Goal: Information Seeking & Learning: Learn about a topic

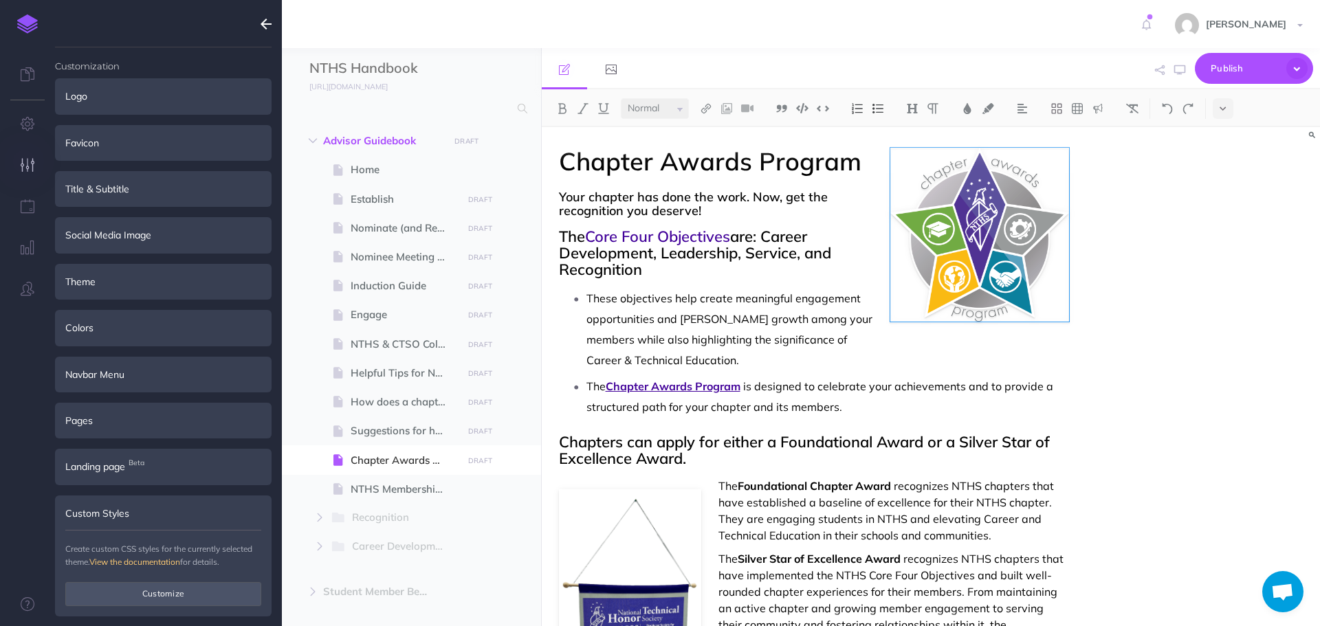
select select "null"
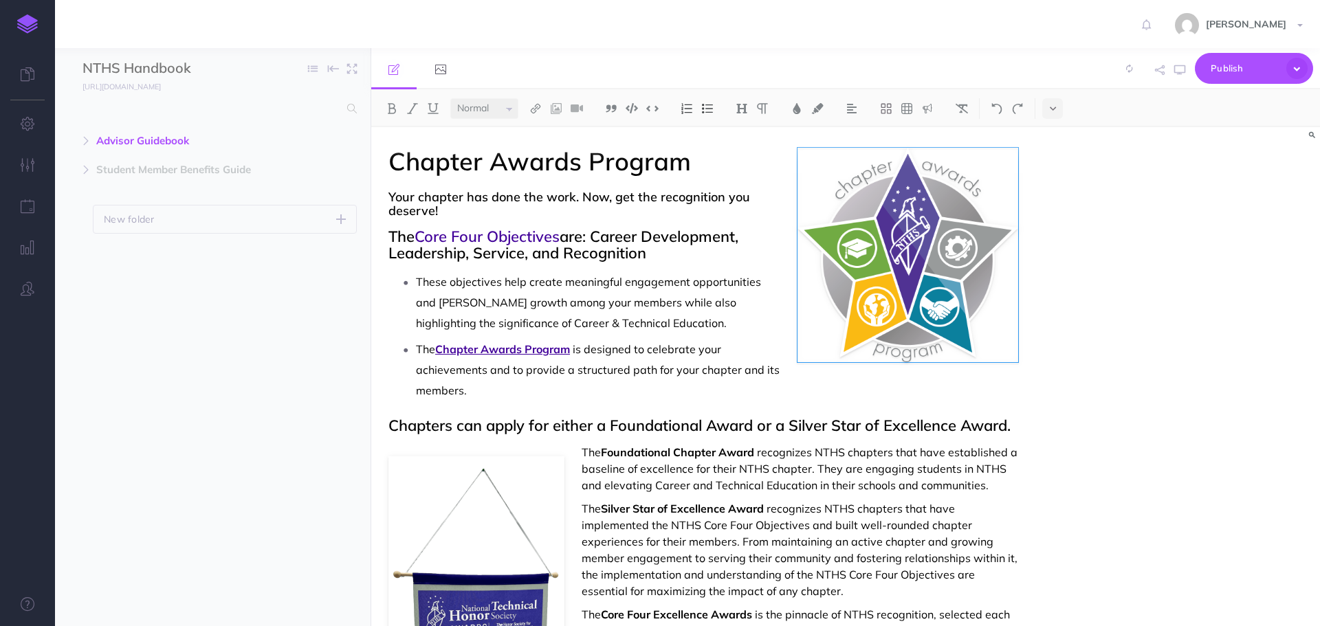
select select "null"
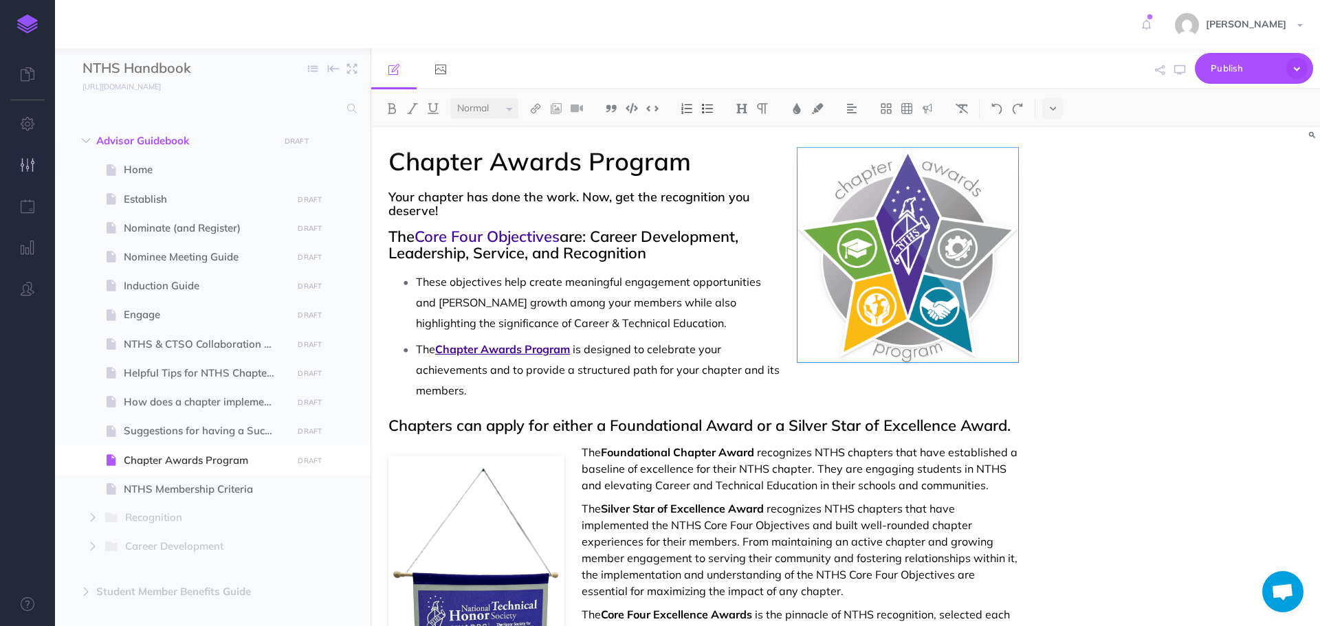
scroll to position [41, 0]
click at [25, 124] on icon "button" at bounding box center [28, 124] width 14 height 14
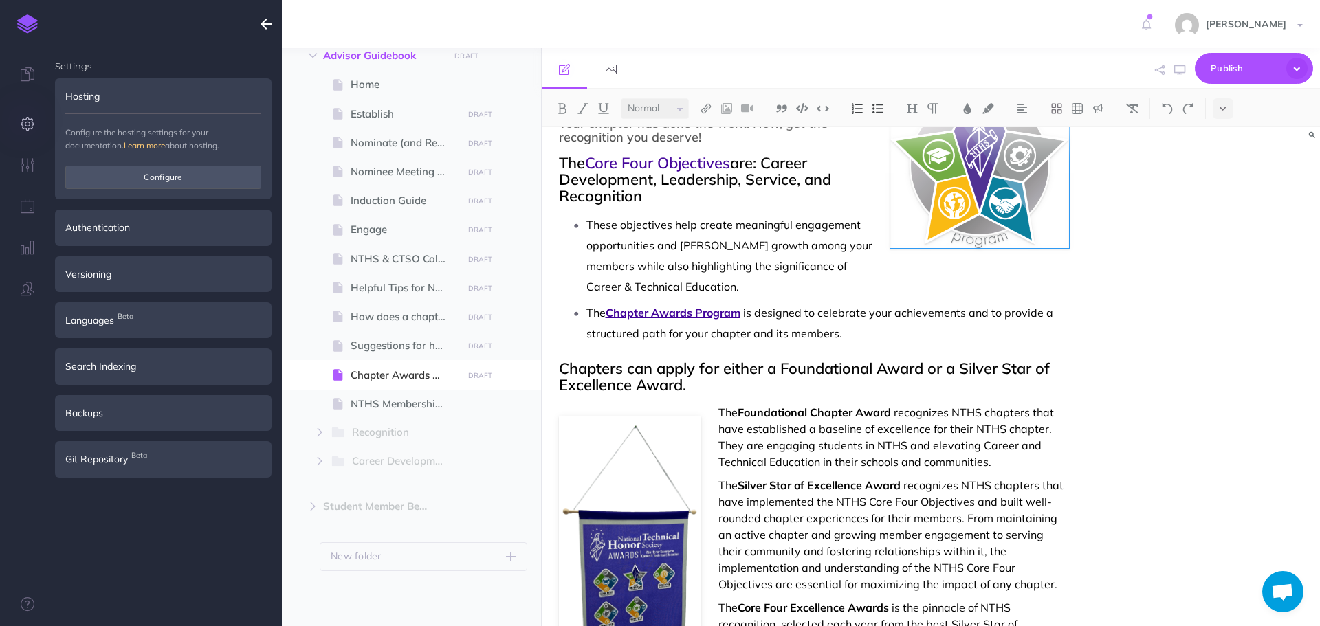
scroll to position [0, 0]
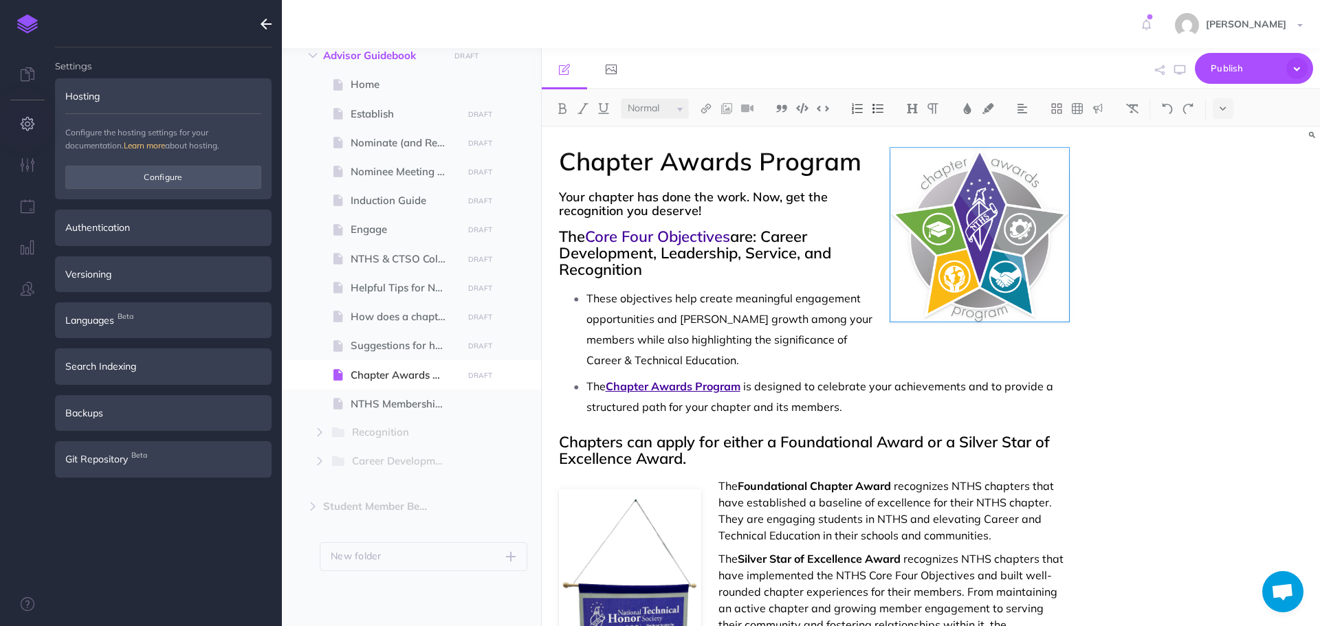
click at [272, 30] on button "button" at bounding box center [266, 24] width 32 height 48
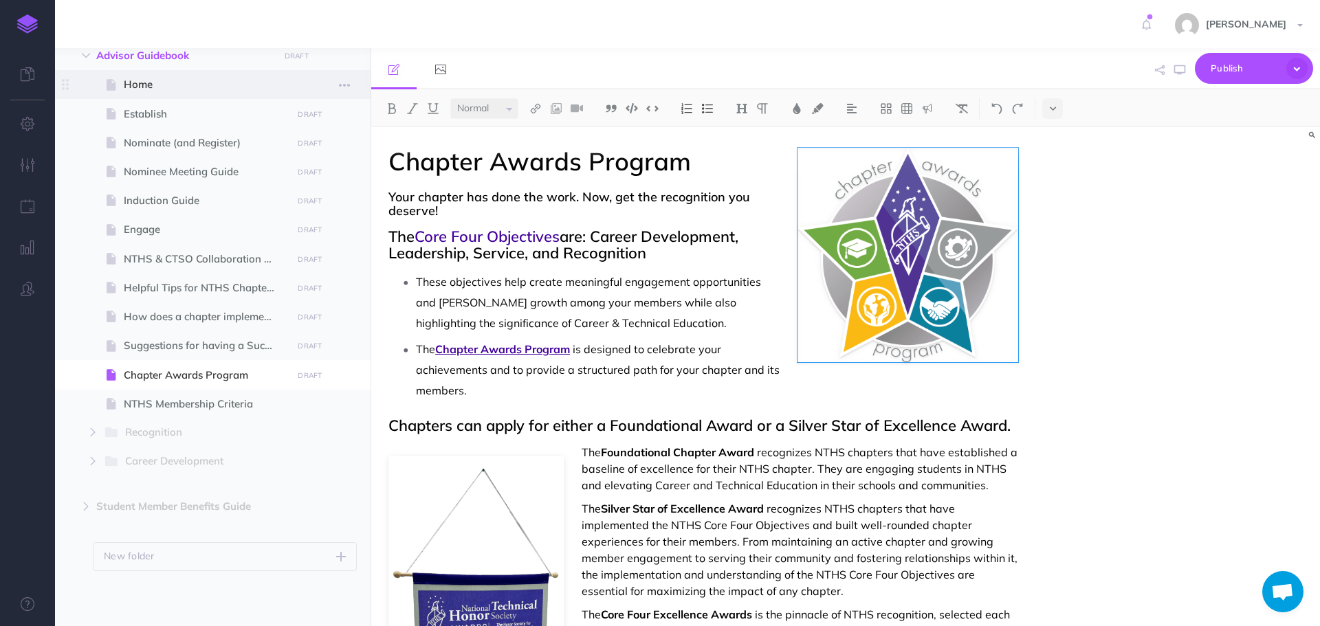
click at [193, 88] on span "Home" at bounding box center [206, 84] width 164 height 17
select select "null"
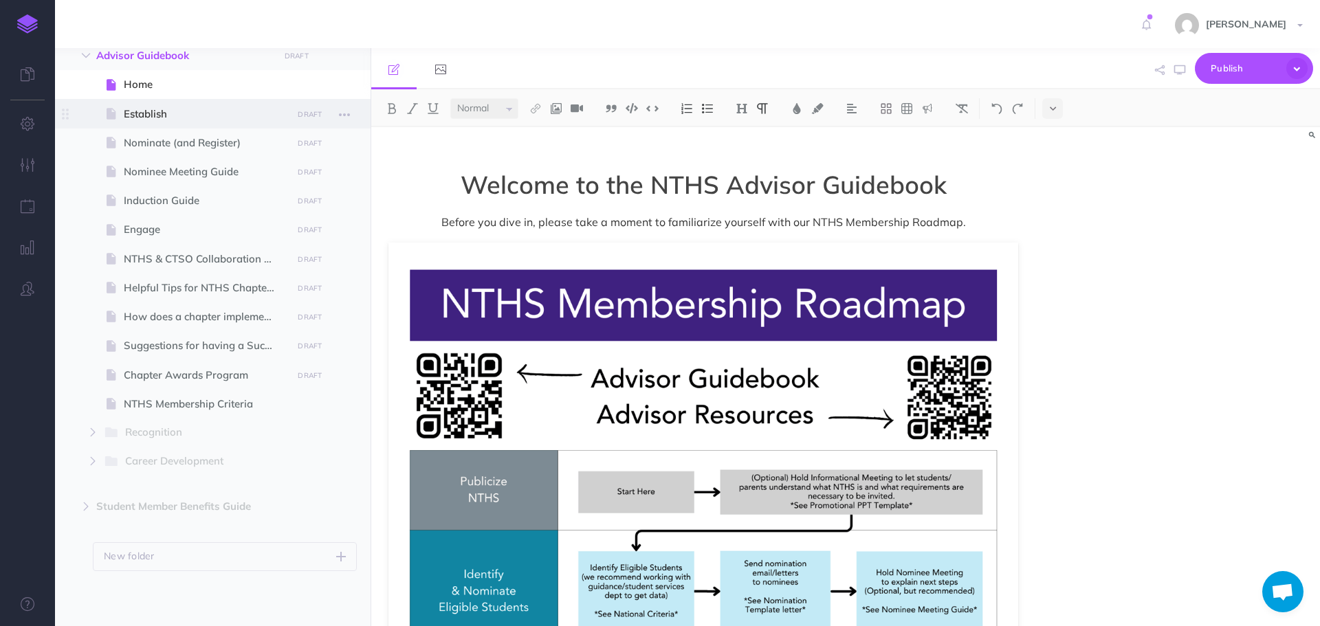
click at [196, 120] on span "Establish" at bounding box center [206, 114] width 164 height 17
select select "null"
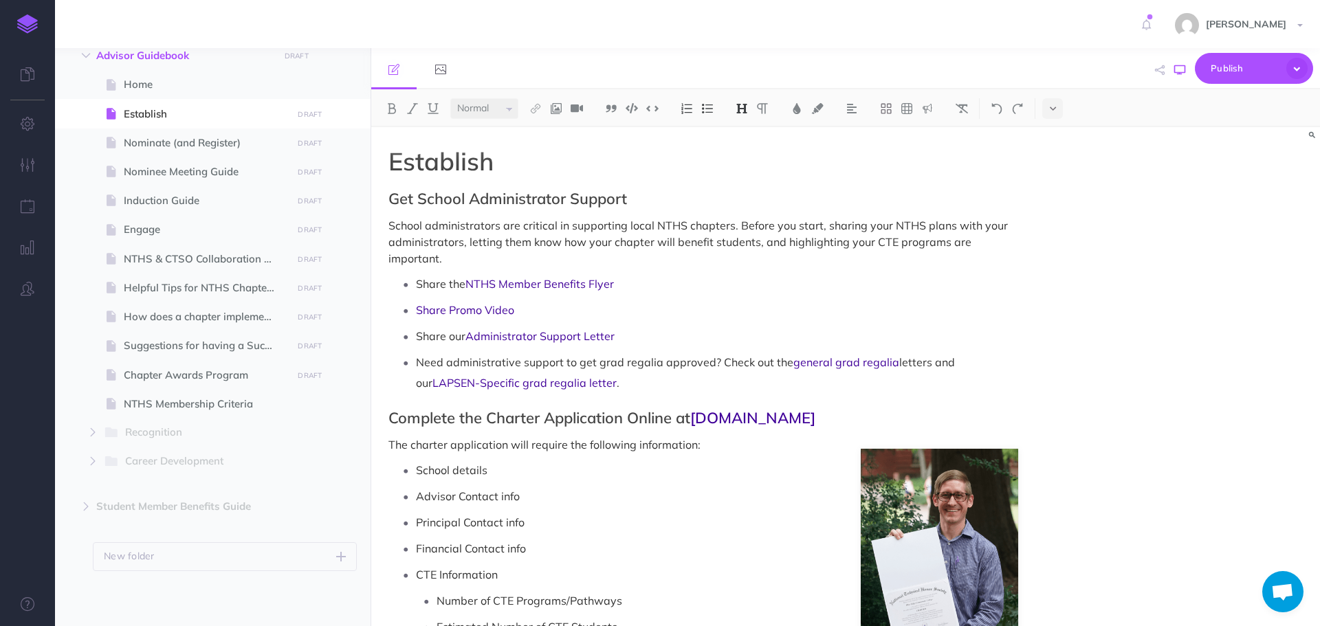
click at [1177, 68] on icon "button" at bounding box center [1179, 70] width 11 height 11
click at [167, 381] on span "Chapter Awards Program" at bounding box center [206, 375] width 164 height 17
select select "null"
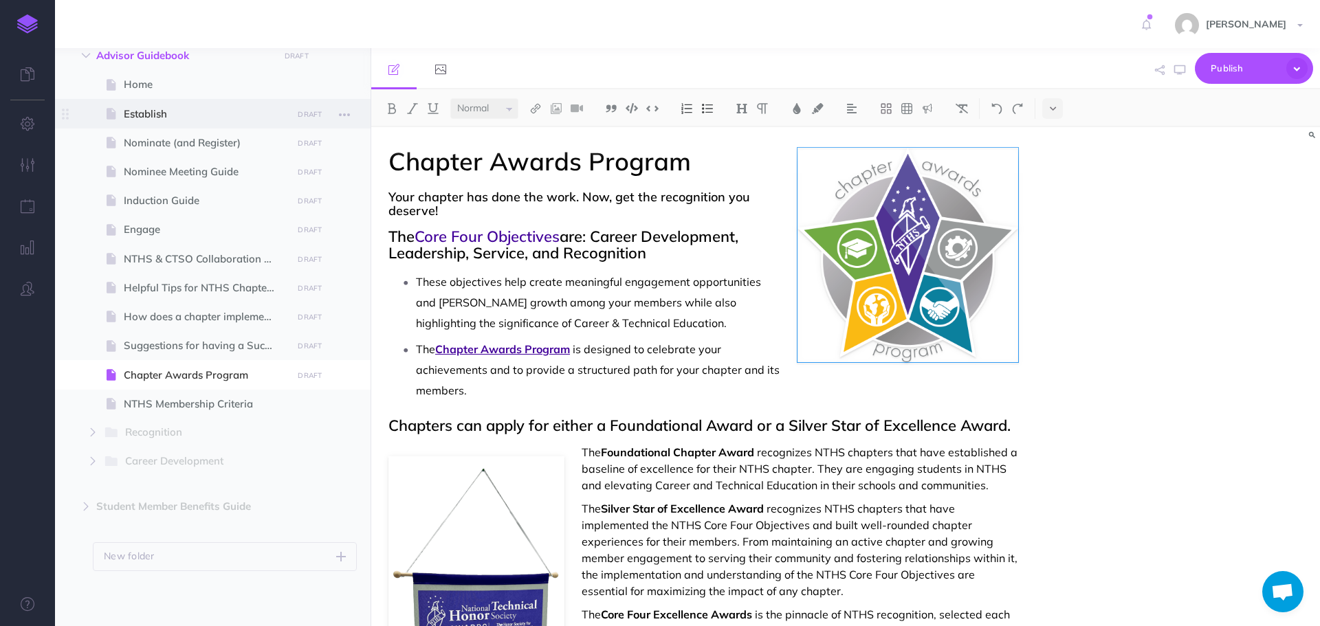
click at [167, 121] on span "Establish" at bounding box center [206, 114] width 164 height 17
select select "null"
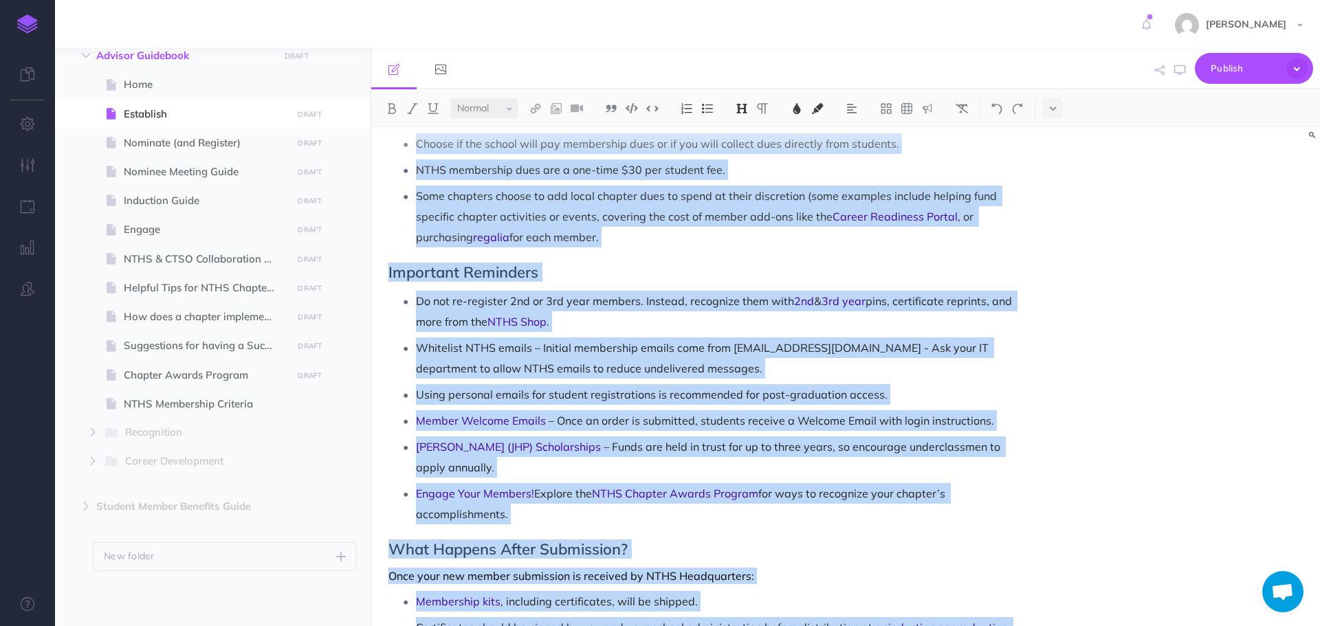
scroll to position [1295, 0]
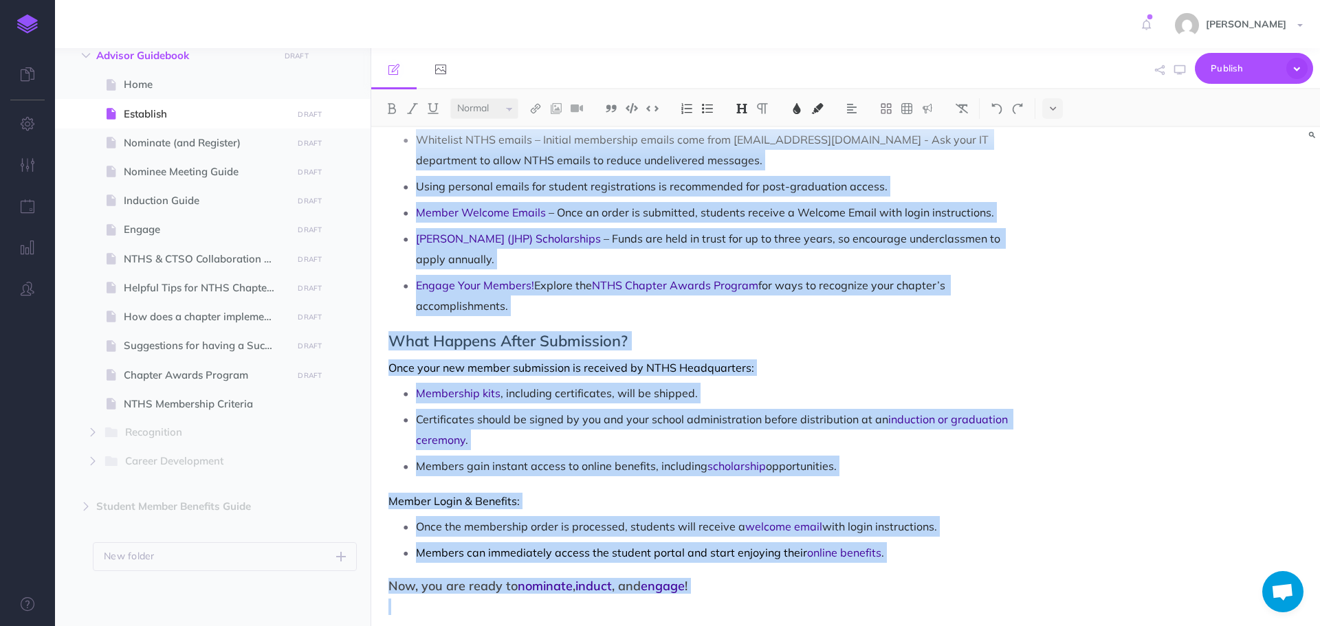
drag, startPoint x: 387, startPoint y: 161, endPoint x: 655, endPoint y: 642, distance: 551.0
click at [655, 626] on html "Toggle Navigation [PERSON_NAME] Settings Account Settings Teams Create Team Sup…" at bounding box center [660, 313] width 1320 height 626
click at [800, 108] on img at bounding box center [797, 108] width 12 height 11
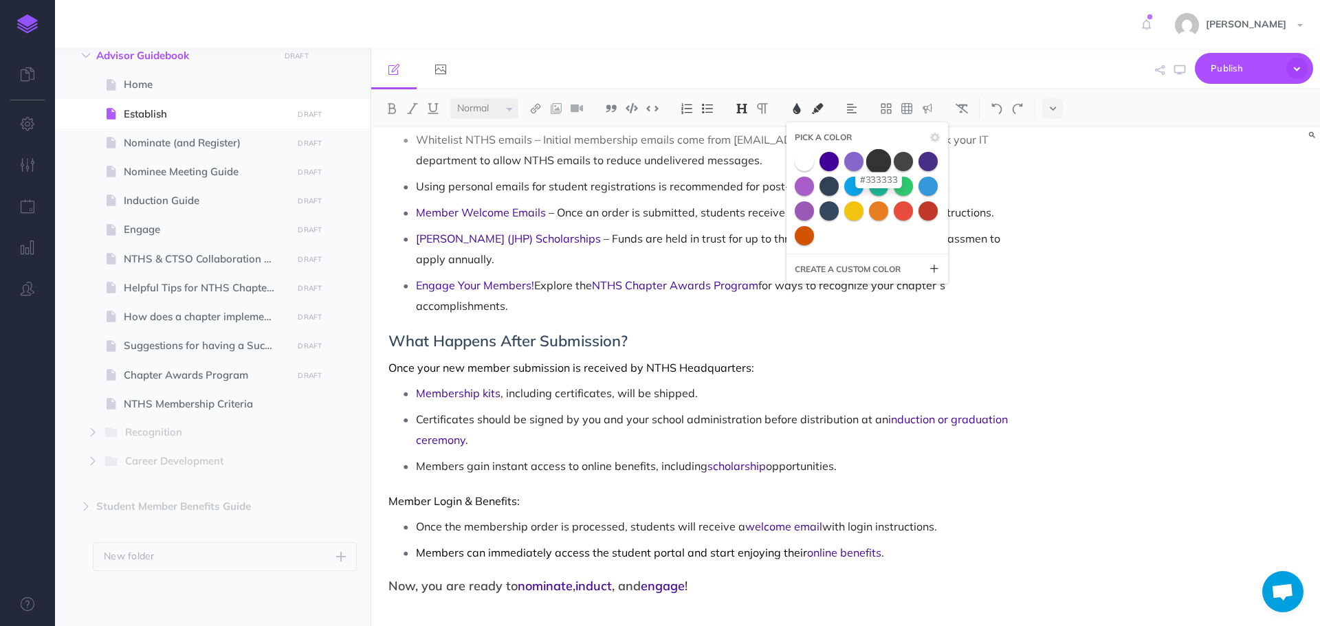
click at [878, 163] on span at bounding box center [878, 161] width 25 height 25
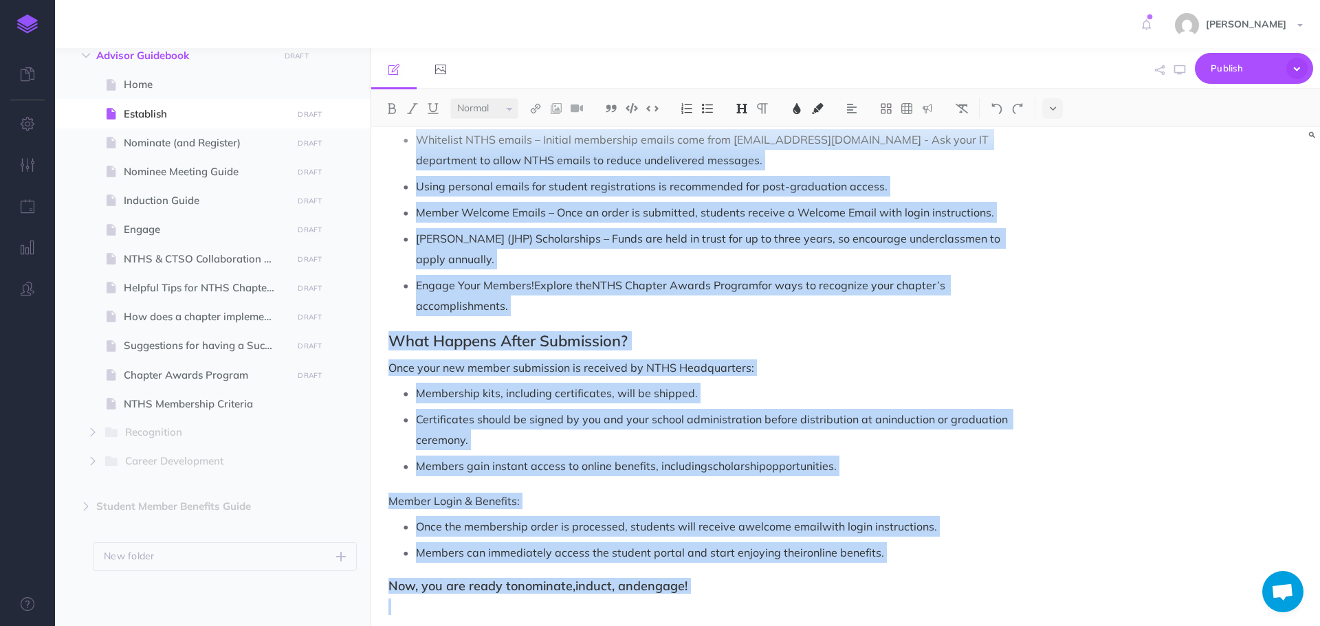
click at [935, 333] on h2 "What Happens After Submission?" at bounding box center [704, 341] width 630 height 17
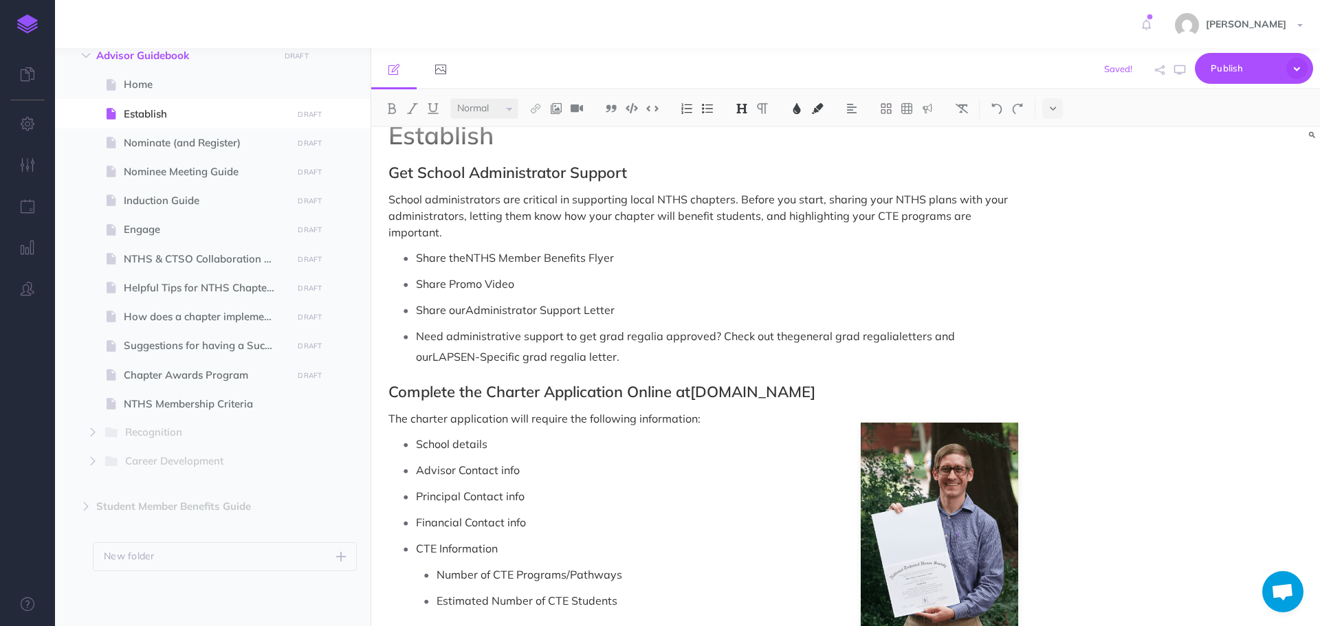
scroll to position [0, 0]
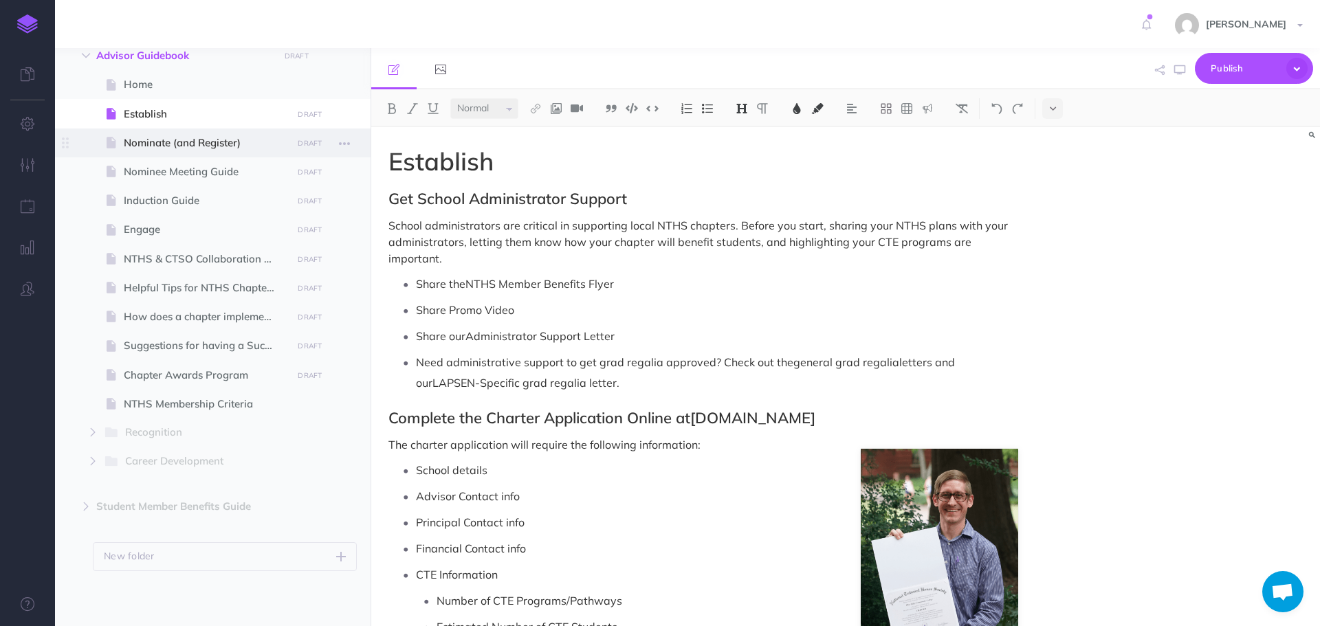
click at [169, 144] on span "Nominate (and Register)" at bounding box center [206, 143] width 164 height 17
select select "null"
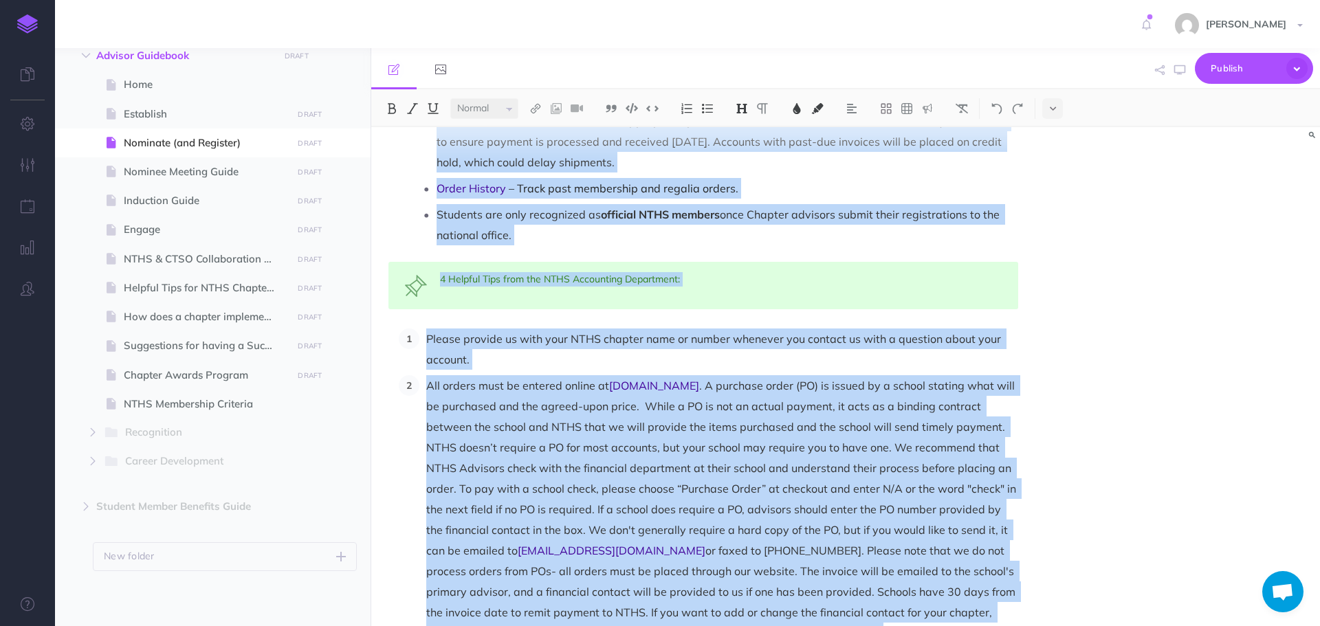
scroll to position [1793, 0]
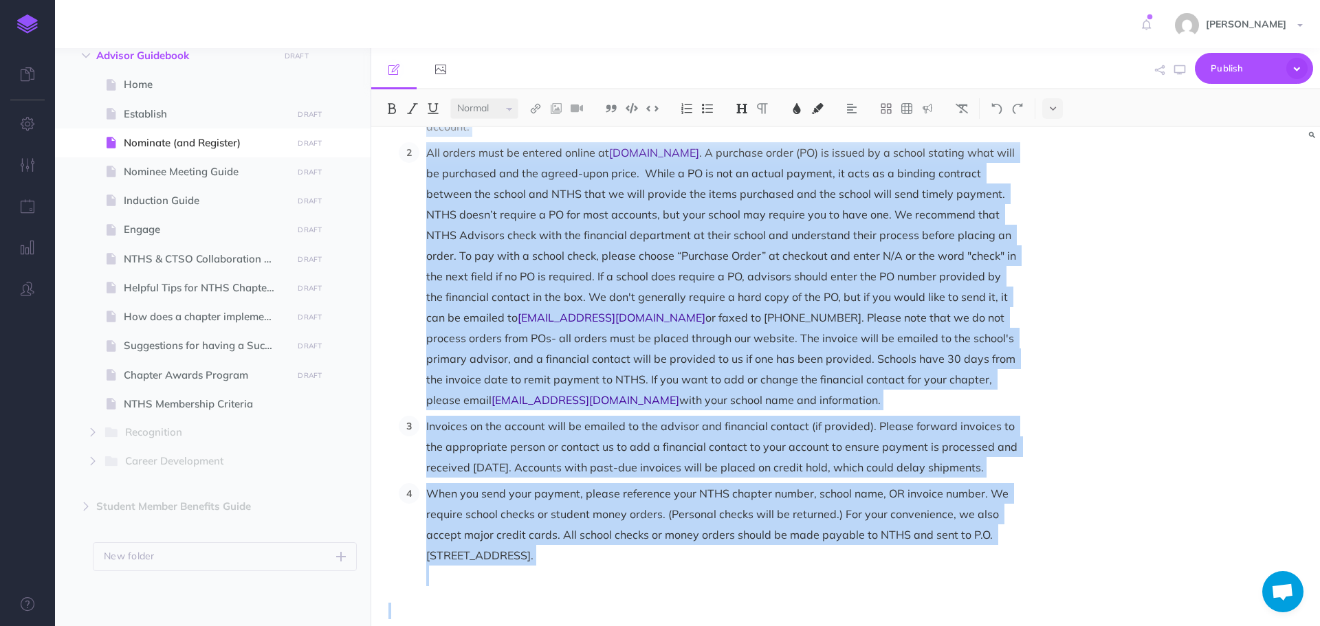
drag, startPoint x: 393, startPoint y: 162, endPoint x: 492, endPoint y: 659, distance: 506.8
click at [492, 626] on html "Toggle Navigation [PERSON_NAME] Settings Account Settings Teams Create Team Sup…" at bounding box center [660, 313] width 1320 height 626
click at [792, 108] on img at bounding box center [797, 108] width 12 height 11
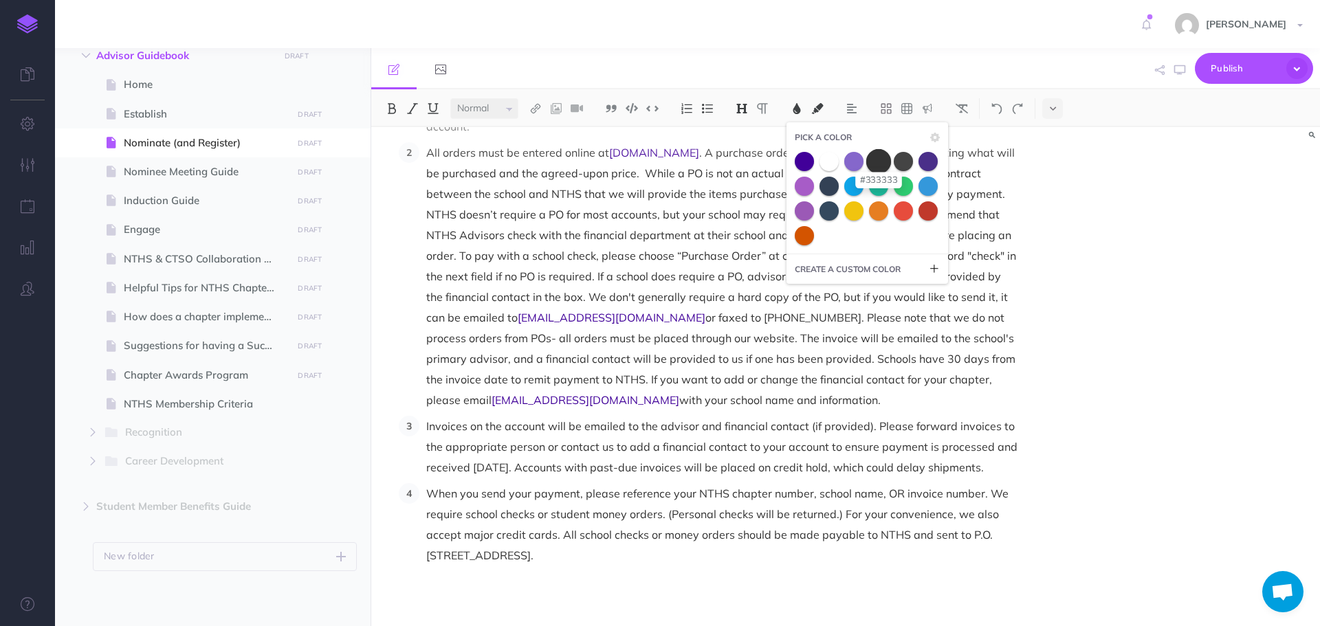
click at [879, 162] on span at bounding box center [878, 161] width 25 height 25
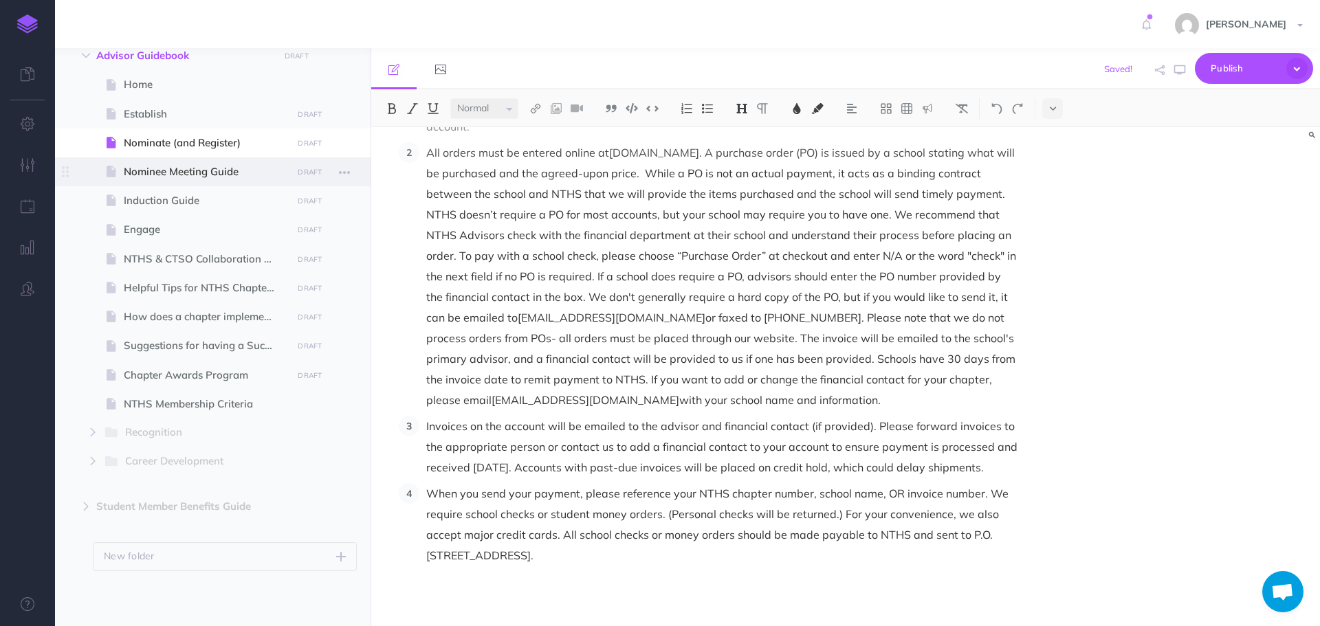
click at [199, 170] on span "Nominee Meeting Guide" at bounding box center [206, 172] width 164 height 17
select select "null"
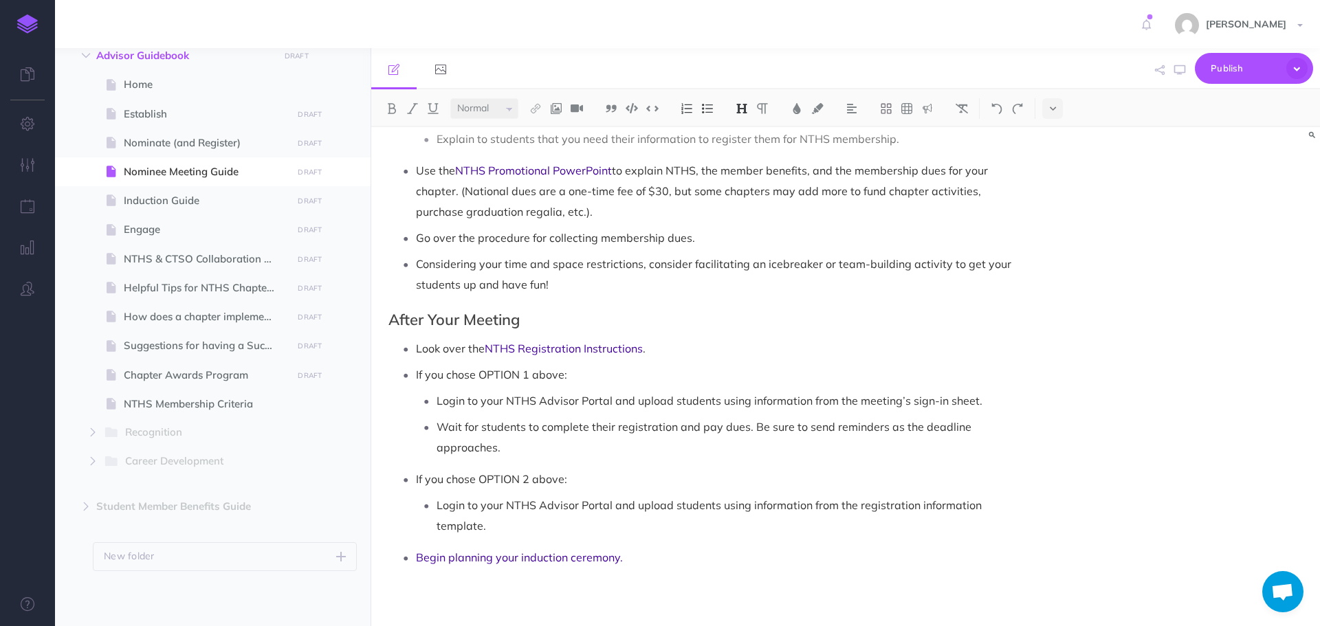
scroll to position [1102, 0]
click at [179, 196] on span "Induction Guide" at bounding box center [206, 201] width 164 height 17
select select "null"
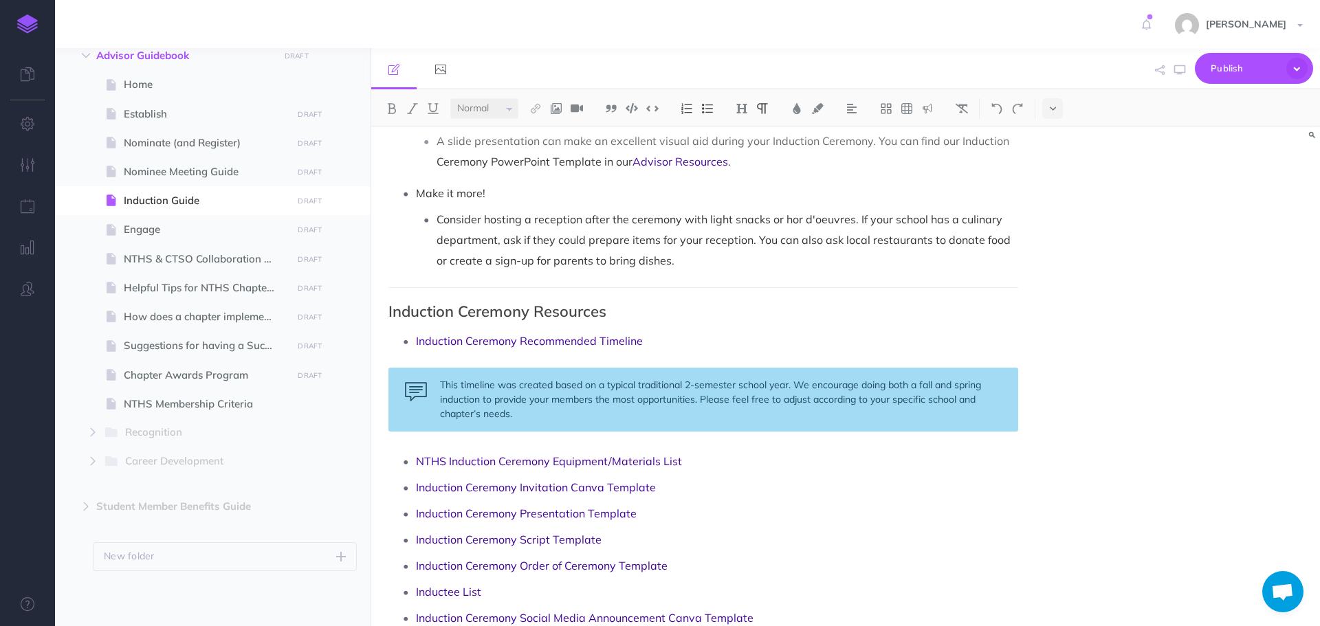
scroll to position [1969, 0]
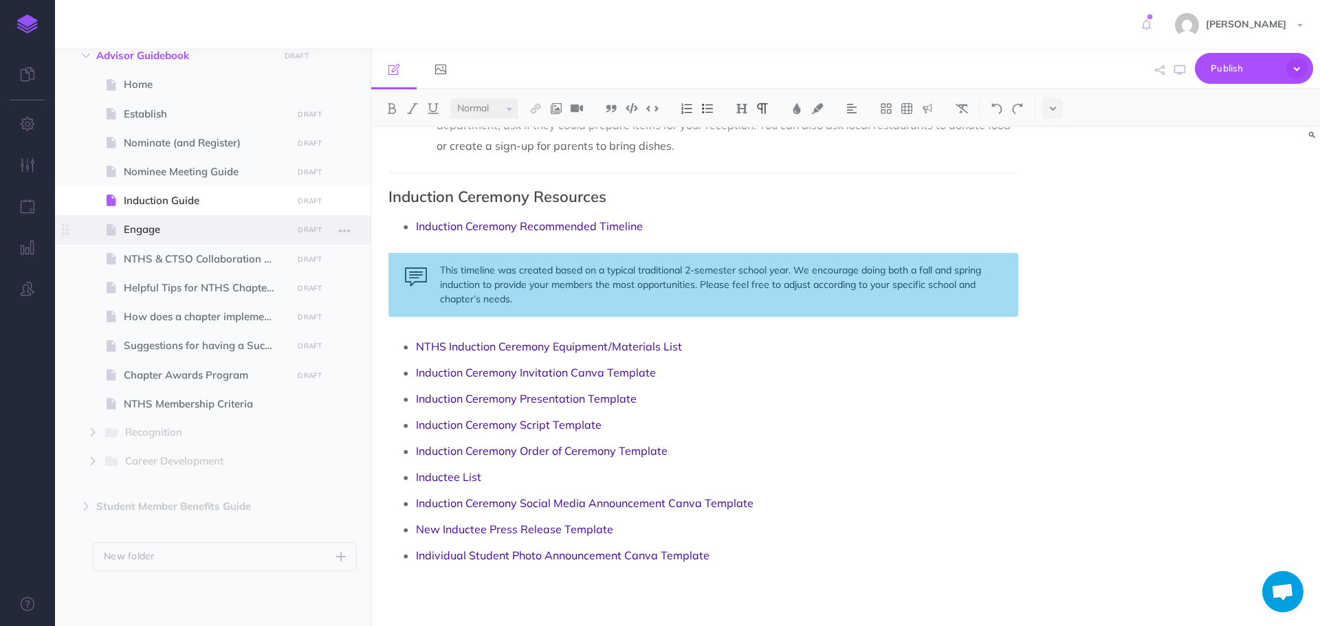
click at [155, 229] on span "Engage" at bounding box center [206, 229] width 164 height 17
select select "null"
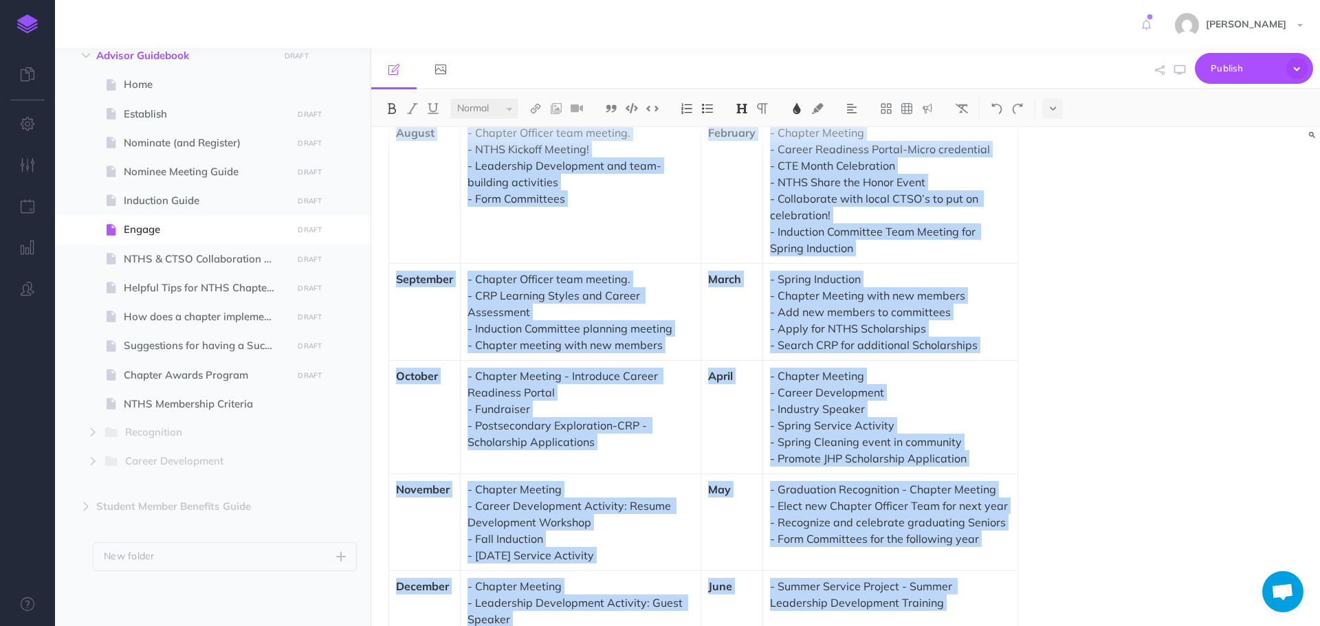
scroll to position [3370, 0]
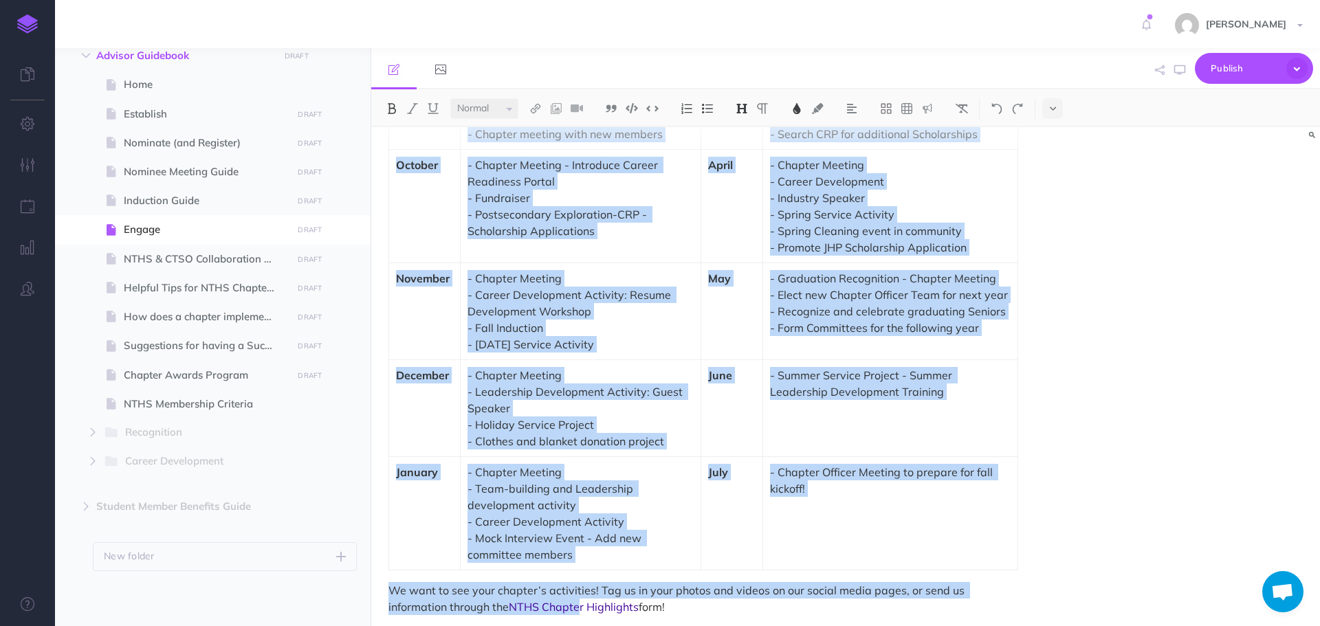
drag, startPoint x: 391, startPoint y: 166, endPoint x: 701, endPoint y: 657, distance: 580.3
click at [701, 626] on html "Toggle Navigation [PERSON_NAME] Settings Account Settings Teams Create Team Sup…" at bounding box center [660, 313] width 1320 height 626
click at [796, 105] on img at bounding box center [797, 108] width 12 height 11
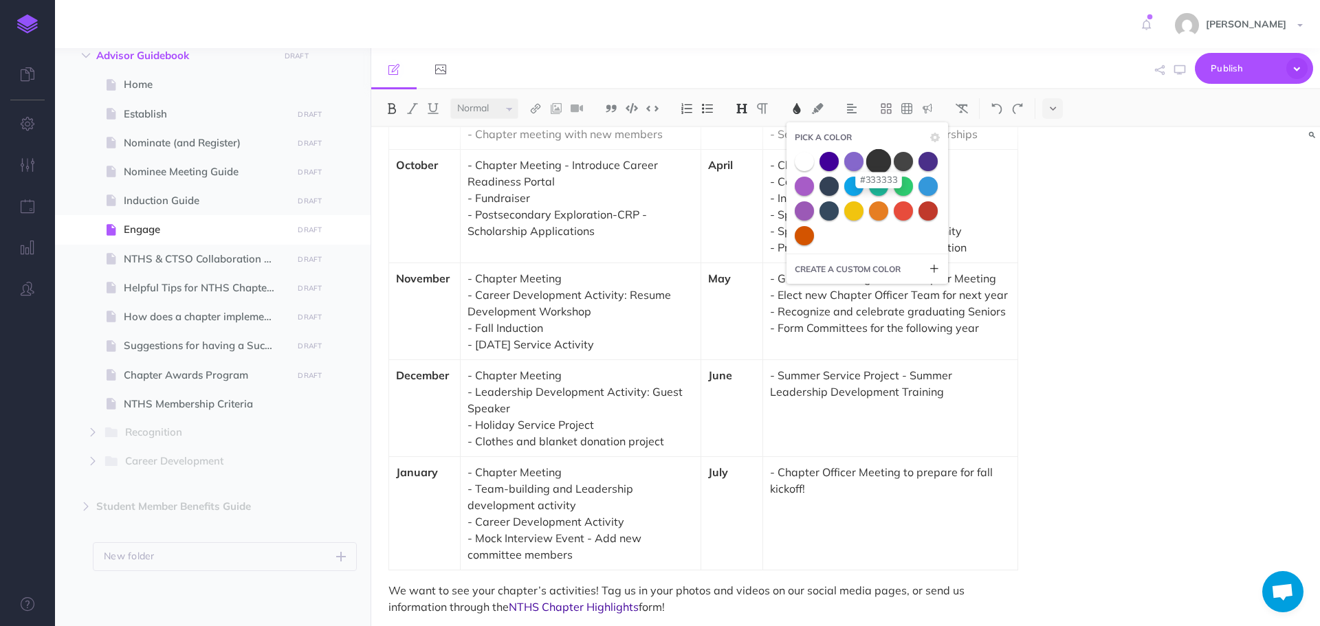
click at [883, 168] on span at bounding box center [878, 161] width 25 height 25
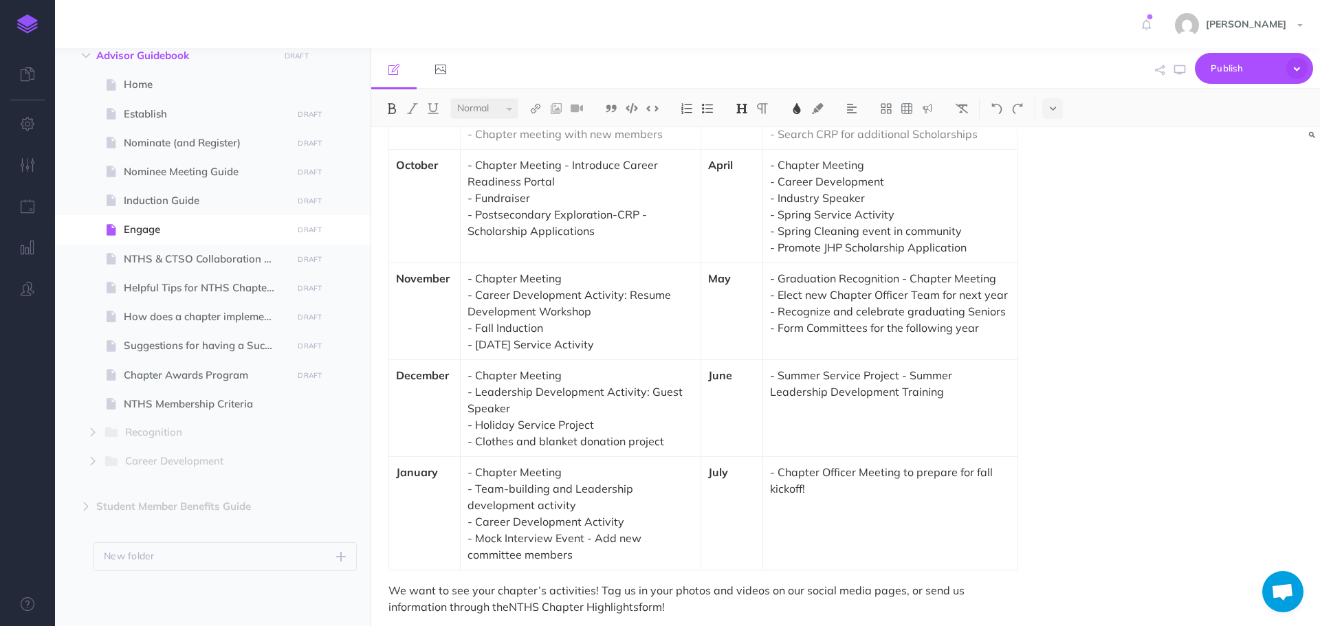
click at [1046, 321] on div "Engage Now that you have inducted your new NTHS members, it’s time to dive into…" at bounding box center [845, 376] width 949 height 499
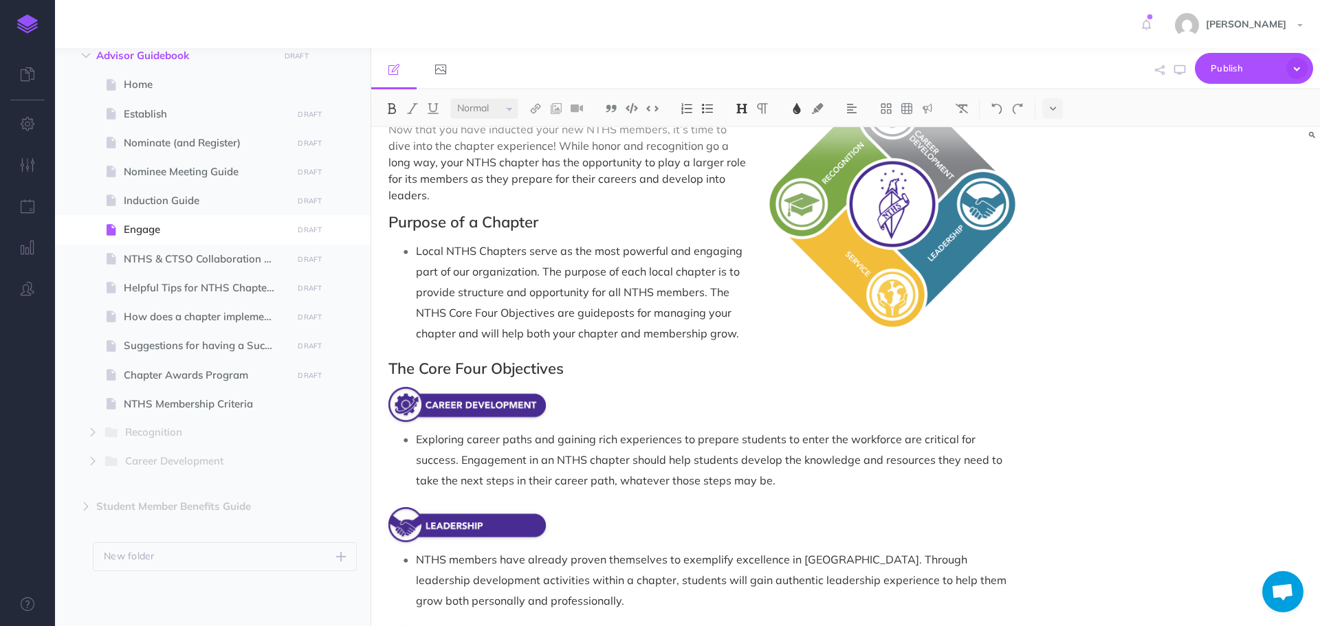
scroll to position [0, 0]
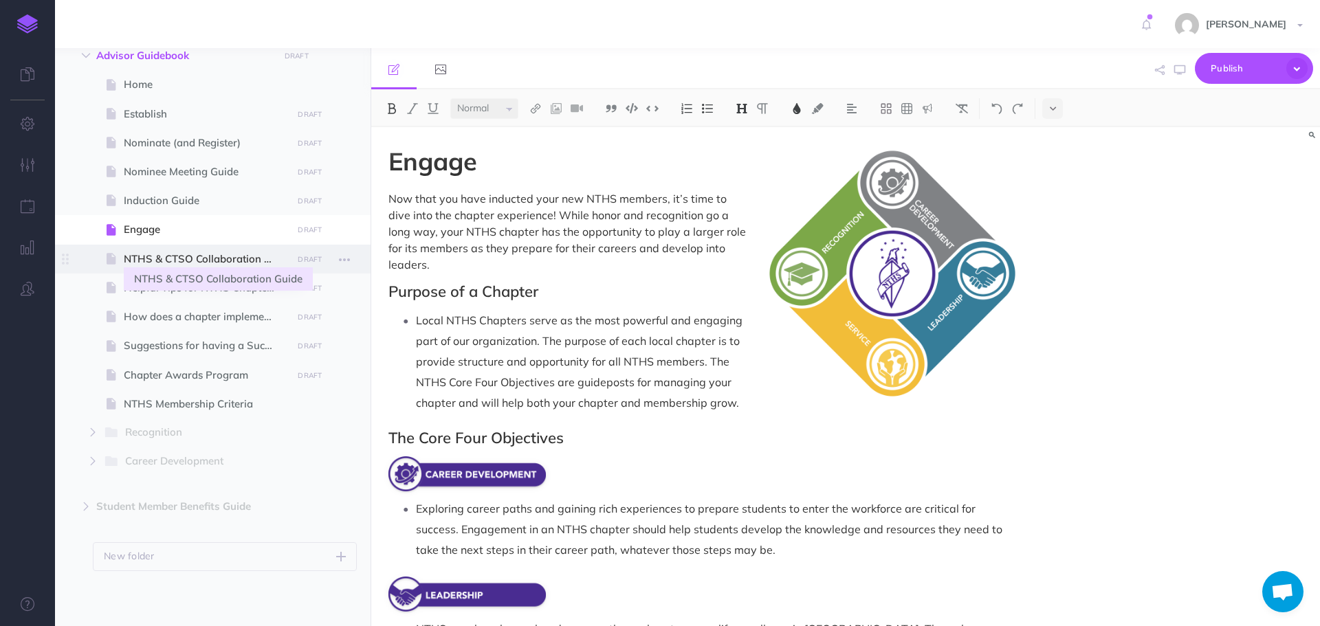
click at [217, 261] on span "NTHS & CTSO Collaboration Guide" at bounding box center [206, 259] width 164 height 17
select select "null"
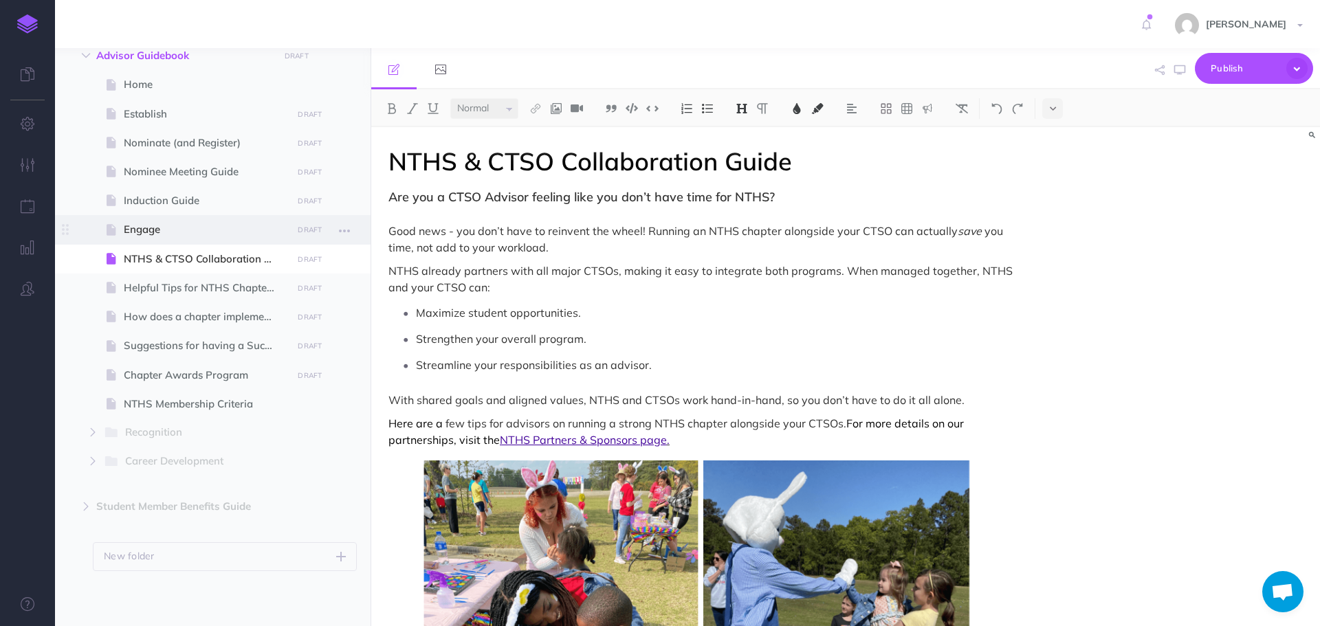
click at [211, 230] on span "Engage" at bounding box center [206, 229] width 164 height 17
select select "null"
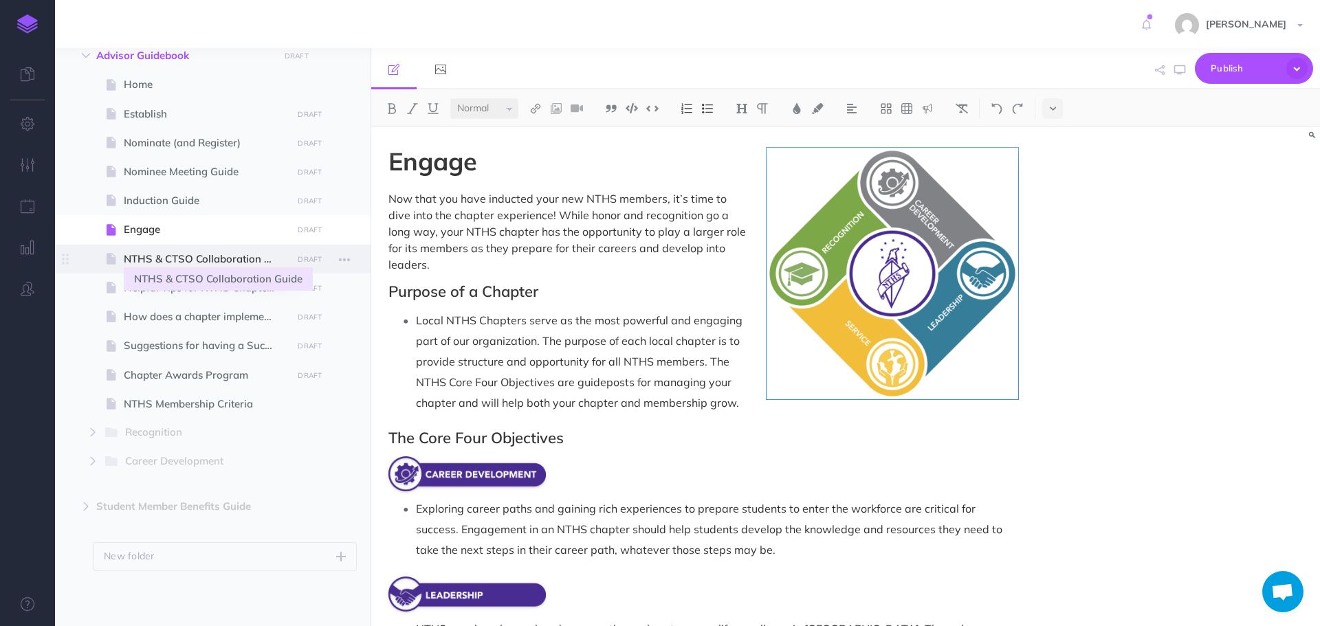
click at [197, 251] on span "NTHS & CTSO Collaboration Guide" at bounding box center [206, 259] width 164 height 17
select select "null"
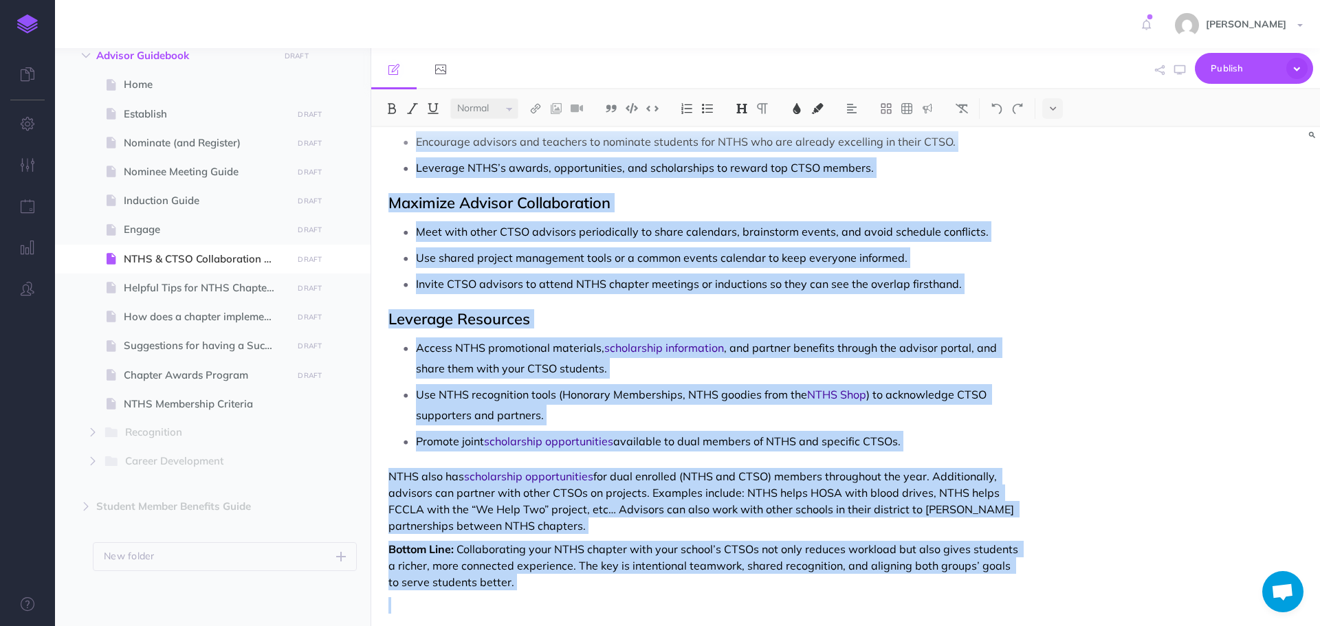
scroll to position [1267, 0]
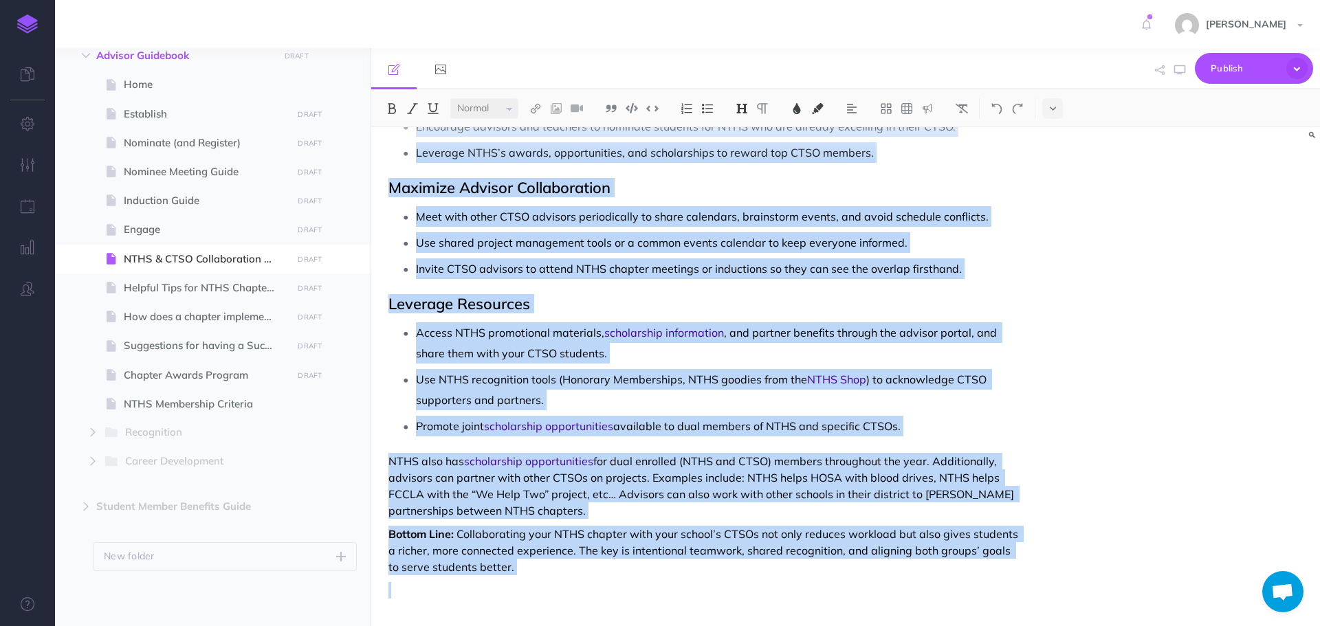
drag, startPoint x: 392, startPoint y: 161, endPoint x: 652, endPoint y: 659, distance: 561.6
click at [652, 626] on html "Toggle Navigation [PERSON_NAME] Settings Account Settings Teams Create Team Sup…" at bounding box center [660, 313] width 1320 height 626
click at [800, 107] on img at bounding box center [797, 108] width 12 height 11
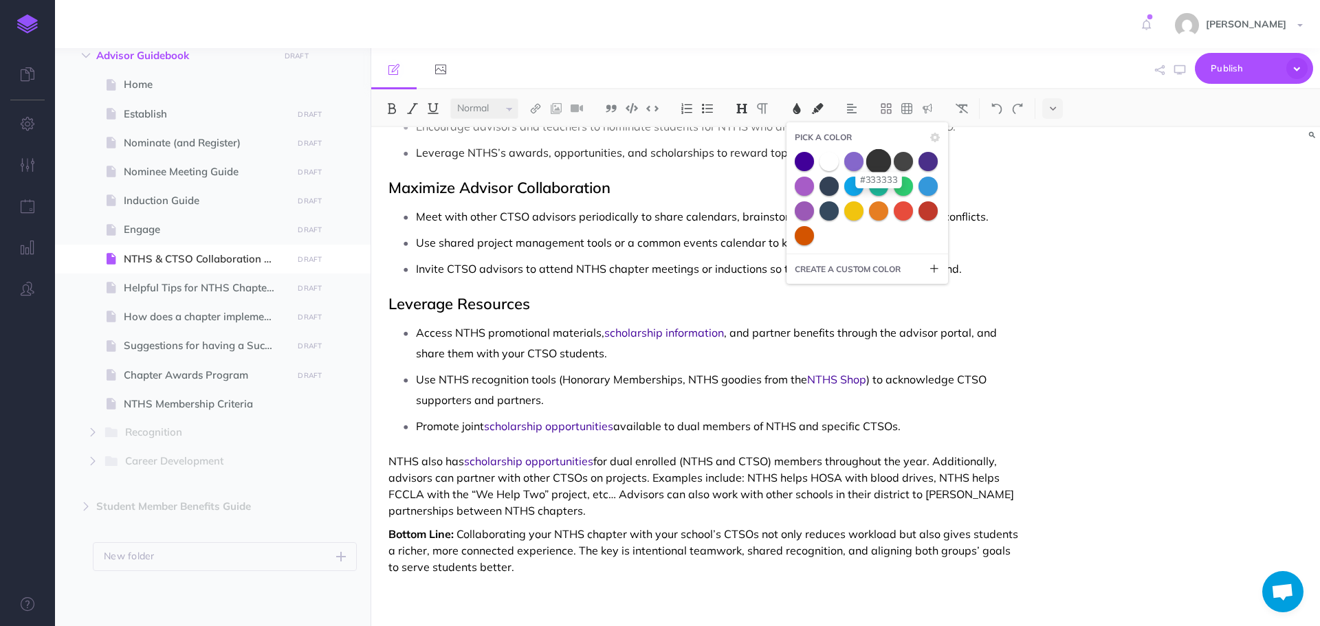
click at [881, 166] on span at bounding box center [878, 161] width 25 height 25
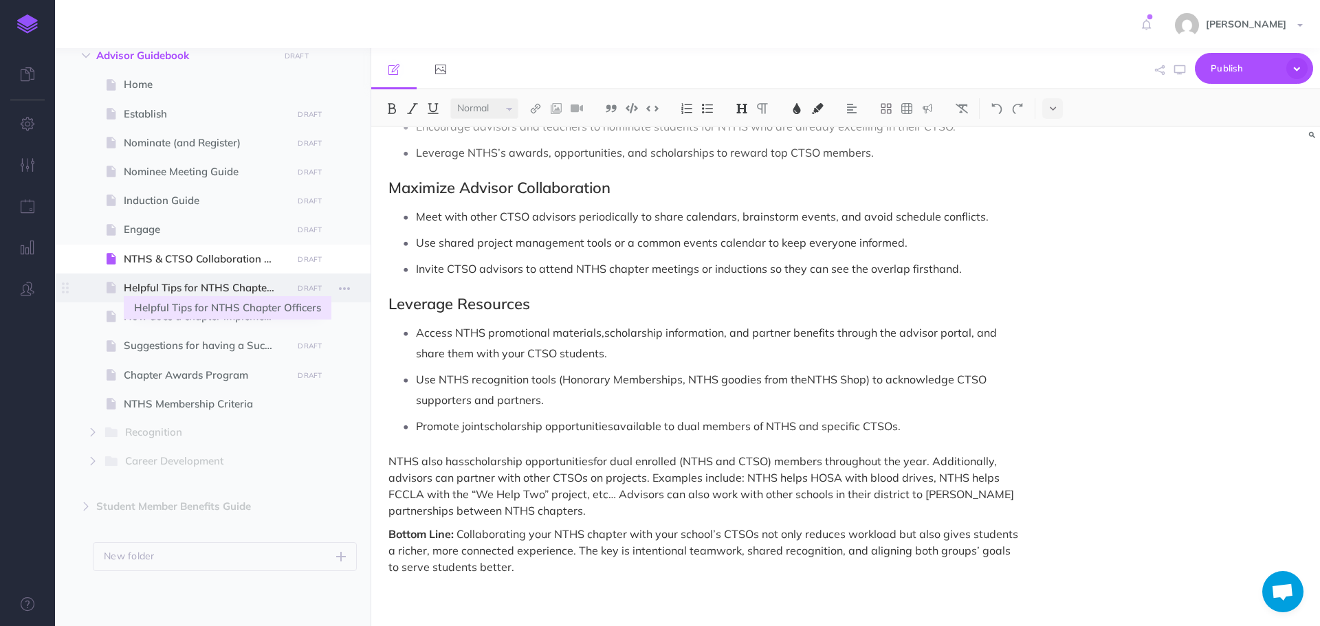
click at [163, 286] on span "Helpful Tips for NTHS Chapter Officers" at bounding box center [206, 288] width 164 height 17
select select "null"
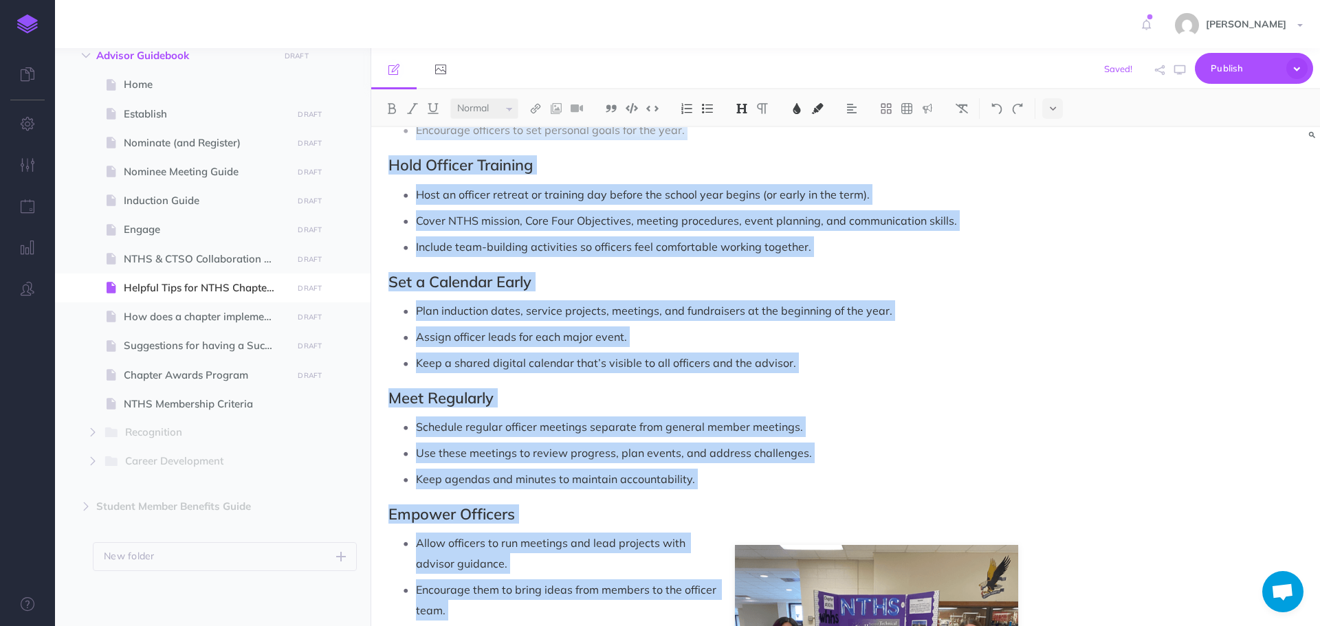
scroll to position [971, 0]
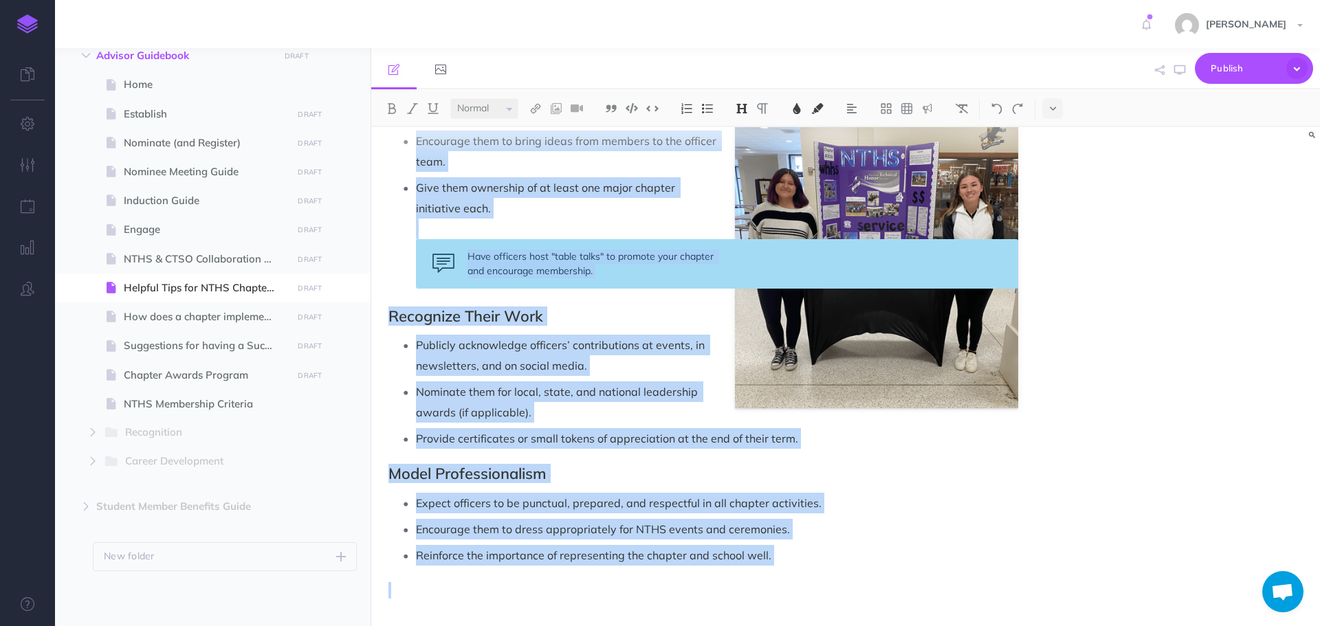
drag, startPoint x: 389, startPoint y: 162, endPoint x: 600, endPoint y: 659, distance: 539.5
click at [600, 626] on html "Toggle Navigation [PERSON_NAME] Settings Account Settings Teams Create Team Sup…" at bounding box center [660, 313] width 1320 height 626
click at [800, 105] on img at bounding box center [797, 108] width 12 height 11
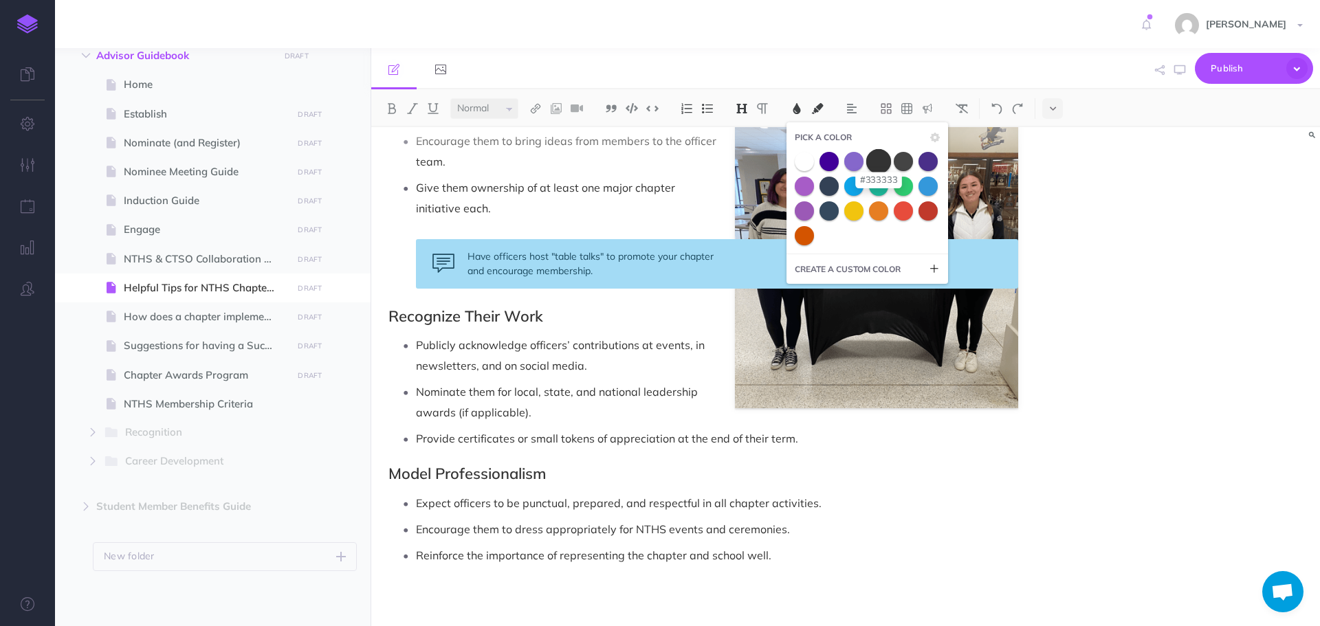
click at [881, 164] on span at bounding box center [878, 161] width 25 height 25
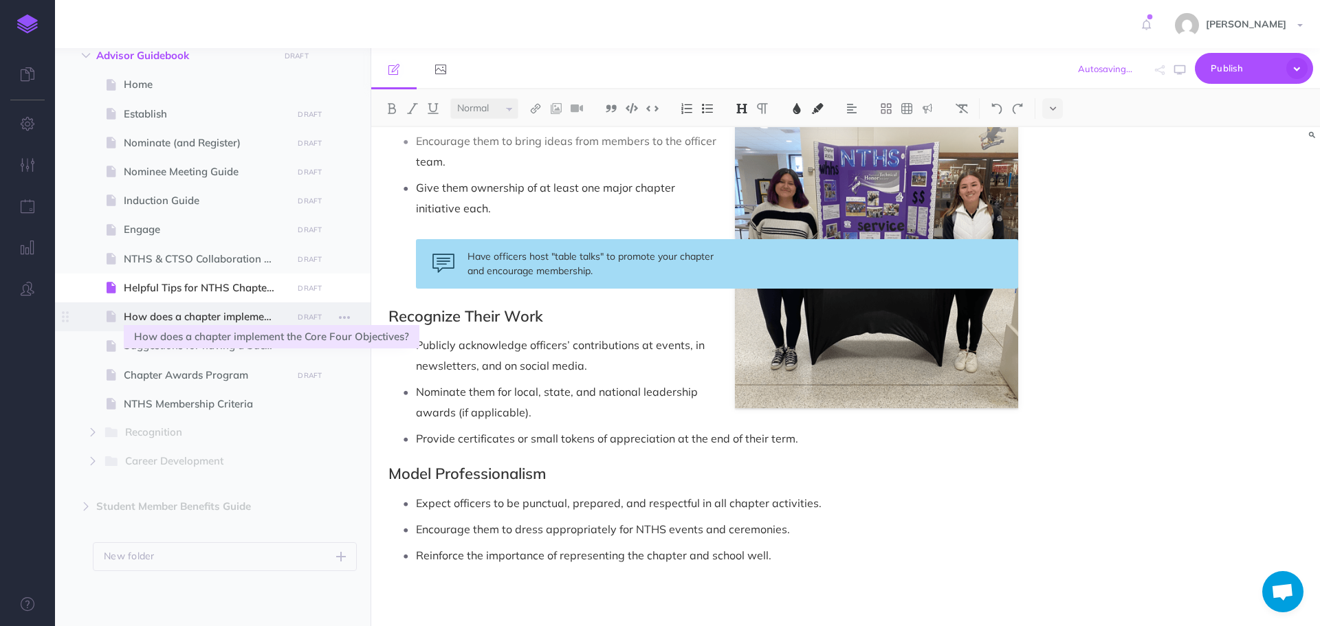
click at [174, 319] on span "How does a chapter implement the Core Four Objectives?" at bounding box center [206, 317] width 164 height 17
select select "null"
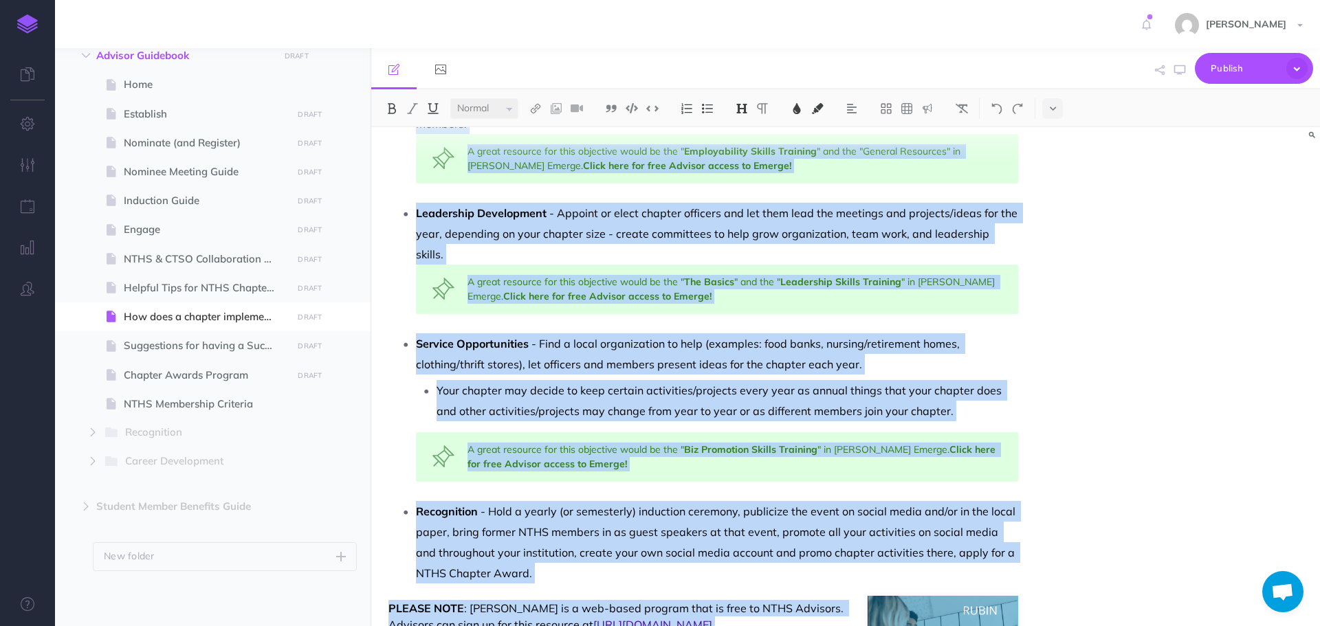
scroll to position [875, 0]
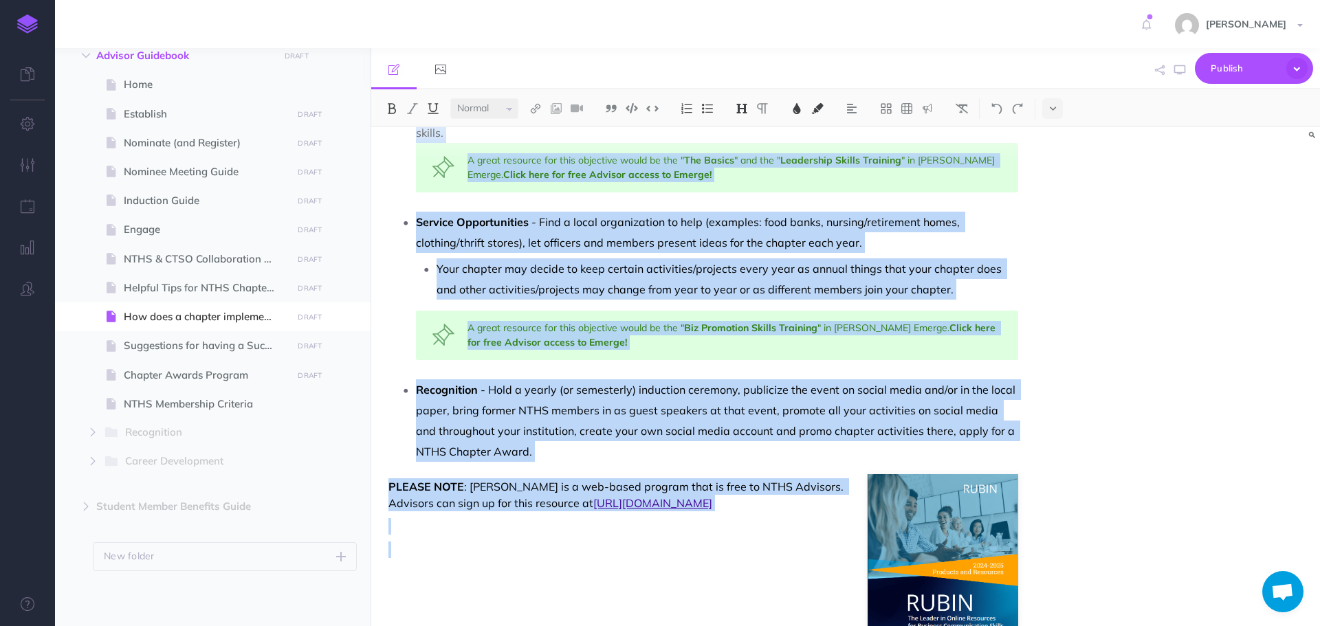
drag, startPoint x: 599, startPoint y: 160, endPoint x: 679, endPoint y: 659, distance: 505.5
click at [679, 626] on html "Toggle Navigation [PERSON_NAME] Settings Account Settings Teams Create Team Sup…" at bounding box center [660, 313] width 1320 height 626
click at [794, 108] on img at bounding box center [797, 108] width 12 height 11
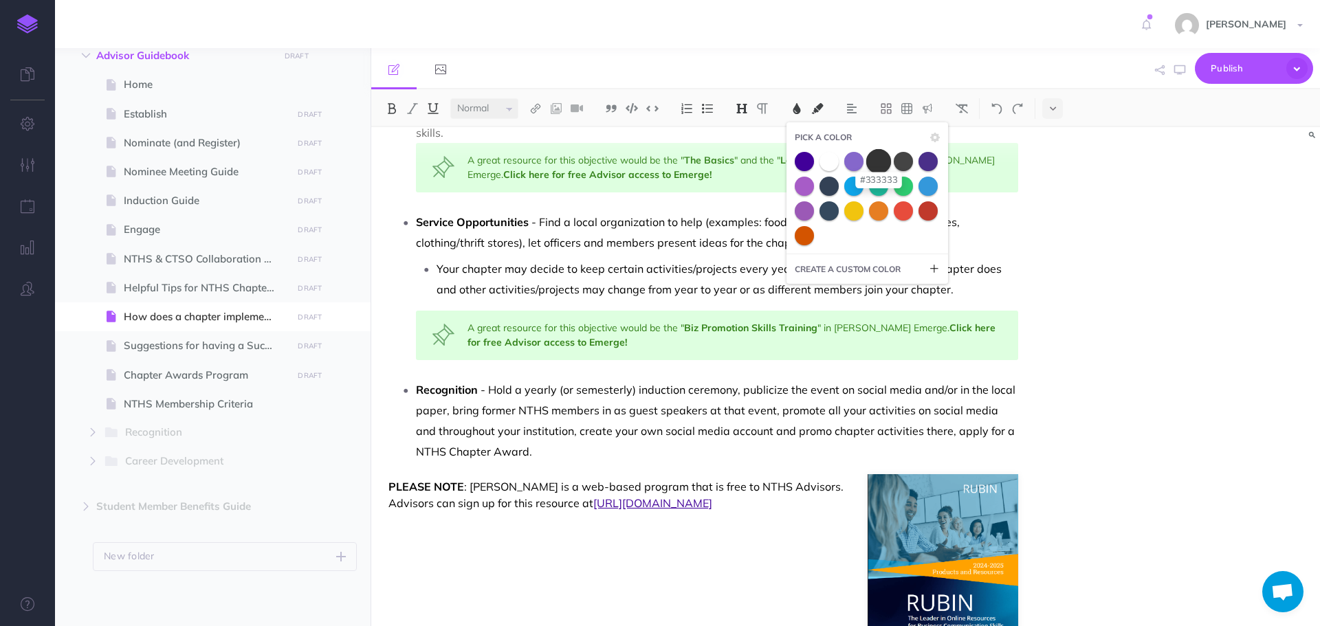
click at [878, 160] on span at bounding box center [878, 161] width 25 height 25
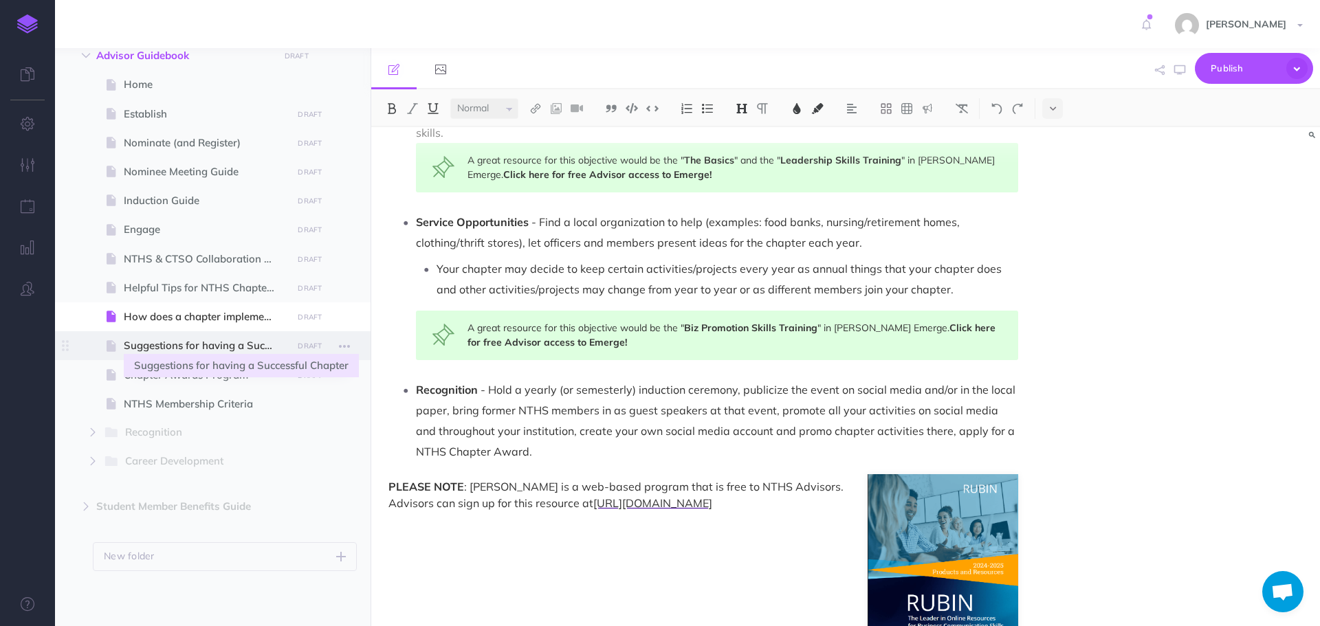
click at [197, 340] on span "Suggestions for having a Successful Chapter" at bounding box center [206, 346] width 164 height 17
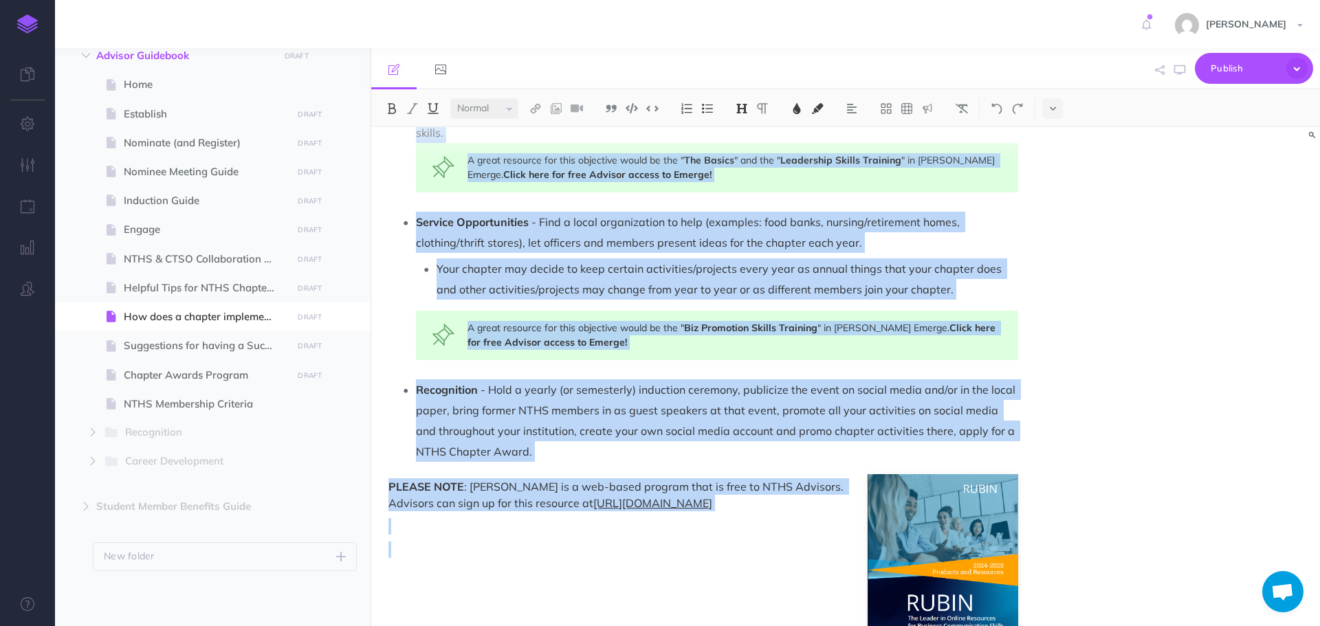
drag, startPoint x: 598, startPoint y: 162, endPoint x: 719, endPoint y: 659, distance: 511.7
click at [719, 626] on html "Toggle Navigation [PERSON_NAME] Settings Account Settings Teams Create Team Sup…" at bounding box center [660, 313] width 1320 height 626
click at [797, 113] on img at bounding box center [797, 108] width 12 height 11
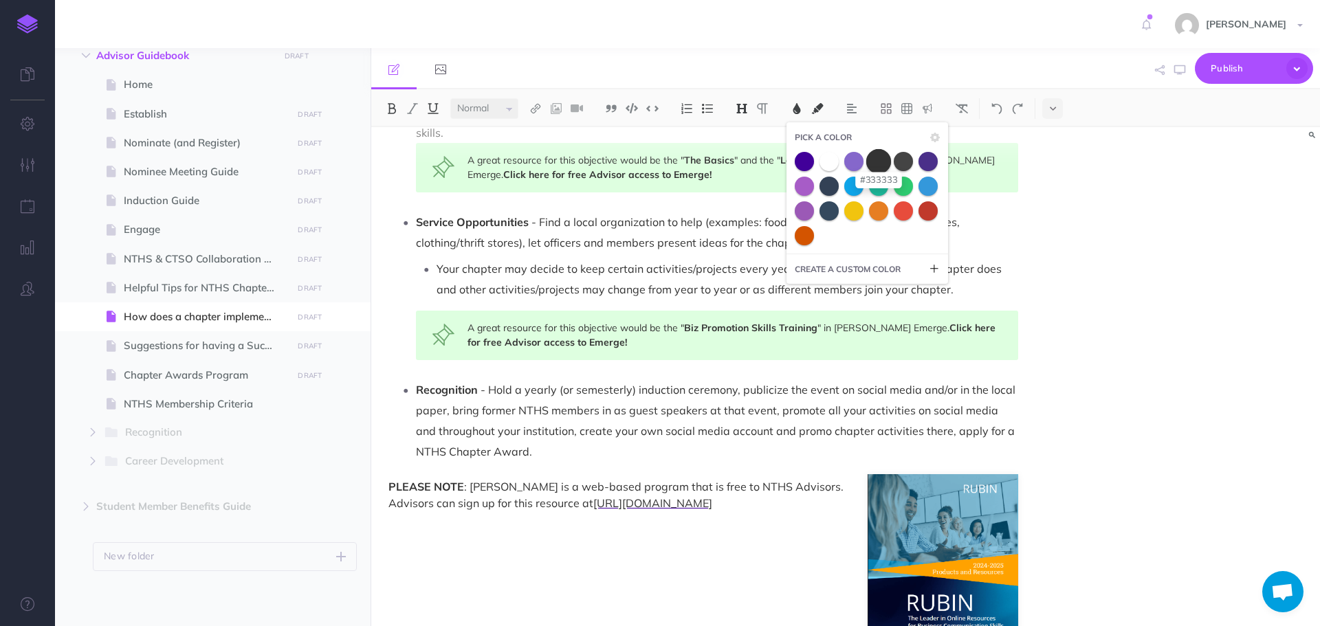
click at [884, 162] on span at bounding box center [878, 161] width 25 height 25
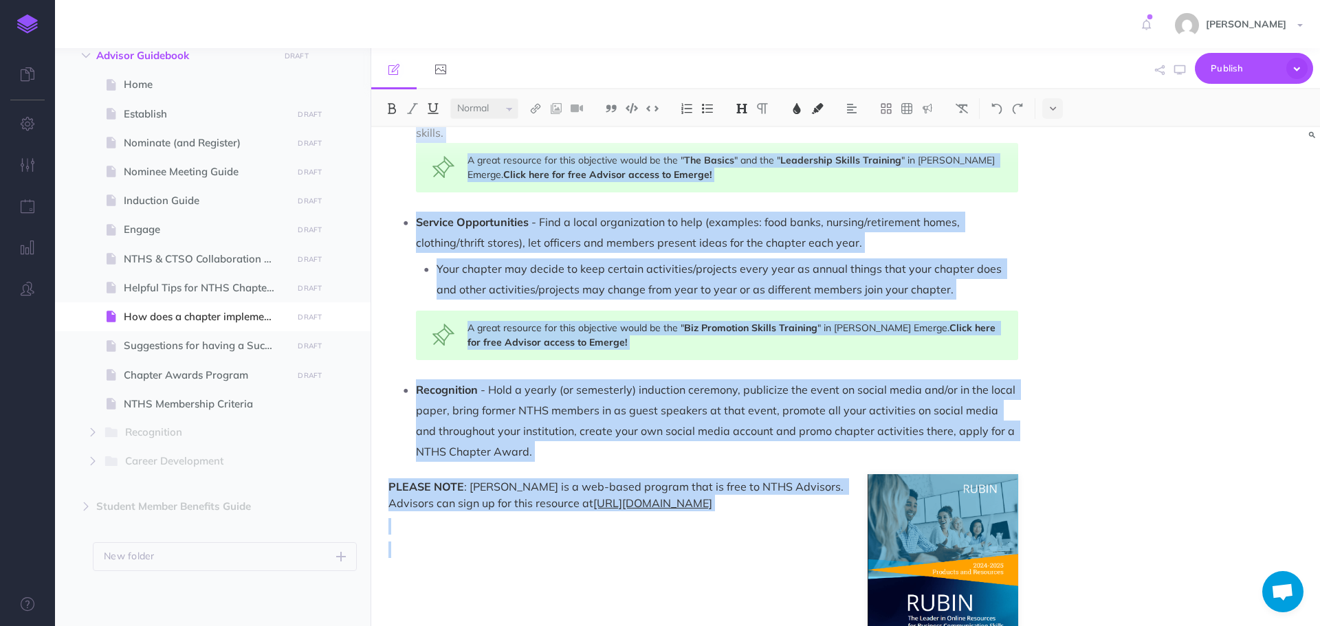
click at [747, 326] on div "A great resource for this objective would be the " Biz Promotion Skills Trainin…" at bounding box center [717, 336] width 602 height 50
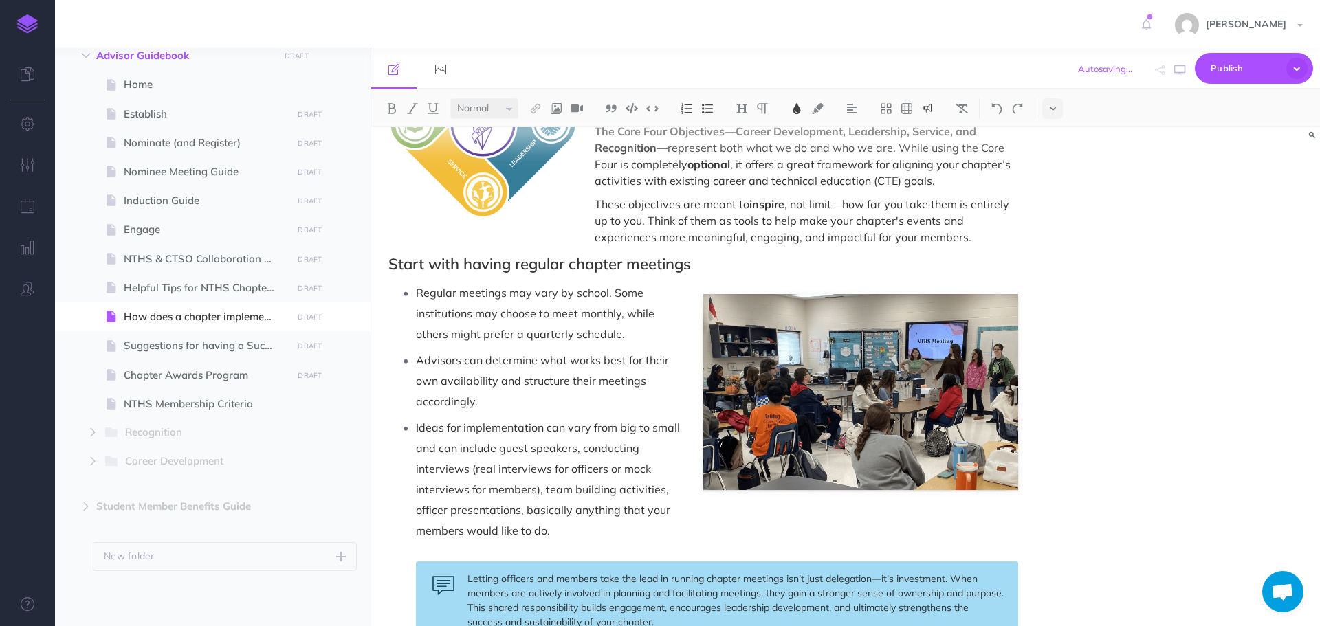
scroll to position [0, 0]
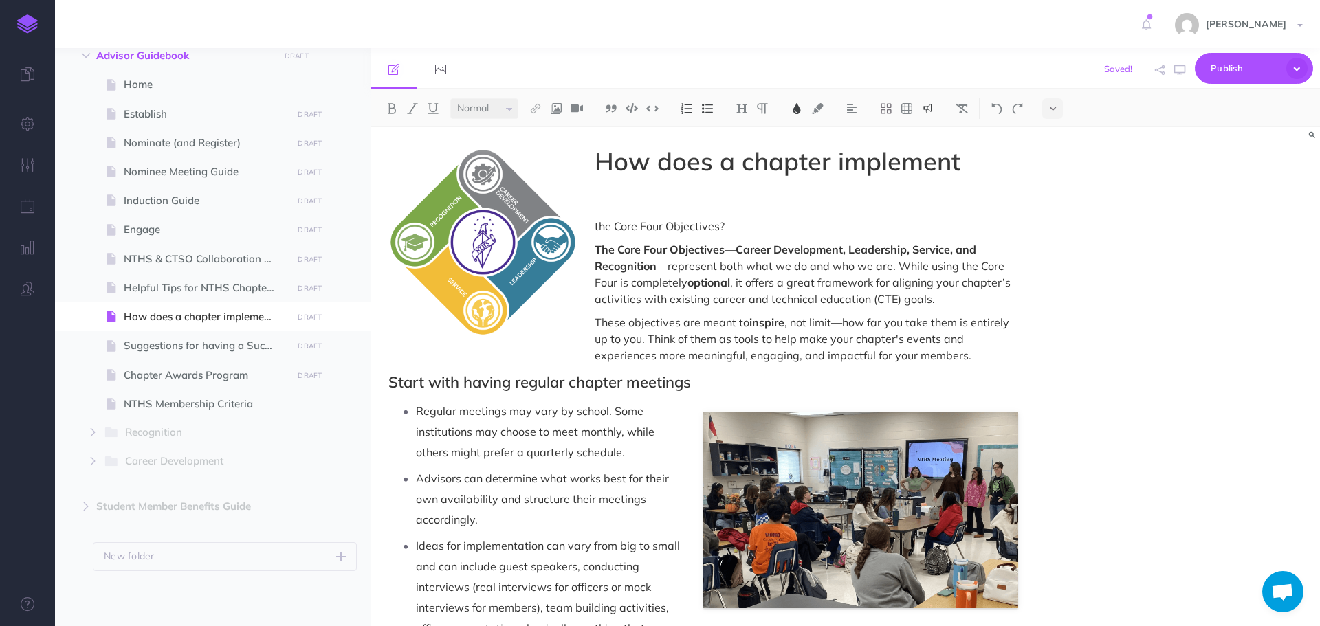
click at [593, 221] on p "the Core Four Objectives?" at bounding box center [704, 226] width 630 height 17
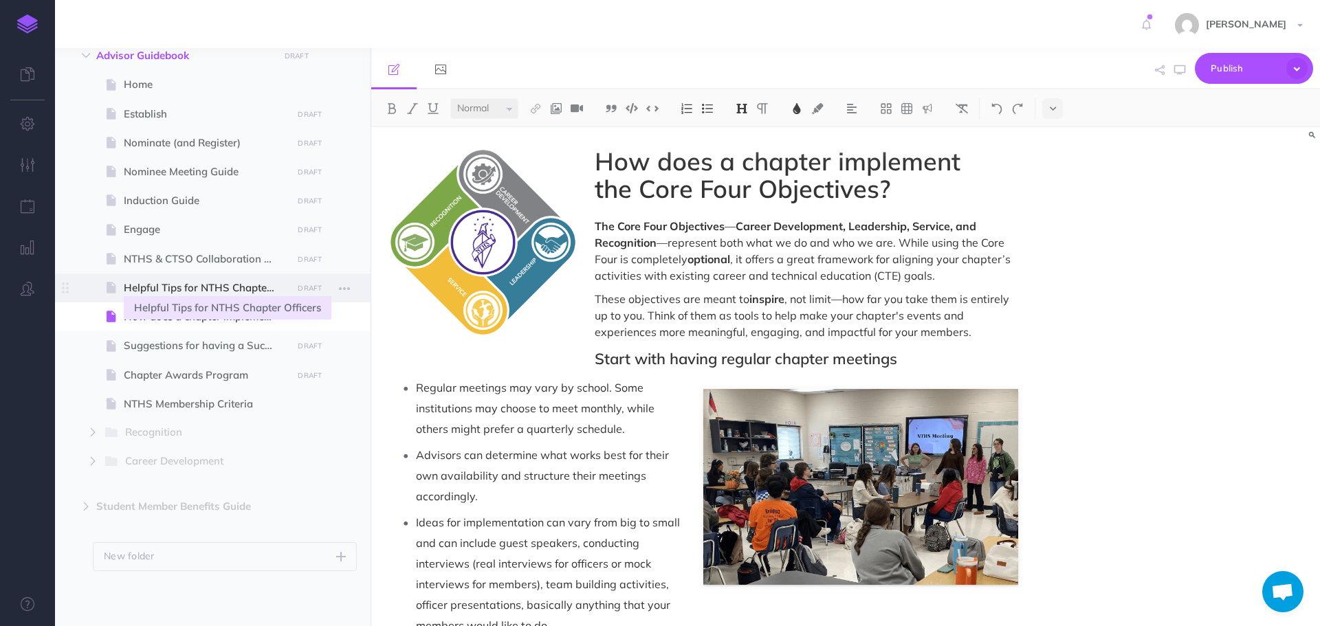
click at [202, 288] on span "Helpful Tips for NTHS Chapter Officers" at bounding box center [206, 288] width 164 height 17
select select "null"
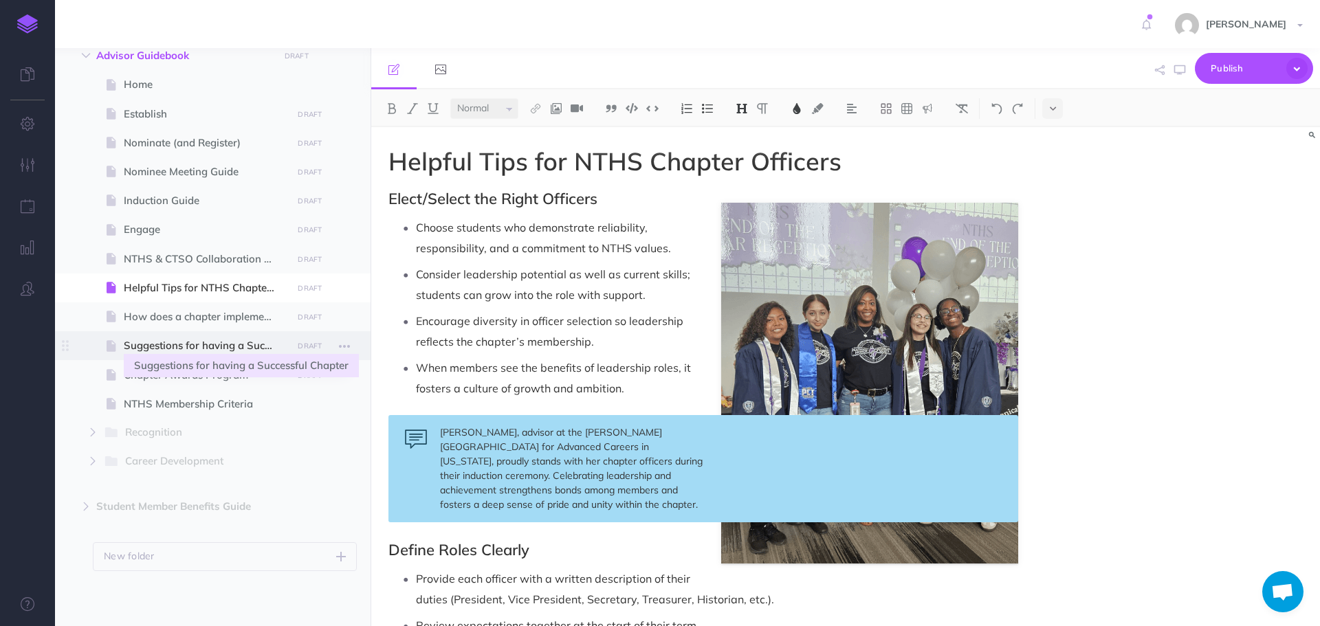
click at [176, 338] on span "Suggestions for having a Successful Chapter" at bounding box center [206, 346] width 164 height 17
select select "null"
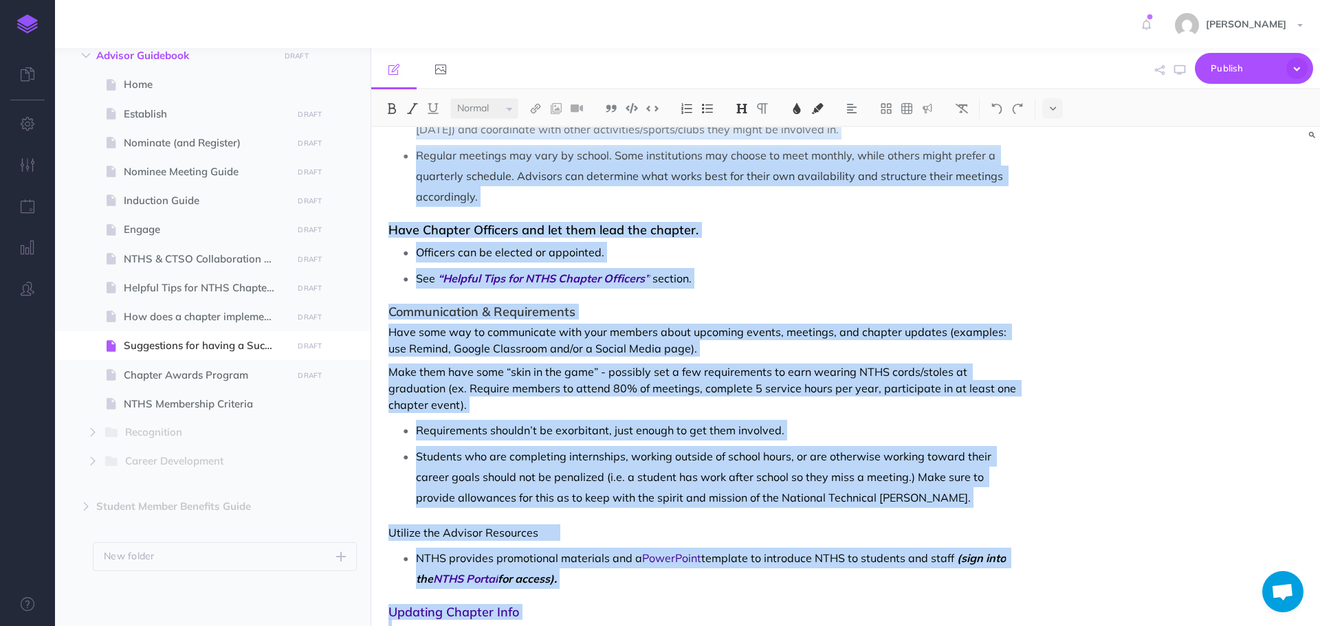
scroll to position [830, 0]
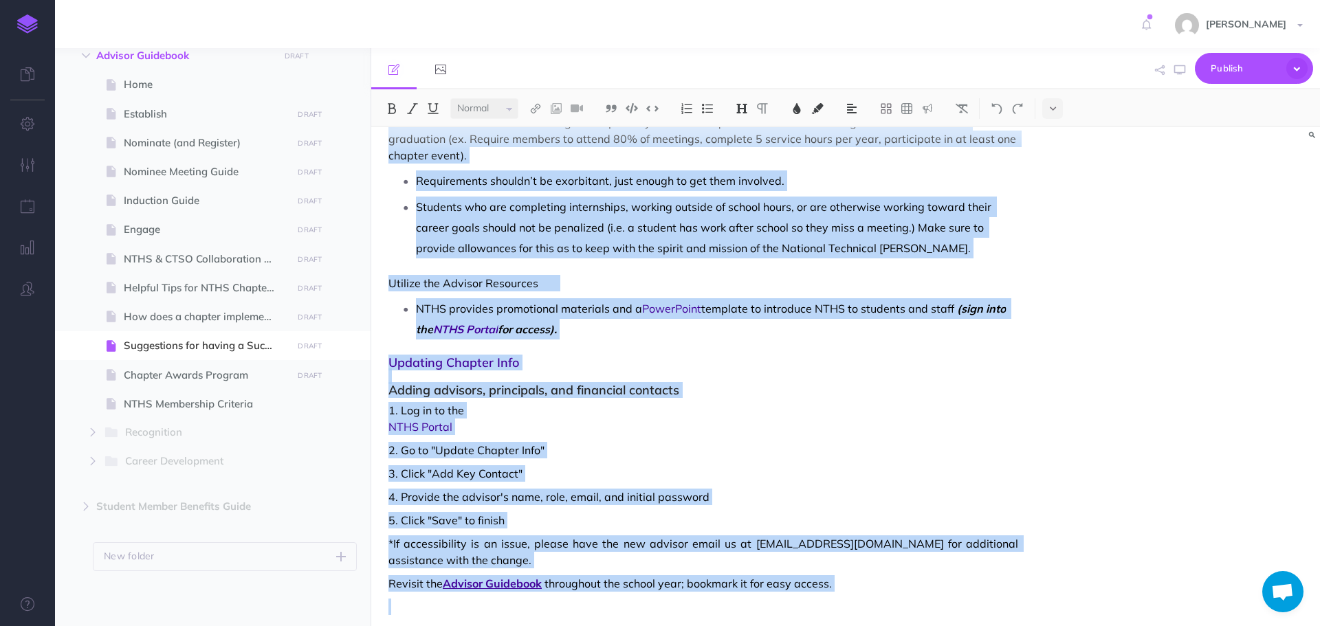
drag, startPoint x: 391, startPoint y: 157, endPoint x: 578, endPoint y: 659, distance: 534.8
click at [578, 626] on html "Toggle Navigation [PERSON_NAME] Settings Account Settings Teams Create Team Sup…" at bounding box center [660, 313] width 1320 height 626
click at [799, 101] on button at bounding box center [797, 108] width 21 height 21
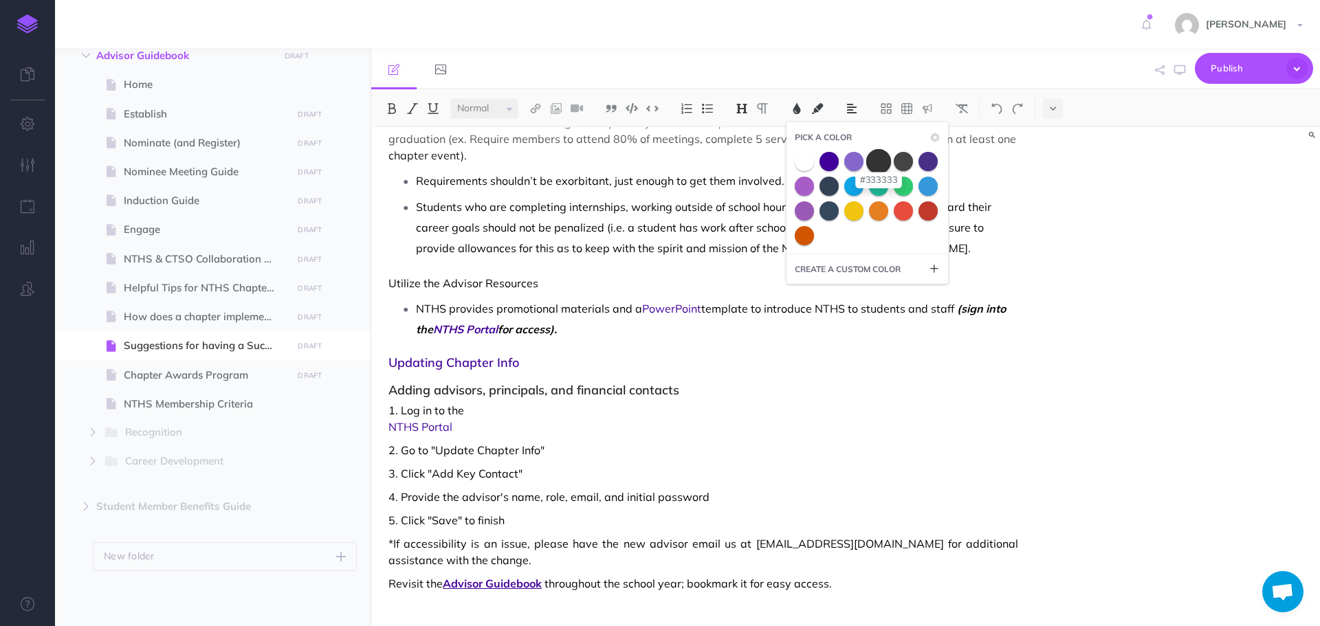
click at [886, 160] on span at bounding box center [878, 161] width 25 height 25
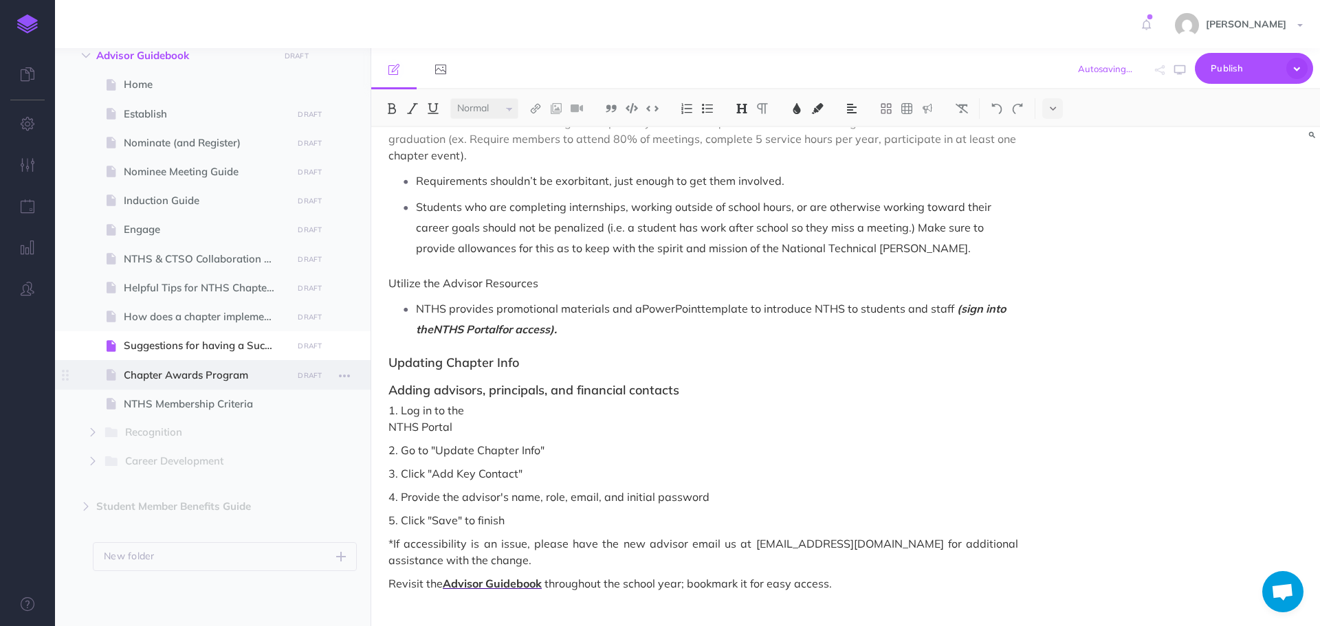
click at [171, 371] on span "Chapter Awards Program" at bounding box center [206, 375] width 164 height 17
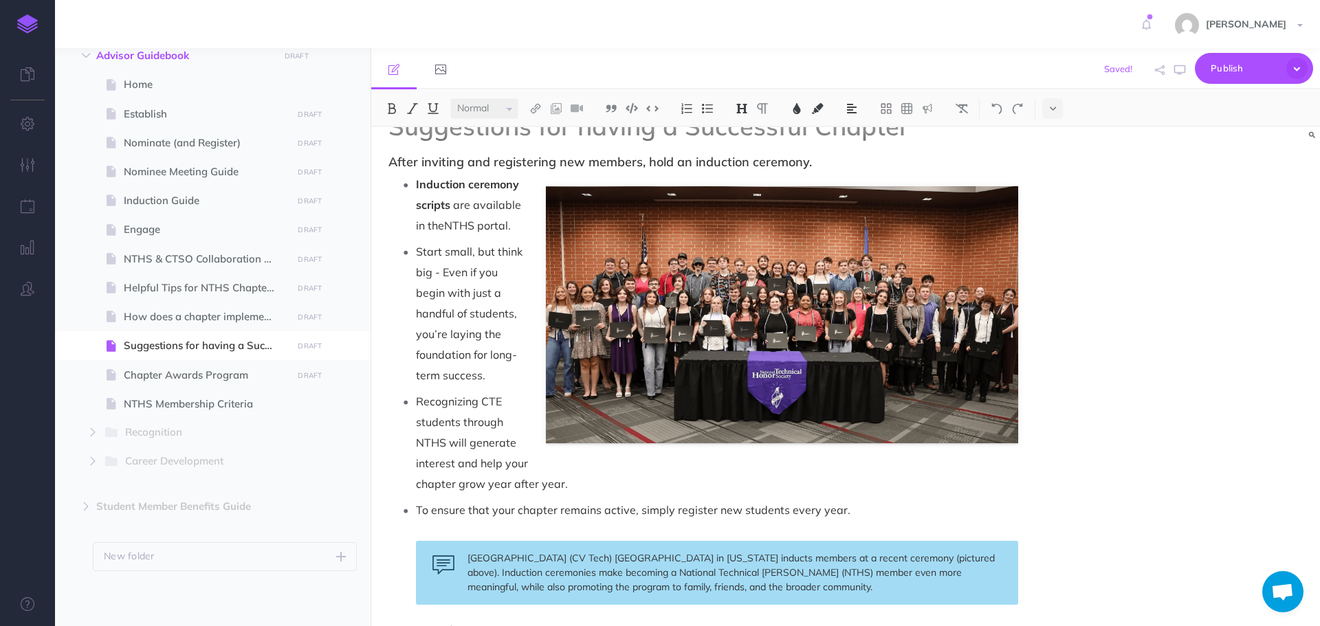
scroll to position [0, 0]
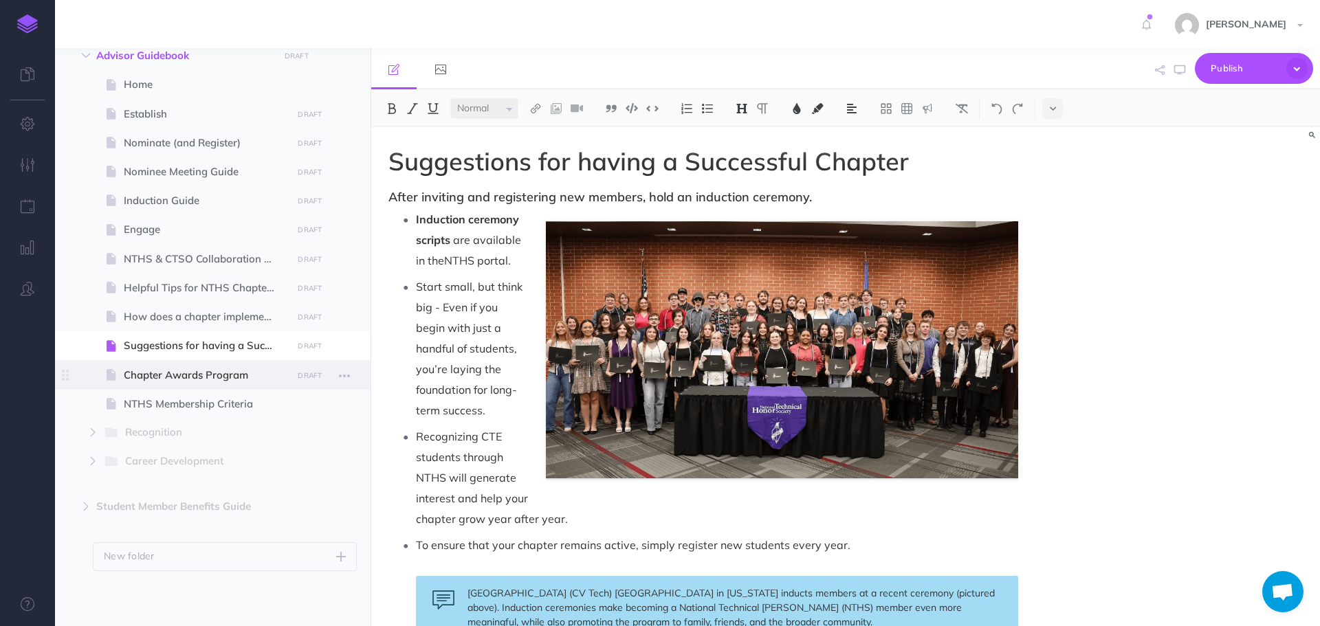
click at [127, 377] on span "Chapter Awards Program" at bounding box center [206, 375] width 164 height 17
select select "null"
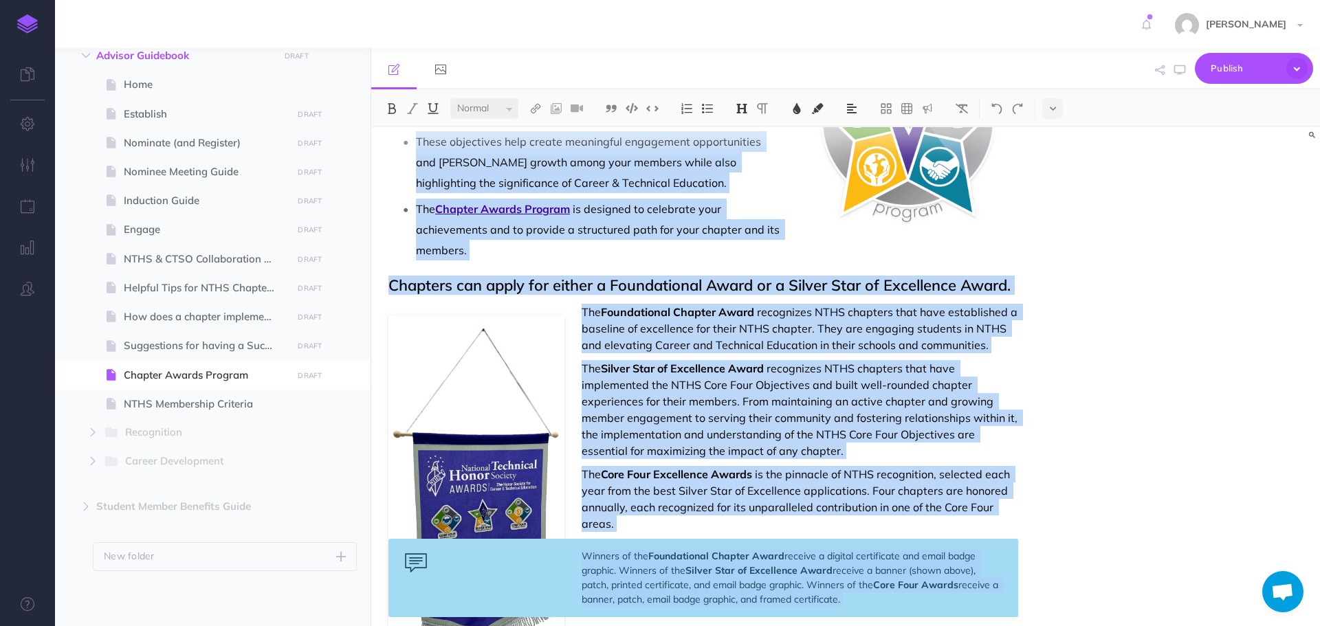
scroll to position [326, 0]
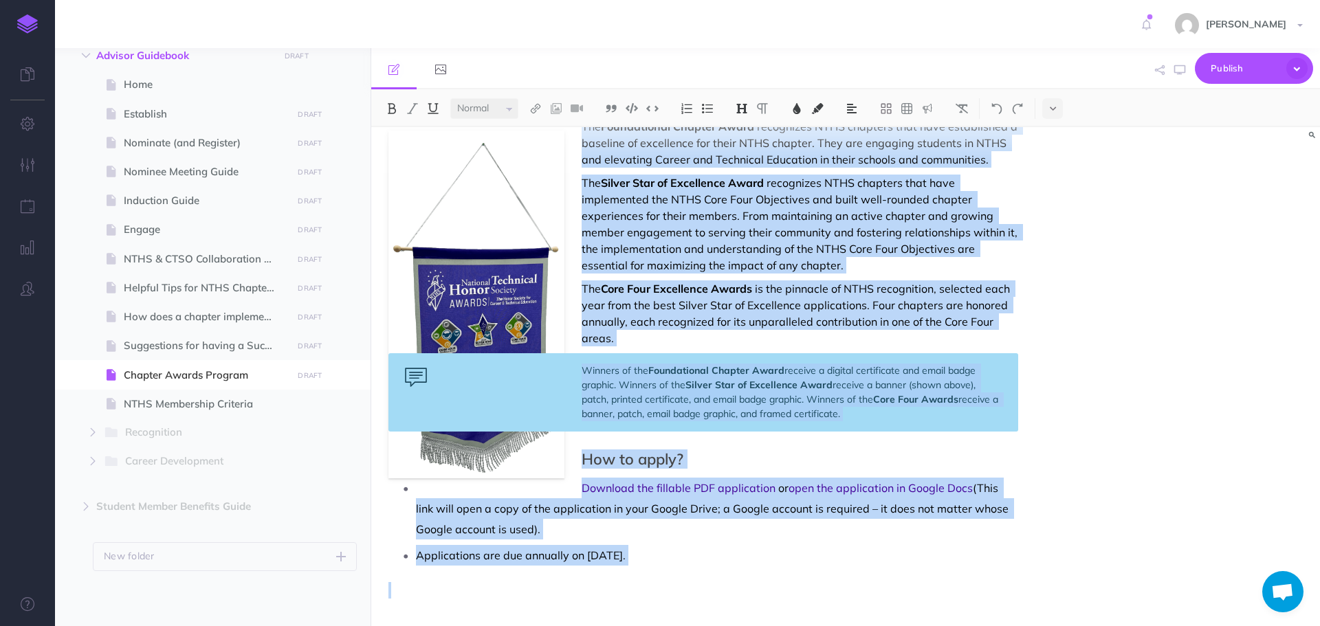
drag, startPoint x: 392, startPoint y: 157, endPoint x: 628, endPoint y: 659, distance: 554.0
click at [628, 626] on html "Toggle Navigation [PERSON_NAME] Settings Account Settings Teams Create Team Sup…" at bounding box center [660, 313] width 1320 height 626
click at [801, 111] on img at bounding box center [797, 108] width 12 height 11
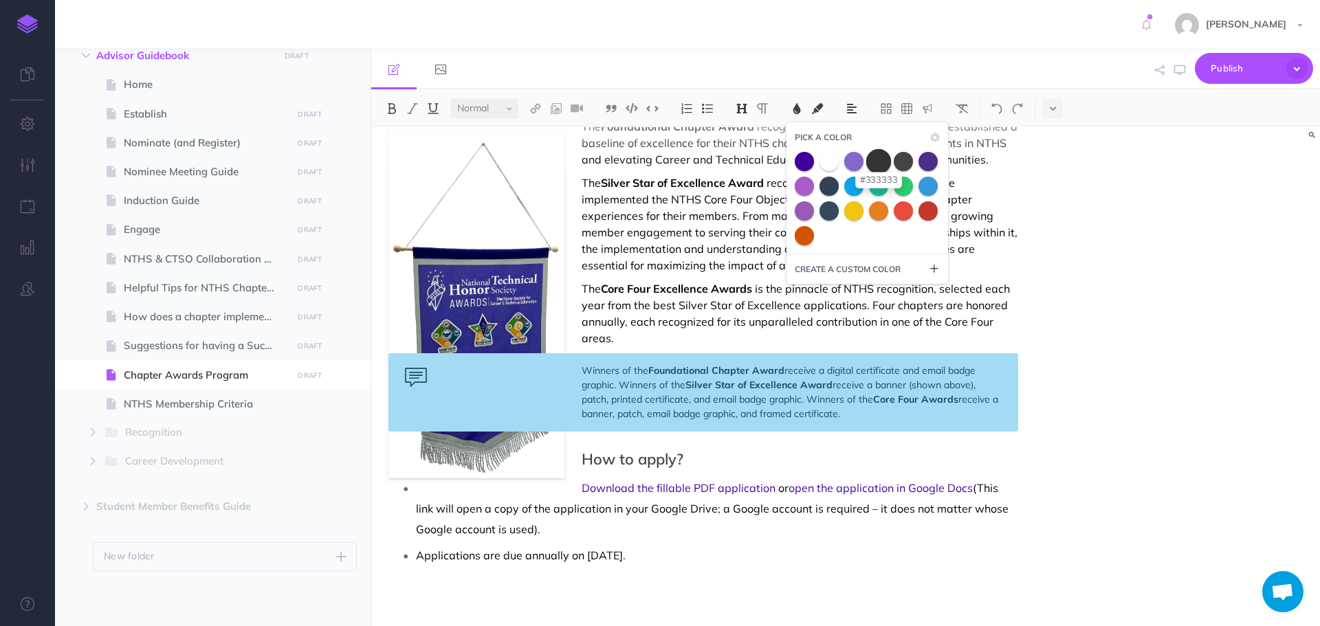
click at [884, 164] on span at bounding box center [878, 161] width 25 height 25
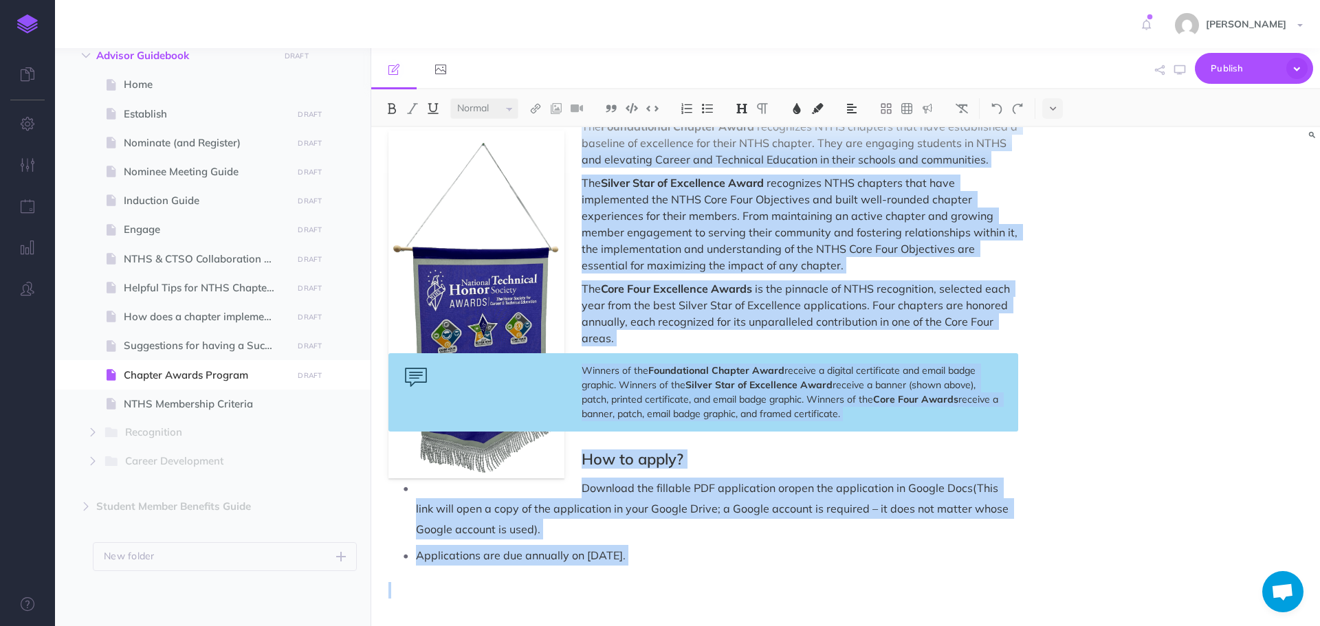
click at [816, 326] on span "is the pinnacle of NTHS recognition, selected each year from the best Silver St…" at bounding box center [797, 313] width 431 height 63
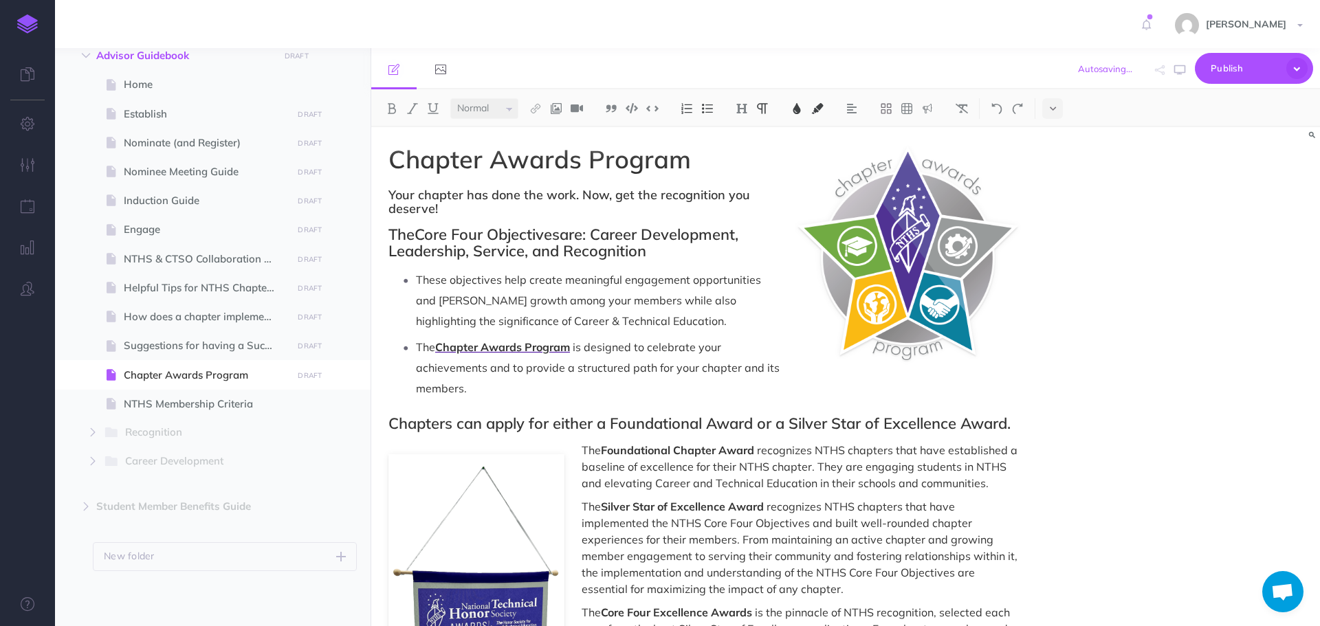
scroll to position [0, 0]
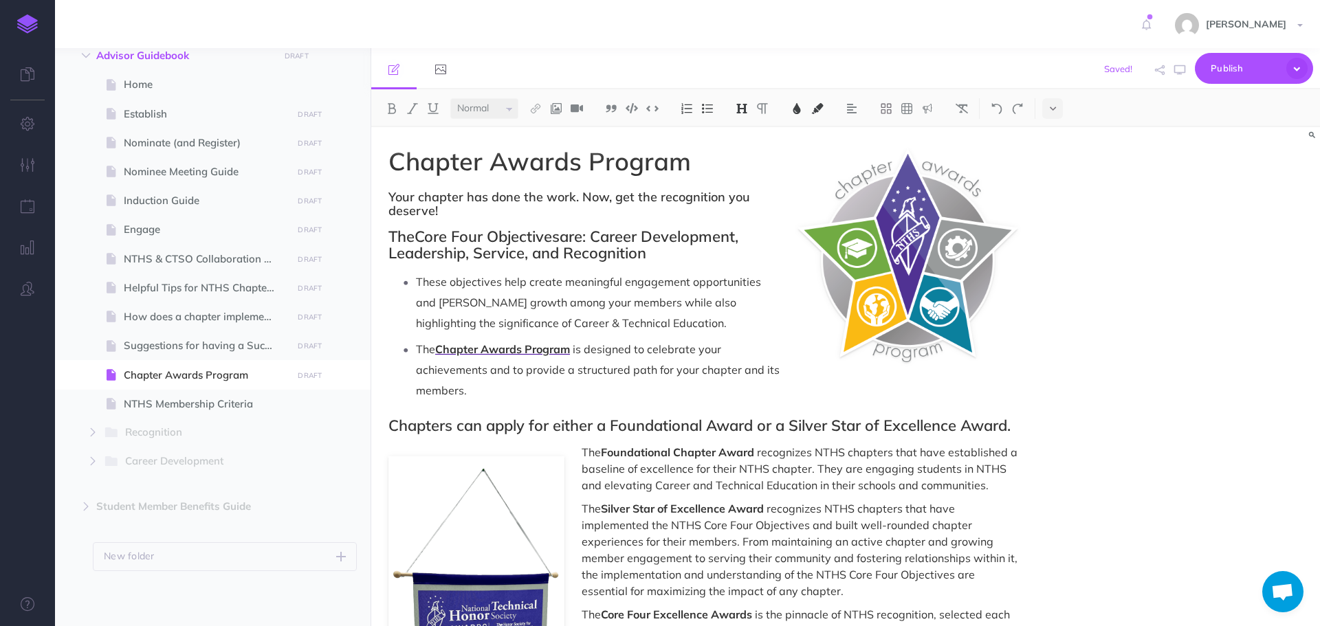
click at [411, 236] on span "The" at bounding box center [402, 236] width 26 height 19
click at [566, 239] on span "are: Career Development, Leadership, Service, and Recognition" at bounding box center [566, 245] width 354 height 36
click at [184, 345] on span "Suggestions for having a Successful Chapter" at bounding box center [206, 346] width 164 height 17
select select "null"
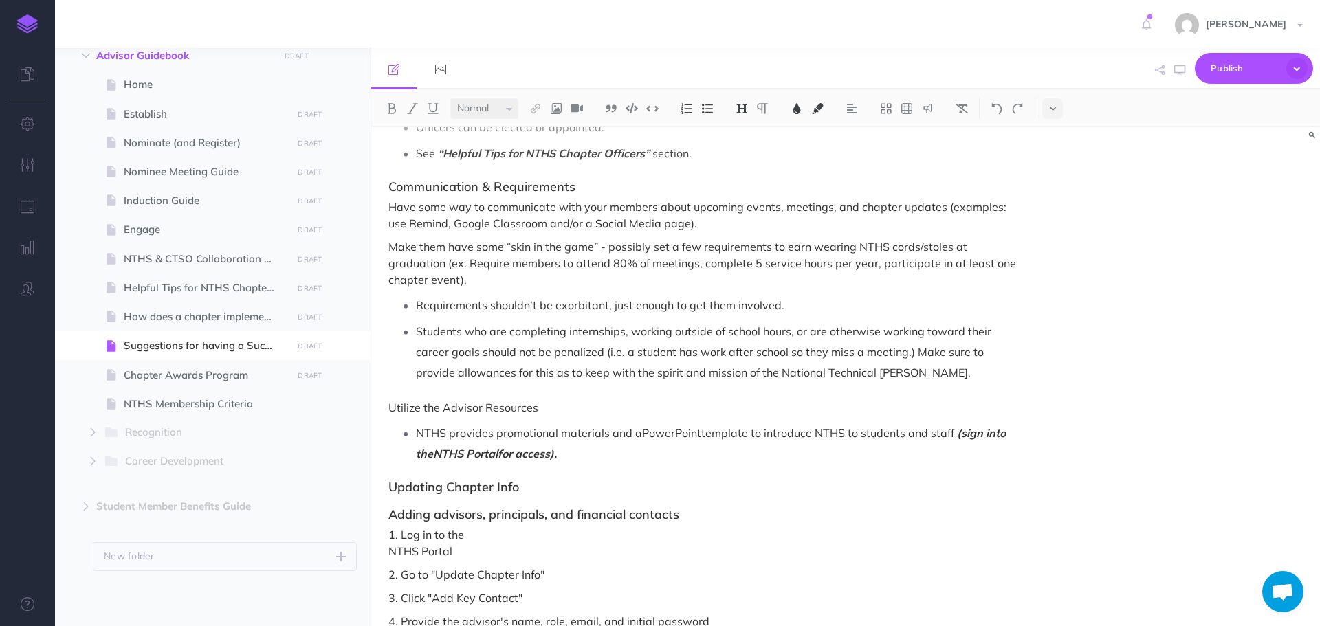
scroll to position [830, 0]
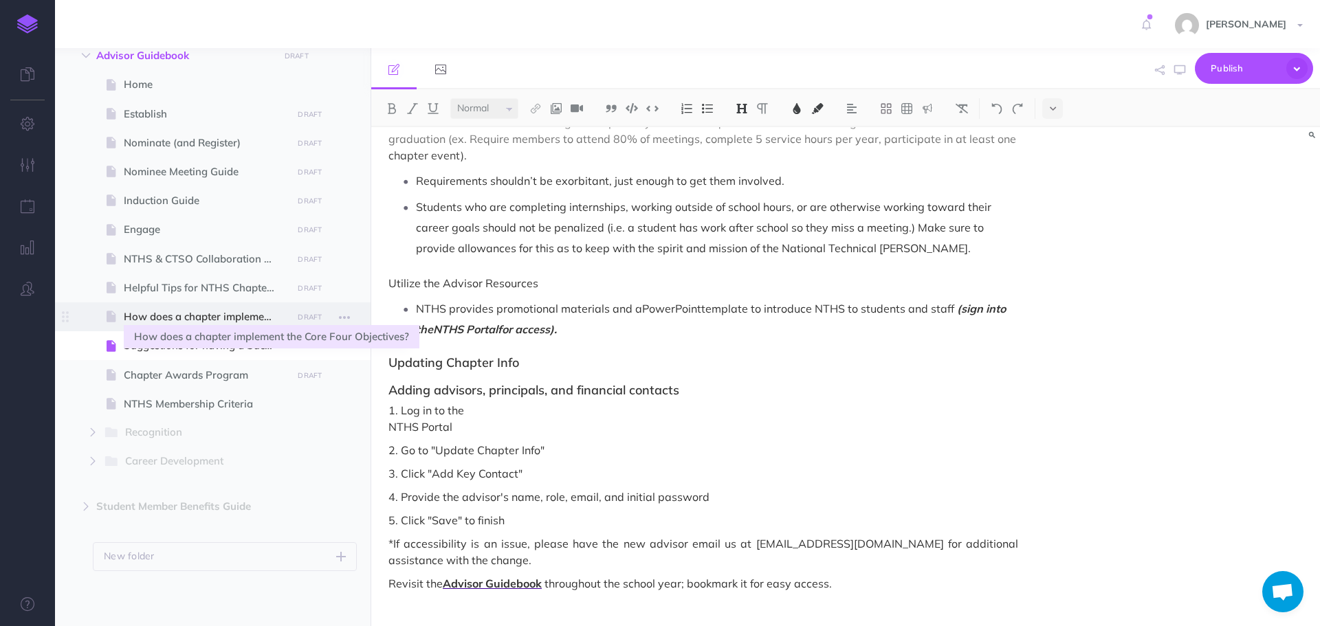
click at [204, 316] on span "How does a chapter implement the Core Four Objectives?" at bounding box center [206, 317] width 164 height 17
select select "null"
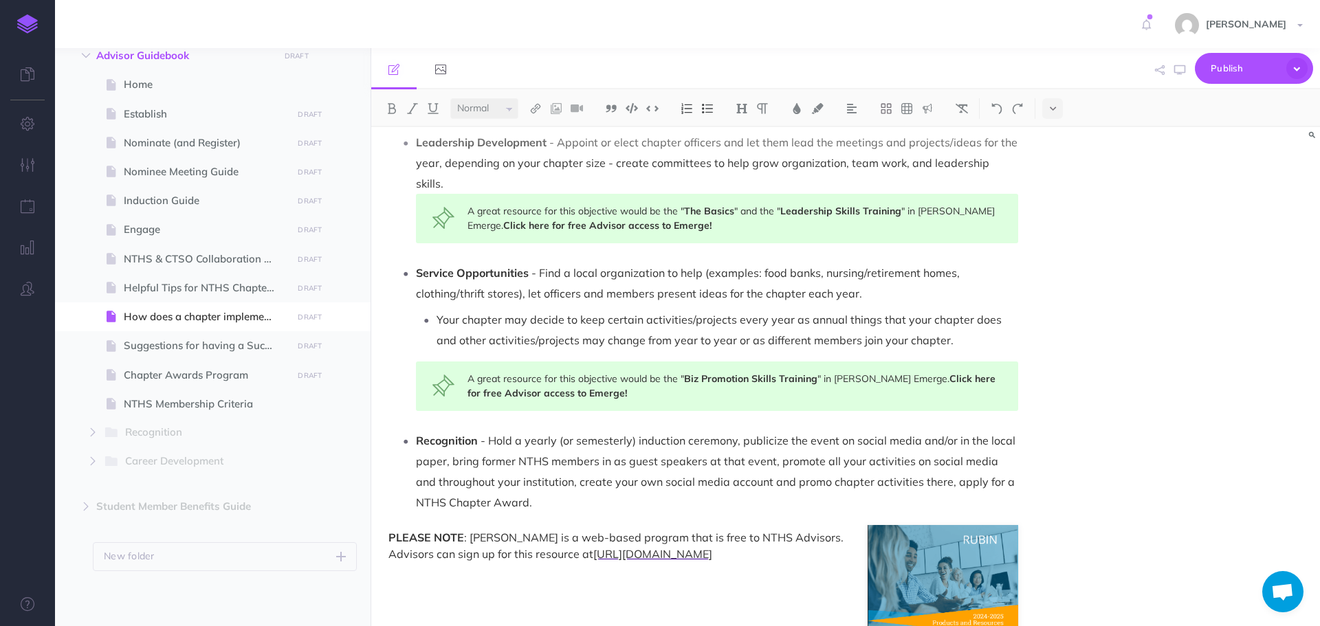
scroll to position [851, 0]
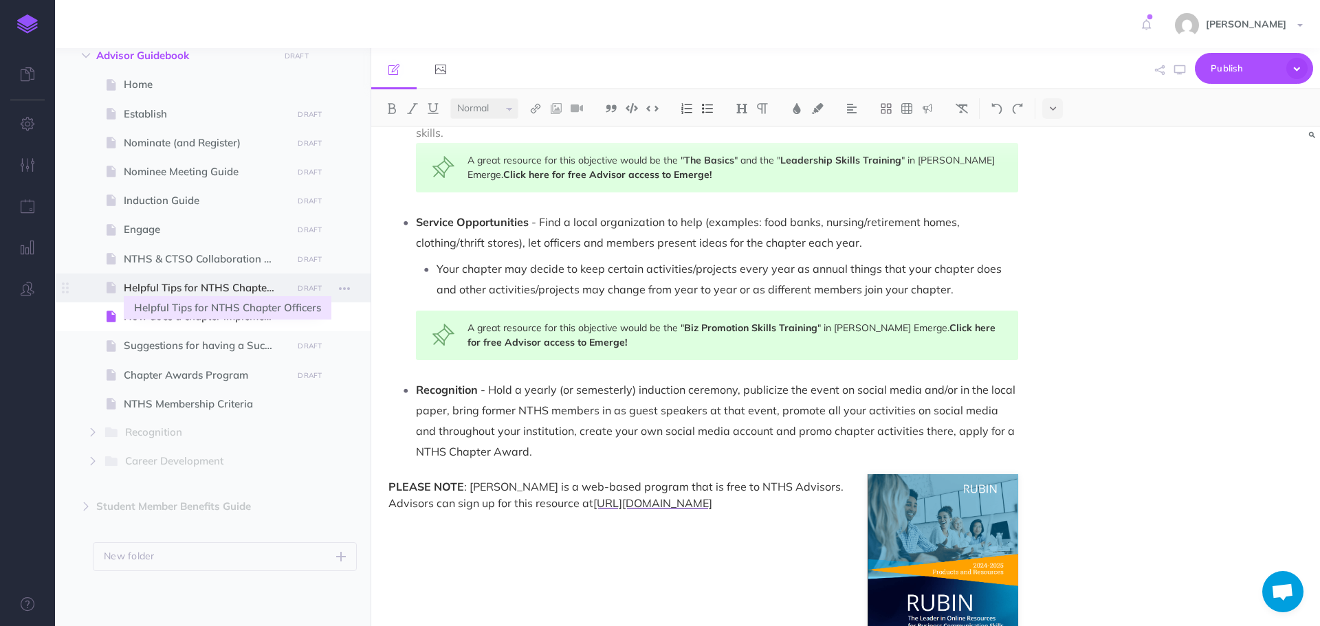
click at [193, 294] on span "Helpful Tips for NTHS Chapter Officers" at bounding box center [206, 288] width 164 height 17
select select "null"
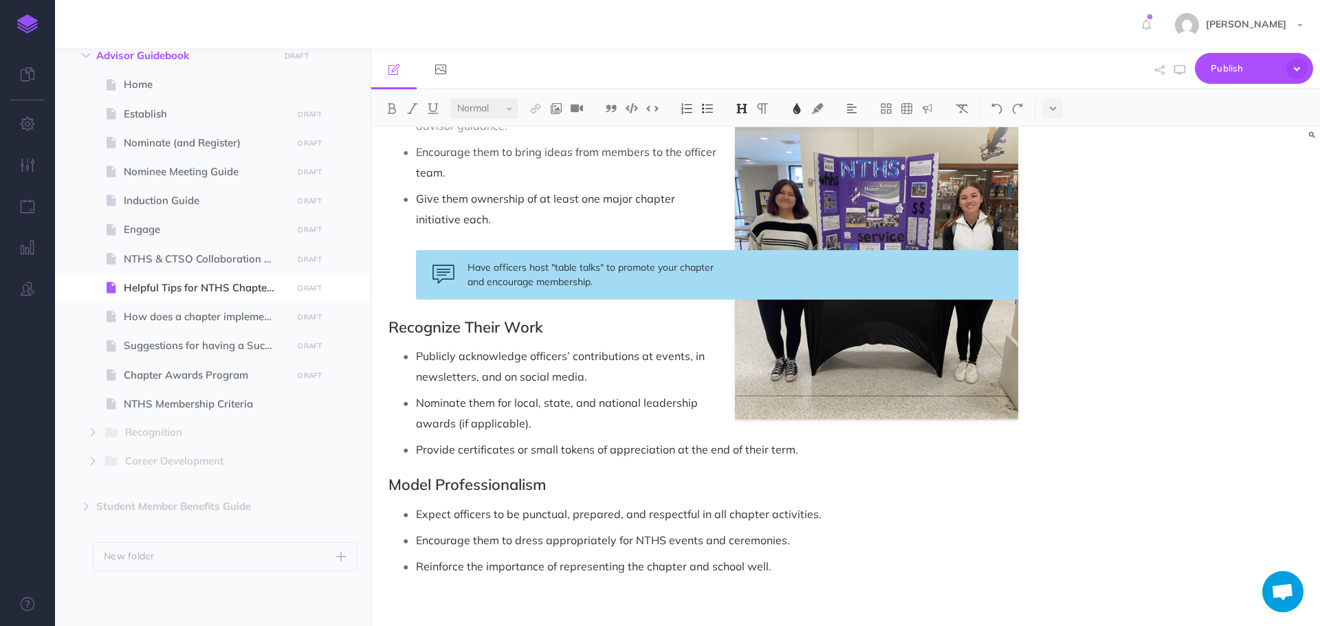
scroll to position [971, 0]
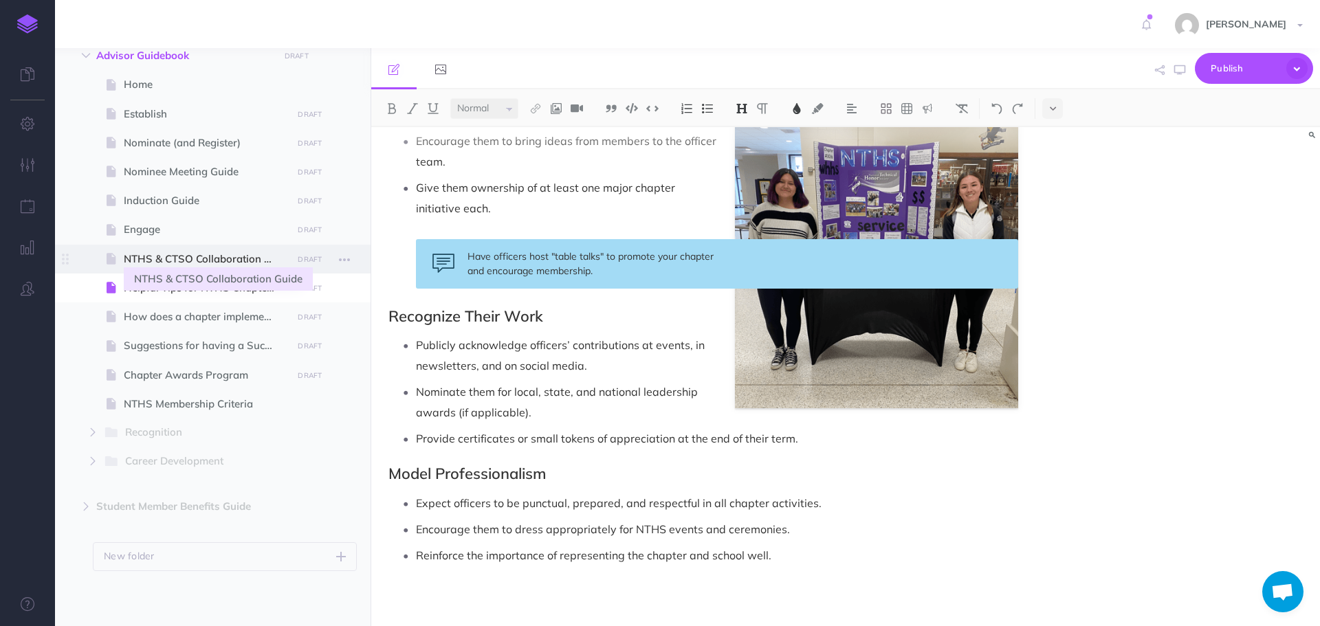
click at [194, 254] on span "NTHS & CTSO Collaboration Guide" at bounding box center [206, 259] width 164 height 17
select select "null"
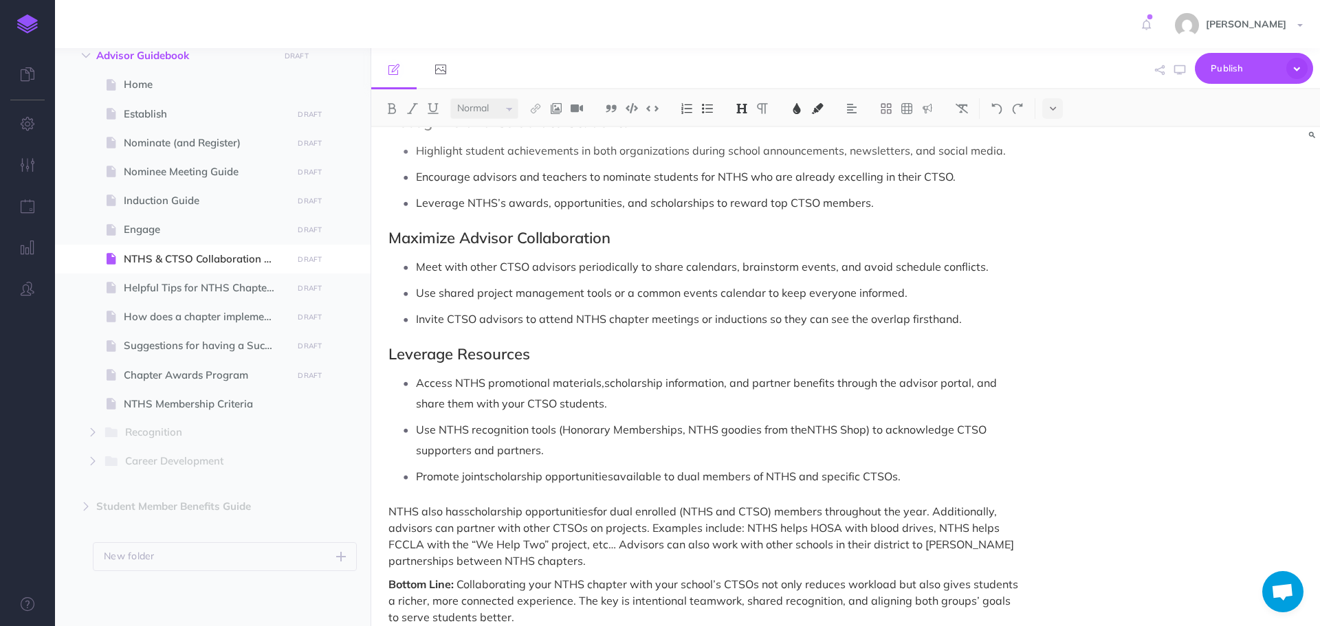
scroll to position [1267, 0]
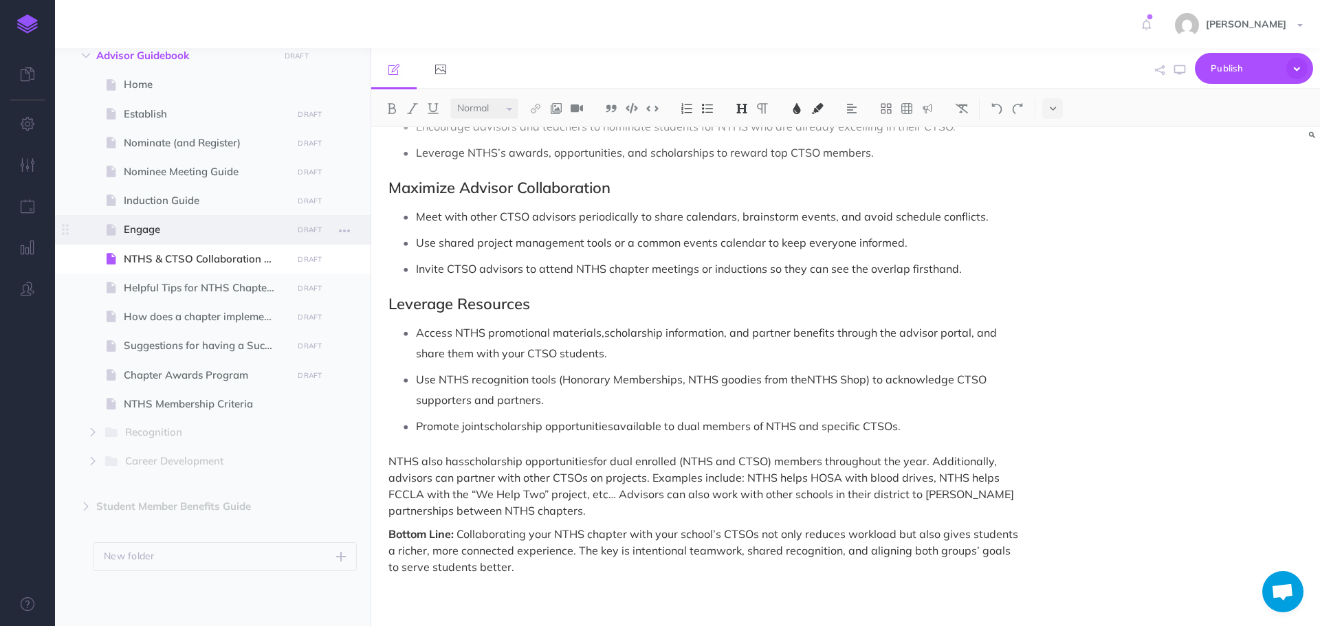
click at [196, 240] on span at bounding box center [213, 229] width 316 height 29
select select "null"
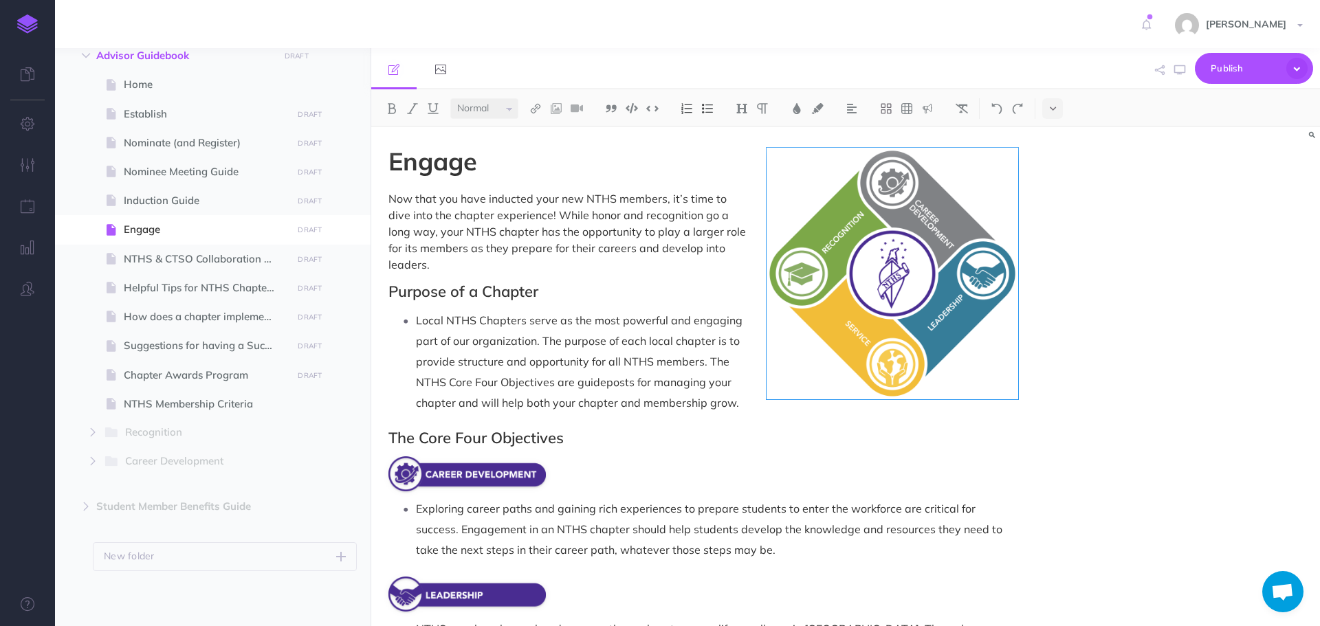
click at [402, 162] on span "Engage" at bounding box center [433, 161] width 89 height 31
click at [798, 110] on img at bounding box center [797, 108] width 12 height 11
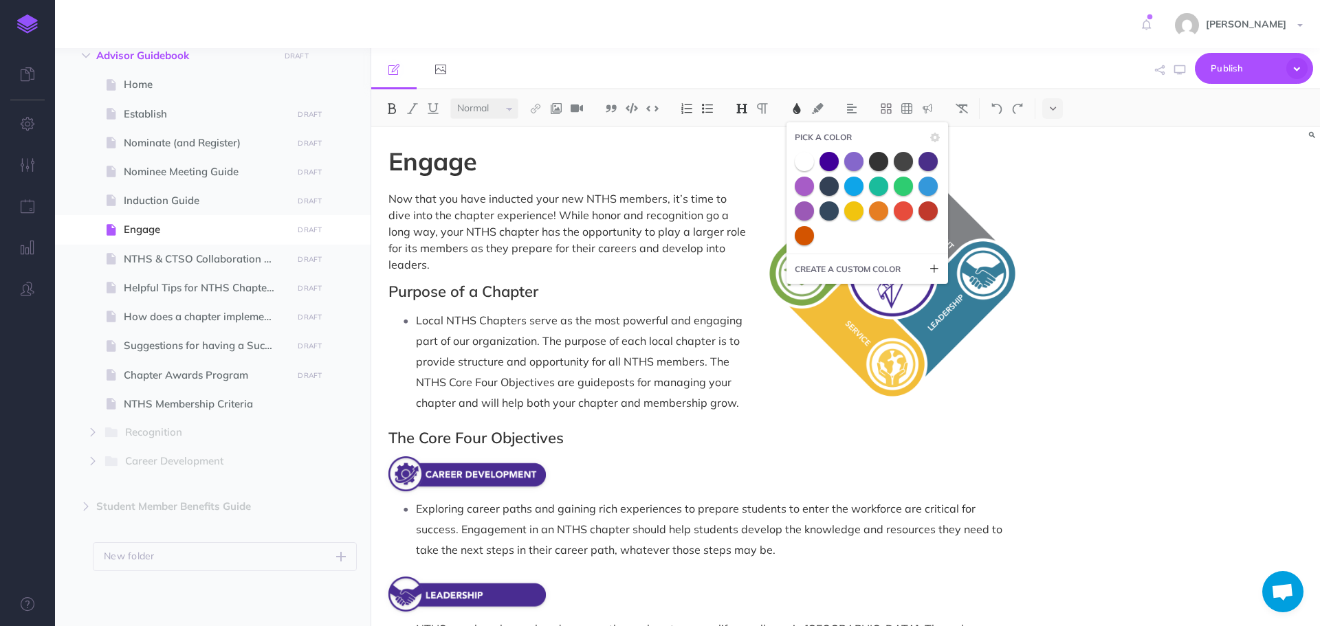
click at [534, 222] on span "Now that you have inducted your new NTHS members, it’s time to dive into the ch…" at bounding box center [569, 232] width 360 height 80
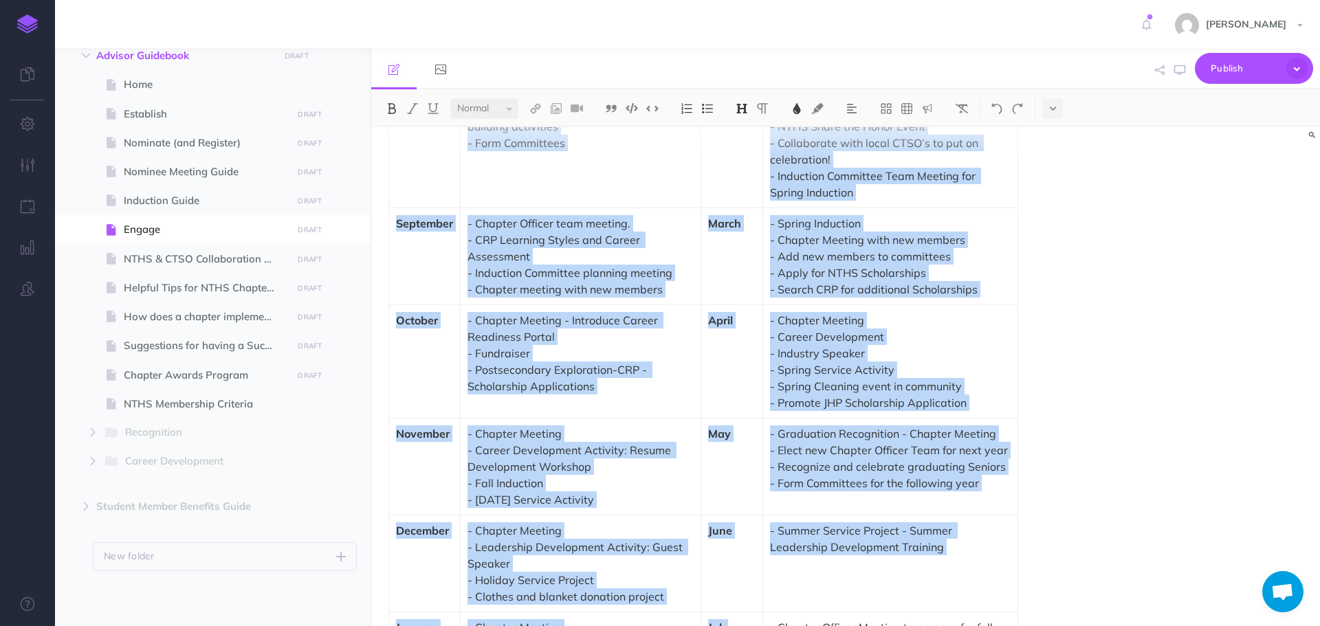
scroll to position [3370, 0]
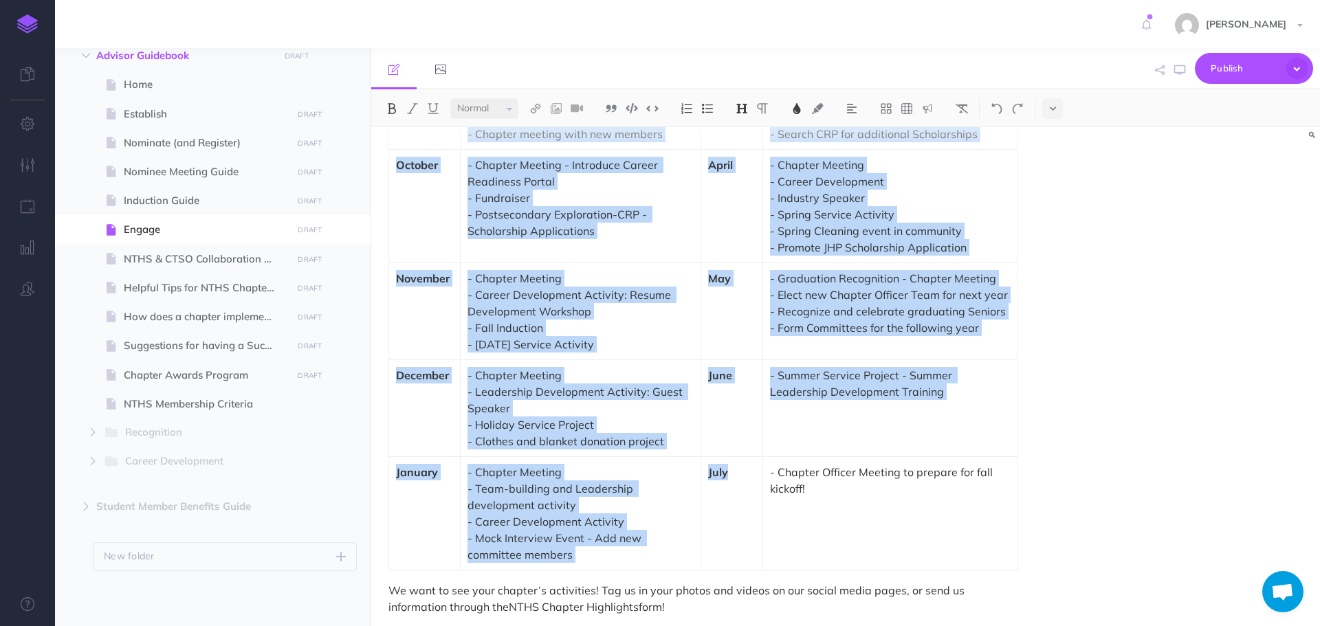
drag, startPoint x: 386, startPoint y: 167, endPoint x: 958, endPoint y: 620, distance: 728.9
click at [799, 104] on img at bounding box center [797, 108] width 12 height 11
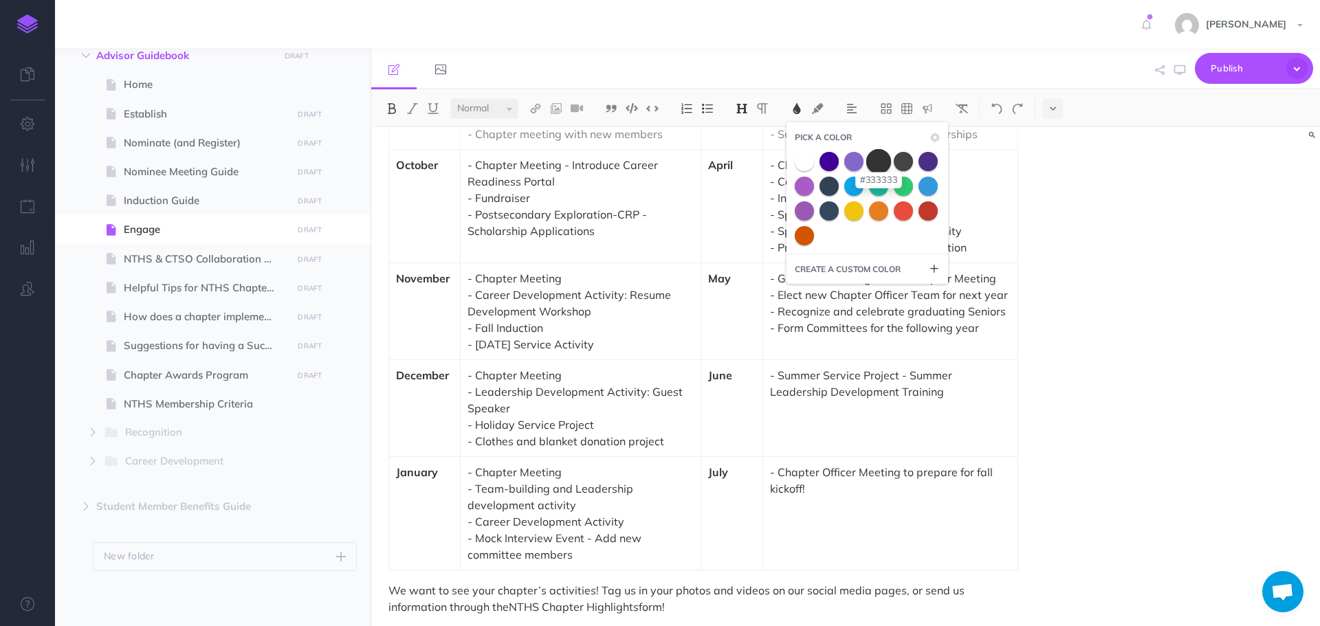
click at [881, 163] on span at bounding box center [878, 161] width 25 height 25
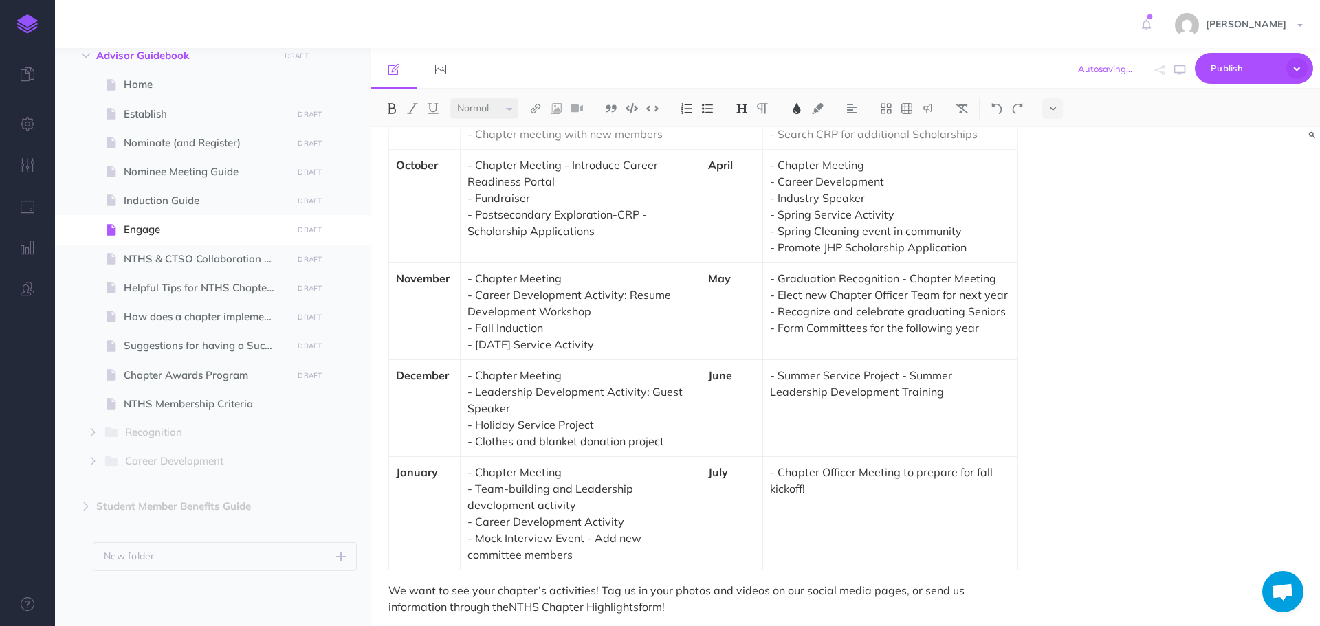
click at [1095, 309] on div "Engage Now that you have inducted your new NTHS members, it’s time to dive into…" at bounding box center [845, 376] width 949 height 499
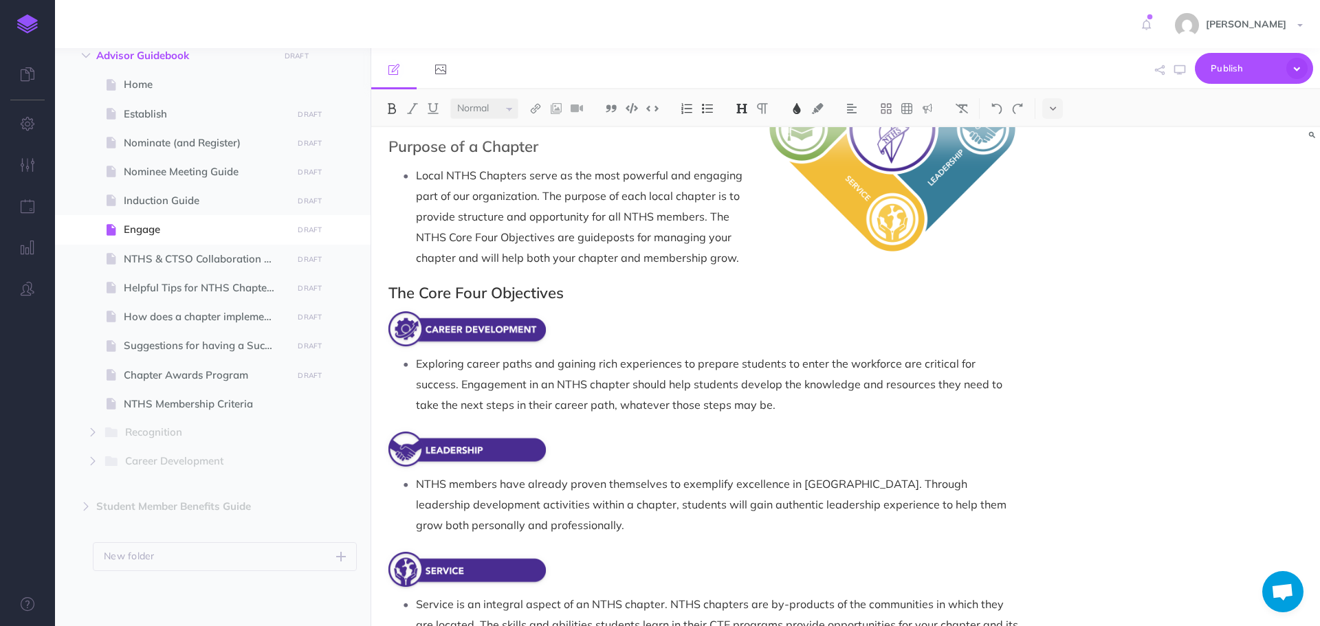
scroll to position [0, 0]
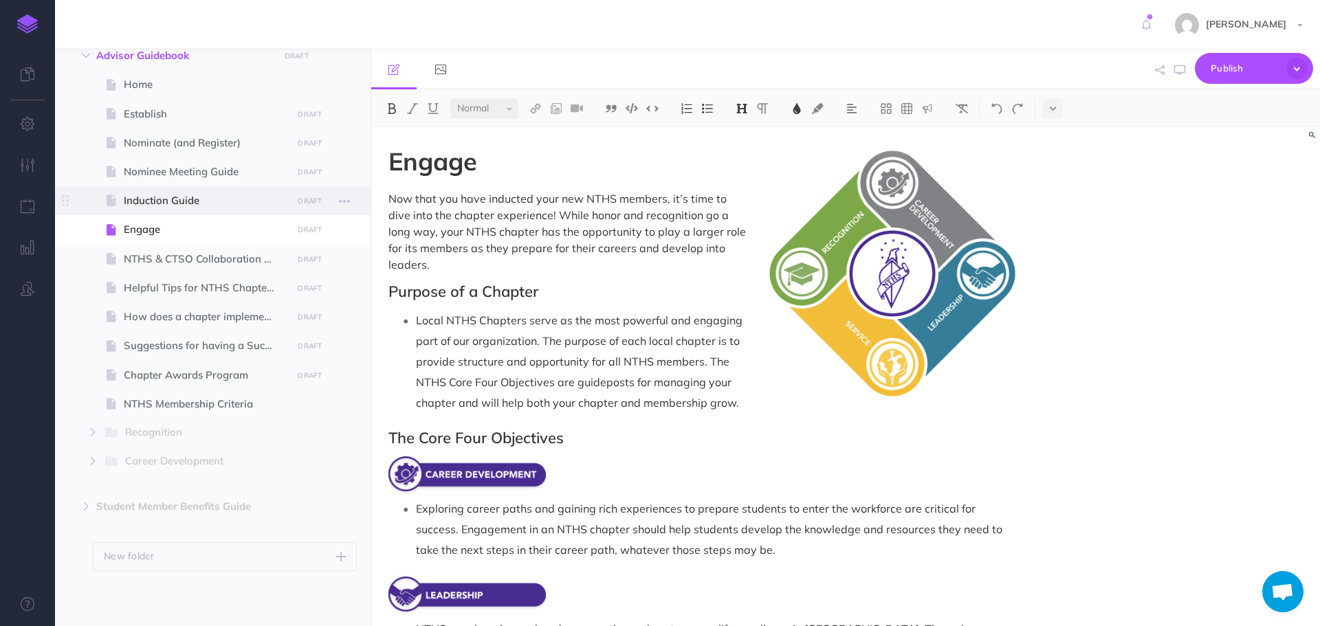
click at [163, 204] on span "Induction Guide" at bounding box center [206, 201] width 164 height 17
select select "null"
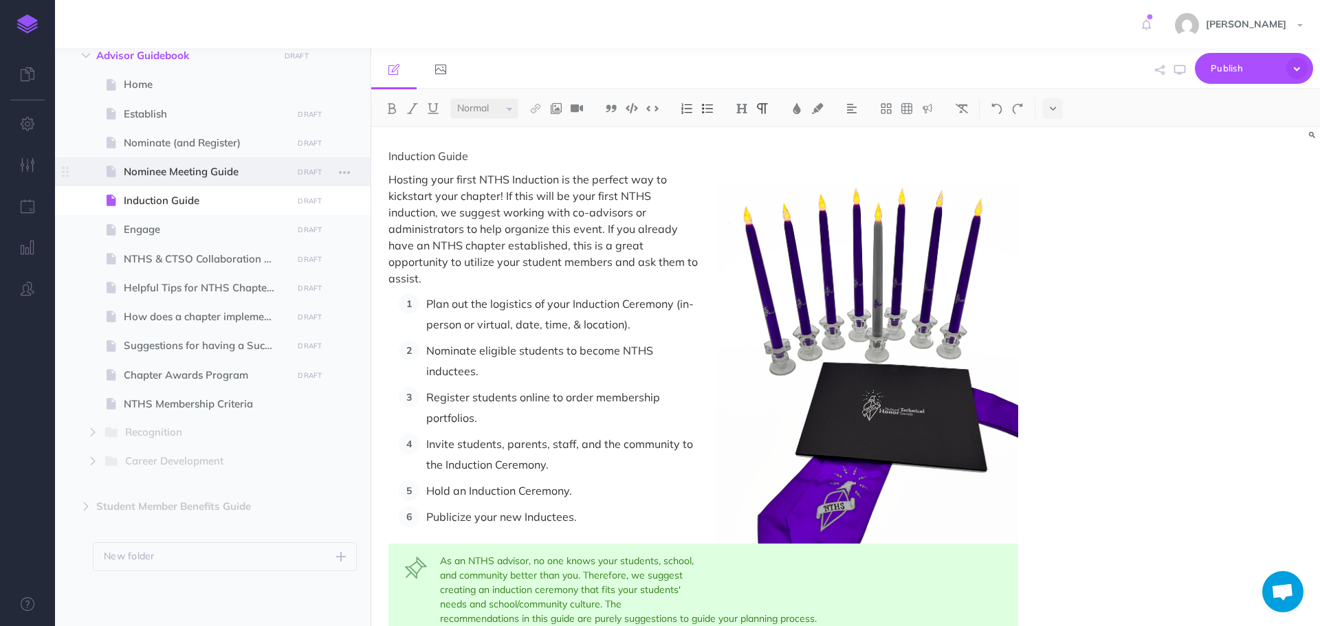
click at [169, 177] on span "Nominee Meeting Guide" at bounding box center [206, 172] width 164 height 17
select select "null"
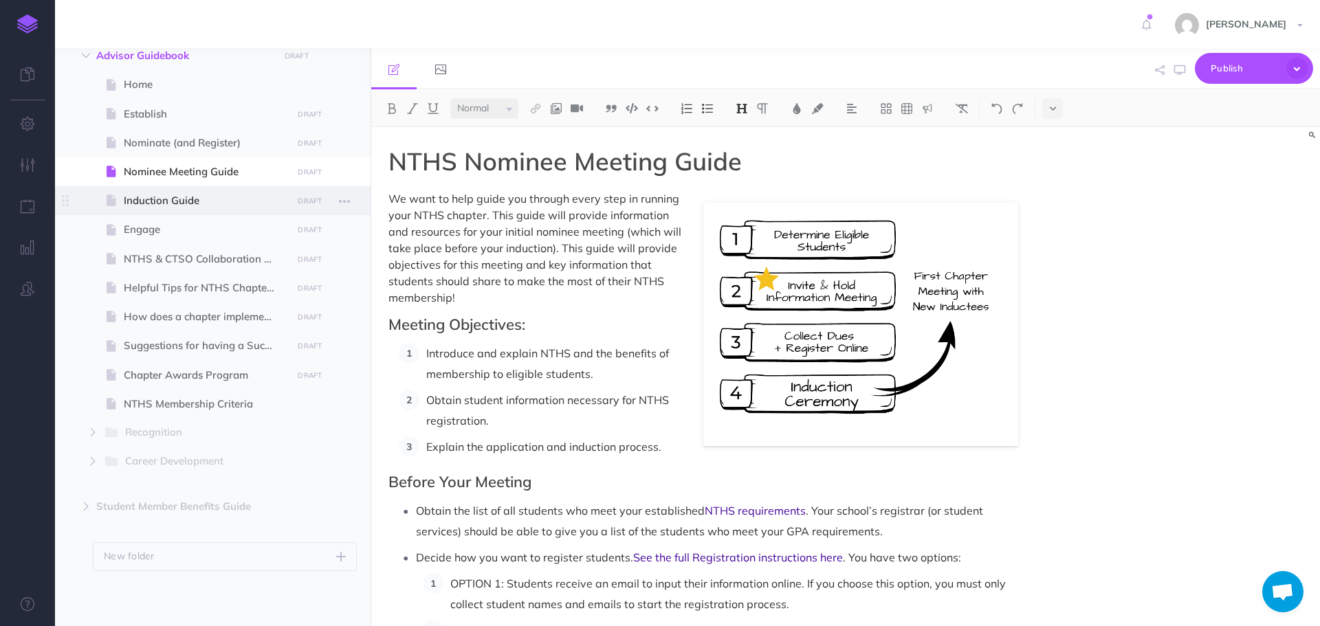
click at [184, 209] on span "Induction Guide" at bounding box center [206, 201] width 164 height 17
select select "null"
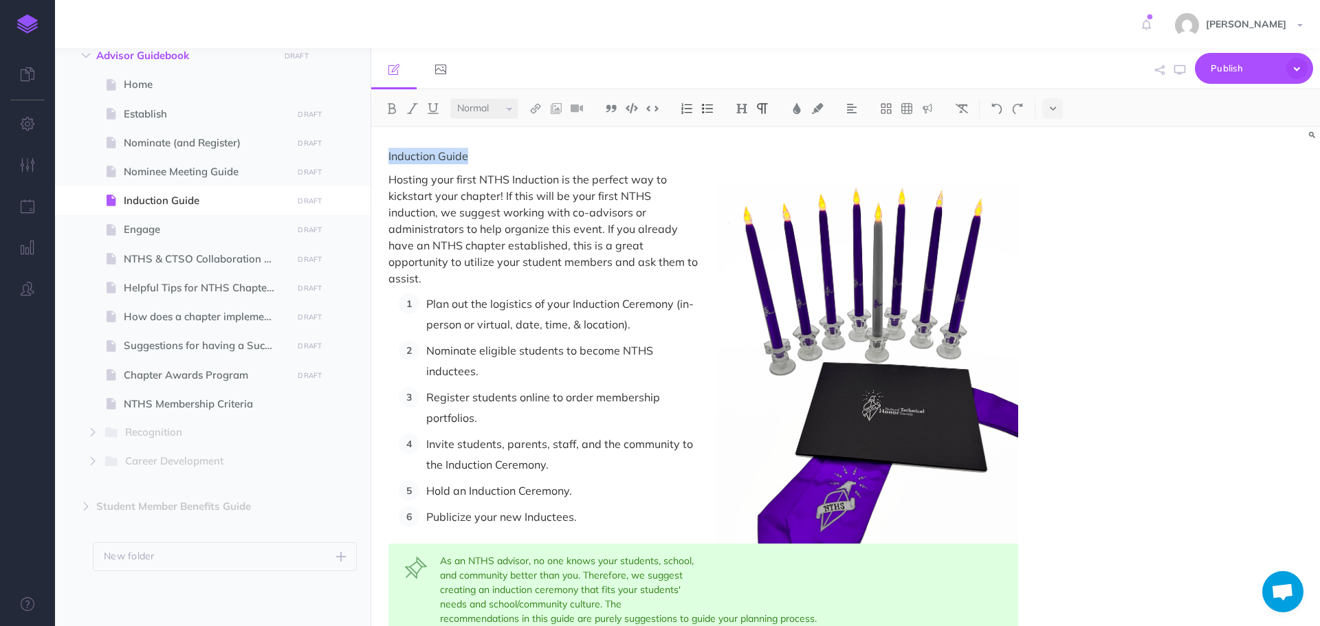
drag, startPoint x: 489, startPoint y: 159, endPoint x: 386, endPoint y: 153, distance: 103.3
click at [748, 105] on img at bounding box center [742, 108] width 12 height 11
click at [745, 126] on button "H1" at bounding box center [742, 132] width 21 height 21
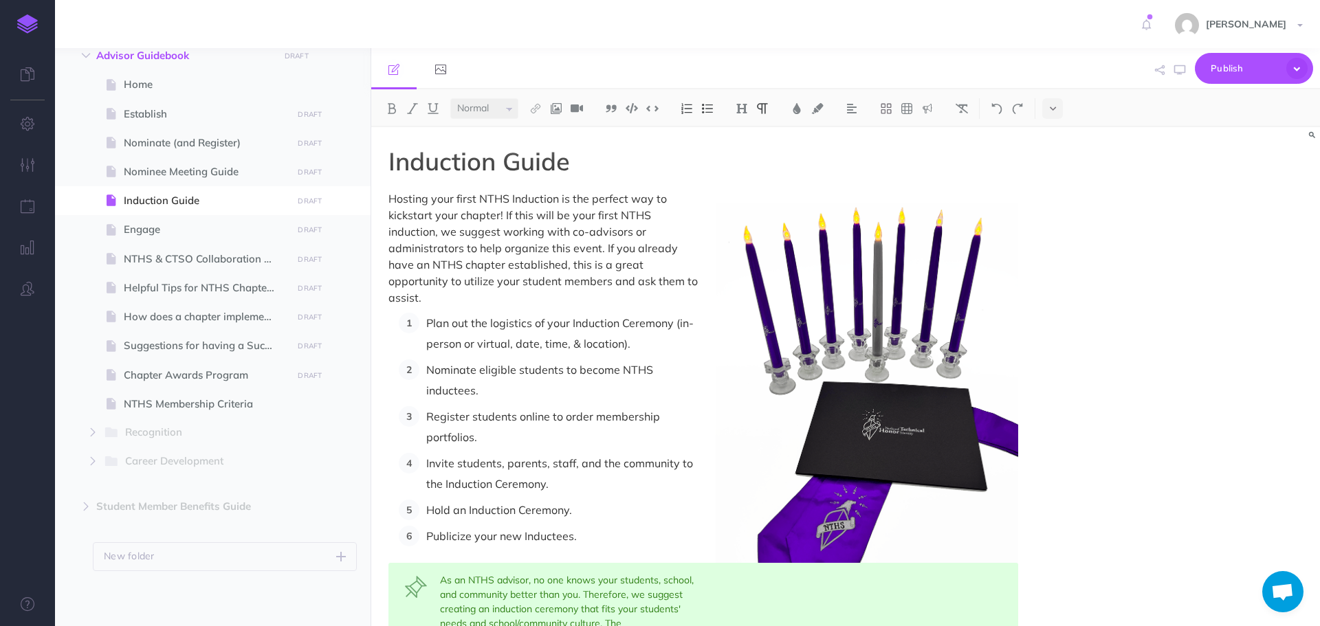
click at [637, 327] on p "Plan out the logistics of your Induction Ceremony (in-person or virtual, date, …" at bounding box center [722, 333] width 592 height 41
click at [179, 164] on span "Nominee Meeting Guide" at bounding box center [206, 172] width 164 height 17
select select "null"
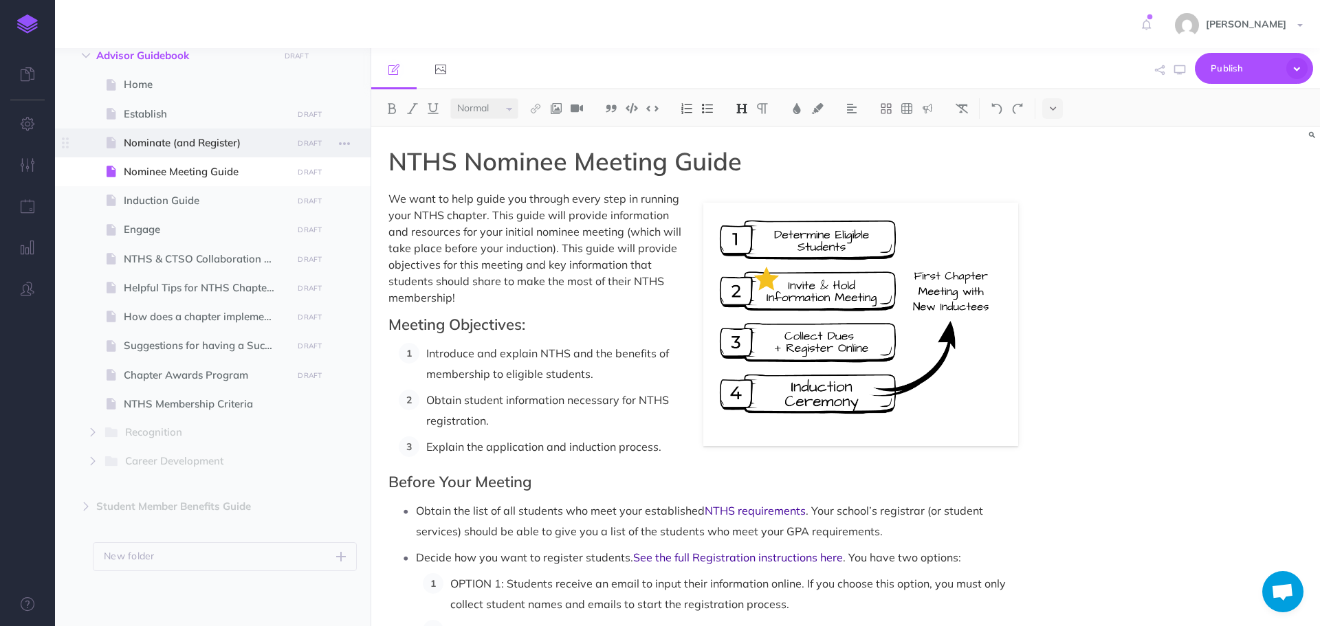
click at [185, 144] on span "Nominate (and Register)" at bounding box center [206, 143] width 164 height 17
select select "null"
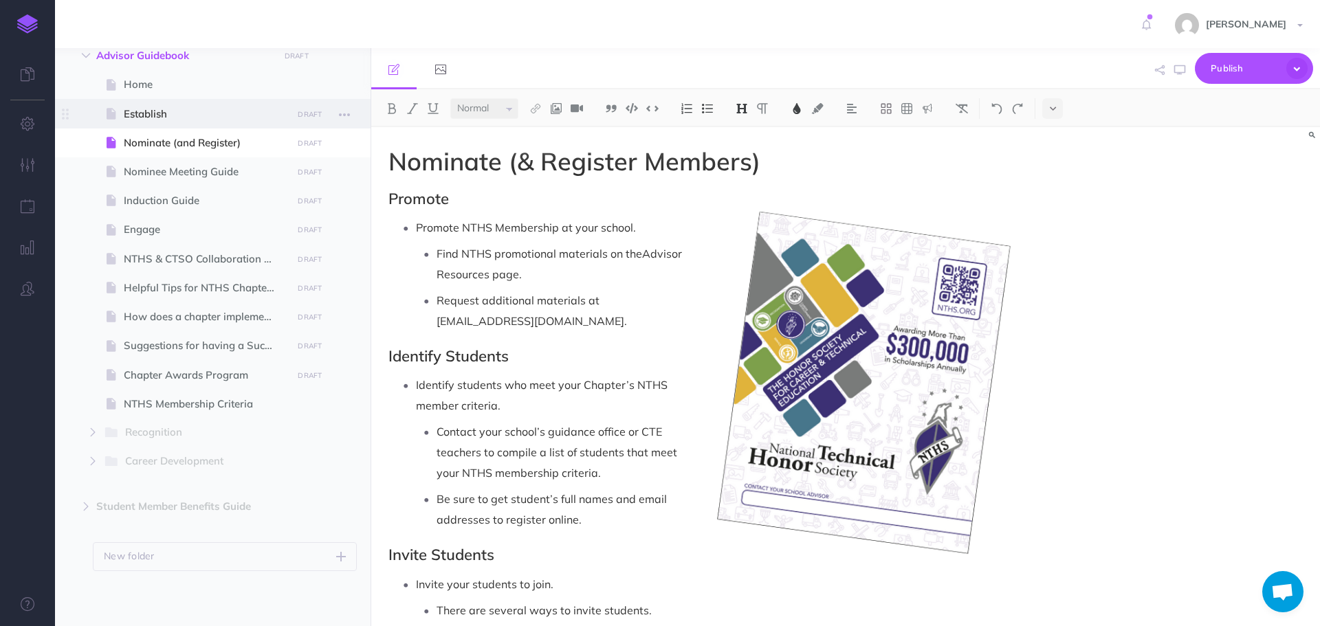
click at [177, 121] on span "Establish" at bounding box center [206, 114] width 164 height 17
select select "null"
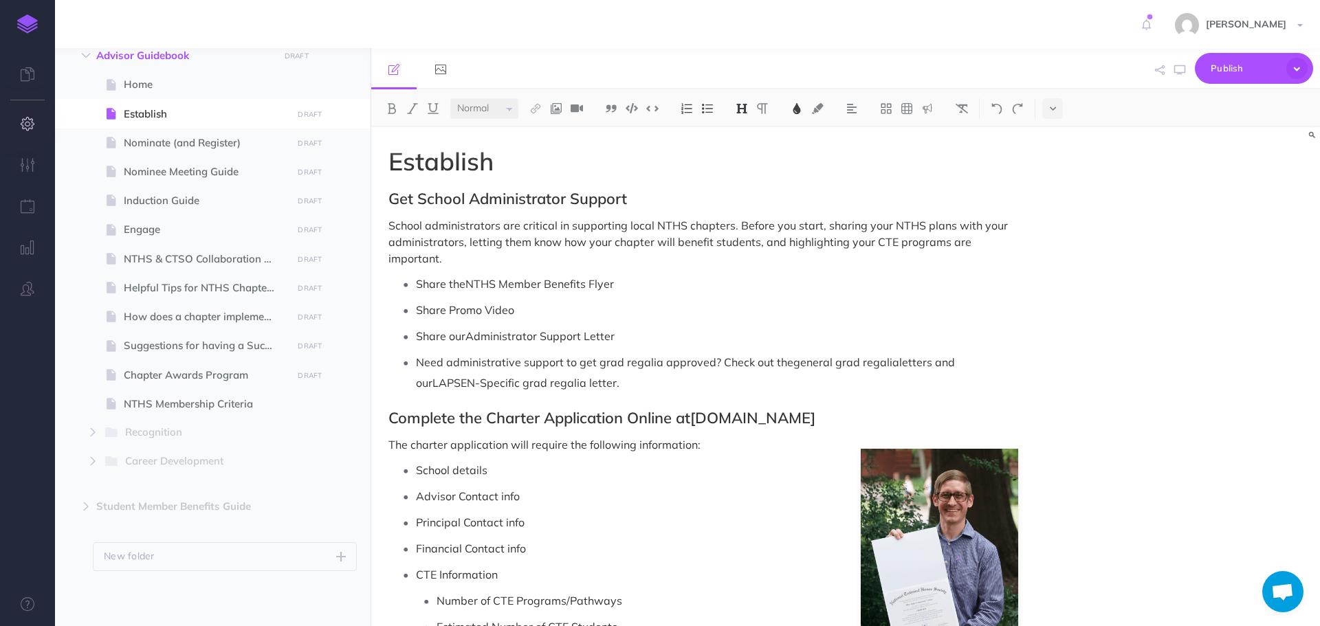
click at [32, 124] on icon "button" at bounding box center [28, 124] width 14 height 14
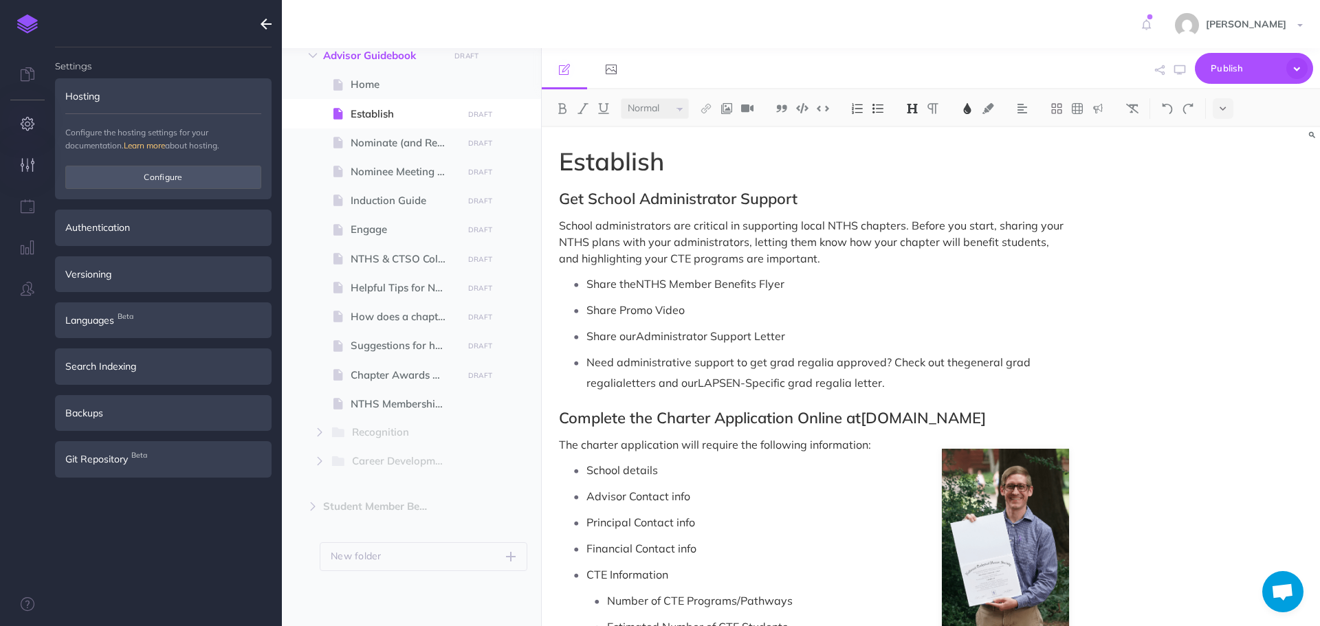
click at [21, 168] on icon "button" at bounding box center [28, 165] width 14 height 14
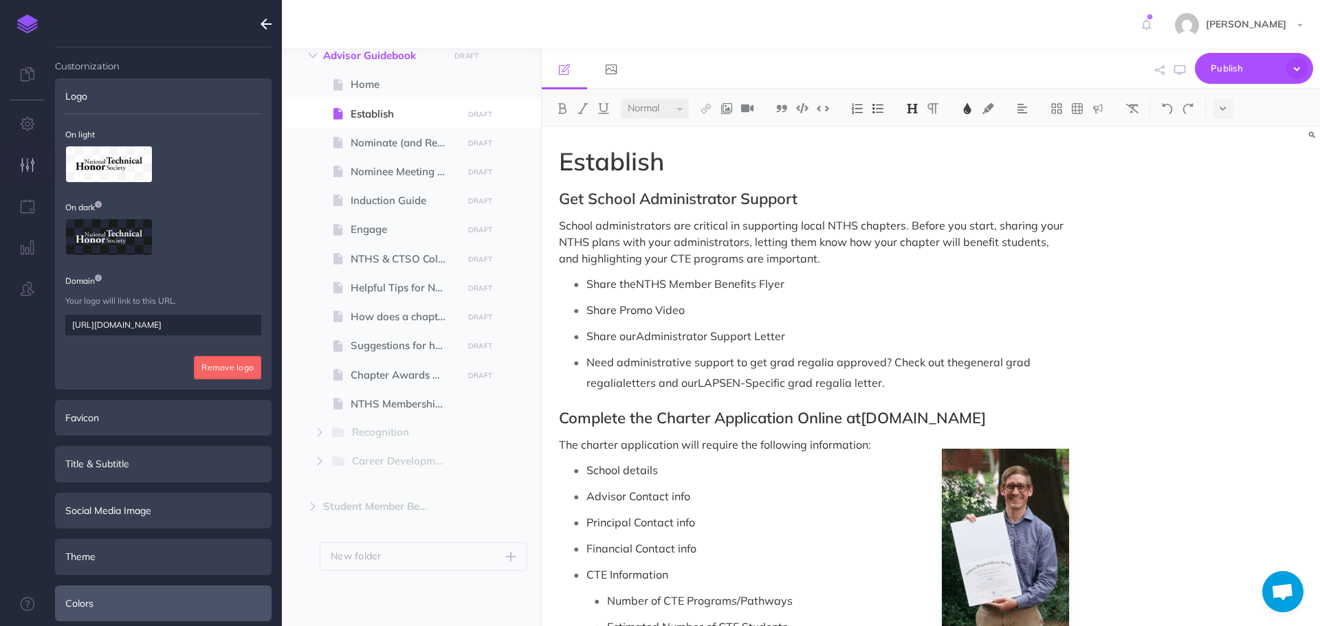
click at [106, 600] on div "Colors" at bounding box center [163, 604] width 217 height 36
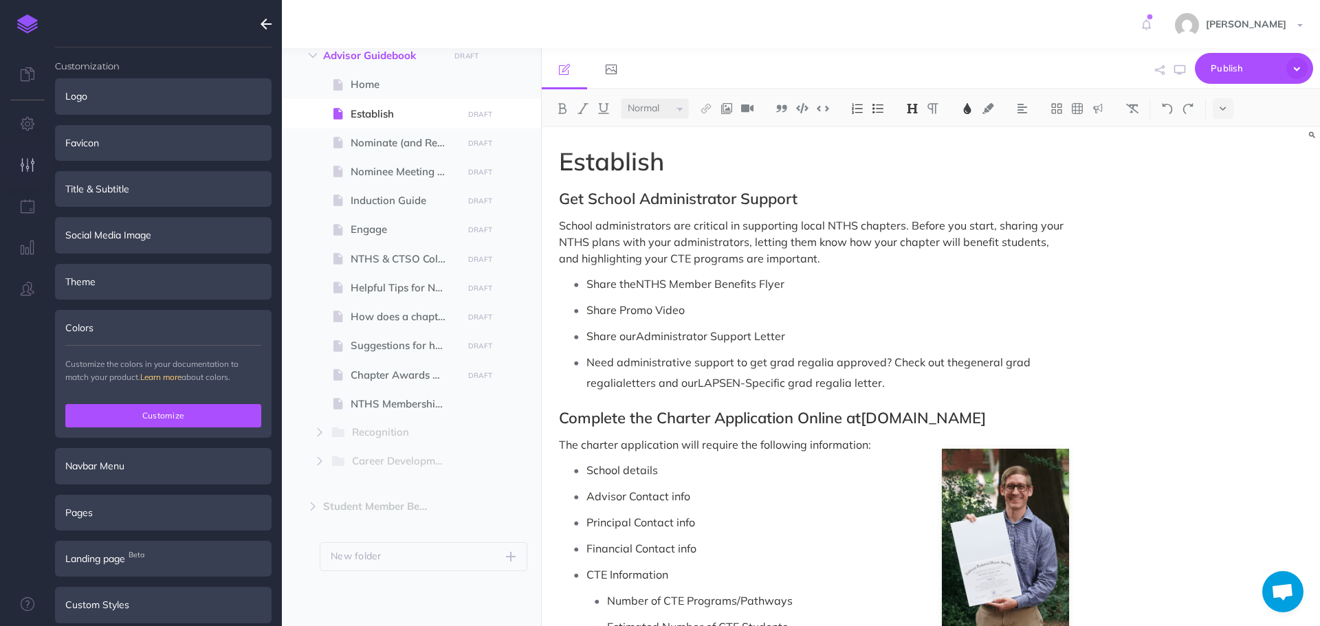
click at [156, 414] on button "Customize" at bounding box center [163, 415] width 196 height 23
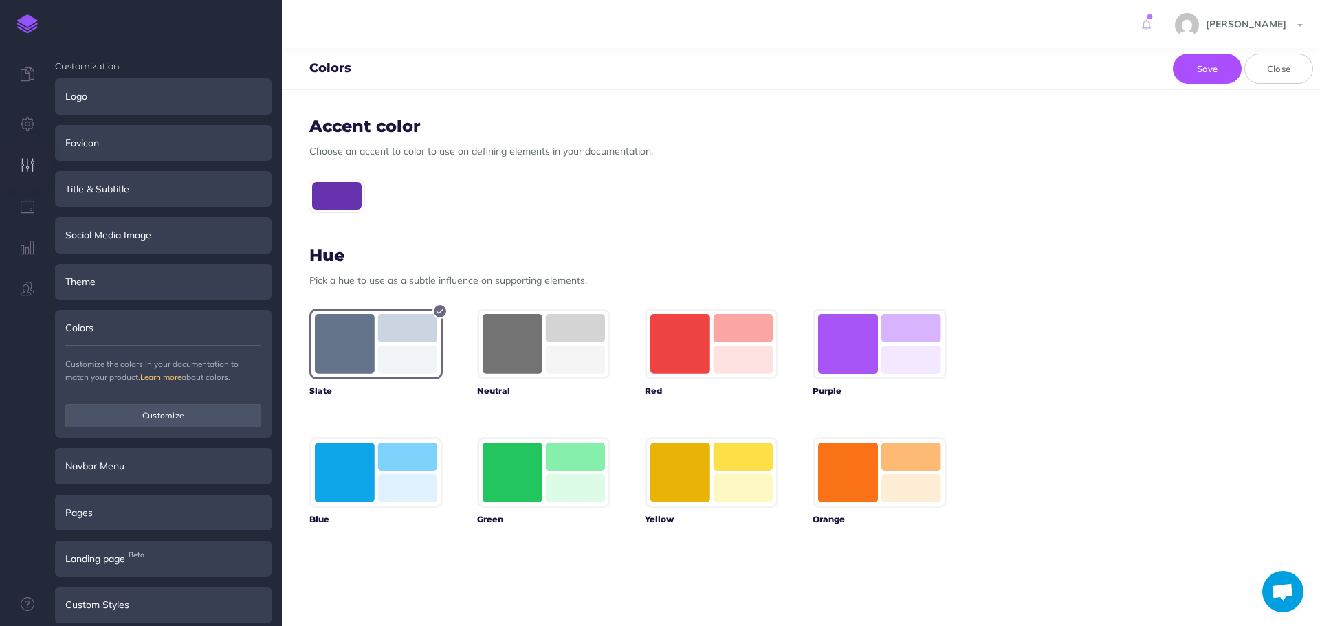
click at [329, 201] on div at bounding box center [336, 195] width 55 height 33
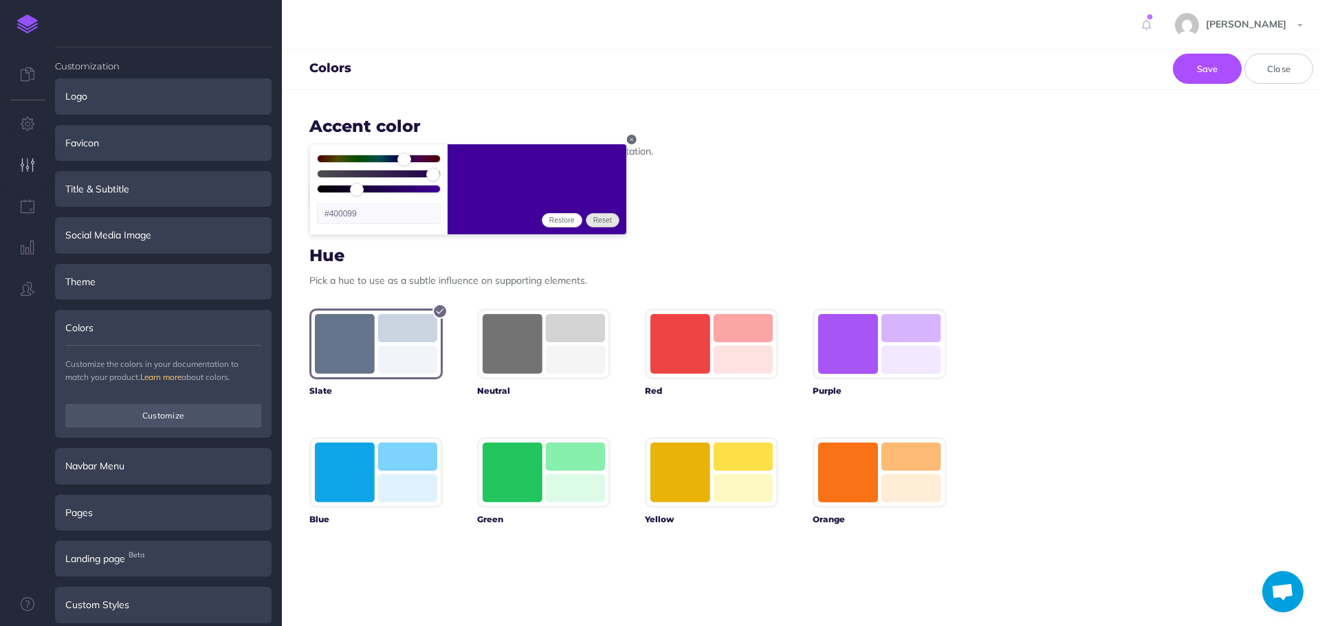
click at [606, 219] on button "Reset" at bounding box center [603, 220] width 34 height 14
click at [631, 139] on icon "button" at bounding box center [631, 139] width 9 height 8
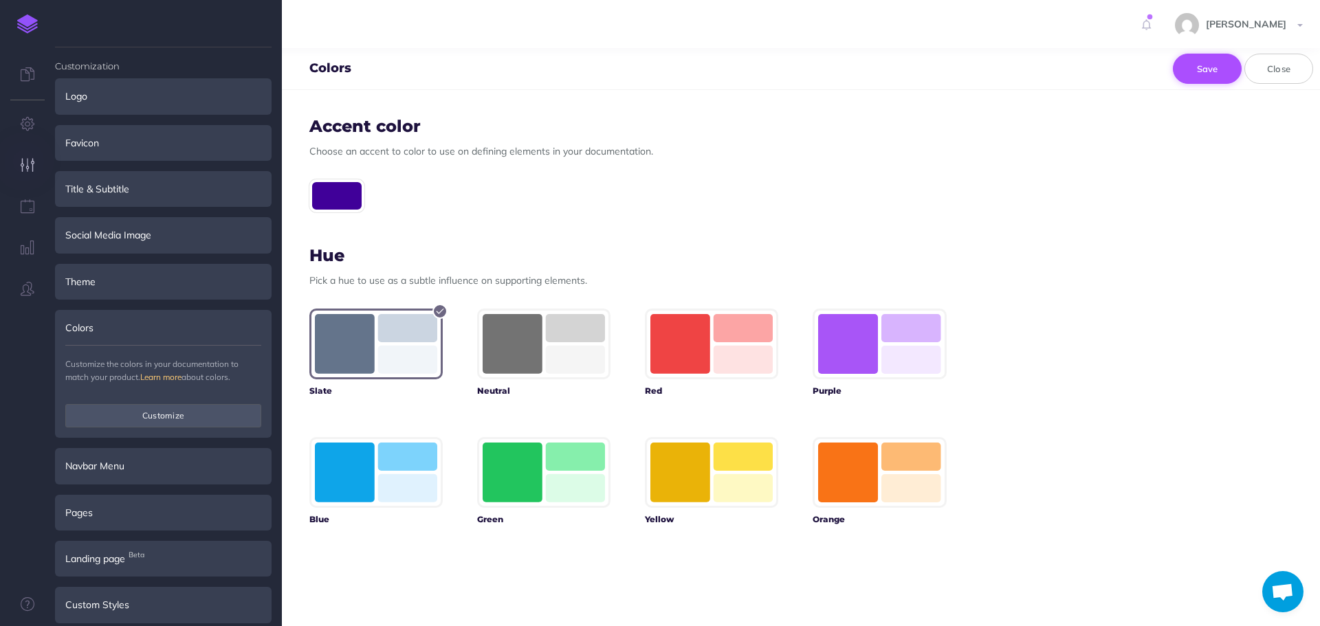
click at [1196, 69] on button "Save" at bounding box center [1207, 69] width 69 height 30
click at [831, 342] on rect "button" at bounding box center [848, 344] width 60 height 60
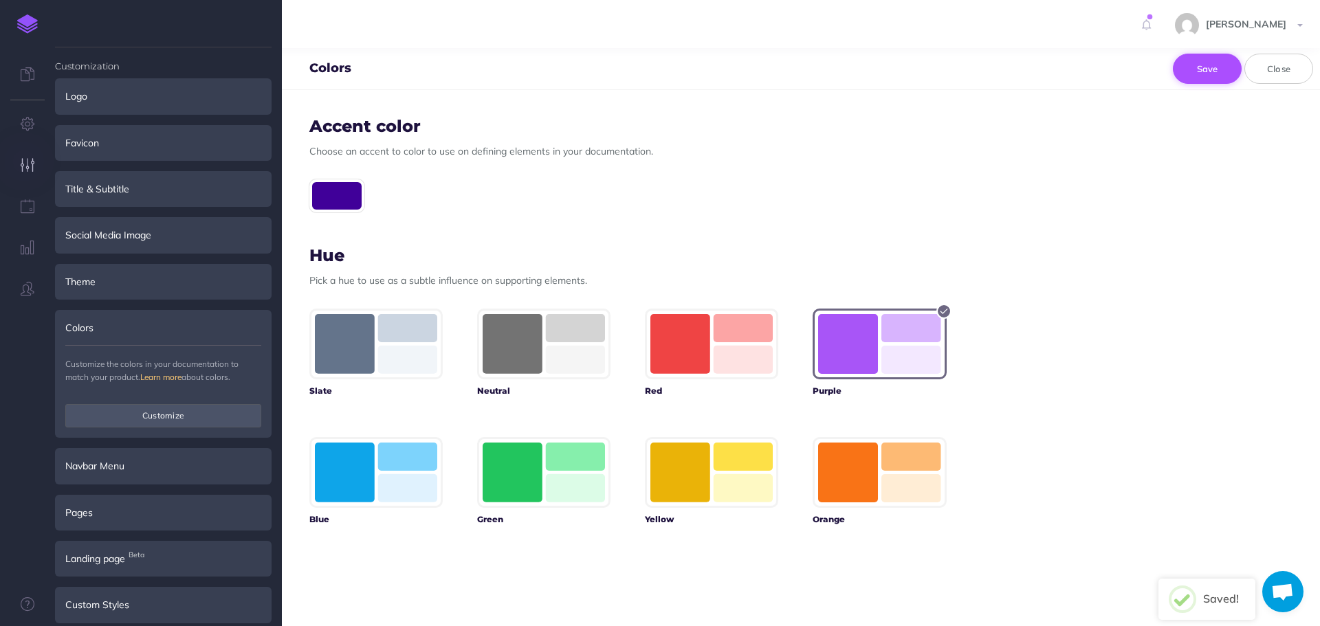
click at [1207, 73] on button "Save" at bounding box center [1207, 69] width 69 height 30
click at [28, 78] on icon at bounding box center [28, 74] width 14 height 14
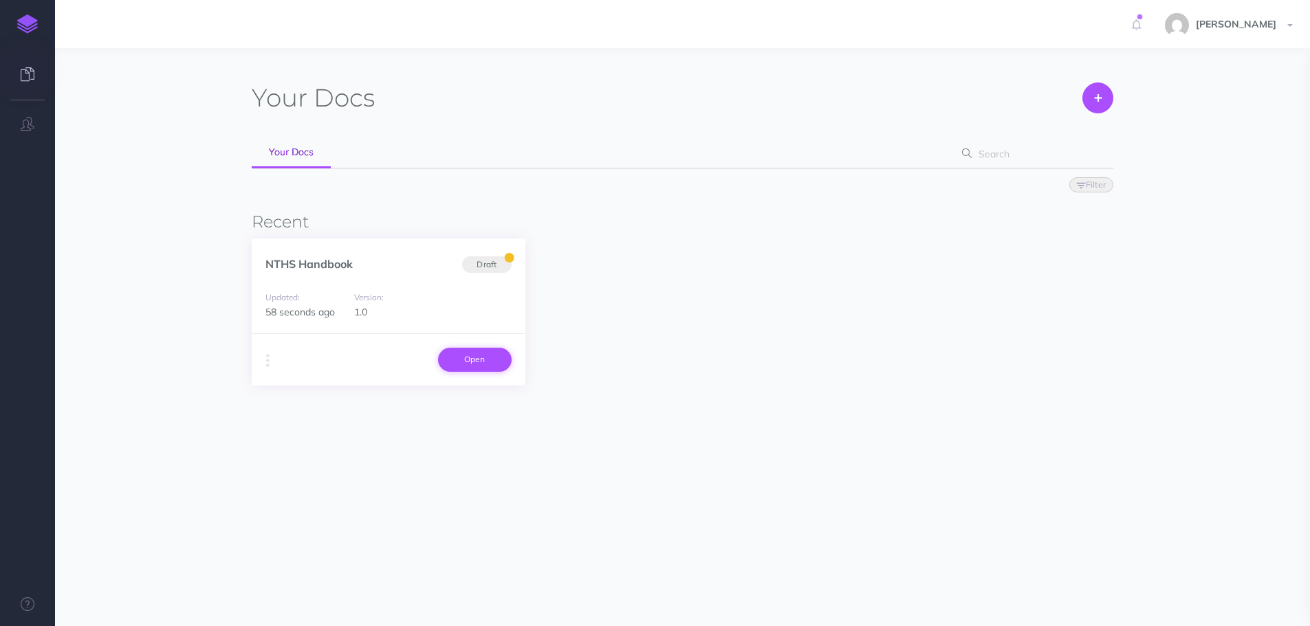
click at [474, 358] on link "Open" at bounding box center [475, 359] width 74 height 23
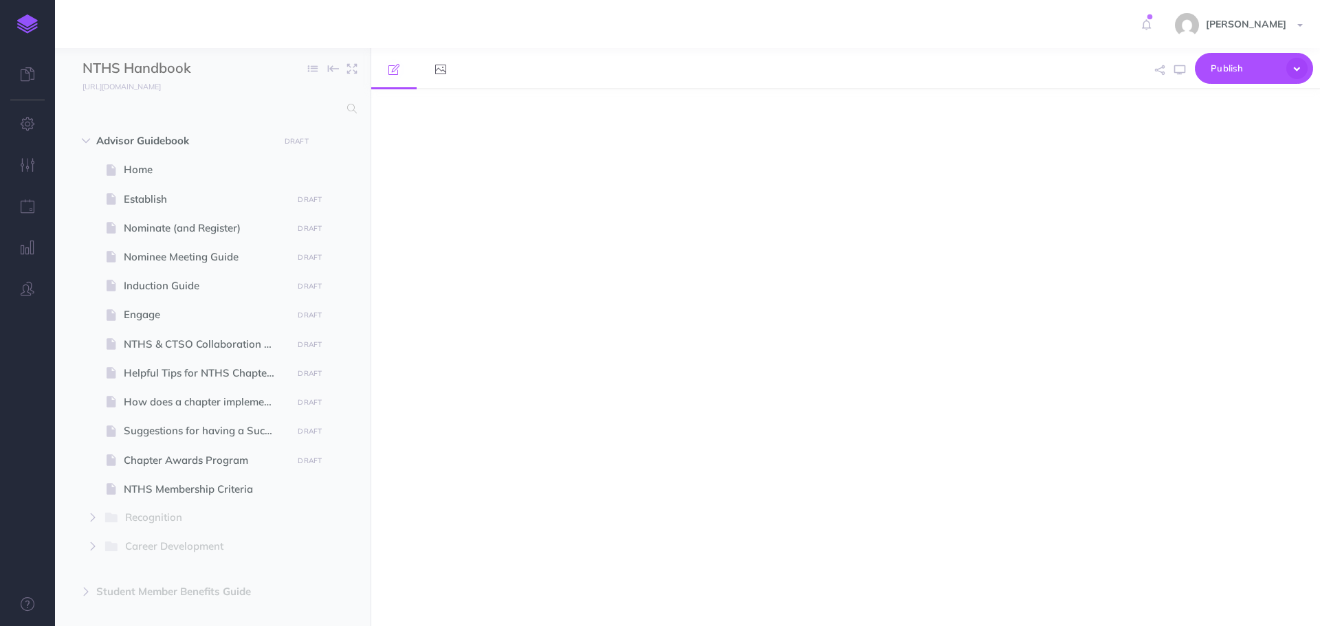
select select "null"
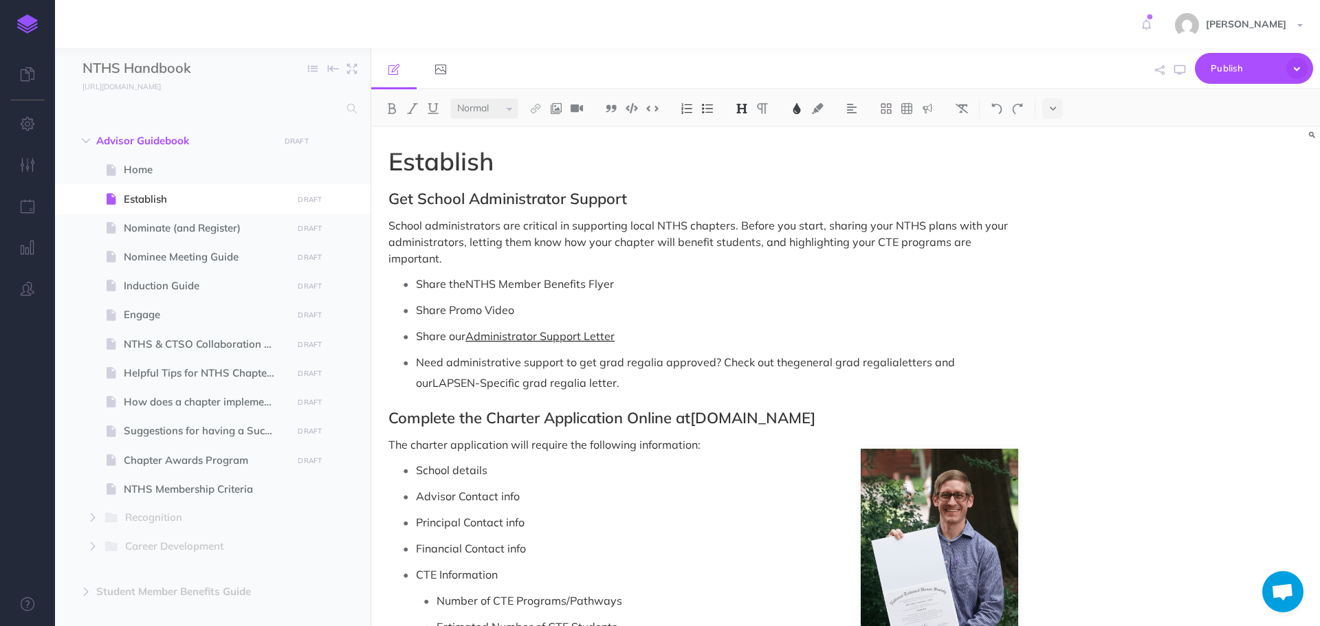
scroll to position [41, 0]
click at [1185, 67] on icon "button" at bounding box center [1179, 70] width 11 height 11
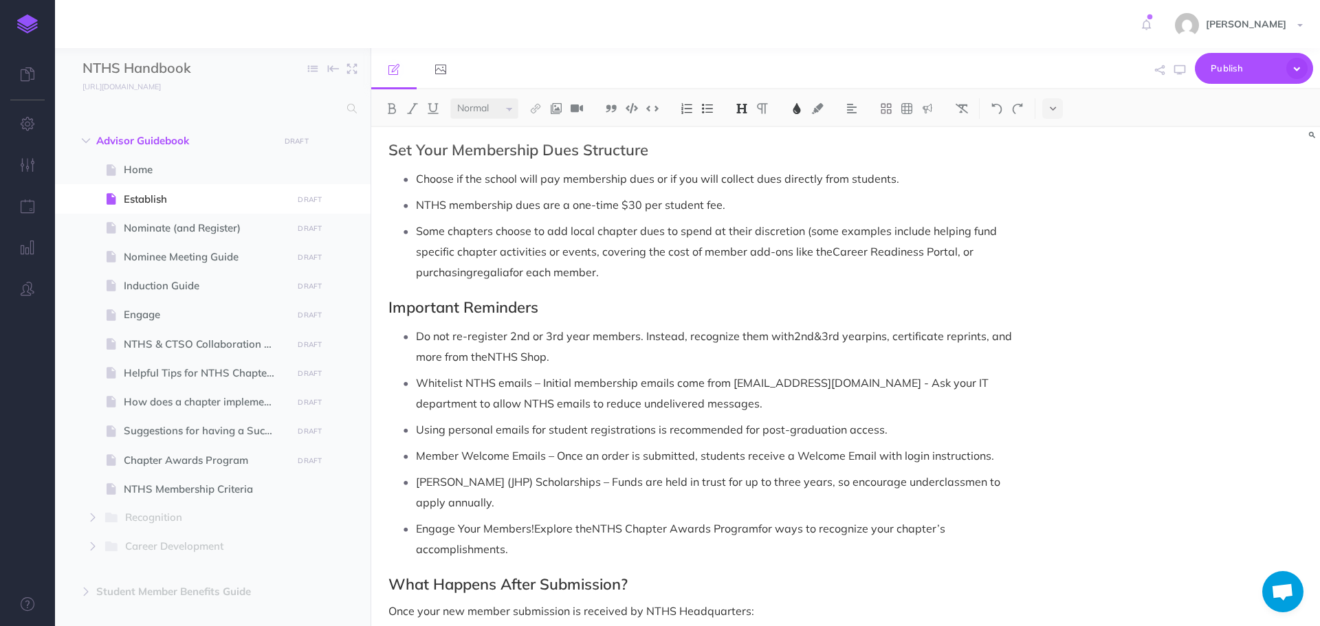
scroll to position [1020, 0]
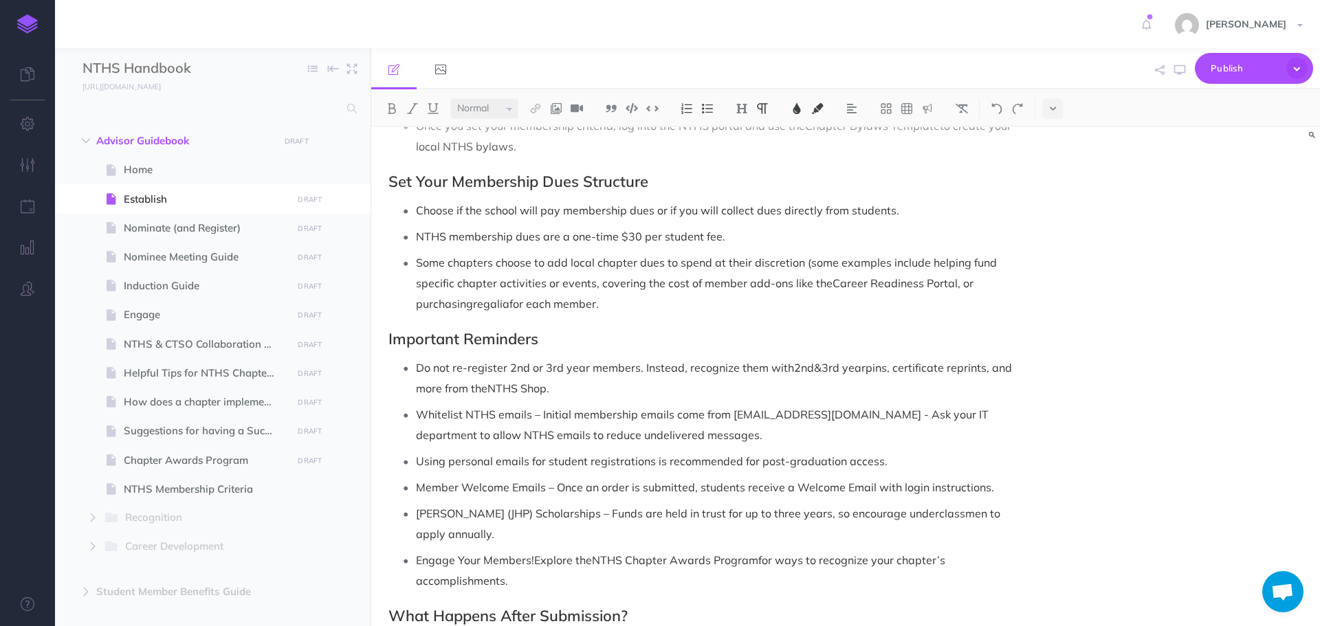
click at [759, 554] on span "for ways to recognize your chapter’s accomplishments." at bounding box center [682, 571] width 532 height 34
click at [28, 74] on icon at bounding box center [28, 74] width 14 height 14
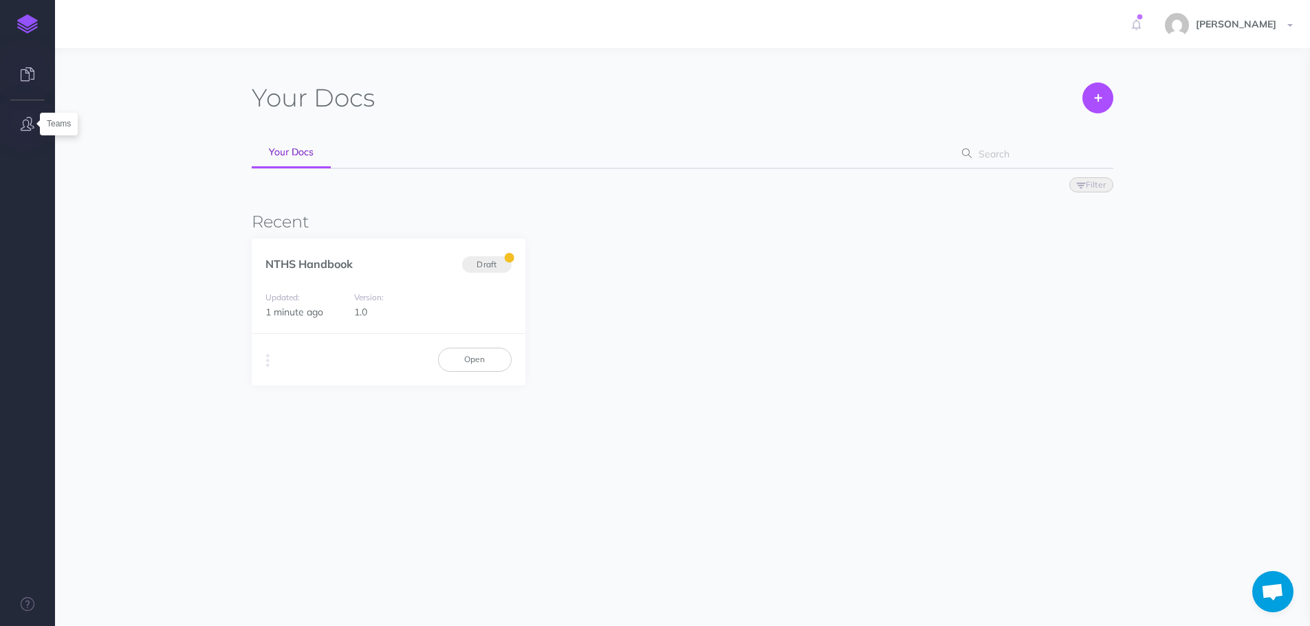
scroll to position [41, 0]
click at [472, 353] on link "Open" at bounding box center [475, 359] width 74 height 23
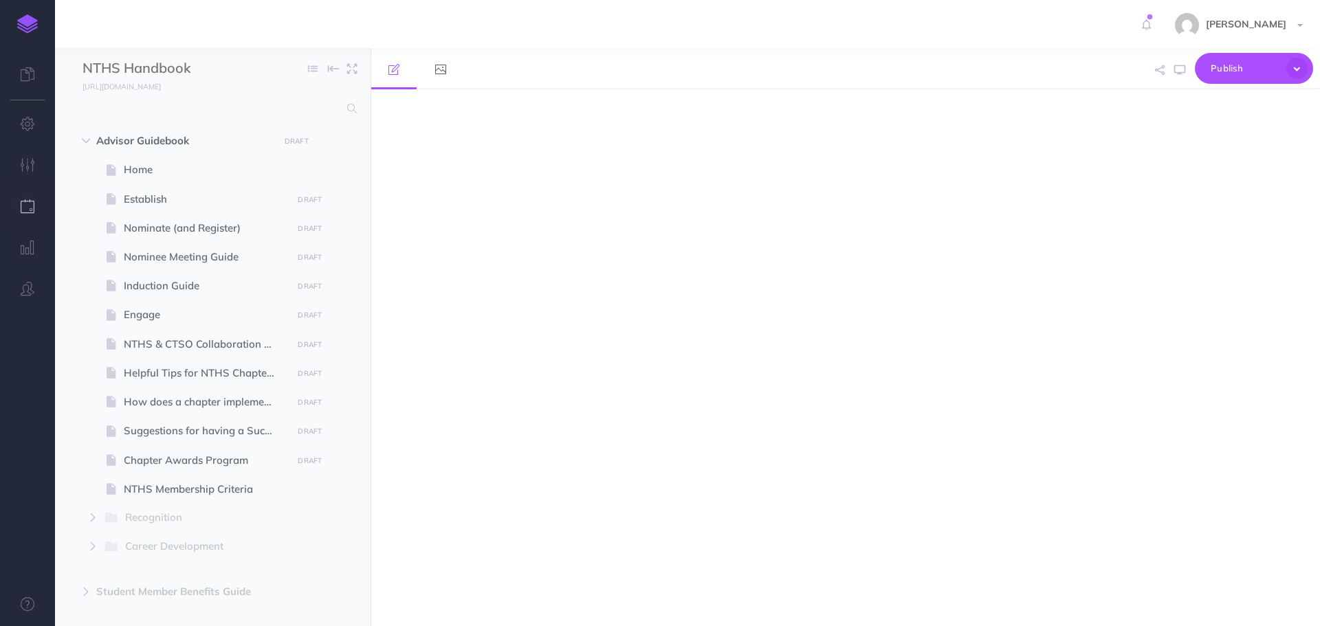
select select "null"
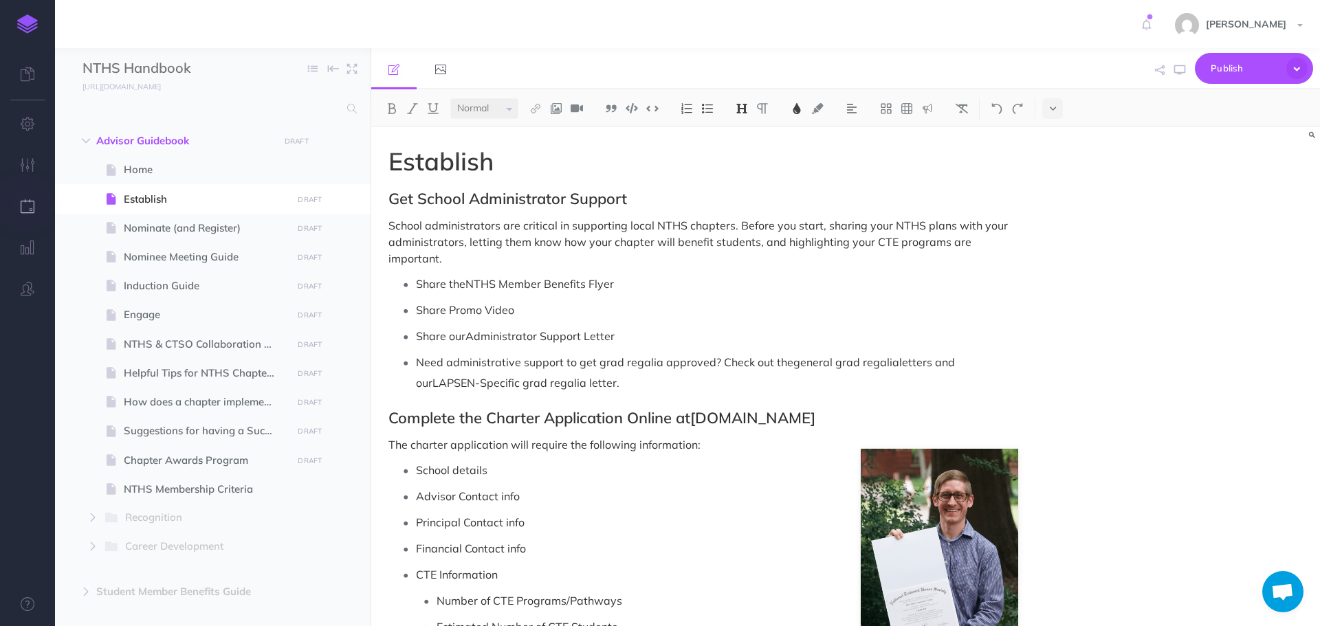
scroll to position [41, 0]
click at [30, 160] on icon "button" at bounding box center [28, 165] width 14 height 14
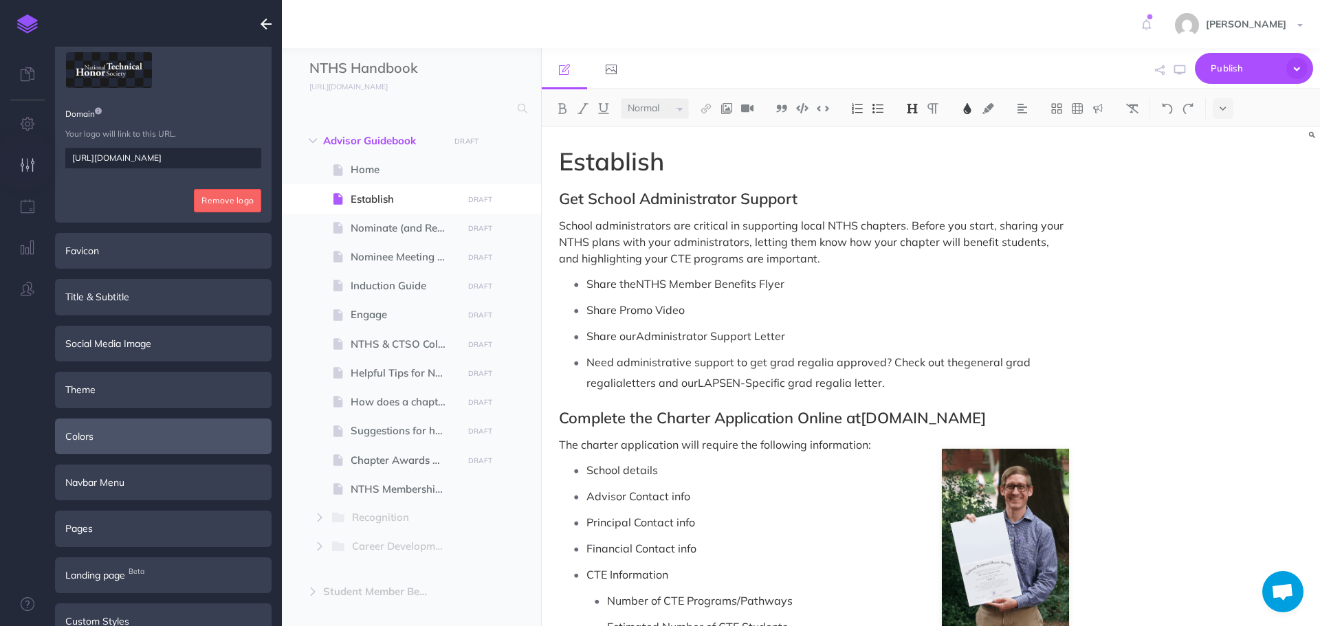
scroll to position [193, 0]
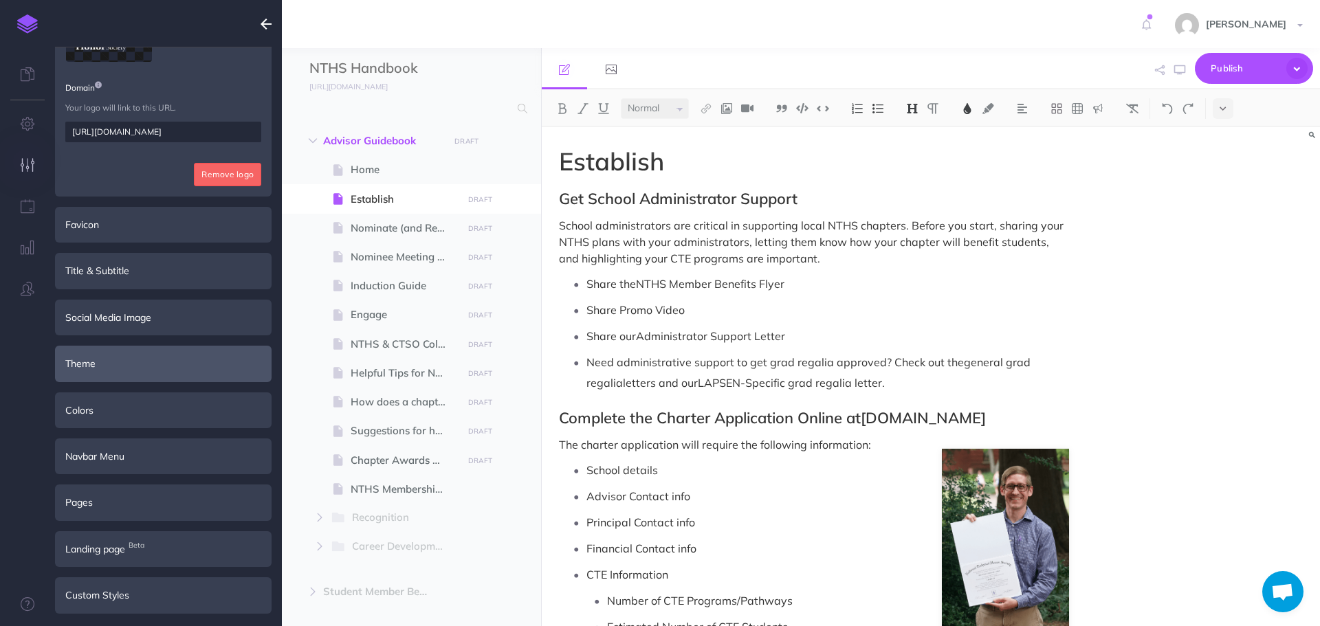
click at [135, 369] on div "Theme" at bounding box center [163, 364] width 217 height 36
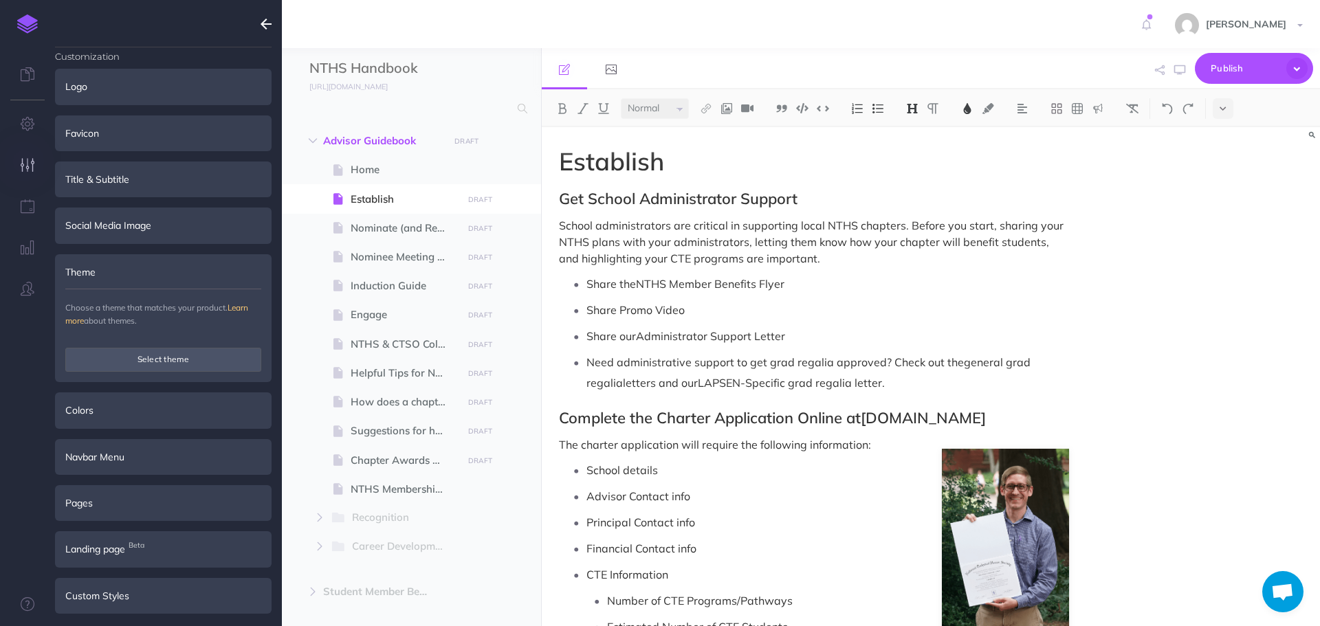
scroll to position [0, 0]
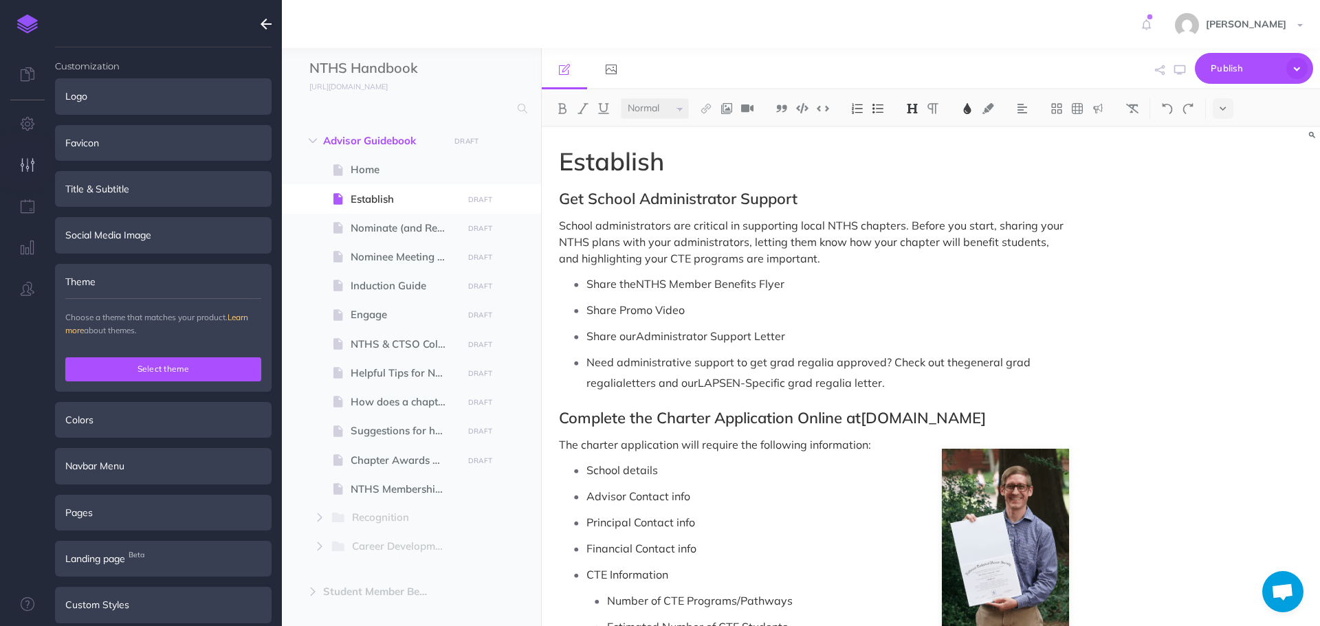
click at [160, 371] on button "Select theme" at bounding box center [163, 369] width 196 height 23
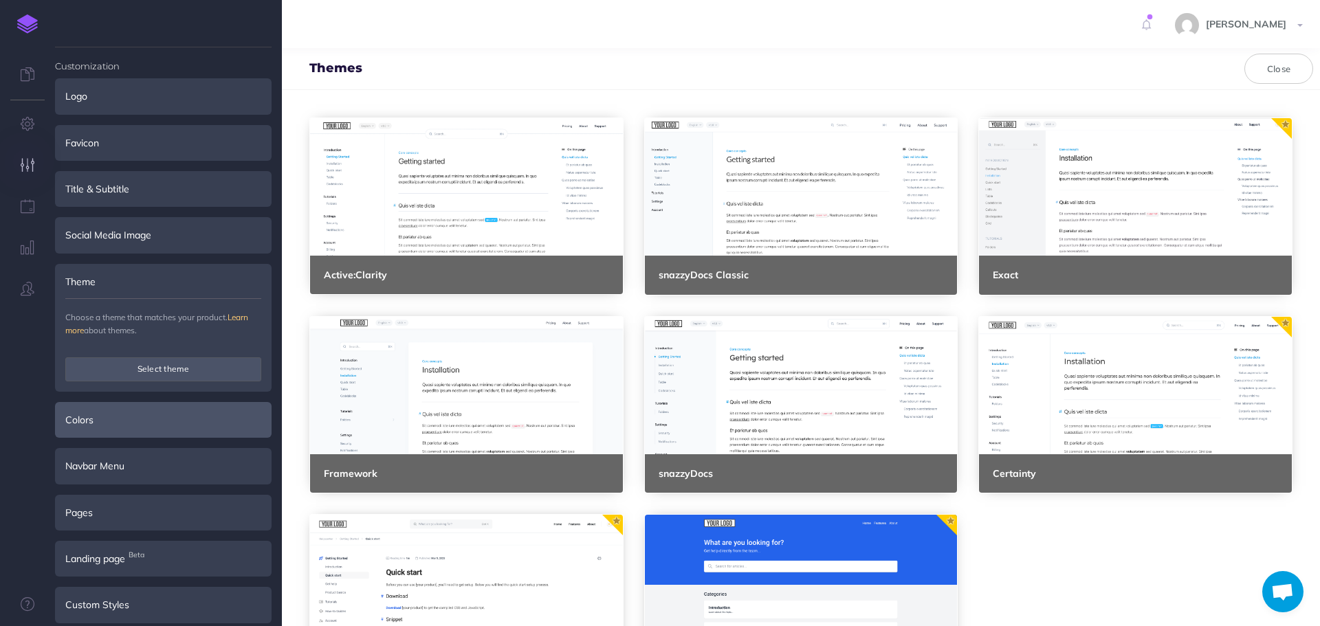
click at [149, 433] on div "Colors" at bounding box center [163, 420] width 217 height 36
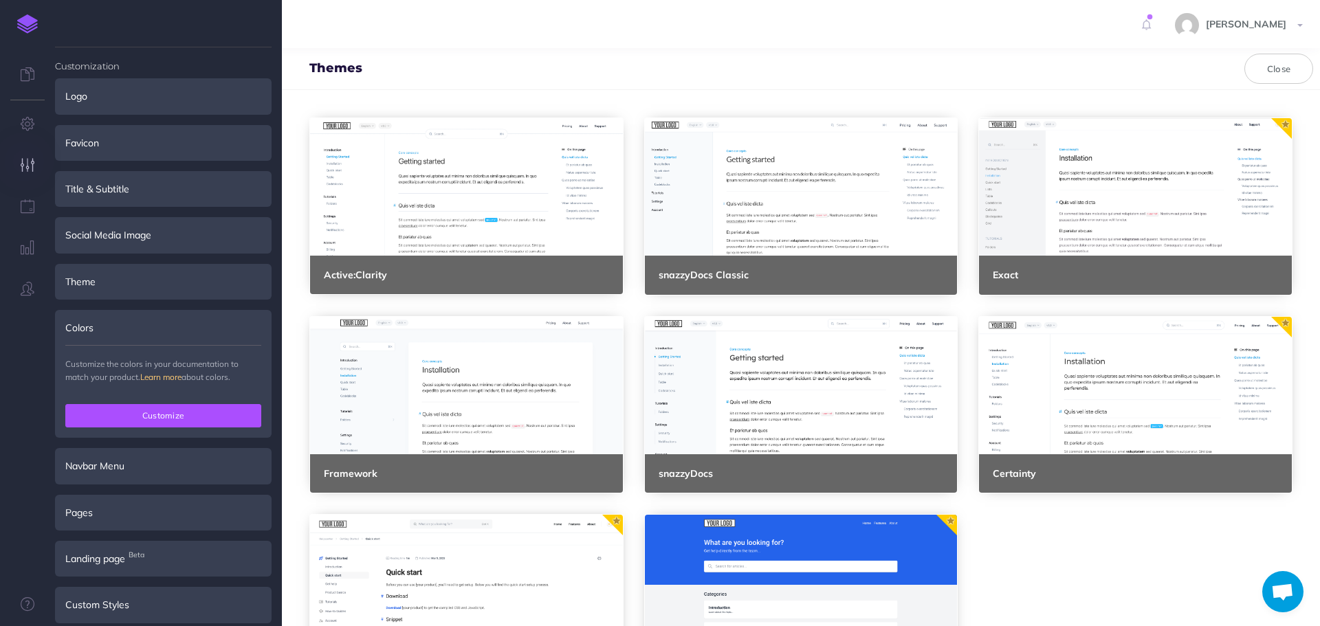
click at [185, 417] on button "Customize" at bounding box center [163, 415] width 196 height 23
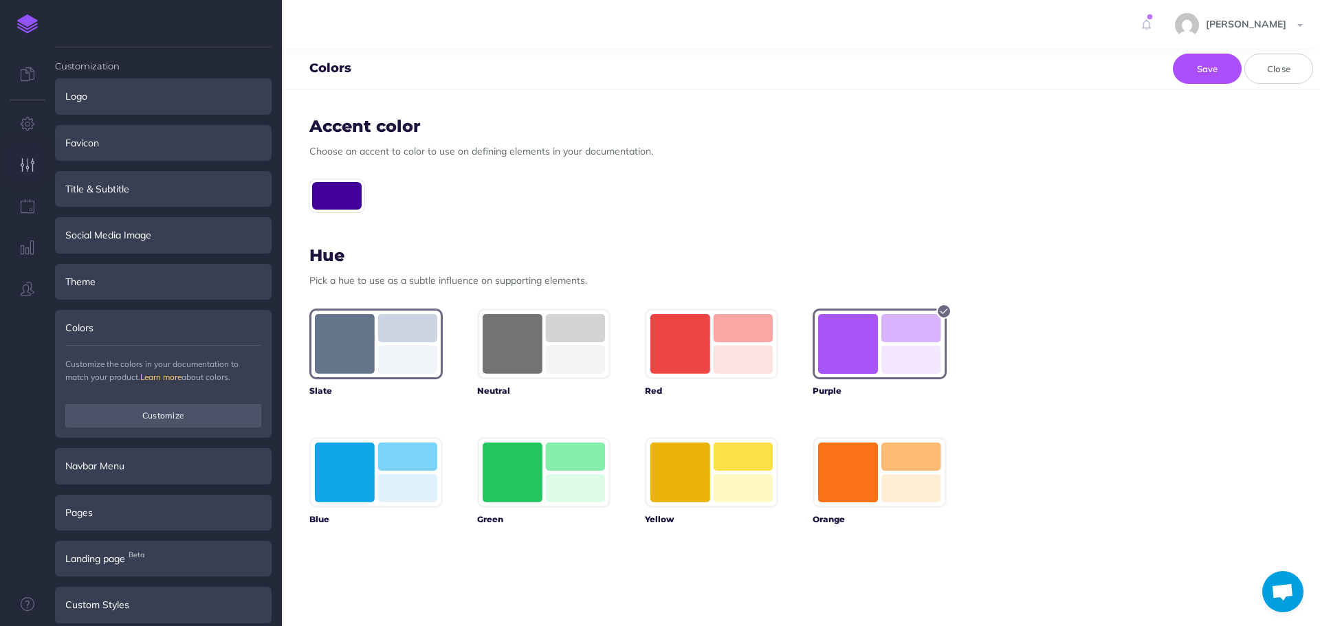
click at [336, 337] on rect "button" at bounding box center [345, 344] width 60 height 60
click at [330, 192] on div at bounding box center [336, 195] width 55 height 33
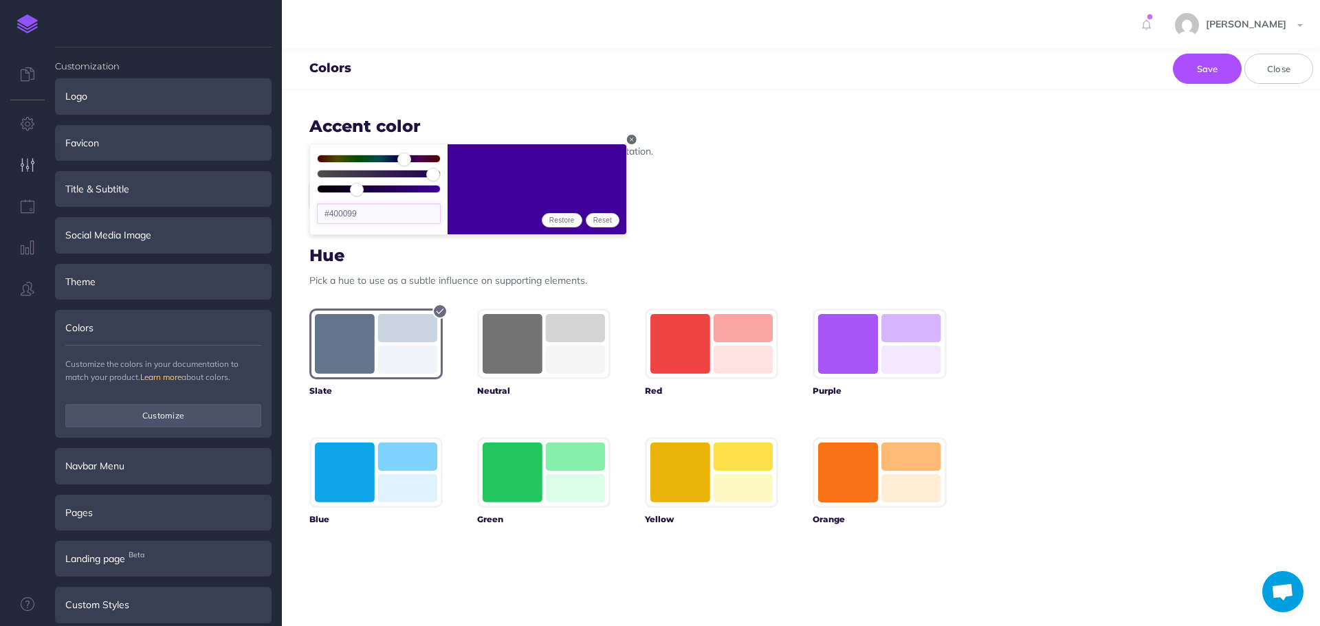
drag, startPoint x: 363, startPoint y: 210, endPoint x: 328, endPoint y: 212, distance: 35.1
click at [328, 212] on input "#400099" at bounding box center [379, 214] width 124 height 21
click at [604, 214] on button "Reset" at bounding box center [603, 220] width 34 height 14
click at [609, 217] on button "Reset" at bounding box center [603, 220] width 34 height 14
click at [628, 139] on icon "button" at bounding box center [631, 139] width 9 height 8
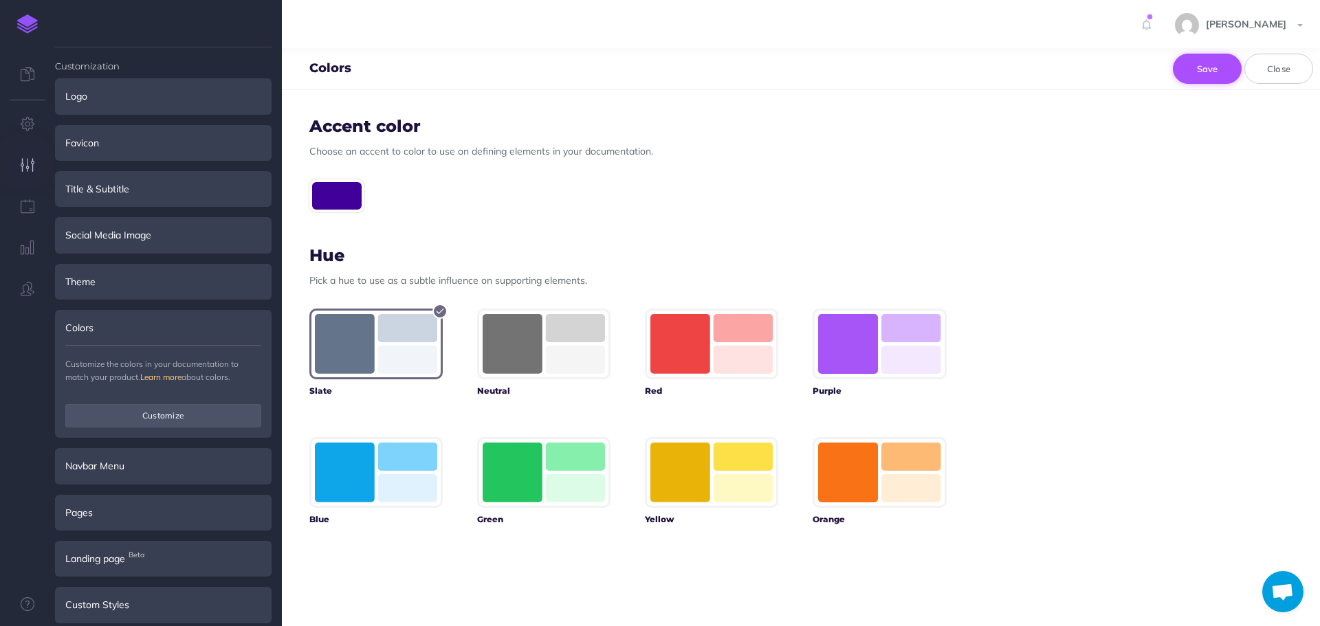
click at [1199, 73] on button "Save" at bounding box center [1207, 69] width 69 height 30
click at [1204, 75] on button "Save" at bounding box center [1207, 69] width 69 height 30
click at [1155, 21] on icon at bounding box center [1150, 16] width 9 height 9
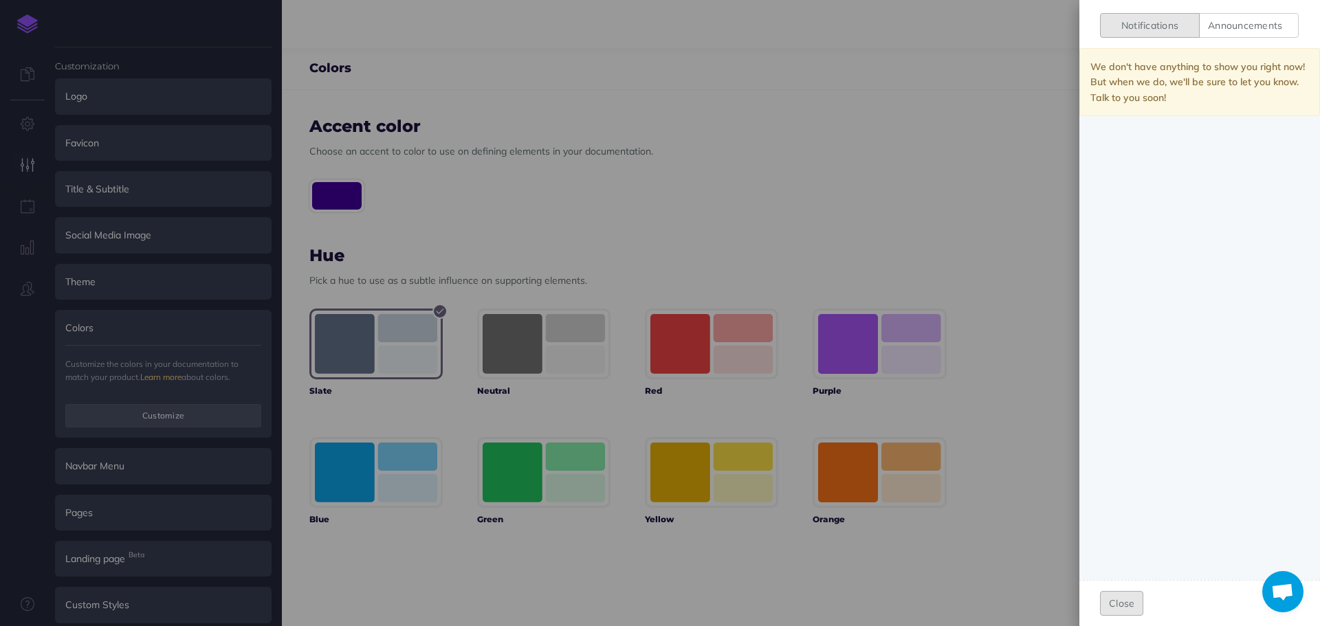
click at [1108, 609] on button "Close" at bounding box center [1121, 603] width 43 height 25
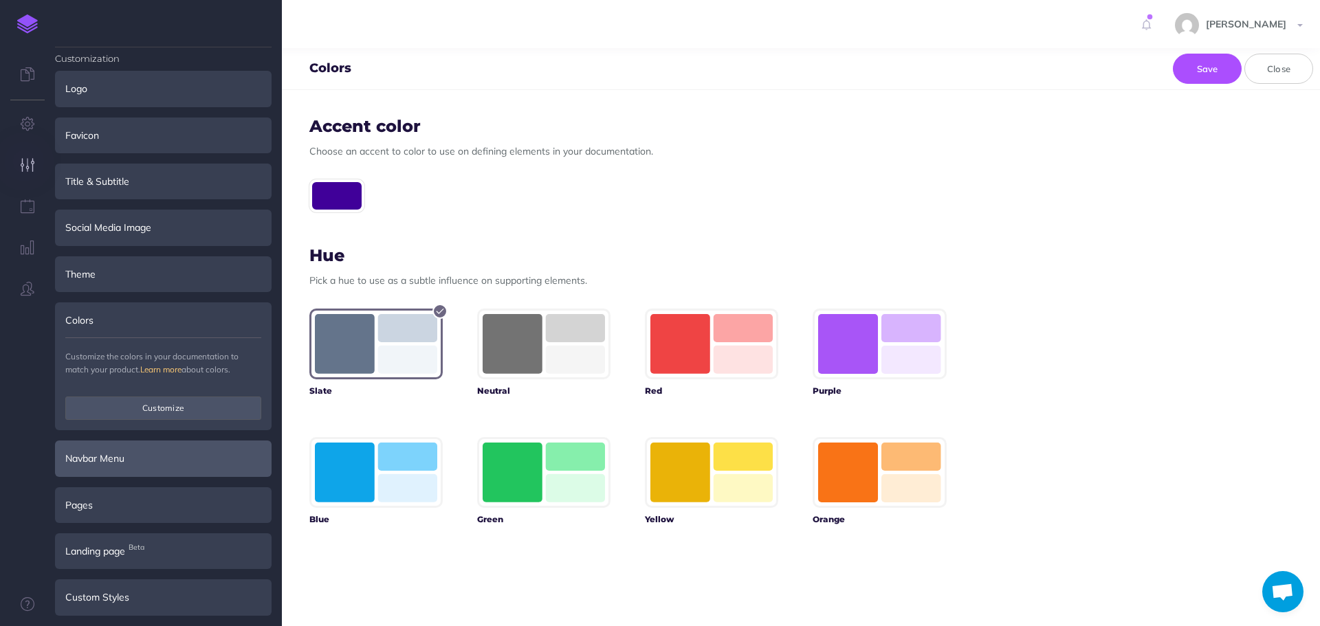
scroll to position [10, 0]
click at [139, 463] on div "Navbar Menu" at bounding box center [163, 457] width 217 height 36
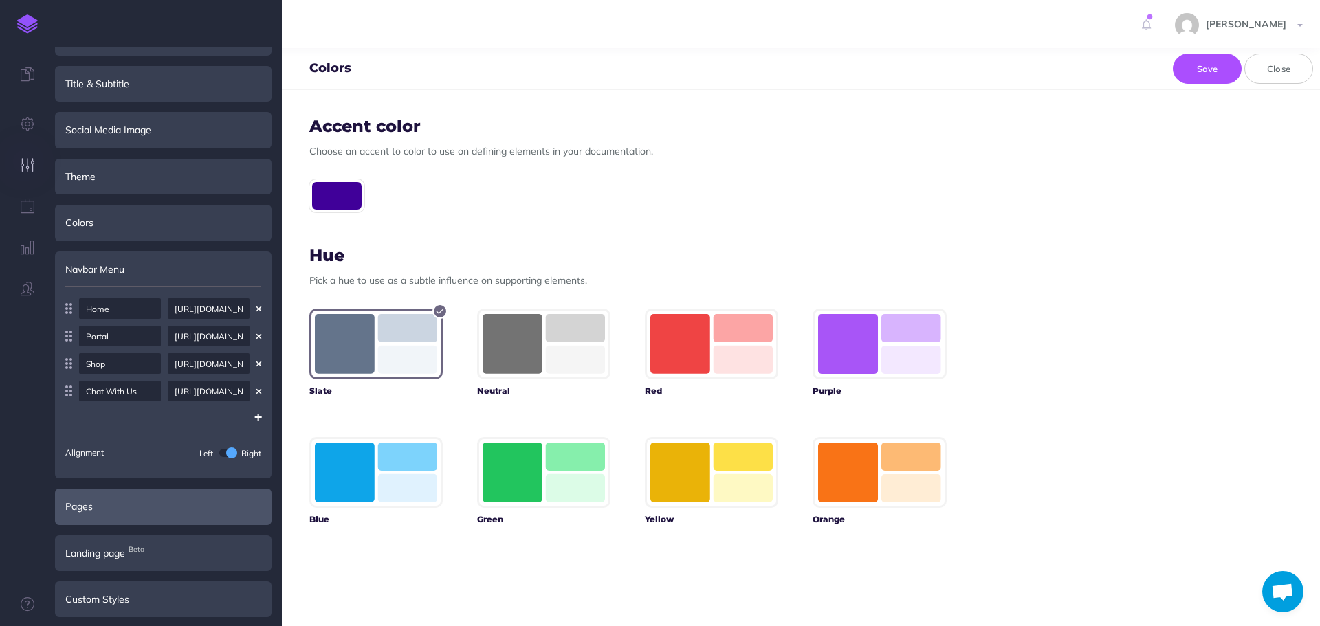
scroll to position [109, 0]
click at [103, 517] on div "Pages" at bounding box center [163, 503] width 217 height 36
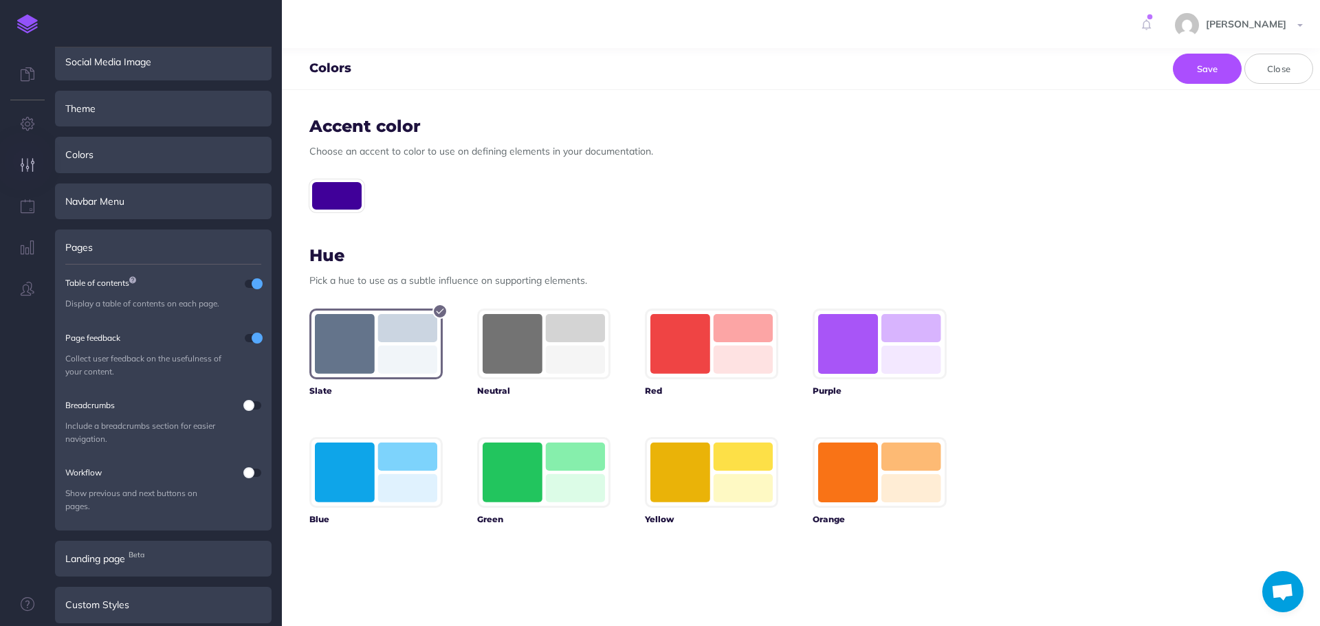
scroll to position [183, 0]
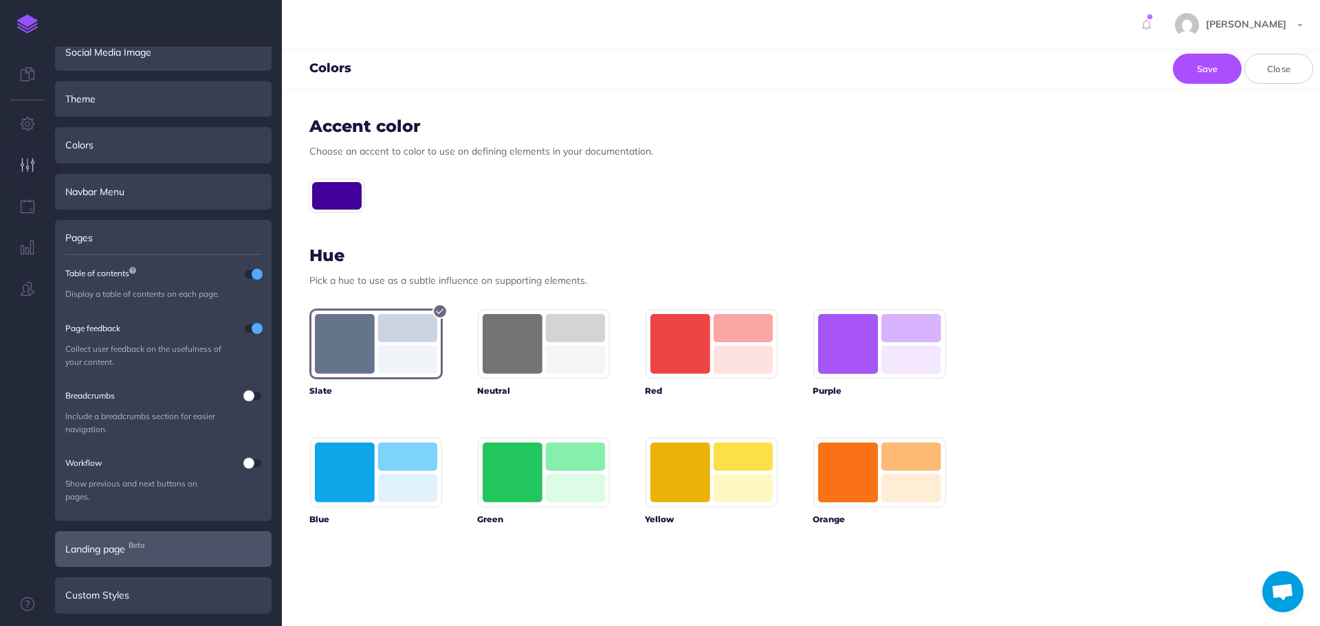
click at [109, 554] on span "Landing page Beta" at bounding box center [95, 549] width 60 height 15
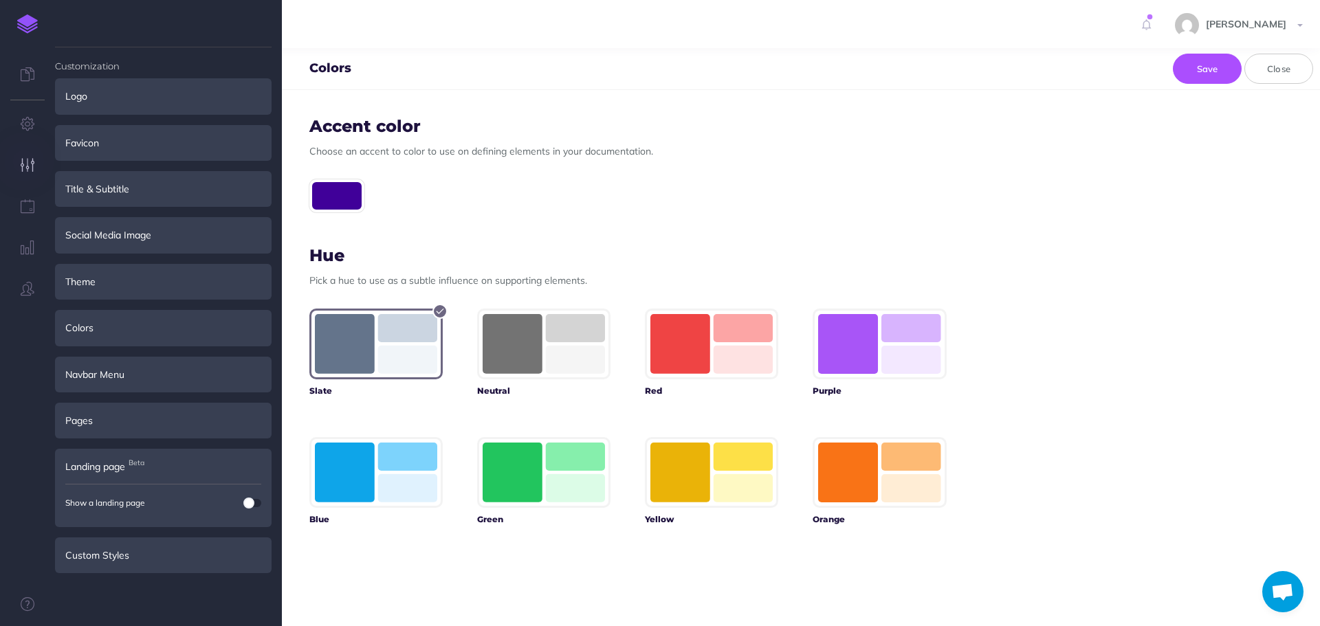
scroll to position [0, 0]
click at [109, 558] on div "Custom Styles" at bounding box center [163, 556] width 217 height 36
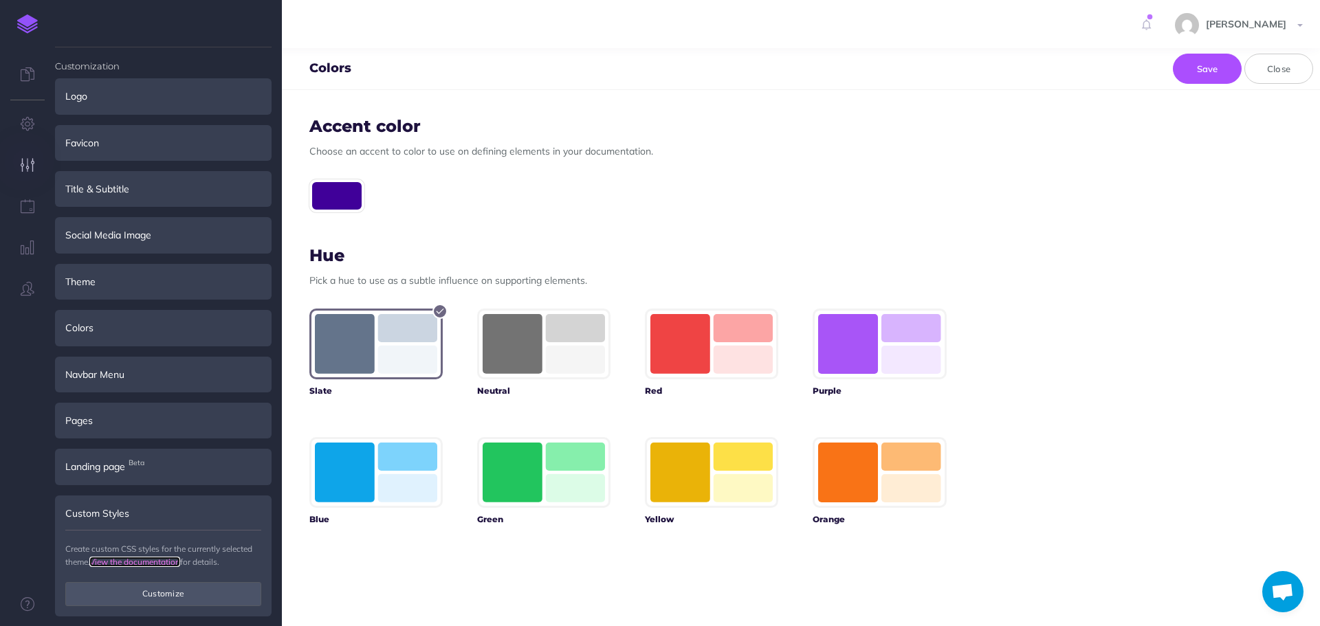
click at [151, 559] on link "View the documentation" at bounding box center [134, 562] width 91 height 10
click at [1194, 76] on button "Save" at bounding box center [1207, 69] width 69 height 30
click at [27, 72] on icon at bounding box center [28, 74] width 14 height 14
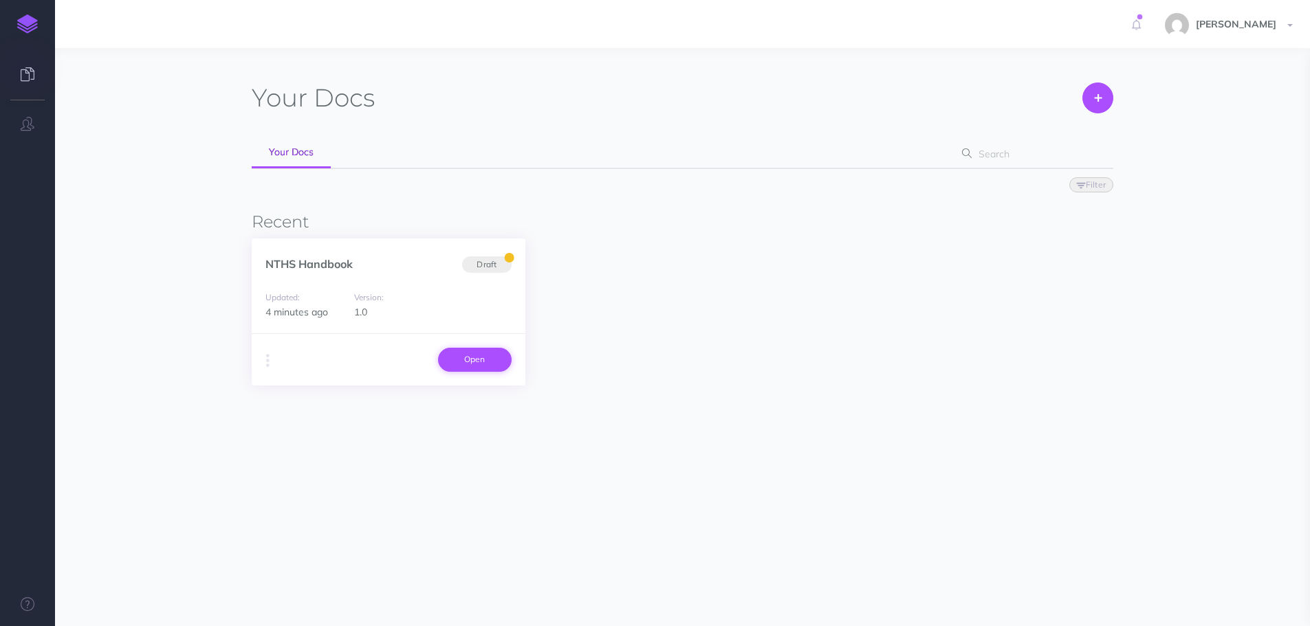
click at [462, 357] on link "Open" at bounding box center [475, 359] width 74 height 23
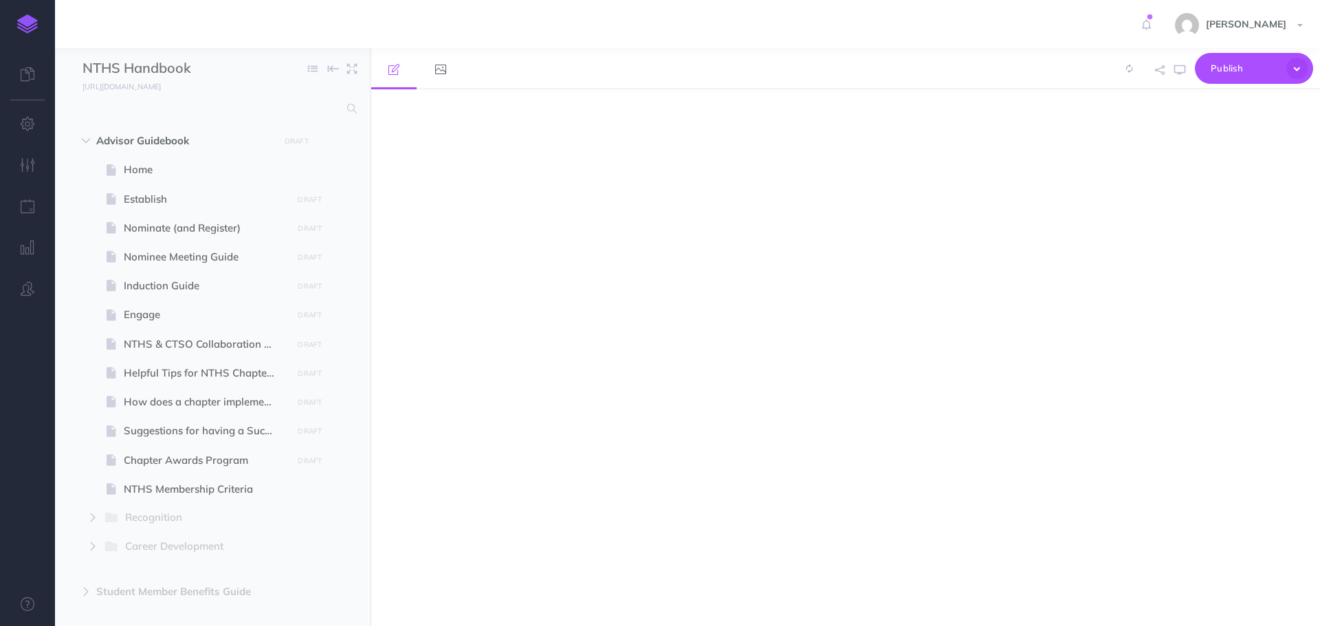
select select "null"
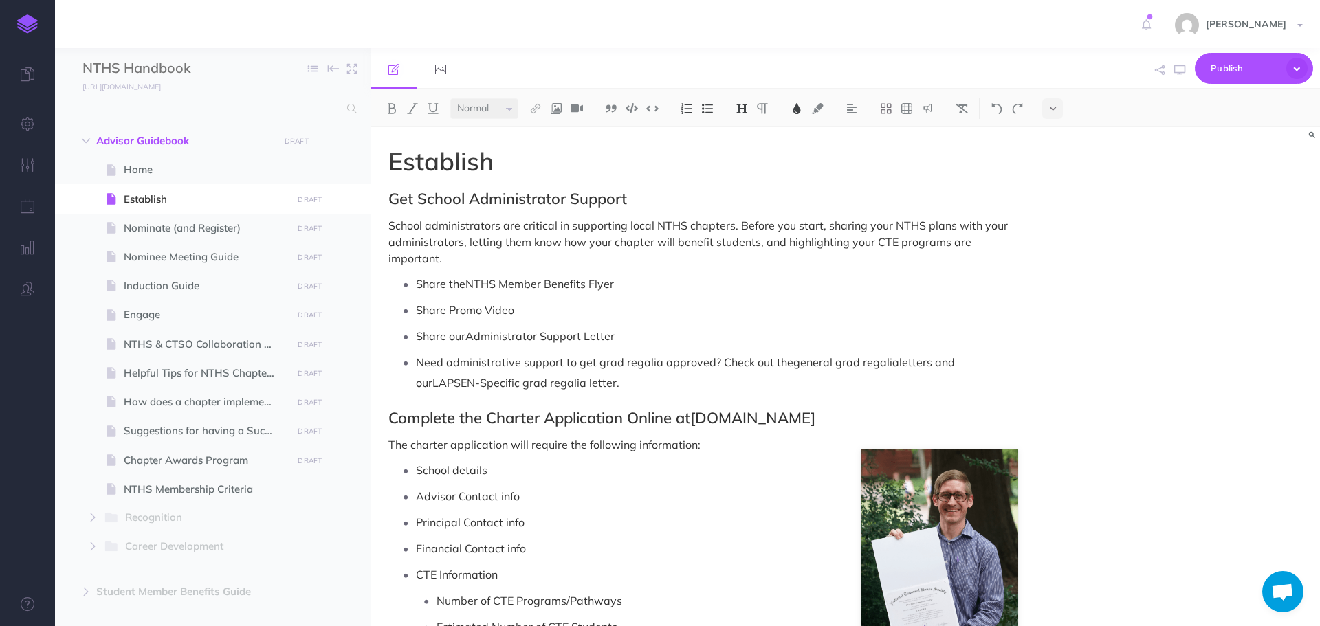
scroll to position [41, 0]
click at [195, 314] on span "Engage" at bounding box center [206, 315] width 164 height 17
select select "null"
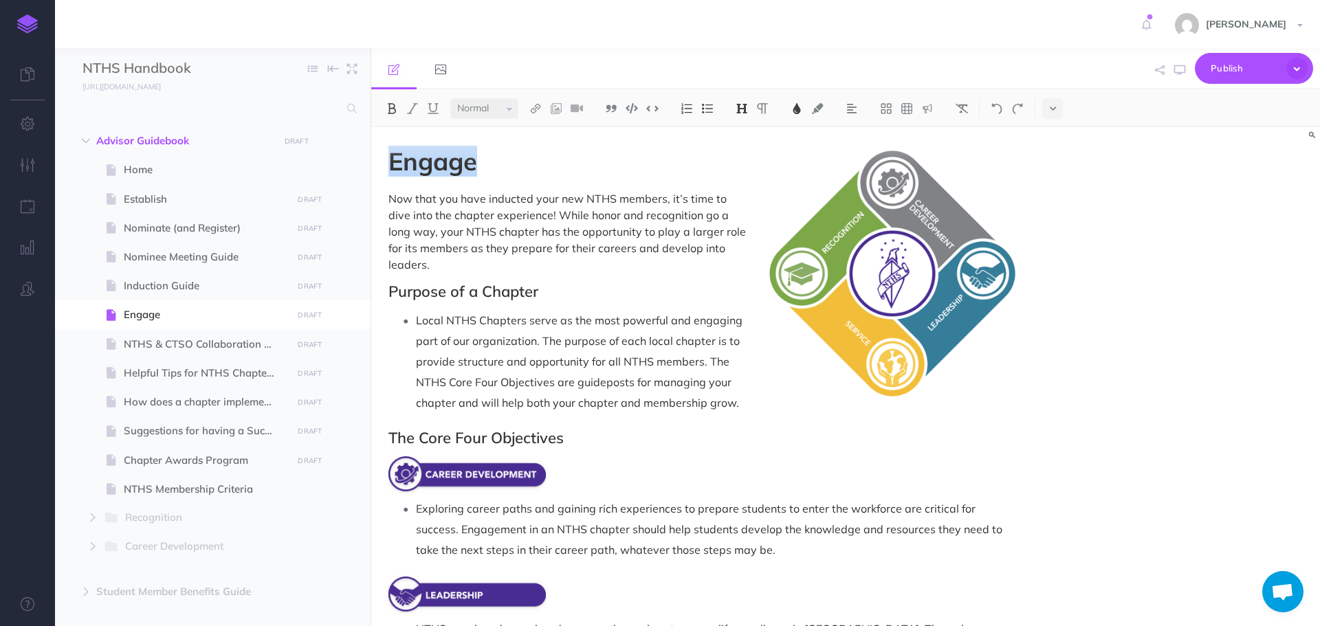
drag, startPoint x: 485, startPoint y: 163, endPoint x: 390, endPoint y: 163, distance: 95.6
click at [390, 163] on h1 "Engage" at bounding box center [704, 162] width 630 height 28
click at [387, 109] on img at bounding box center [392, 108] width 12 height 11
click at [530, 161] on h1 "Engage" at bounding box center [704, 162] width 630 height 28
click at [1187, 64] on button "button" at bounding box center [1180, 70] width 18 height 40
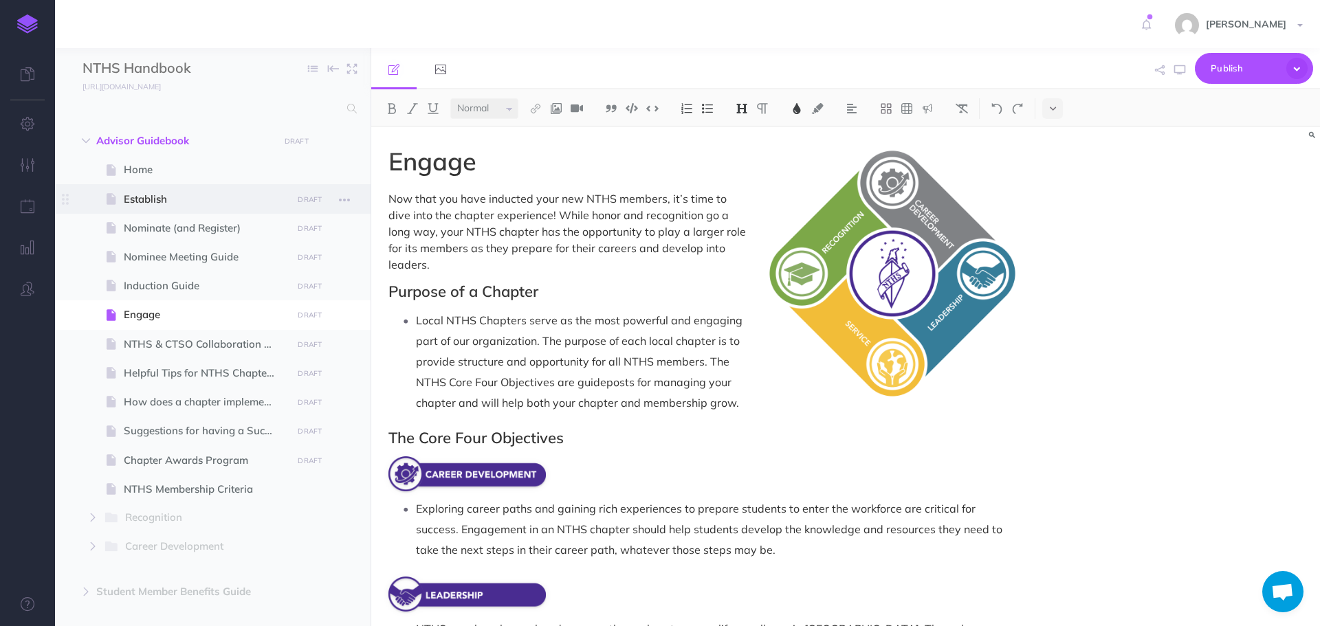
click at [184, 202] on span "Establish" at bounding box center [206, 199] width 164 height 17
select select "null"
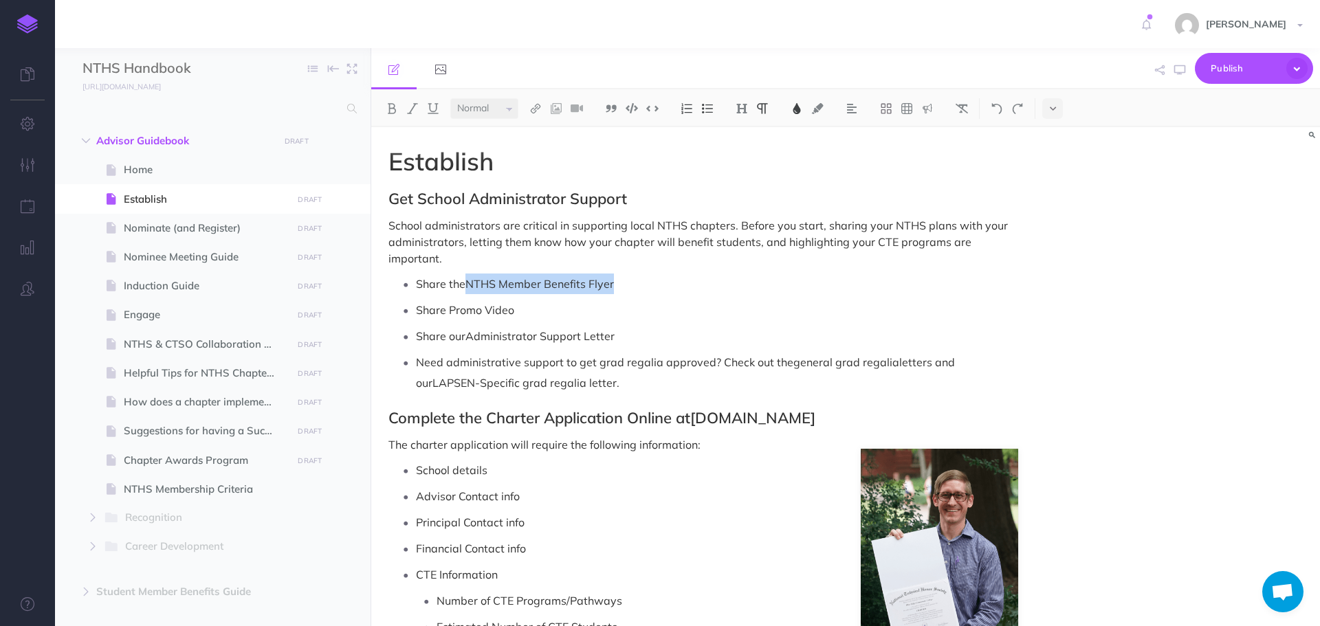
drag, startPoint x: 468, startPoint y: 283, endPoint x: 615, endPoint y: 283, distance: 147.2
click at [615, 283] on p "Share the NTHS Member Benefits Flyer" at bounding box center [717, 284] width 602 height 21
click at [796, 111] on img at bounding box center [797, 108] width 12 height 11
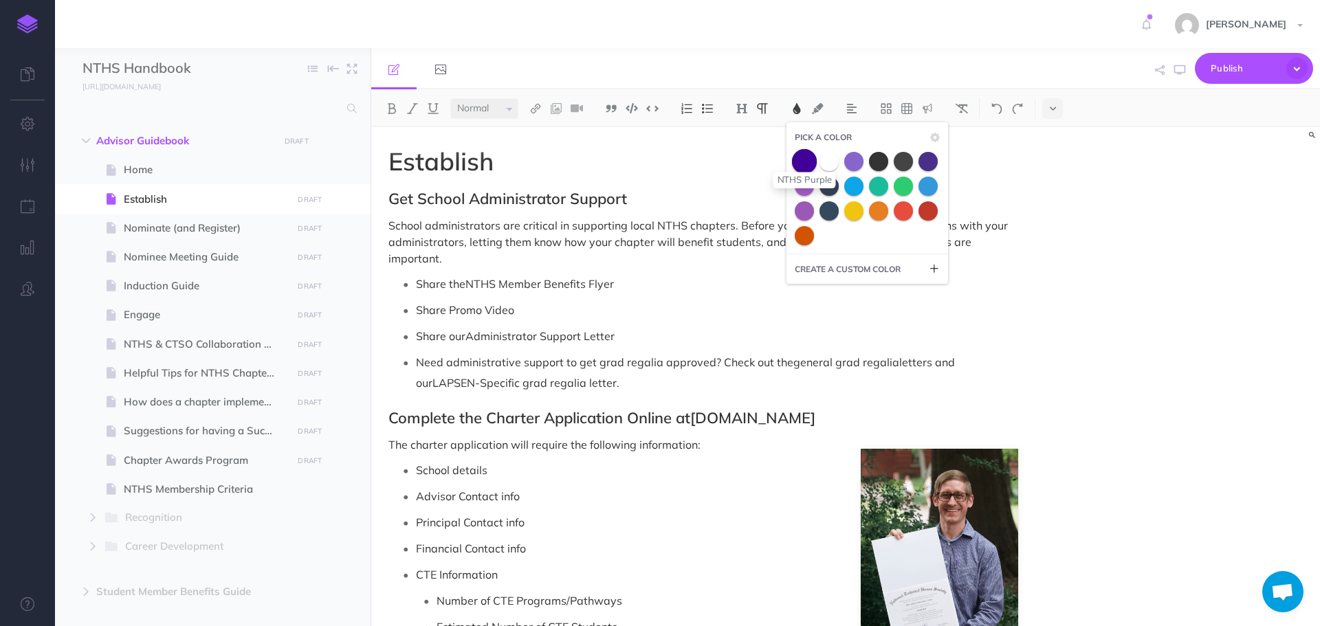
click at [804, 157] on span at bounding box center [804, 161] width 25 height 25
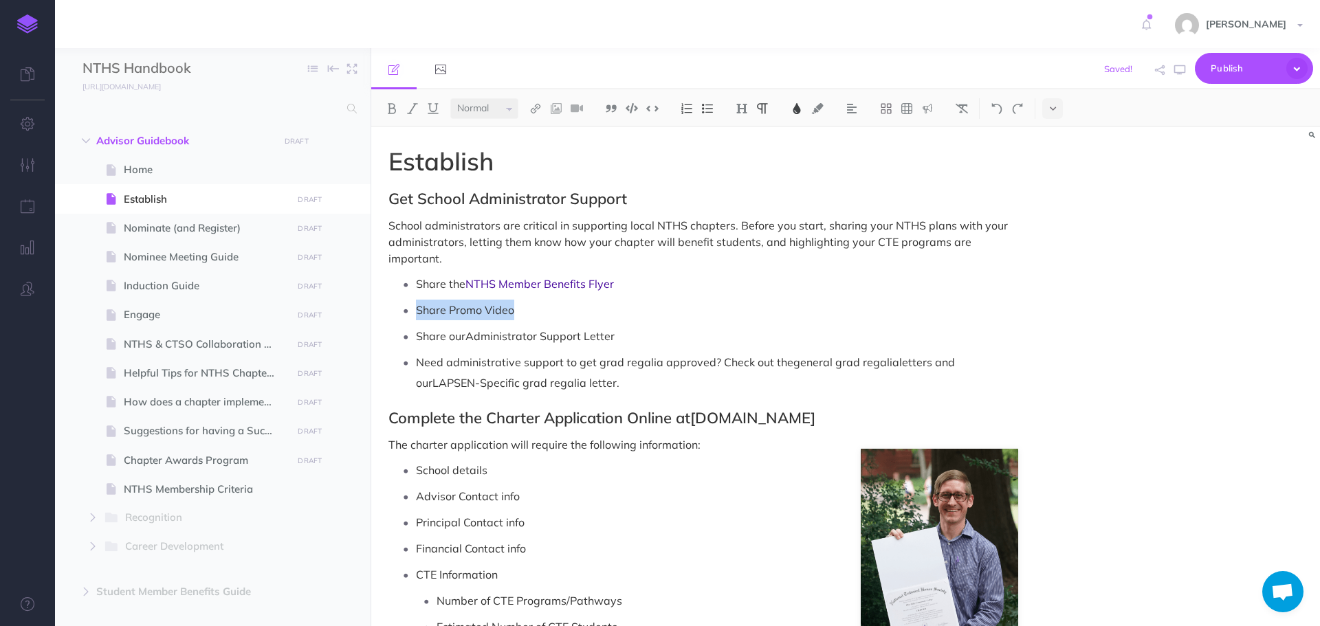
drag, startPoint x: 416, startPoint y: 309, endPoint x: 518, endPoint y: 310, distance: 101.8
click at [518, 310] on p "Share Promo Video" at bounding box center [717, 310] width 602 height 21
click at [796, 107] on img at bounding box center [797, 108] width 12 height 11
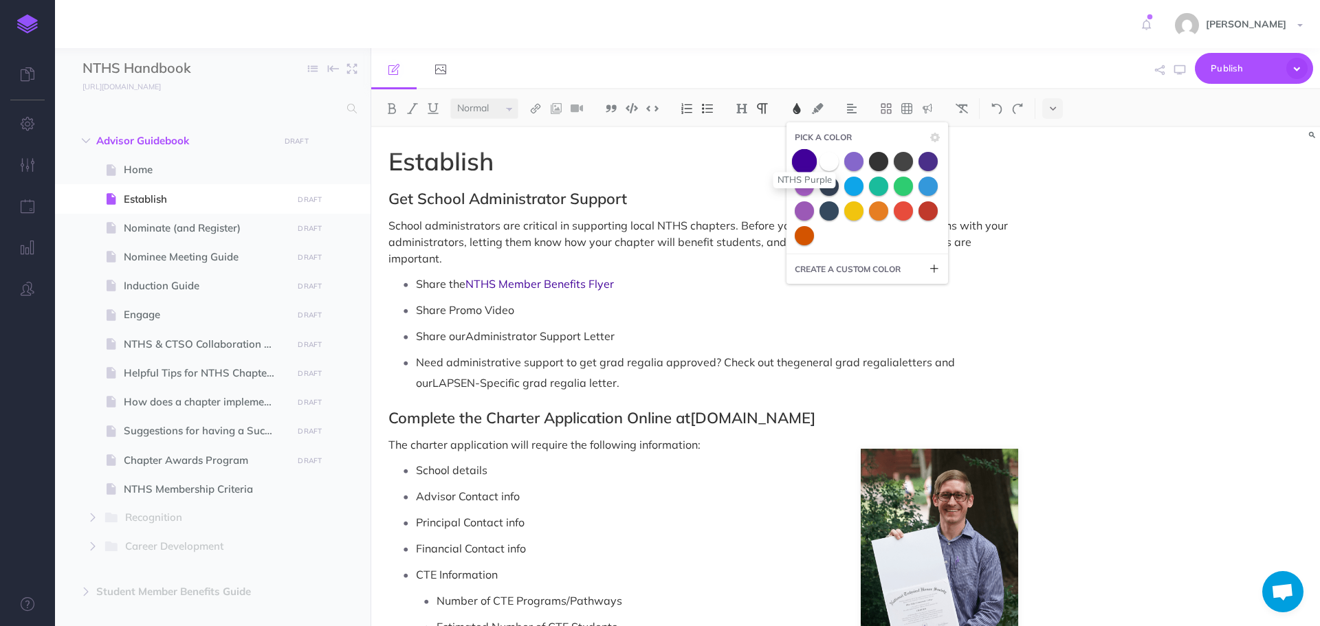
click at [798, 162] on span at bounding box center [804, 161] width 25 height 25
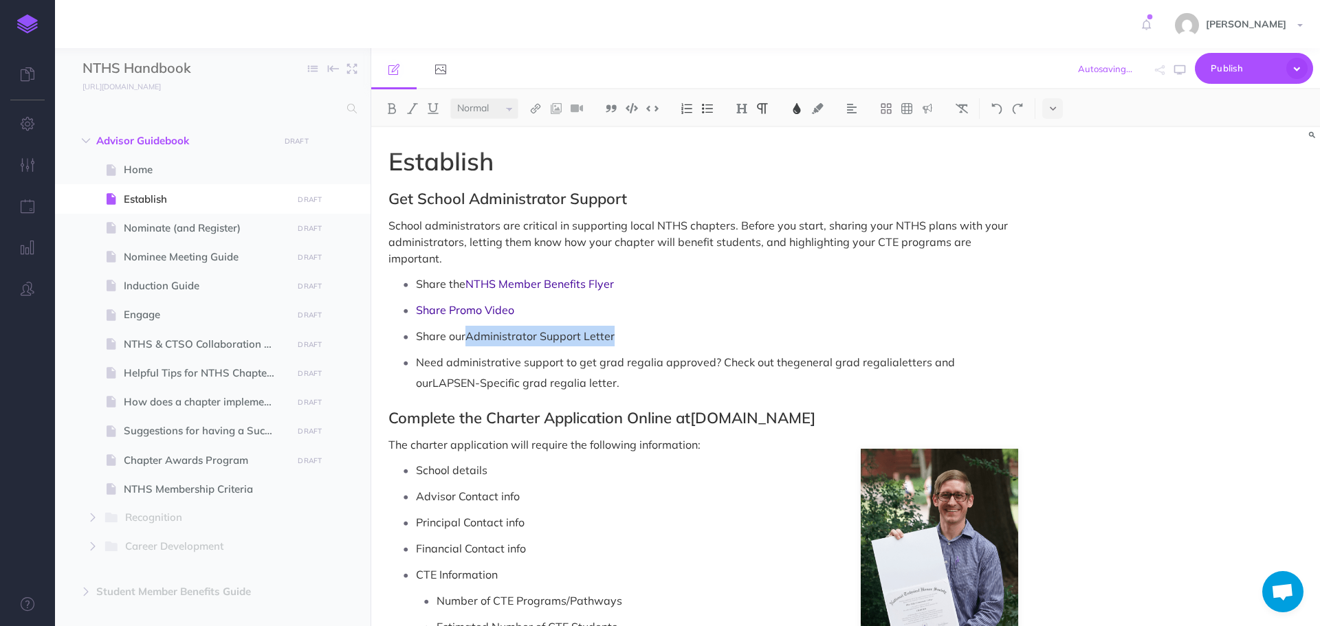
drag, startPoint x: 469, startPoint y: 339, endPoint x: 617, endPoint y: 329, distance: 148.2
click at [617, 329] on p "Share our Administrator Support Letter" at bounding box center [717, 336] width 602 height 21
drag, startPoint x: 789, startPoint y: 366, endPoint x: 832, endPoint y: 362, distance: 42.8
click at [890, 364] on span "general grad regalia" at bounding box center [847, 363] width 106 height 14
drag, startPoint x: 471, startPoint y: 336, endPoint x: 616, endPoint y: 339, distance: 145.1
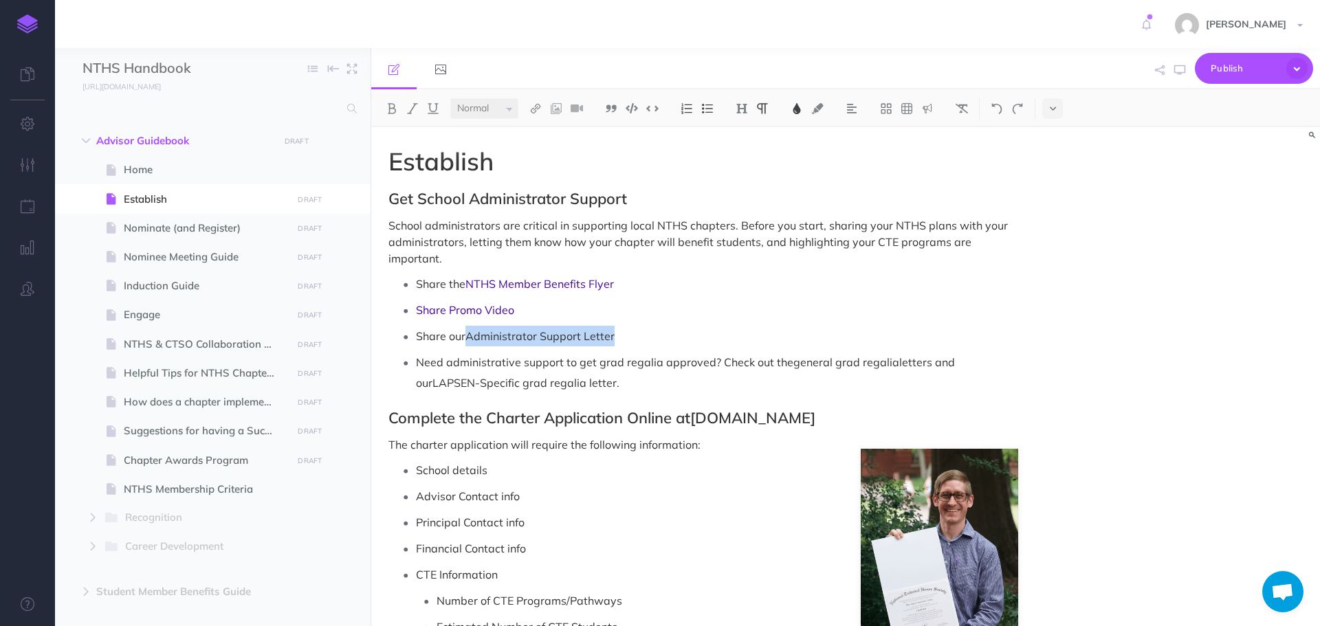
click at [616, 339] on p "Share our Administrator Support Letter" at bounding box center [717, 336] width 602 height 21
click at [797, 112] on img at bounding box center [797, 108] width 12 height 11
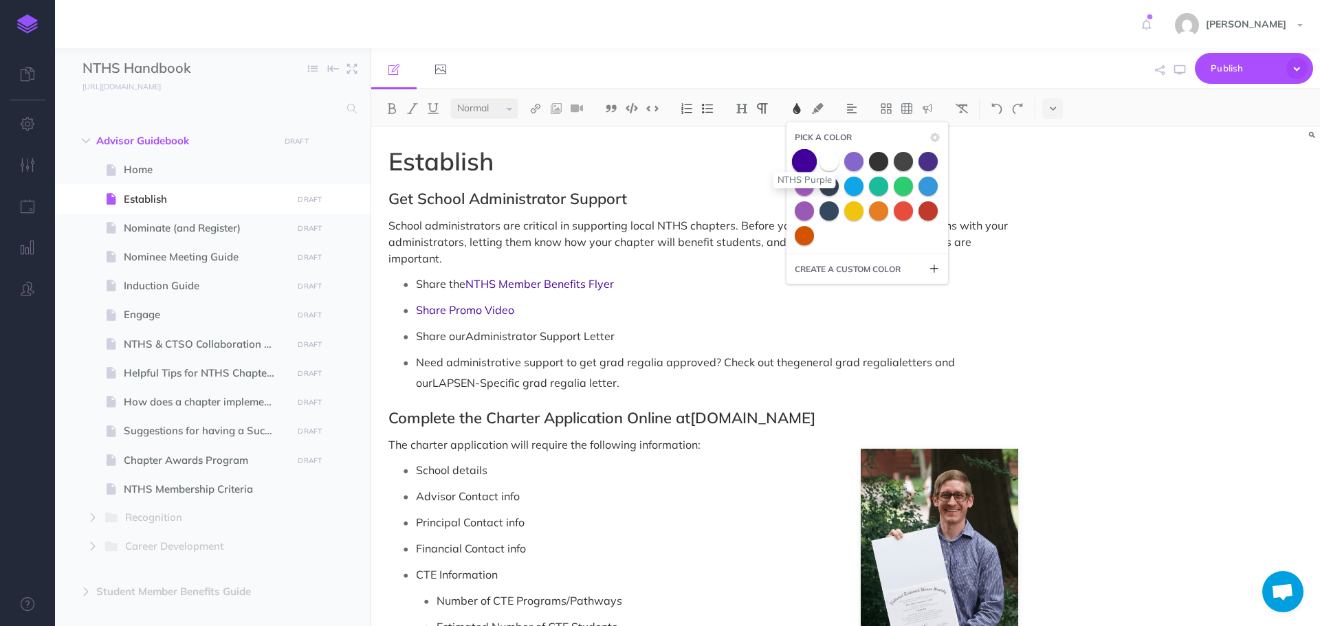
click at [805, 160] on span at bounding box center [804, 161] width 25 height 25
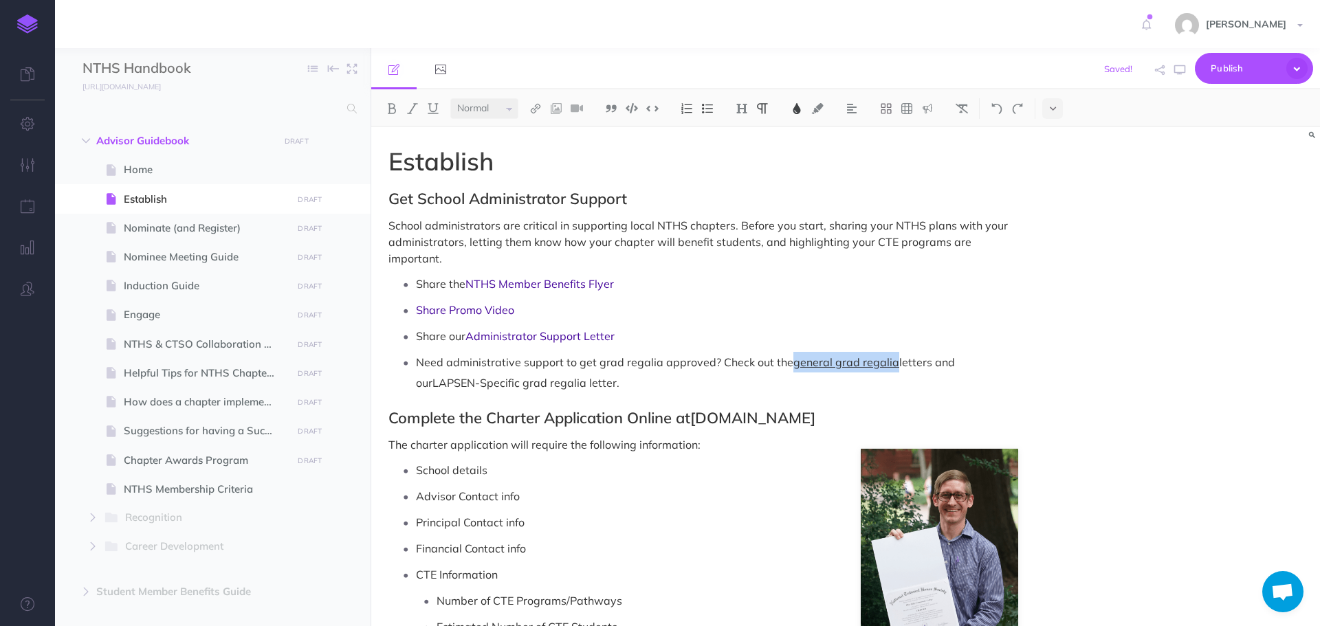
drag, startPoint x: 790, startPoint y: 361, endPoint x: 872, endPoint y: 325, distance: 89.6
click at [889, 359] on span "general grad regalia" at bounding box center [847, 363] width 106 height 14
click at [800, 111] on img at bounding box center [797, 108] width 12 height 11
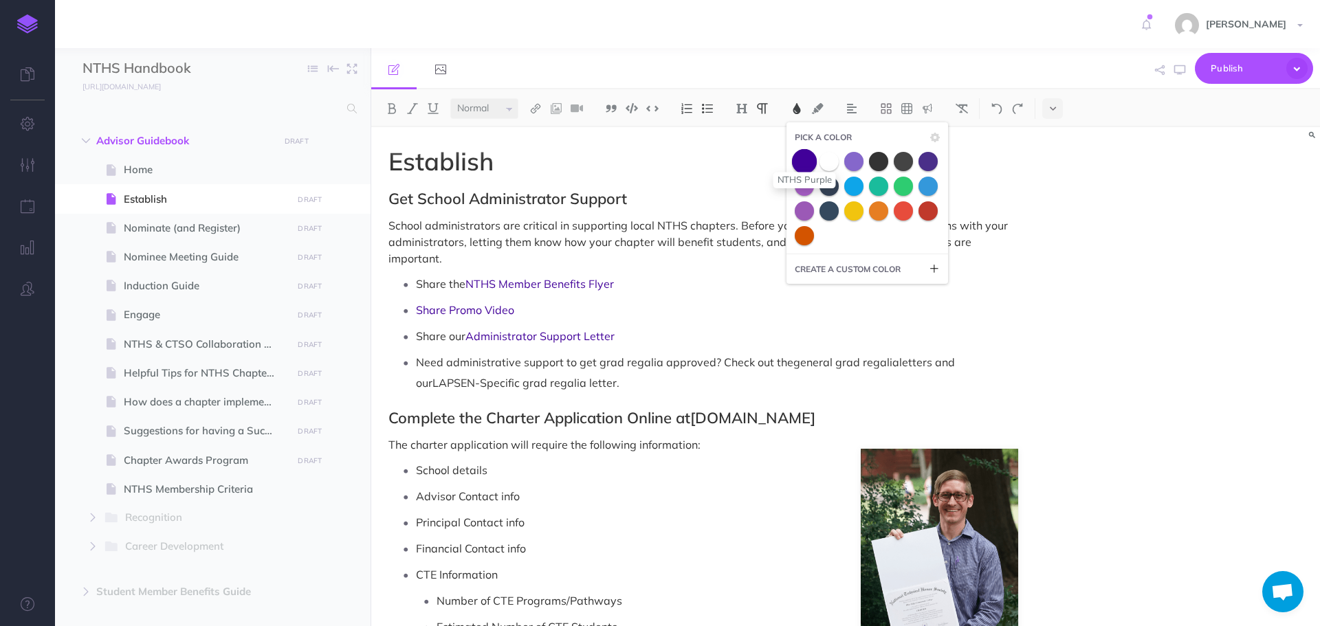
click at [805, 156] on span at bounding box center [804, 161] width 25 height 25
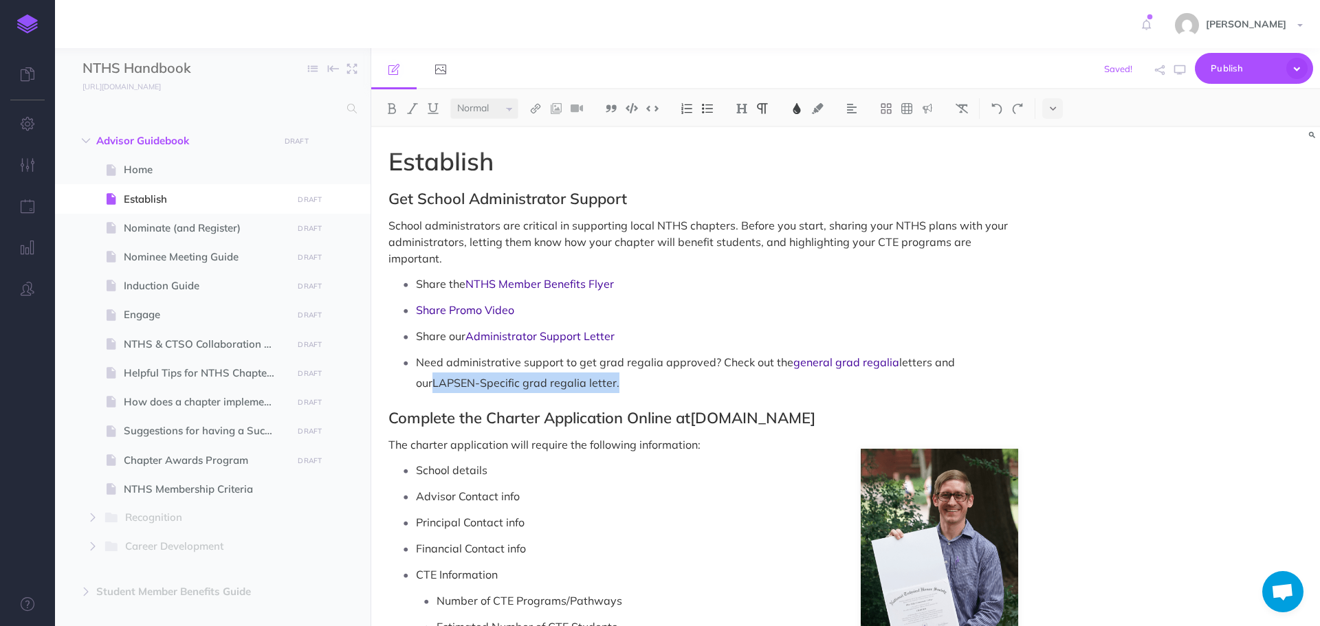
drag, startPoint x: 971, startPoint y: 358, endPoint x: 647, endPoint y: 382, distance: 324.7
click at [647, 382] on p "Need administrative support to get grad regalia approved? Check out the general…" at bounding box center [717, 372] width 602 height 41
click at [791, 107] on button at bounding box center [797, 108] width 21 height 21
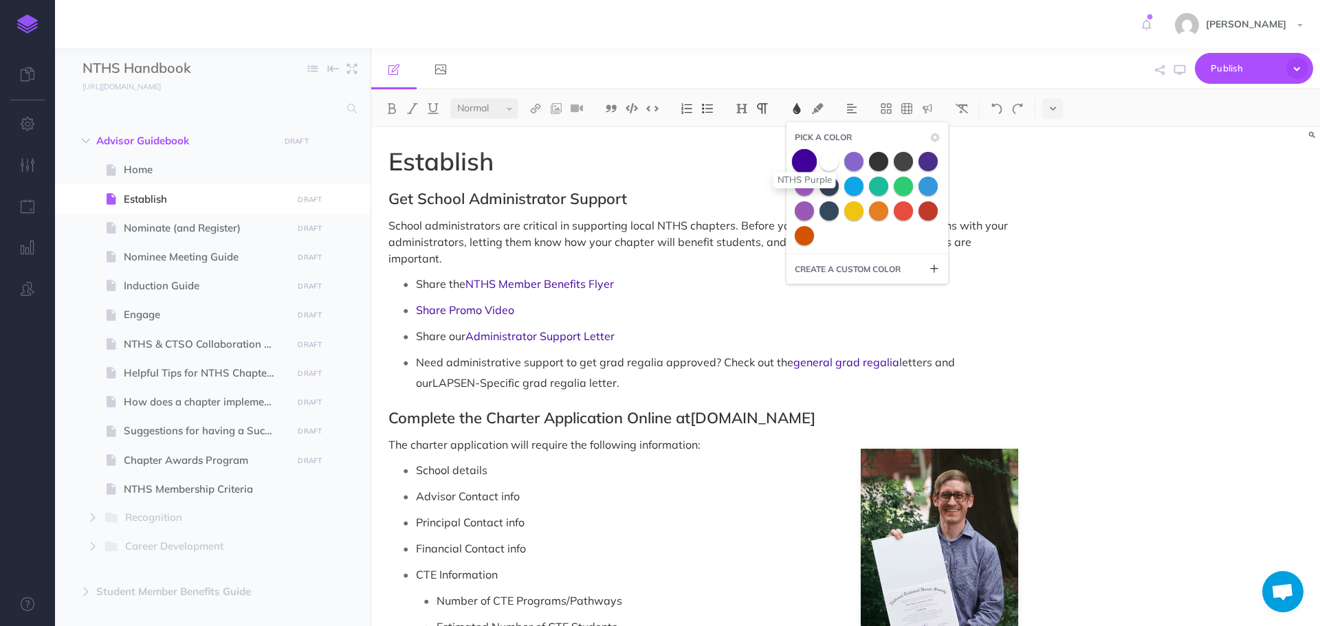
click at [809, 165] on span at bounding box center [804, 161] width 25 height 25
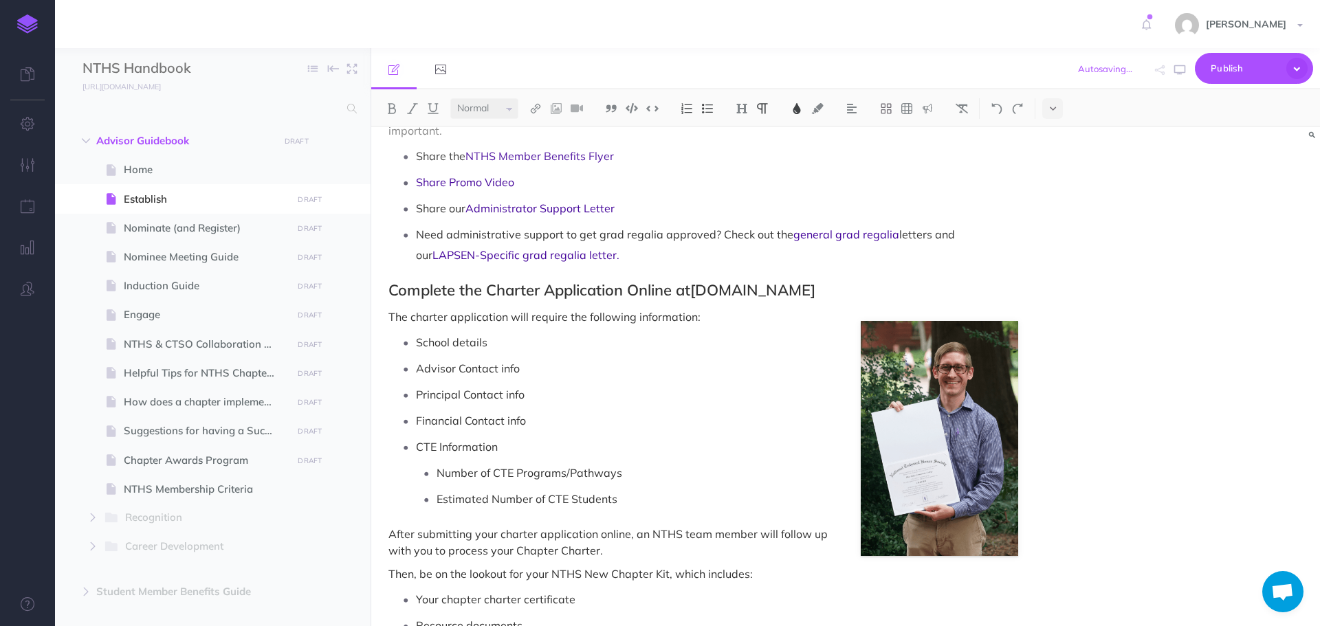
scroll to position [138, 0]
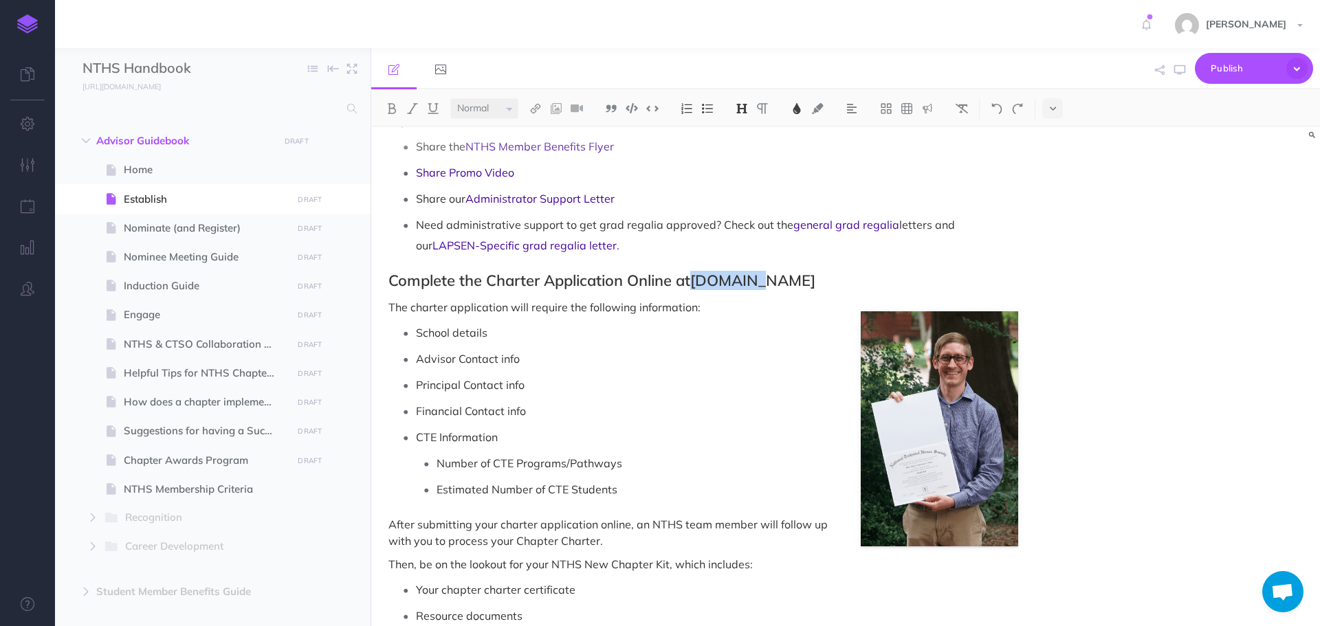
drag, startPoint x: 701, startPoint y: 278, endPoint x: 758, endPoint y: 283, distance: 58.0
click at [758, 283] on h2 "Complete the Charter Application Online at [DOMAIN_NAME]" at bounding box center [704, 280] width 630 height 17
click at [791, 107] on button at bounding box center [797, 108] width 21 height 21
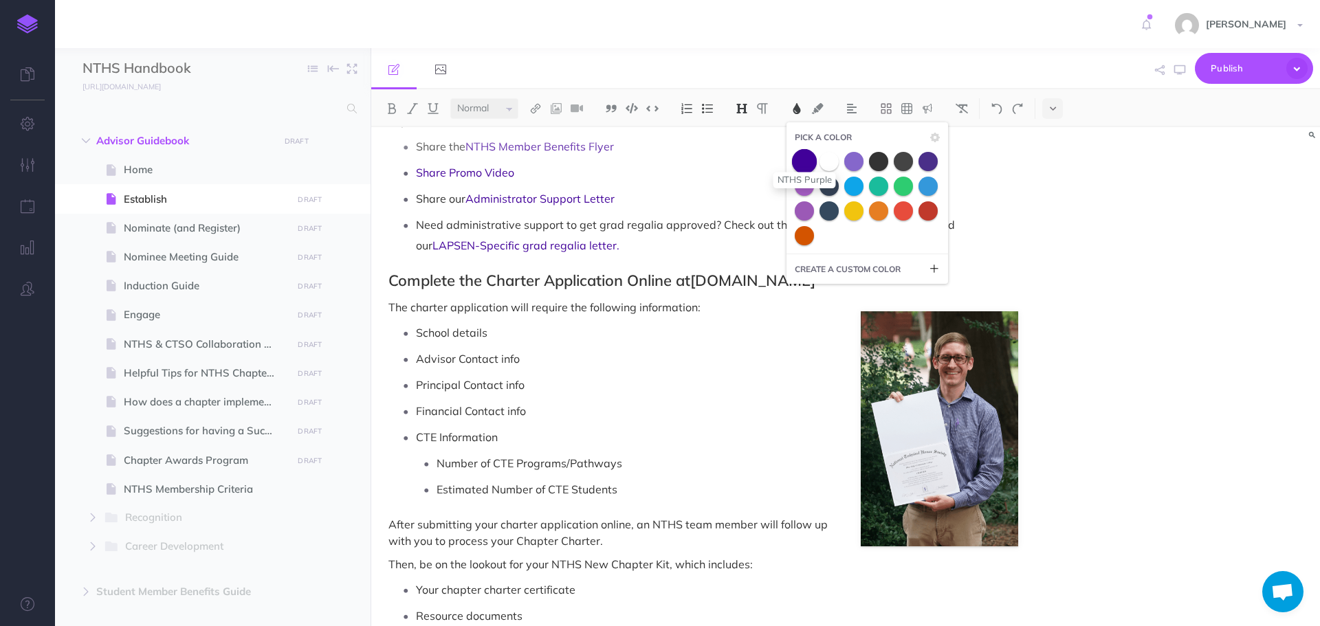
click at [805, 167] on span at bounding box center [804, 161] width 25 height 25
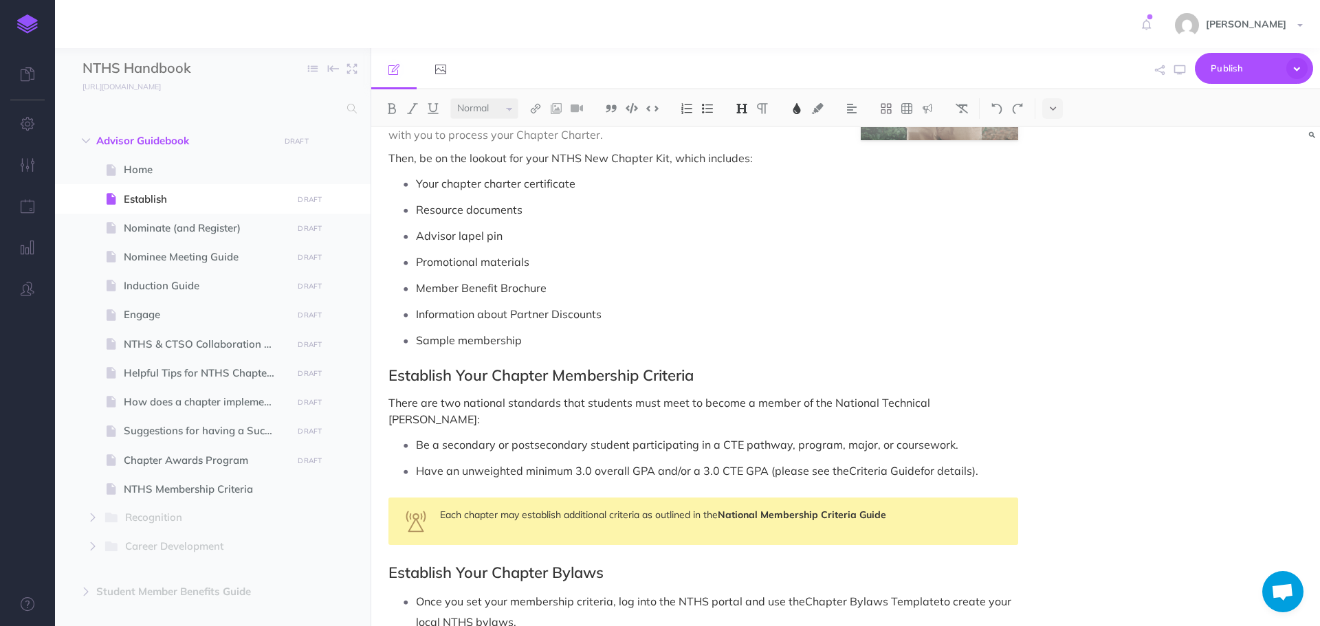
scroll to position [550, 0]
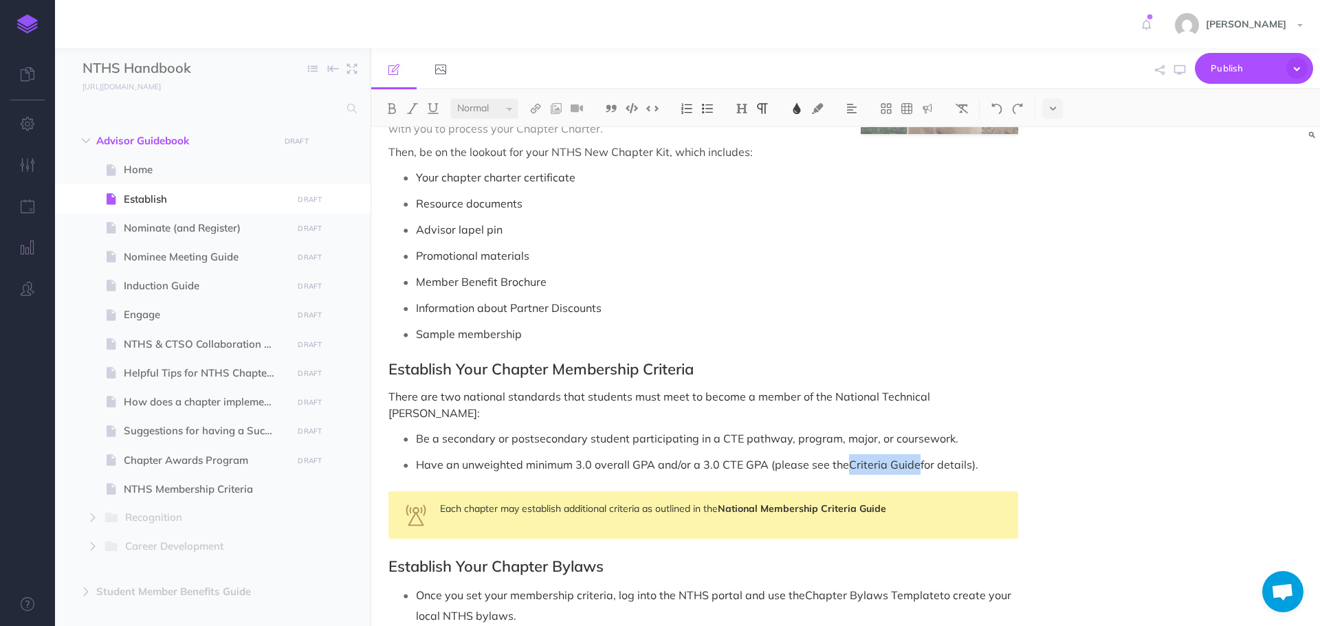
drag, startPoint x: 847, startPoint y: 448, endPoint x: 914, endPoint y: 457, distance: 67.2
click at [914, 457] on p "Have an unweighted minimum 3.0 overall GPA and/or a 3.0 CTE GPA (please see the…" at bounding box center [717, 465] width 602 height 21
click at [794, 115] on button at bounding box center [797, 108] width 21 height 21
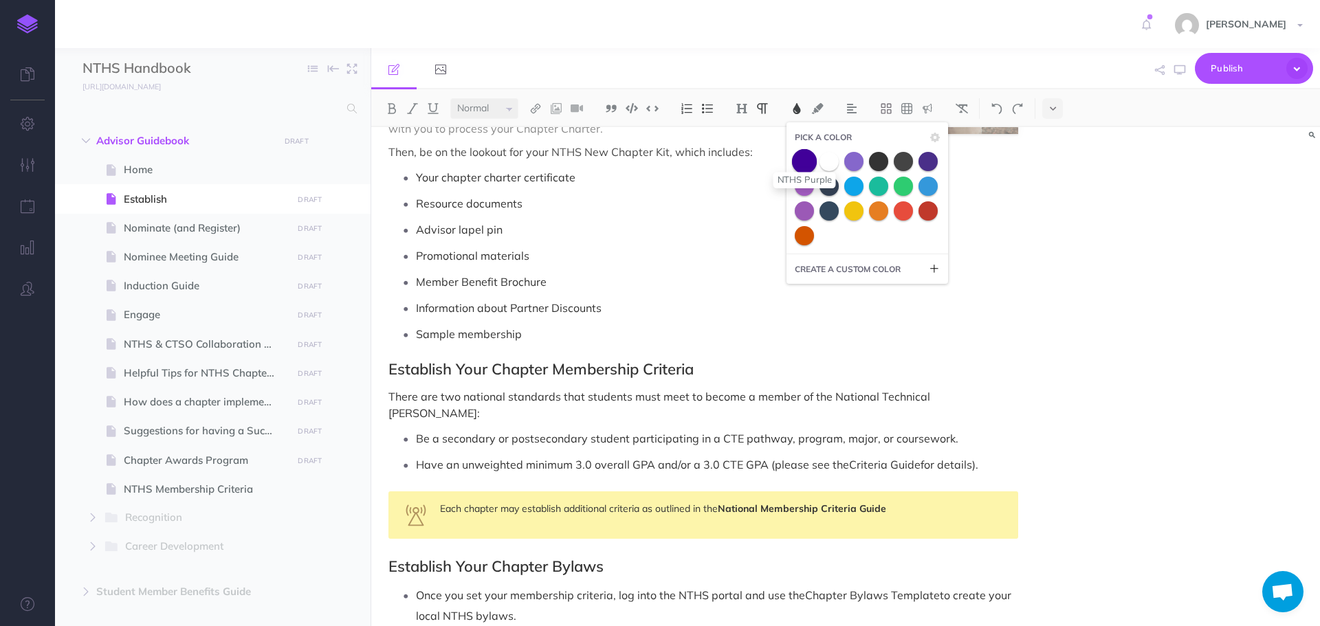
click at [800, 166] on span at bounding box center [804, 161] width 25 height 25
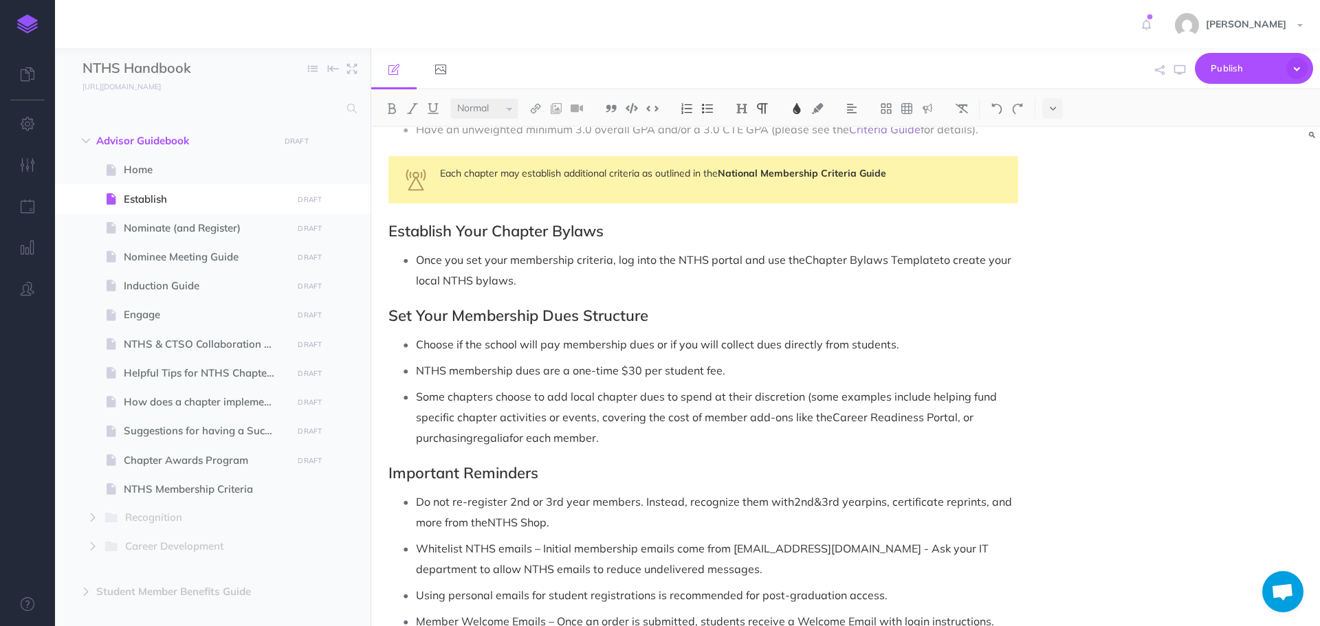
scroll to position [894, 0]
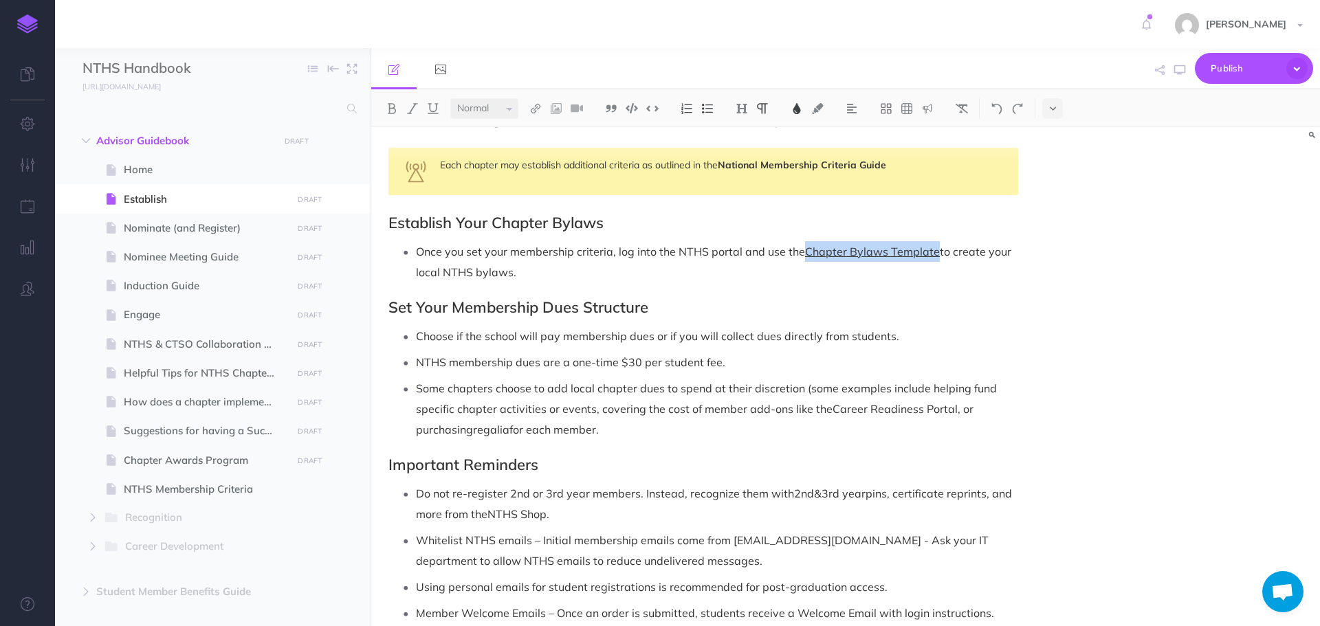
drag, startPoint x: 805, startPoint y: 233, endPoint x: 934, endPoint y: 240, distance: 129.5
click at [934, 245] on span "Chapter Bylaws Template" at bounding box center [872, 252] width 135 height 14
click at [792, 114] on button at bounding box center [797, 108] width 21 height 21
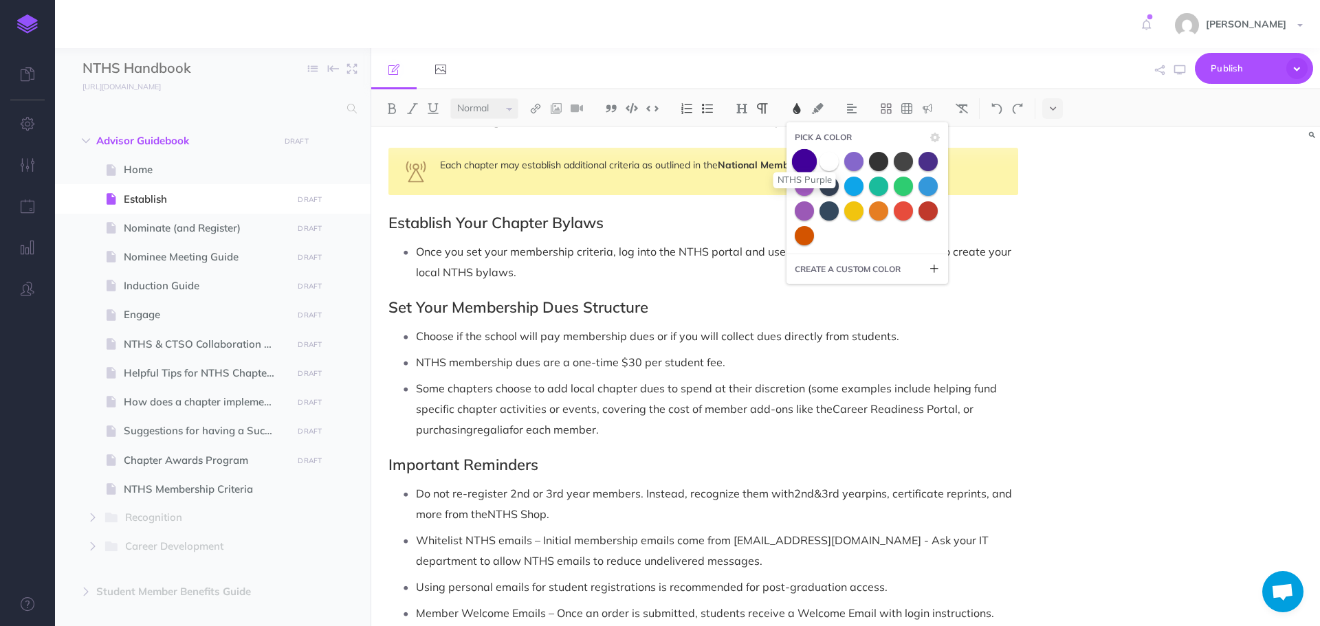
click at [804, 160] on span at bounding box center [804, 161] width 25 height 25
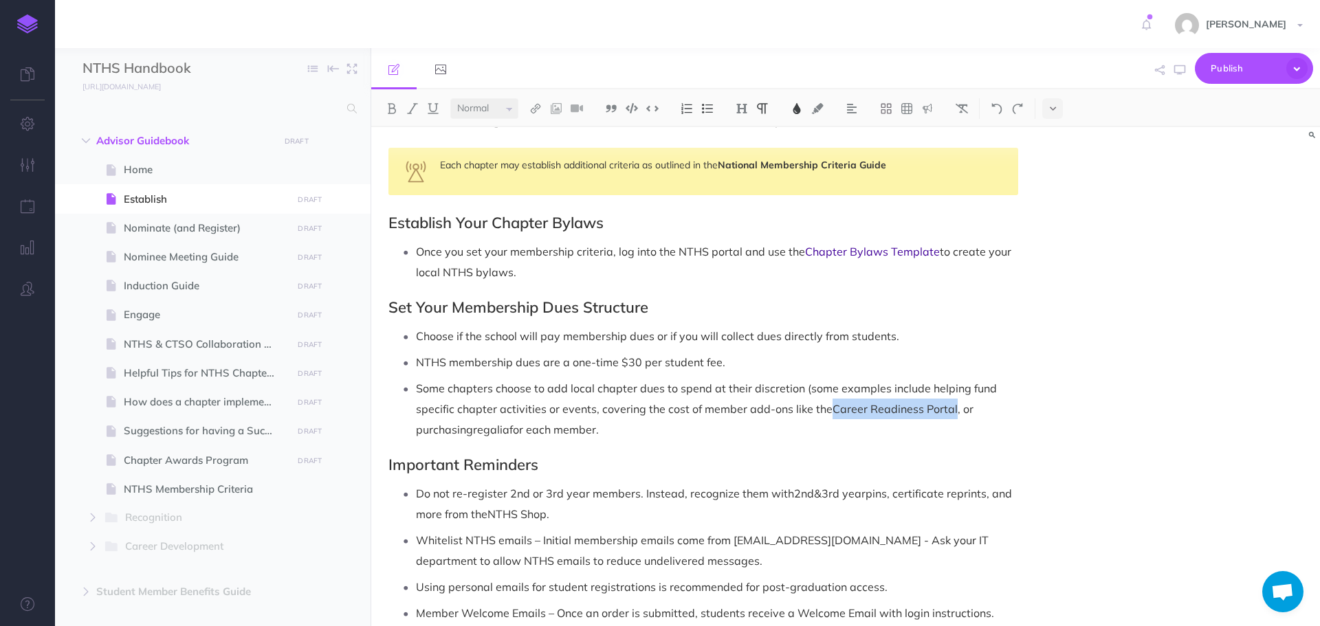
drag, startPoint x: 829, startPoint y: 394, endPoint x: 952, endPoint y: 397, distance: 123.1
click at [952, 397] on p "Some chapters choose to add local chapter dues to spend at their discretion (so…" at bounding box center [717, 409] width 602 height 62
click at [801, 106] on img at bounding box center [797, 108] width 12 height 11
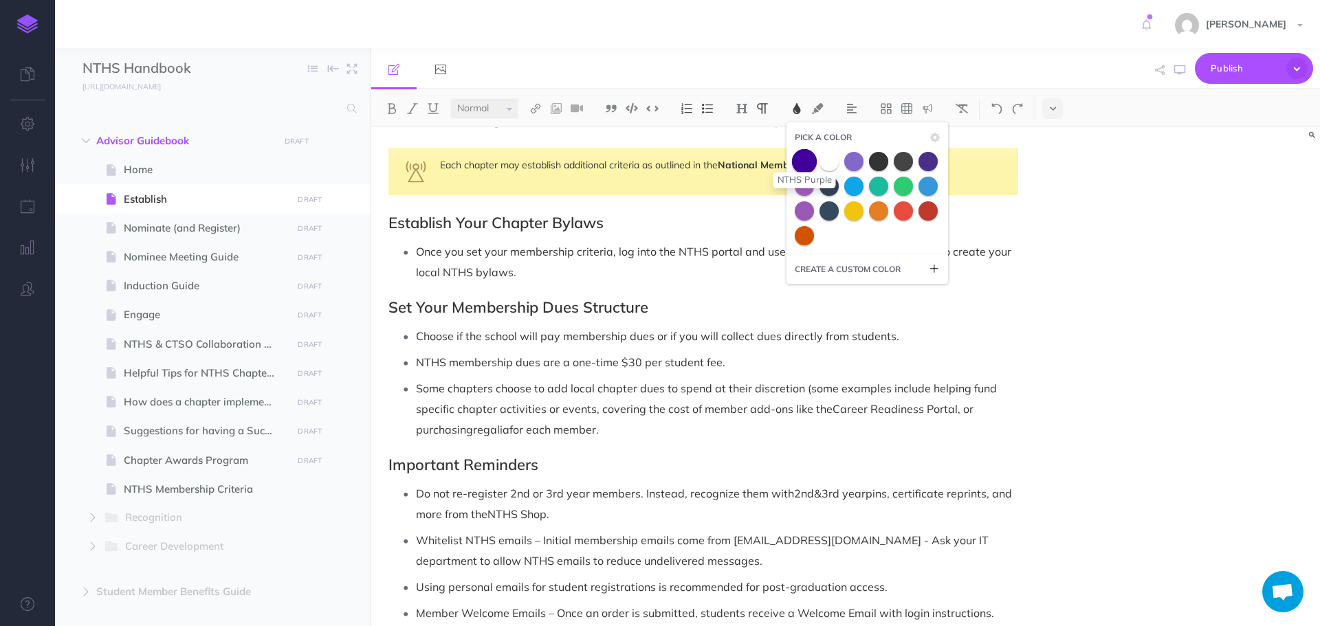
click at [805, 157] on span at bounding box center [804, 161] width 25 height 25
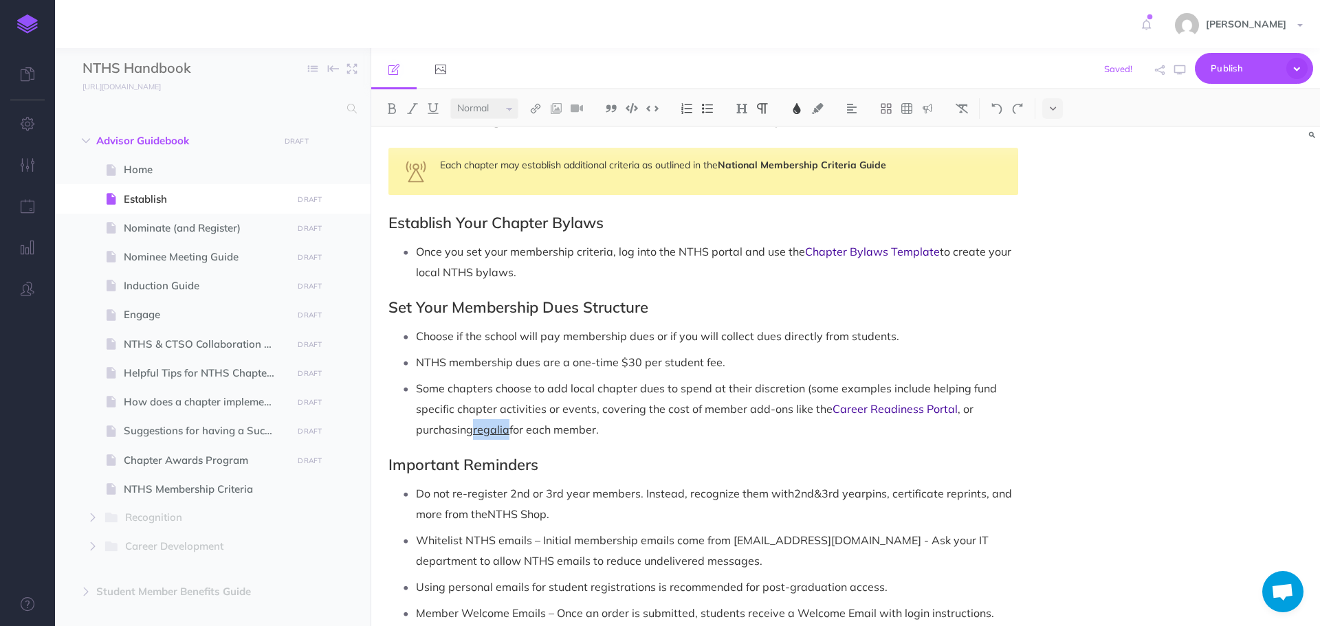
drag, startPoint x: 477, startPoint y: 411, endPoint x: 507, endPoint y: 415, distance: 31.1
click at [507, 423] on span "regalia" at bounding box center [491, 430] width 36 height 14
click at [796, 109] on img at bounding box center [797, 108] width 12 height 11
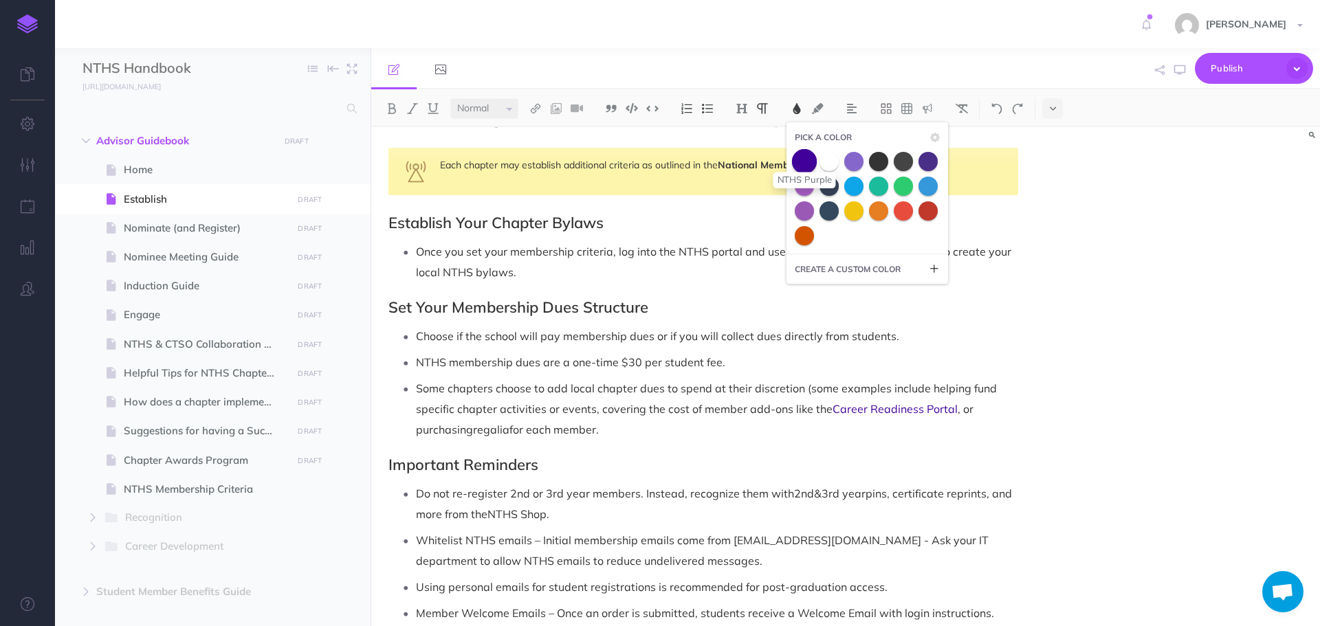
click at [811, 166] on span at bounding box center [804, 161] width 25 height 25
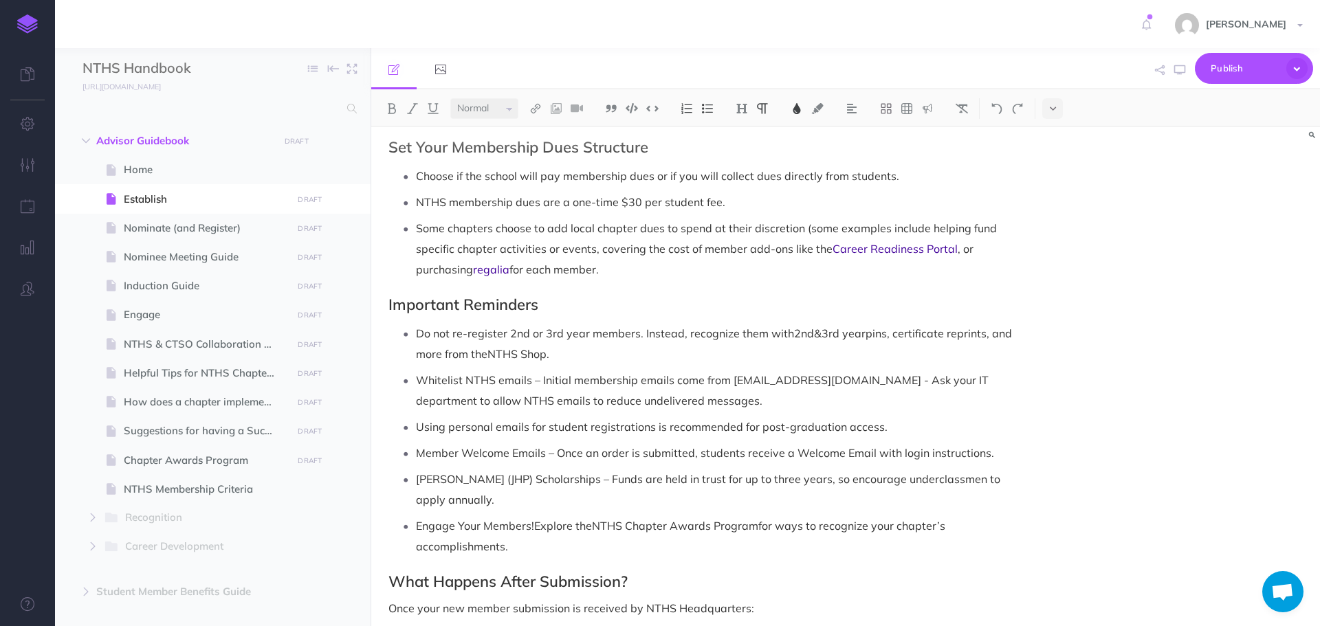
scroll to position [1100, 0]
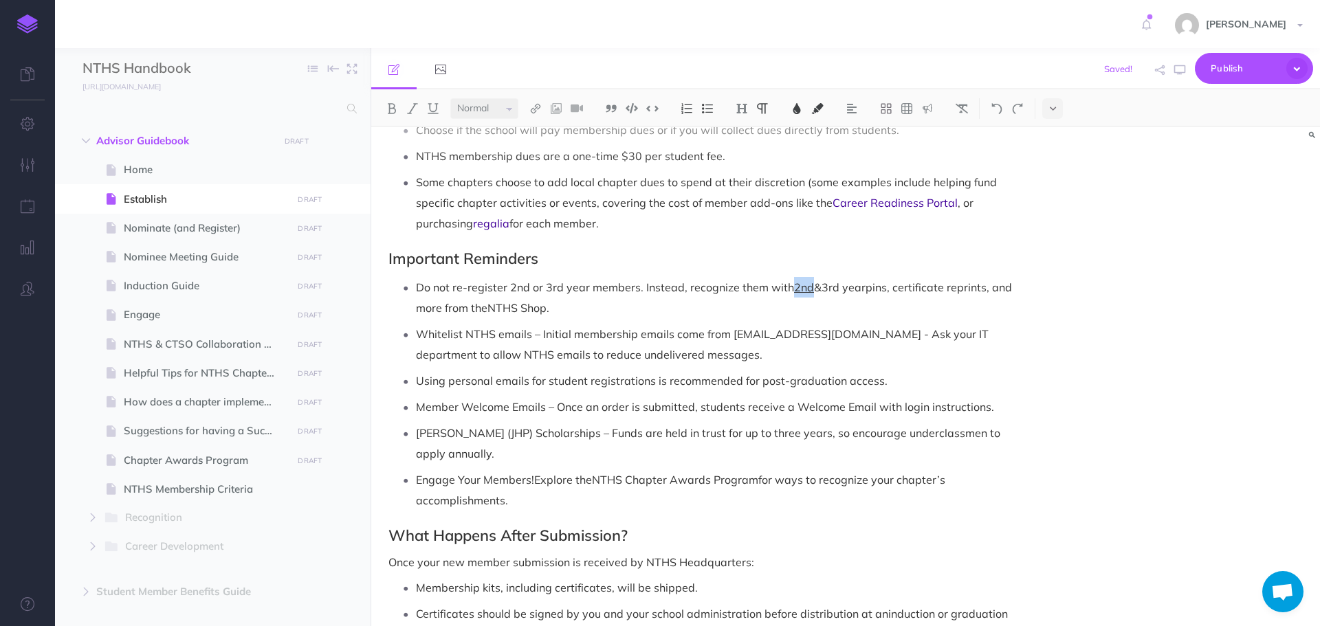
drag, startPoint x: 792, startPoint y: 268, endPoint x: 808, endPoint y: 272, distance: 16.3
click at [808, 281] on span "2nd" at bounding box center [804, 288] width 20 height 14
click at [796, 113] on img at bounding box center [797, 108] width 12 height 11
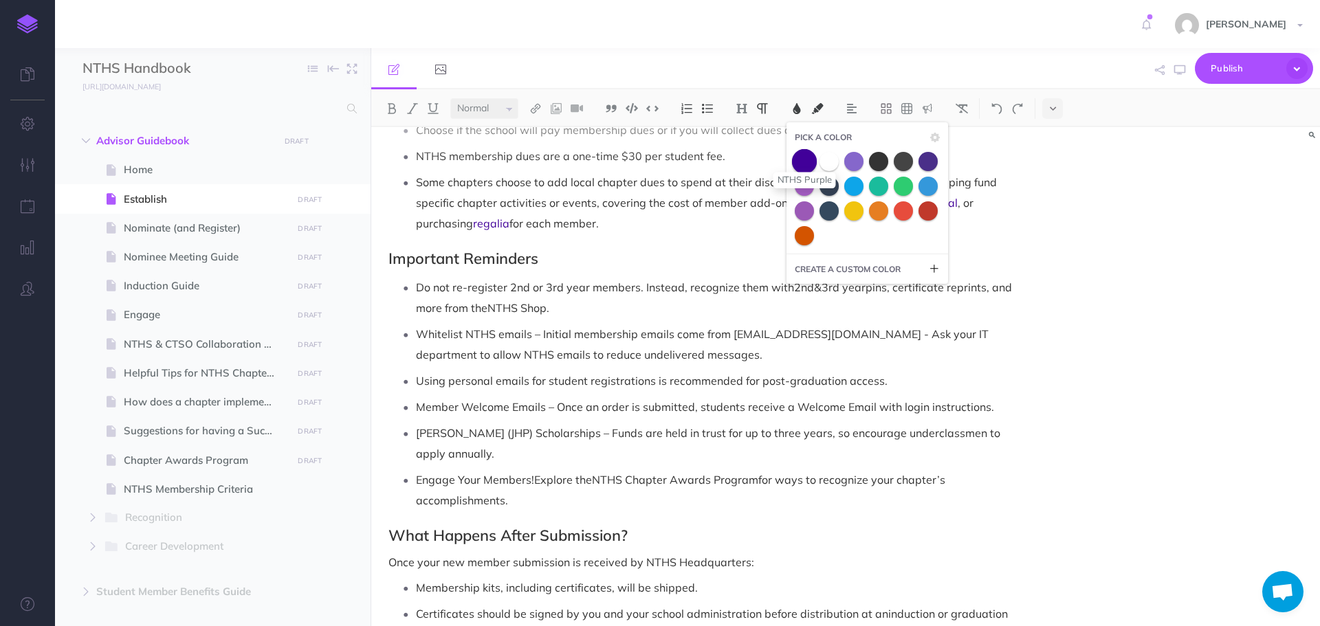
click at [807, 155] on span at bounding box center [804, 161] width 25 height 25
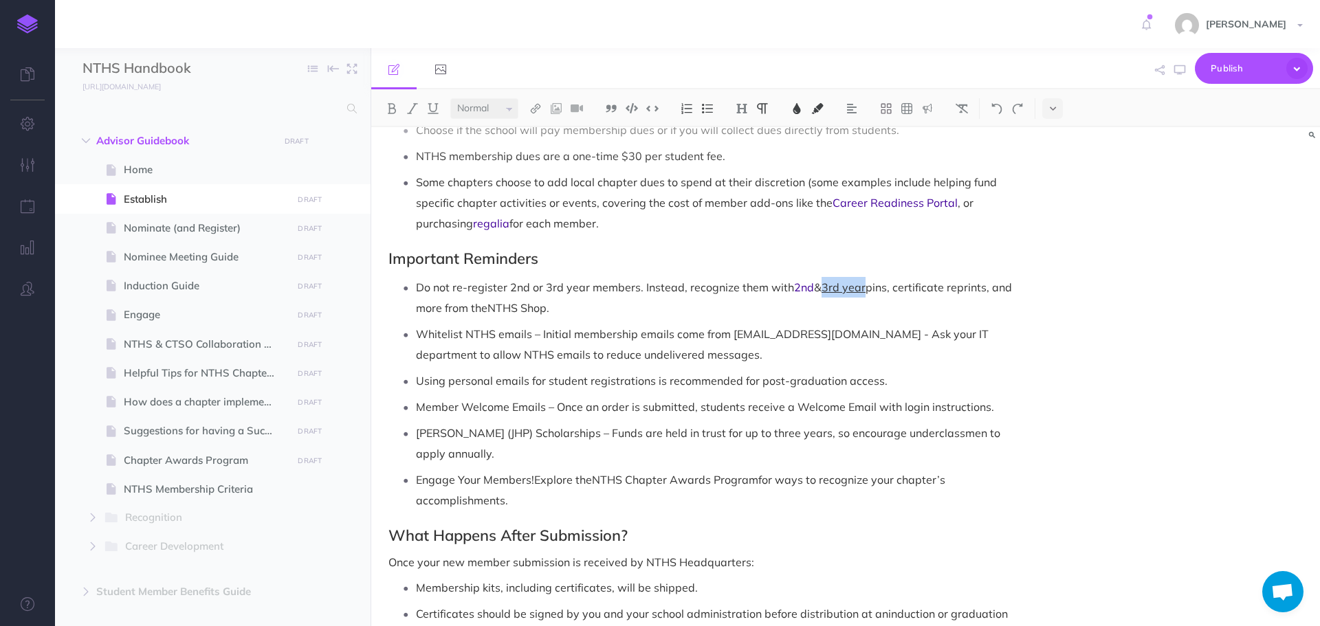
drag, startPoint x: 827, startPoint y: 270, endPoint x: 865, endPoint y: 270, distance: 37.8
click at [865, 281] on span "3rd year" at bounding box center [844, 288] width 44 height 14
click at [797, 109] on img at bounding box center [797, 108] width 12 height 11
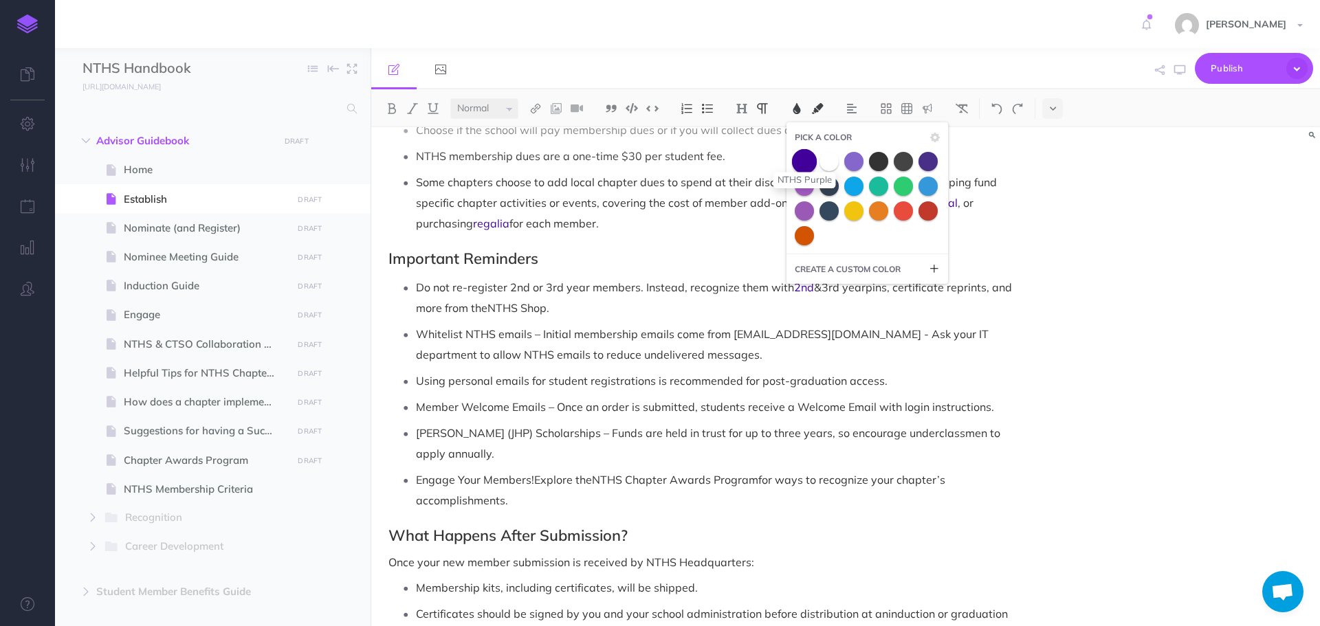
click at [805, 169] on span at bounding box center [804, 161] width 25 height 25
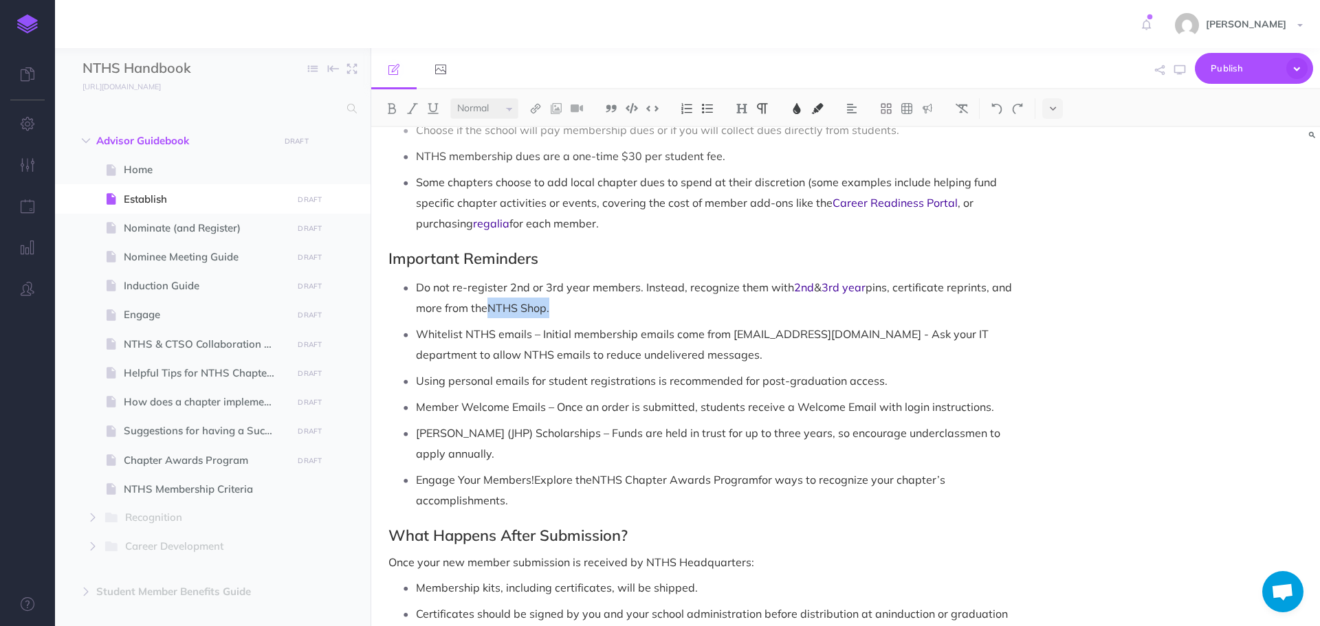
drag, startPoint x: 491, startPoint y: 292, endPoint x: 551, endPoint y: 292, distance: 59.8
click at [551, 292] on p "Do not re-register 2nd or 3rd year members. Instead, recognize them with 2nd & …" at bounding box center [717, 297] width 602 height 41
click at [793, 115] on button at bounding box center [797, 108] width 21 height 21
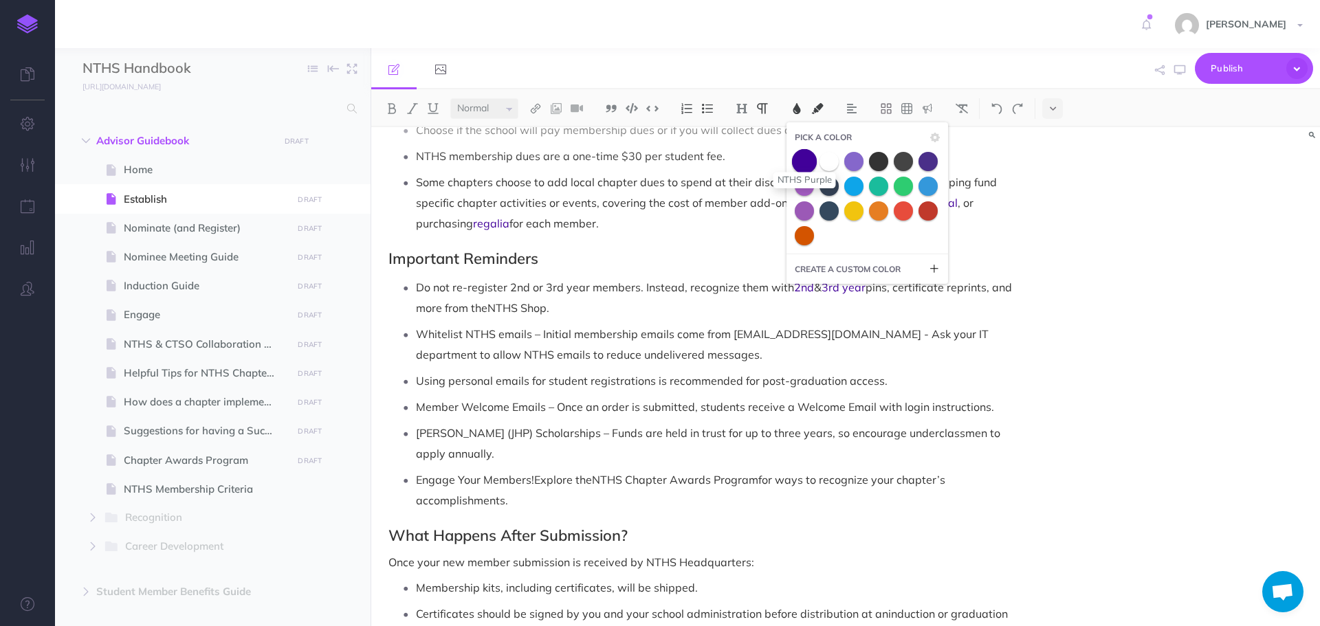
click at [808, 158] on span at bounding box center [804, 161] width 25 height 25
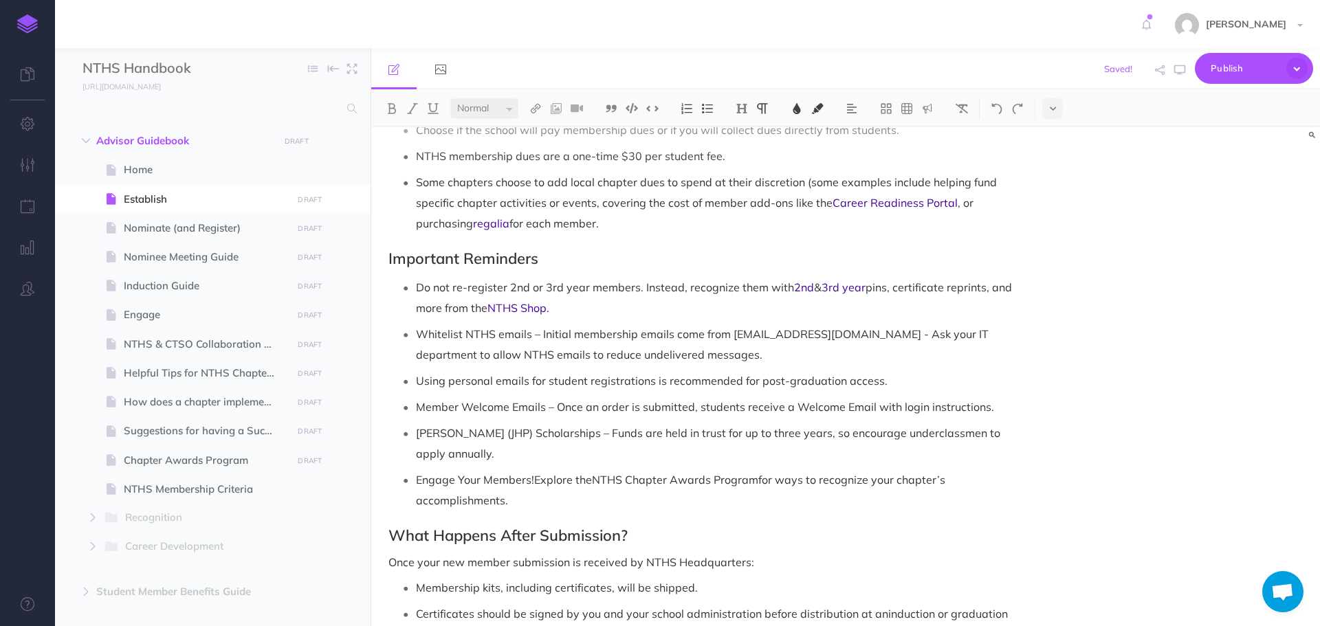
click at [416, 397] on li "Member Welcome Emails – Once an order is submitted, students receive a Welcome …" at bounding box center [717, 407] width 602 height 21
drag, startPoint x: 416, startPoint y: 388, endPoint x: 543, endPoint y: 395, distance: 126.7
click at [543, 400] on span "Member Welcome Emails" at bounding box center [481, 407] width 130 height 14
click at [796, 113] on img at bounding box center [797, 108] width 12 height 11
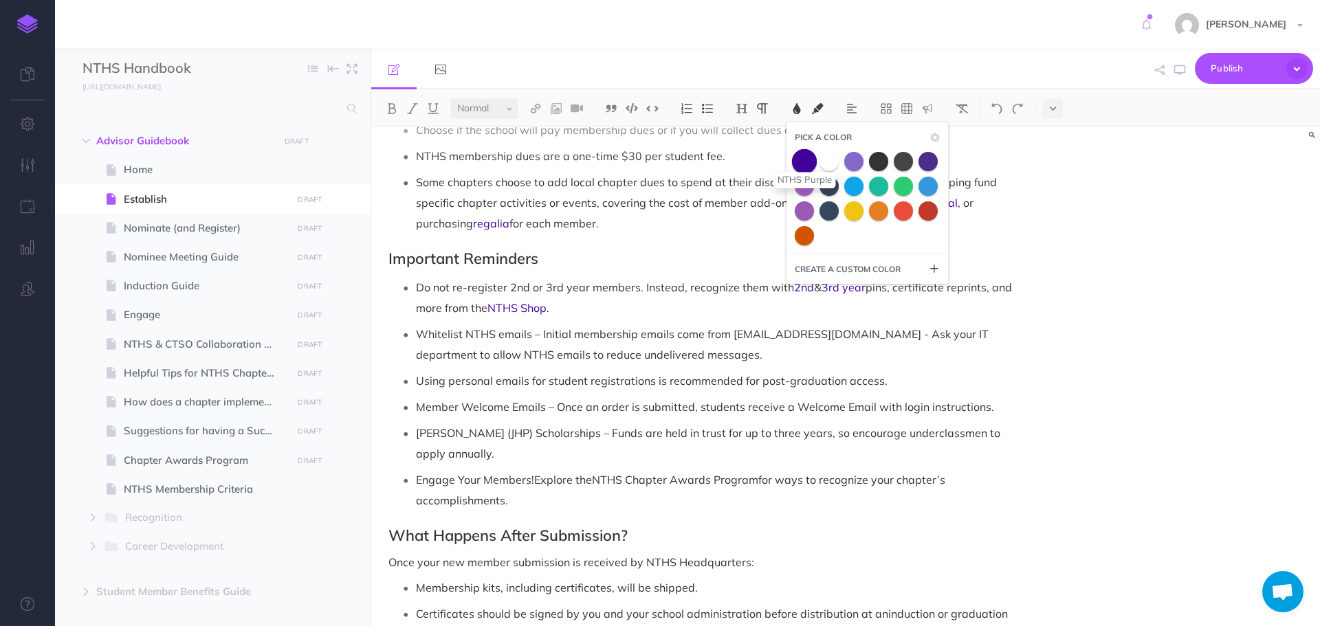
click at [808, 165] on span at bounding box center [804, 161] width 25 height 25
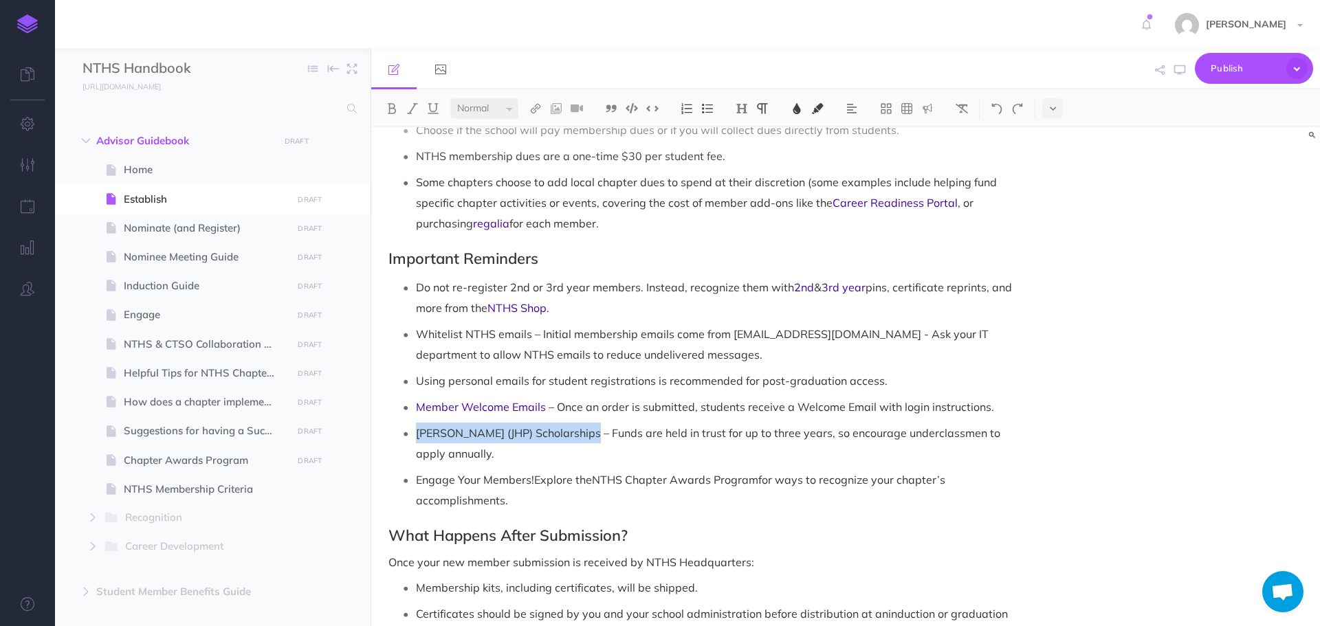
drag, startPoint x: 417, startPoint y: 414, endPoint x: 579, endPoint y: 419, distance: 161.7
click at [579, 423] on p "[PERSON_NAME] (JHP) Scholarships – Funds are held in trust for up to three year…" at bounding box center [717, 443] width 602 height 41
click at [798, 110] on img at bounding box center [797, 108] width 12 height 11
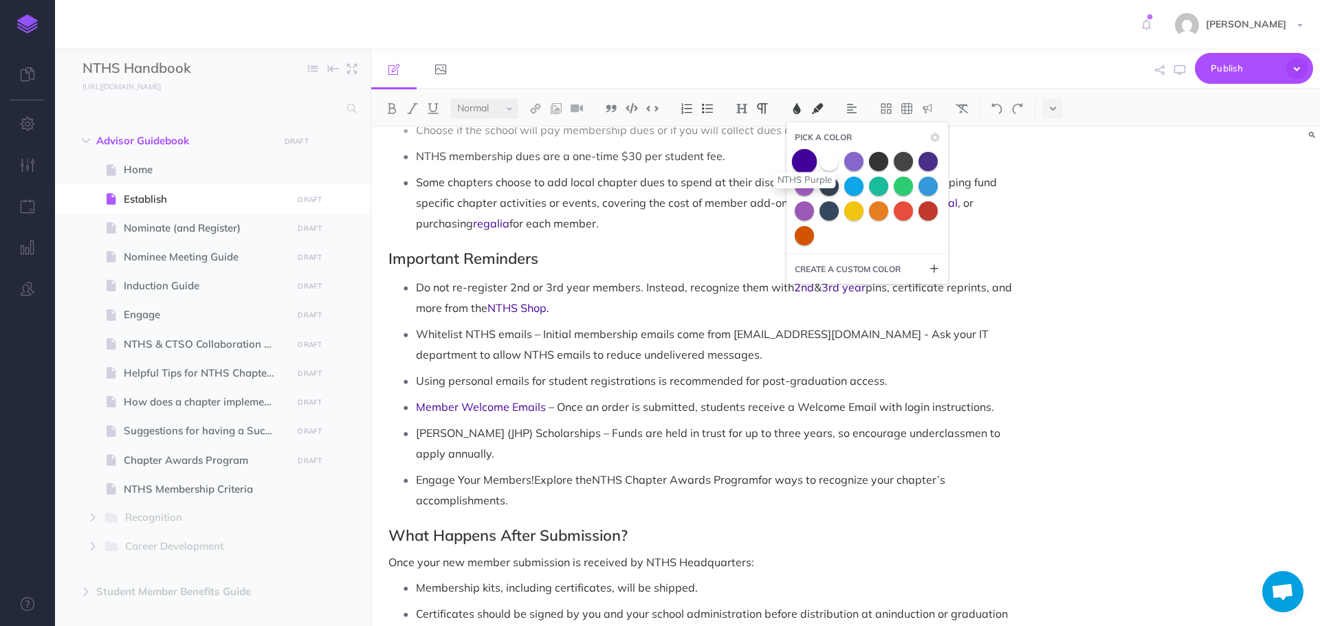
click at [810, 166] on span at bounding box center [804, 161] width 25 height 25
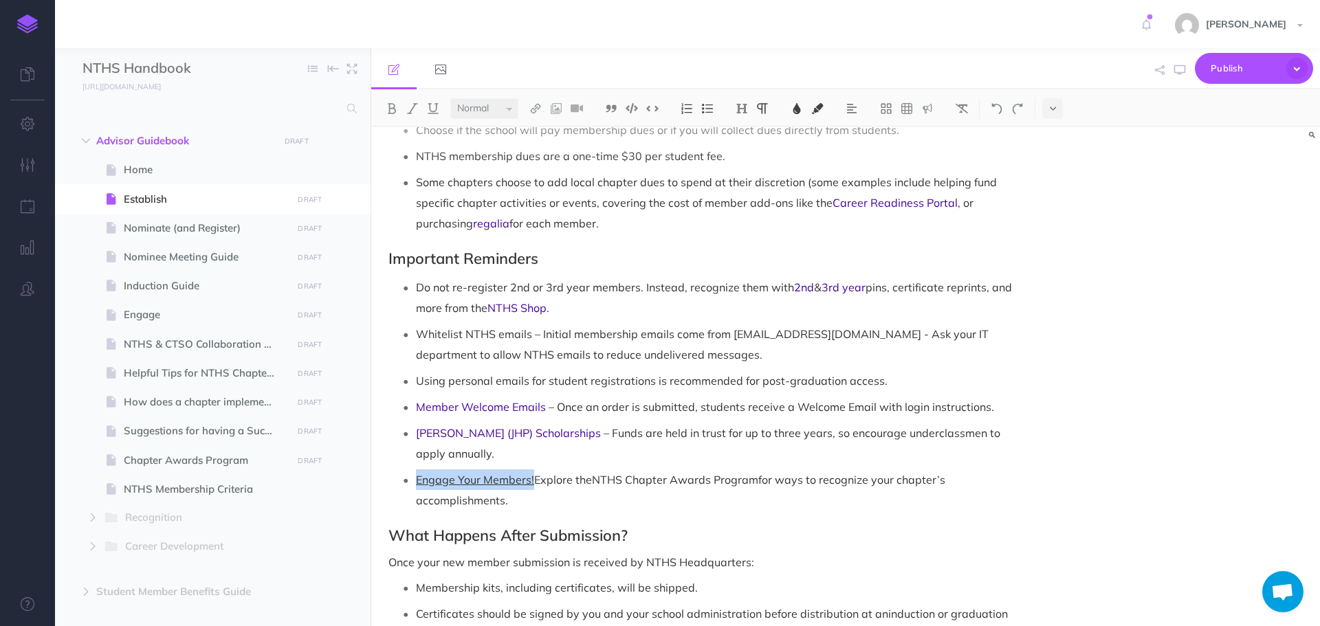
drag, startPoint x: 418, startPoint y: 461, endPoint x: 532, endPoint y: 461, distance: 114.1
click at [532, 473] on span "Engage Your Members!" at bounding box center [475, 480] width 118 height 14
click at [791, 109] on button at bounding box center [797, 108] width 21 height 21
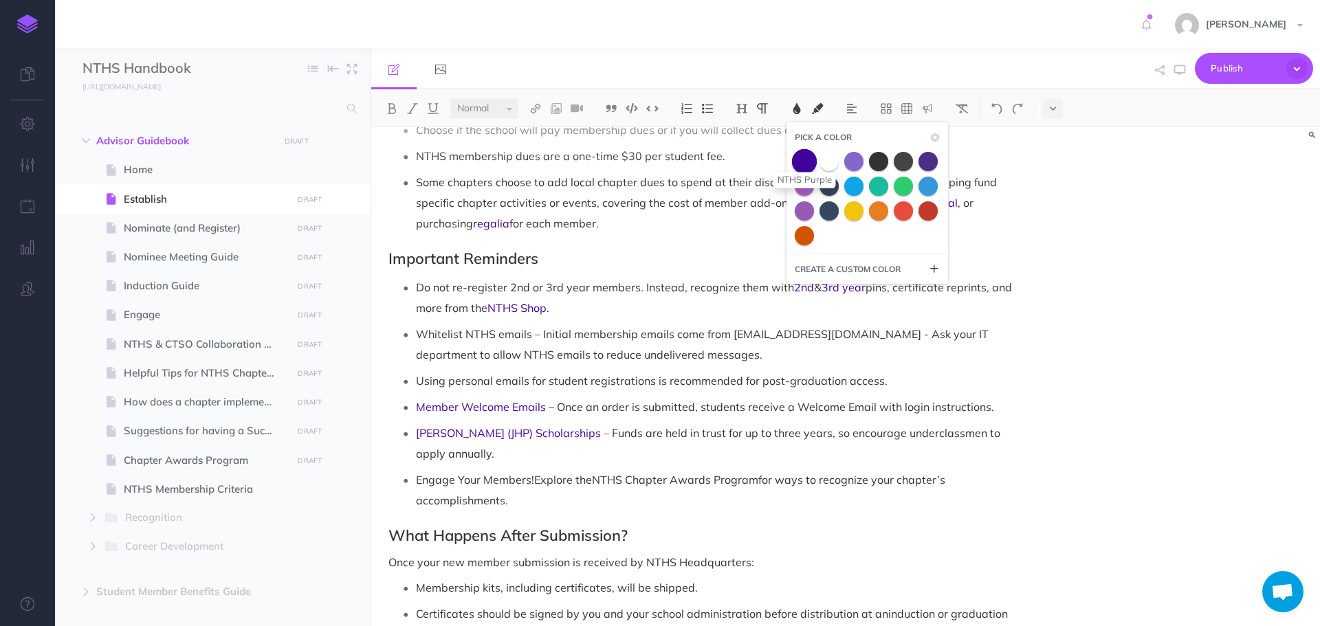
click at [809, 161] on span at bounding box center [804, 161] width 25 height 25
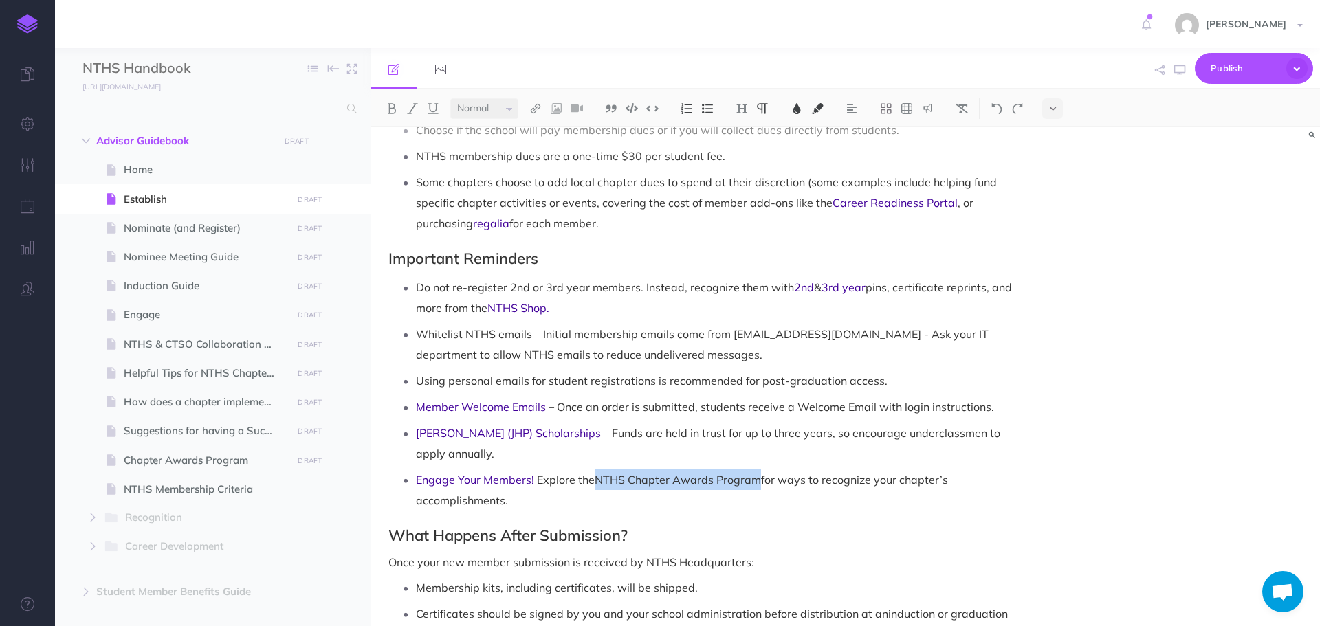
drag, startPoint x: 597, startPoint y: 461, endPoint x: 758, endPoint y: 471, distance: 161.9
click at [758, 471] on p "Engage Your Members! Explore the NTHS Chapter Awards Program for ways to recogn…" at bounding box center [717, 490] width 602 height 41
click at [803, 109] on img at bounding box center [797, 108] width 12 height 11
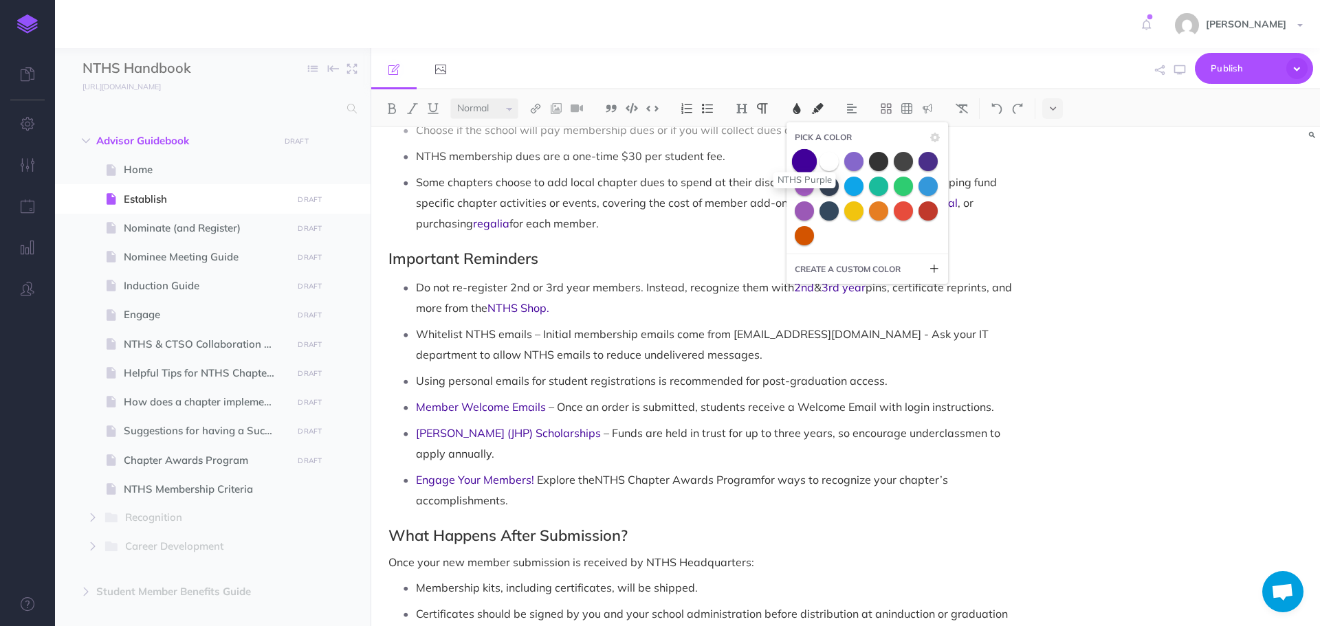
click at [804, 166] on span at bounding box center [804, 161] width 25 height 25
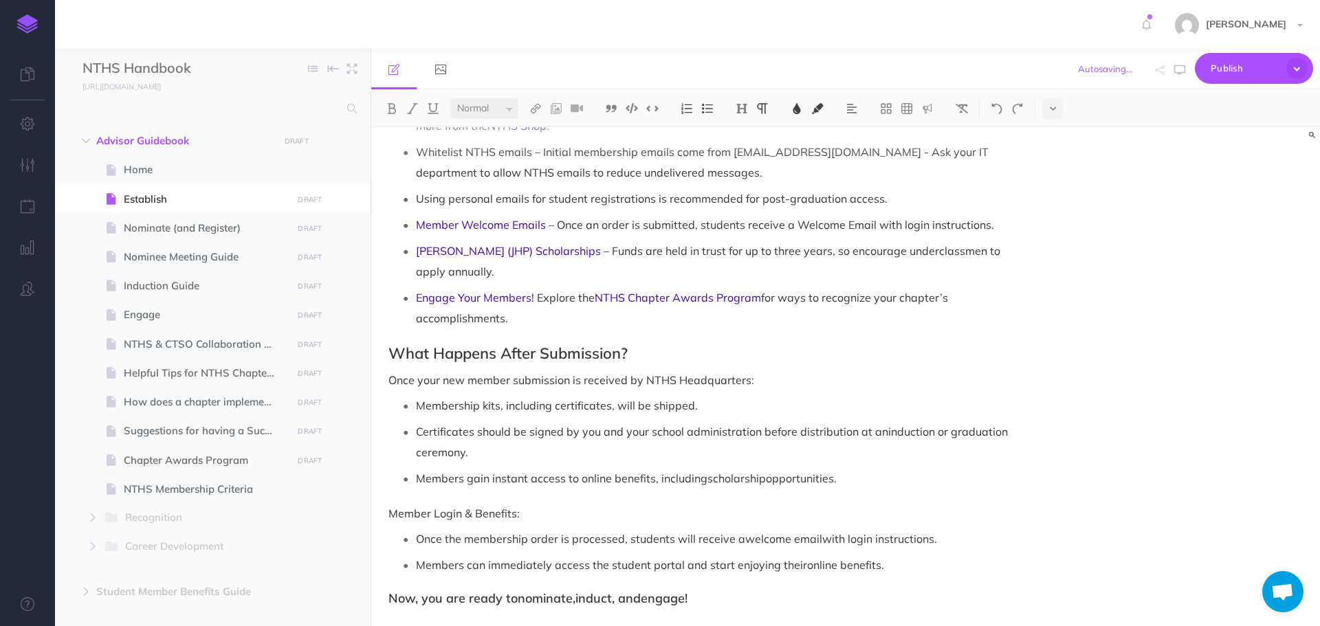
scroll to position [1295, 0]
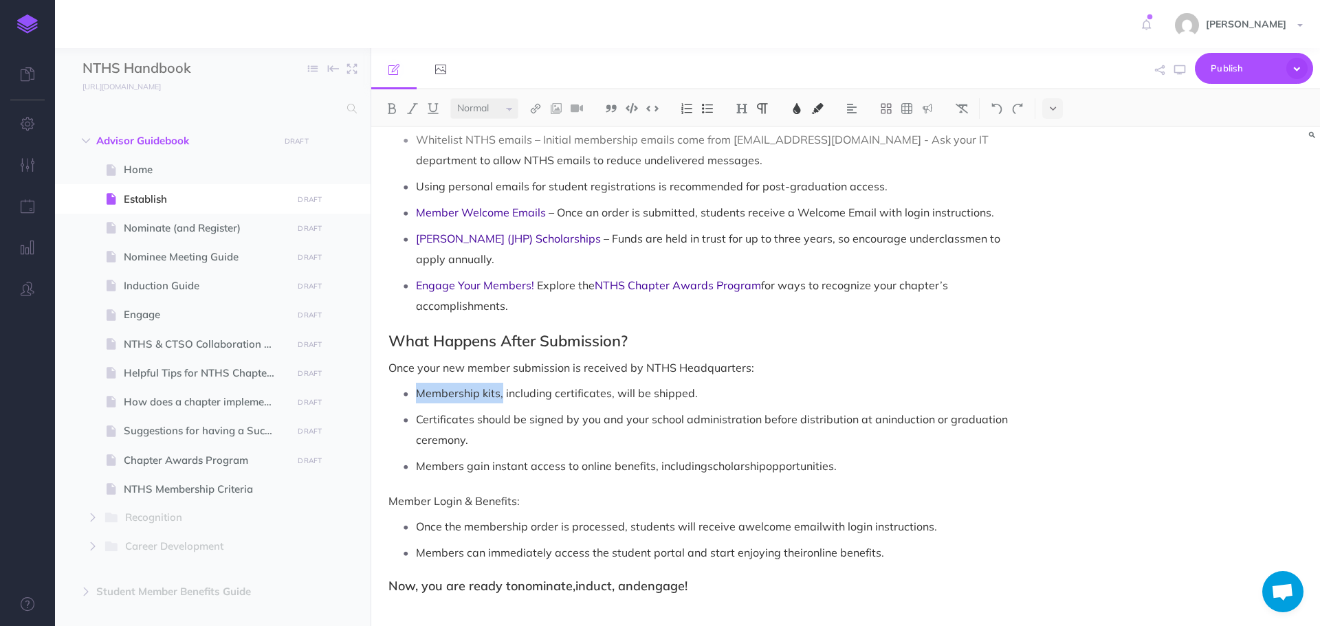
drag, startPoint x: 417, startPoint y: 381, endPoint x: 502, endPoint y: 382, distance: 85.3
click at [502, 383] on p "Membership kits , including certificates, will be shipped." at bounding box center [717, 393] width 602 height 21
click at [798, 111] on img at bounding box center [797, 108] width 12 height 11
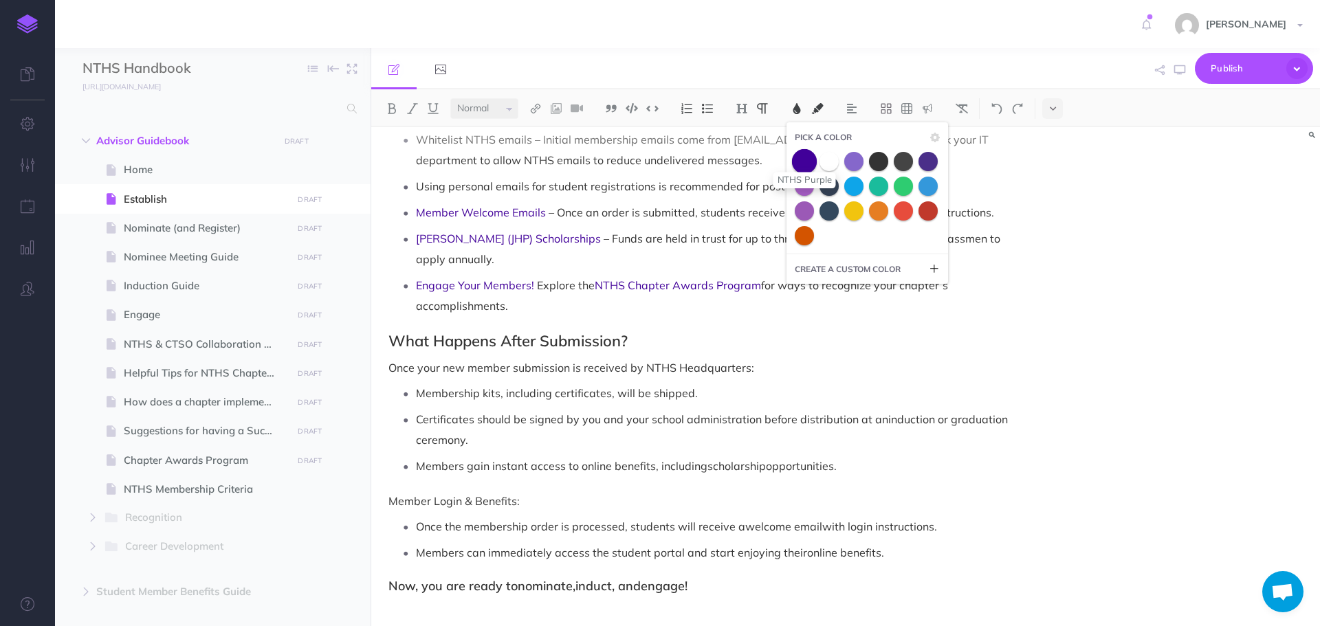
click at [802, 165] on span at bounding box center [804, 161] width 25 height 25
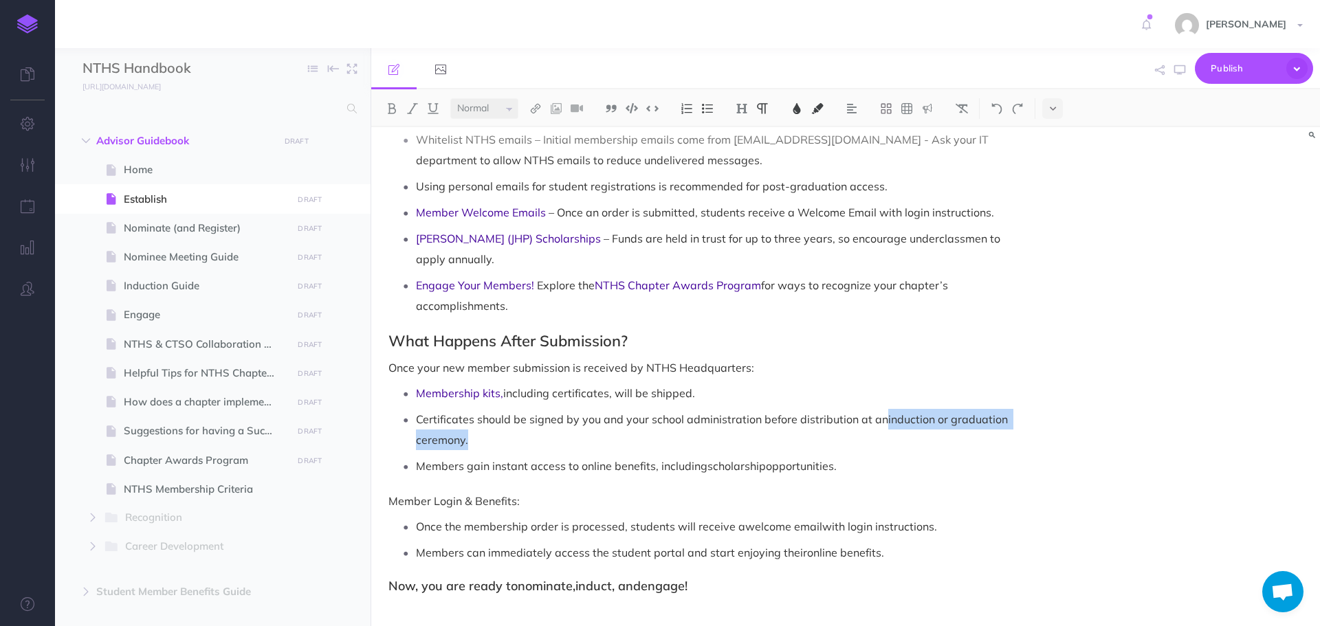
drag, startPoint x: 886, startPoint y: 401, endPoint x: 887, endPoint y: 424, distance: 22.7
click at [887, 424] on p "Certificates should be signed by you and your school administration before dist…" at bounding box center [717, 429] width 602 height 41
click at [797, 109] on img at bounding box center [797, 108] width 12 height 11
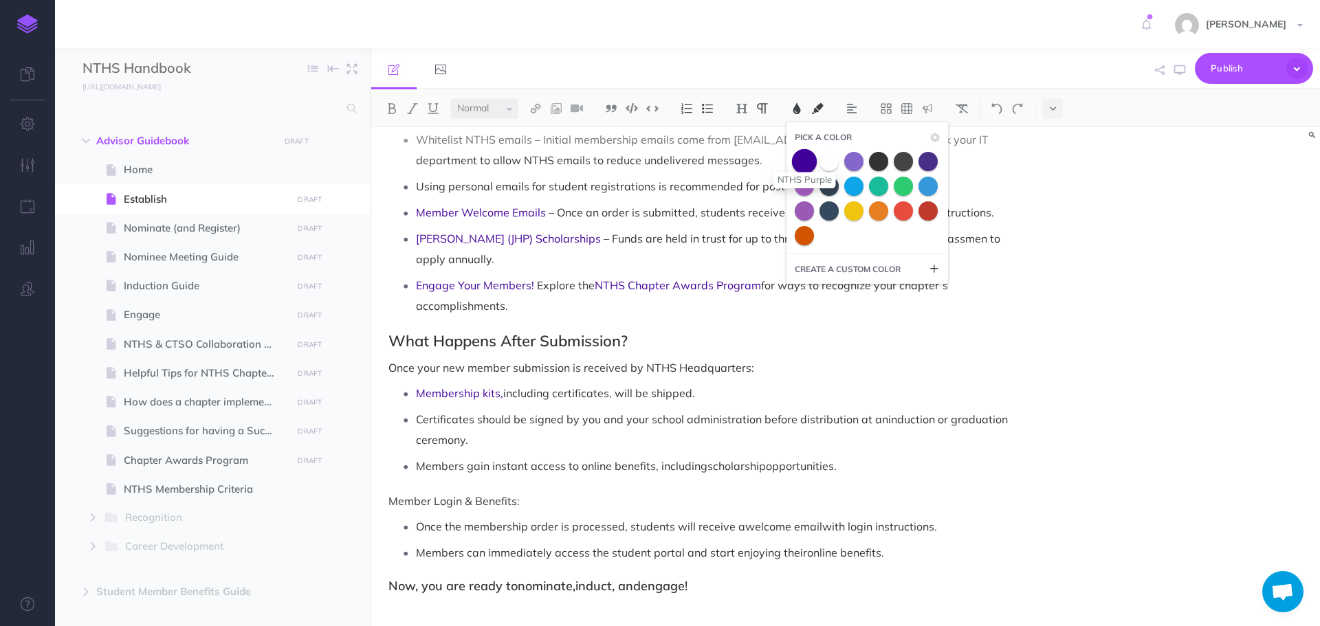
click at [802, 165] on span at bounding box center [804, 161] width 25 height 25
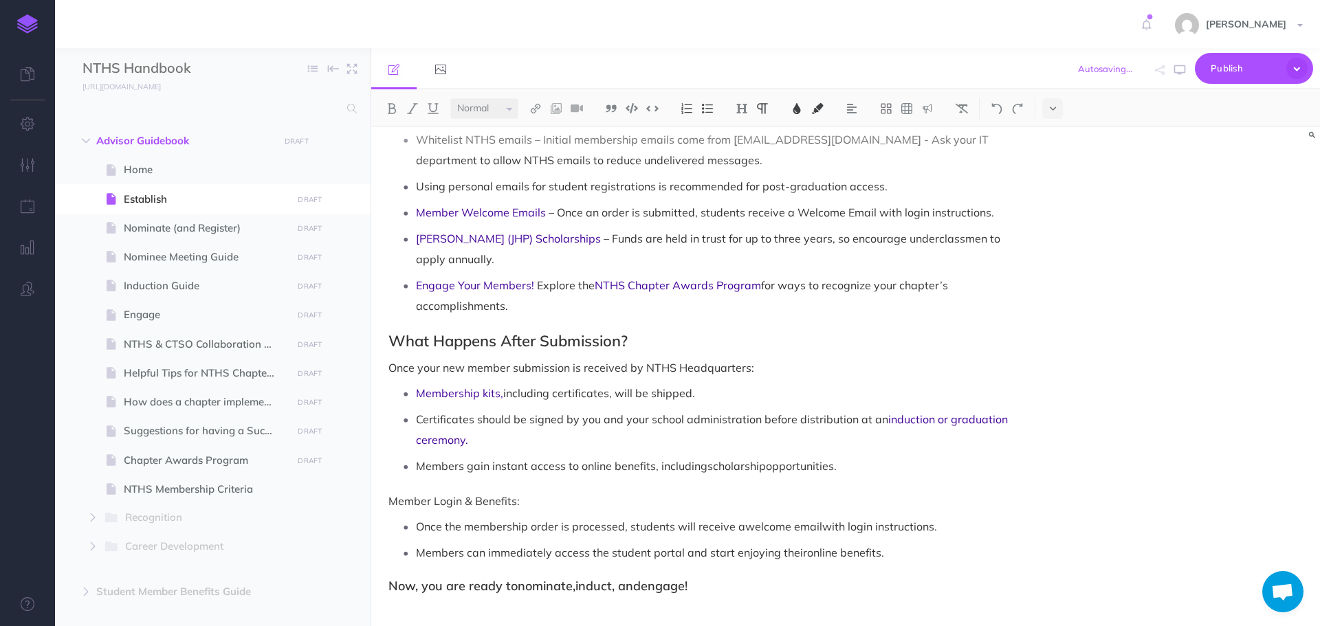
click at [822, 520] on span "with login instructions." at bounding box center [879, 527] width 115 height 14
drag, startPoint x: 743, startPoint y: 510, endPoint x: 818, endPoint y: 503, distance: 75.2
click at [818, 516] on p "Once the membership order is processed, students will receive a welcome email w…" at bounding box center [717, 526] width 602 height 21
click at [800, 111] on img at bounding box center [797, 108] width 12 height 11
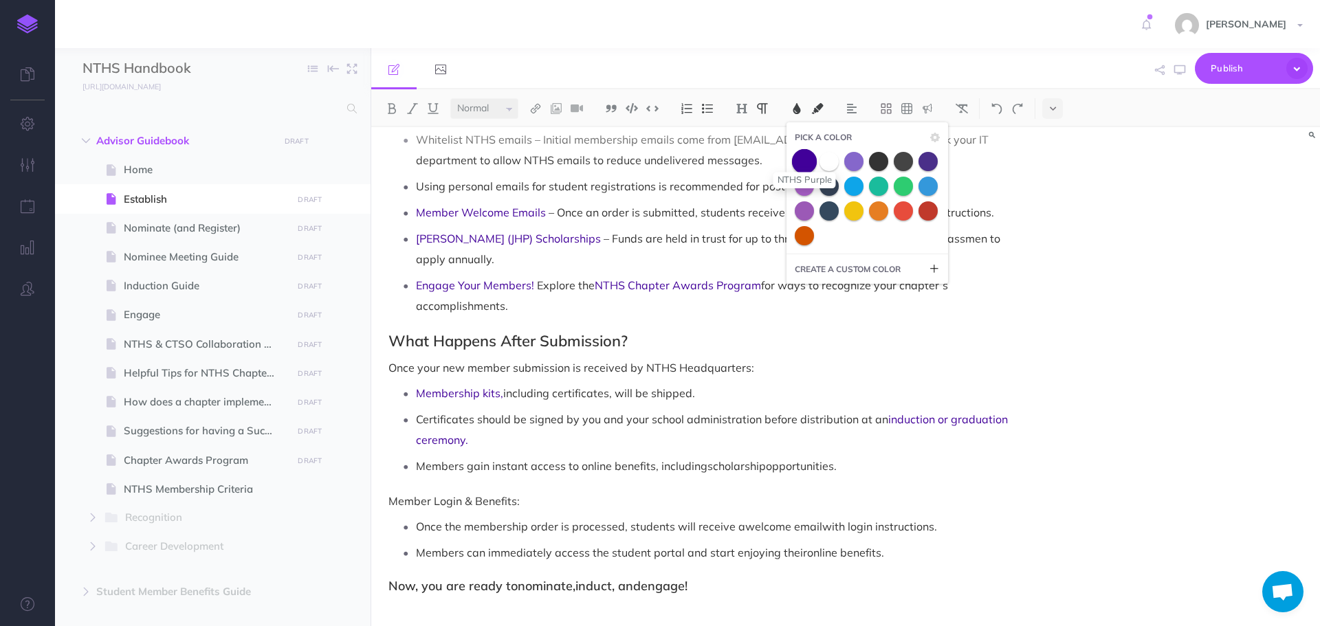
click at [809, 161] on span at bounding box center [804, 161] width 25 height 25
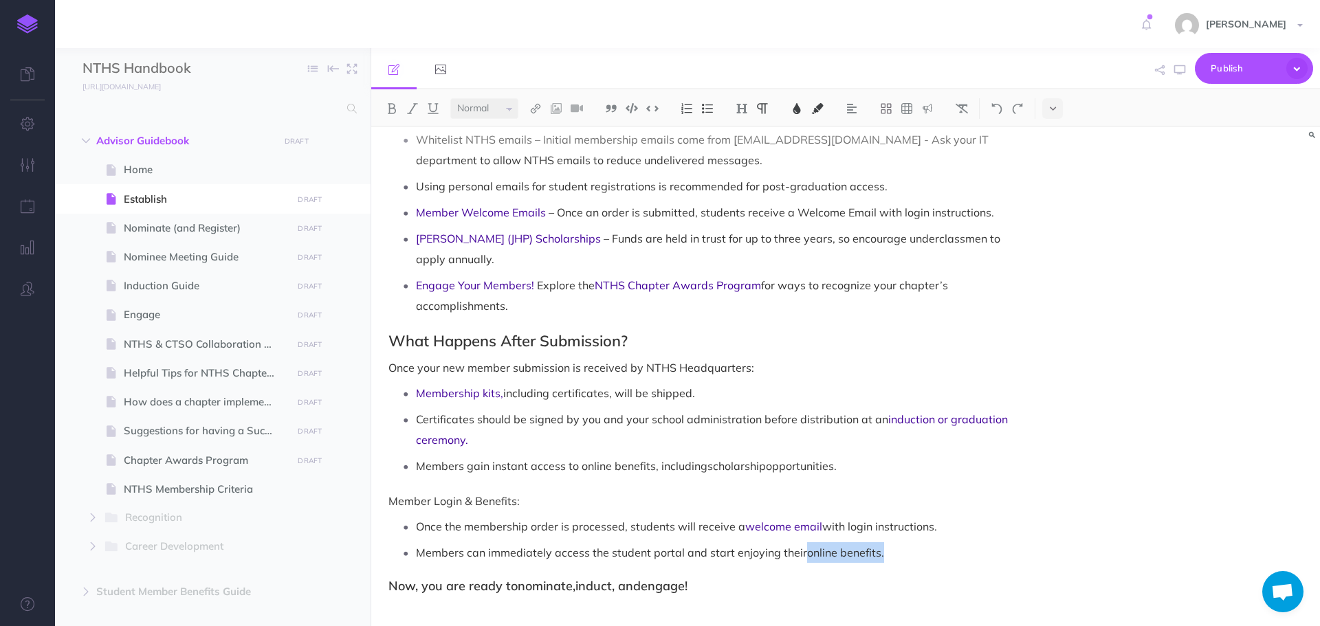
drag, startPoint x: 802, startPoint y: 540, endPoint x: 882, endPoint y: 537, distance: 79.8
click at [882, 543] on p "Members can immediately access the student portal and start enjoying their onli…" at bounding box center [717, 553] width 602 height 21
click at [794, 108] on img at bounding box center [797, 108] width 12 height 11
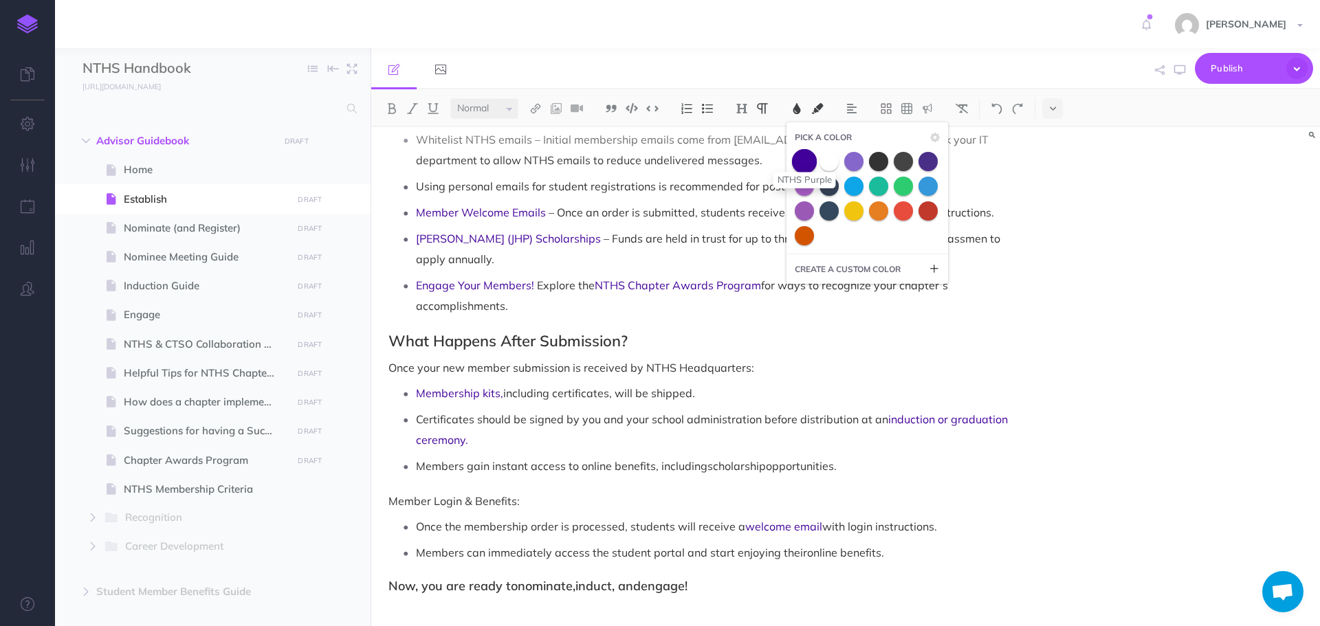
click at [807, 162] on span at bounding box center [804, 161] width 25 height 25
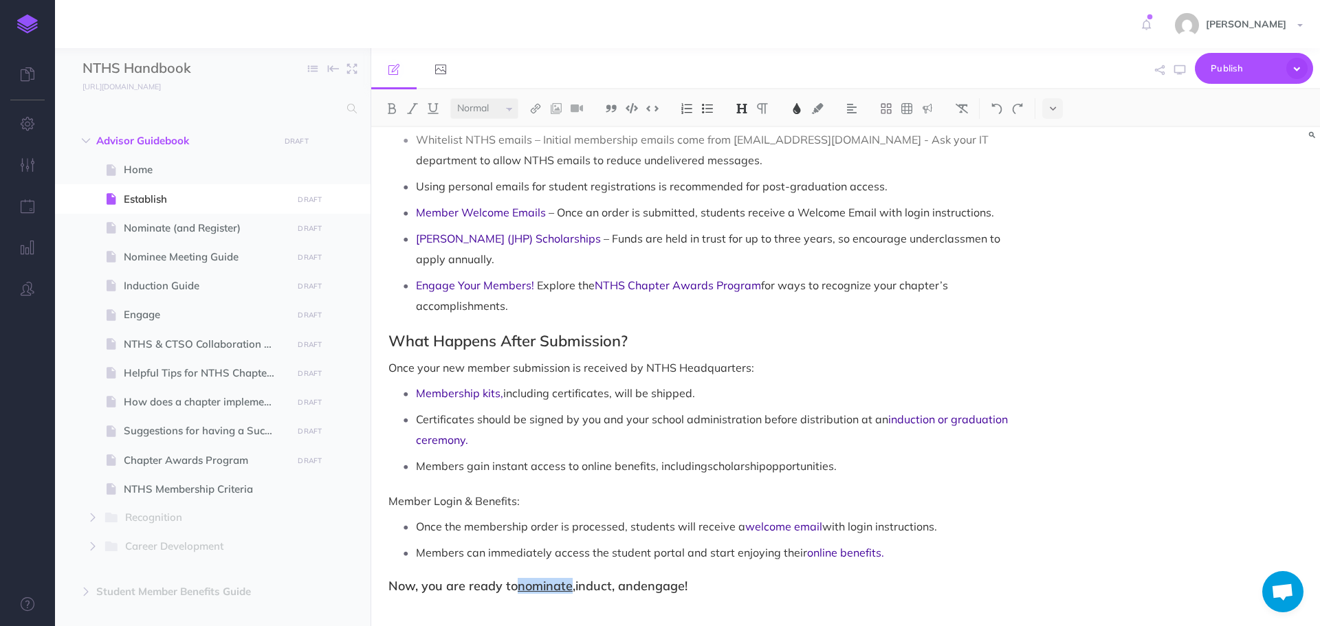
drag, startPoint x: 519, startPoint y: 573, endPoint x: 573, endPoint y: 568, distance: 53.9
click at [573, 578] on span "nominate" at bounding box center [545, 586] width 55 height 16
drag, startPoint x: 614, startPoint y: 527, endPoint x: 571, endPoint y: 549, distance: 47.7
click at [613, 543] on p "Members can immediately access the student portal and start enjoying their onli…" at bounding box center [717, 553] width 602 height 21
drag, startPoint x: 521, startPoint y: 571, endPoint x: 620, endPoint y: 566, distance: 99.9
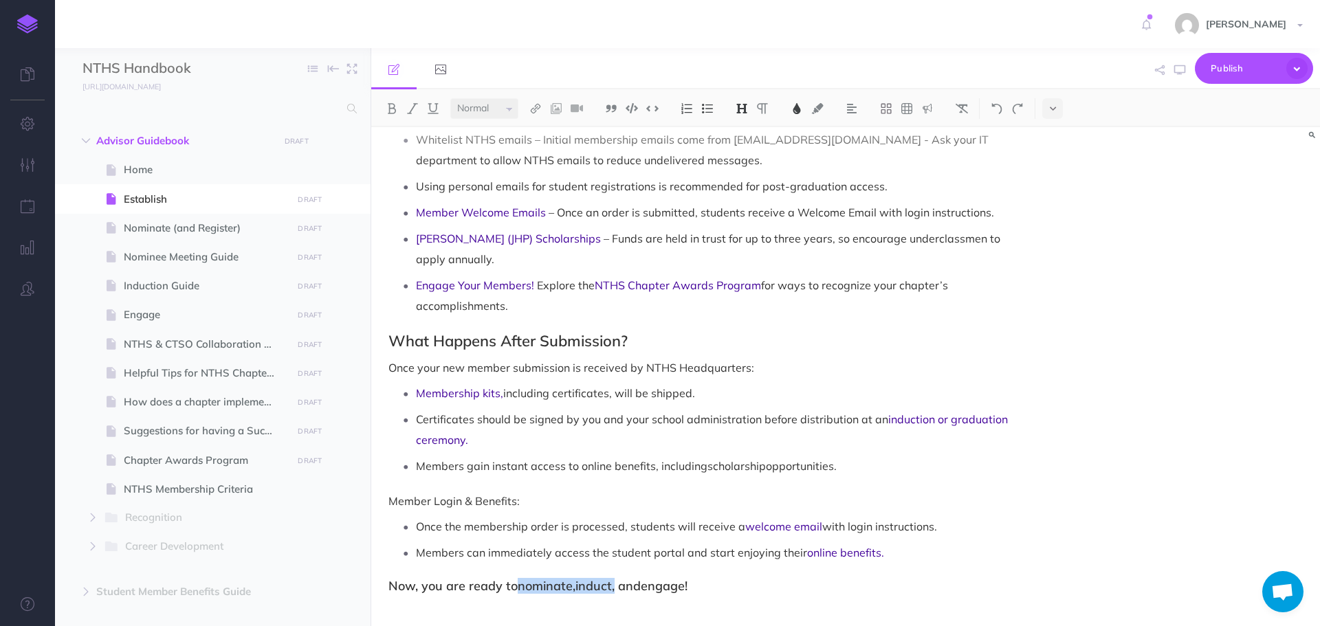
click at [620, 580] on h3 "Now, you are ready to nominate , induct , and engage !" at bounding box center [704, 587] width 630 height 14
click at [801, 105] on img at bounding box center [797, 108] width 12 height 11
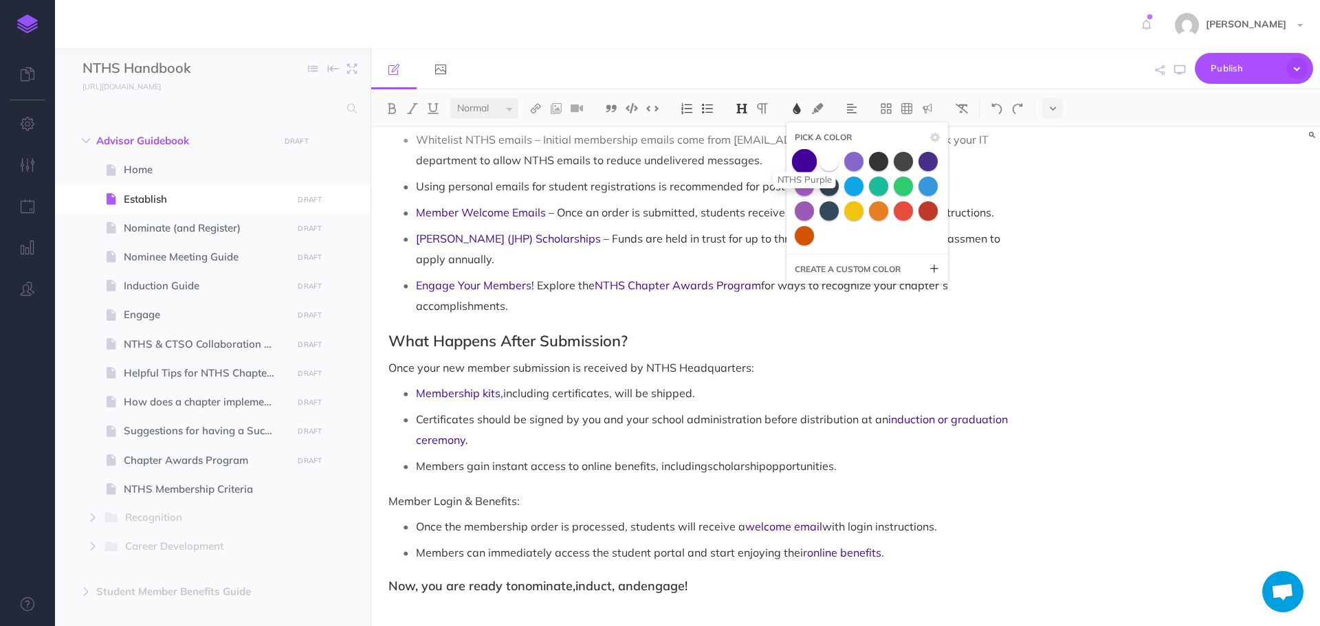
click at [798, 166] on span at bounding box center [804, 161] width 25 height 25
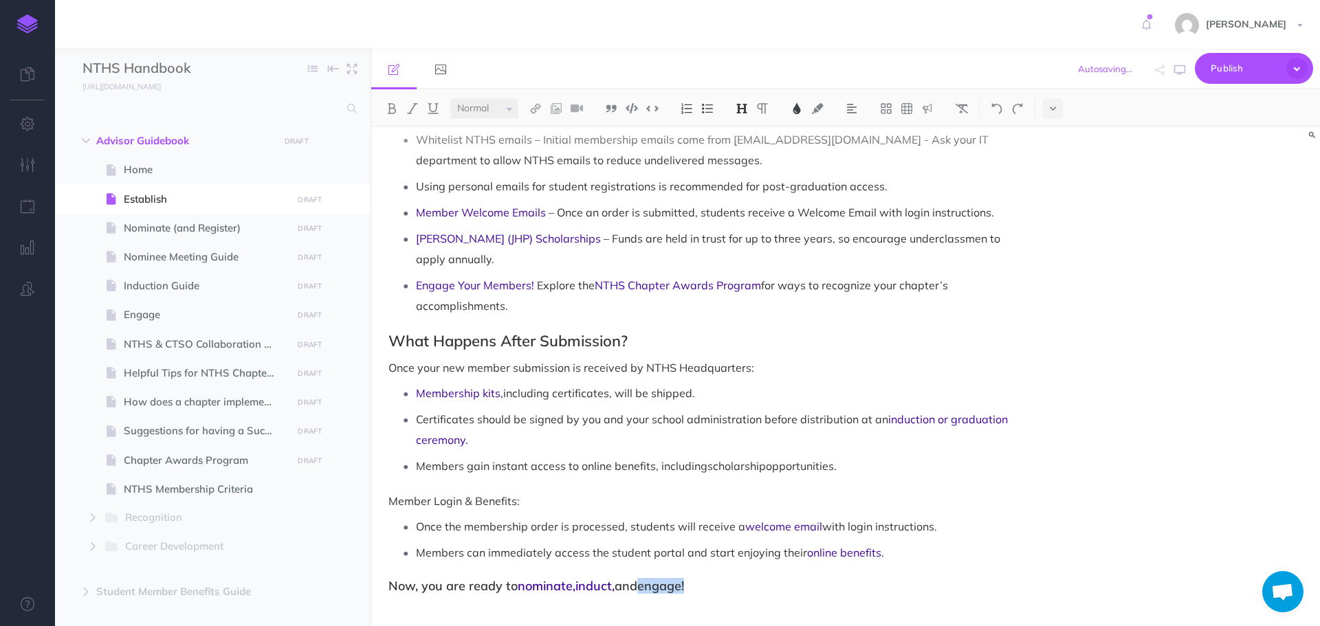
drag, startPoint x: 647, startPoint y: 573, endPoint x: 699, endPoint y: 545, distance: 59.1
click at [697, 580] on h3 "Now, you are ready to nominate , induct , and engage !" at bounding box center [704, 587] width 630 height 14
click at [803, 112] on img at bounding box center [797, 108] width 12 height 11
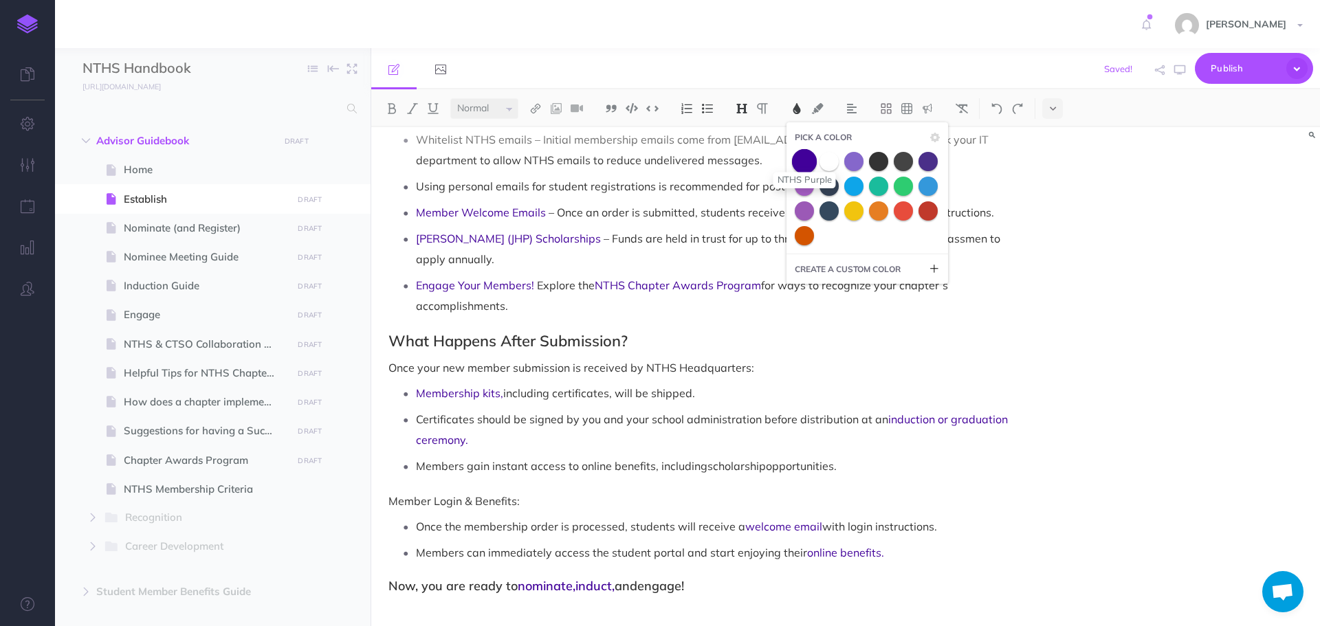
click at [801, 155] on span at bounding box center [804, 161] width 25 height 25
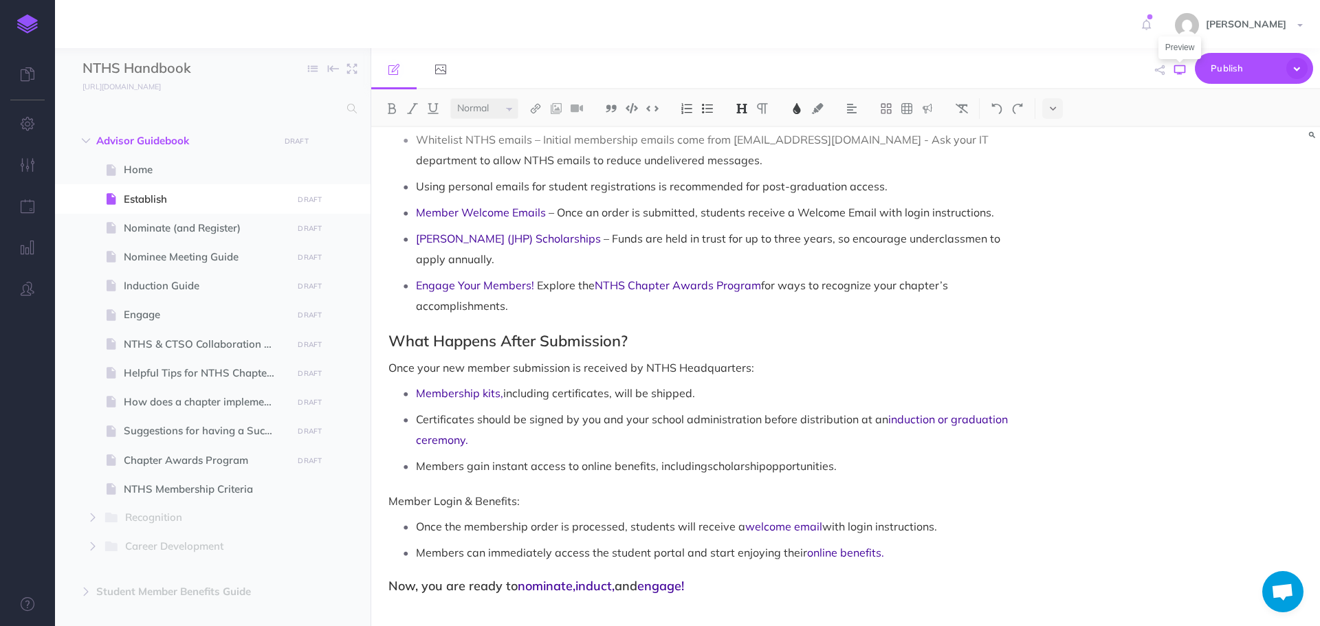
click at [1183, 72] on icon "button" at bounding box center [1179, 70] width 11 height 11
click at [206, 223] on span "Nominate (and Register)" at bounding box center [206, 228] width 164 height 17
select select "null"
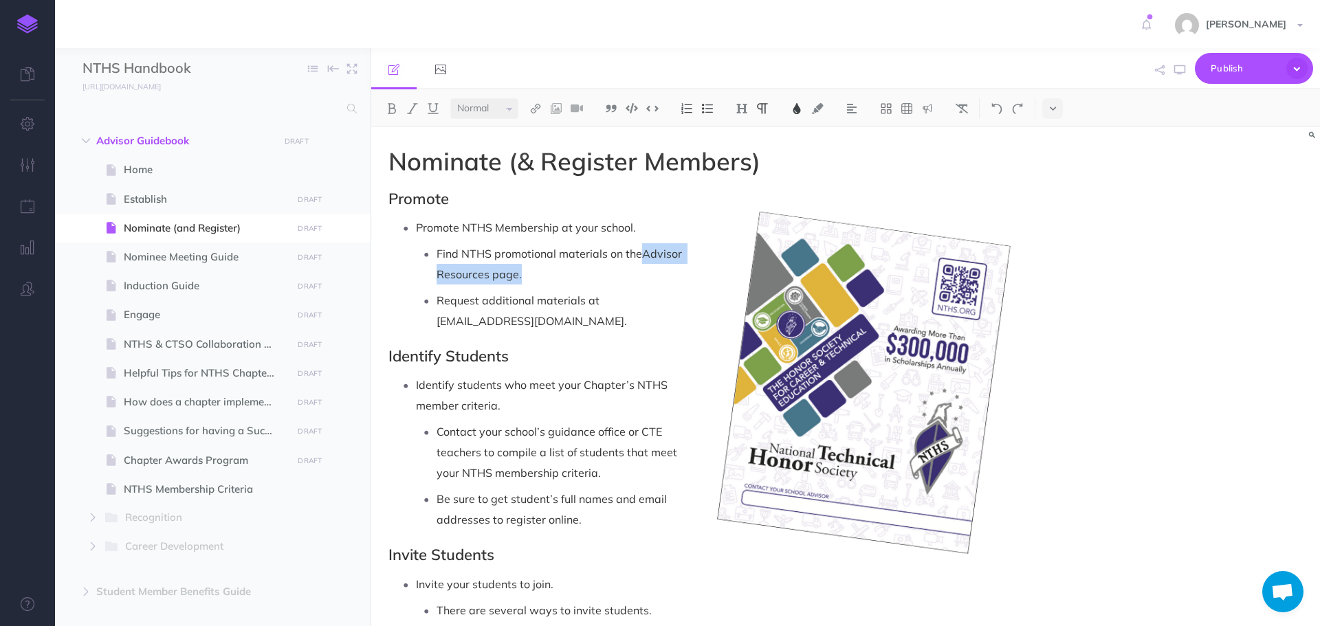
drag, startPoint x: 646, startPoint y: 254, endPoint x: 650, endPoint y: 270, distance: 15.7
click at [650, 270] on p "Find NTHS promotional materials on the Advisor Resources page ." at bounding box center [728, 263] width 582 height 41
click at [795, 105] on img at bounding box center [797, 108] width 12 height 11
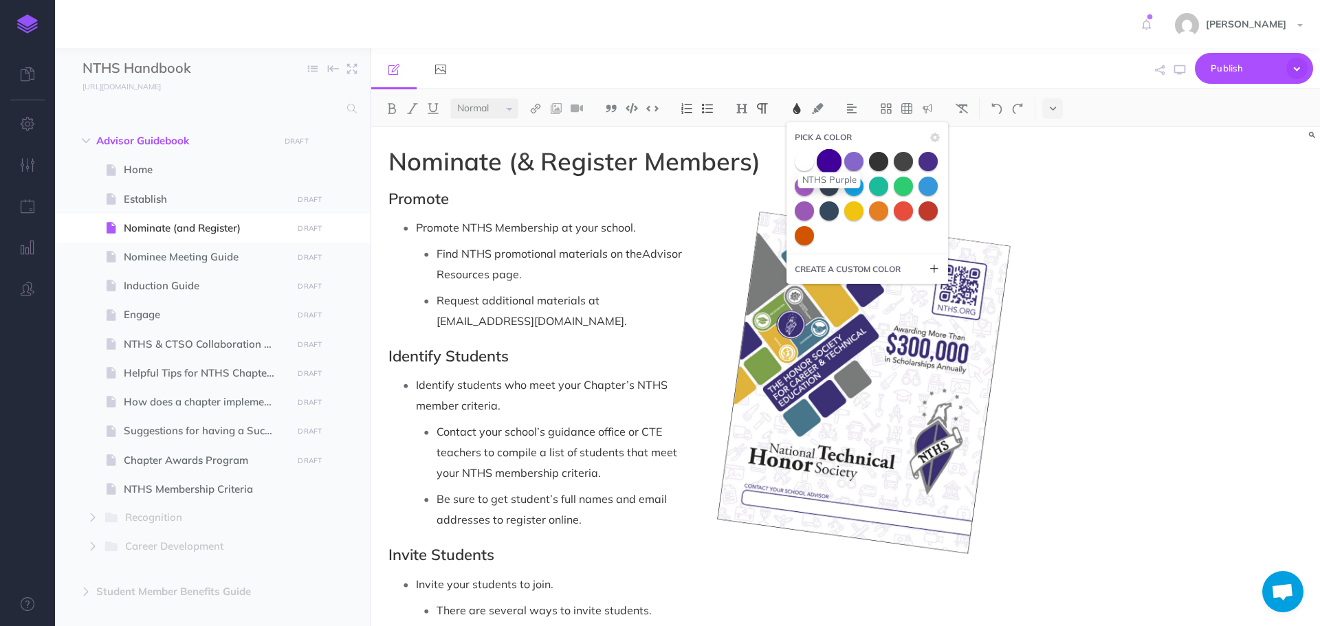
click at [835, 163] on span at bounding box center [829, 161] width 25 height 25
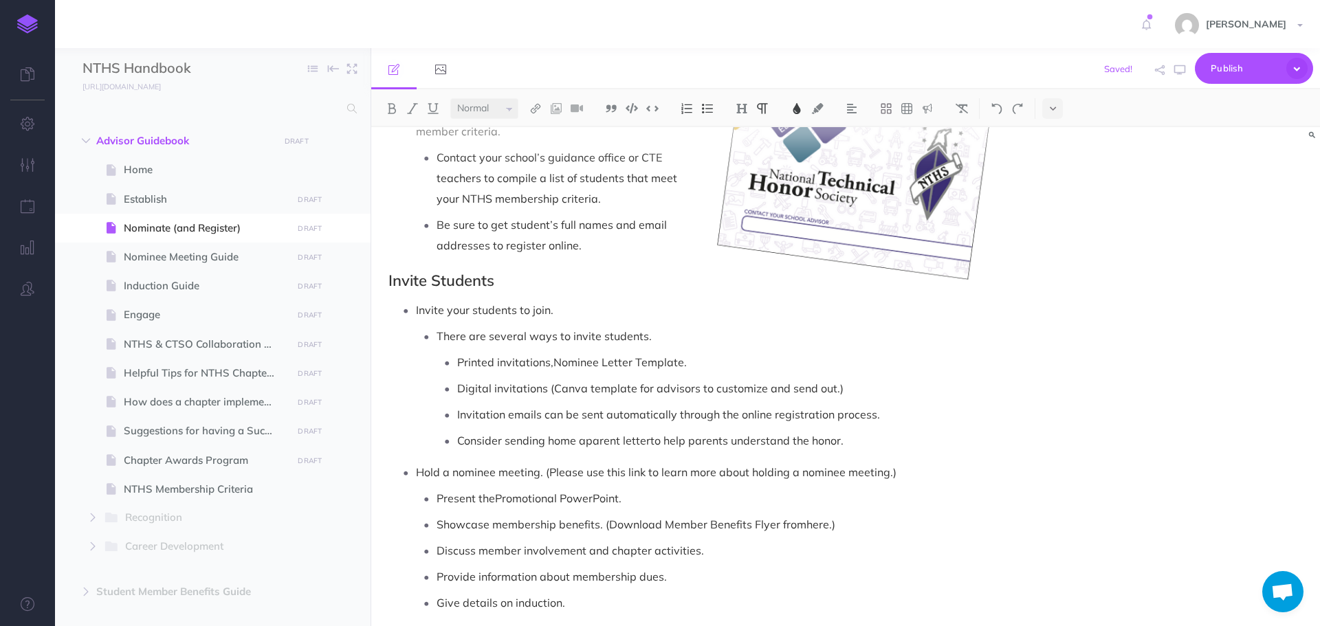
scroll to position [275, 0]
drag, startPoint x: 458, startPoint y: 340, endPoint x: 689, endPoint y: 340, distance: 231.0
click at [689, 351] on p "Printed invitations , Nominee Letter Template ." at bounding box center [737, 361] width 561 height 21
click at [799, 108] on img at bounding box center [797, 108] width 12 height 11
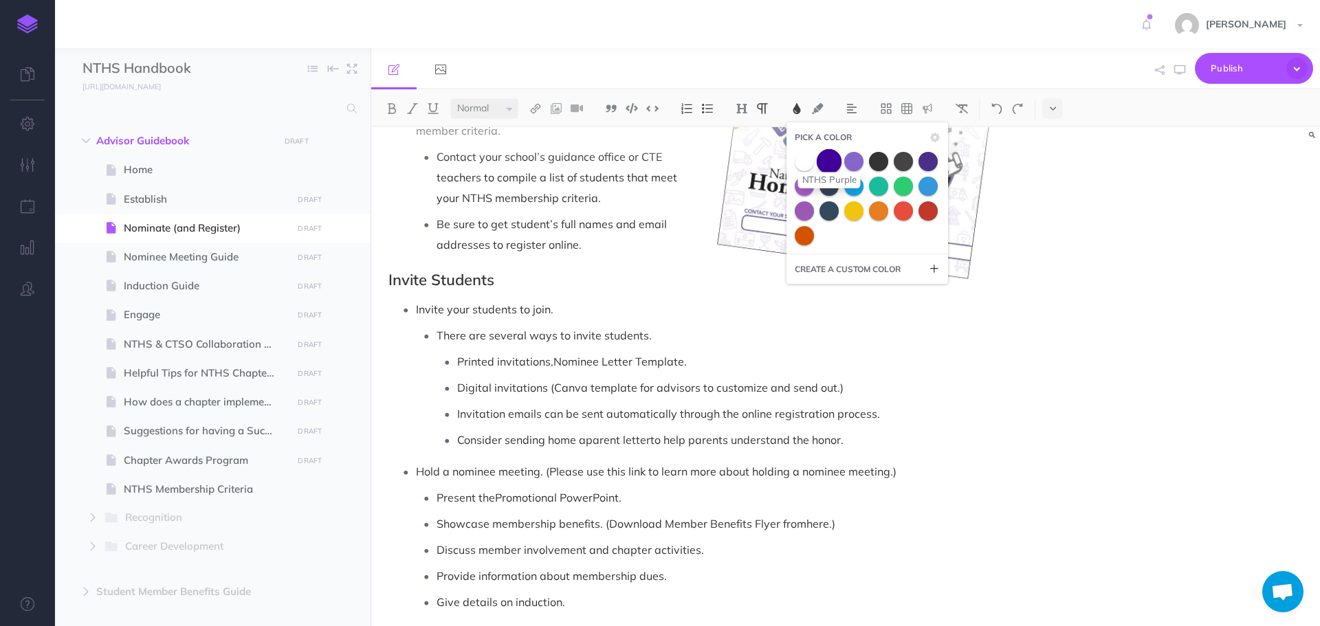
click at [824, 162] on span at bounding box center [829, 161] width 25 height 25
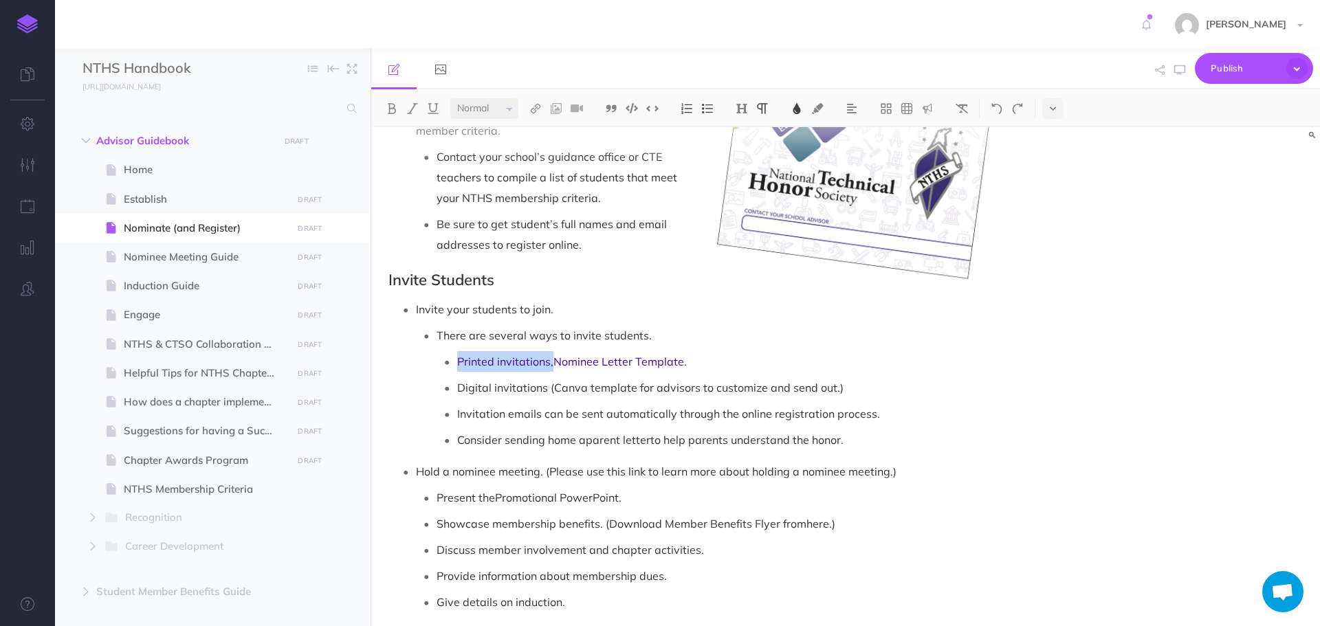
click at [797, 351] on p "Printed invitations , Nominee Letter Template ." at bounding box center [737, 361] width 561 height 21
drag, startPoint x: 459, startPoint y: 370, endPoint x: 546, endPoint y: 364, distance: 87.5
click at [546, 378] on p "Digital invitations (Canva template for advisors to customize and send out.)" at bounding box center [737, 388] width 561 height 21
click at [799, 104] on img at bounding box center [797, 108] width 12 height 11
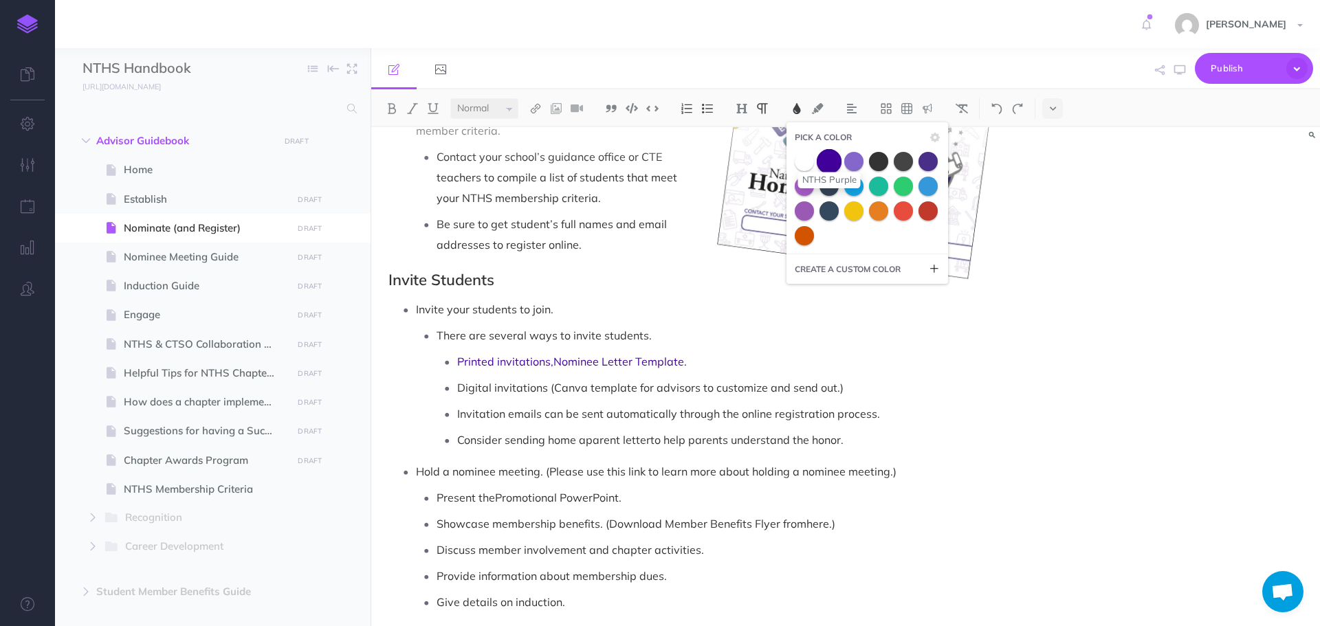
click at [840, 168] on span at bounding box center [829, 161] width 25 height 25
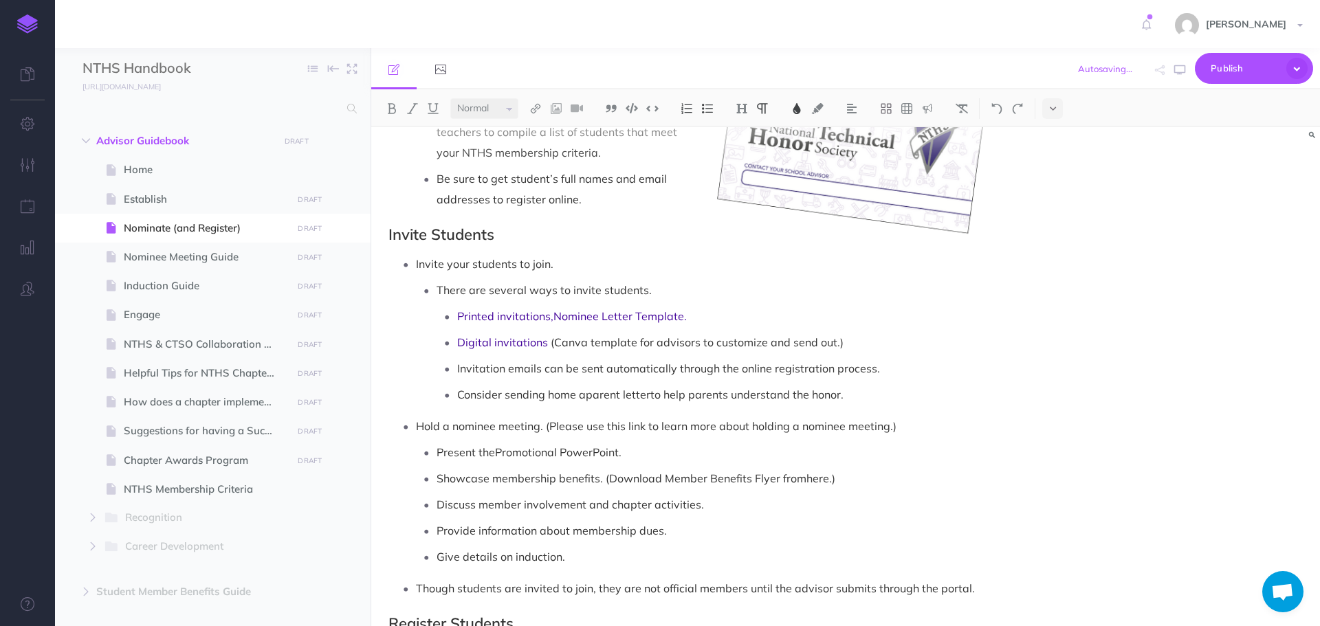
scroll to position [413, 0]
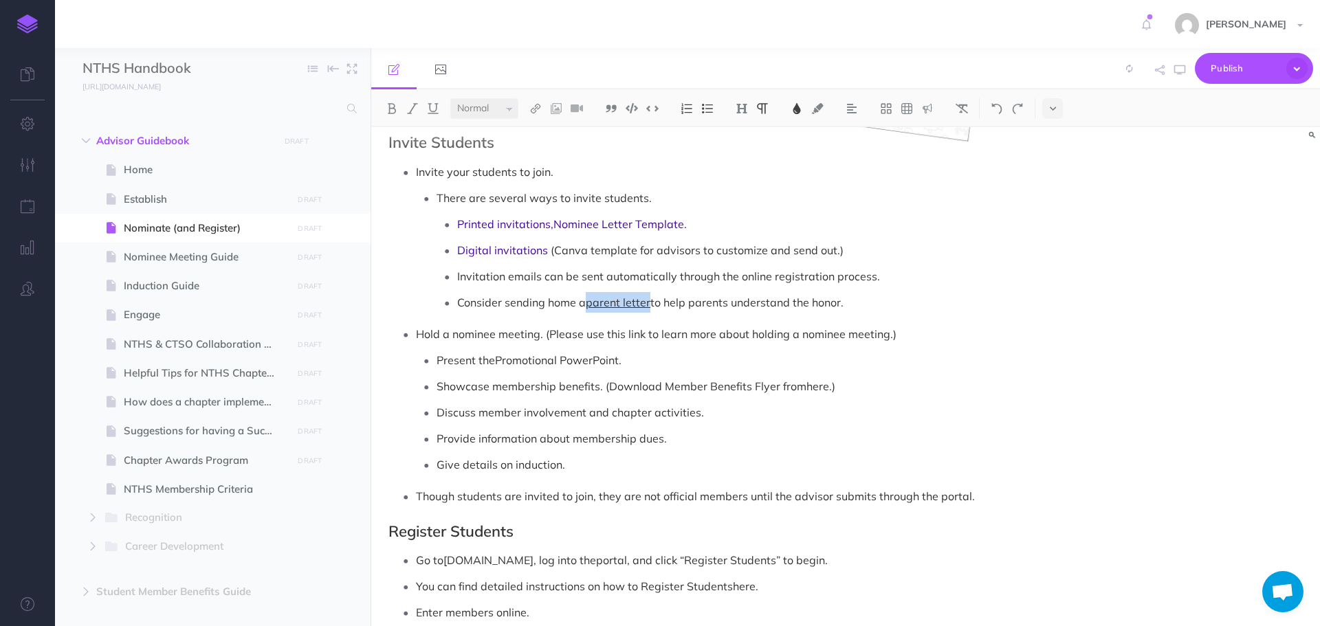
drag, startPoint x: 588, startPoint y: 279, endPoint x: 650, endPoint y: 281, distance: 61.9
click at [650, 296] on span "parent letter" at bounding box center [618, 303] width 65 height 14
click at [800, 103] on img at bounding box center [797, 108] width 12 height 11
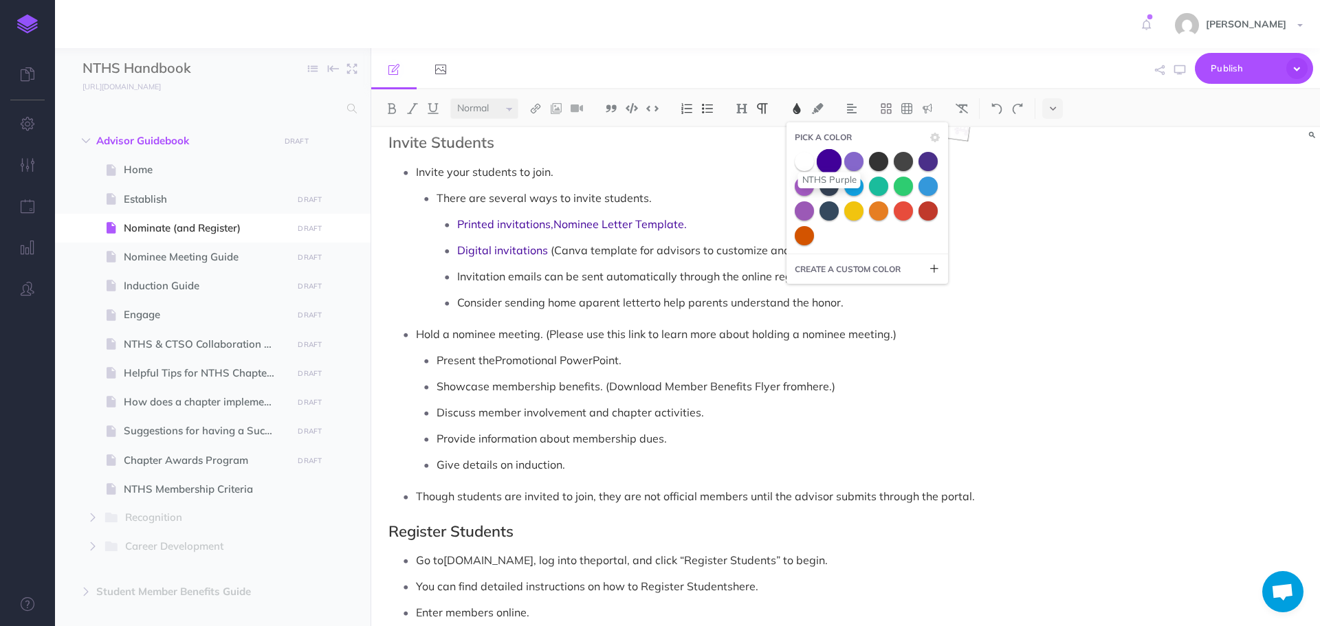
click at [830, 166] on span at bounding box center [829, 161] width 25 height 25
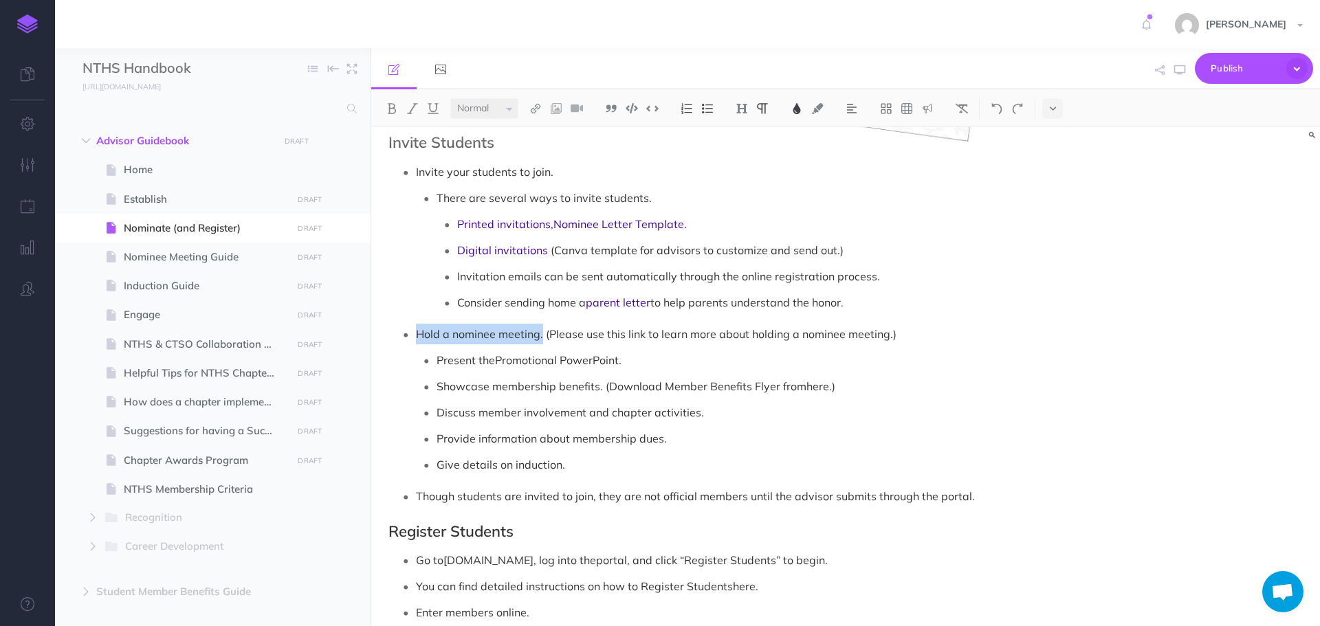
drag, startPoint x: 418, startPoint y: 313, endPoint x: 543, endPoint y: 320, distance: 124.6
click at [543, 324] on p "Hold a nominee meeting . (Please use this link to learn more about holding a no…" at bounding box center [717, 334] width 602 height 21
click at [798, 109] on img at bounding box center [797, 108] width 12 height 11
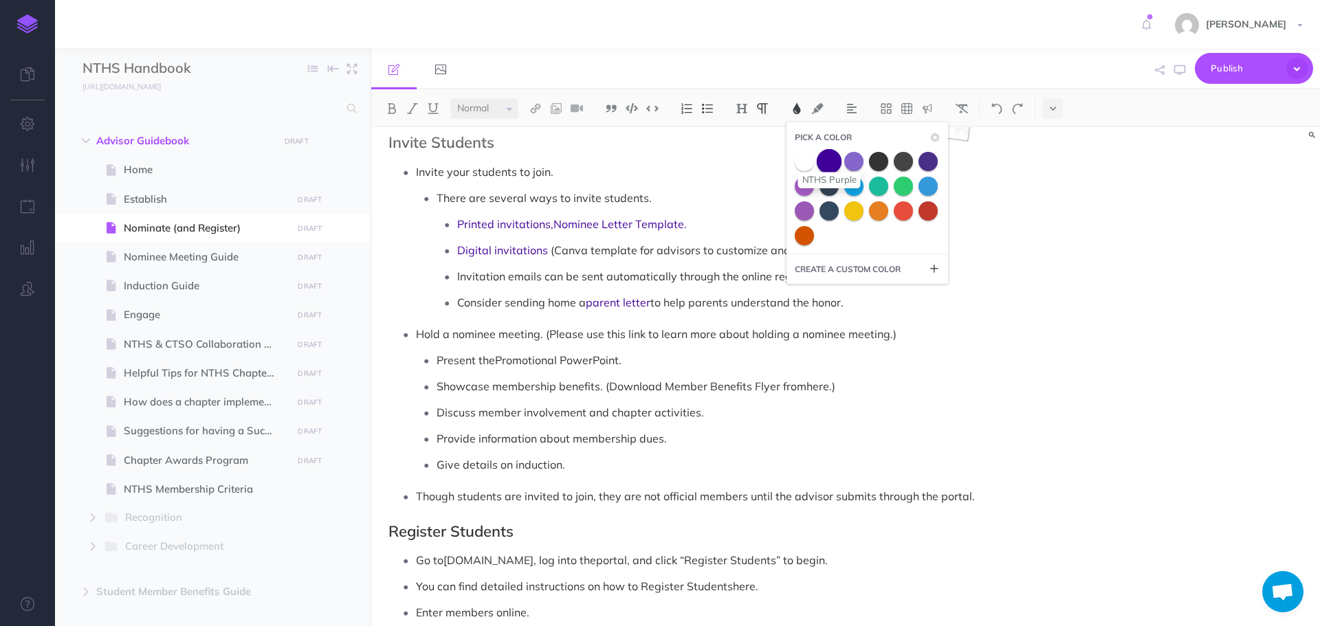
click at [828, 157] on span at bounding box center [829, 161] width 25 height 25
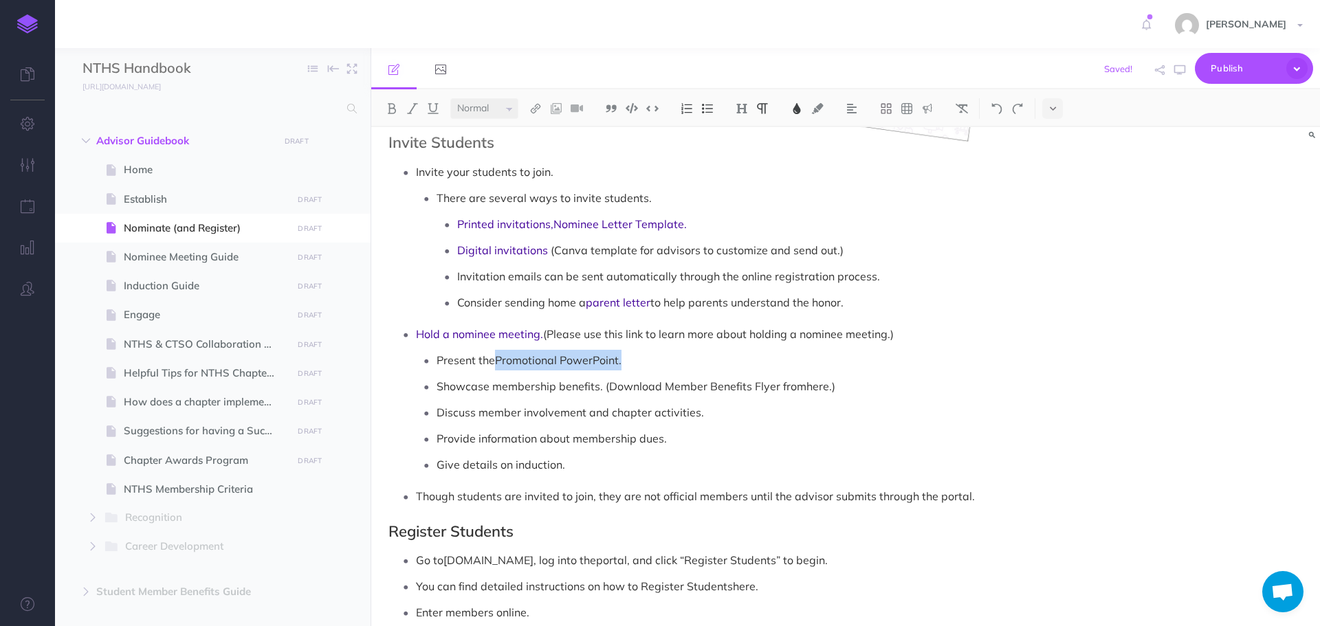
drag, startPoint x: 499, startPoint y: 340, endPoint x: 706, endPoint y: 253, distance: 224.4
click at [624, 350] on p "Present the Promotional PowerPoint ." at bounding box center [728, 360] width 582 height 21
click at [797, 112] on img at bounding box center [797, 108] width 12 height 11
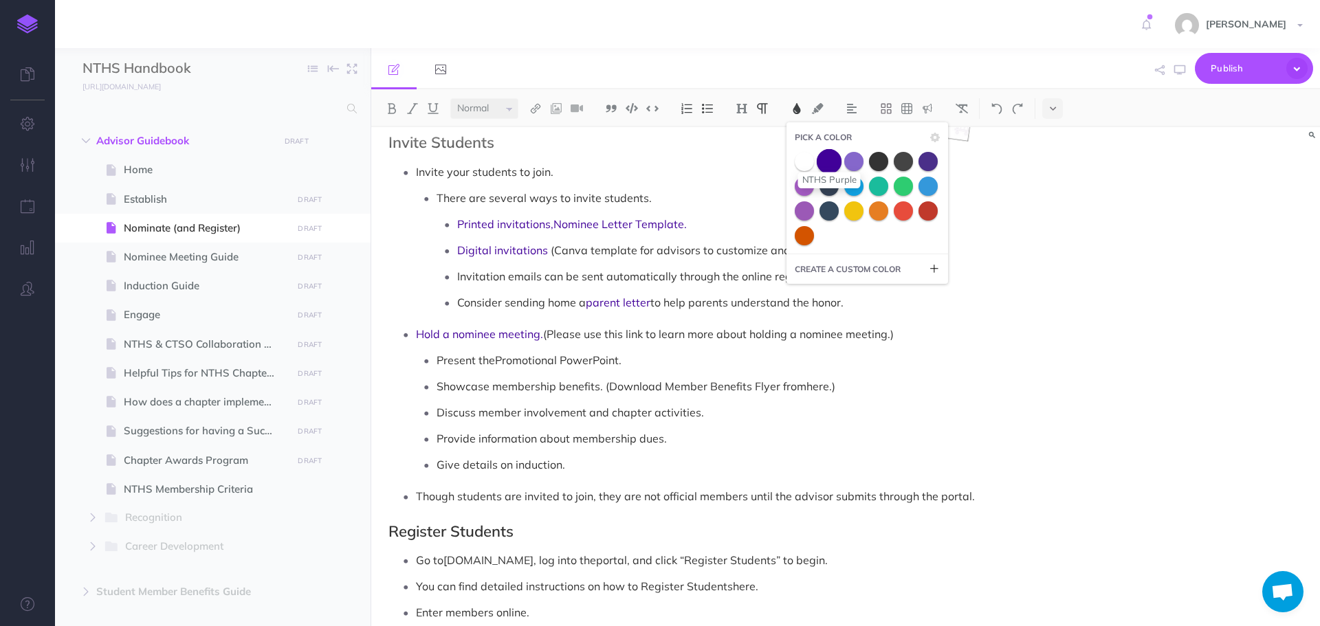
click at [830, 160] on span at bounding box center [829, 161] width 25 height 25
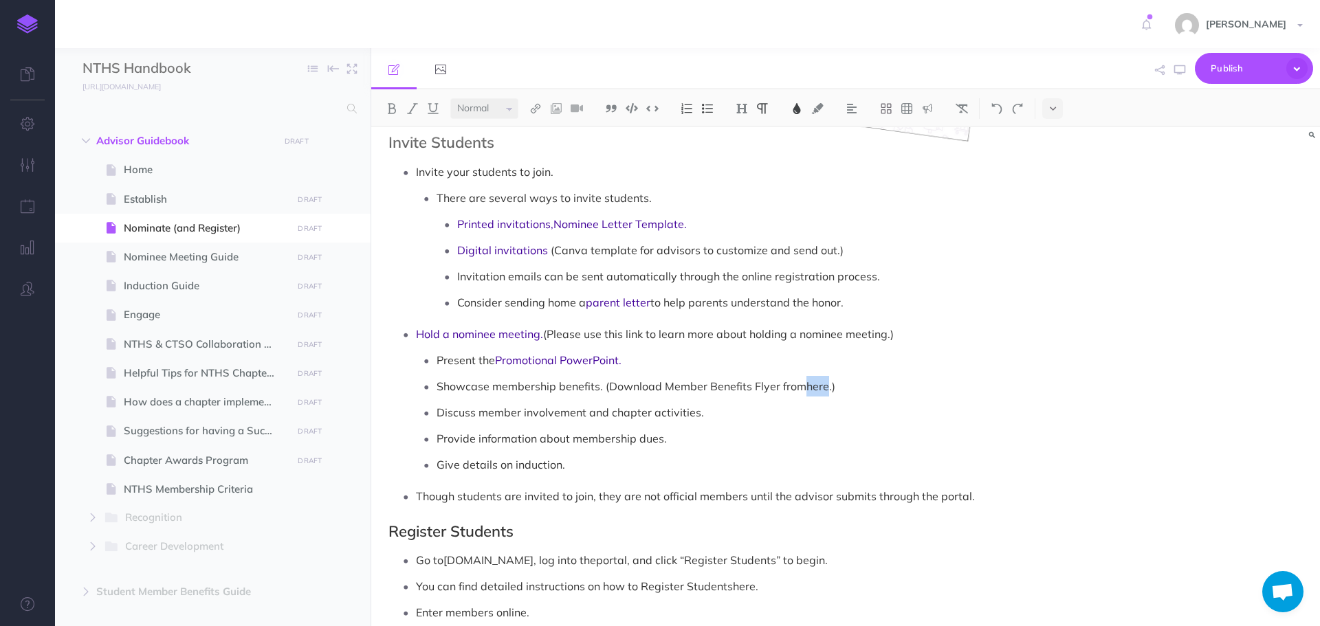
drag, startPoint x: 806, startPoint y: 365, endPoint x: 829, endPoint y: 369, distance: 23.1
click at [829, 376] on p "Showcase membership benefits. (Download Member Benefits Flyer from here .)" at bounding box center [728, 386] width 582 height 21
click at [798, 112] on img at bounding box center [797, 108] width 12 height 11
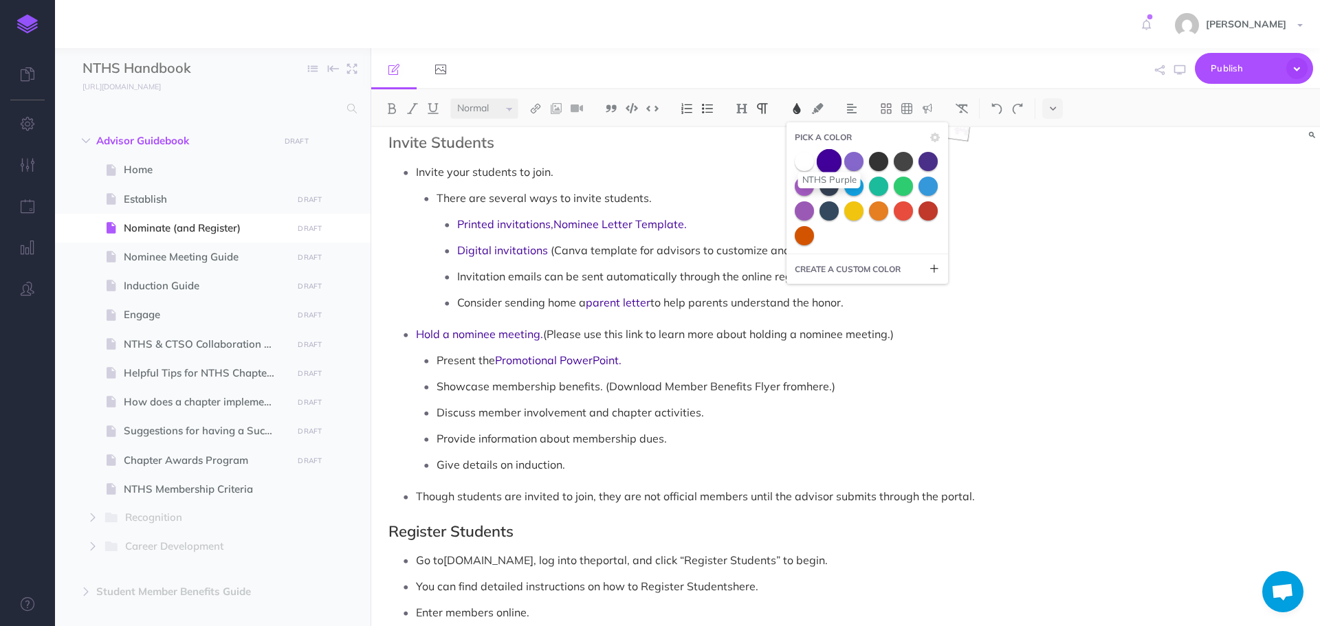
click at [831, 166] on span at bounding box center [829, 161] width 25 height 25
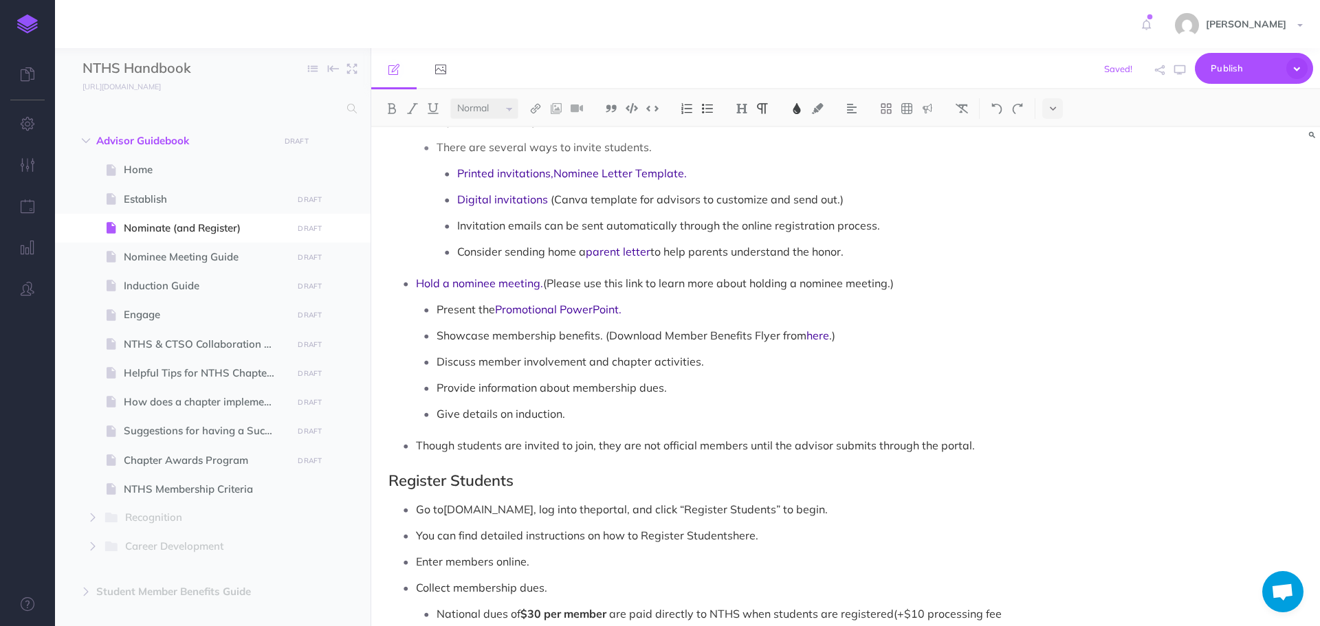
scroll to position [619, 0]
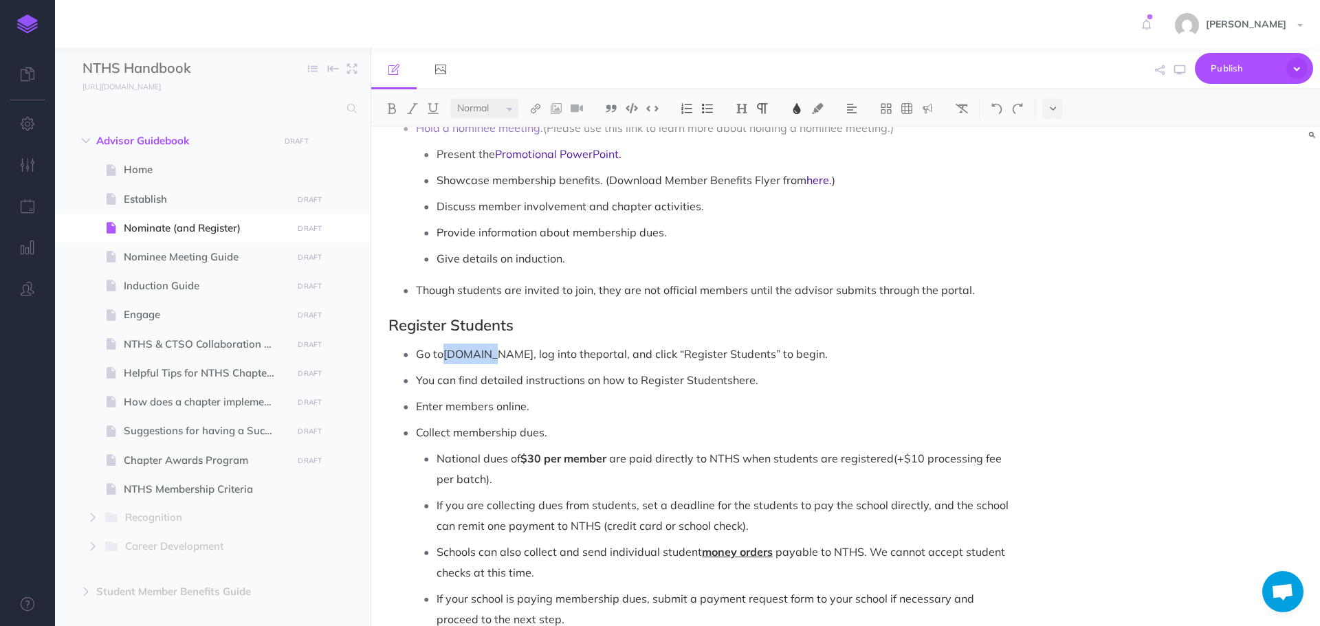
drag, startPoint x: 448, startPoint y: 332, endPoint x: 496, endPoint y: 331, distance: 48.2
click at [496, 344] on p "Go to [DOMAIN_NAME] , log into the portal , and click “ Register Students ” to …" at bounding box center [717, 354] width 602 height 21
click at [797, 114] on button at bounding box center [797, 108] width 21 height 21
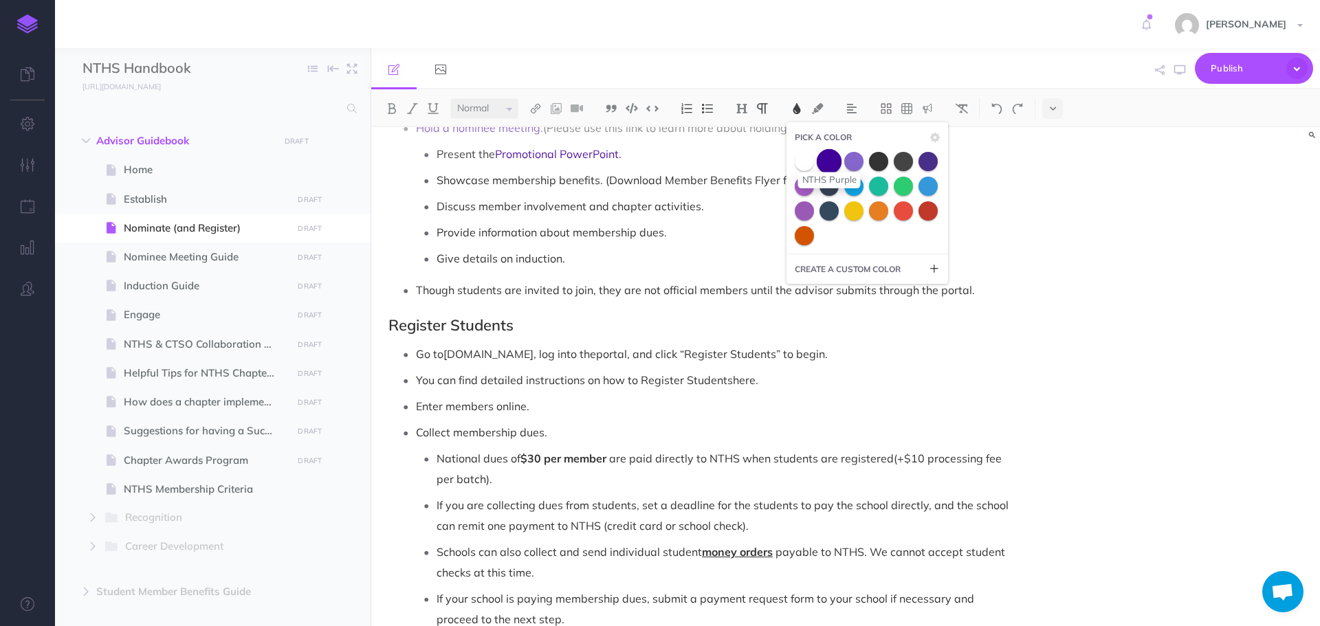
click at [833, 160] on span at bounding box center [829, 161] width 25 height 25
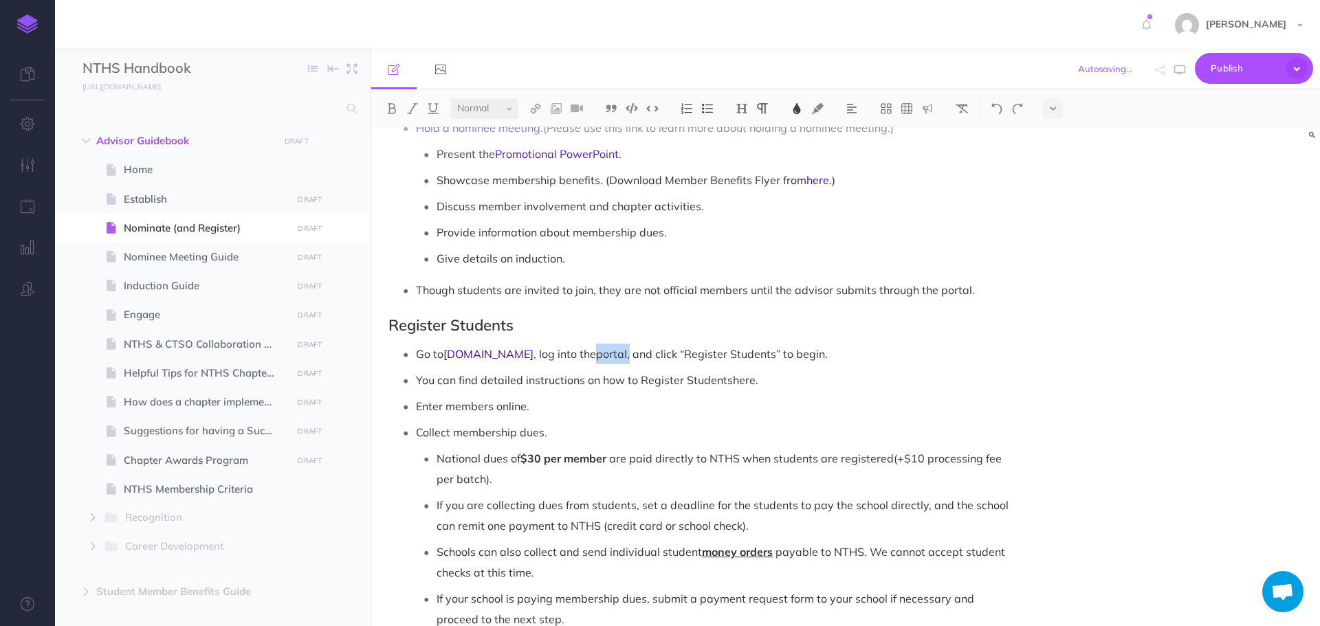
drag, startPoint x: 562, startPoint y: 334, endPoint x: 592, endPoint y: 333, distance: 30.3
click at [592, 344] on p "Go to [DOMAIN_NAME] , log into the portal , and click “ Register Students ” to …" at bounding box center [717, 354] width 602 height 21
click at [793, 110] on img at bounding box center [797, 108] width 12 height 11
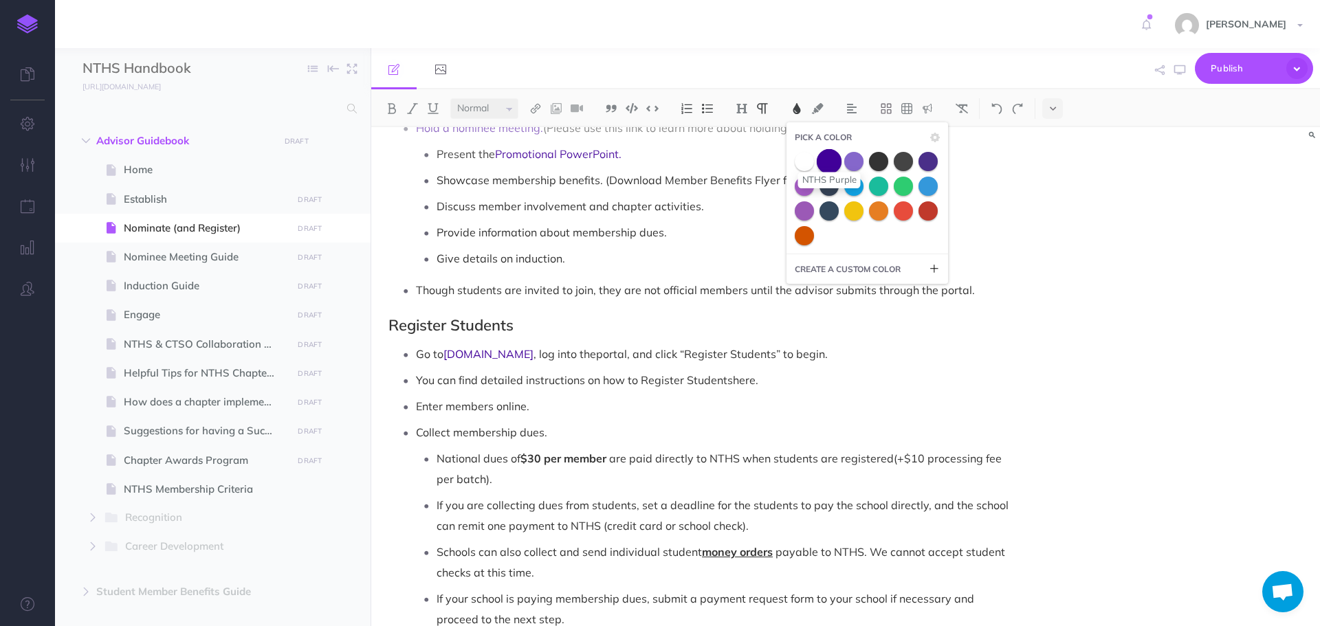
click at [824, 162] on span at bounding box center [829, 161] width 25 height 25
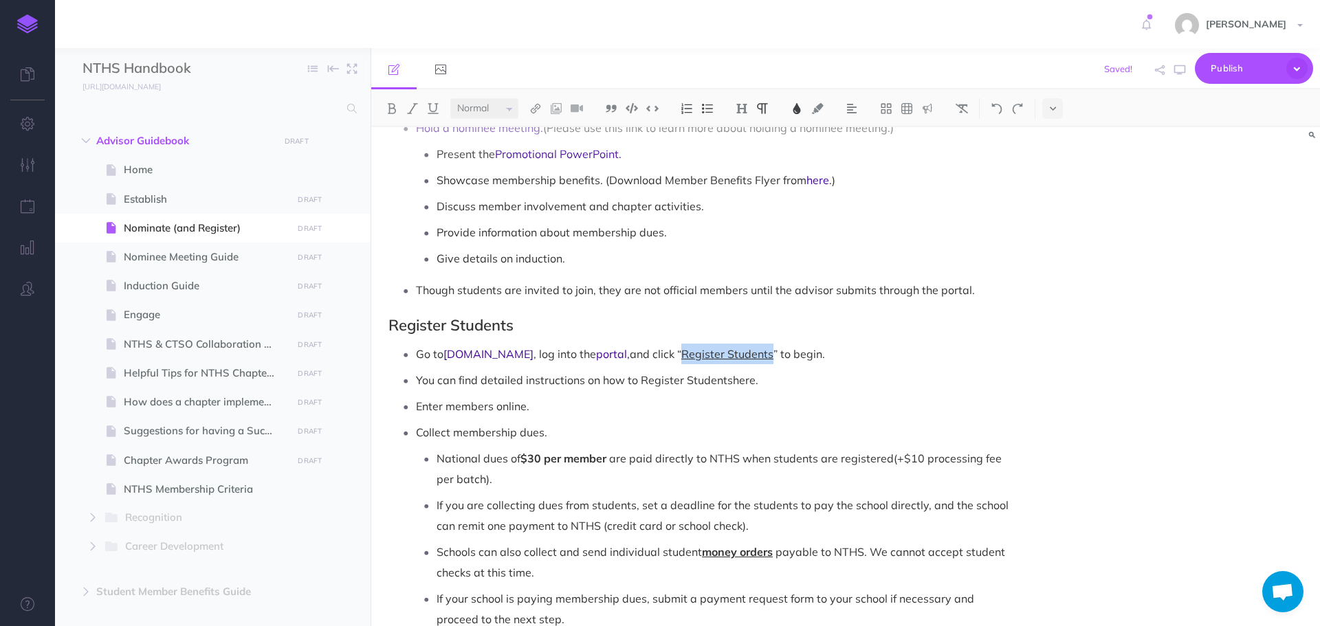
drag, startPoint x: 648, startPoint y: 334, endPoint x: 736, endPoint y: 332, distance: 88.0
click at [736, 347] on span "Register Students" at bounding box center [727, 354] width 92 height 14
click at [802, 109] on img at bounding box center [797, 108] width 12 height 11
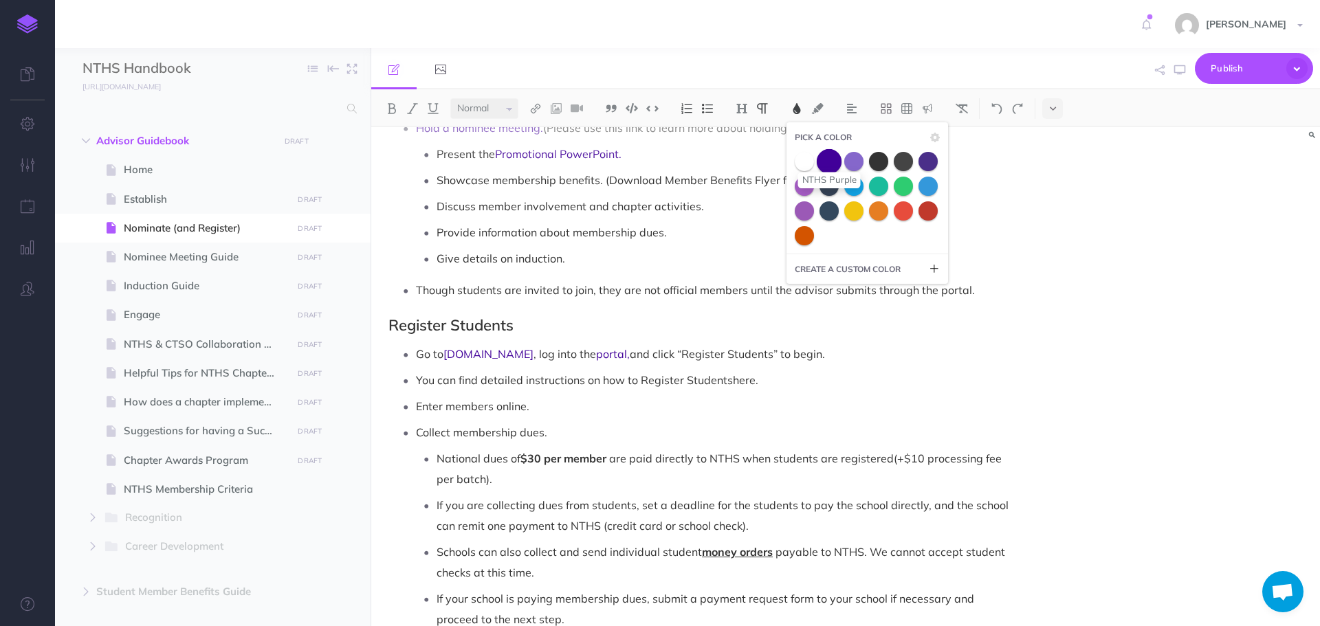
click at [830, 162] on span at bounding box center [829, 161] width 25 height 25
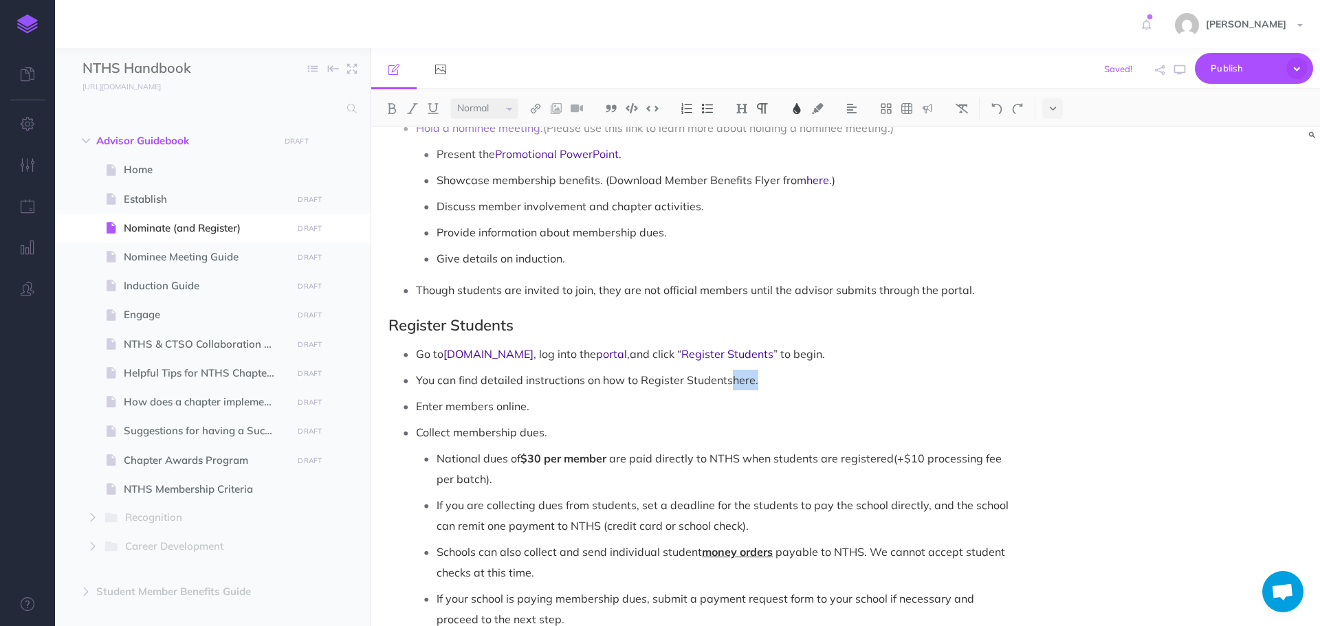
drag, startPoint x: 736, startPoint y: 364, endPoint x: 758, endPoint y: 340, distance: 33.1
click at [759, 370] on p "You can find detailed instructions on how to Register Students here ." at bounding box center [717, 380] width 602 height 21
click at [800, 106] on img at bounding box center [797, 108] width 12 height 11
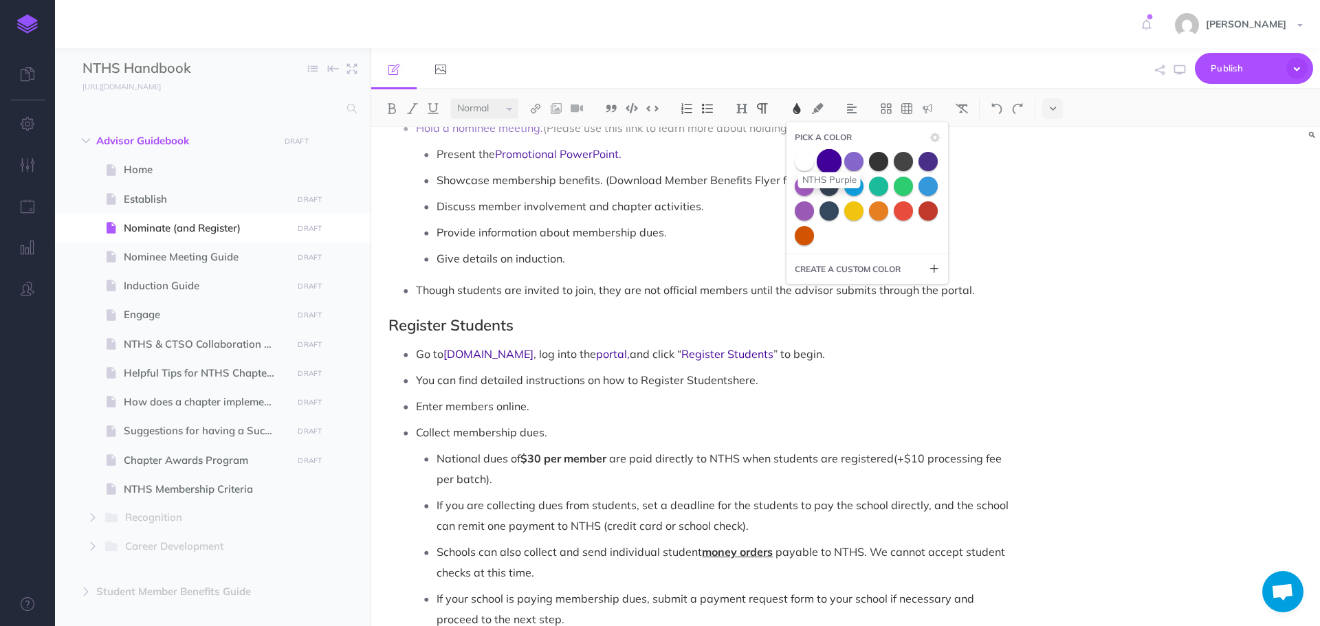
click at [827, 162] on span at bounding box center [829, 161] width 25 height 25
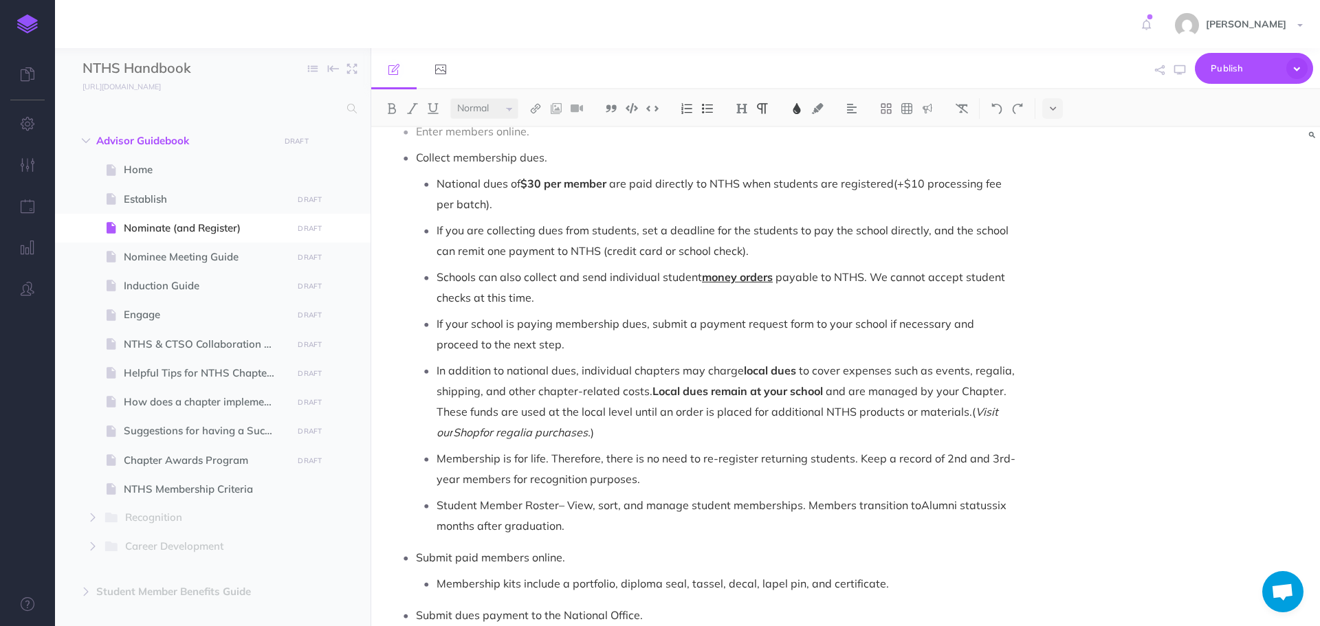
scroll to position [963, 0]
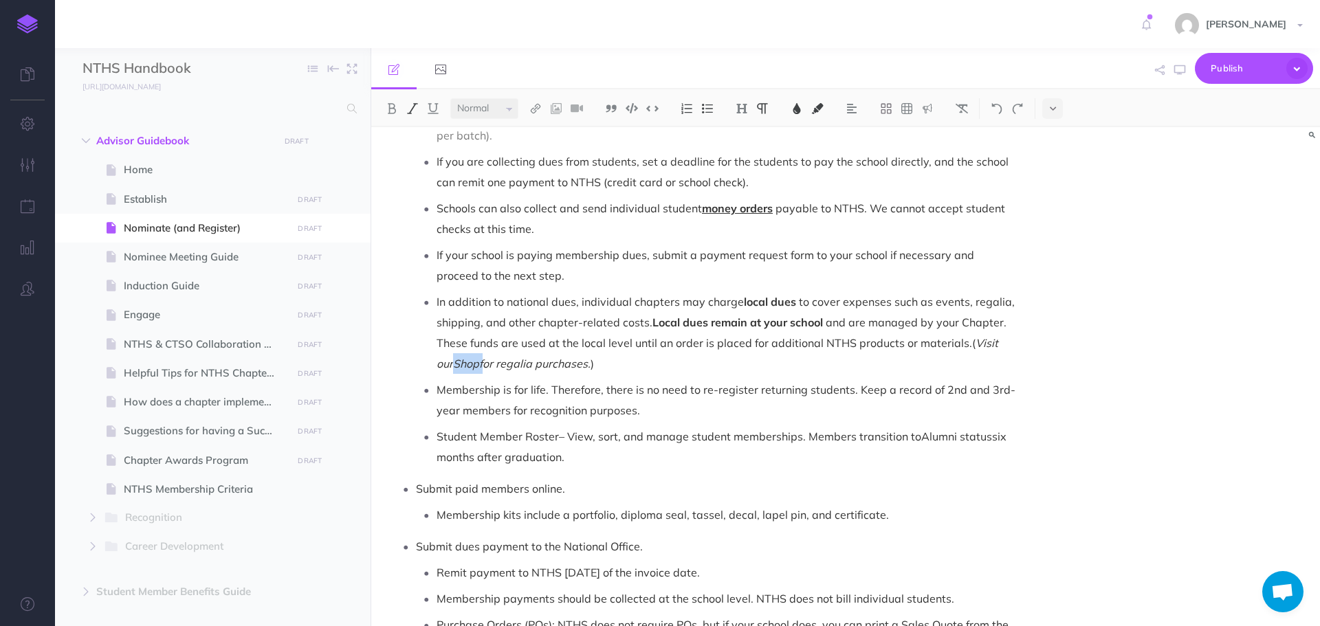
drag, startPoint x: 438, startPoint y: 342, endPoint x: 466, endPoint y: 344, distance: 27.6
click at [466, 344] on em "Visit our Shop for regalia purchases." at bounding box center [719, 353] width 565 height 34
click at [798, 109] on img at bounding box center [797, 108] width 12 height 11
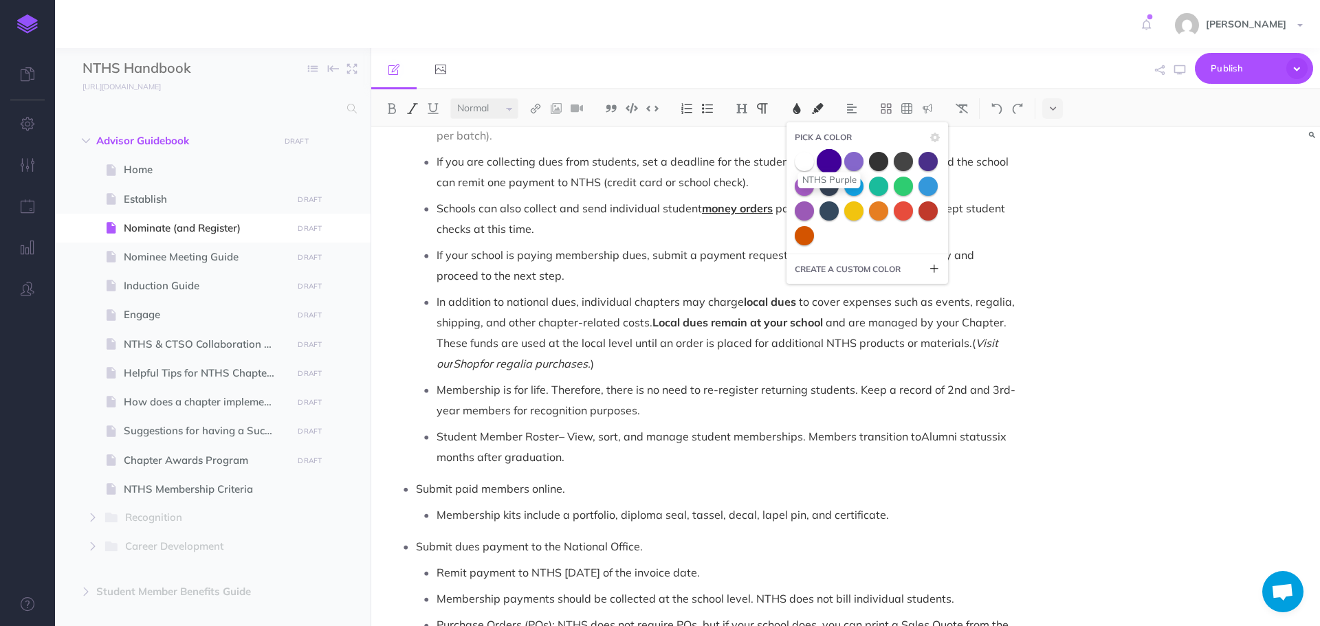
click at [838, 158] on span at bounding box center [829, 161] width 25 height 25
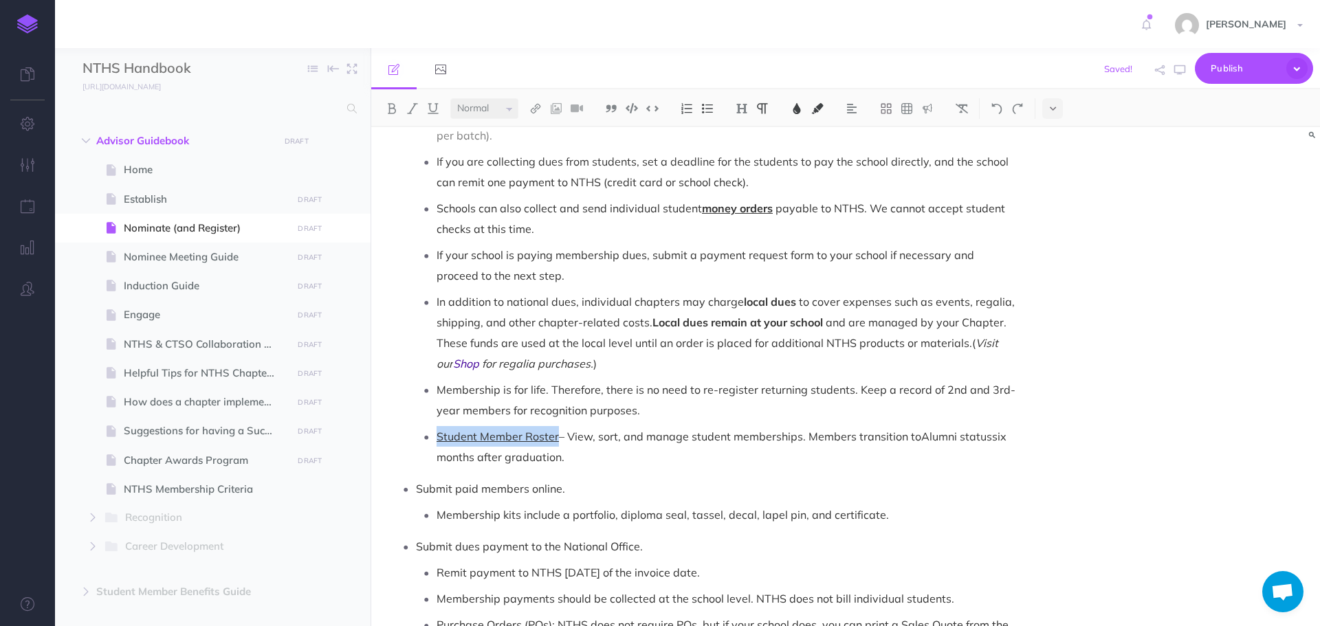
drag, startPoint x: 439, startPoint y: 416, endPoint x: 558, endPoint y: 411, distance: 119.1
click at [558, 430] on span "Student Member Roster" at bounding box center [498, 437] width 122 height 14
click at [803, 109] on img at bounding box center [797, 108] width 12 height 11
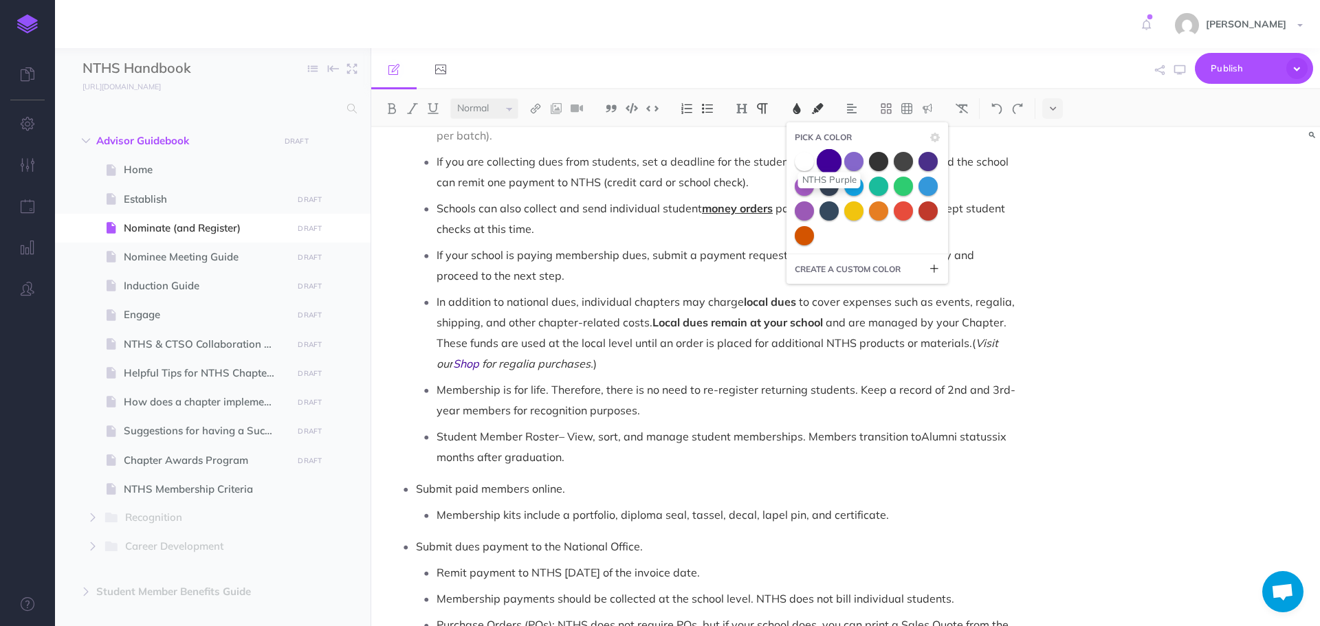
click at [833, 157] on span at bounding box center [829, 161] width 25 height 25
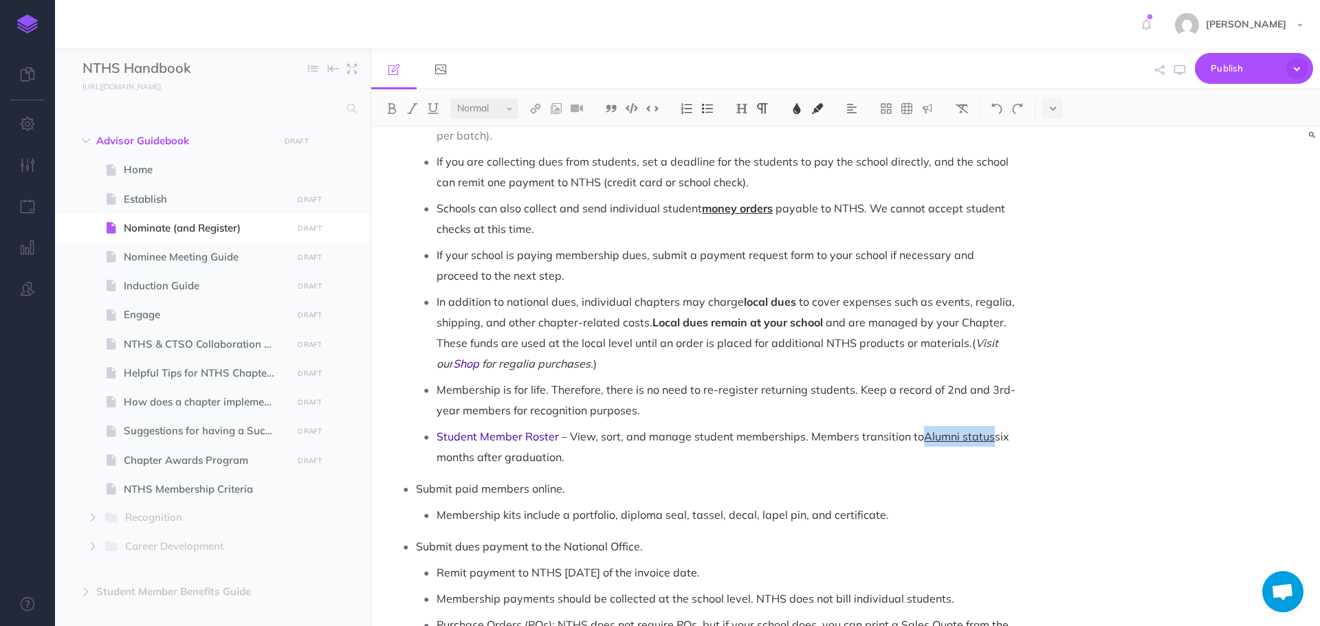
drag, startPoint x: 921, startPoint y: 415, endPoint x: 989, endPoint y: 415, distance: 68.1
click at [989, 430] on span "Alumni status" at bounding box center [959, 437] width 71 height 14
click at [791, 110] on button at bounding box center [797, 108] width 21 height 21
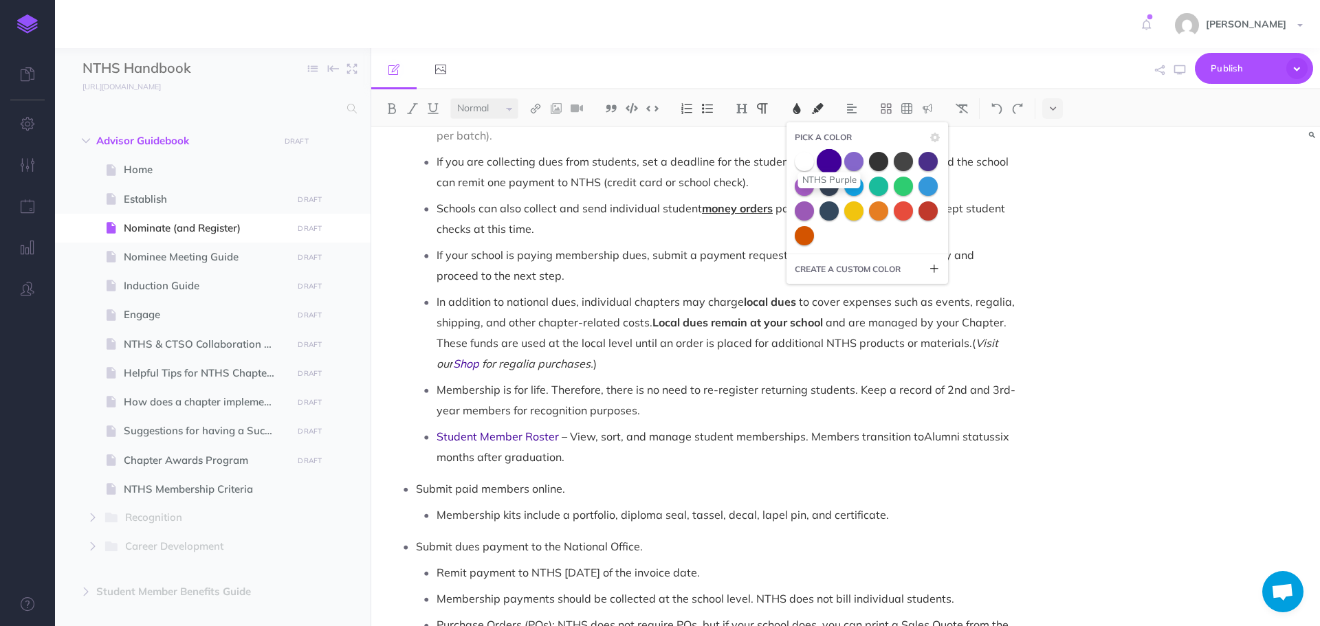
click at [837, 164] on span at bounding box center [829, 161] width 25 height 25
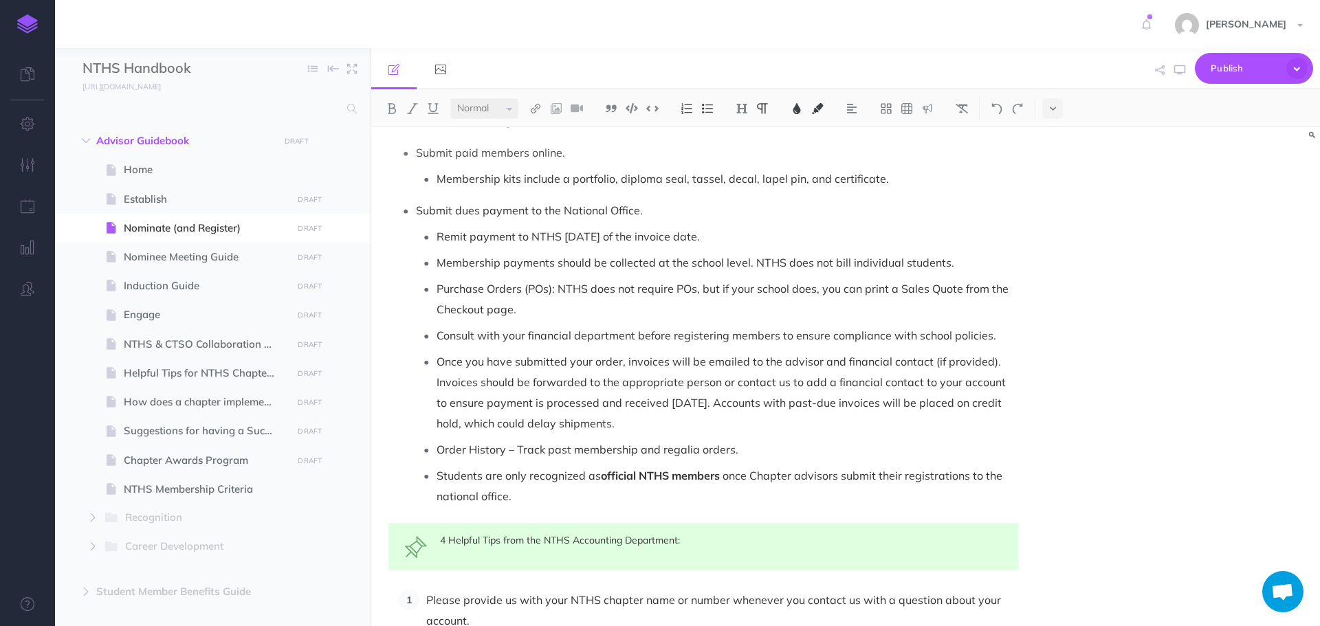
scroll to position [1306, 0]
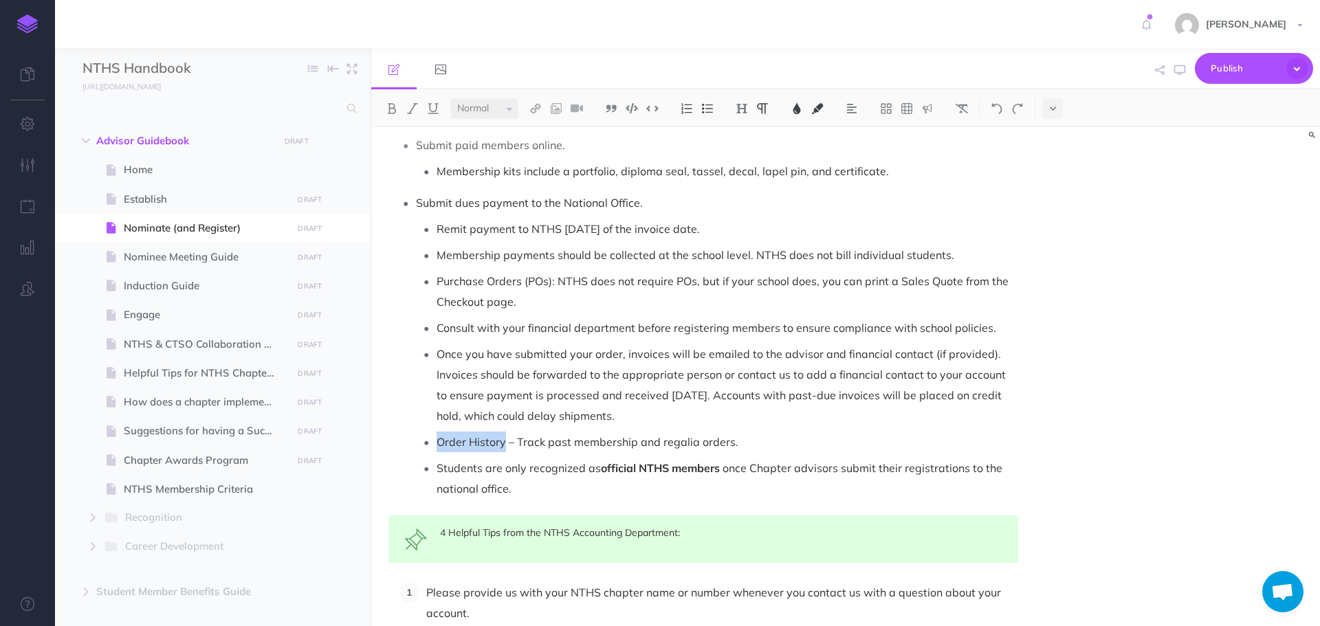
drag, startPoint x: 440, startPoint y: 422, endPoint x: 506, endPoint y: 422, distance: 66.0
click at [506, 432] on p "Order History – Track past membership and regalia orders." at bounding box center [728, 442] width 582 height 21
click at [803, 107] on img at bounding box center [797, 108] width 12 height 11
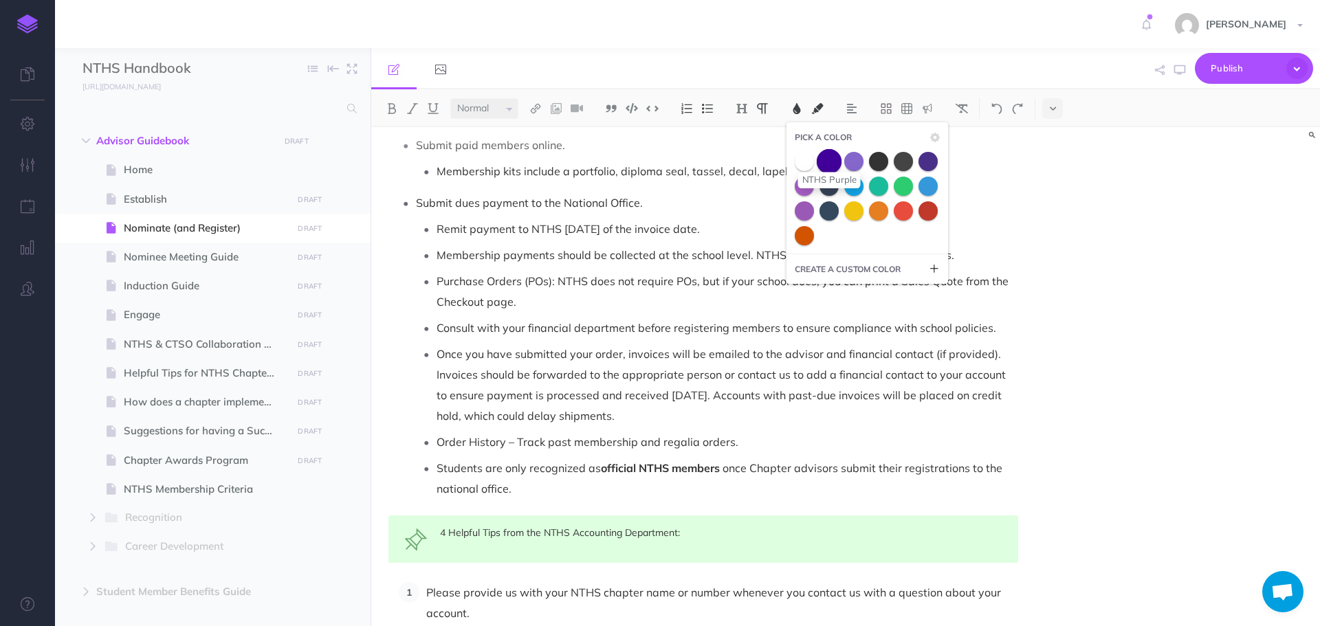
click at [827, 157] on span at bounding box center [829, 161] width 25 height 25
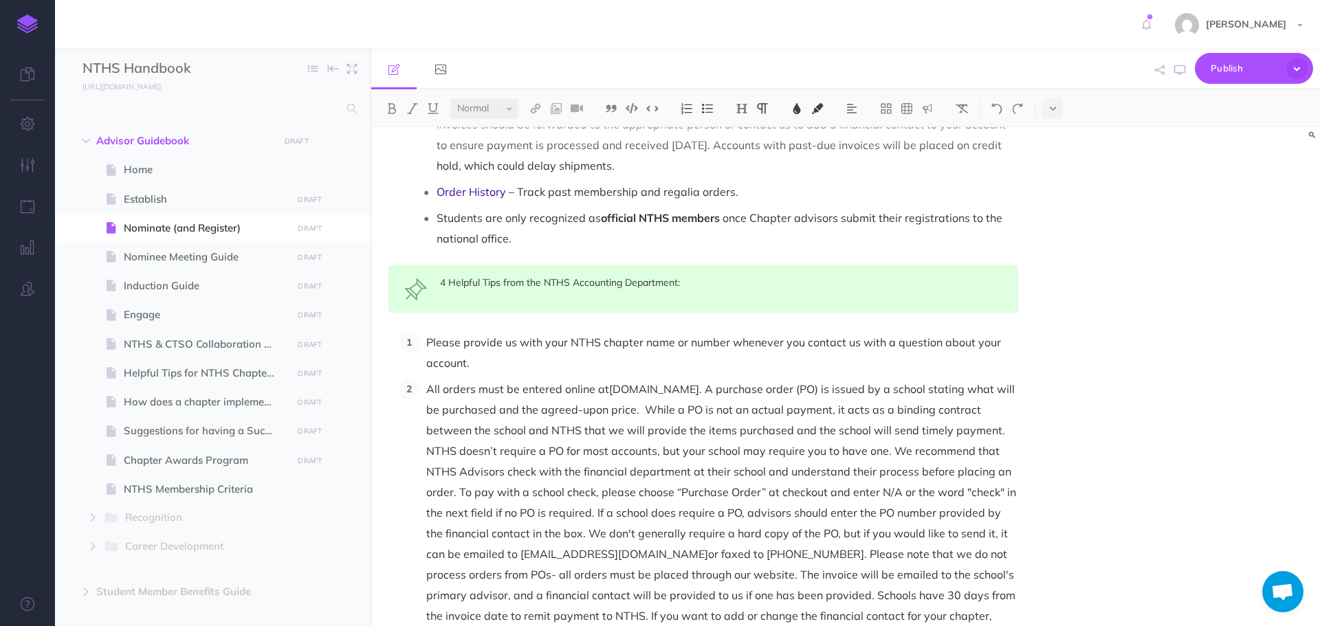
scroll to position [1582, 0]
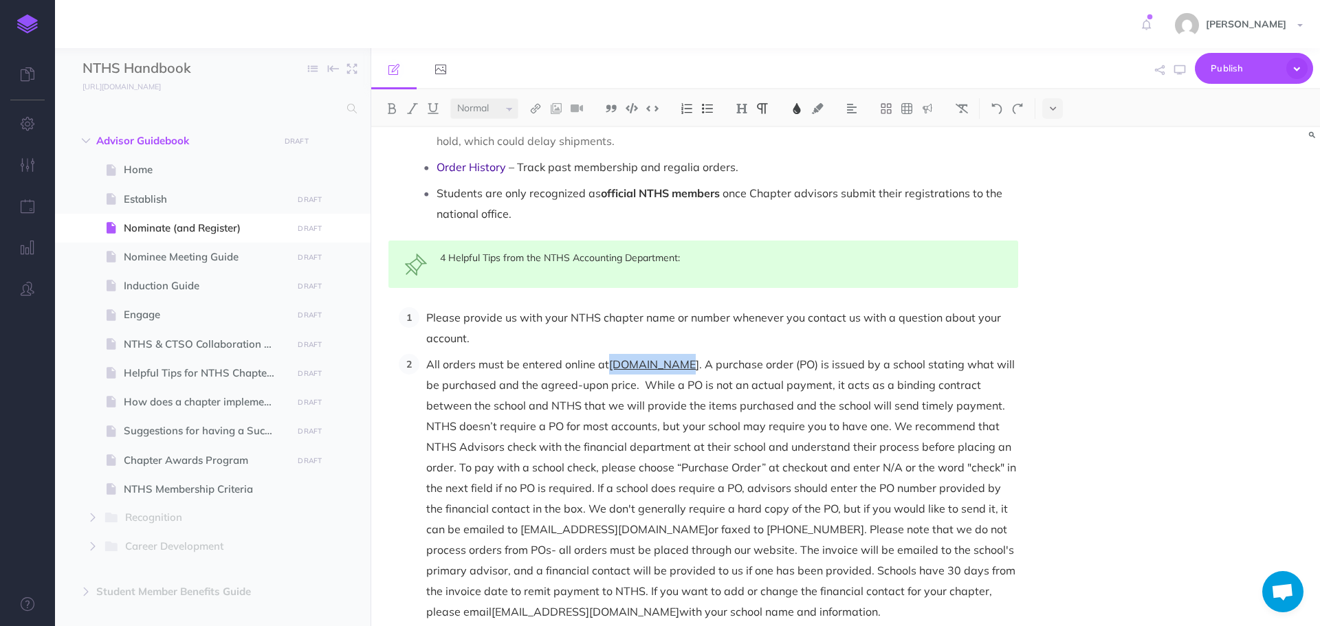
drag, startPoint x: 611, startPoint y: 344, endPoint x: 681, endPoint y: 344, distance: 69.5
click at [681, 358] on span "[DOMAIN_NAME]" at bounding box center [654, 365] width 90 height 14
click at [797, 115] on button at bounding box center [797, 108] width 21 height 21
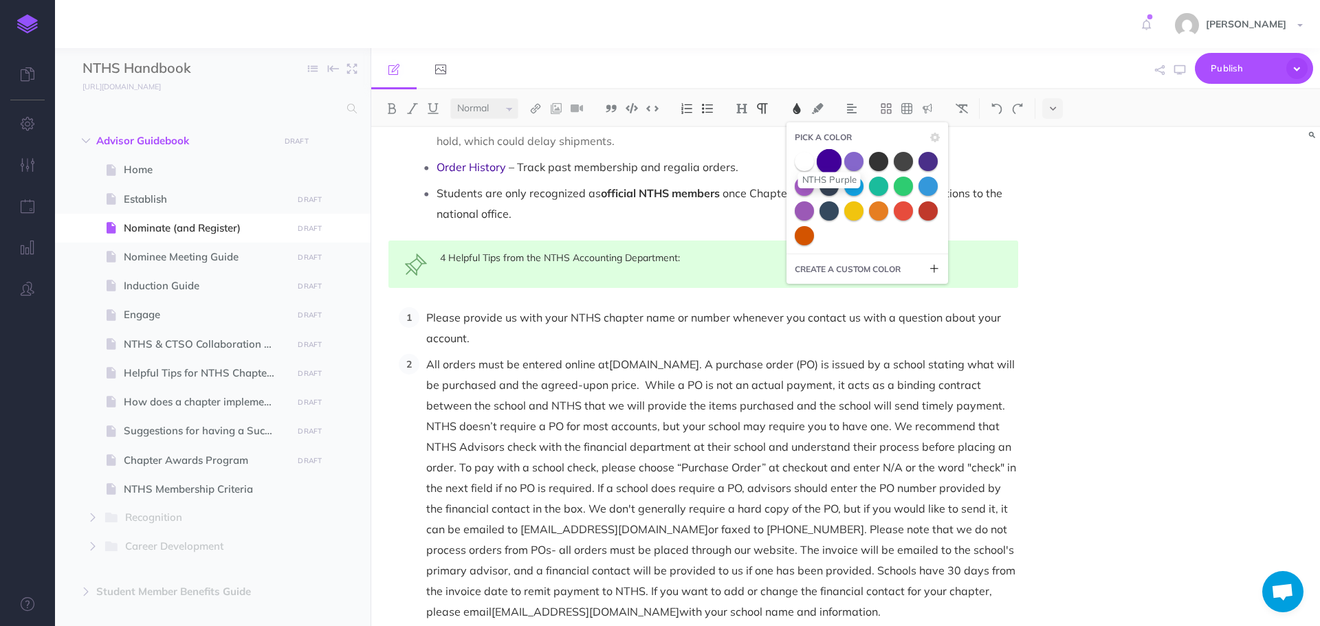
click at [829, 162] on span at bounding box center [829, 161] width 25 height 25
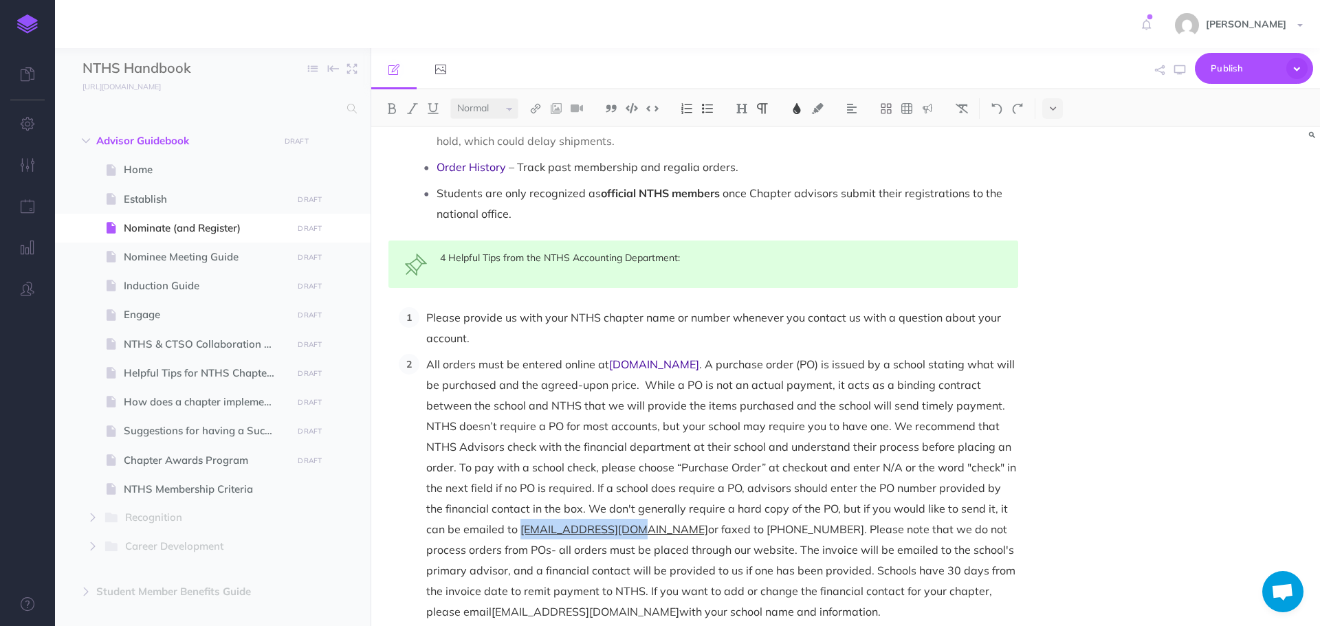
drag, startPoint x: 501, startPoint y: 510, endPoint x: 605, endPoint y: 506, distance: 104.6
click at [605, 523] on span "[EMAIL_ADDRESS][DOMAIN_NAME]" at bounding box center [615, 530] width 188 height 14
click at [798, 112] on img at bounding box center [797, 108] width 12 height 11
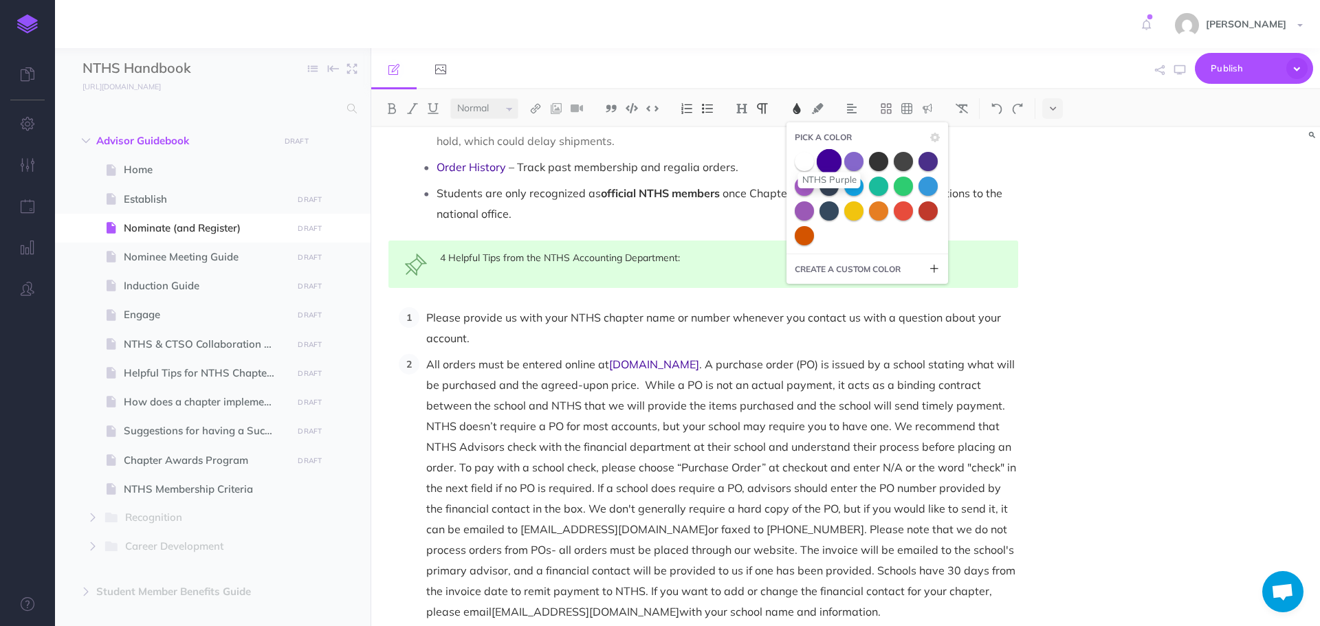
click at [833, 166] on span at bounding box center [829, 161] width 25 height 25
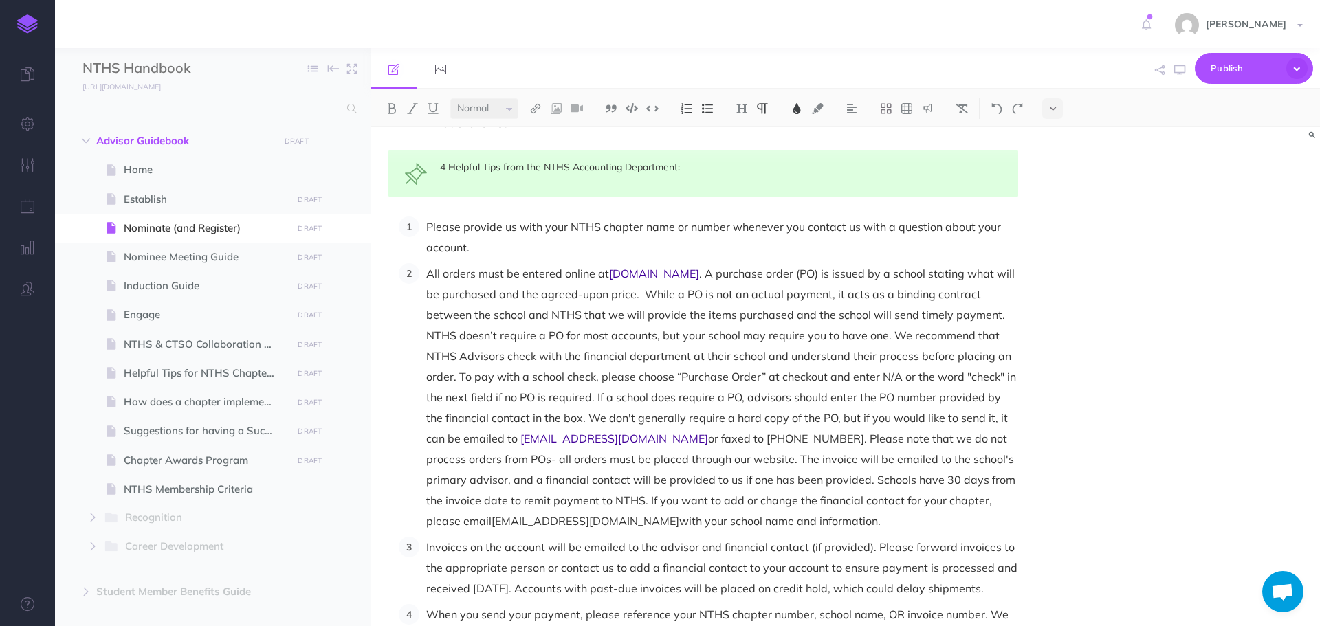
scroll to position [1788, 0]
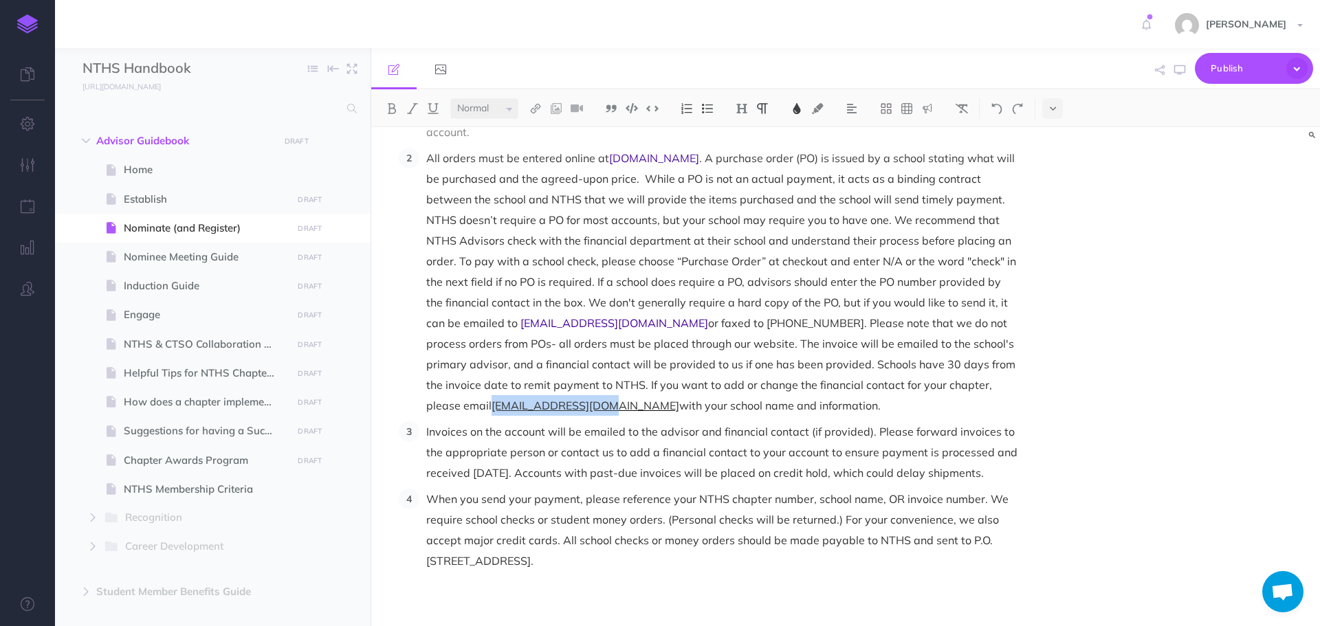
drag, startPoint x: 456, startPoint y: 383, endPoint x: 562, endPoint y: 379, distance: 106.0
click at [562, 379] on p "All orders must be entered online at [DOMAIN_NAME] . A purchase order (PO) is i…" at bounding box center [722, 282] width 592 height 268
click at [795, 109] on img at bounding box center [797, 108] width 12 height 11
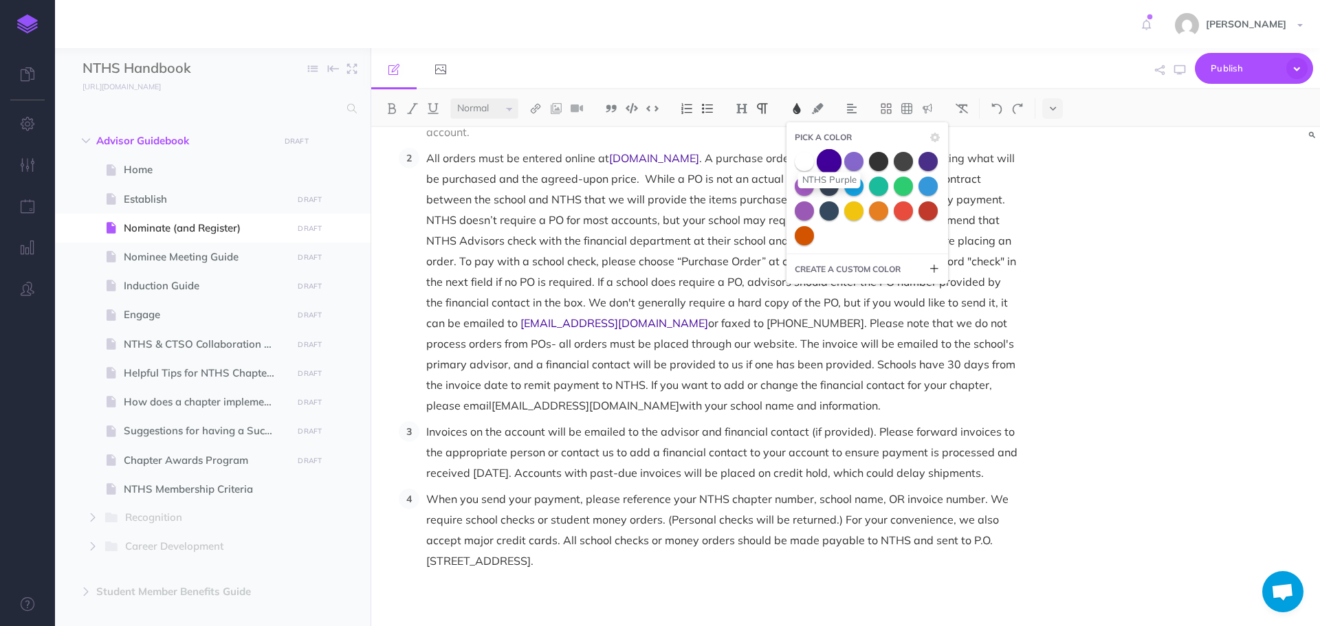
click at [825, 157] on span at bounding box center [829, 161] width 25 height 25
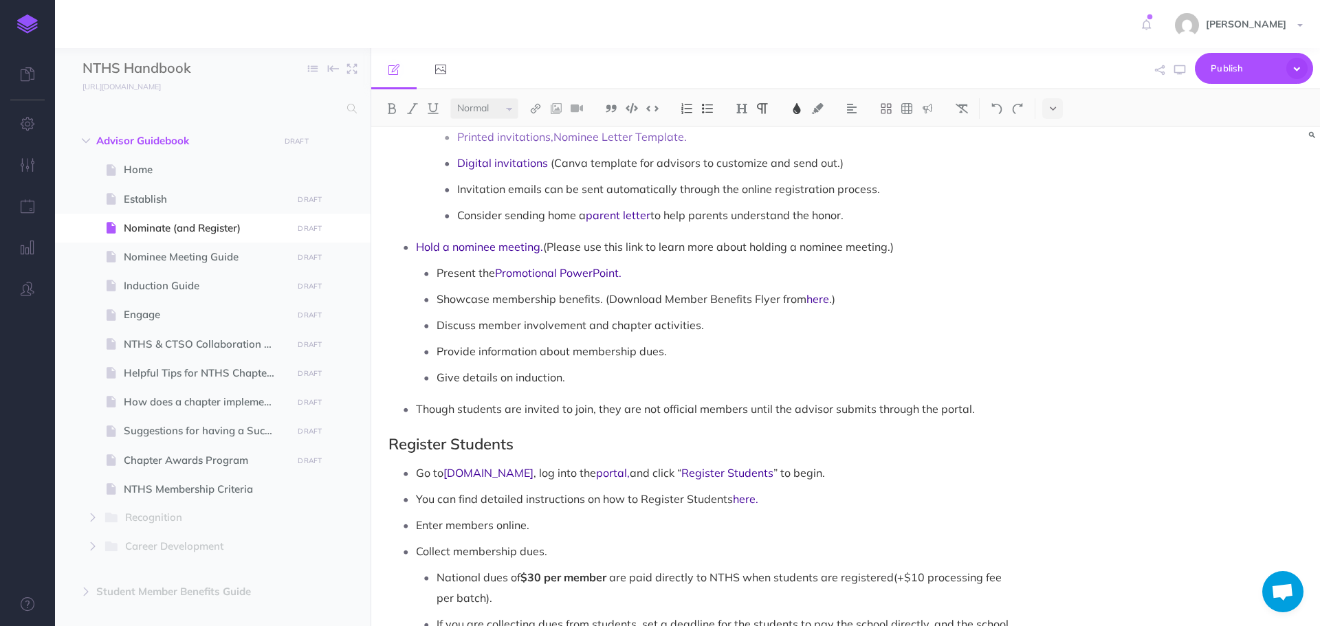
scroll to position [487, 0]
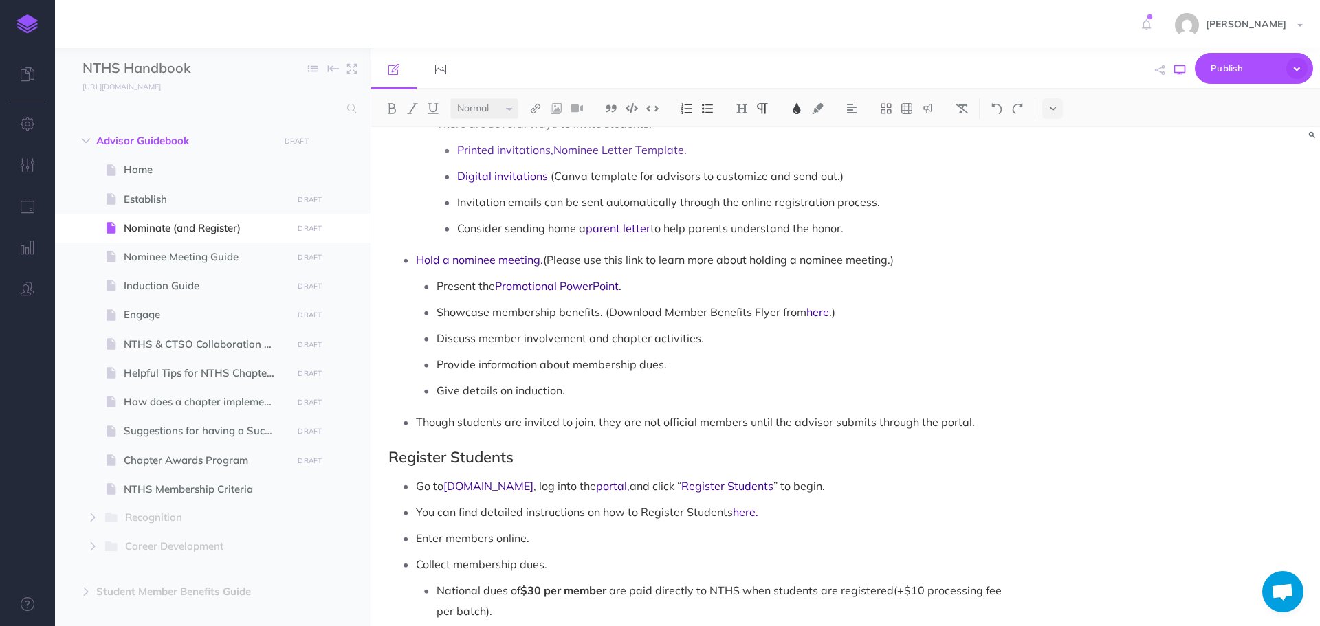
click at [1179, 73] on icon "button" at bounding box center [1179, 70] width 11 height 11
click at [206, 261] on span "Nominee Meeting Guide" at bounding box center [206, 257] width 164 height 17
select select "null"
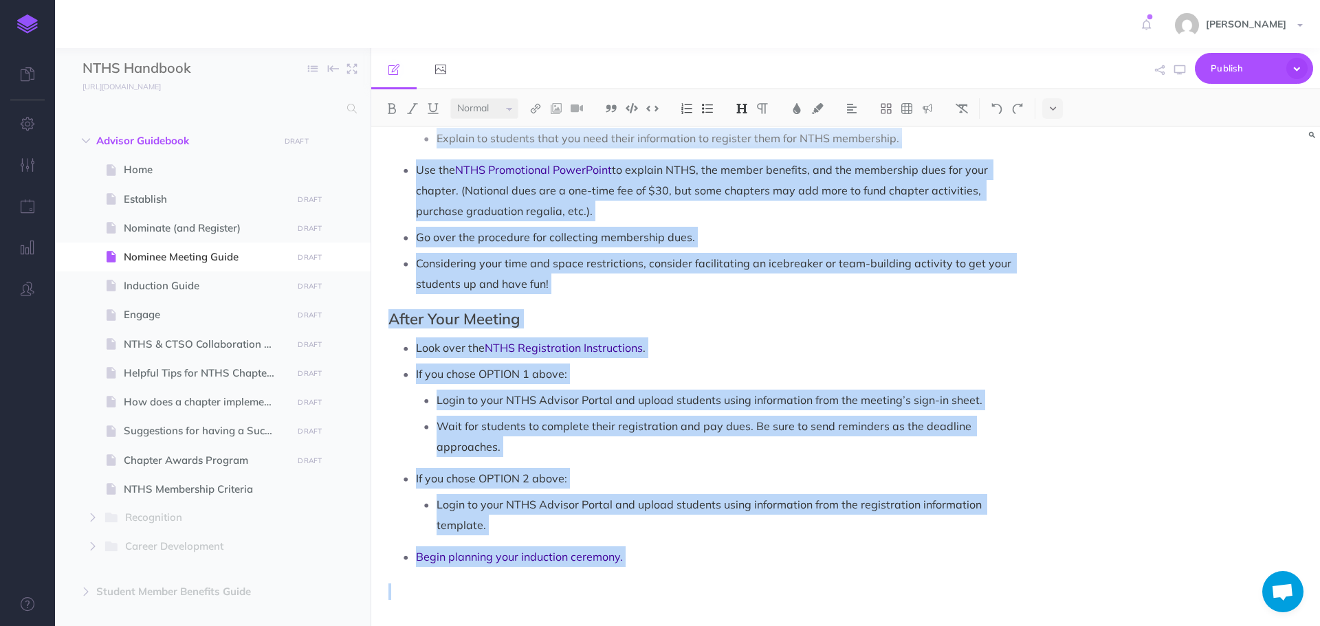
scroll to position [1102, 0]
drag, startPoint x: 390, startPoint y: 157, endPoint x: 765, endPoint y: 659, distance: 626.8
click at [765, 626] on html "Toggle Navigation [PERSON_NAME] Settings Account Settings Teams Create Team Sup…" at bounding box center [660, 313] width 1320 height 626
click at [794, 109] on img at bounding box center [797, 108] width 12 height 11
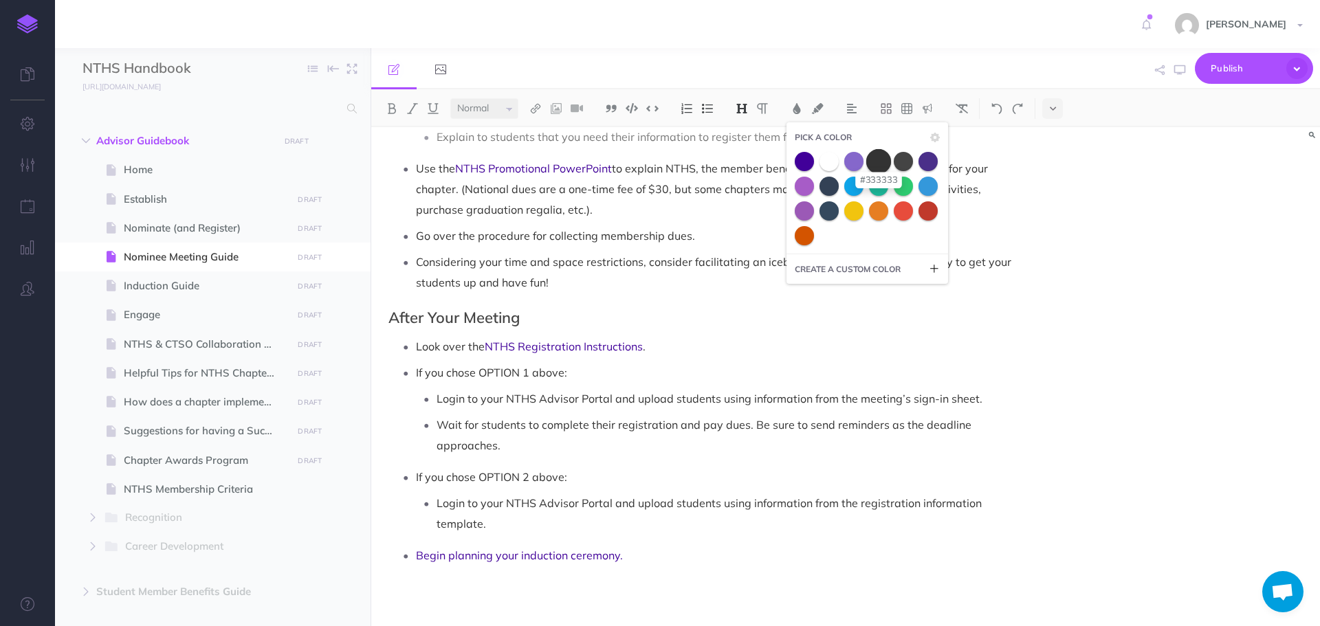
click at [875, 164] on span at bounding box center [878, 161] width 25 height 25
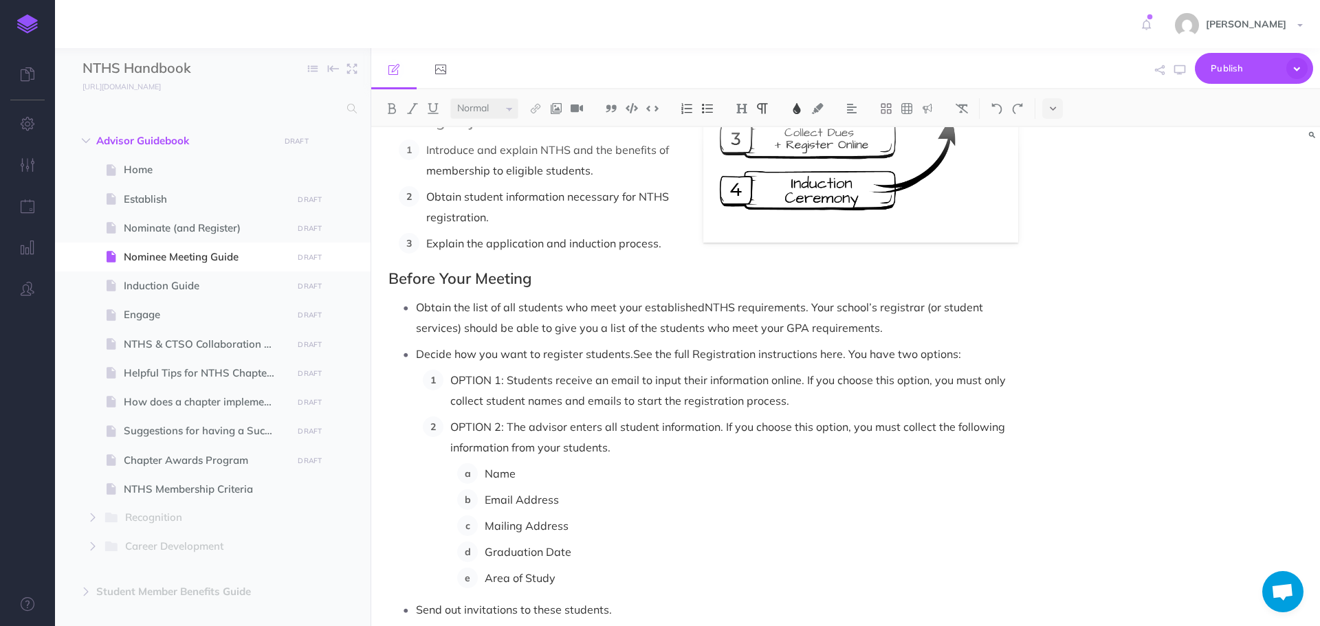
scroll to position [206, 0]
drag, startPoint x: 705, startPoint y: 307, endPoint x: 806, endPoint y: 305, distance: 101.1
click at [806, 305] on p "Obtain the list of all students who meet your established NTHS requirements . Y…" at bounding box center [717, 314] width 602 height 41
click at [802, 106] on img at bounding box center [797, 108] width 12 height 11
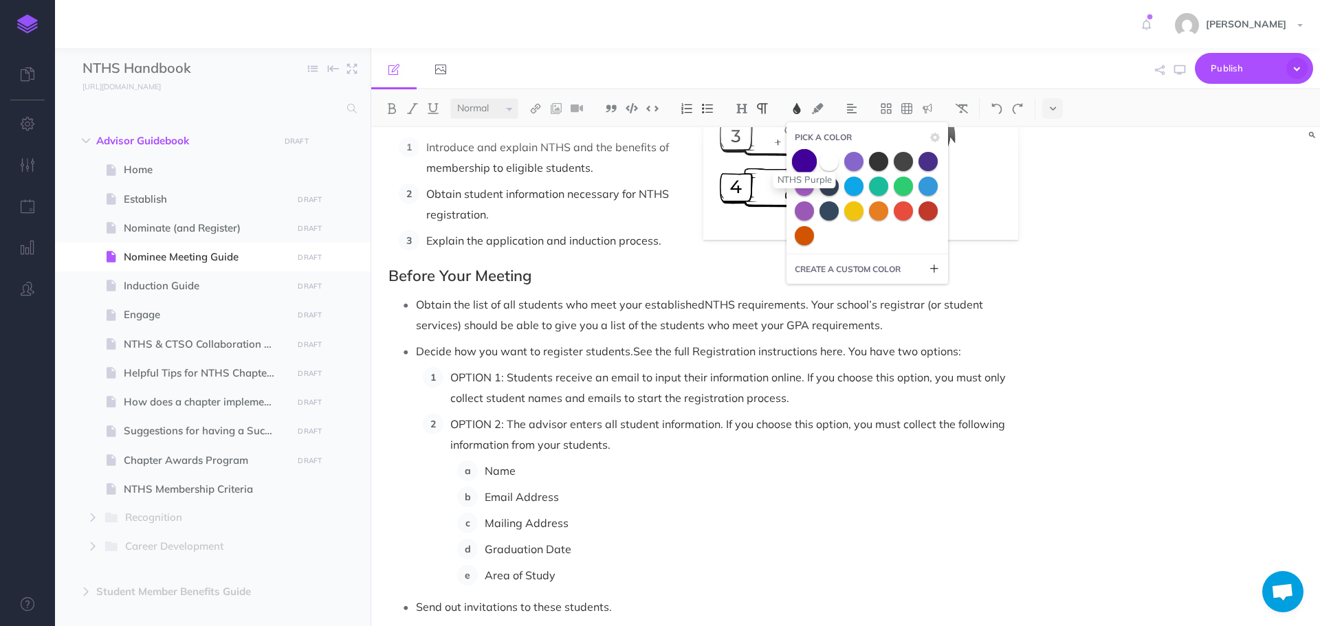
click at [804, 164] on span at bounding box center [804, 161] width 25 height 25
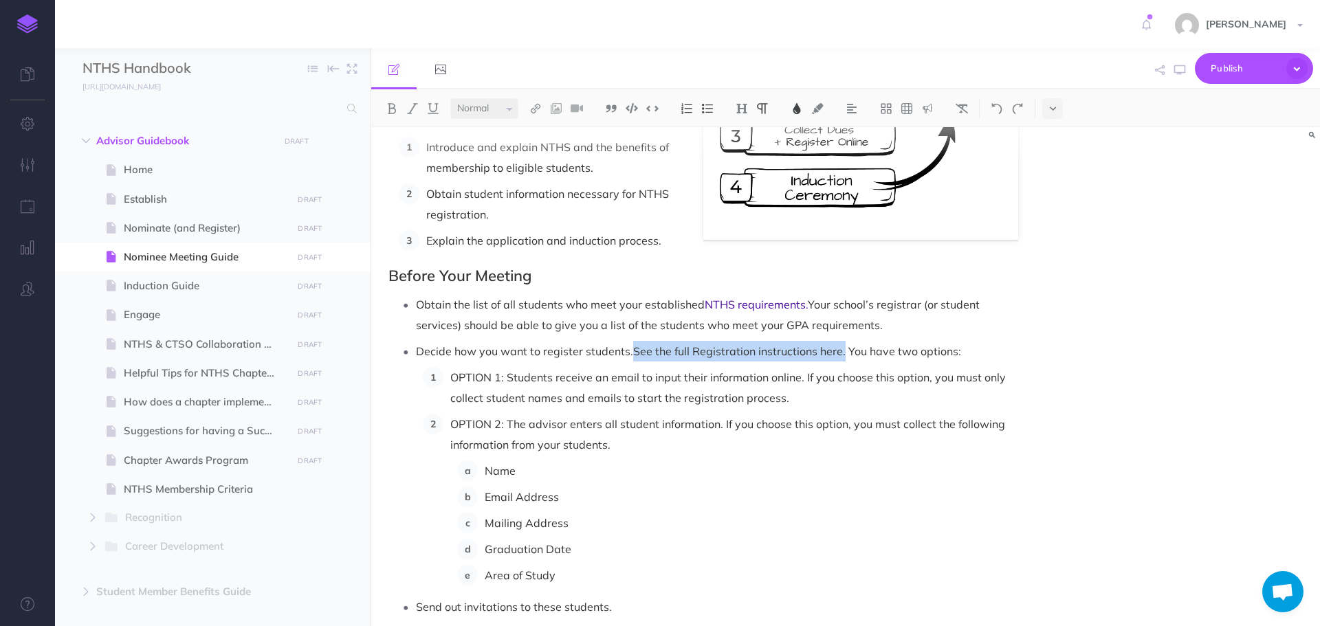
drag, startPoint x: 634, startPoint y: 348, endPoint x: 843, endPoint y: 351, distance: 209.1
click at [843, 351] on p "Decide how you want to register students. See the full Registration instruction…" at bounding box center [717, 351] width 602 height 21
click at [799, 110] on img at bounding box center [797, 108] width 12 height 11
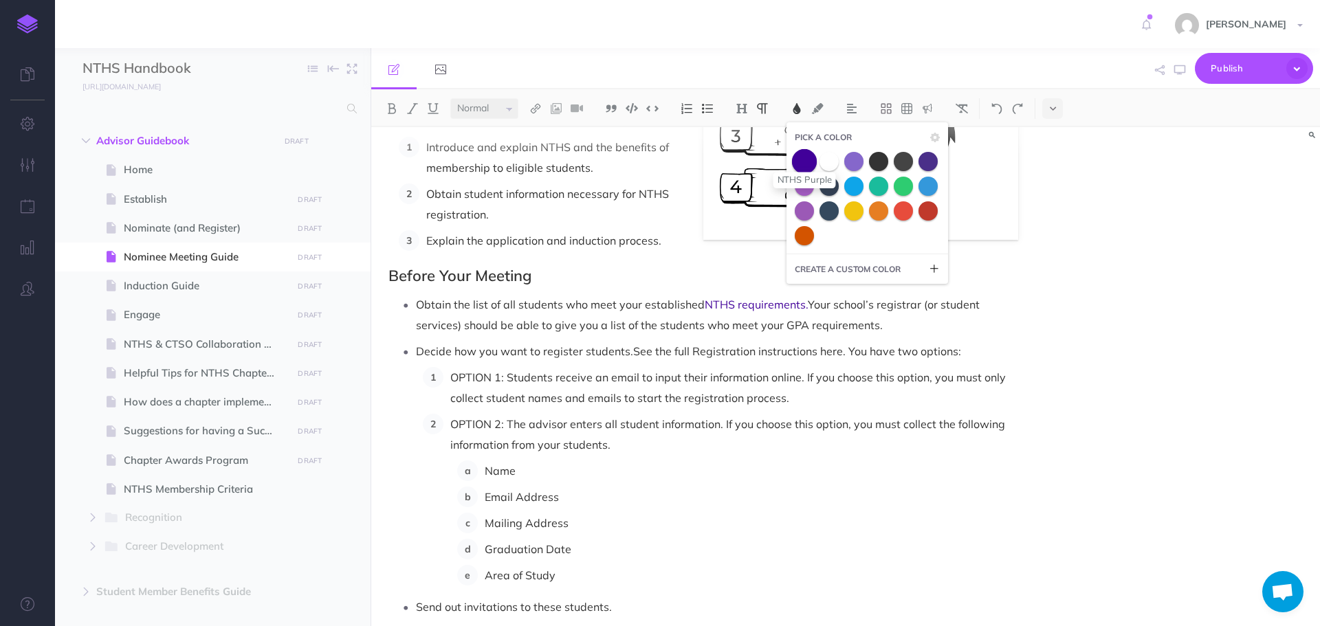
click at [803, 168] on span at bounding box center [804, 161] width 25 height 25
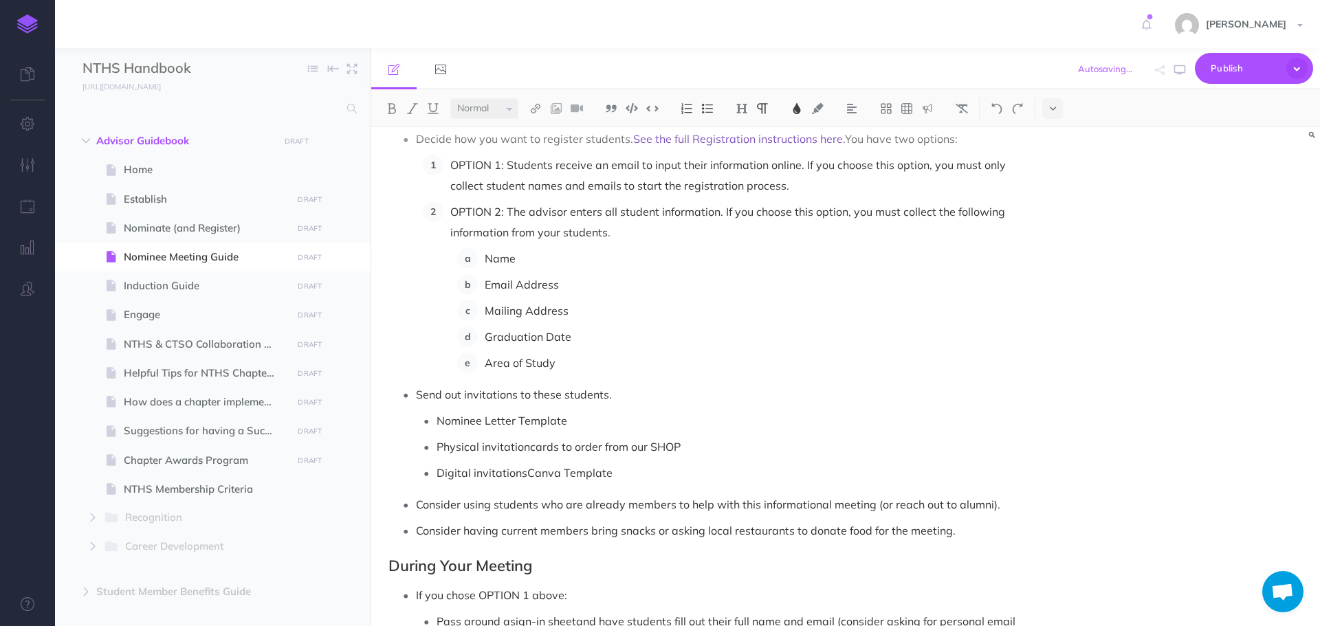
scroll to position [481, 0]
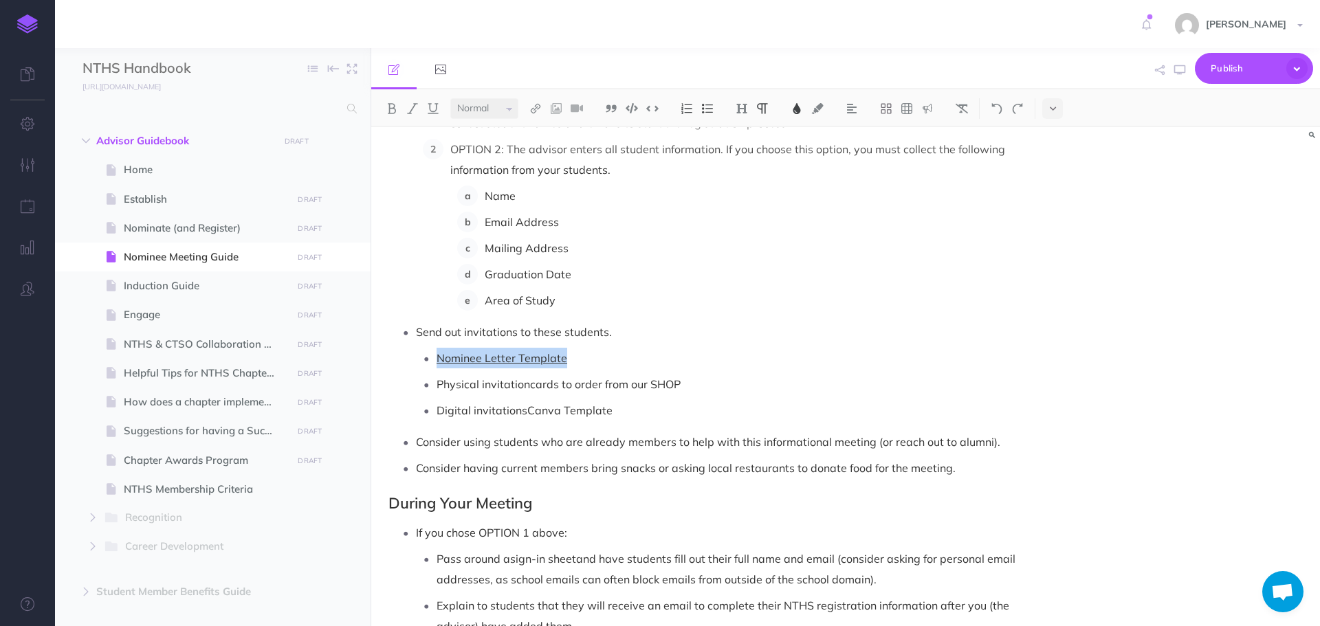
drag, startPoint x: 439, startPoint y: 357, endPoint x: 563, endPoint y: 363, distance: 124.6
click at [563, 363] on span "Nominee Letter Template" at bounding box center [502, 358] width 131 height 14
click at [798, 113] on img at bounding box center [797, 108] width 12 height 11
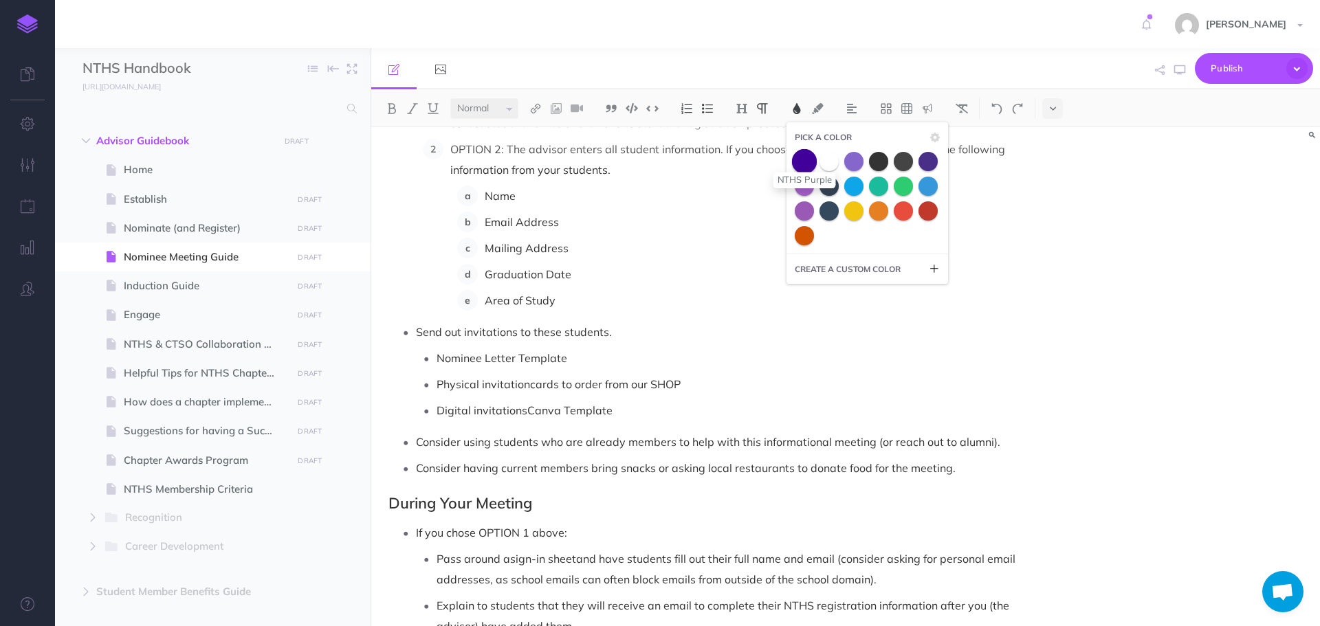
click at [807, 158] on span at bounding box center [804, 161] width 25 height 25
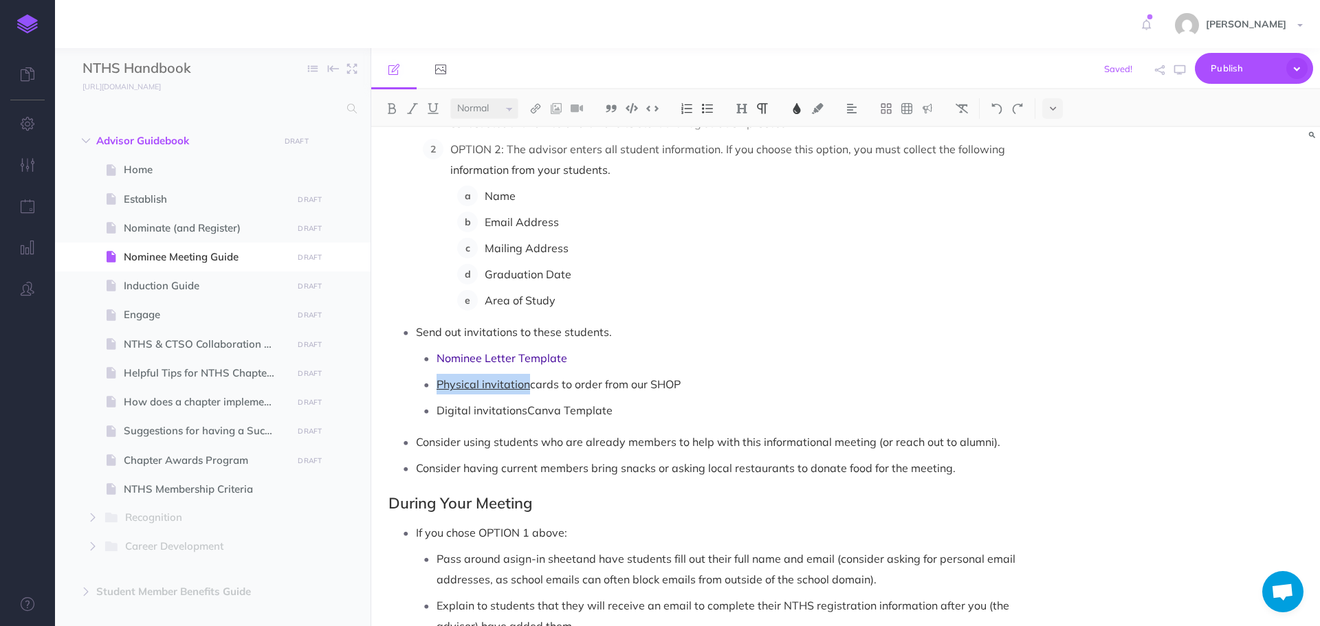
drag, startPoint x: 438, startPoint y: 386, endPoint x: 527, endPoint y: 382, distance: 88.8
click at [527, 382] on span "Physical invitation" at bounding box center [484, 385] width 94 height 14
click at [795, 113] on img at bounding box center [797, 108] width 12 height 11
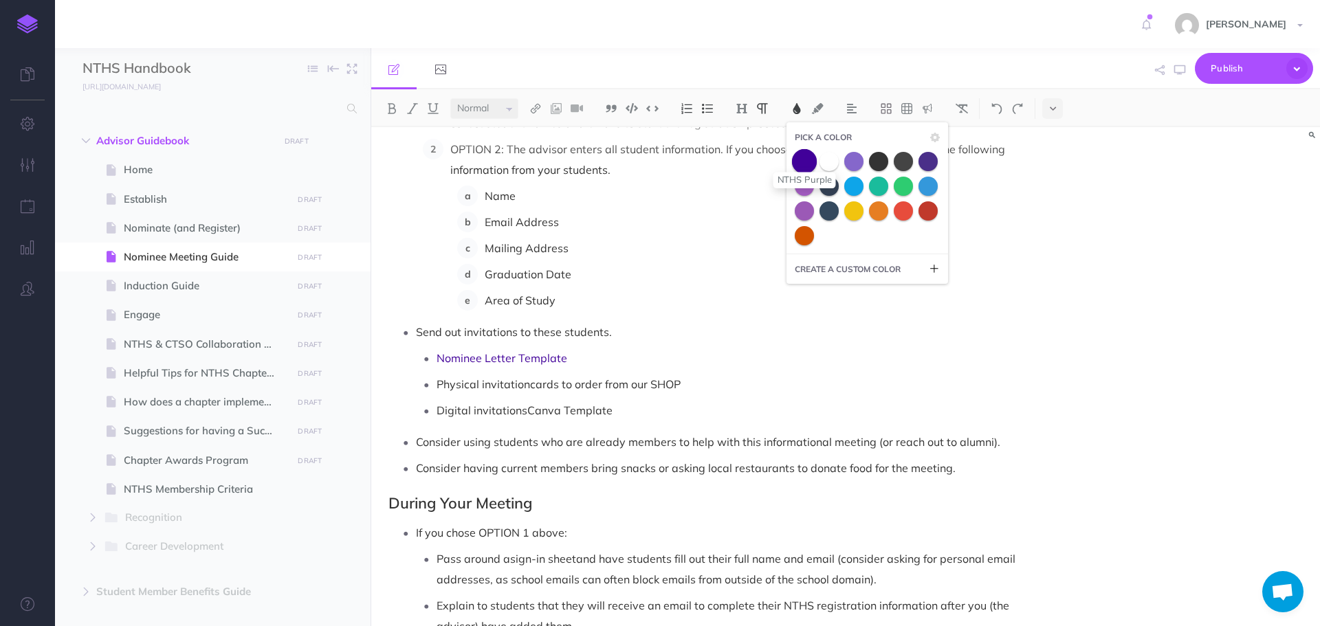
click at [811, 161] on span at bounding box center [804, 161] width 25 height 25
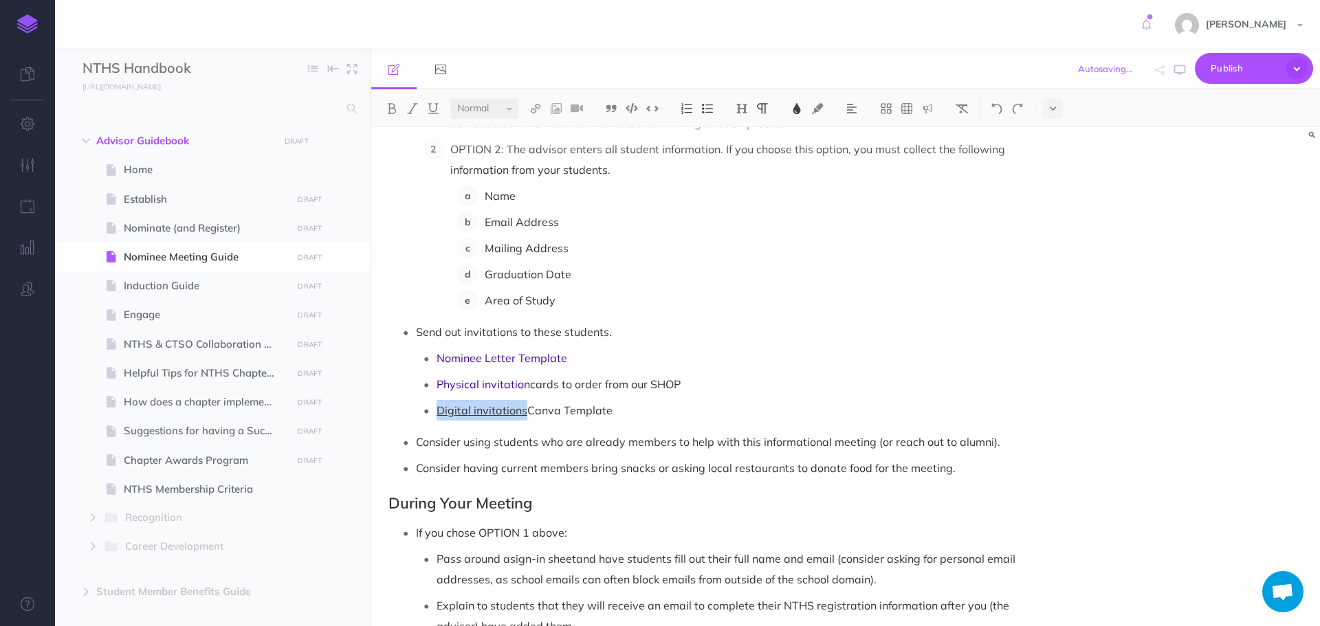
drag, startPoint x: 438, startPoint y: 412, endPoint x: 523, endPoint y: 412, distance: 84.6
click at [523, 413] on span "Digital invitations" at bounding box center [482, 411] width 91 height 14
click at [800, 107] on img at bounding box center [797, 108] width 12 height 11
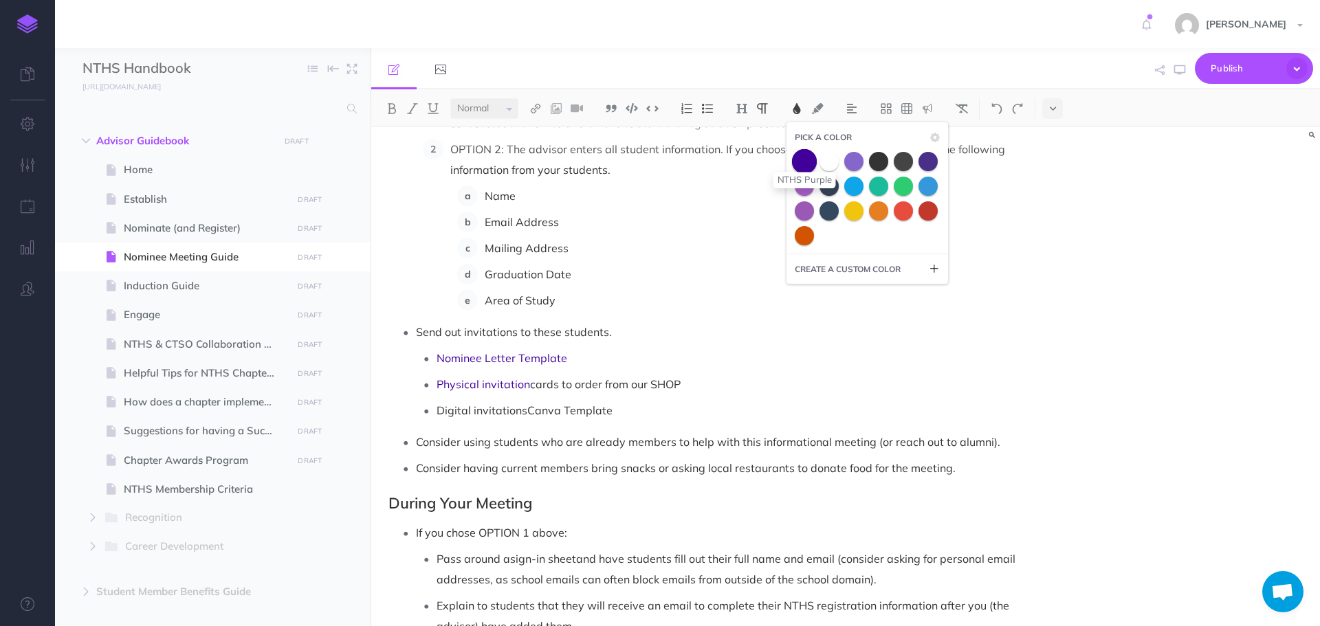
click at [802, 164] on span at bounding box center [804, 161] width 25 height 25
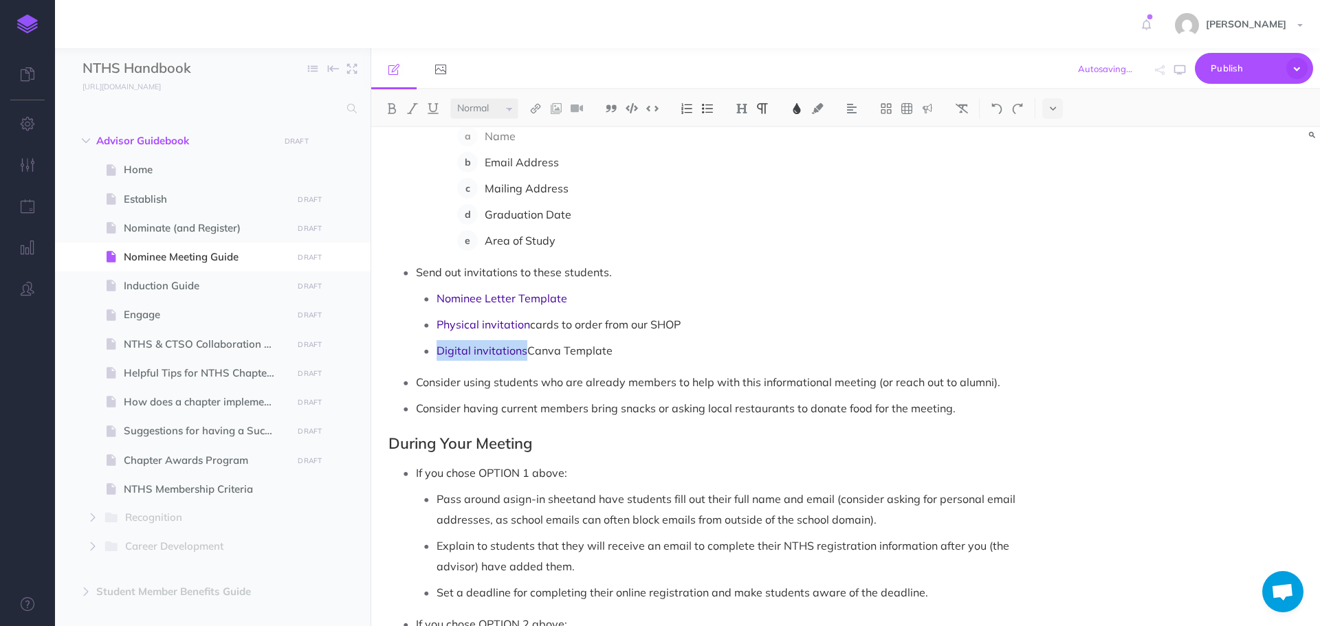
scroll to position [688, 0]
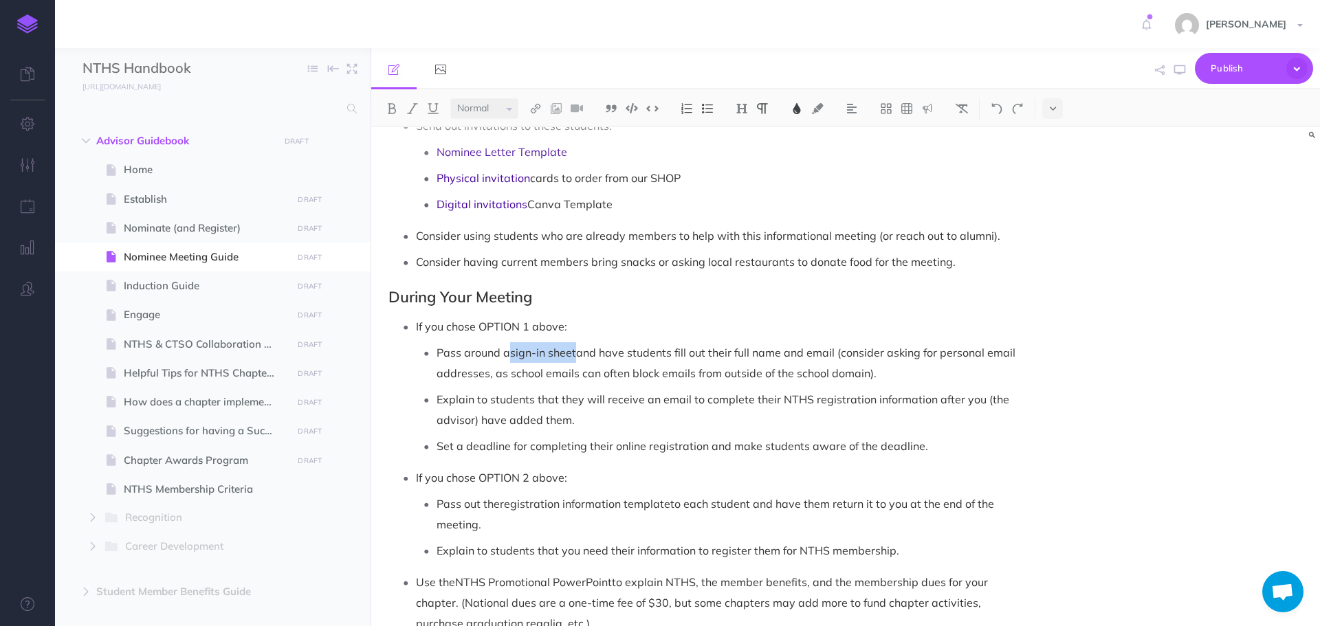
drag, startPoint x: 512, startPoint y: 353, endPoint x: 579, endPoint y: 355, distance: 66.7
click at [579, 355] on p "Pass around a sign-in sheet and have students fill out their full name and emai…" at bounding box center [728, 362] width 582 height 41
click at [800, 113] on img at bounding box center [797, 108] width 12 height 11
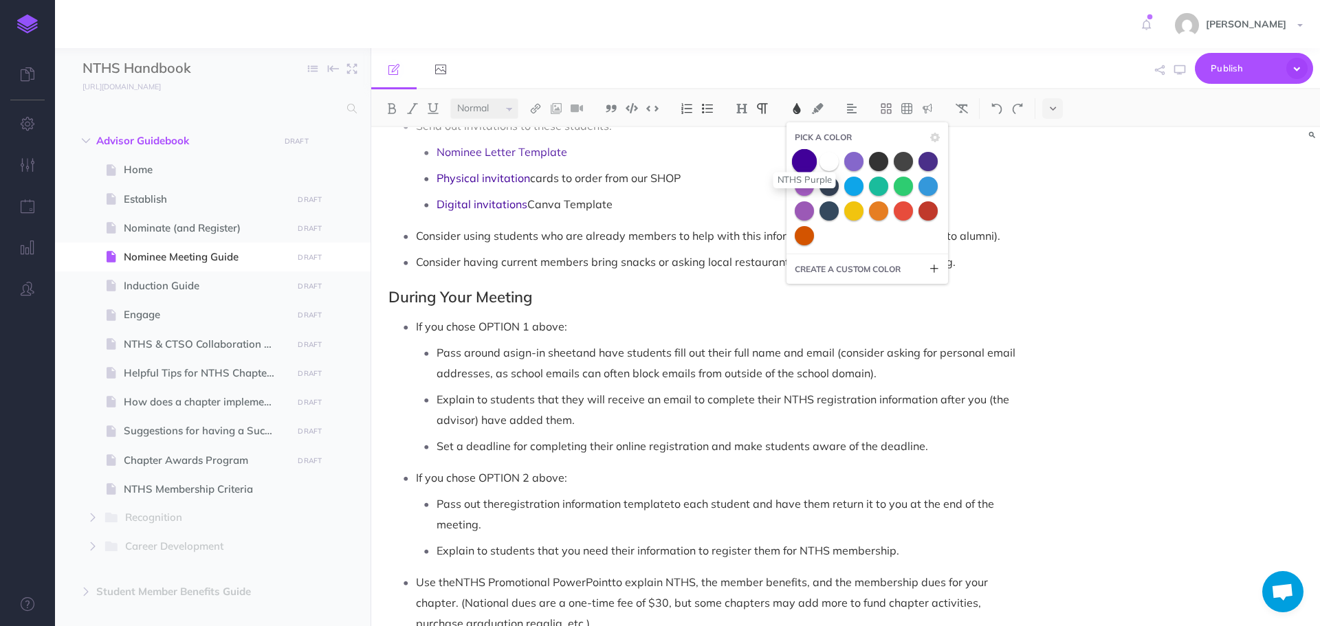
click at [805, 164] on span at bounding box center [804, 161] width 25 height 25
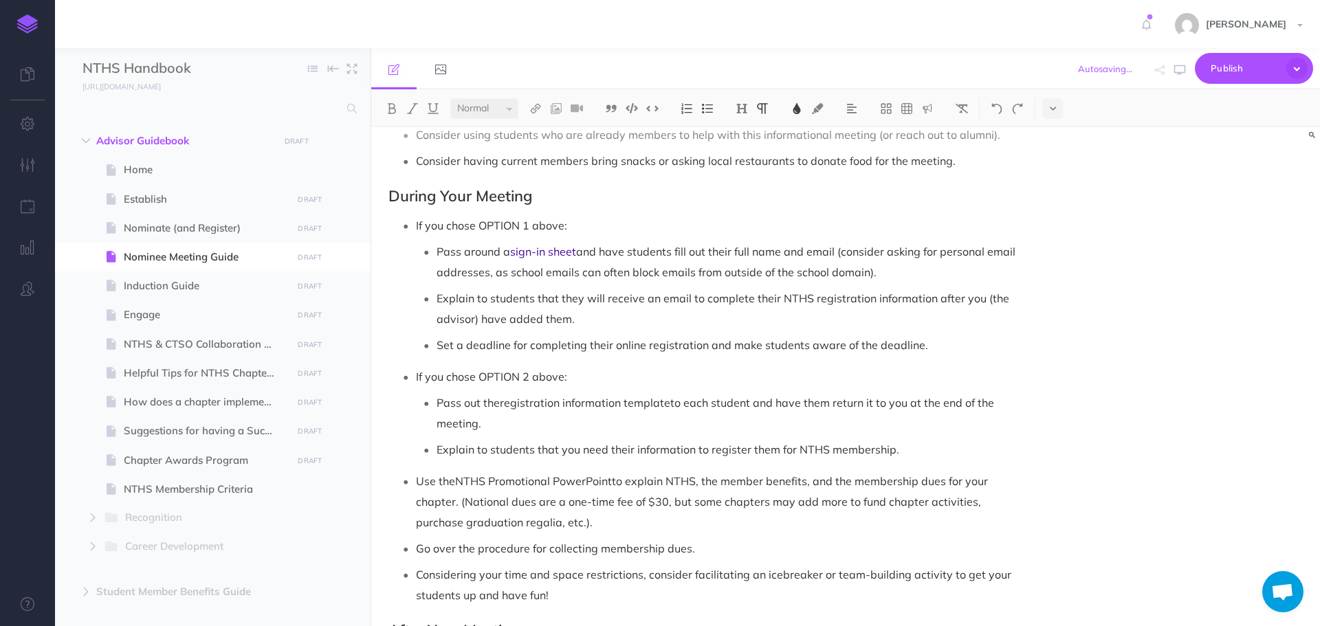
scroll to position [825, 0]
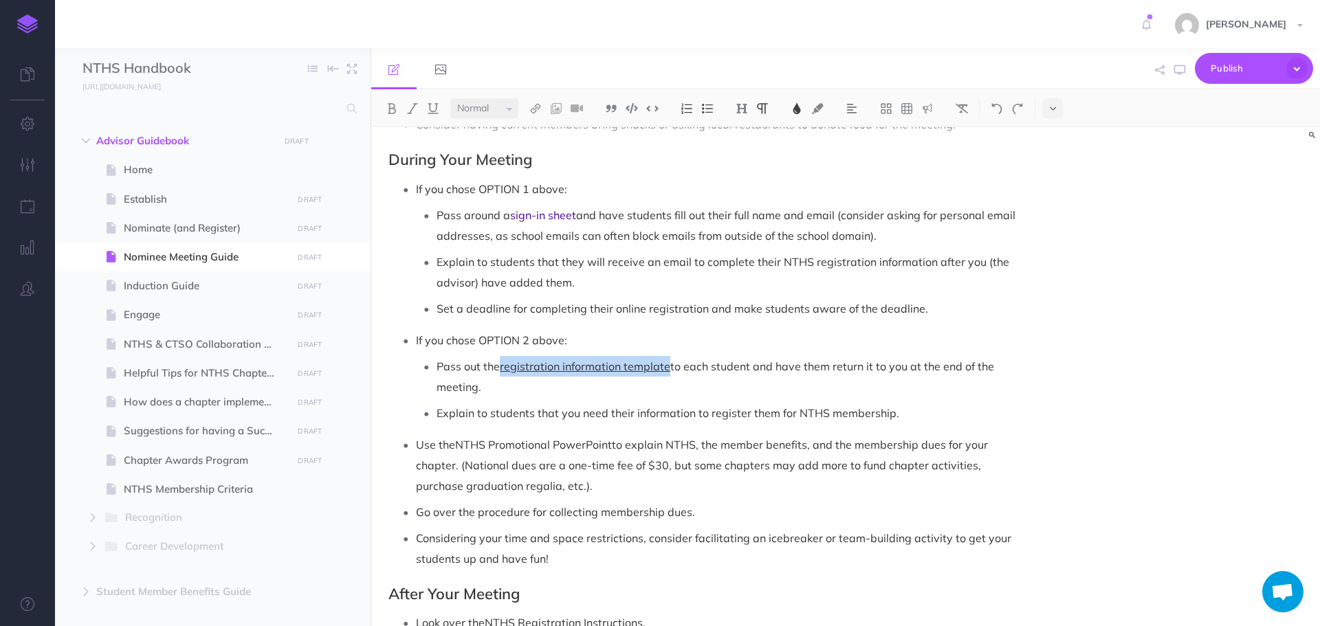
drag, startPoint x: 503, startPoint y: 367, endPoint x: 669, endPoint y: 360, distance: 165.9
click at [669, 360] on span "registration information template" at bounding box center [585, 367] width 171 height 14
click at [802, 103] on img at bounding box center [797, 108] width 12 height 11
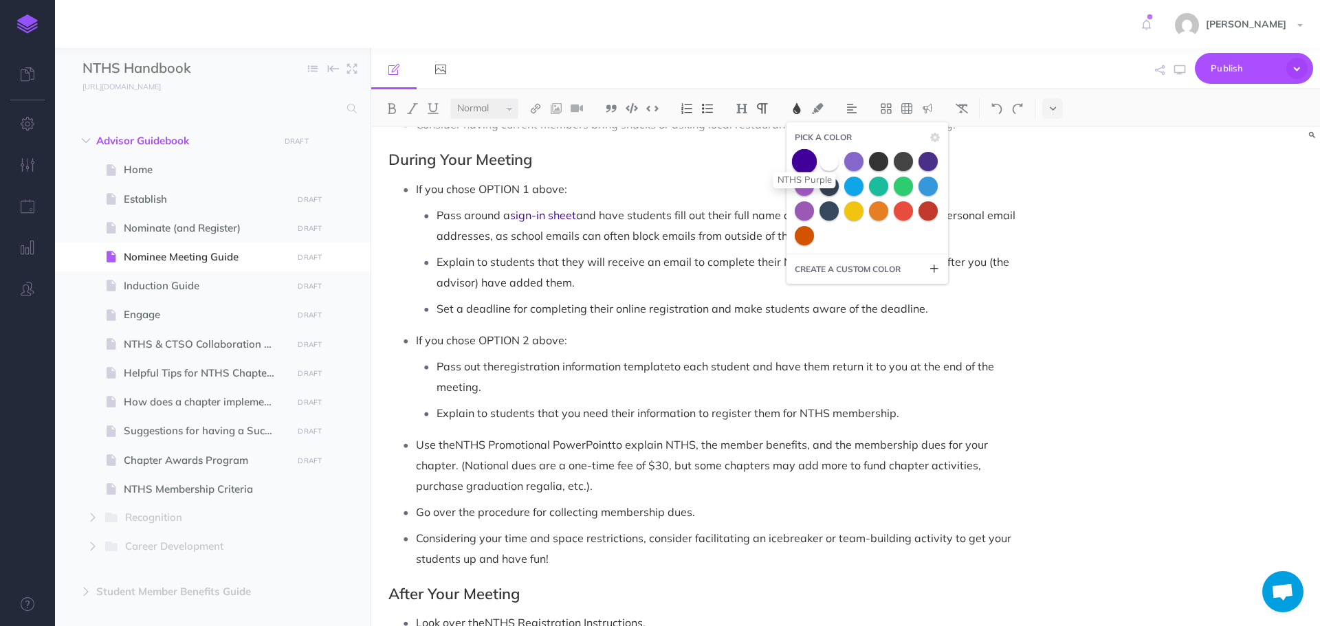
click at [811, 158] on span at bounding box center [804, 161] width 25 height 25
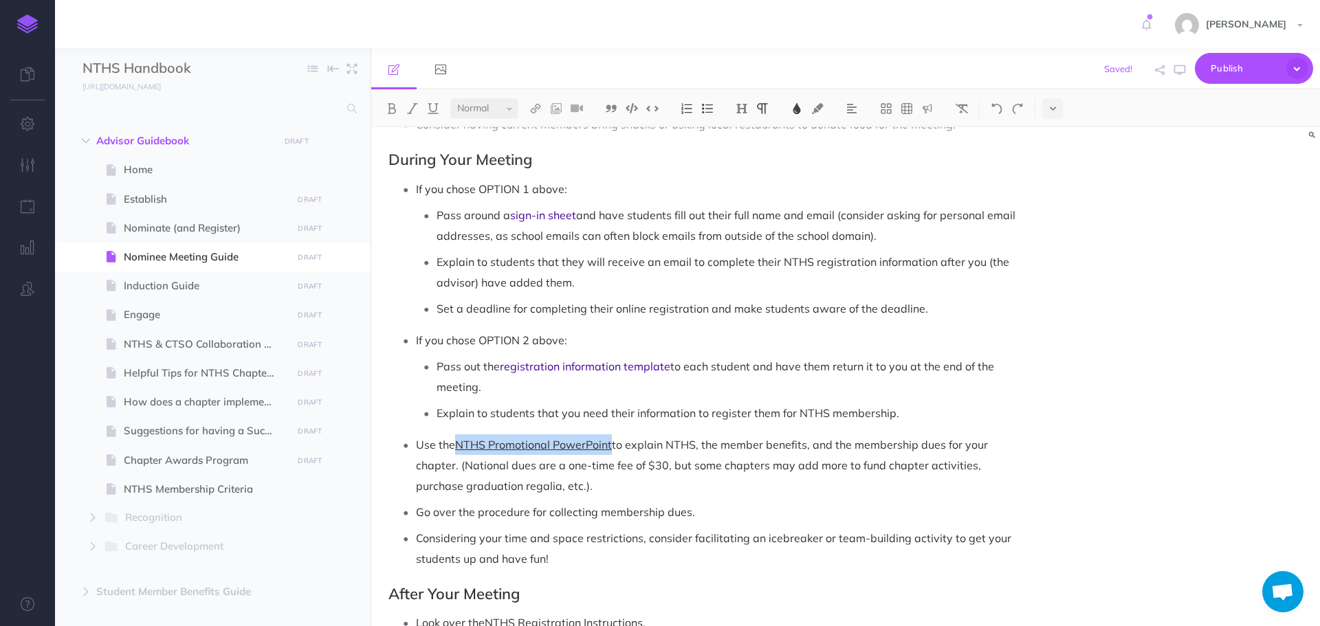
drag, startPoint x: 459, startPoint y: 443, endPoint x: 613, endPoint y: 440, distance: 154.1
click at [612, 440] on span "NTHS Promotional PowerPoint" at bounding box center [533, 445] width 157 height 14
click at [795, 111] on img at bounding box center [797, 108] width 12 height 11
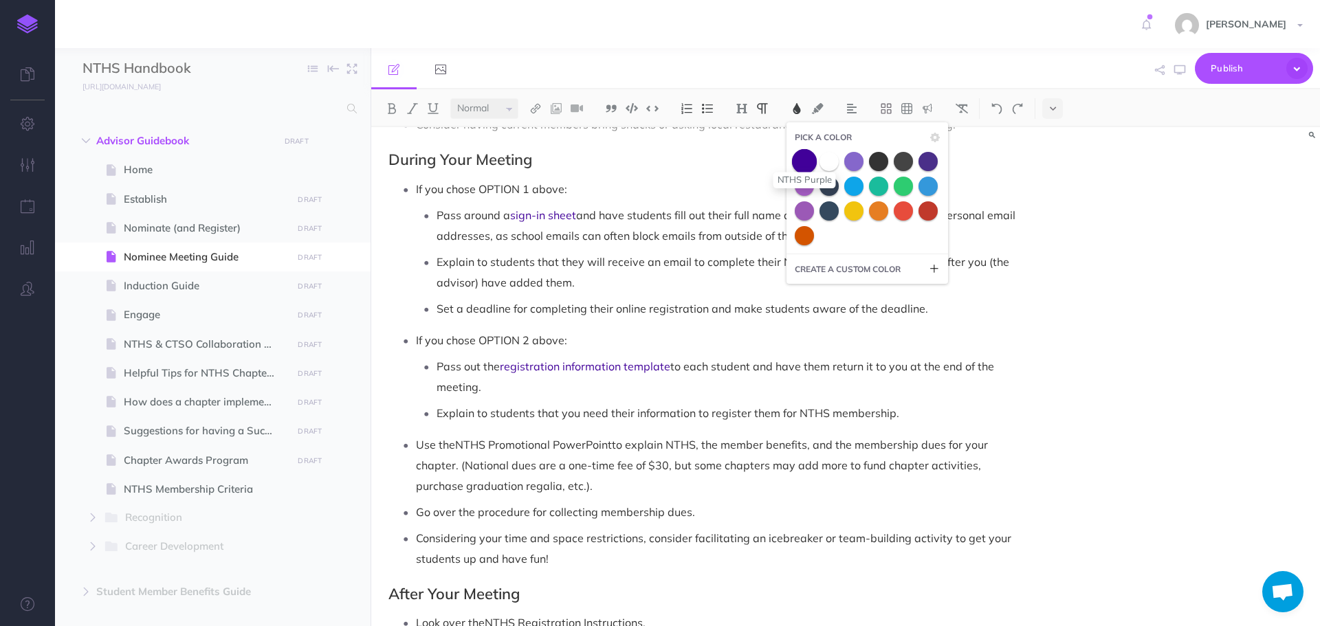
click at [809, 157] on span at bounding box center [804, 161] width 25 height 25
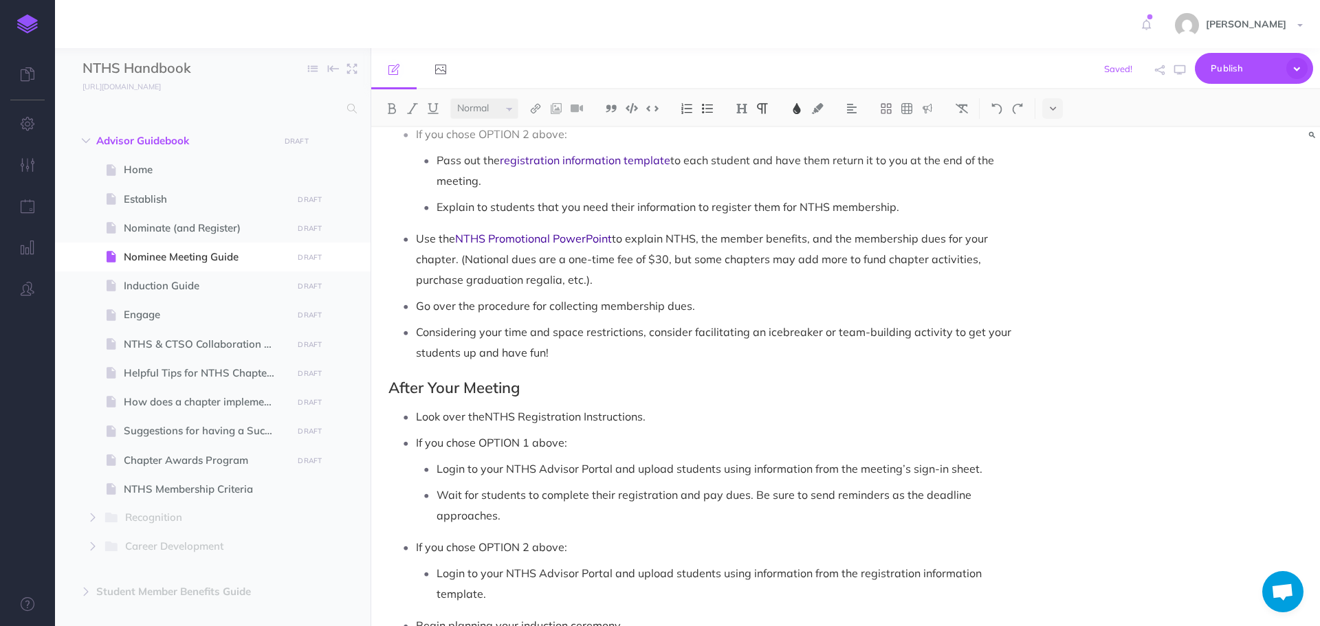
scroll to position [1100, 0]
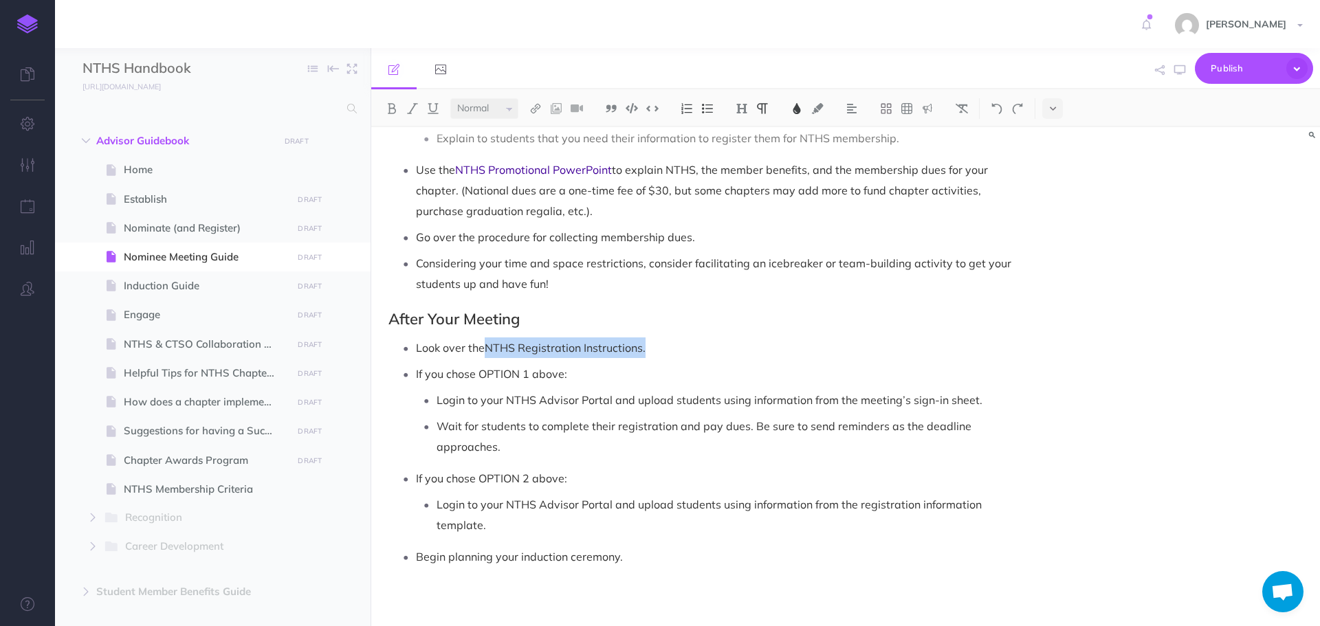
drag, startPoint x: 490, startPoint y: 348, endPoint x: 648, endPoint y: 340, distance: 158.4
click at [648, 340] on p "Look over the NTHS Registration Instructions ." at bounding box center [717, 348] width 602 height 21
click at [798, 105] on img at bounding box center [797, 108] width 12 height 11
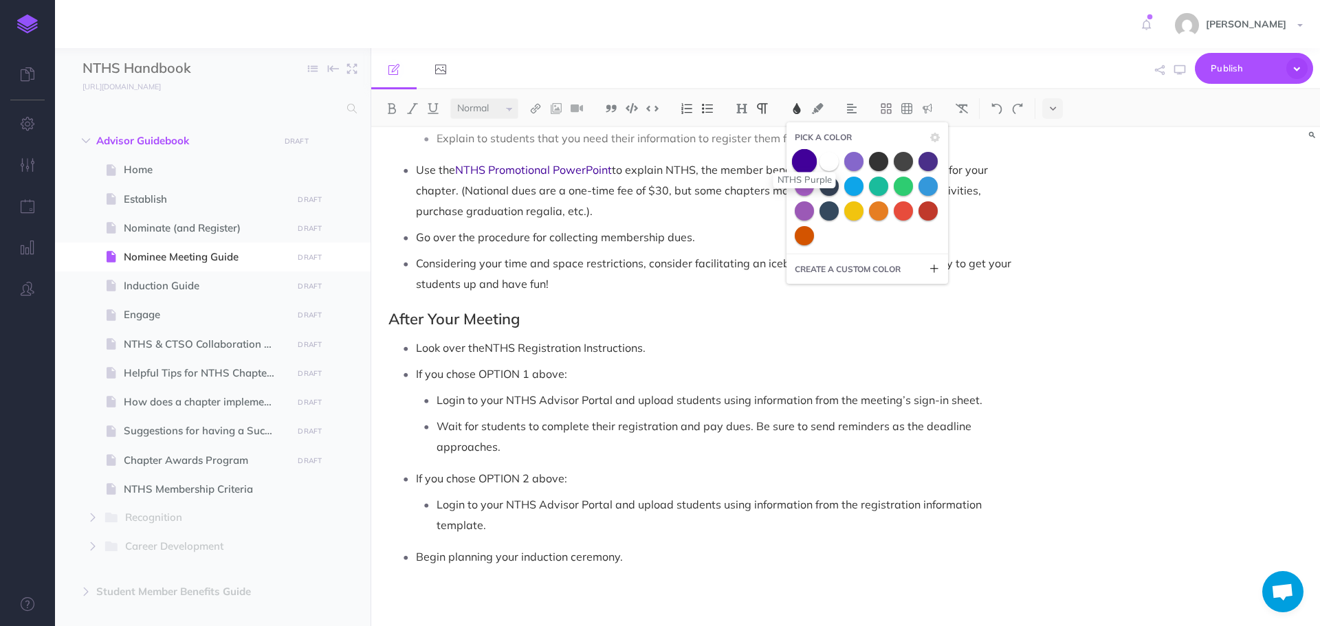
click at [809, 162] on span at bounding box center [804, 161] width 25 height 25
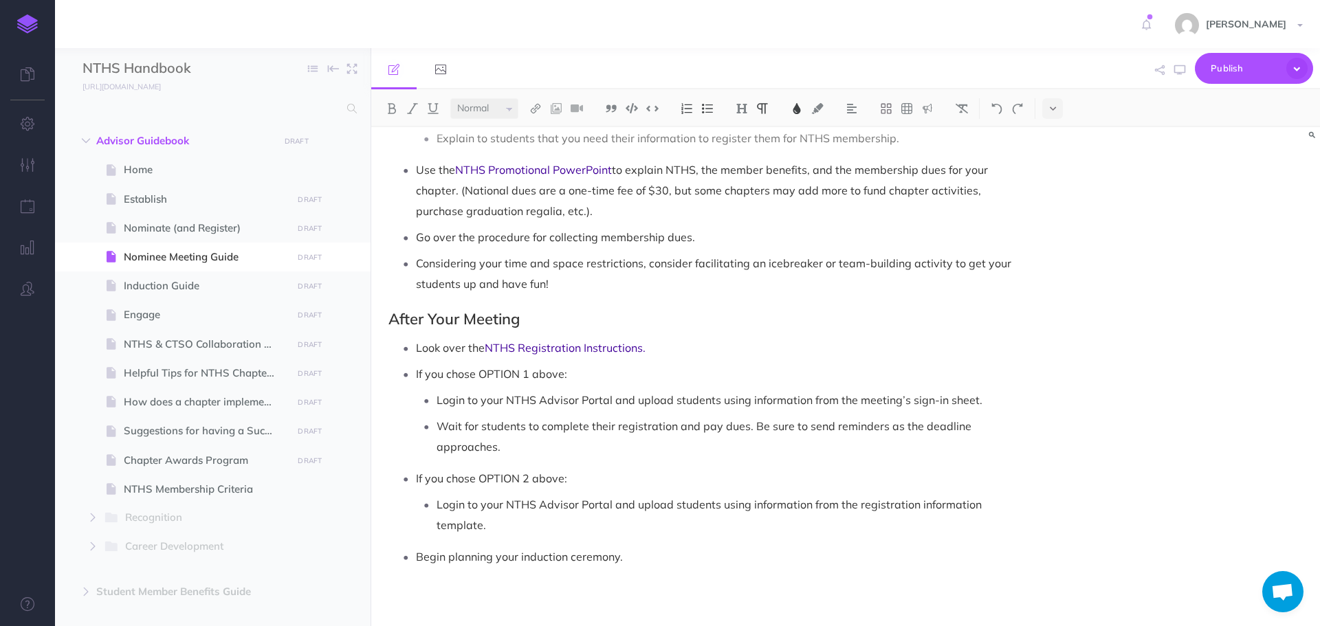
scroll to position [1102, 0]
drag, startPoint x: 417, startPoint y: 555, endPoint x: 623, endPoint y: 543, distance: 206.6
click at [623, 543] on ul "Look over the NTHS Registration Instructions . If you chose OPTION 1 above: Log…" at bounding box center [706, 451] width 623 height 230
click at [805, 111] on button at bounding box center [797, 108] width 21 height 21
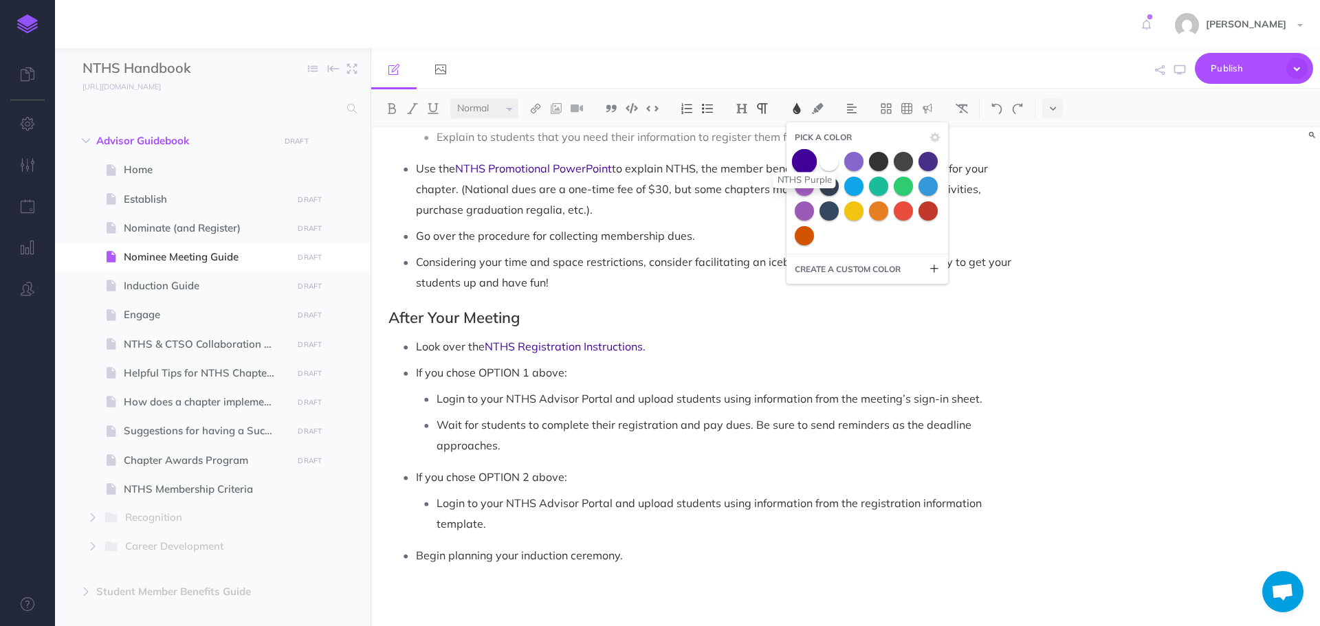
click at [805, 153] on span at bounding box center [804, 161] width 25 height 25
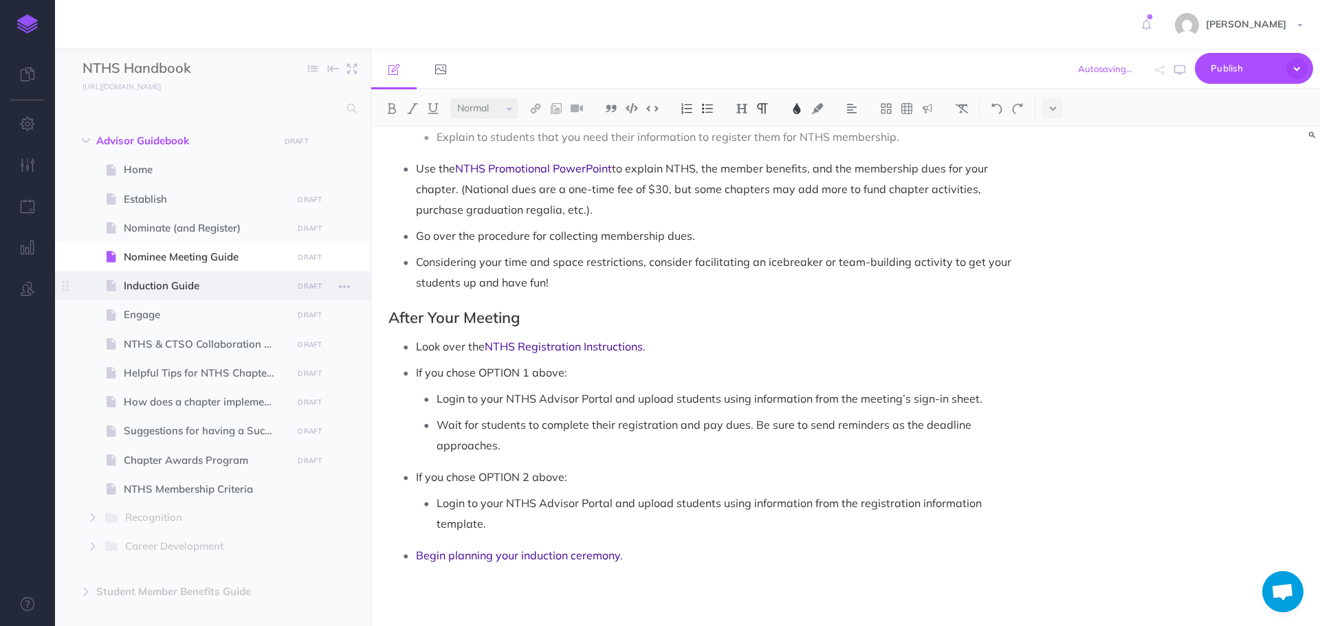
click at [193, 292] on span "Induction Guide" at bounding box center [206, 286] width 164 height 17
click at [210, 289] on span "Induction Guide" at bounding box center [206, 286] width 164 height 17
select select "null"
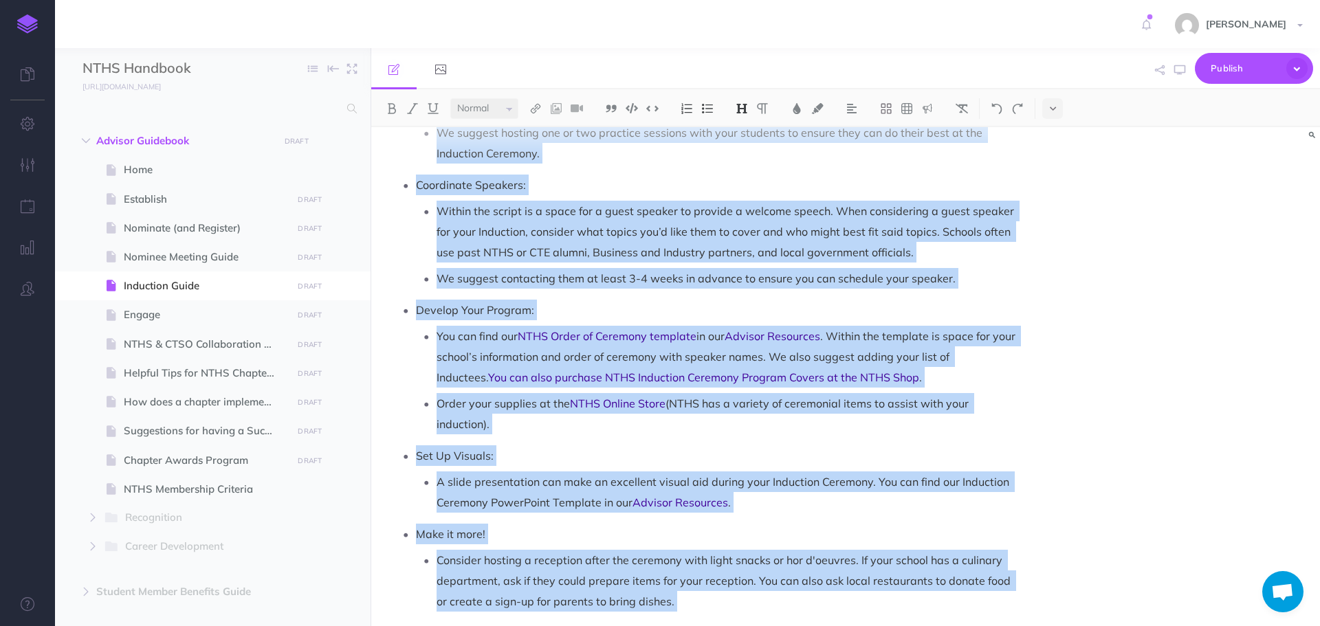
scroll to position [1989, 0]
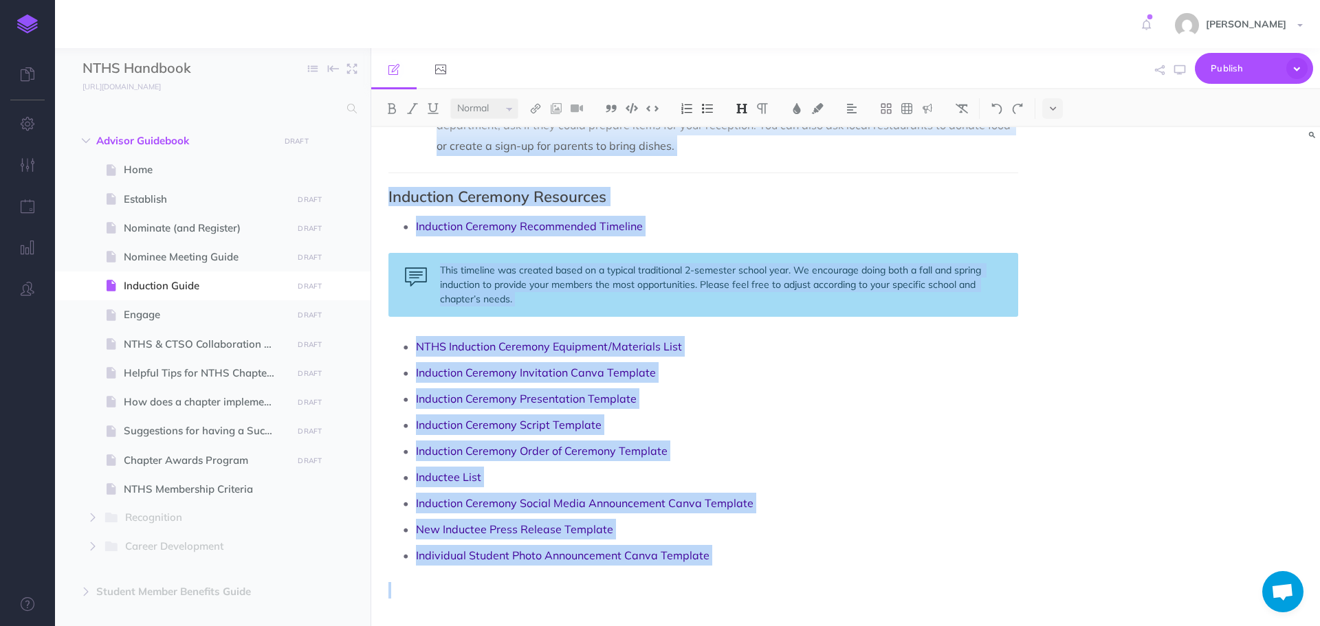
drag, startPoint x: 389, startPoint y: 160, endPoint x: 856, endPoint y: 659, distance: 683.5
click at [856, 626] on html "Toggle Navigation [PERSON_NAME] Settings Account Settings Teams Create Team Sup…" at bounding box center [660, 313] width 1320 height 626
click at [795, 108] on img at bounding box center [797, 108] width 12 height 11
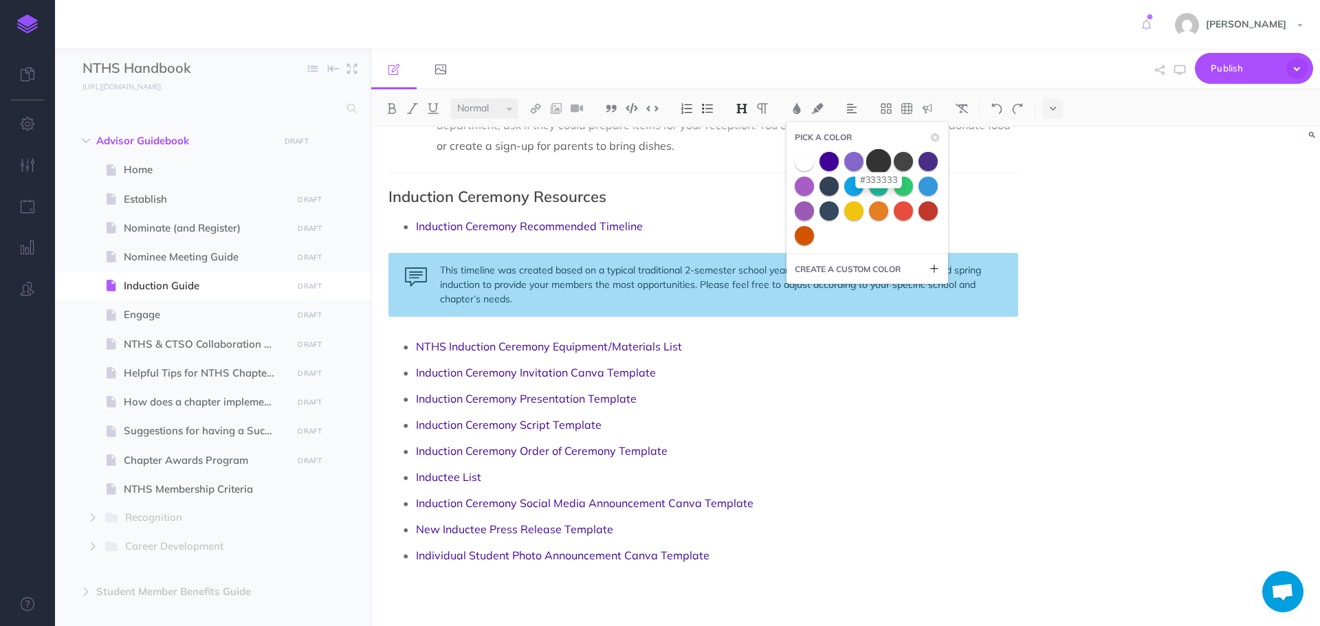
click at [885, 161] on span at bounding box center [878, 161] width 25 height 25
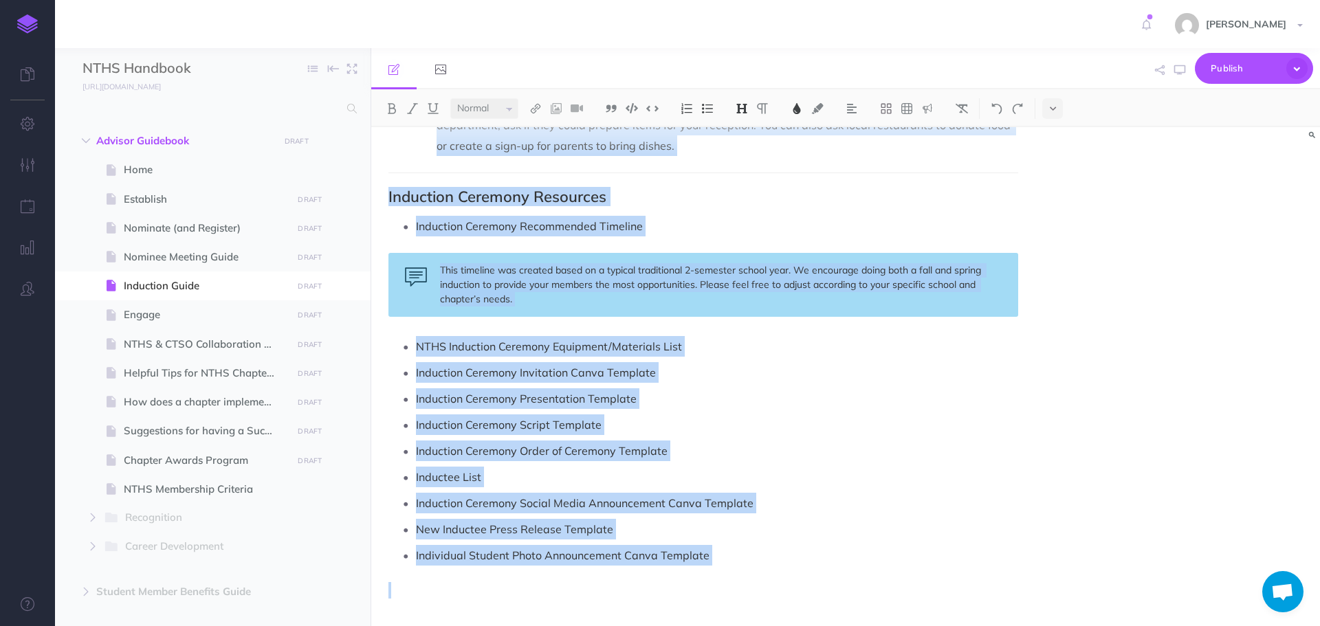
click at [835, 409] on ul "NTHS Induction Ceremony Equipment/Materials List Induction Ceremony Invitation …" at bounding box center [706, 451] width 623 height 230
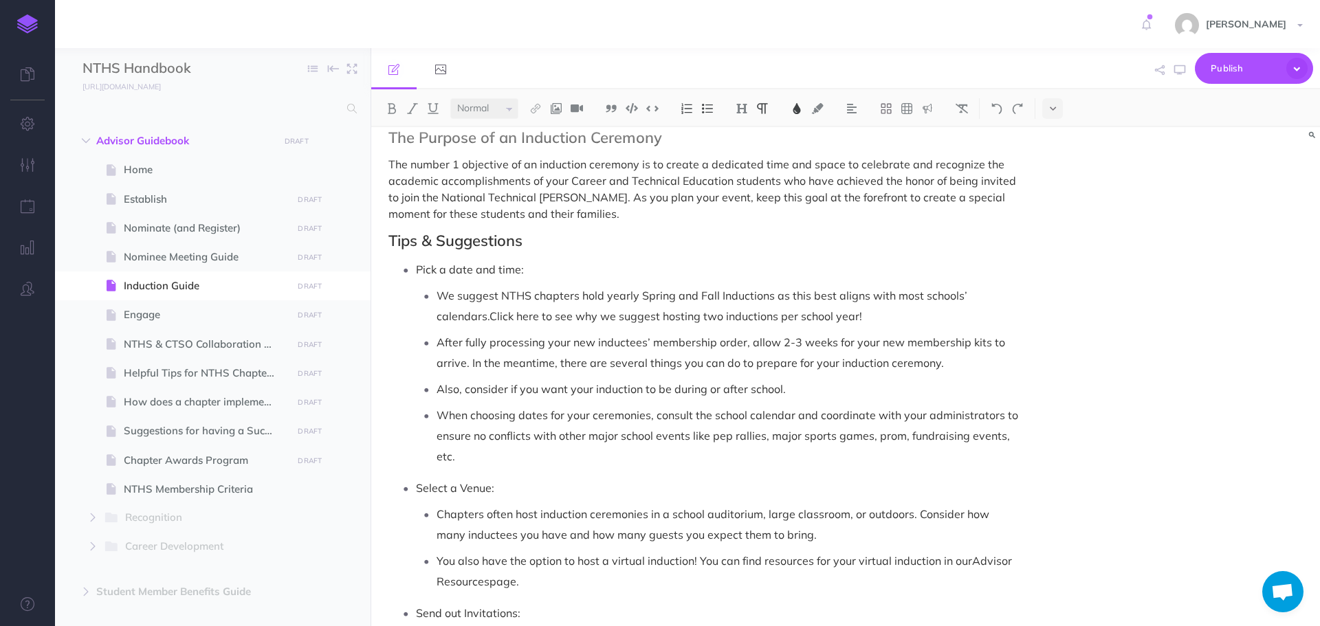
scroll to position [550, 0]
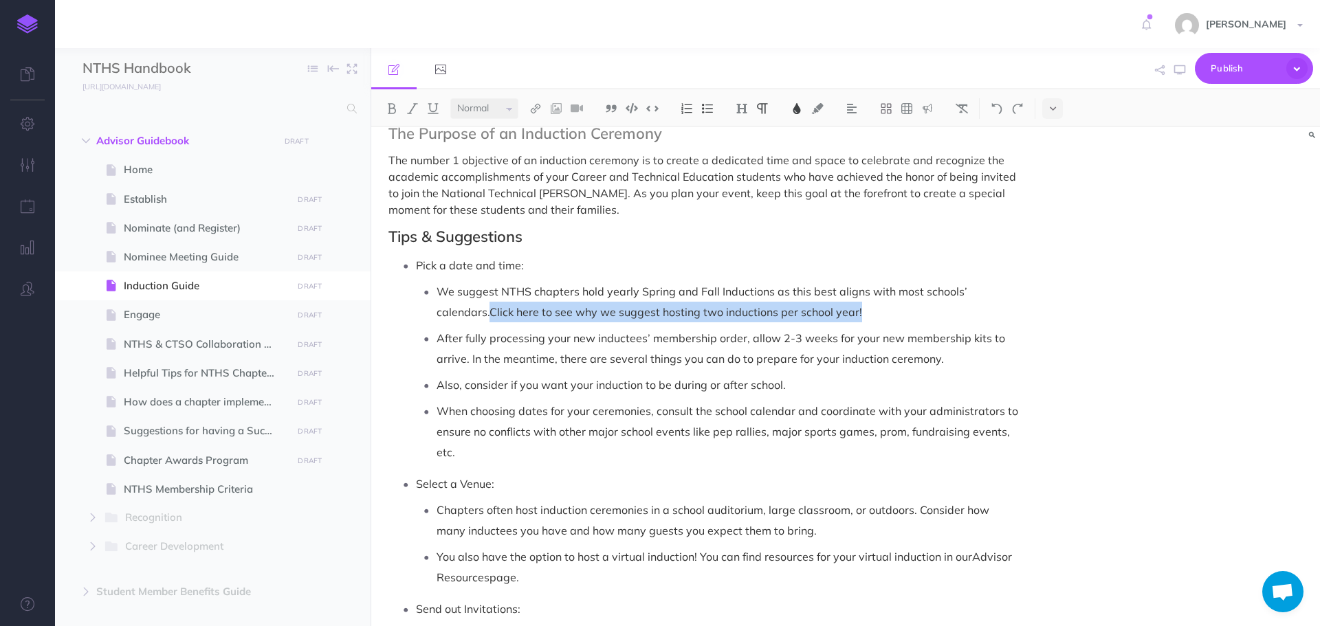
drag, startPoint x: 431, startPoint y: 313, endPoint x: 807, endPoint y: 313, distance: 376.1
click at [807, 313] on ul "We suggest NTHS chapters hold yearly Spring and Fall Inductions as this best al…" at bounding box center [717, 372] width 602 height 182
click at [803, 113] on img at bounding box center [797, 108] width 12 height 11
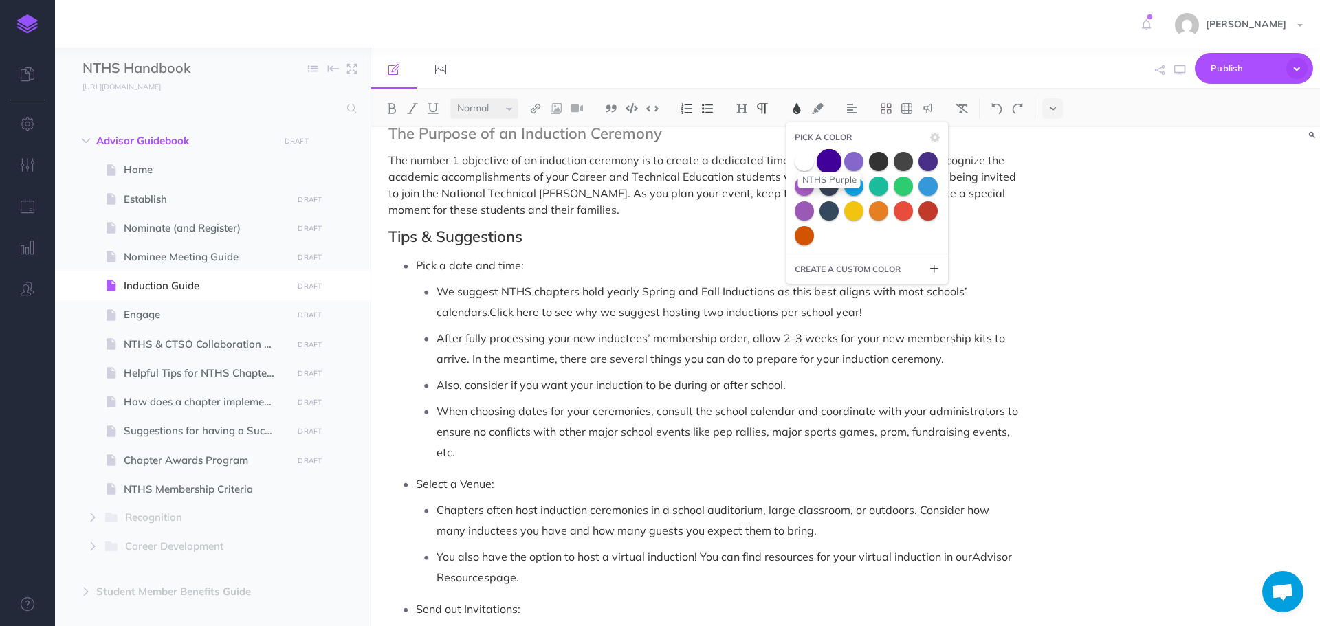
click at [834, 166] on span at bounding box center [829, 161] width 25 height 25
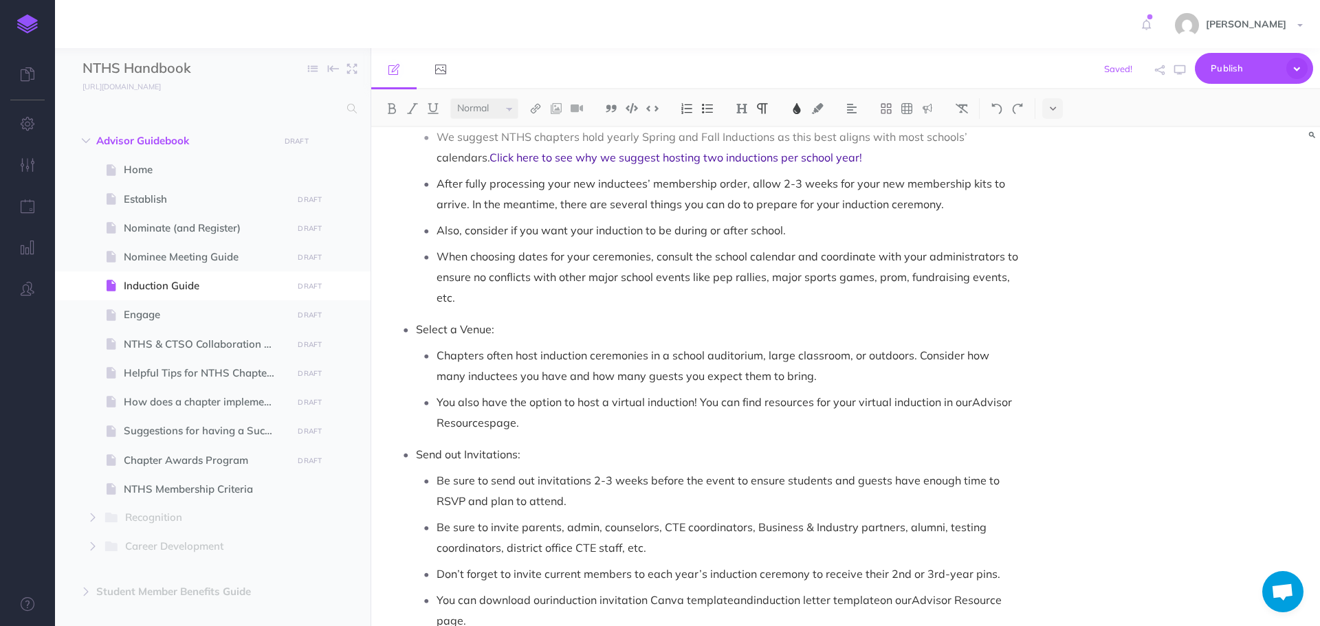
scroll to position [756, 0]
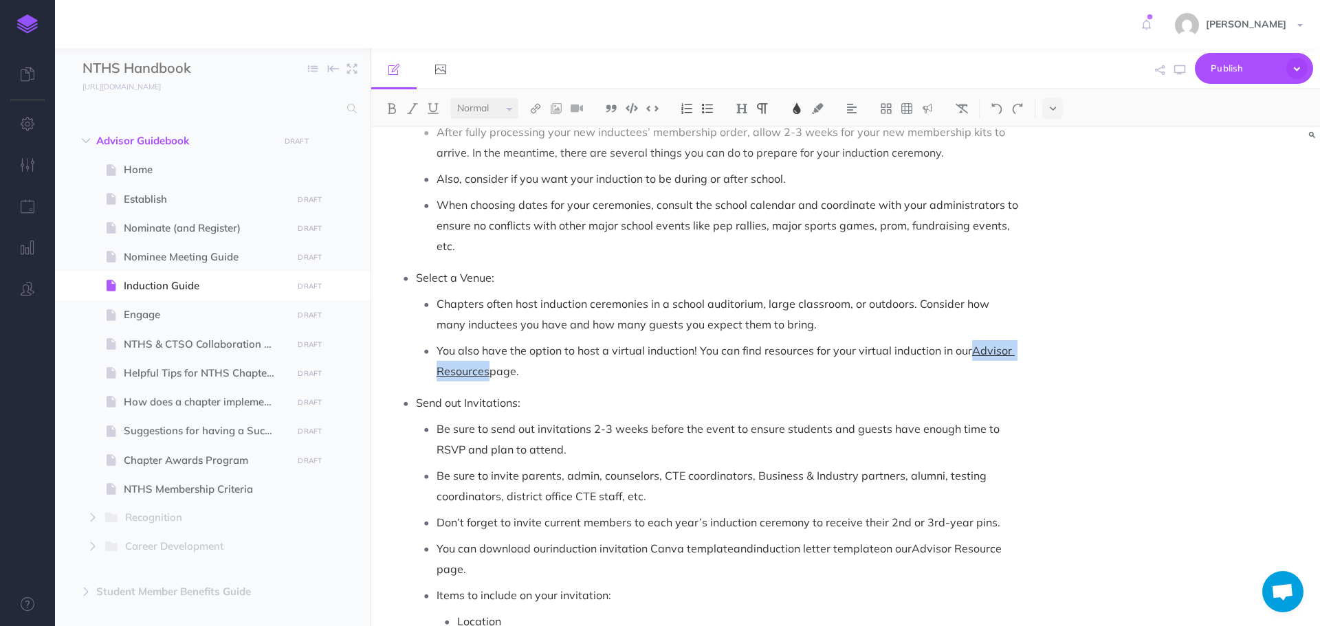
drag, startPoint x: 973, startPoint y: 350, endPoint x: 488, endPoint y: 371, distance: 485.2
click at [488, 371] on span "Advisor Resources" at bounding box center [726, 361] width 578 height 34
click at [800, 106] on img at bounding box center [797, 108] width 12 height 11
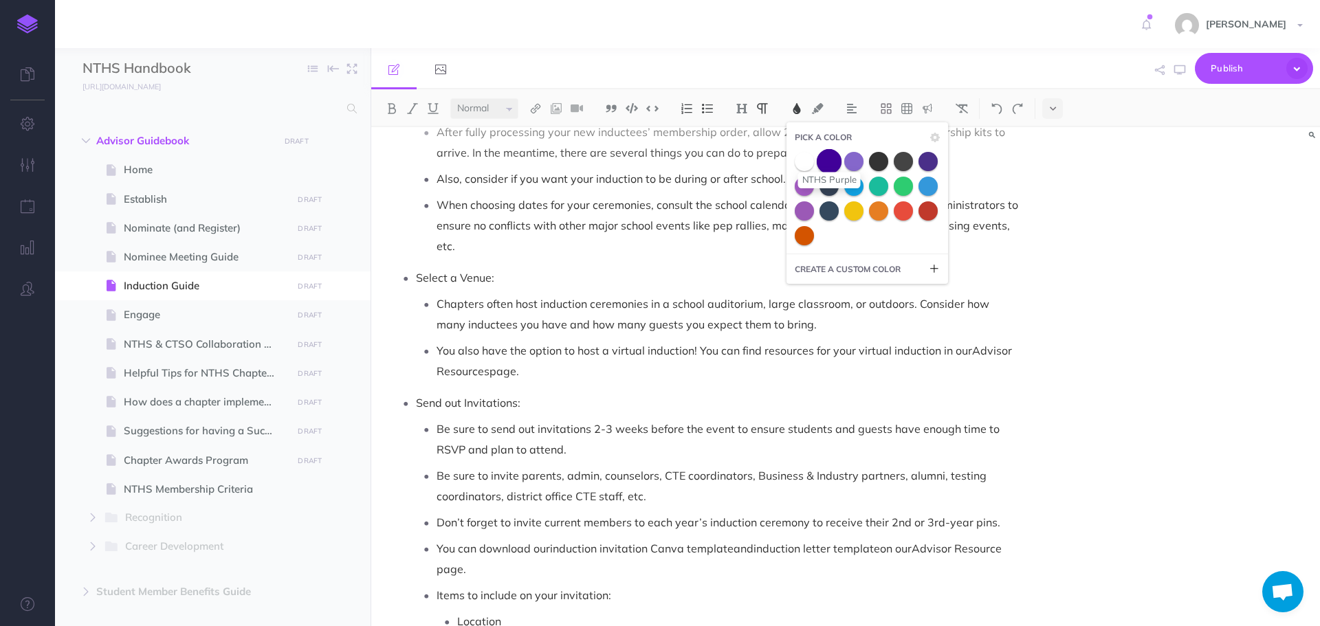
click at [829, 164] on span at bounding box center [829, 161] width 25 height 25
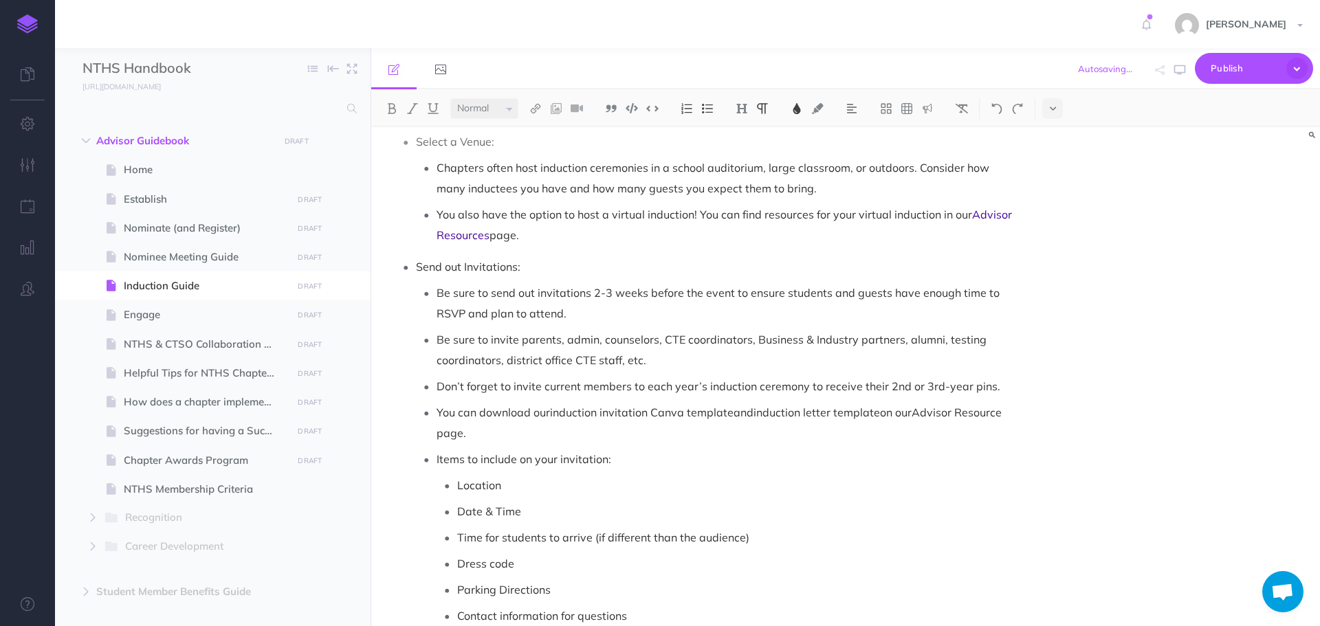
scroll to position [894, 0]
drag, startPoint x: 552, startPoint y: 411, endPoint x: 734, endPoint y: 321, distance: 202.3
click at [734, 396] on ul "Be sure to send out invitations 2-3 weeks before the event to ensure students a…" at bounding box center [717, 466] width 602 height 370
click at [803, 103] on img at bounding box center [797, 108] width 12 height 11
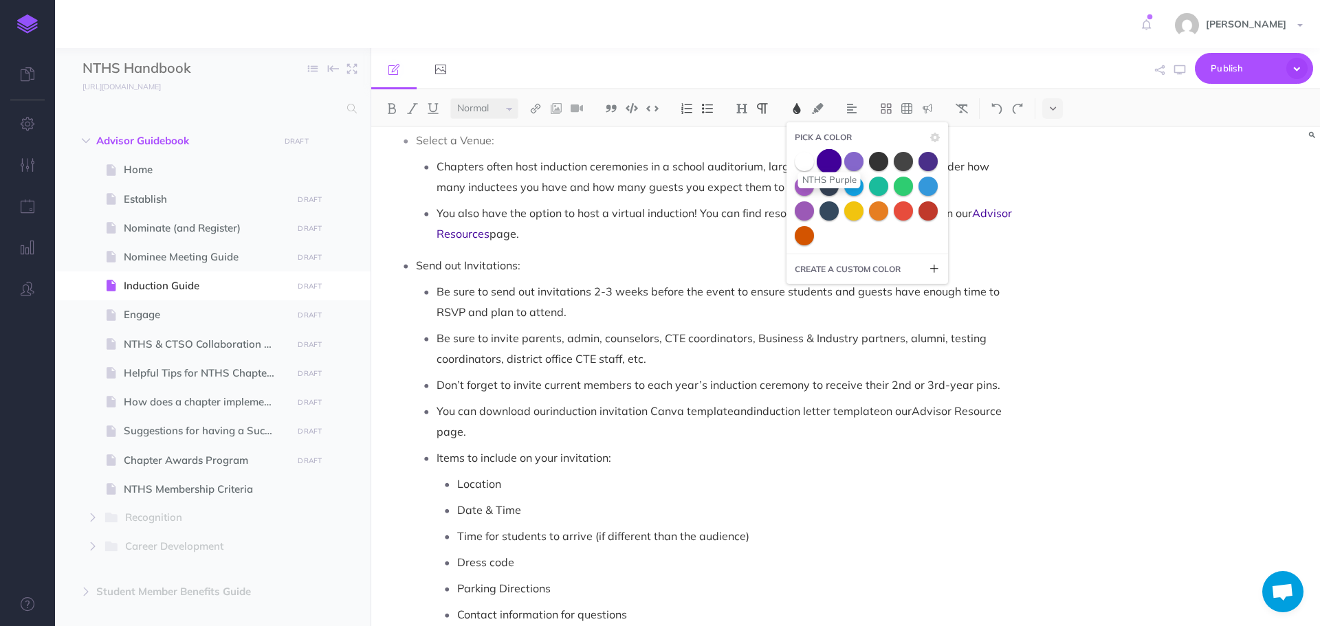
click at [831, 160] on span at bounding box center [829, 161] width 25 height 25
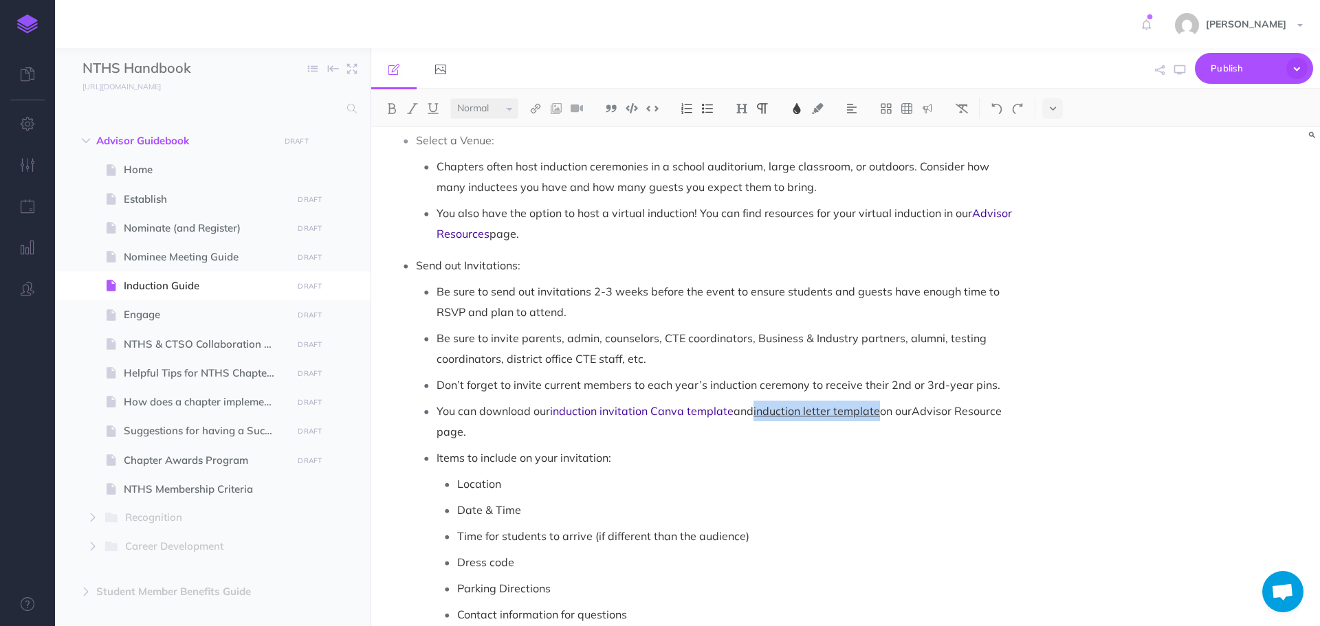
drag, startPoint x: 758, startPoint y: 412, endPoint x: 878, endPoint y: 404, distance: 120.6
click at [882, 412] on p "You can download our induction invitation Canva template and induction letter t…" at bounding box center [728, 421] width 582 height 41
click at [798, 110] on img at bounding box center [797, 108] width 12 height 11
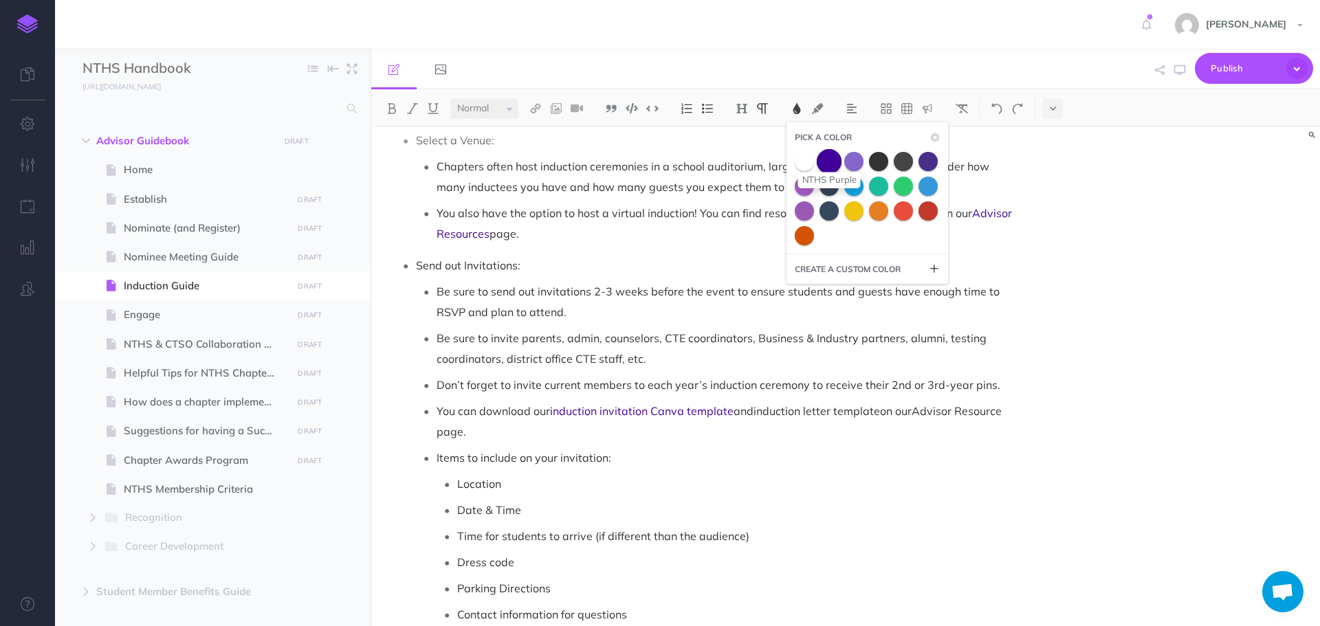
click at [827, 160] on span at bounding box center [829, 161] width 25 height 25
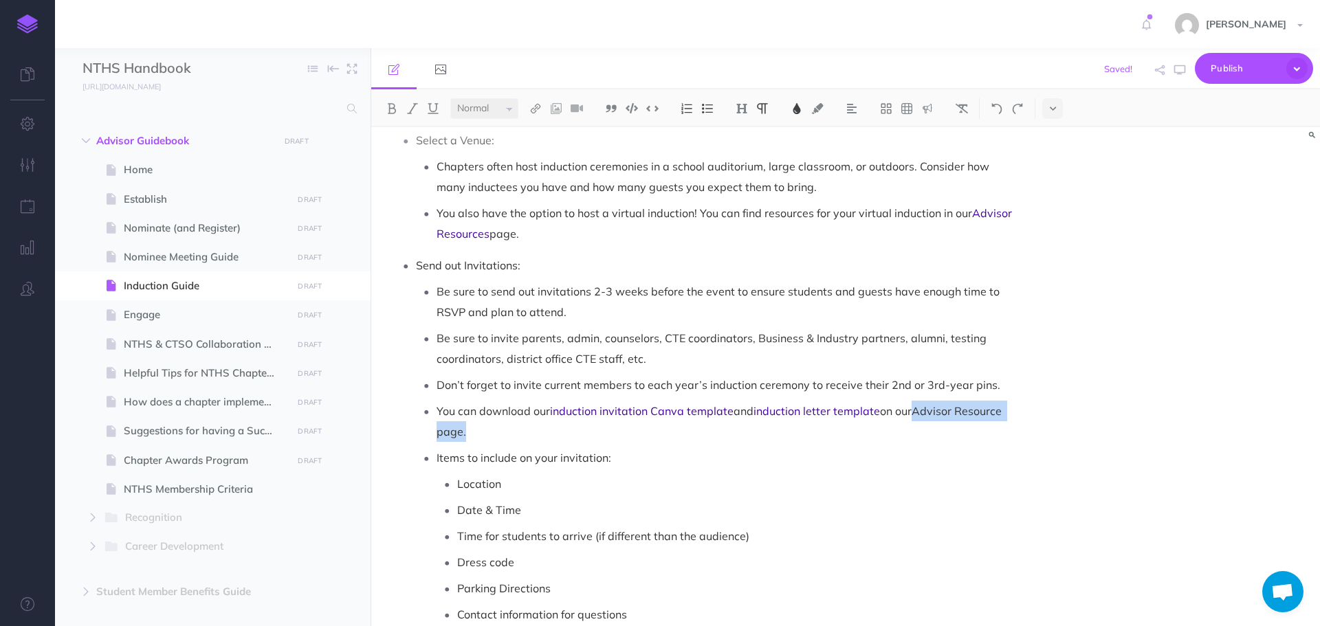
drag, startPoint x: 921, startPoint y: 409, endPoint x: 938, endPoint y: 424, distance: 22.4
click at [938, 424] on p "You can download our induction invitation Canva template and induction letter t…" at bounding box center [728, 421] width 582 height 41
click at [803, 102] on button at bounding box center [797, 108] width 21 height 21
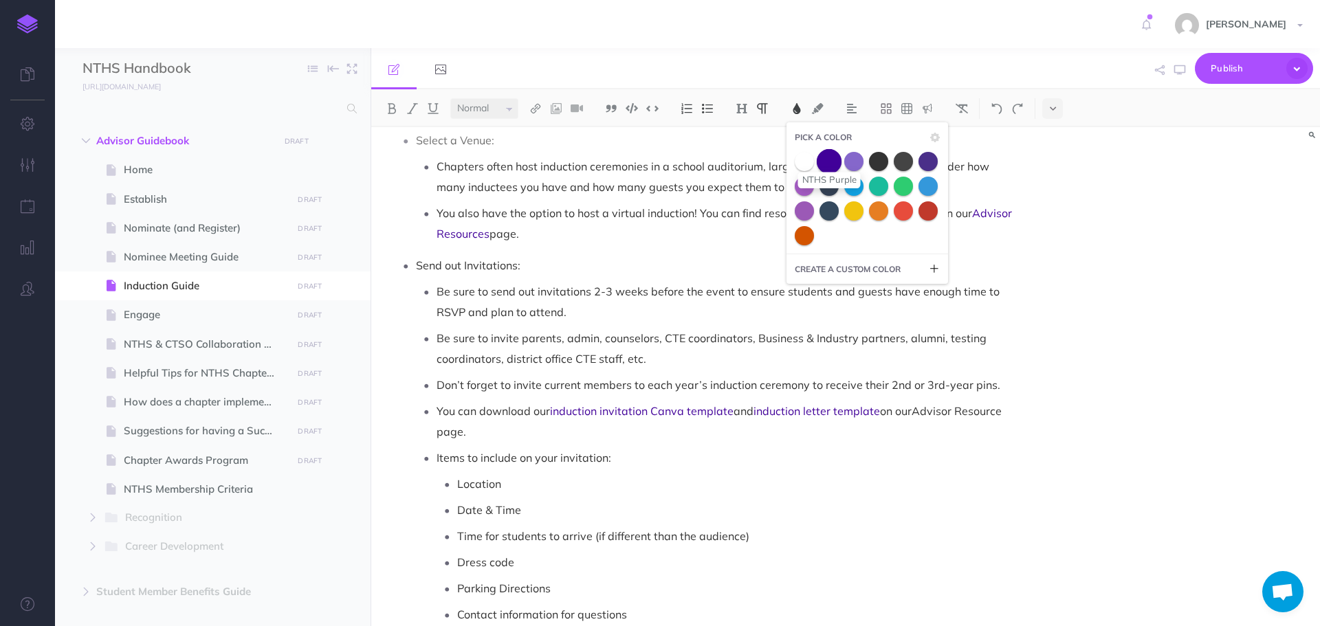
click at [831, 160] on span at bounding box center [829, 161] width 25 height 25
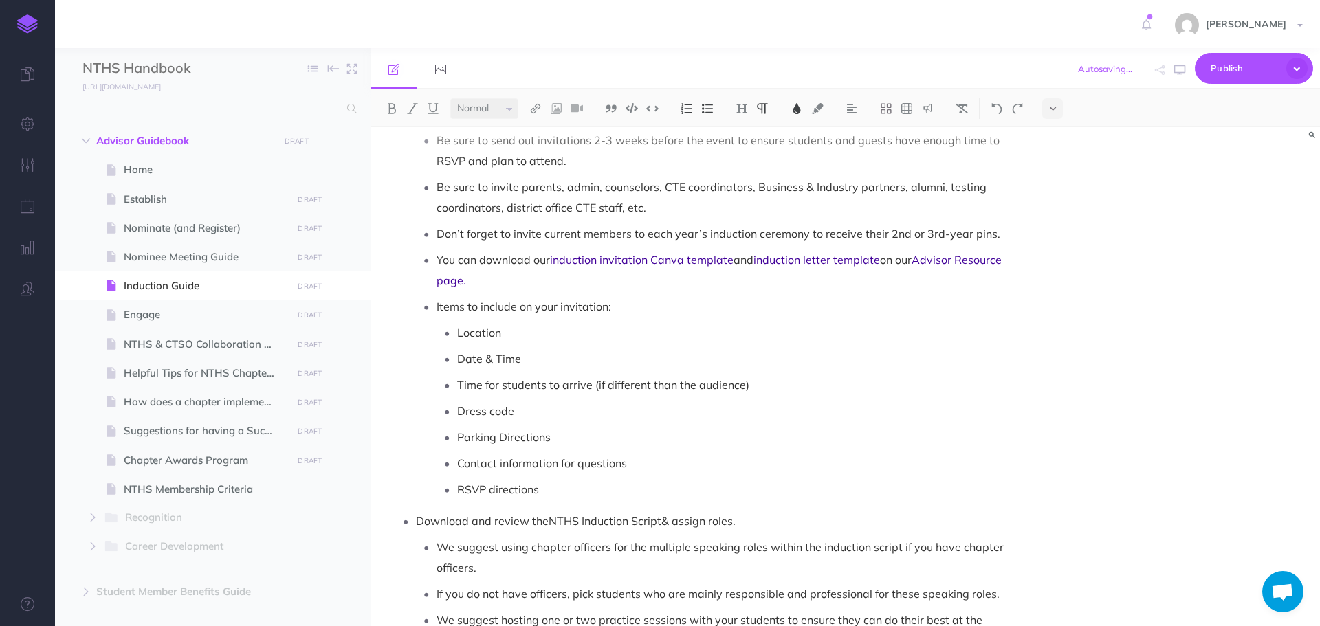
scroll to position [1169, 0]
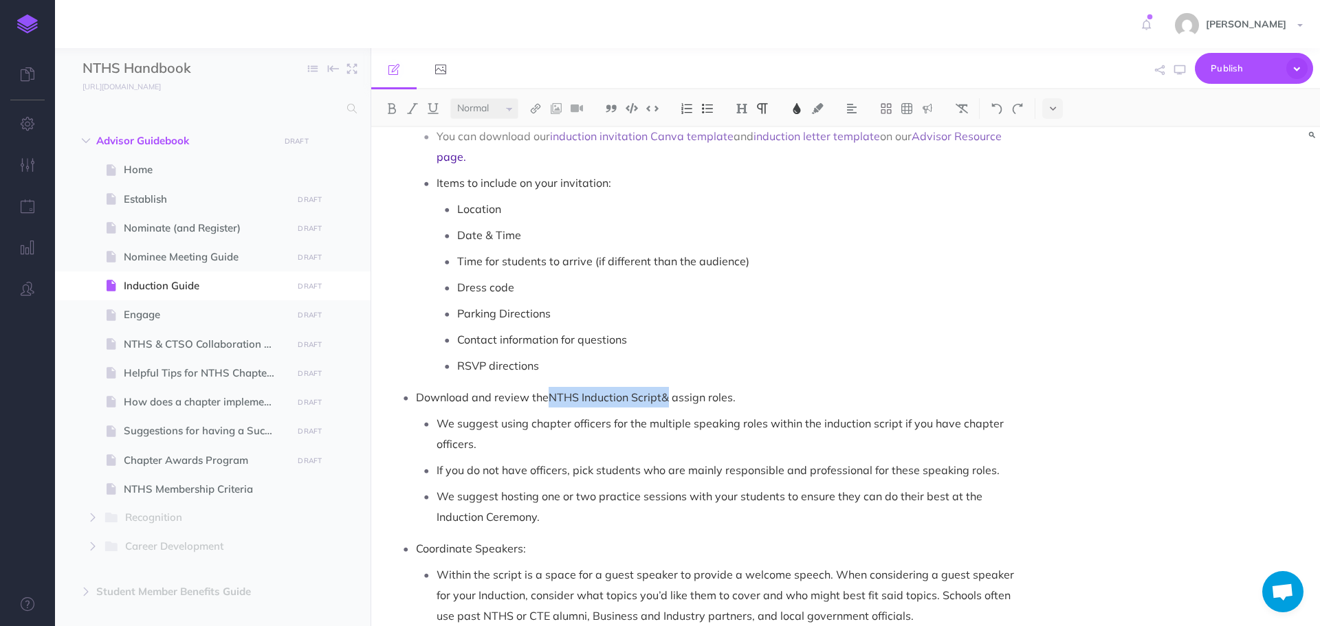
drag, startPoint x: 550, startPoint y: 395, endPoint x: 664, endPoint y: 395, distance: 114.1
click at [664, 395] on p "Download and review the NTHS Induction Script & assign roles." at bounding box center [717, 397] width 602 height 21
click at [796, 109] on img at bounding box center [797, 108] width 12 height 11
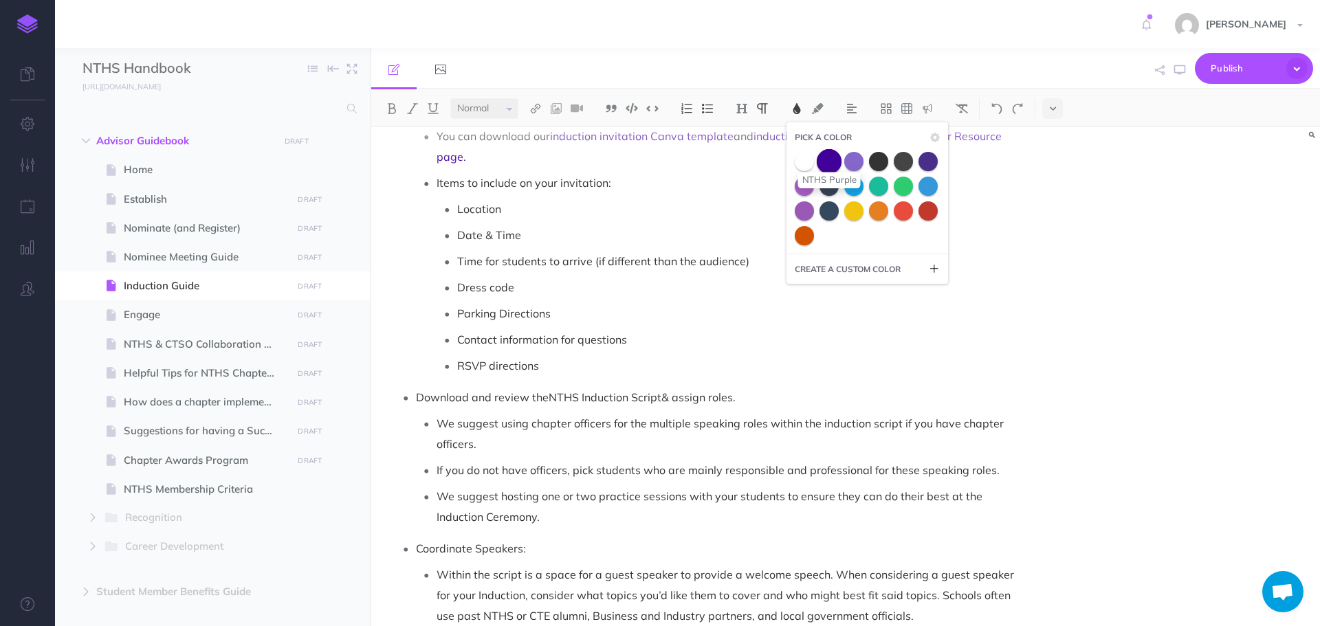
click at [833, 162] on span at bounding box center [829, 161] width 25 height 25
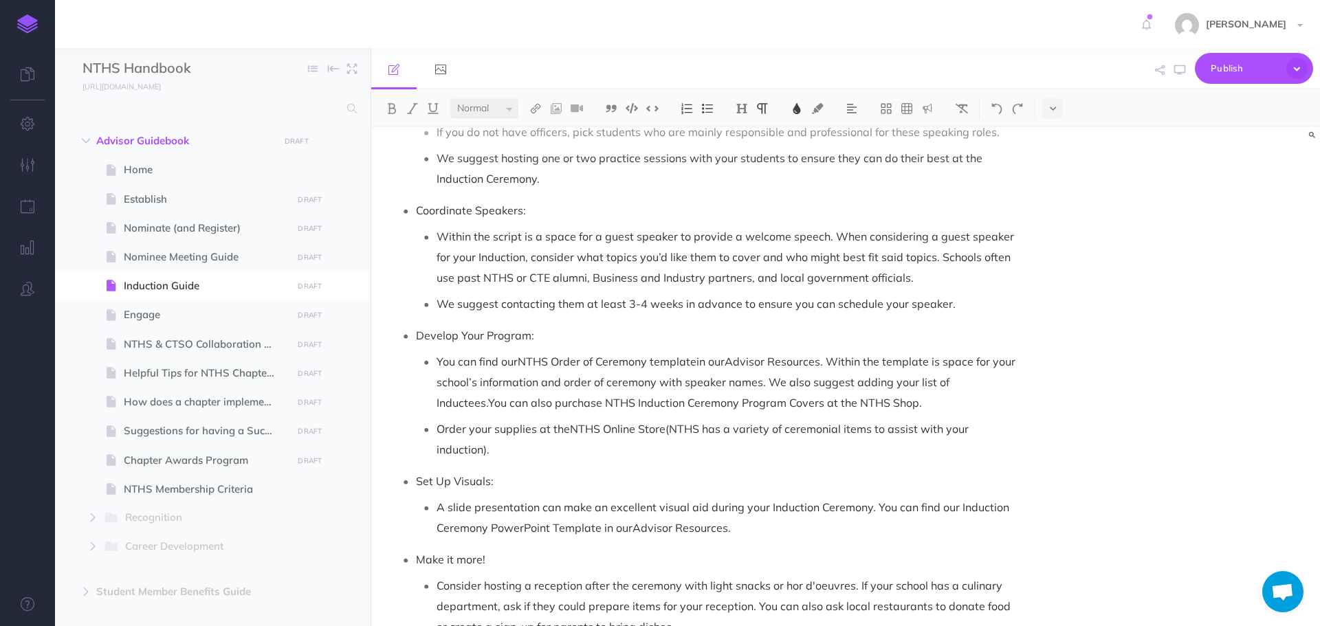
scroll to position [1513, 0]
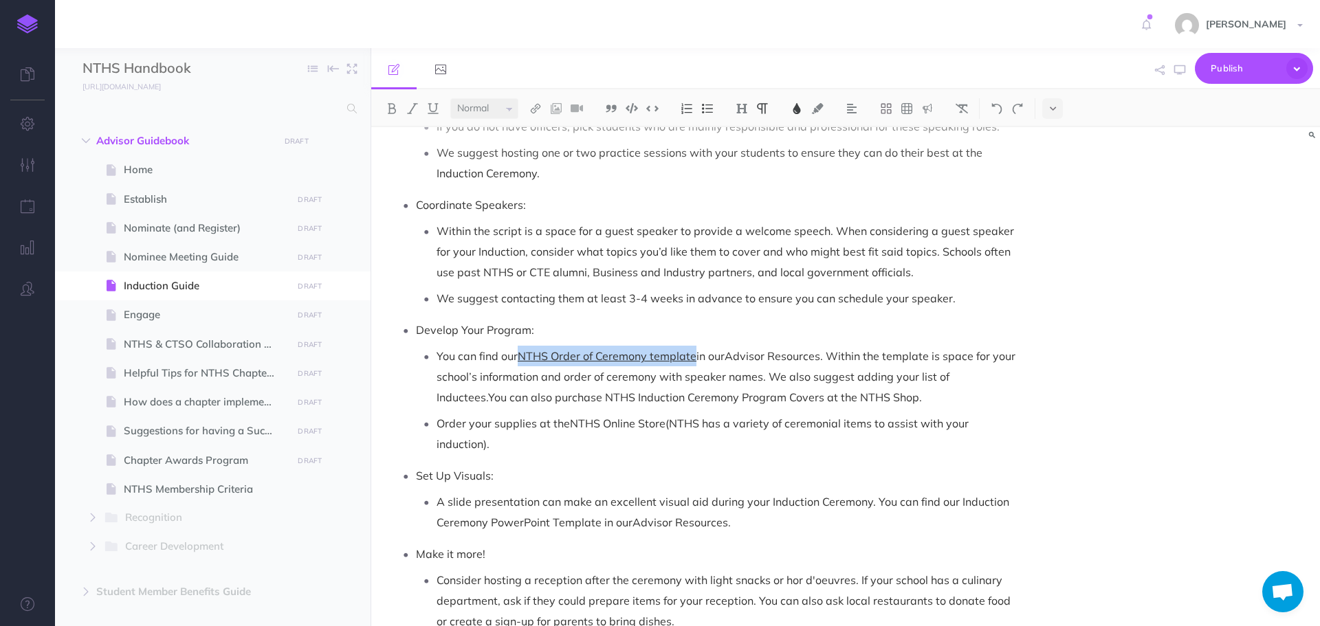
drag, startPoint x: 522, startPoint y: 359, endPoint x: 697, endPoint y: 357, distance: 174.7
click at [697, 357] on span "NTHS Order of Ceremony template" at bounding box center [607, 356] width 179 height 14
click at [798, 103] on img at bounding box center [797, 108] width 12 height 11
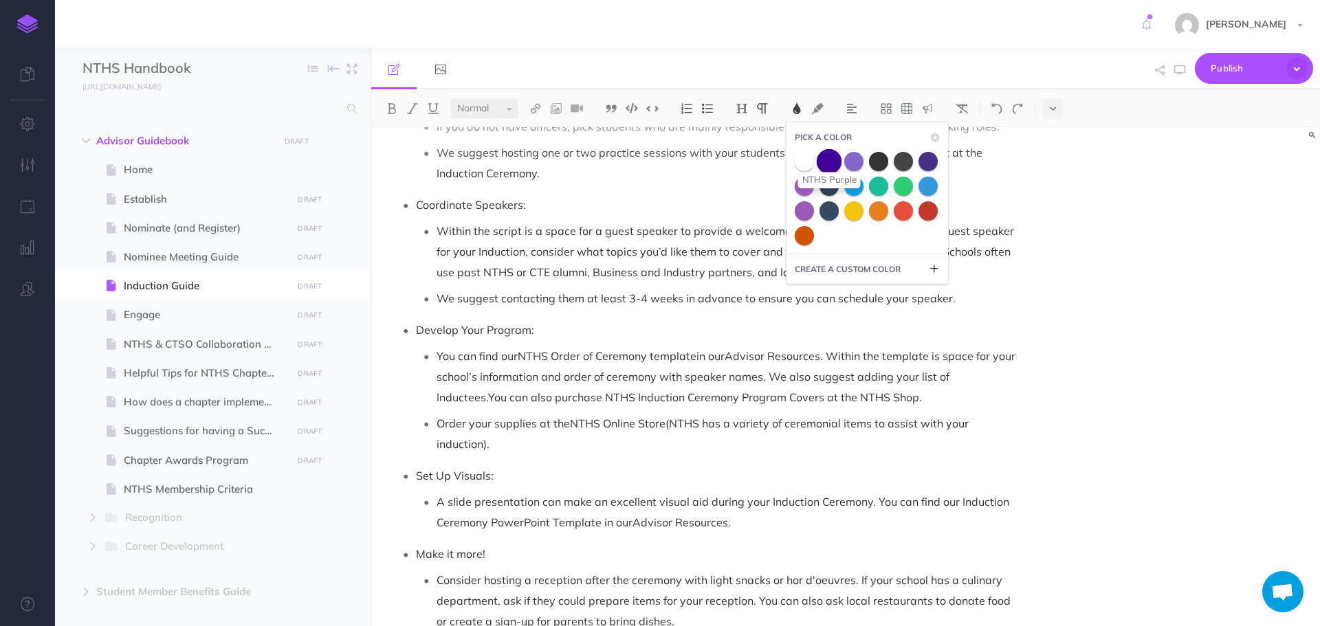
click at [831, 158] on span at bounding box center [829, 161] width 25 height 25
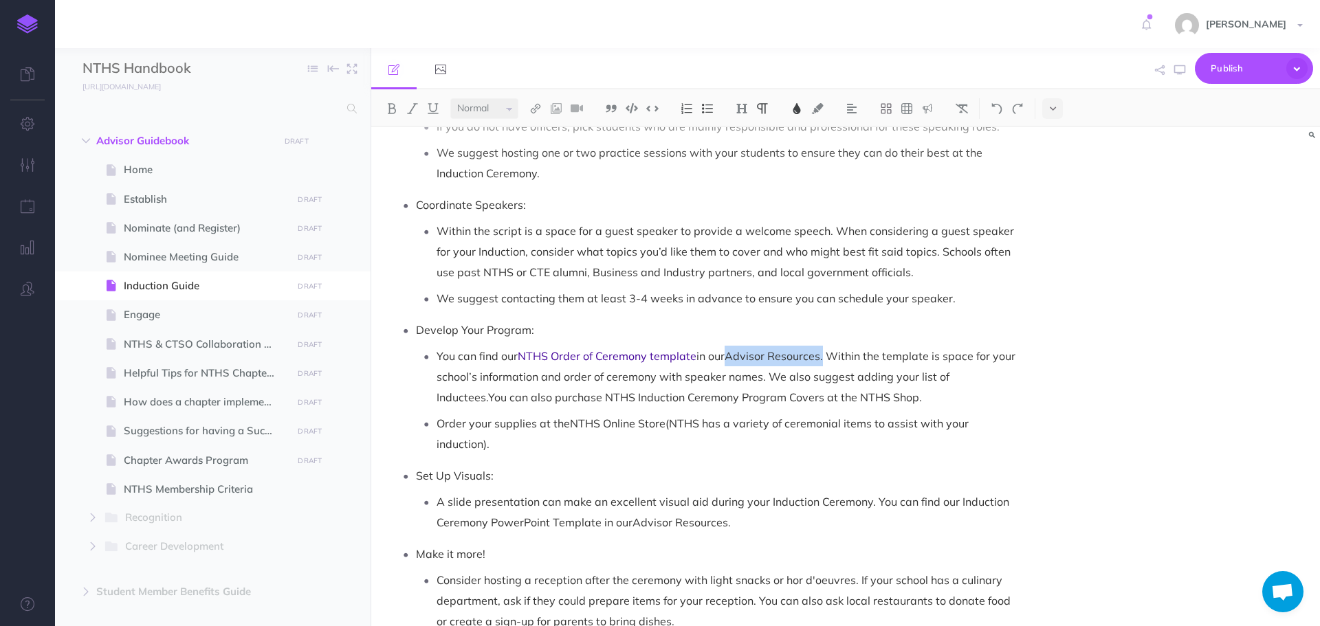
drag, startPoint x: 732, startPoint y: 357, endPoint x: 829, endPoint y: 356, distance: 97.7
click at [829, 356] on p "You can find our NTHS Order of Ceremony template in our Advisor Resources . Wit…" at bounding box center [728, 377] width 582 height 62
click at [796, 109] on img at bounding box center [797, 108] width 12 height 11
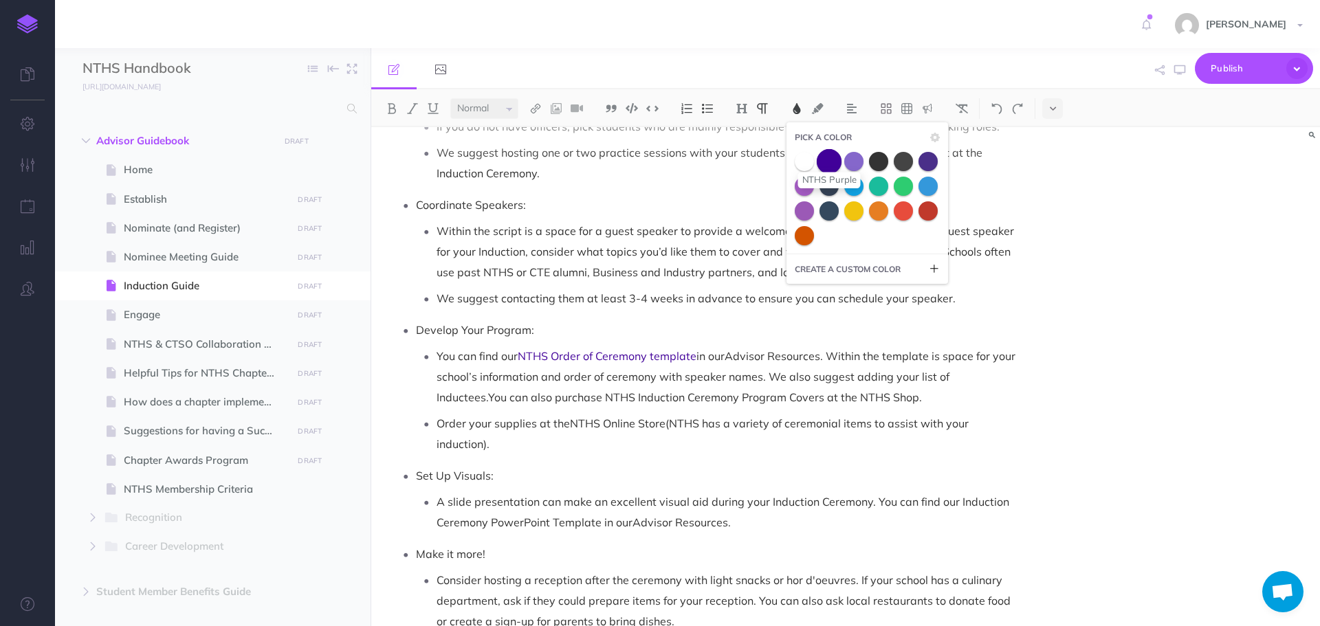
click at [829, 166] on span at bounding box center [829, 161] width 25 height 25
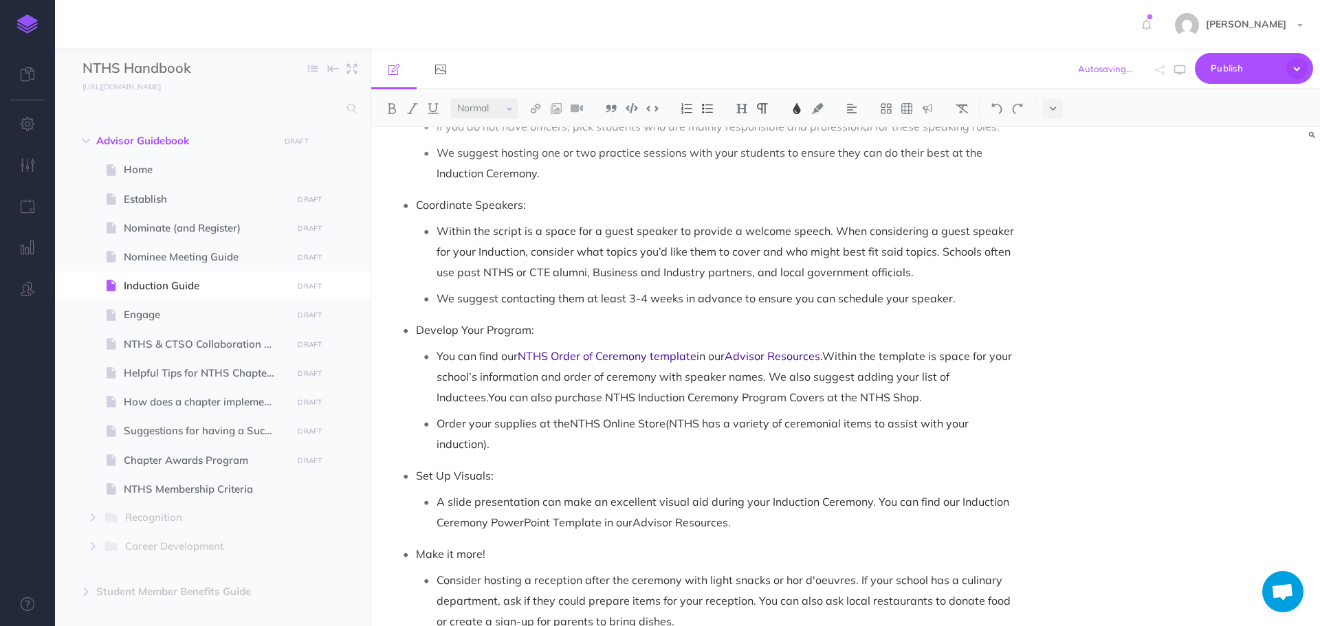
scroll to position [1582, 0]
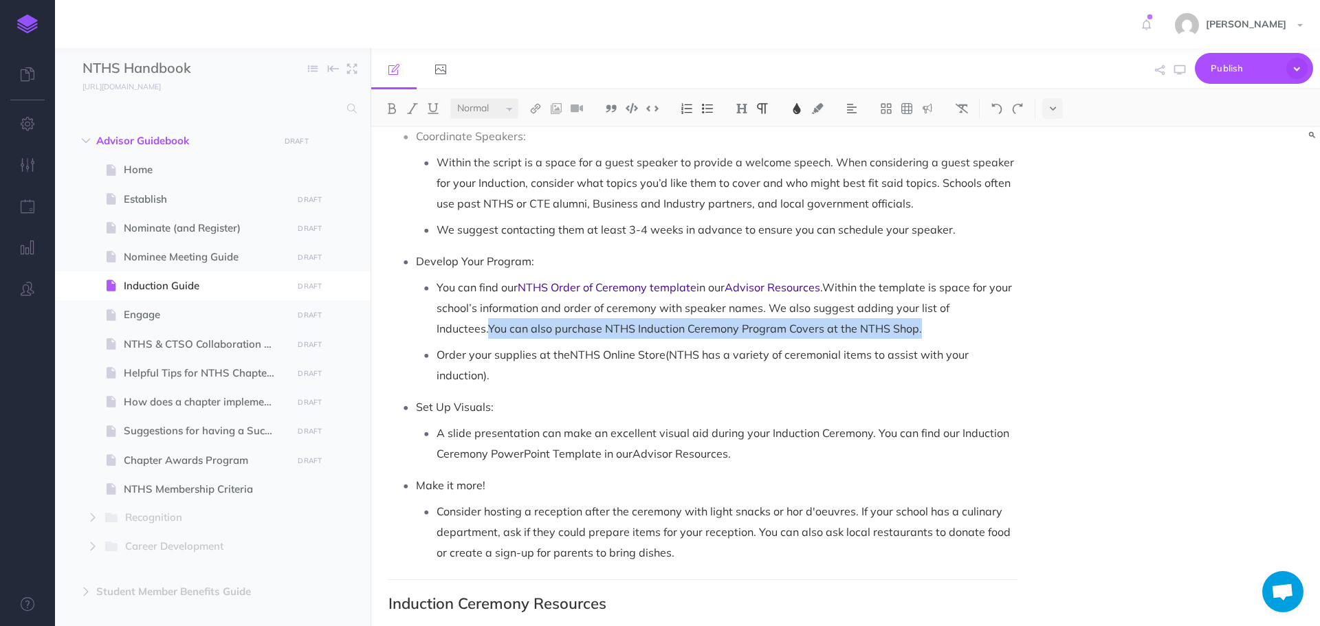
drag, startPoint x: 491, startPoint y: 329, endPoint x: 926, endPoint y: 327, distance: 435.3
click at [926, 327] on p "You can find our NTHS Order of Ceremony template in our Advisor Resources . Wit…" at bounding box center [728, 308] width 582 height 62
click at [794, 109] on img at bounding box center [797, 108] width 12 height 11
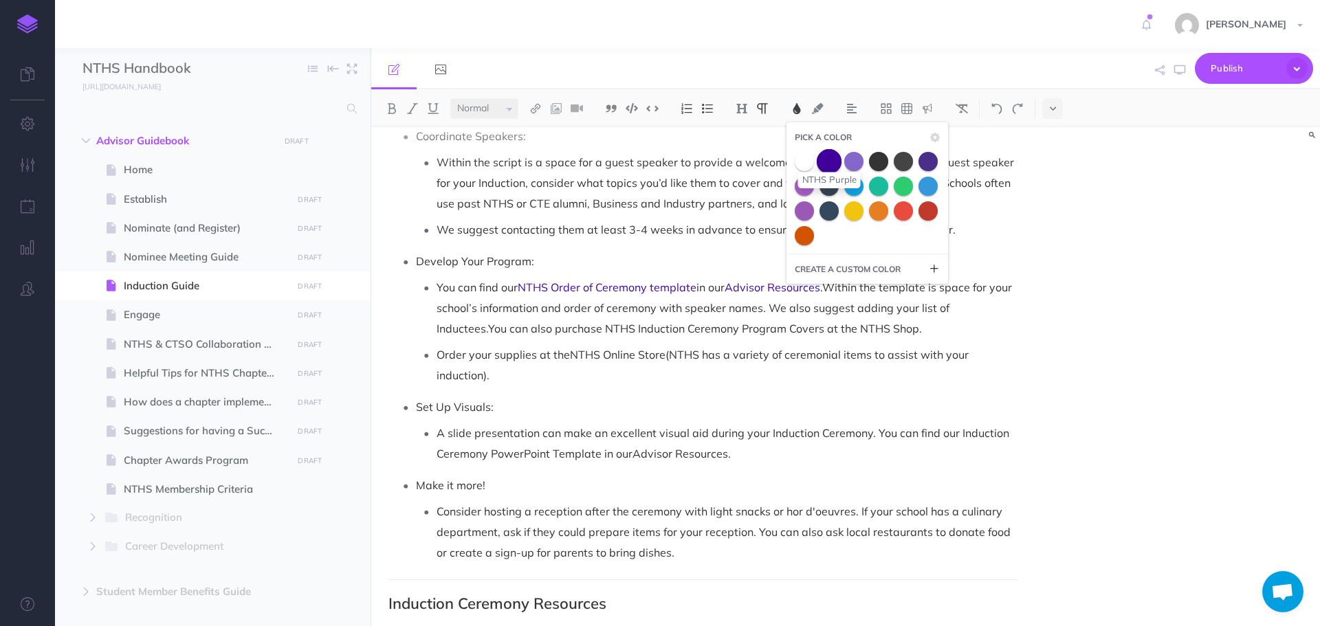
click at [826, 164] on span at bounding box center [829, 161] width 25 height 25
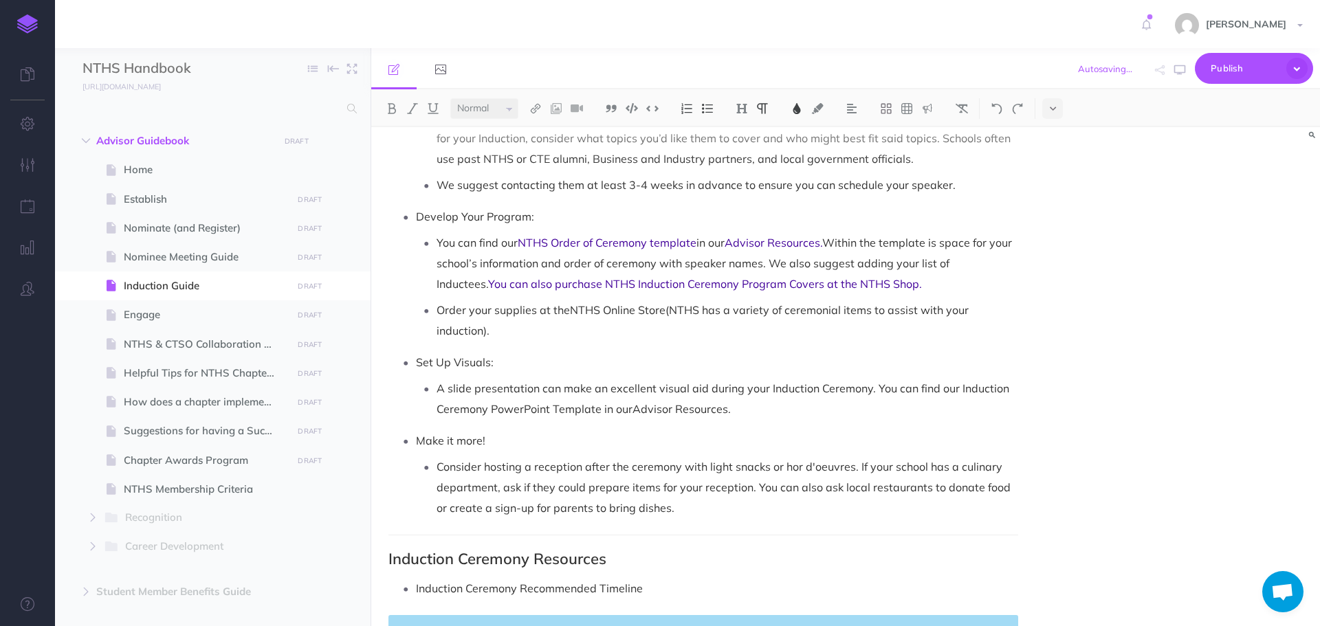
scroll to position [1650, 0]
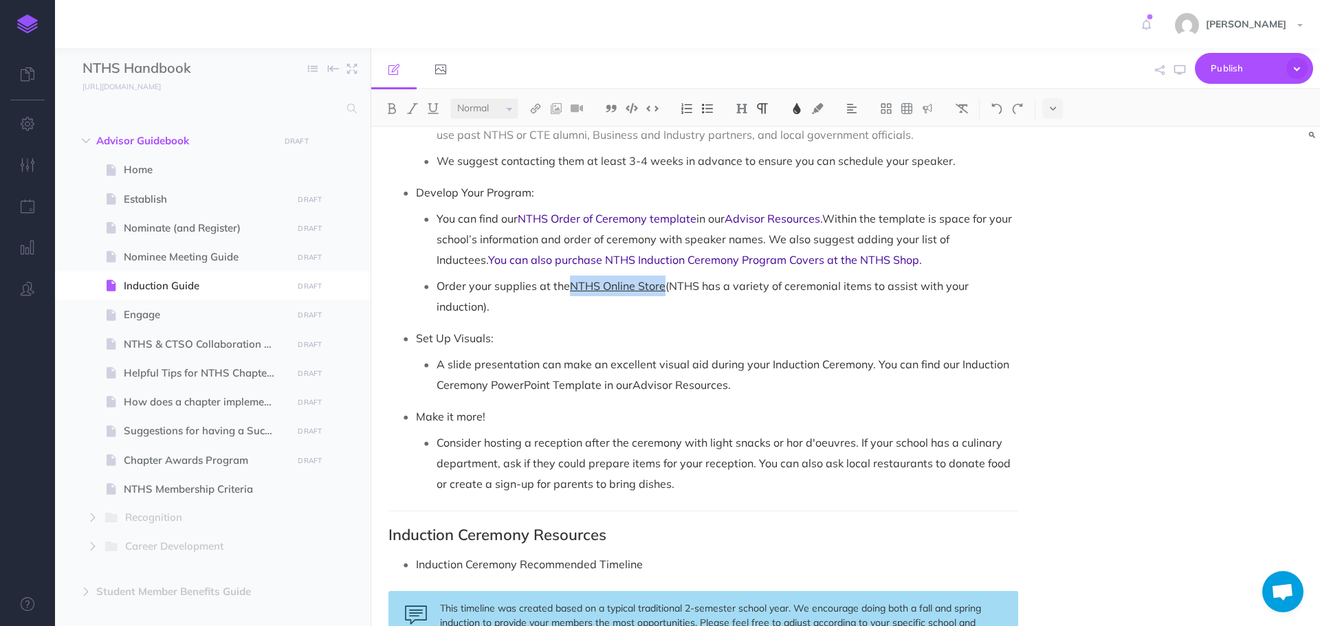
drag, startPoint x: 571, startPoint y: 286, endPoint x: 665, endPoint y: 285, distance: 93.5
click at [665, 285] on span "NTHS Online Store" at bounding box center [618, 286] width 96 height 14
click at [799, 112] on img at bounding box center [797, 108] width 12 height 11
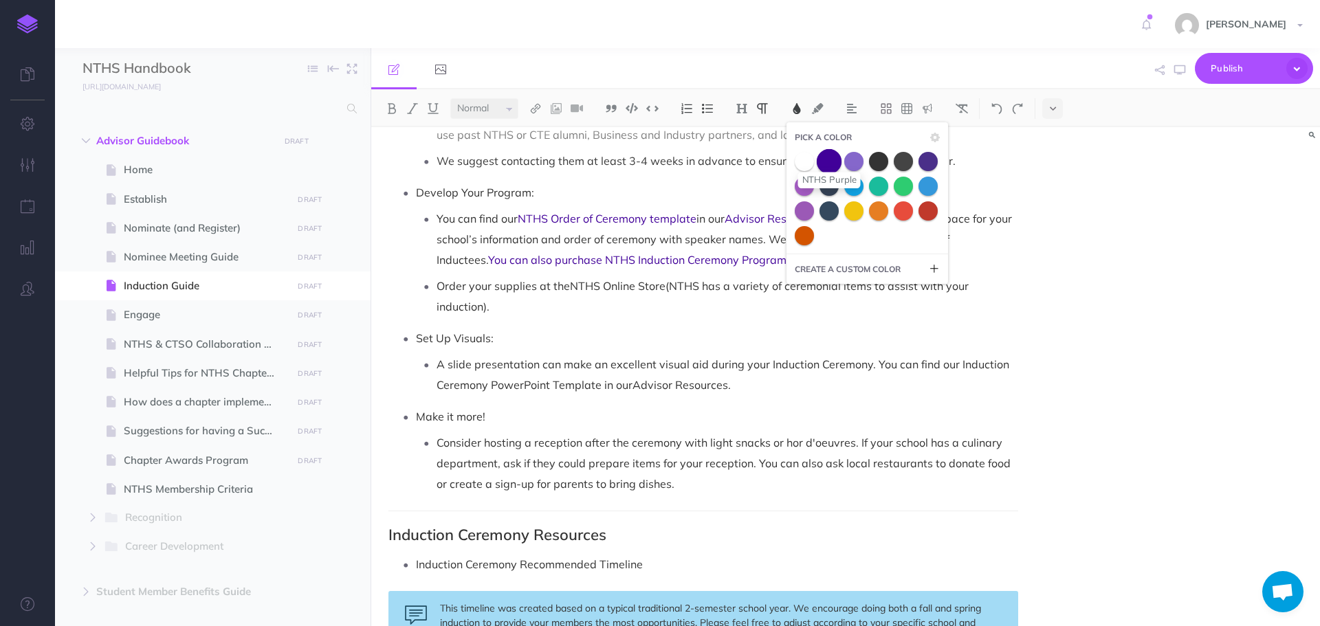
click at [832, 164] on span at bounding box center [829, 161] width 25 height 25
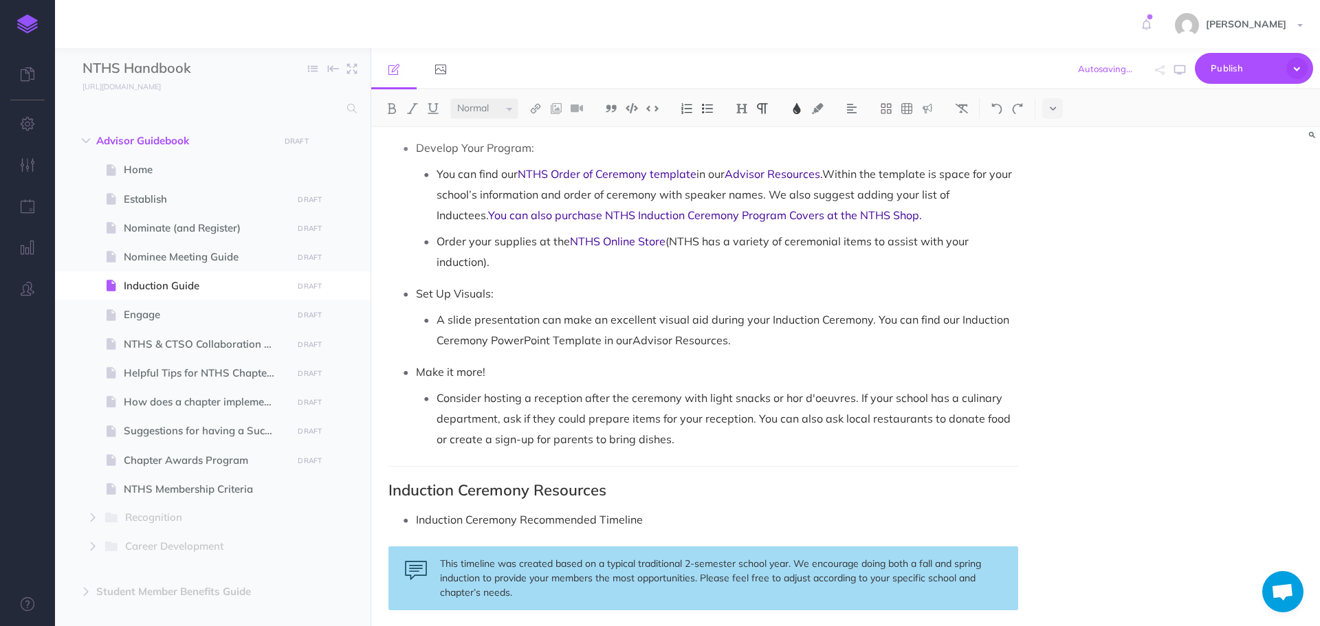
scroll to position [1719, 0]
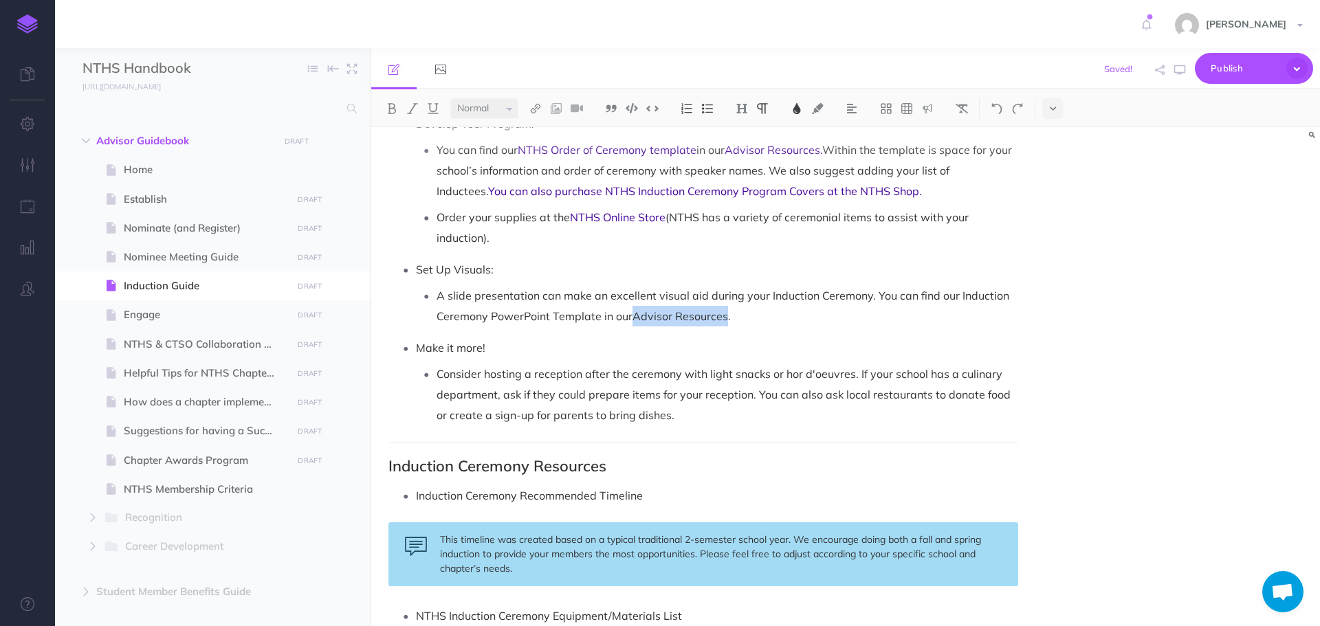
drag, startPoint x: 634, startPoint y: 321, endPoint x: 728, endPoint y: 320, distance: 93.5
click at [728, 320] on p "A slide presentation can make an excellent visual aid during your Induction Cer…" at bounding box center [728, 305] width 582 height 41
click at [800, 109] on img at bounding box center [797, 108] width 12 height 11
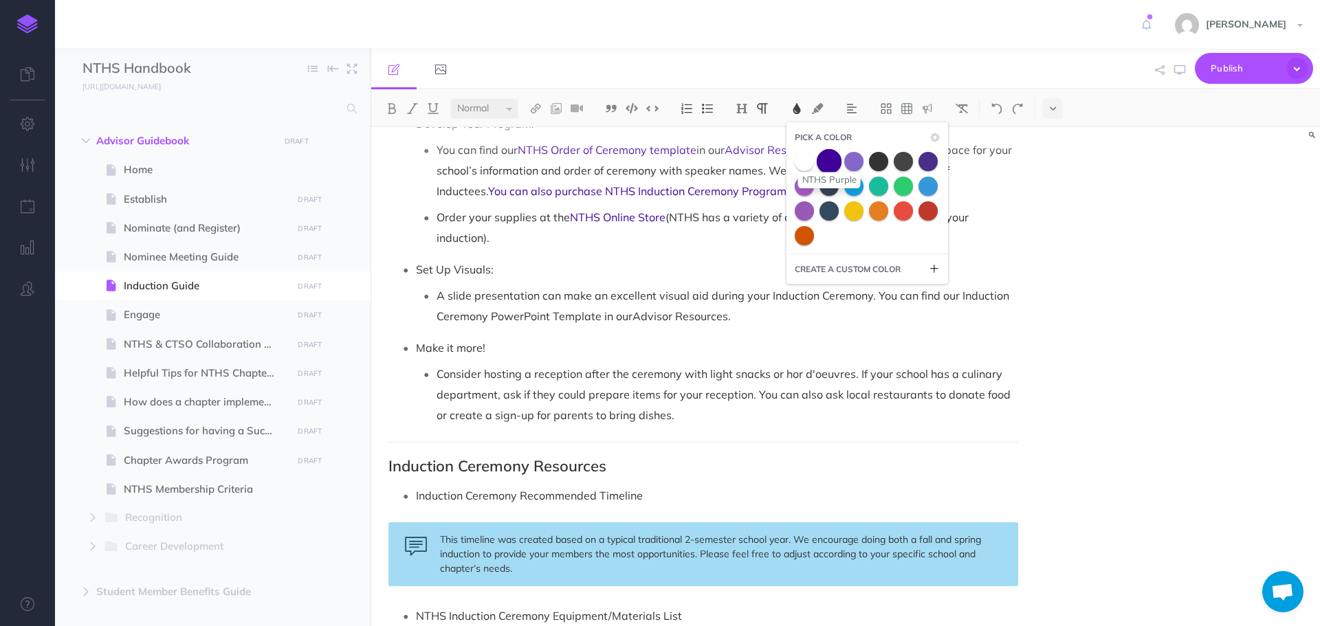
click at [829, 162] on span at bounding box center [829, 161] width 25 height 25
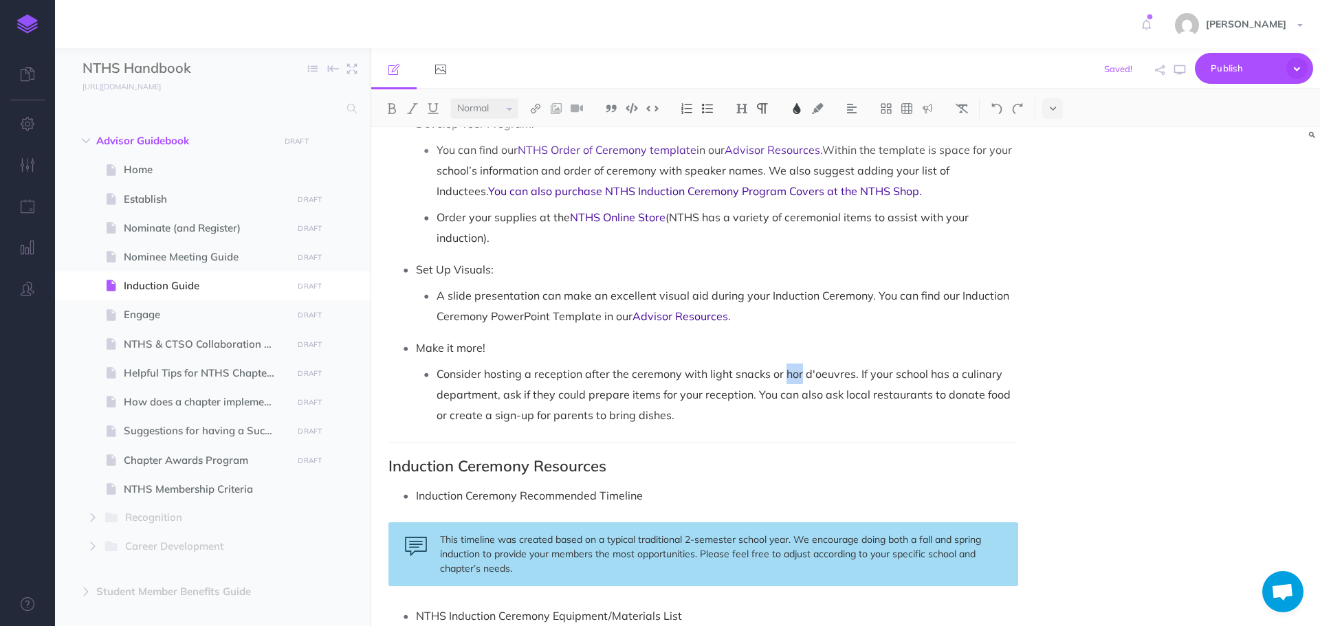
click at [791, 375] on span "Consider hosting a reception after the ceremony with light snacks or hor d'oeuv…" at bounding box center [725, 394] width 577 height 55
click at [802, 375] on span "Consider hosting a reception after the ceremony with light snacks or hor d'oeuv…" at bounding box center [725, 394] width 577 height 55
click at [798, 373] on span "Consider hosting a reception after the ceremony with light snacks or hor d'oeuv…" at bounding box center [725, 394] width 577 height 55
click at [902, 382] on p "Consider hosting a reception after the ceremony with light snacks or hors d'oeu…" at bounding box center [728, 395] width 582 height 62
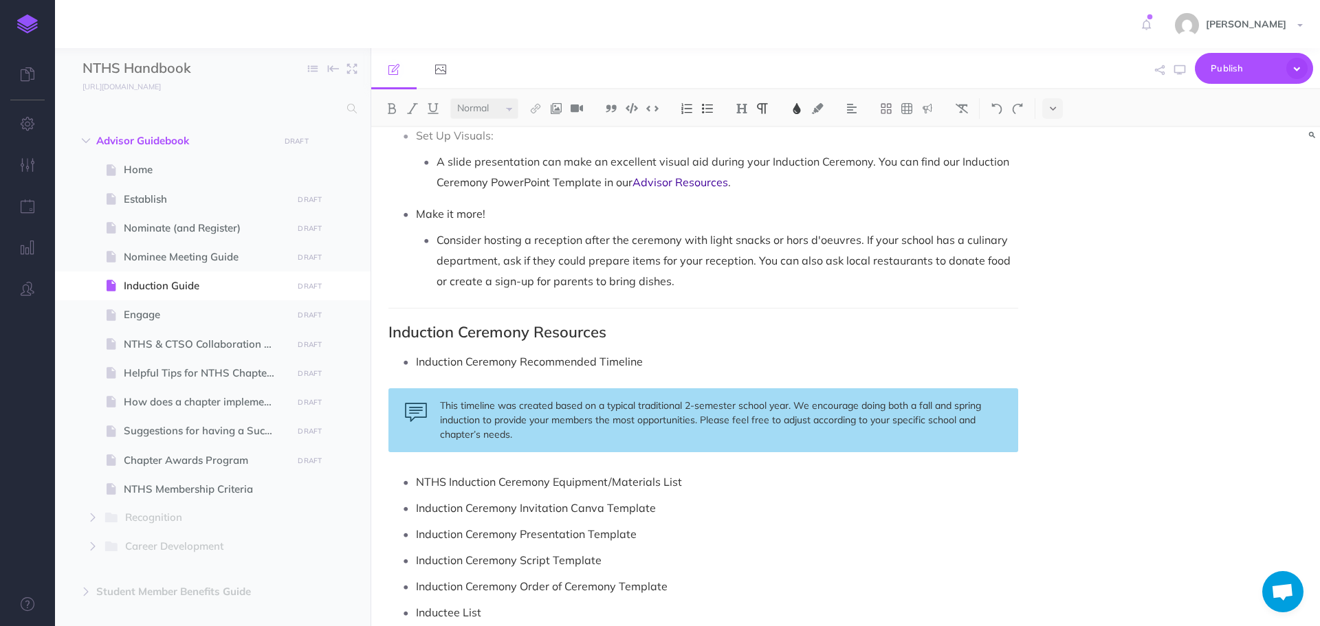
scroll to position [1857, 0]
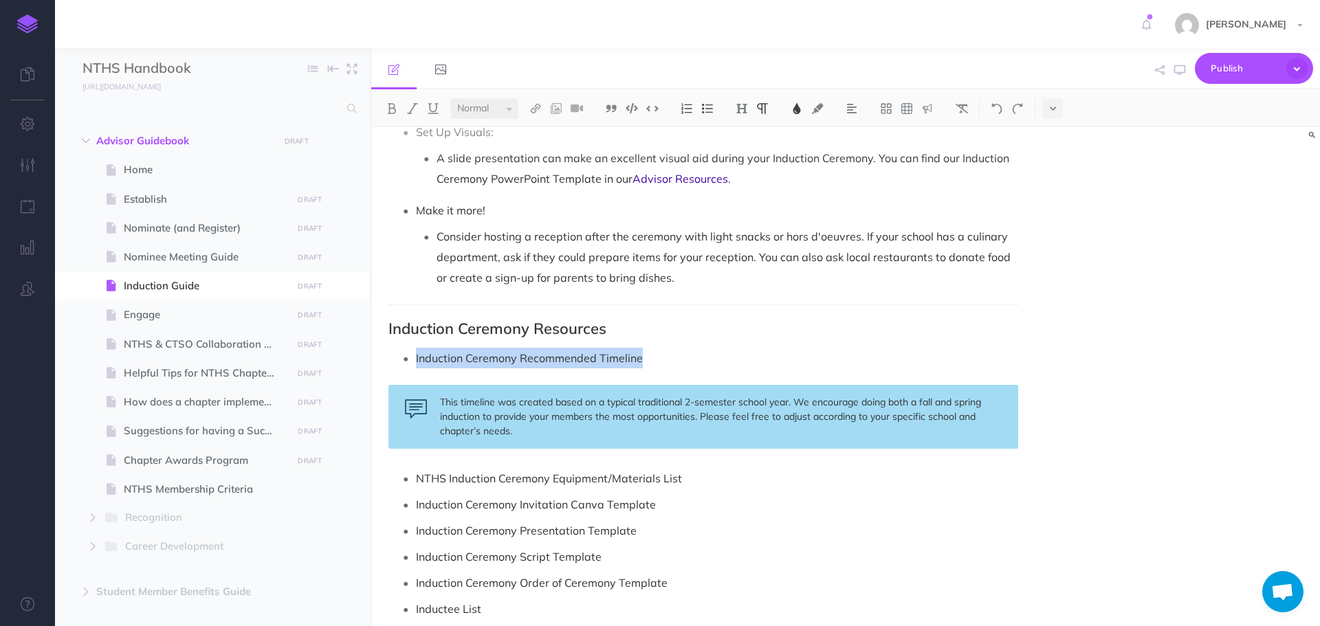
drag, startPoint x: 415, startPoint y: 356, endPoint x: 644, endPoint y: 353, distance: 229.7
click at [644, 353] on li "Induction Ceremony Recommended Timeline" at bounding box center [717, 358] width 602 height 21
click at [796, 111] on img at bounding box center [797, 108] width 12 height 11
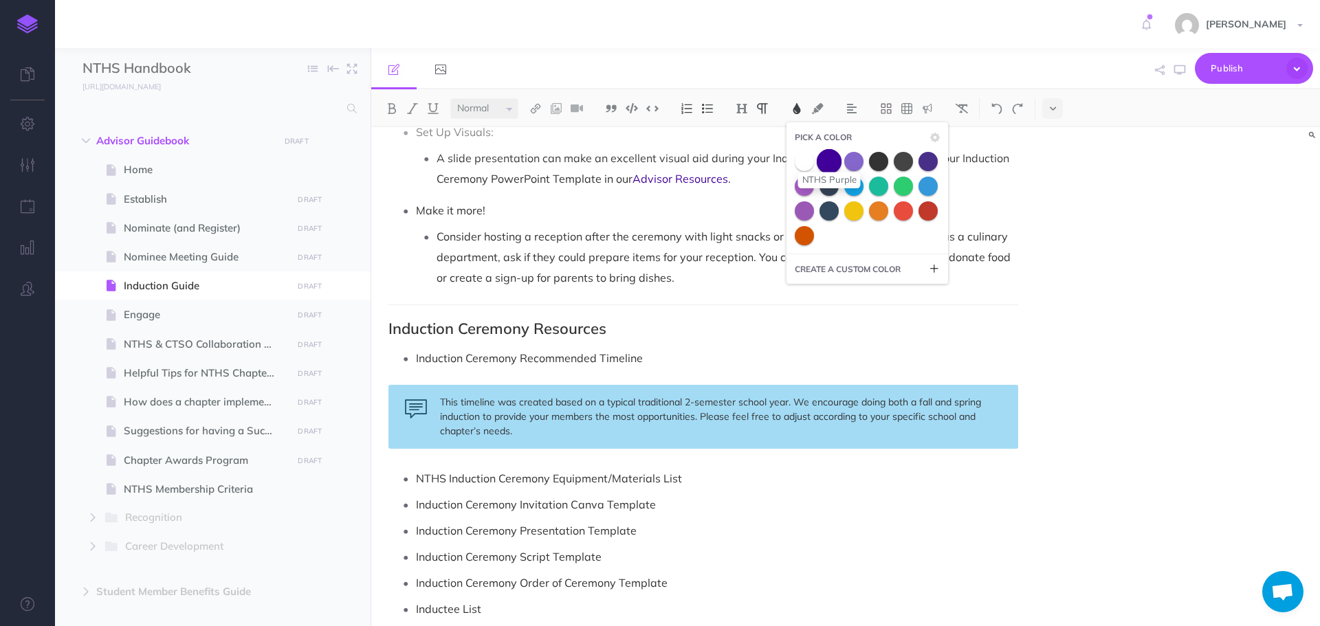
click at [822, 166] on span at bounding box center [829, 161] width 25 height 25
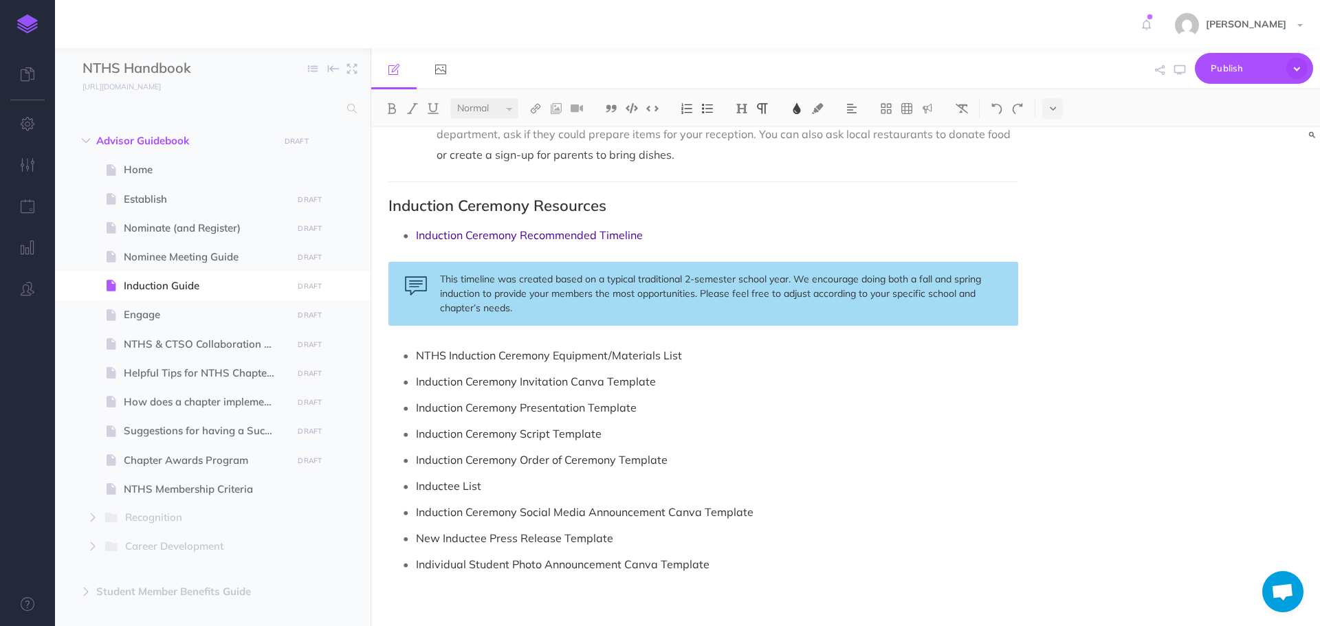
scroll to position [1989, 0]
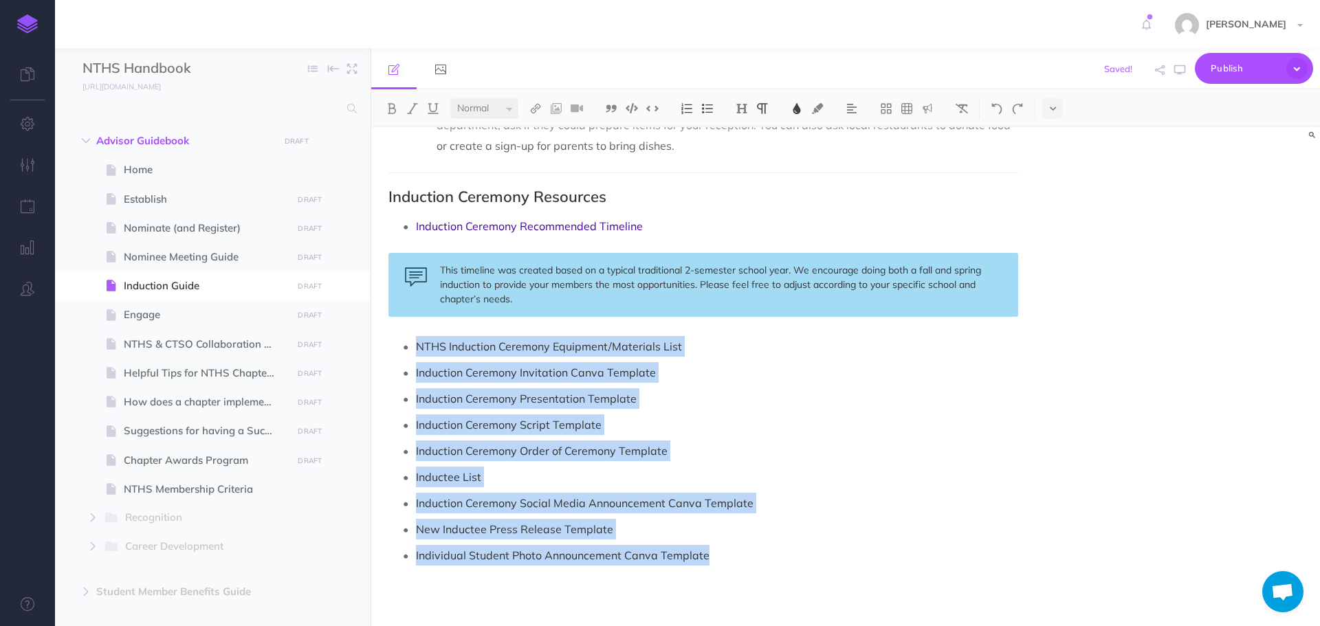
drag, startPoint x: 416, startPoint y: 346, endPoint x: 731, endPoint y: 518, distance: 359.1
click at [713, 549] on ul "NTHS Induction Ceremony Equipment/Materials List Induction Ceremony Invitation …" at bounding box center [706, 451] width 623 height 230
click at [797, 108] on img at bounding box center [797, 108] width 12 height 11
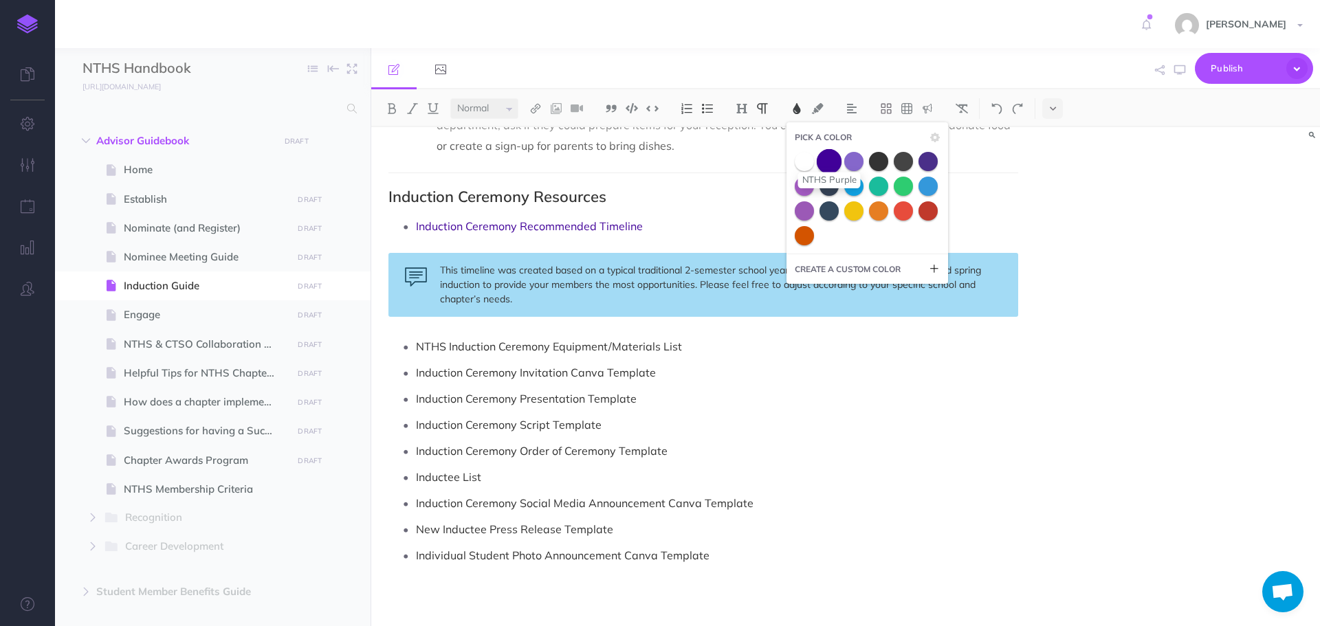
click at [826, 163] on span at bounding box center [829, 161] width 25 height 25
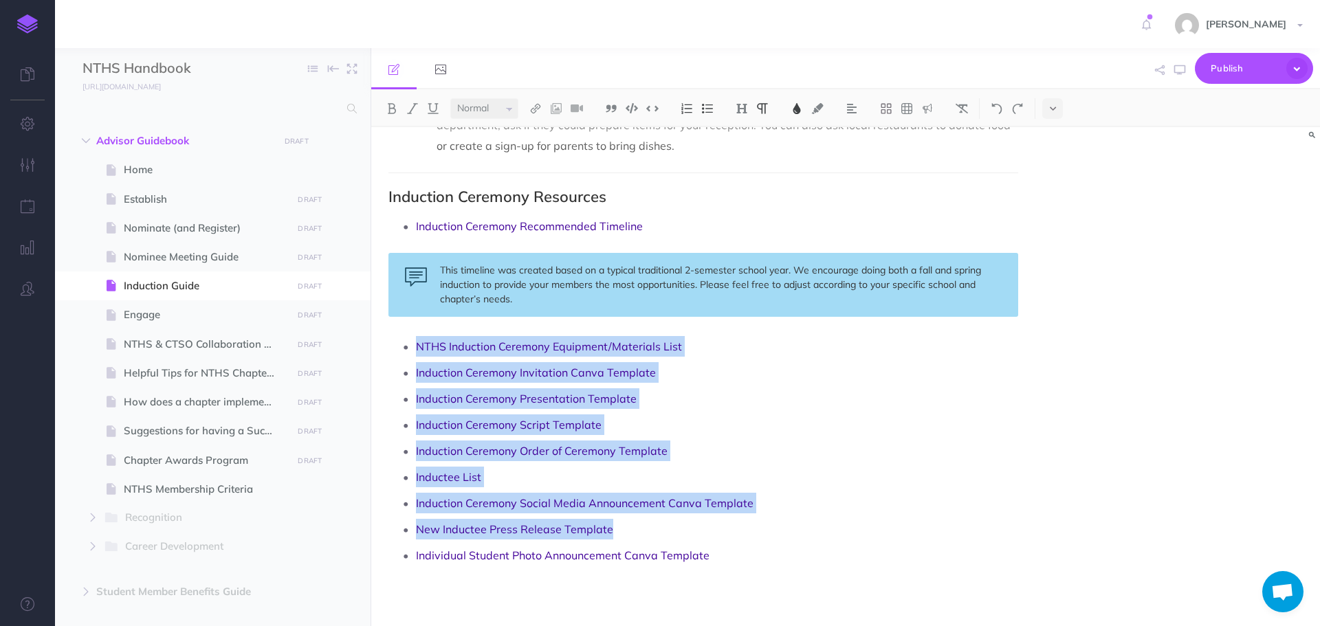
click at [784, 392] on p "Induction Ceremony Presentation Template" at bounding box center [717, 399] width 602 height 21
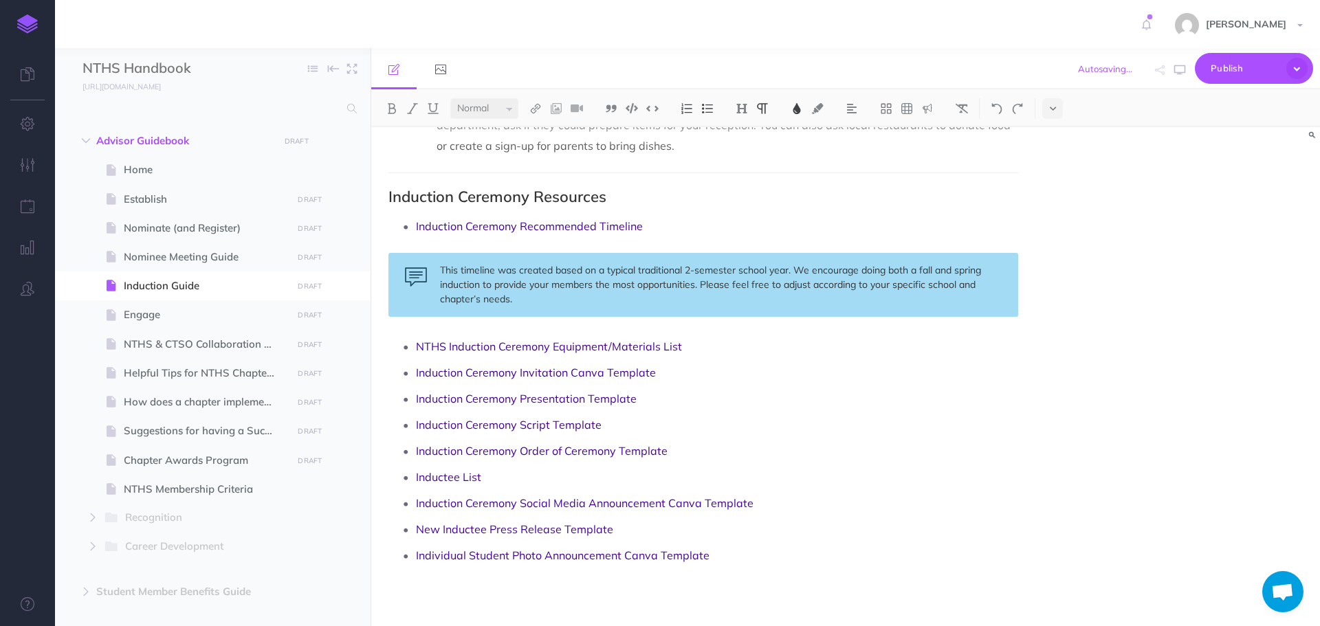
click at [1043, 395] on div "Induction Guide Hosting your first NTHS Induction is the perfect way to kicksta…" at bounding box center [845, 376] width 949 height 499
click at [1175, 72] on icon "button" at bounding box center [1179, 70] width 11 height 11
click at [187, 318] on span "Engage" at bounding box center [206, 315] width 164 height 17
select select "null"
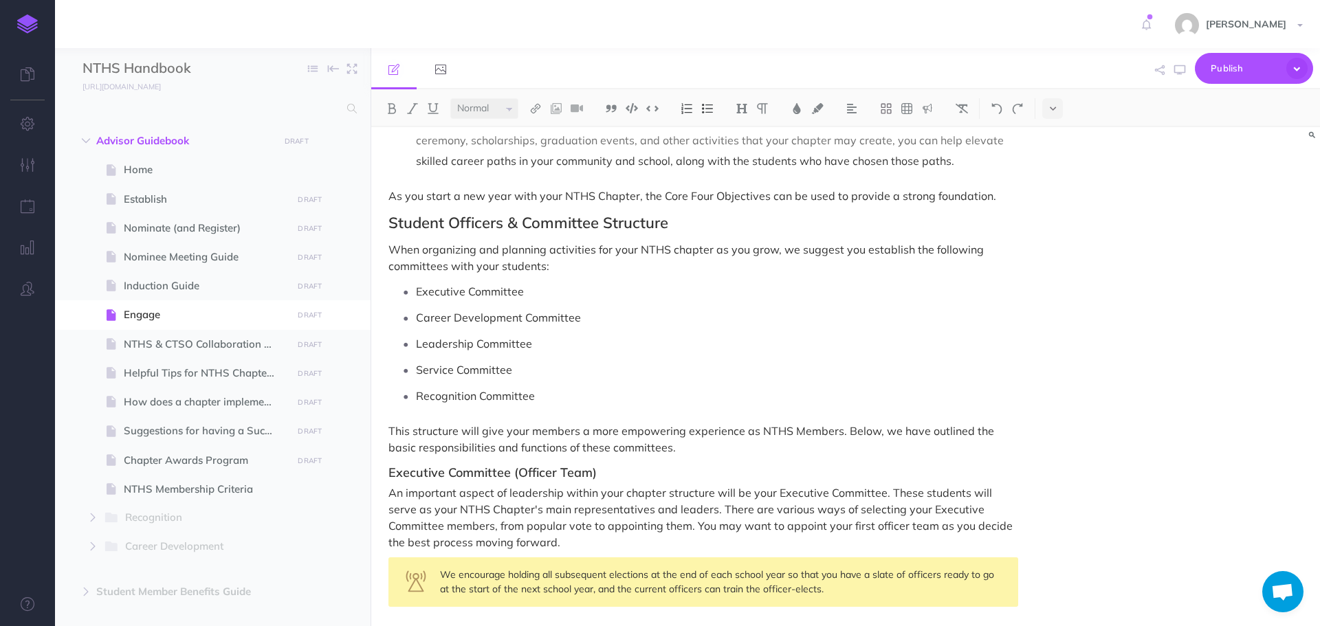
scroll to position [756, 0]
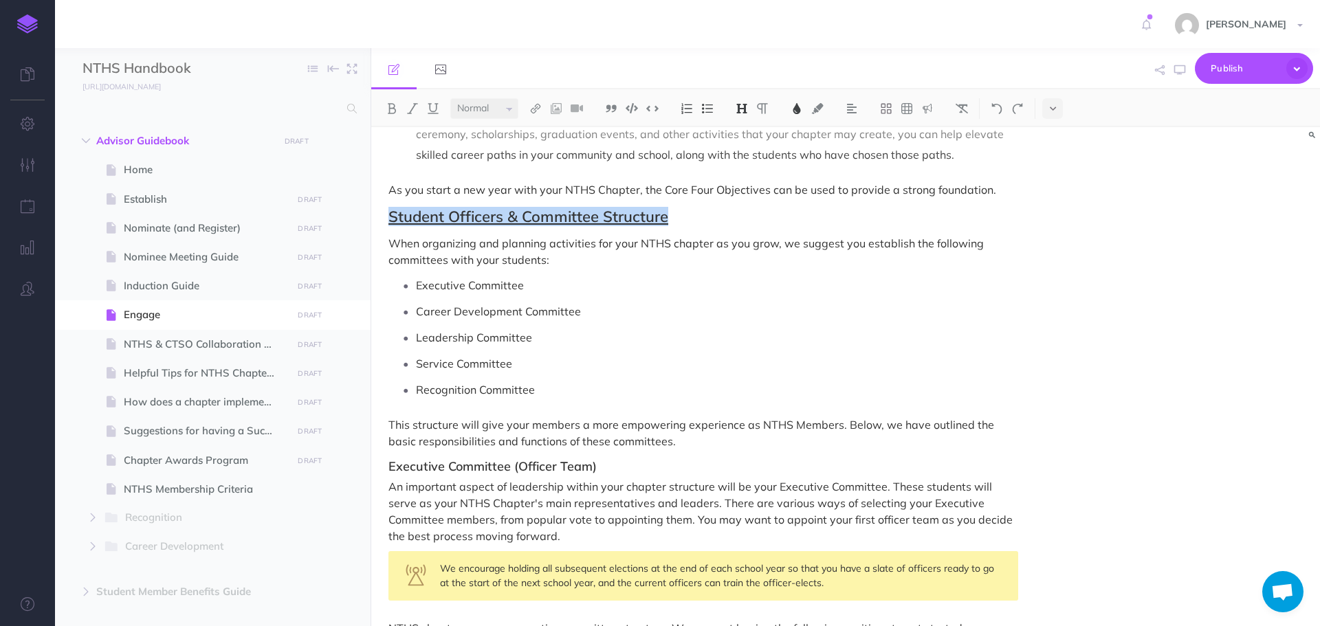
drag, startPoint x: 390, startPoint y: 200, endPoint x: 667, endPoint y: 199, distance: 277.1
click at [669, 208] on h2 "Student Officers & Committee Structure" at bounding box center [704, 216] width 630 height 17
click at [395, 107] on img at bounding box center [392, 108] width 12 height 11
click at [394, 107] on img at bounding box center [392, 108] width 12 height 11
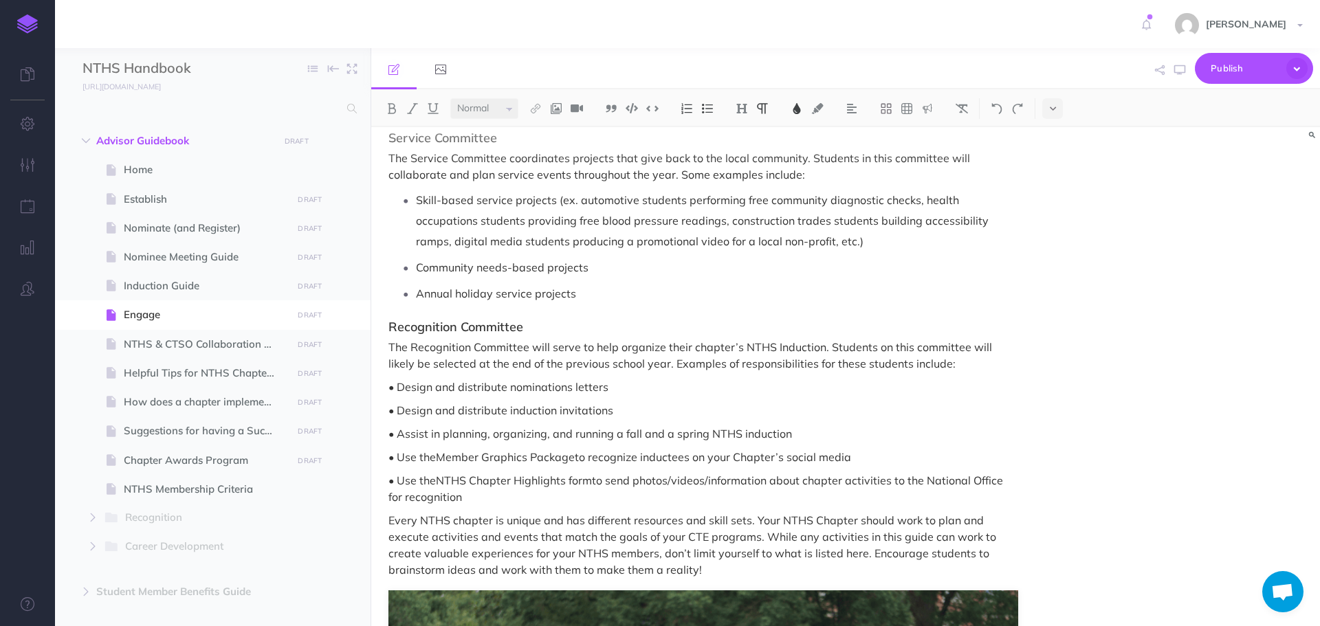
scroll to position [2132, 0]
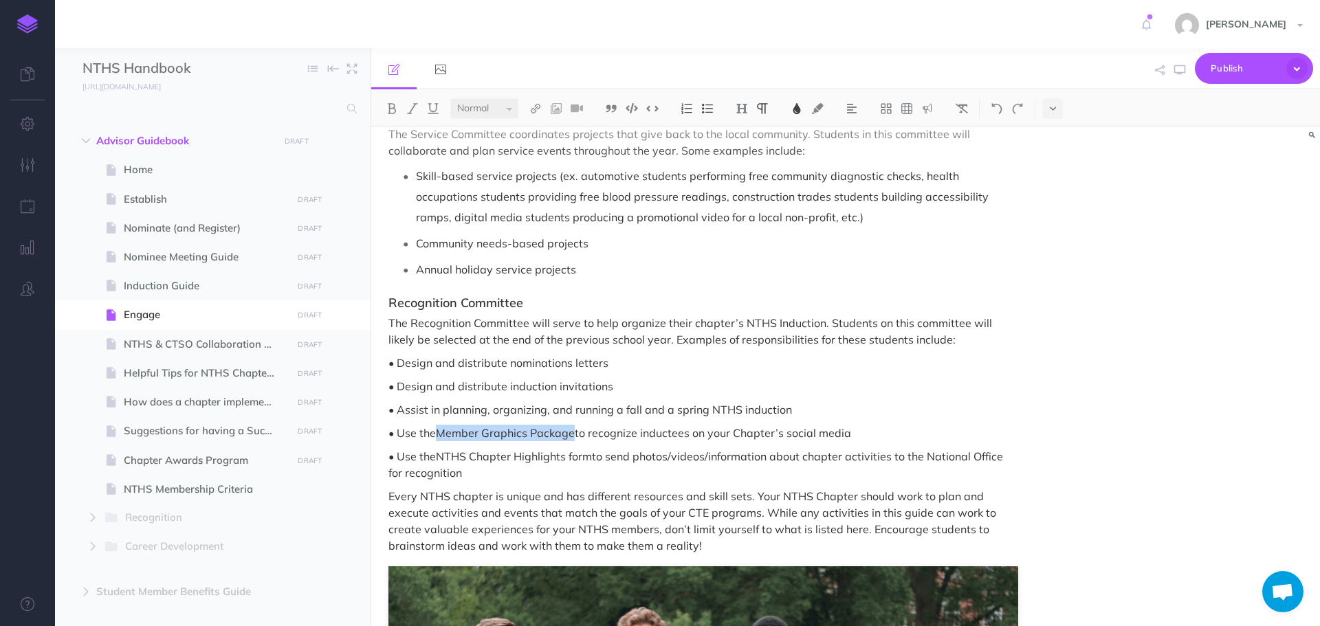
drag, startPoint x: 439, startPoint y: 415, endPoint x: 576, endPoint y: 408, distance: 137.0
click at [576, 425] on p "• Use the Member Graphics Package to recognize inductees on your Chapter’s soci…" at bounding box center [704, 433] width 630 height 17
click at [796, 102] on button at bounding box center [797, 108] width 21 height 21
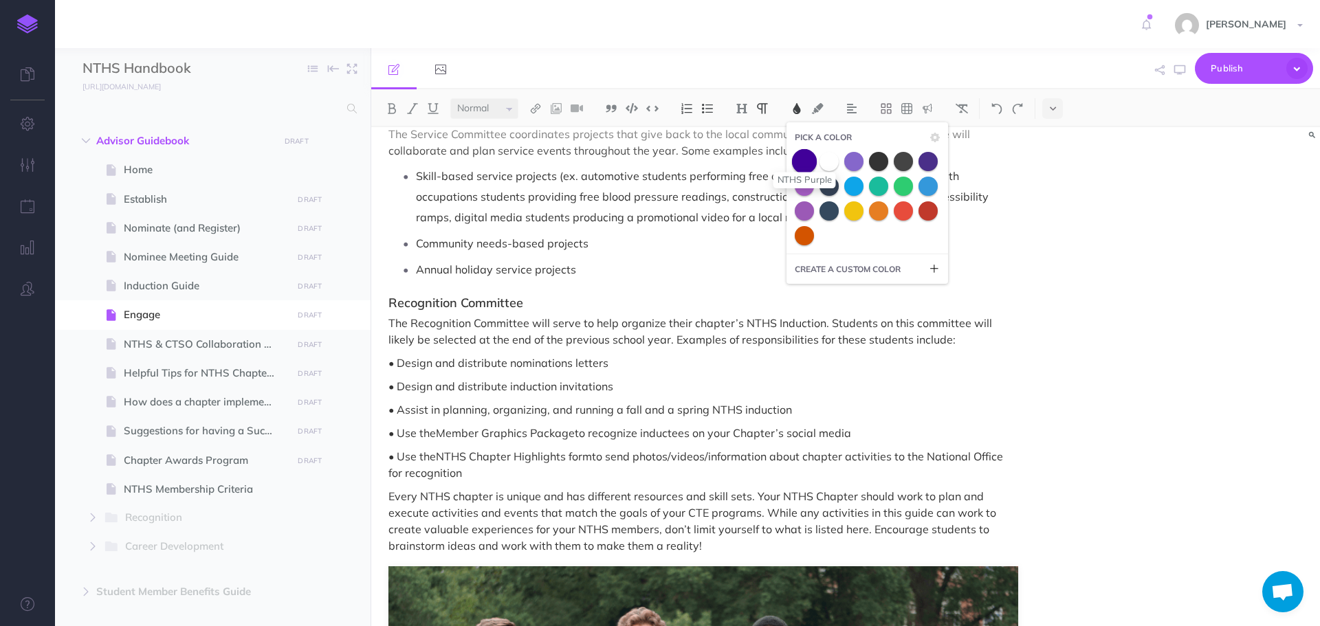
click at [802, 161] on span at bounding box center [804, 161] width 25 height 25
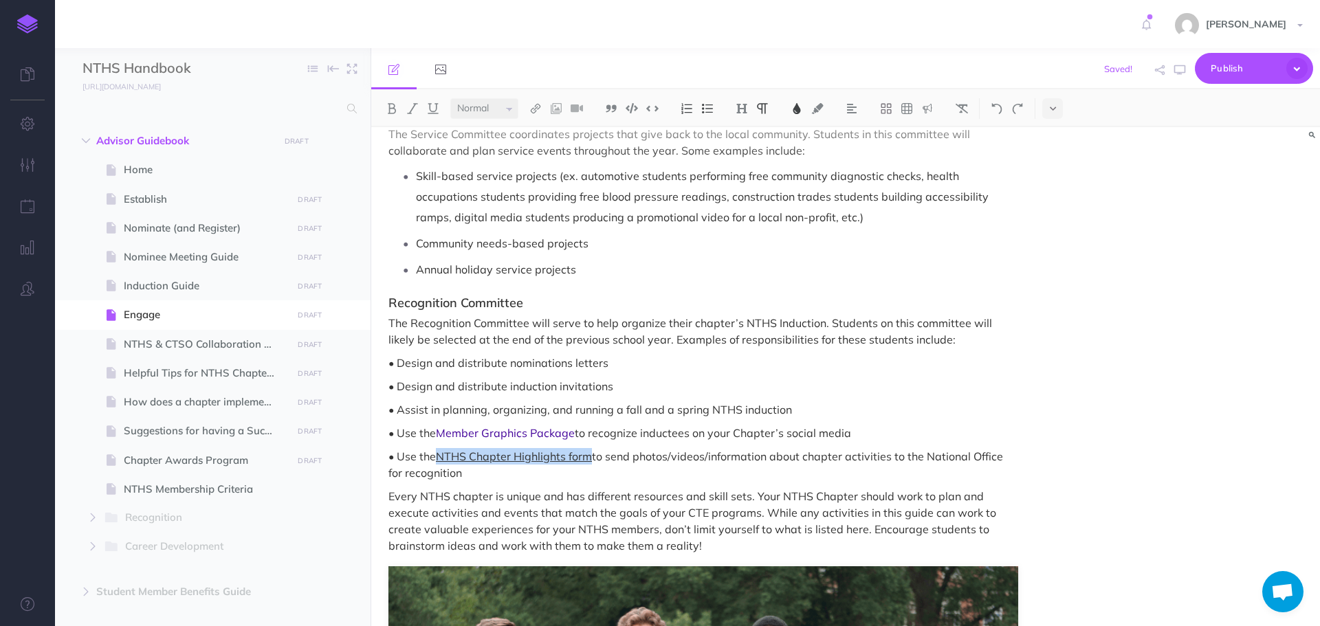
drag, startPoint x: 439, startPoint y: 441, endPoint x: 591, endPoint y: 442, distance: 152.0
click at [591, 450] on span "NTHS Chapter Highlights form" at bounding box center [514, 457] width 156 height 14
click at [797, 113] on img at bounding box center [797, 108] width 12 height 11
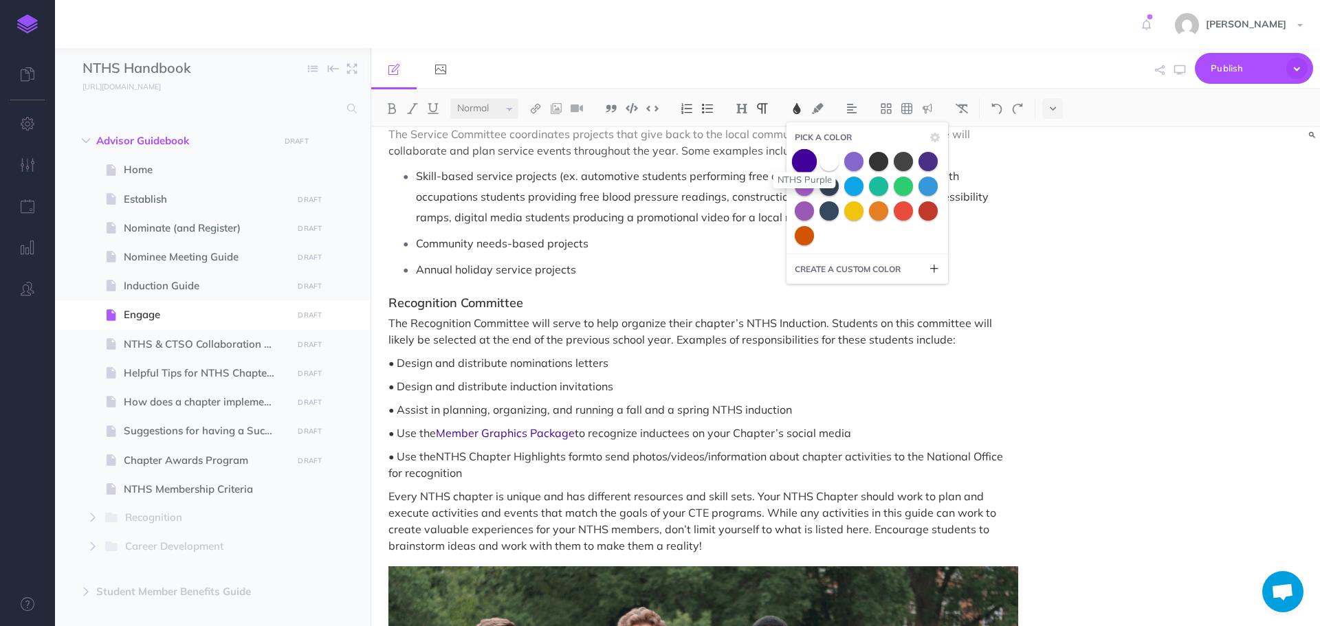
click at [802, 158] on span at bounding box center [804, 161] width 25 height 25
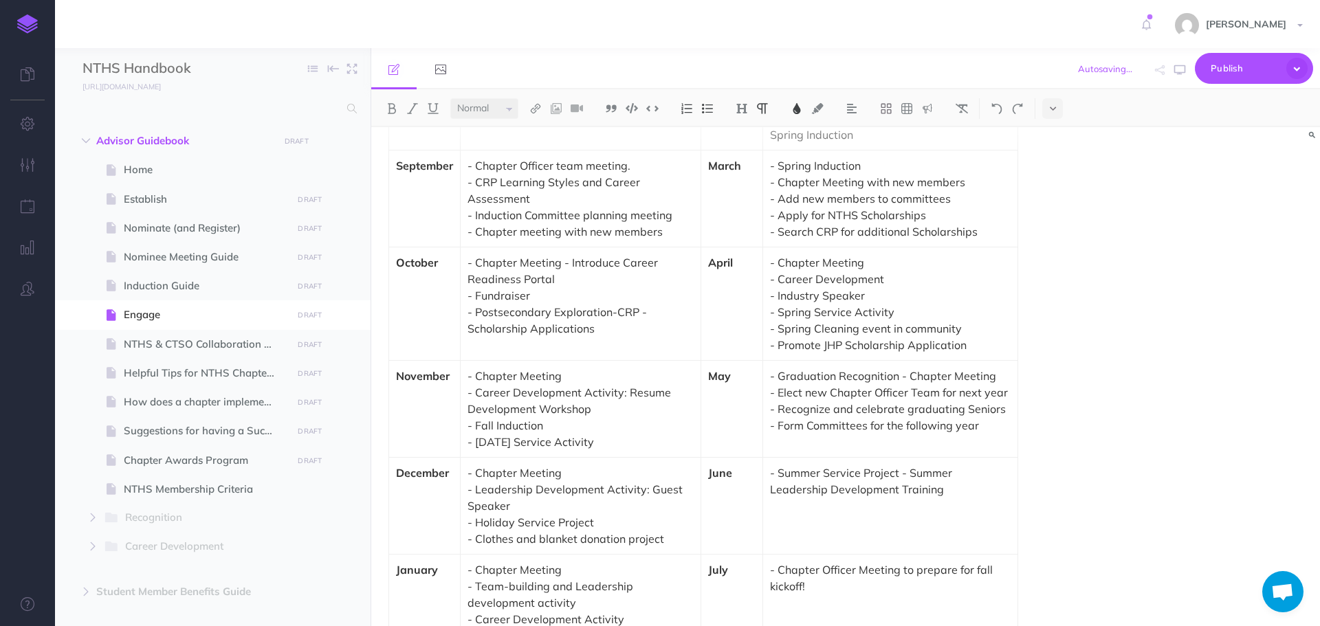
scroll to position [3370, 0]
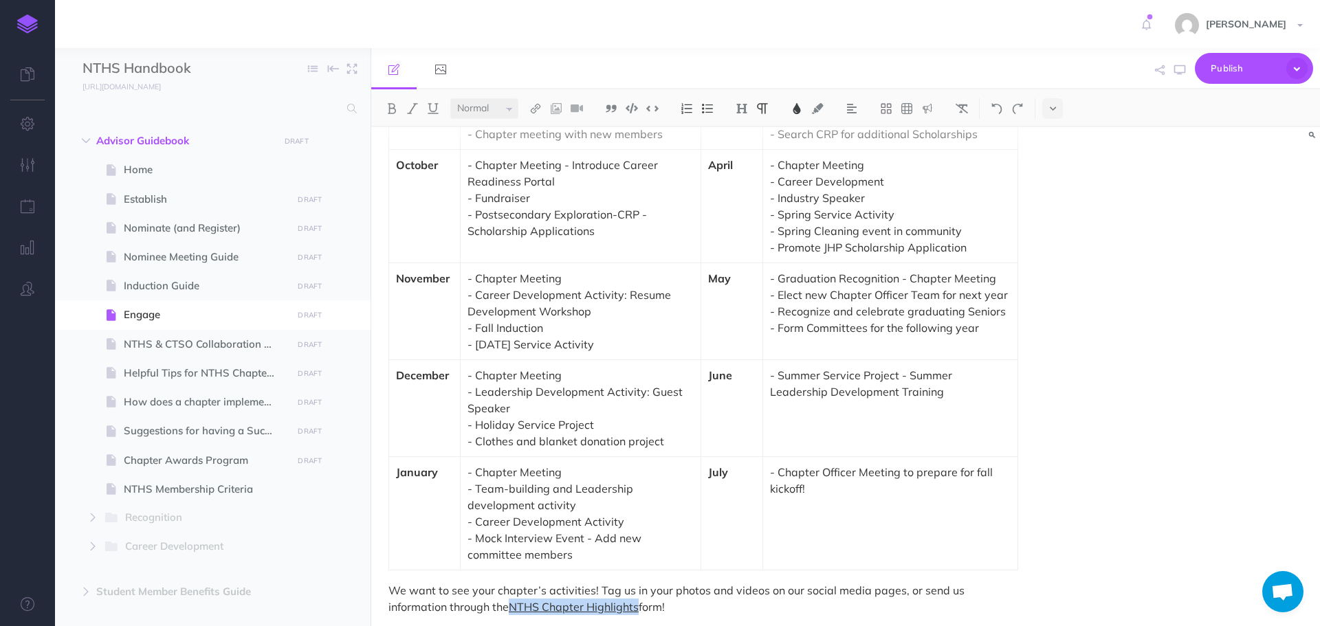
drag, startPoint x: 453, startPoint y: 585, endPoint x: 578, endPoint y: 589, distance: 124.5
click at [578, 600] on span "NTHS Chapter Highlights" at bounding box center [574, 607] width 130 height 14
click at [800, 111] on img at bounding box center [797, 108] width 12 height 11
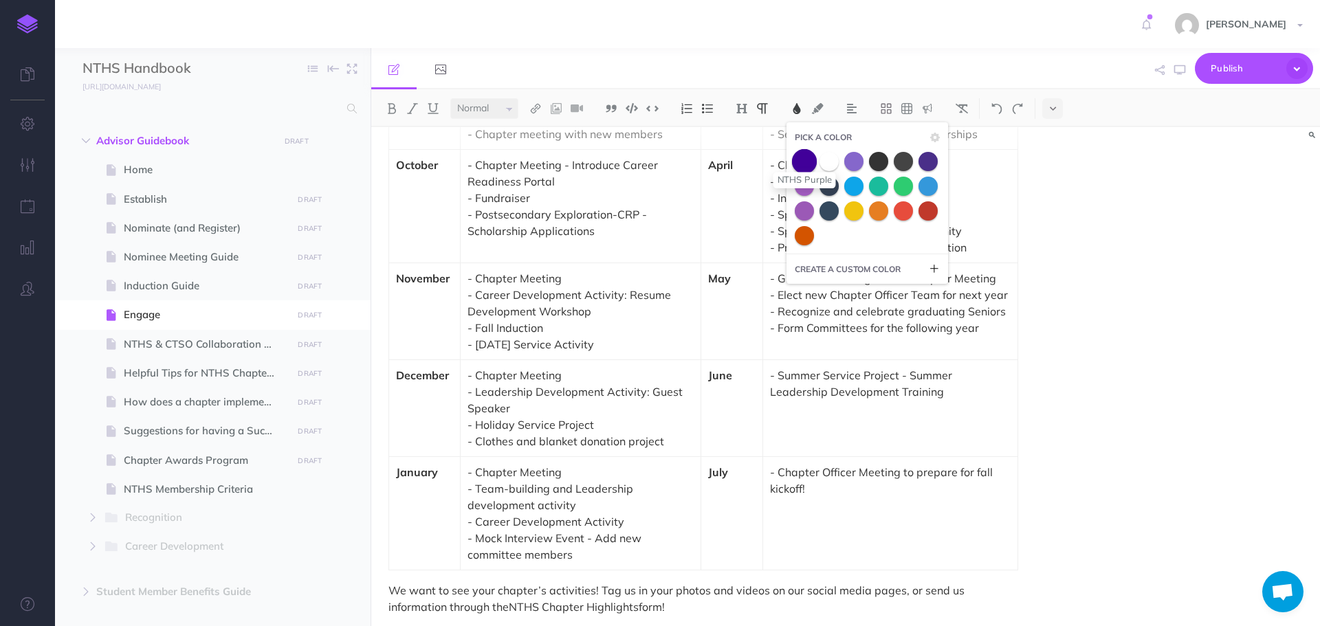
click at [801, 160] on span at bounding box center [804, 161] width 25 height 25
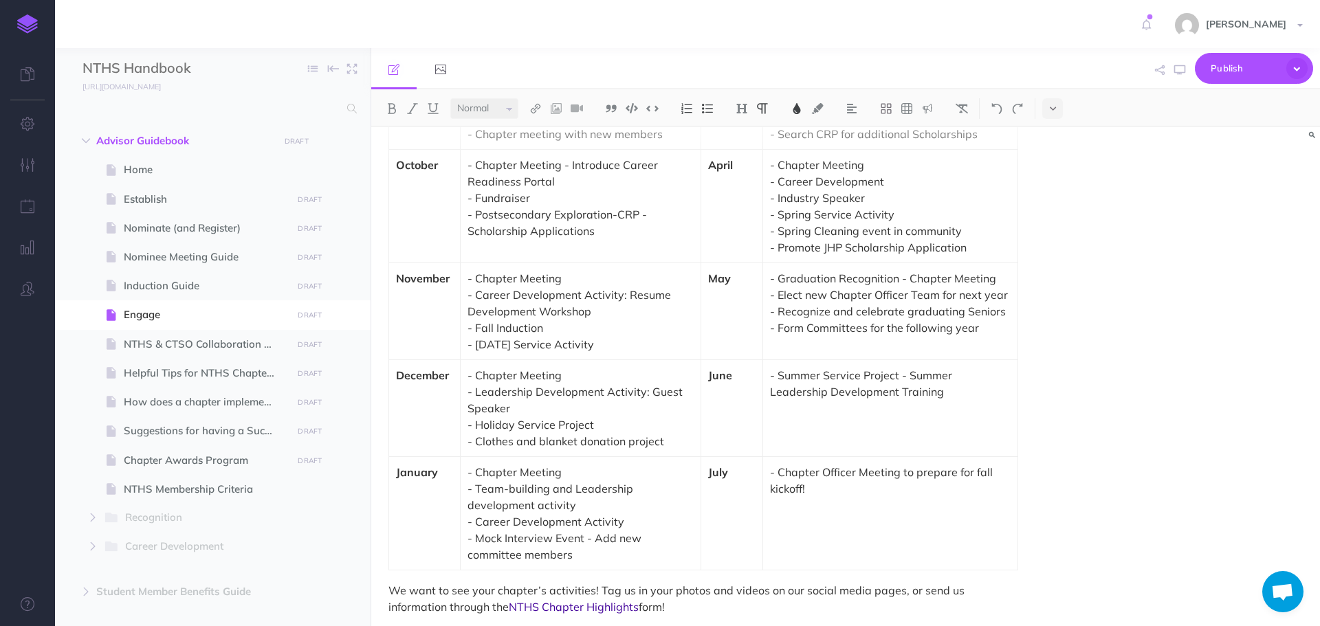
click at [763, 598] on p "We want to see your chapter’s activities! Tag us in your photos and videos on o…" at bounding box center [704, 598] width 630 height 33
click at [167, 343] on span "NTHS & CTSO Collaboration Guide" at bounding box center [206, 344] width 164 height 17
select select "null"
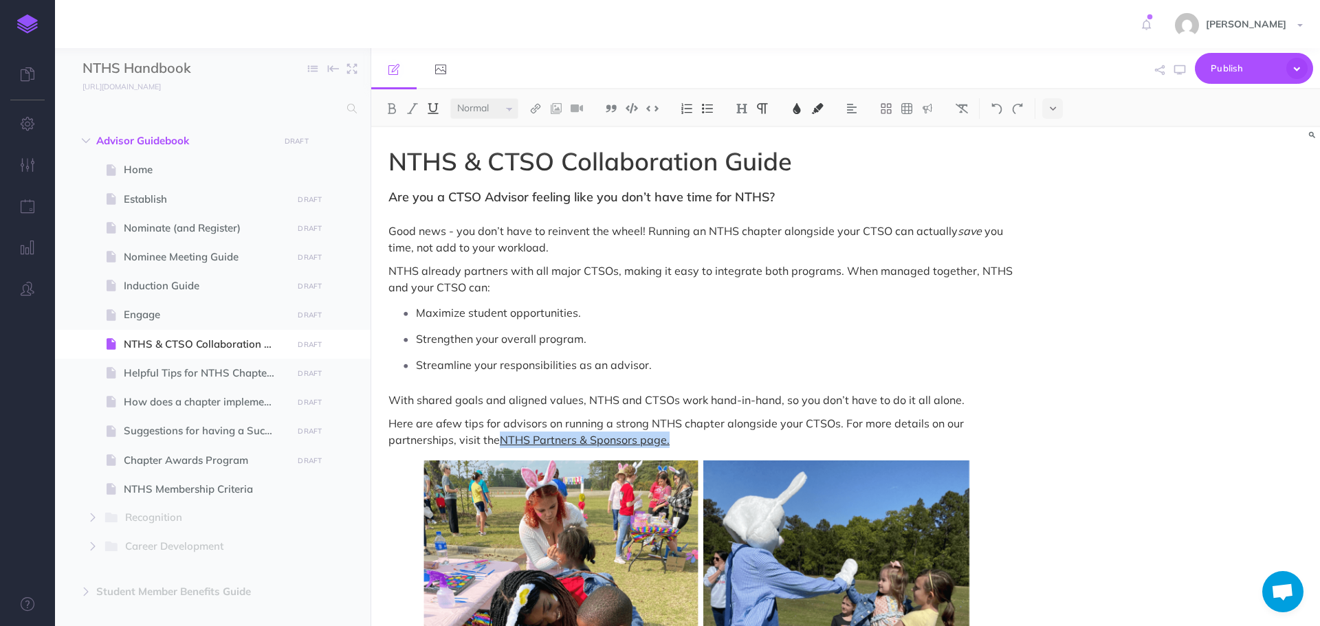
drag, startPoint x: 501, startPoint y: 437, endPoint x: 669, endPoint y: 436, distance: 168.5
click at [669, 436] on p "Here are a few tips for advisors on running a strong NTHS chapter alongside you…" at bounding box center [704, 431] width 630 height 33
click at [802, 107] on img at bounding box center [797, 108] width 12 height 11
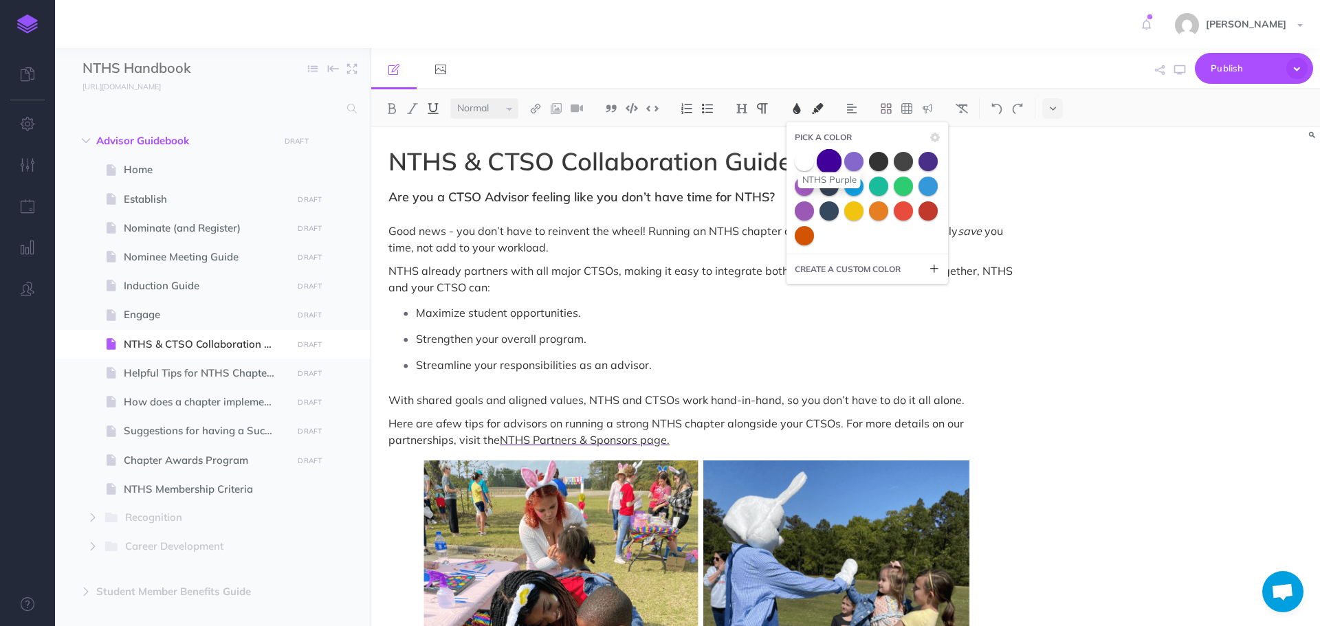
click at [829, 160] on span at bounding box center [829, 161] width 25 height 25
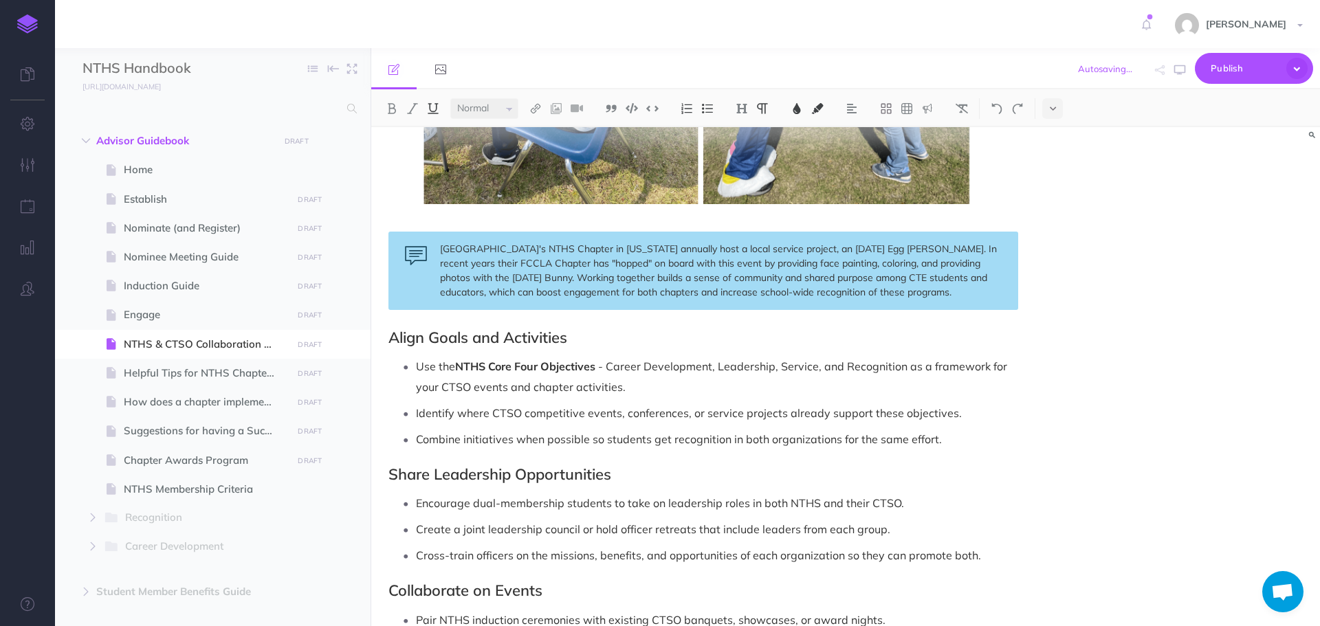
scroll to position [688, 0]
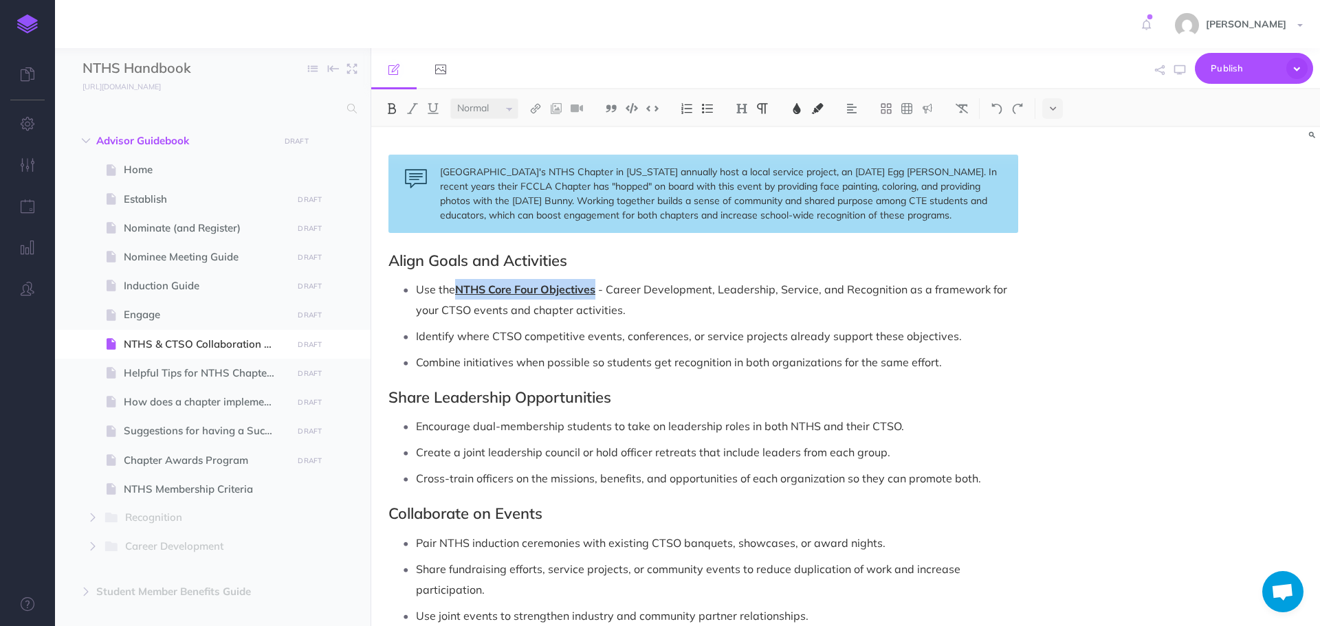
drag, startPoint x: 460, startPoint y: 292, endPoint x: 597, endPoint y: 290, distance: 136.8
click at [595, 290] on span "NTHS Core Four Objectives" at bounding box center [525, 290] width 140 height 14
click at [800, 108] on img at bounding box center [797, 108] width 12 height 11
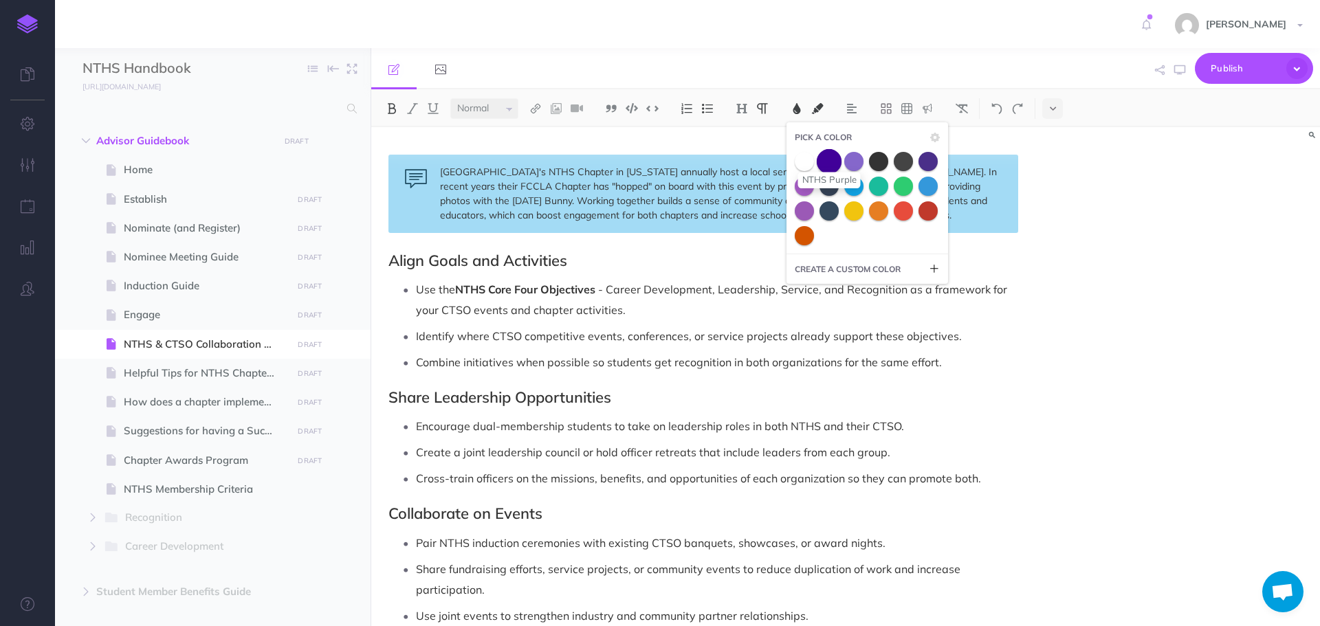
click at [837, 165] on span at bounding box center [829, 161] width 25 height 25
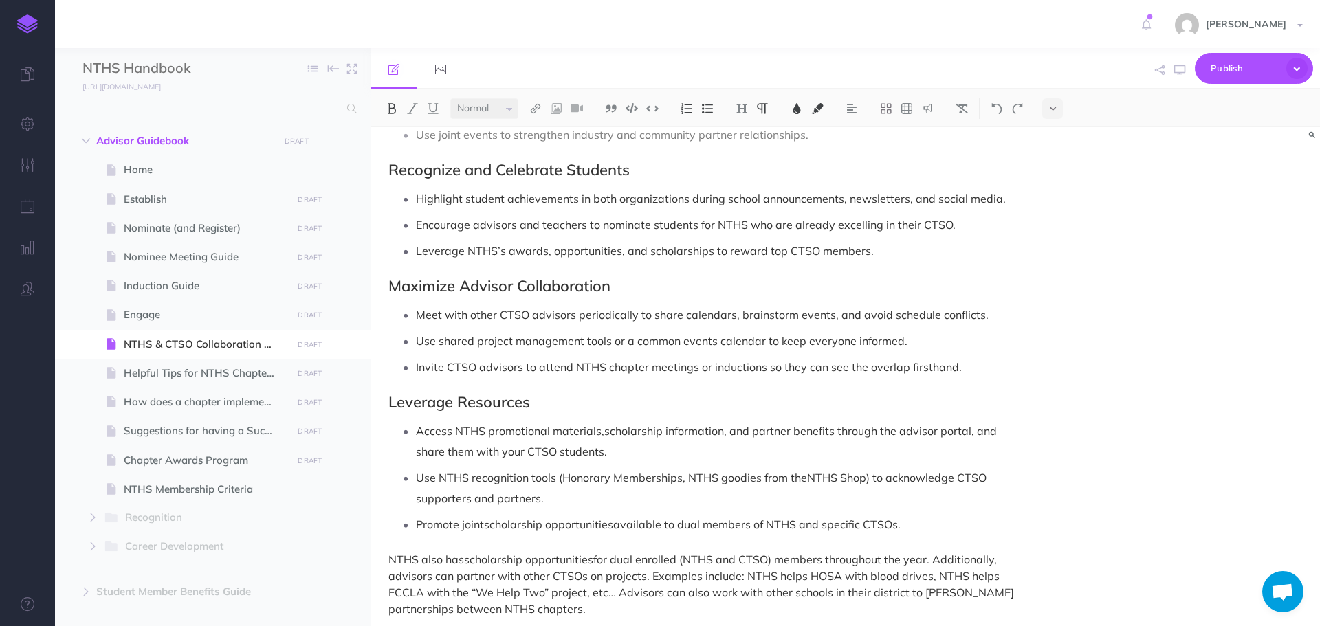
scroll to position [1238, 0]
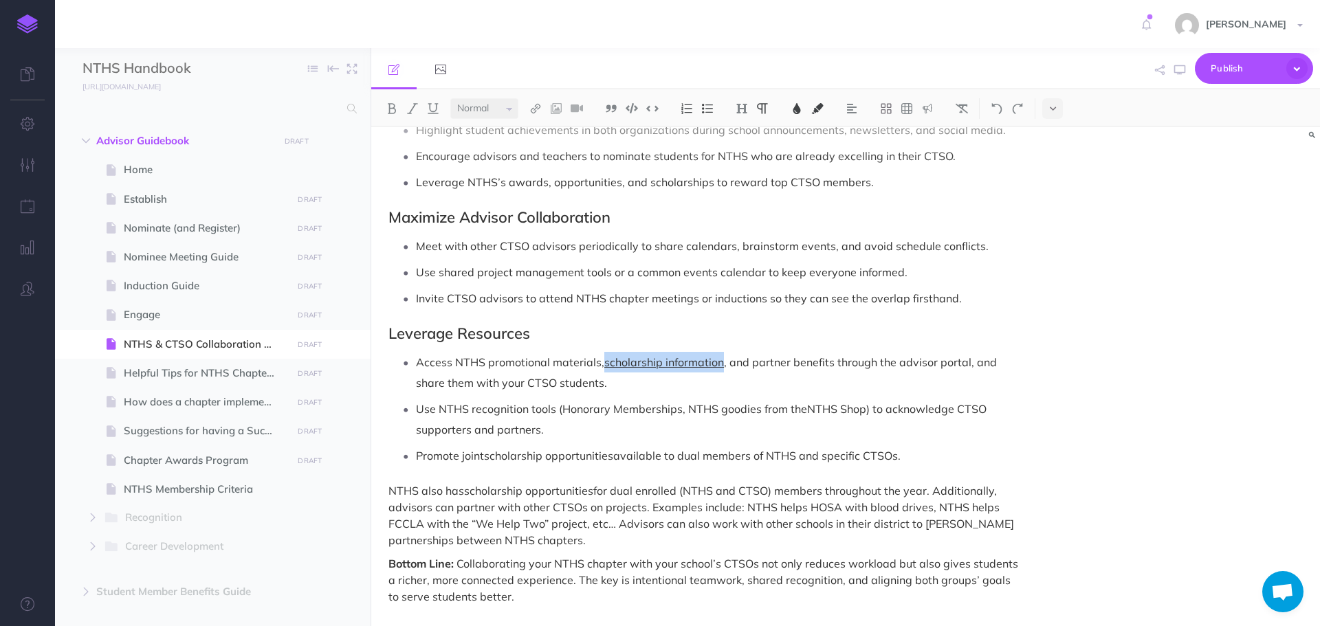
drag, startPoint x: 606, startPoint y: 364, endPoint x: 721, endPoint y: 359, distance: 115.0
click at [721, 359] on span "scholarship information" at bounding box center [664, 363] width 120 height 14
click at [801, 107] on img at bounding box center [797, 108] width 12 height 11
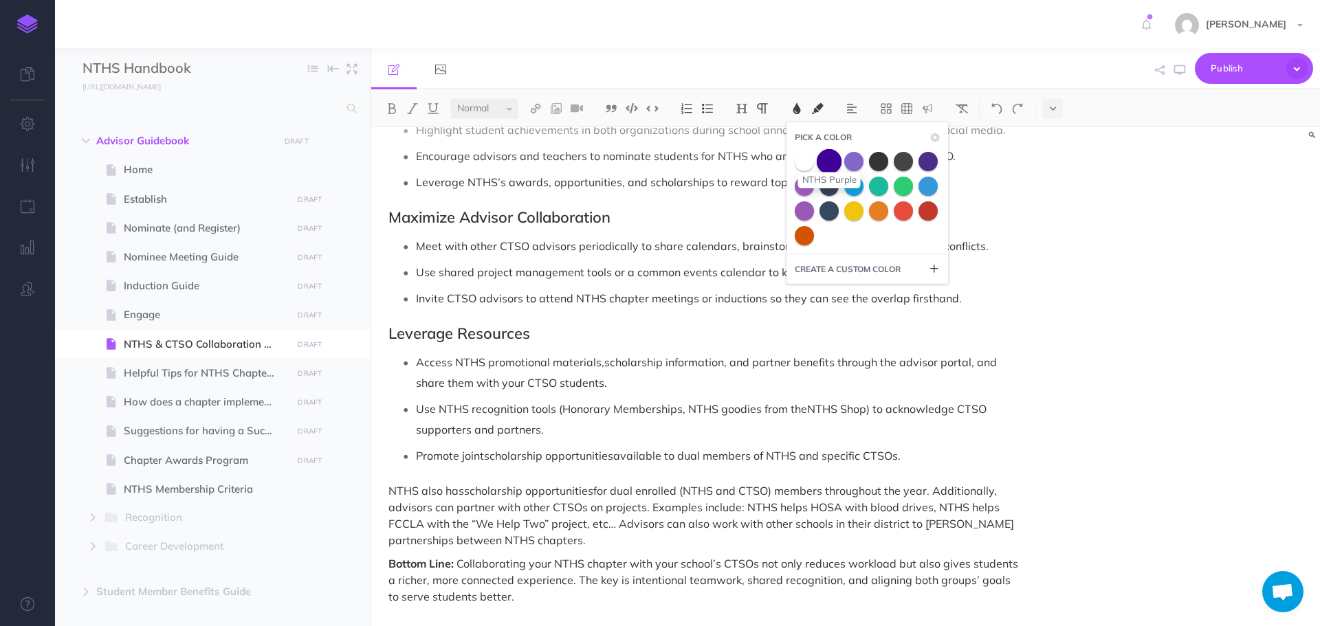
click at [829, 160] on span at bounding box center [829, 161] width 25 height 25
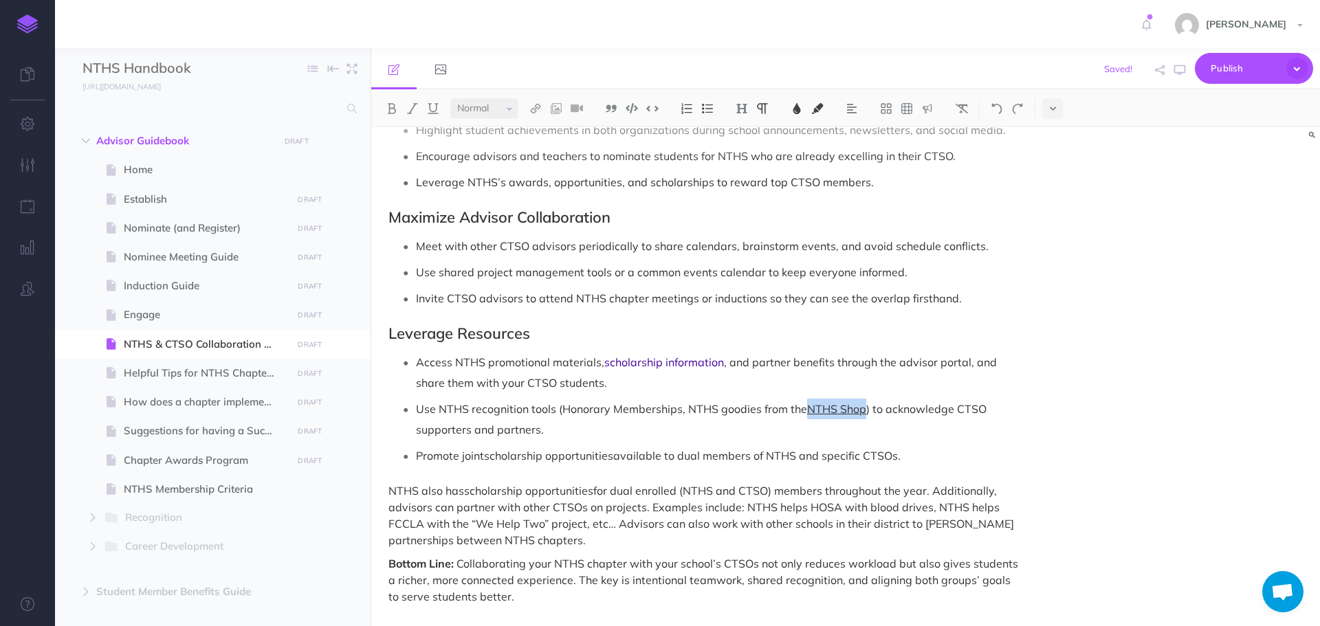
drag, startPoint x: 809, startPoint y: 413, endPoint x: 864, endPoint y: 408, distance: 55.9
click at [864, 408] on span "NTHS Shop" at bounding box center [836, 409] width 59 height 14
click at [801, 110] on img at bounding box center [797, 108] width 12 height 11
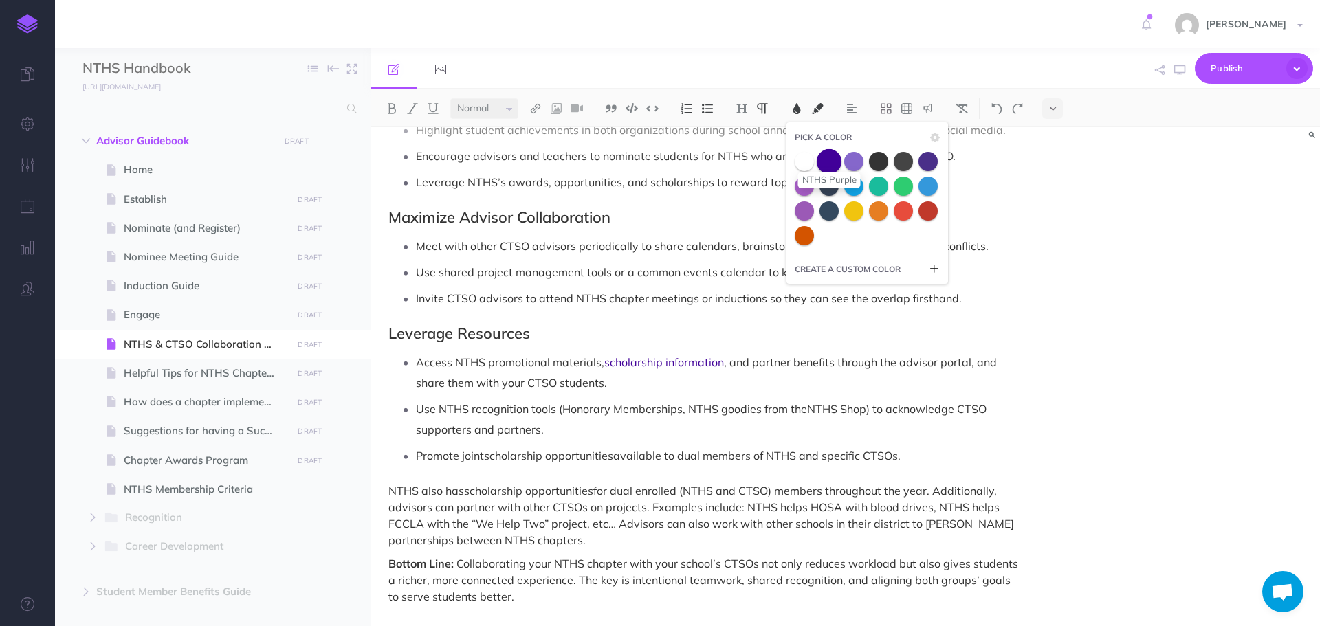
click at [826, 165] on span at bounding box center [829, 161] width 25 height 25
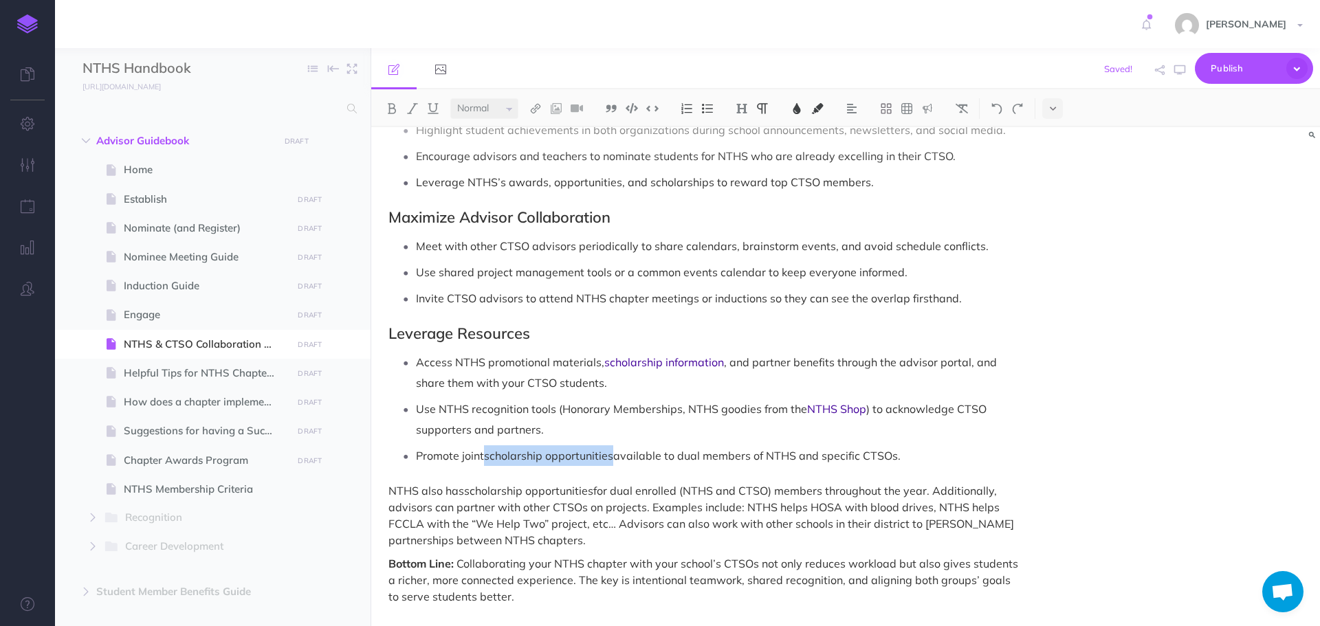
drag, startPoint x: 486, startPoint y: 459, endPoint x: 614, endPoint y: 446, distance: 128.6
click at [614, 446] on p "Promote joint scholarship opportunities available to dual members of NTHS and s…" at bounding box center [717, 456] width 602 height 21
click at [796, 109] on img at bounding box center [797, 108] width 12 height 11
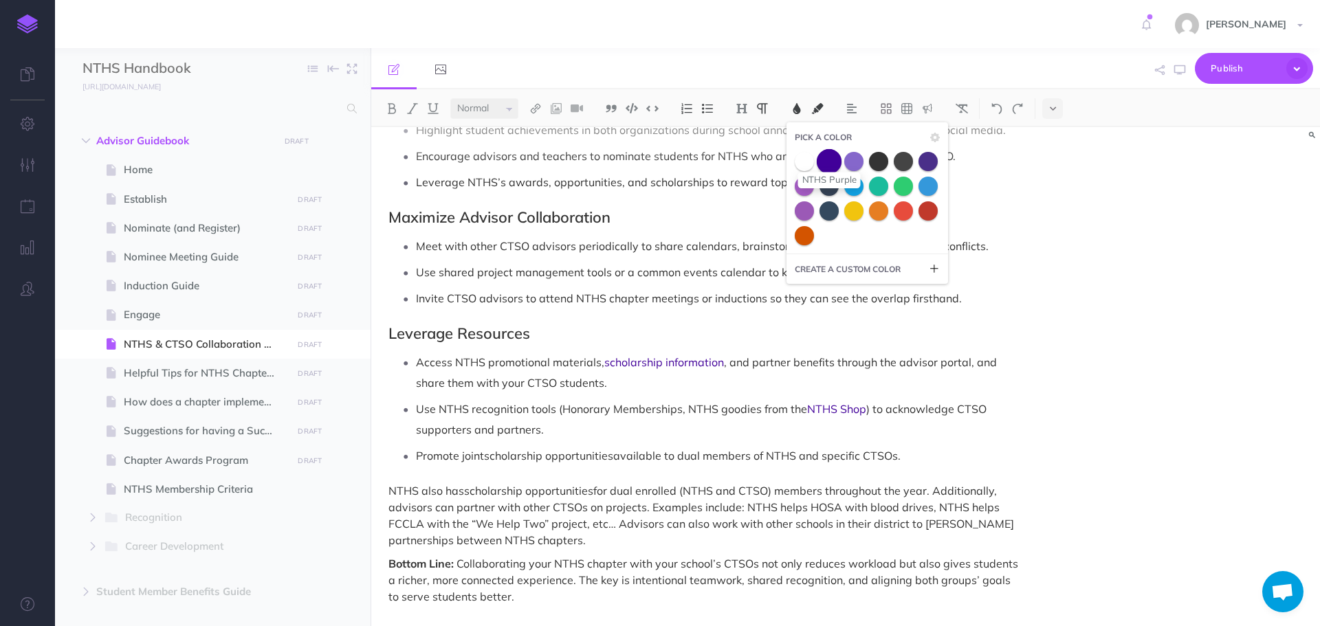
click at [824, 155] on span at bounding box center [829, 161] width 25 height 25
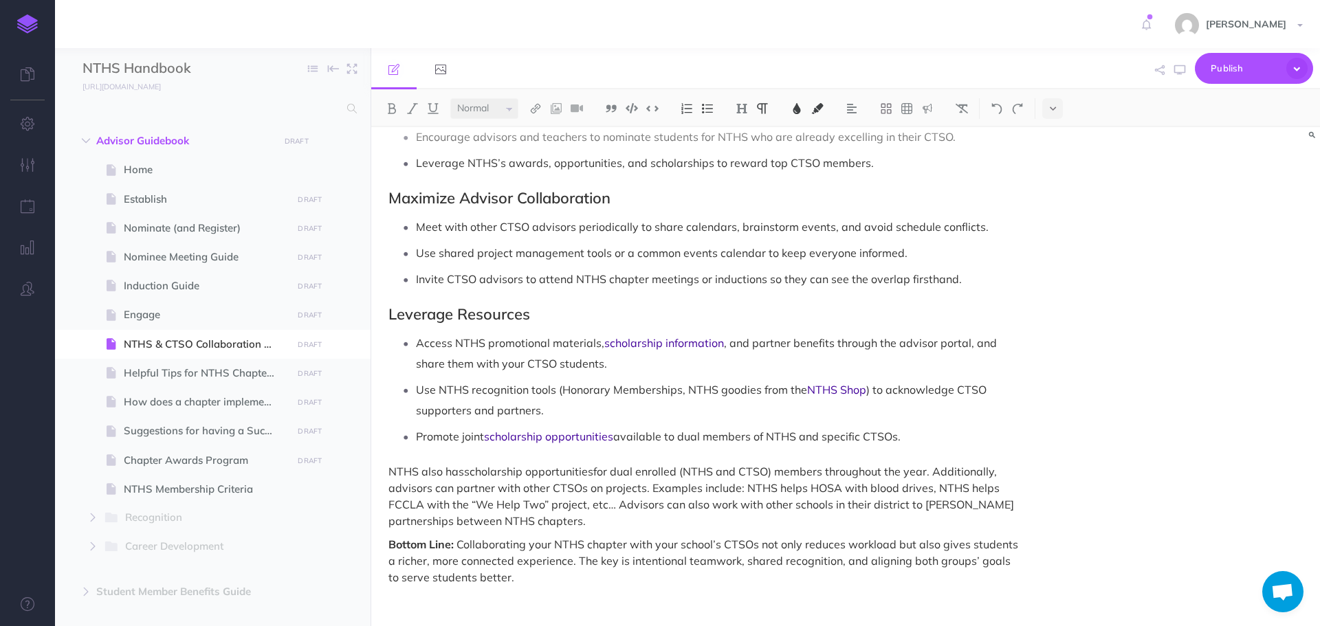
scroll to position [1267, 0]
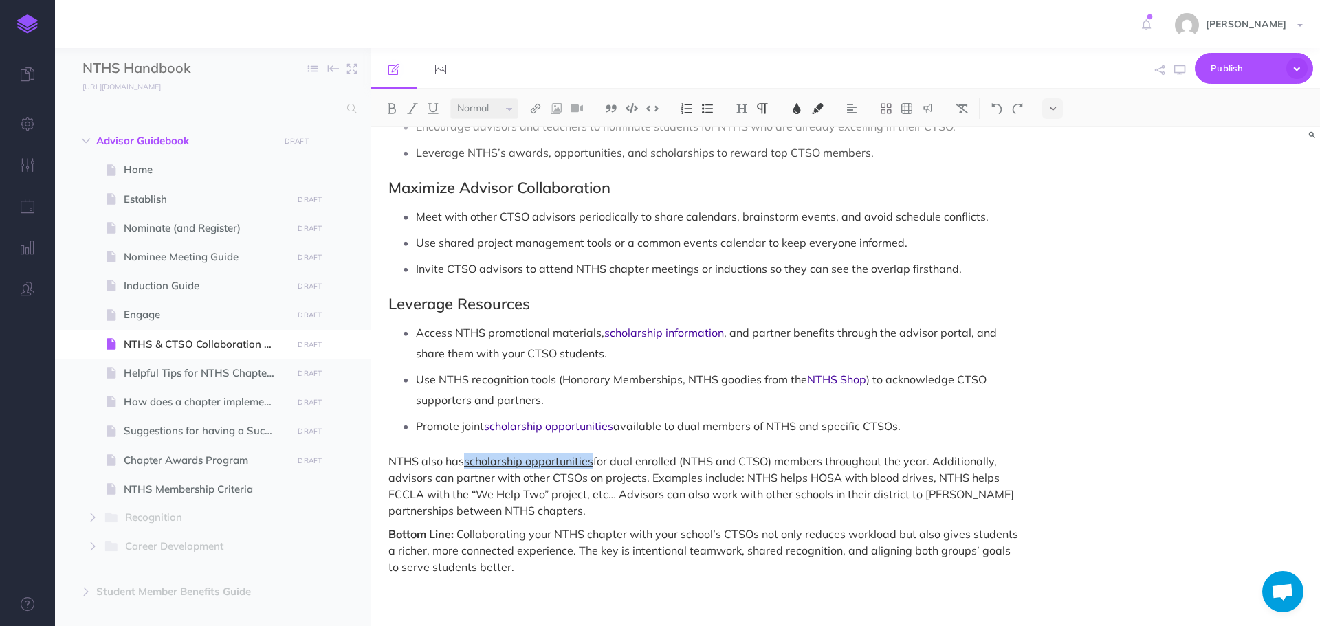
drag, startPoint x: 468, startPoint y: 460, endPoint x: 593, endPoint y: 458, distance: 124.5
click at [593, 458] on span "scholarship opportunities" at bounding box center [528, 462] width 129 height 14
click at [802, 110] on img at bounding box center [797, 108] width 12 height 11
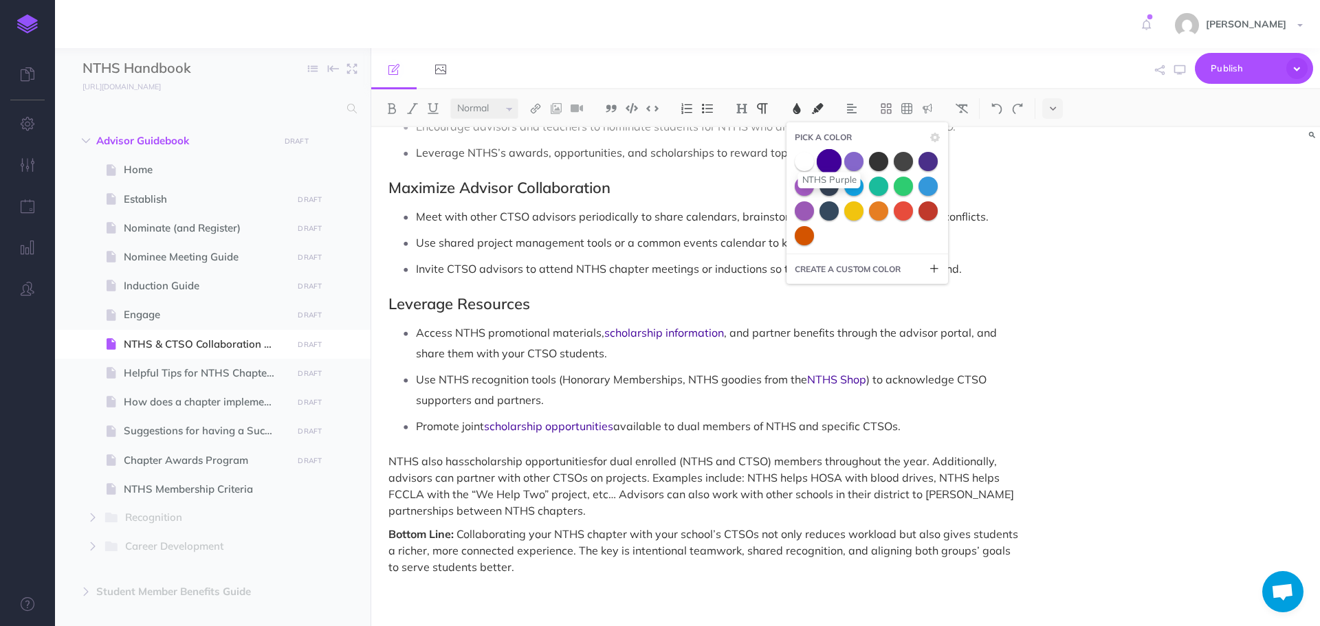
click at [827, 162] on span at bounding box center [829, 161] width 25 height 25
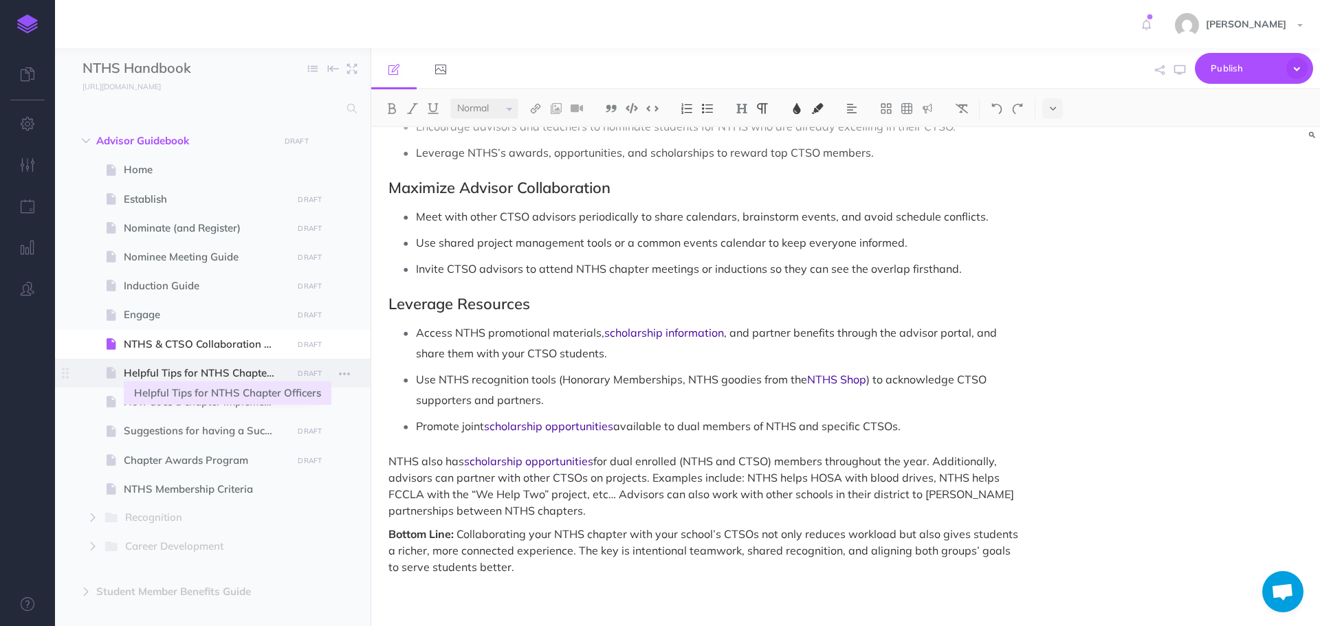
click at [217, 370] on span "Helpful Tips for NTHS Chapter Officers" at bounding box center [206, 373] width 164 height 17
select select "null"
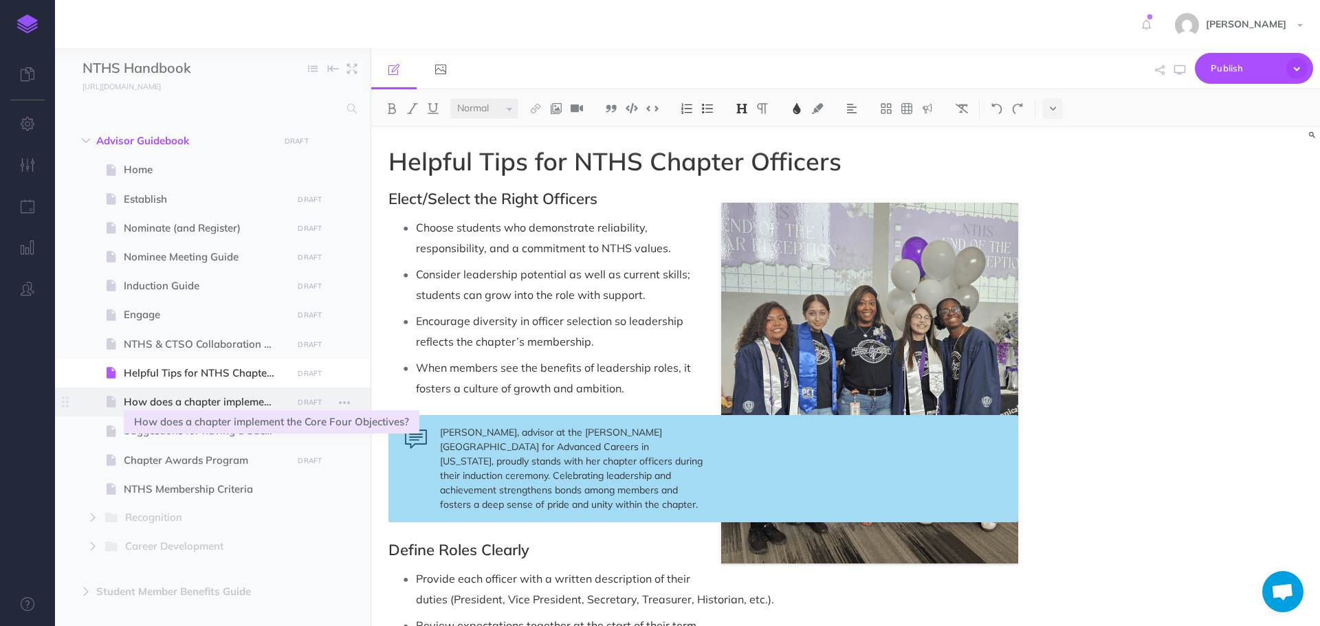
click at [231, 404] on span "How does a chapter implement the Core Four Objectives?" at bounding box center [206, 402] width 164 height 17
select select "null"
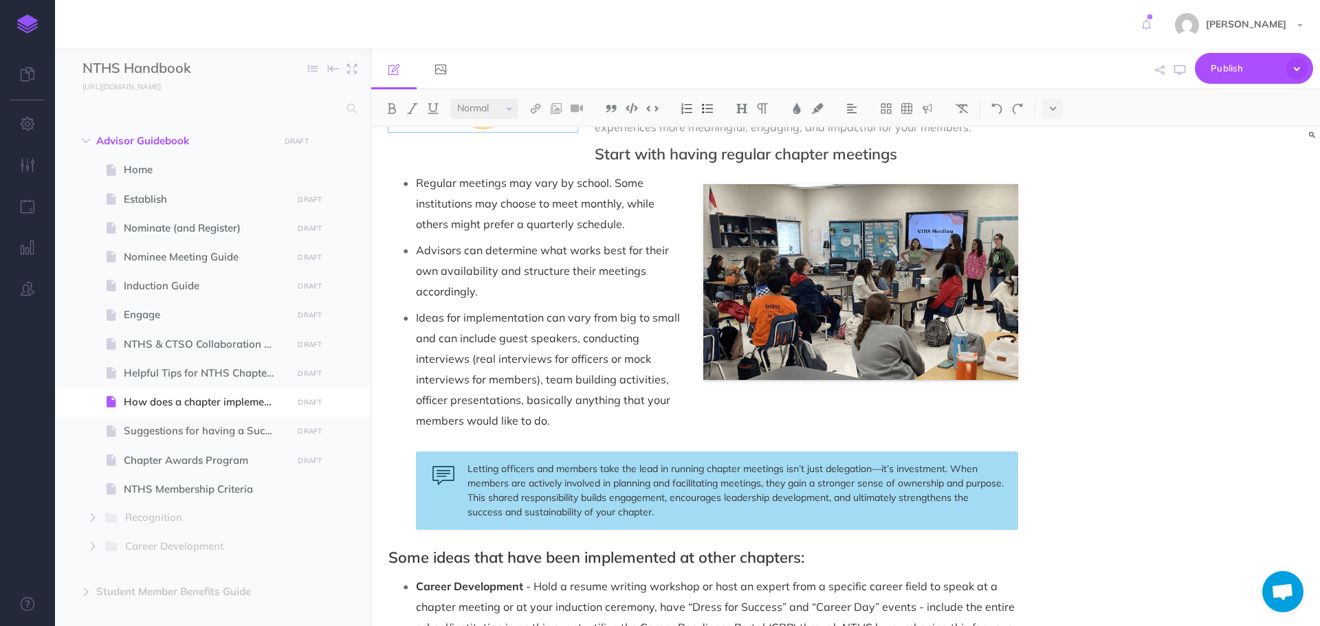
scroll to position [206, 0]
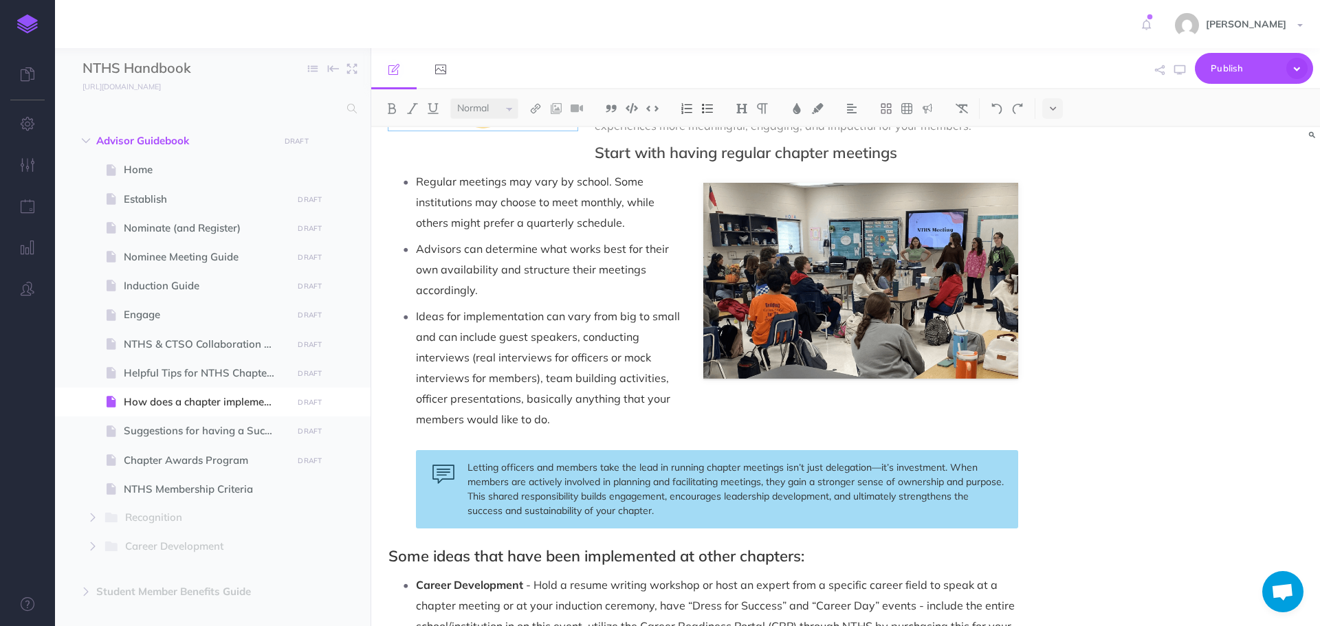
click at [874, 197] on p "Regular meetings may vary by school. Some institutions may choose to meet month…" at bounding box center [717, 202] width 602 height 62
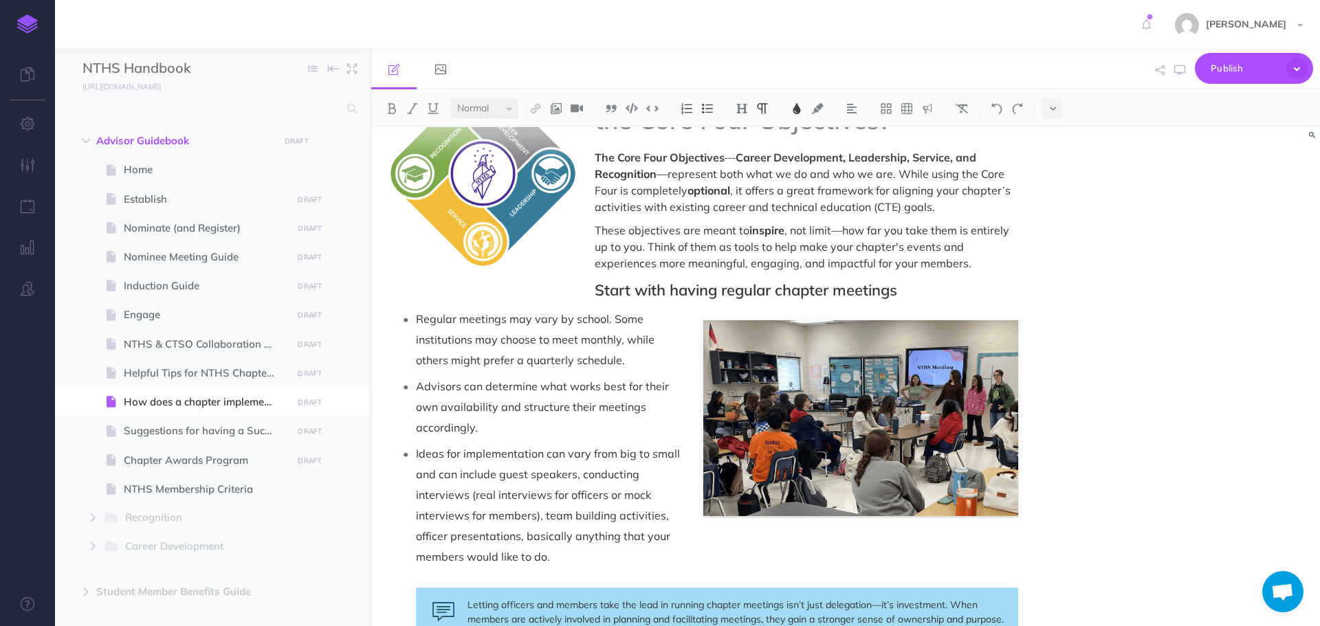
click at [723, 351] on p "Regular meetings may vary by school. Some institutions may choose to meet month…" at bounding box center [717, 340] width 602 height 62
click at [919, 391] on p "Advisors can determine what works best for their own availability and structure…" at bounding box center [717, 407] width 602 height 62
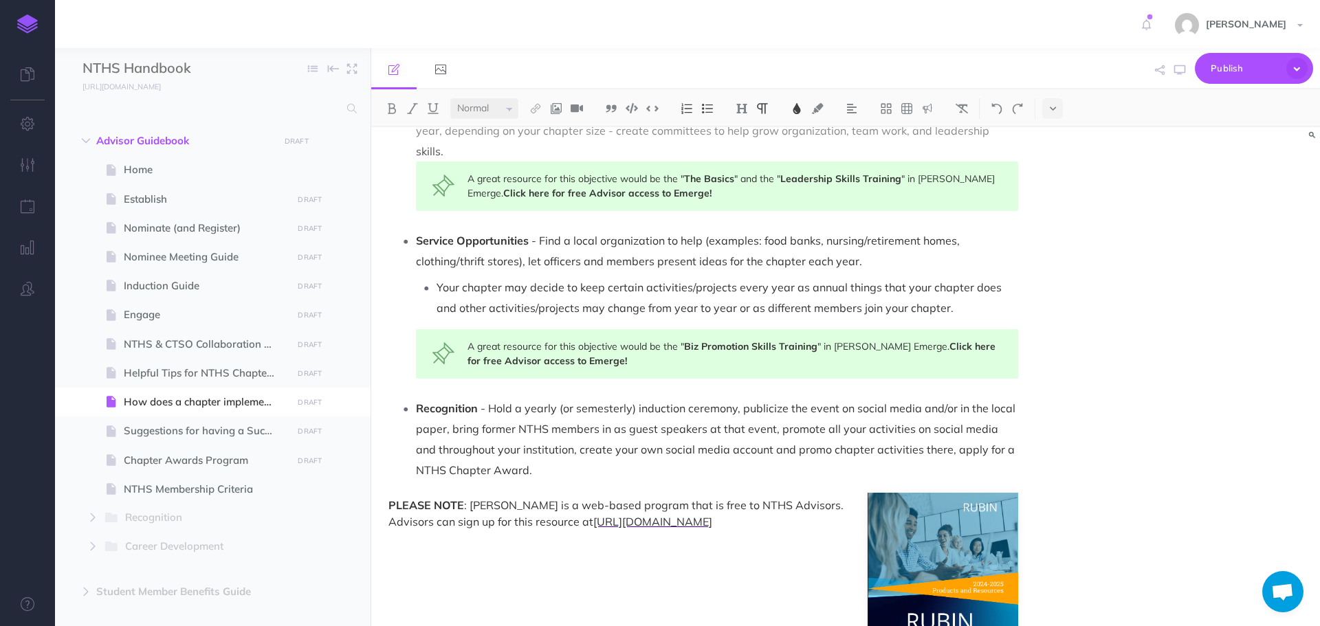
scroll to position [851, 0]
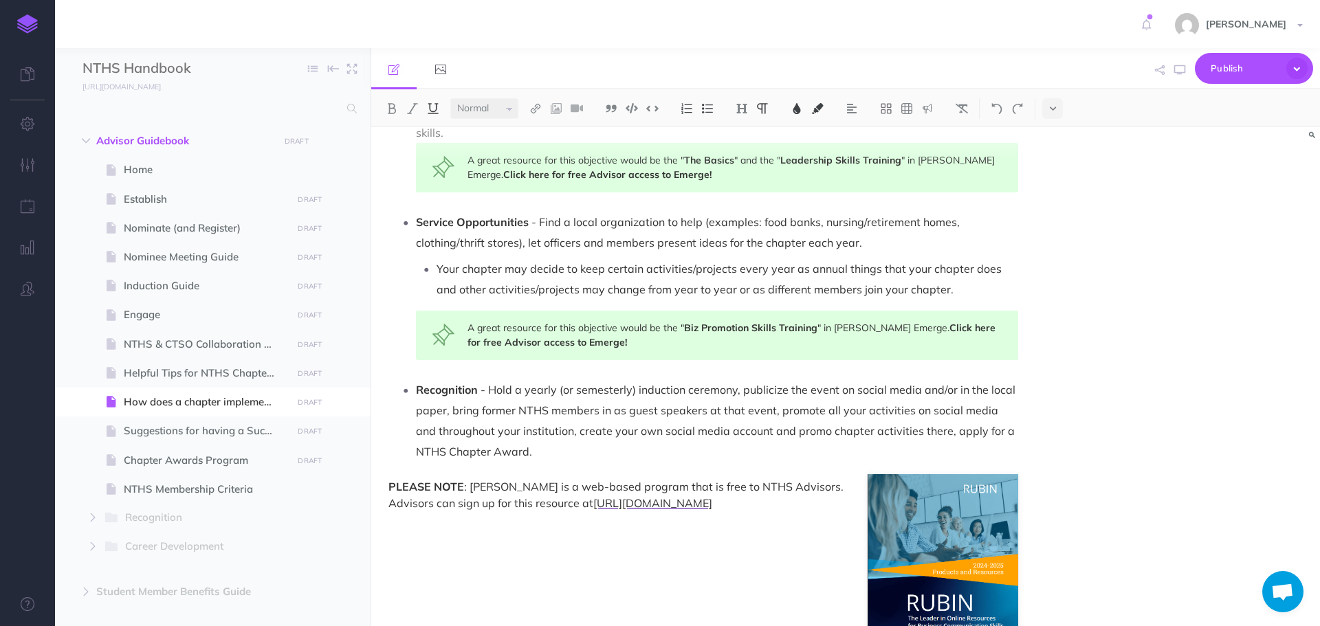
drag, startPoint x: 593, startPoint y: 484, endPoint x: 753, endPoint y: 488, distance: 160.3
click at [753, 488] on p "PLEASE NOTE : [PERSON_NAME] is a web-based program that is free to NTHS Advisor…" at bounding box center [704, 495] width 630 height 33
click at [795, 107] on img at bounding box center [797, 108] width 12 height 11
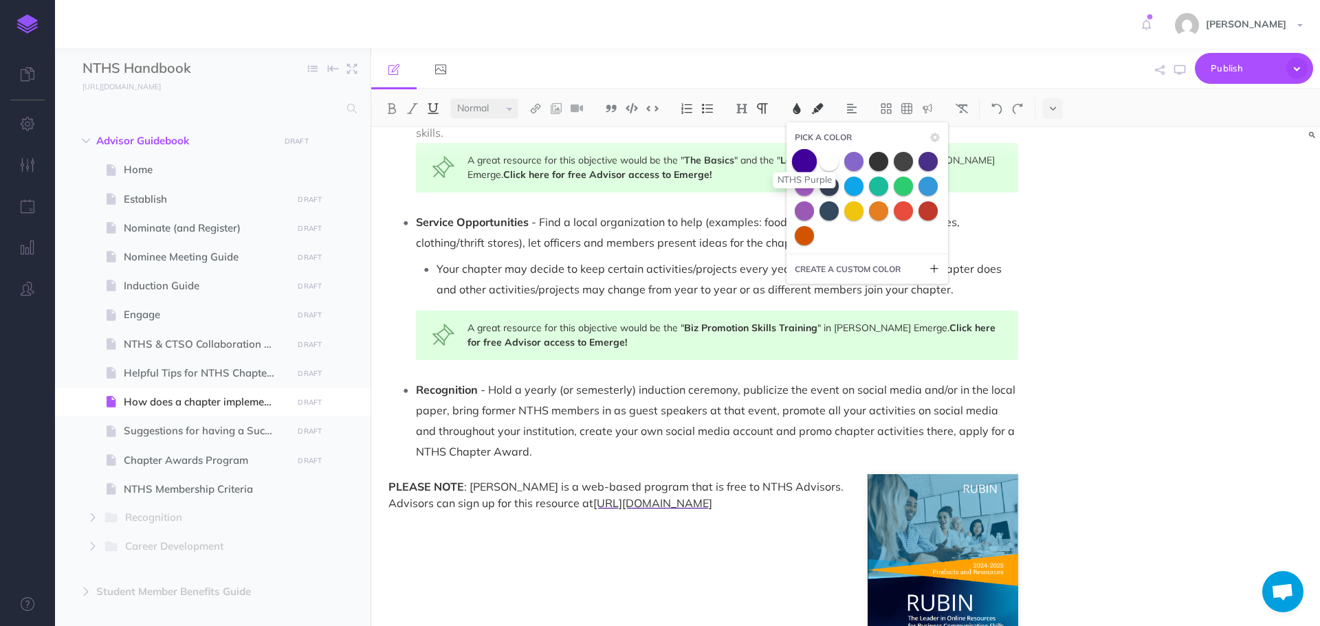
click at [809, 166] on span at bounding box center [804, 161] width 25 height 25
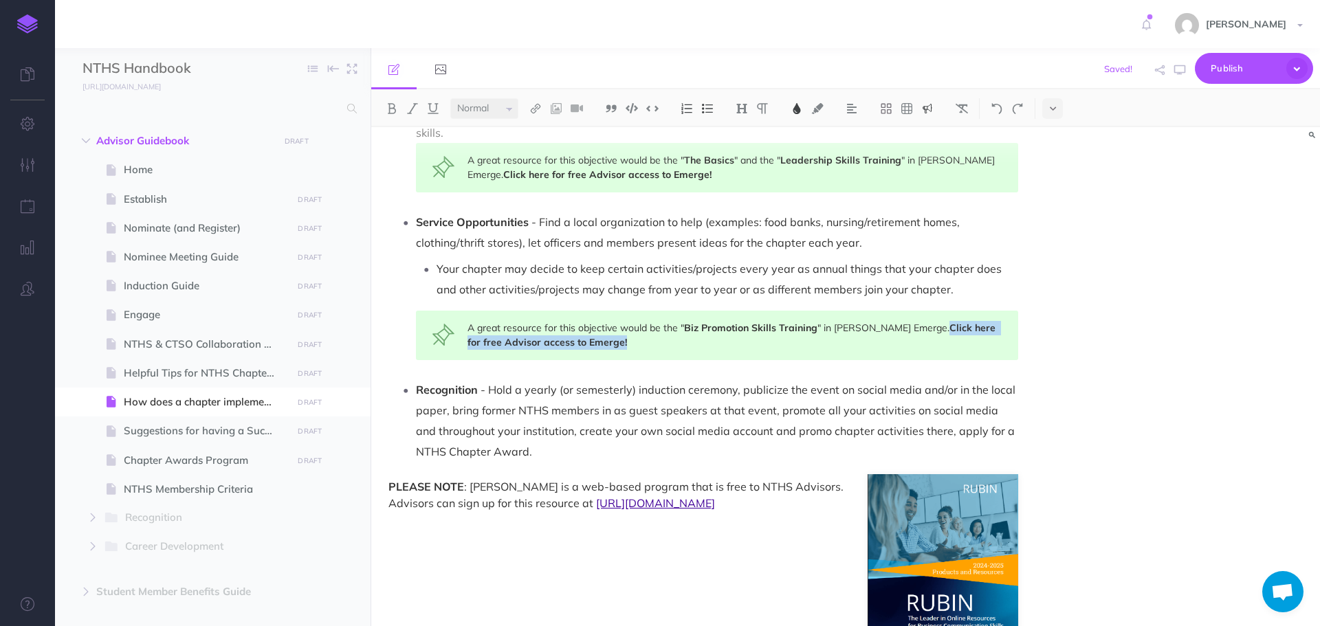
drag, startPoint x: 898, startPoint y: 307, endPoint x: 905, endPoint y: 320, distance: 15.4
click at [905, 320] on div "A great resource for this objective would be the " Biz Promotion Skills Trainin…" at bounding box center [717, 336] width 602 height 50
click at [799, 113] on img at bounding box center [797, 108] width 12 height 11
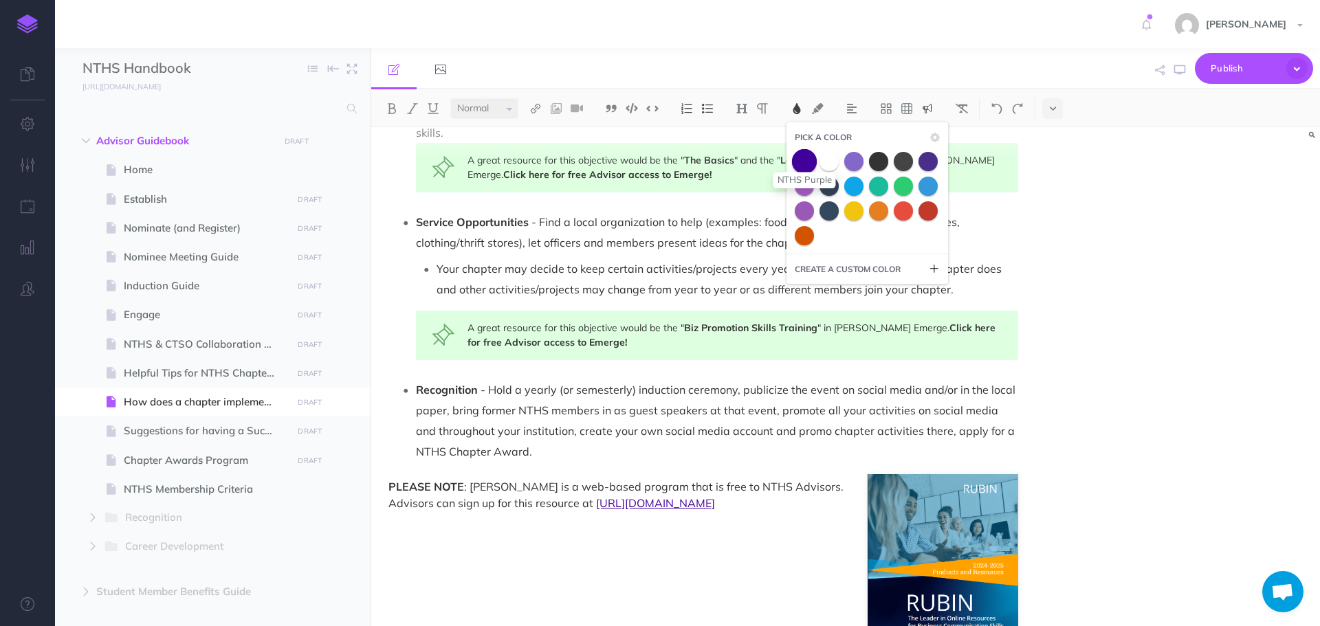
click at [800, 157] on span at bounding box center [804, 161] width 25 height 25
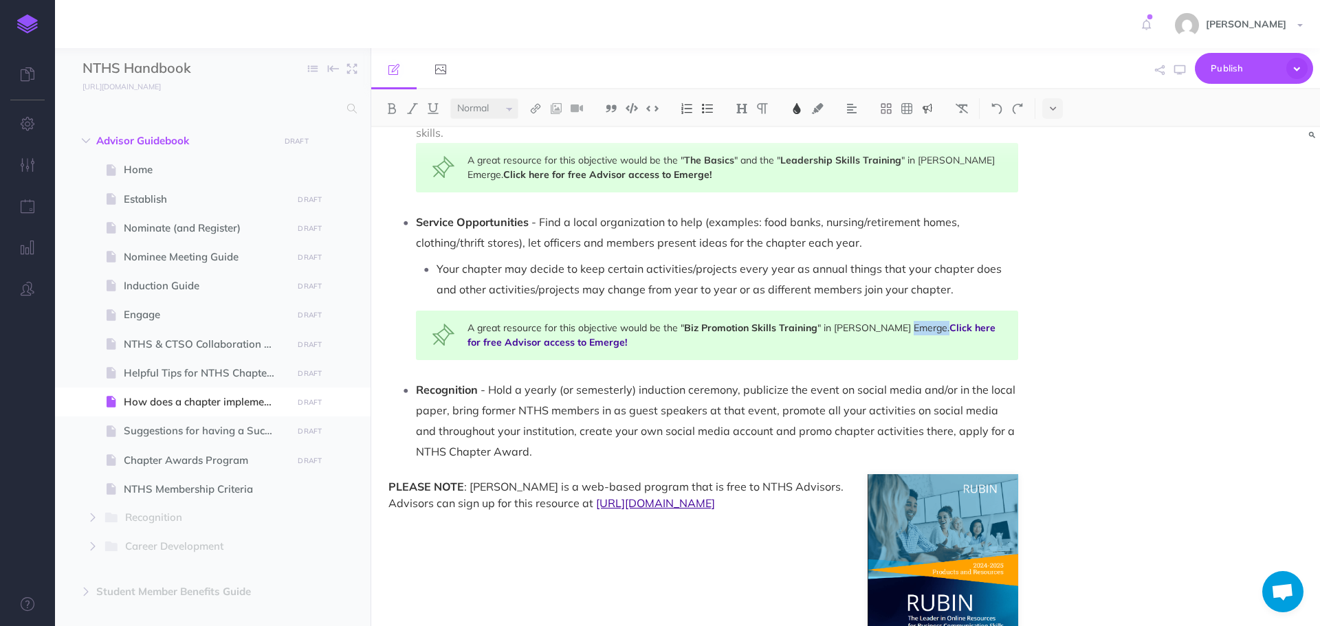
scroll to position [714, 0]
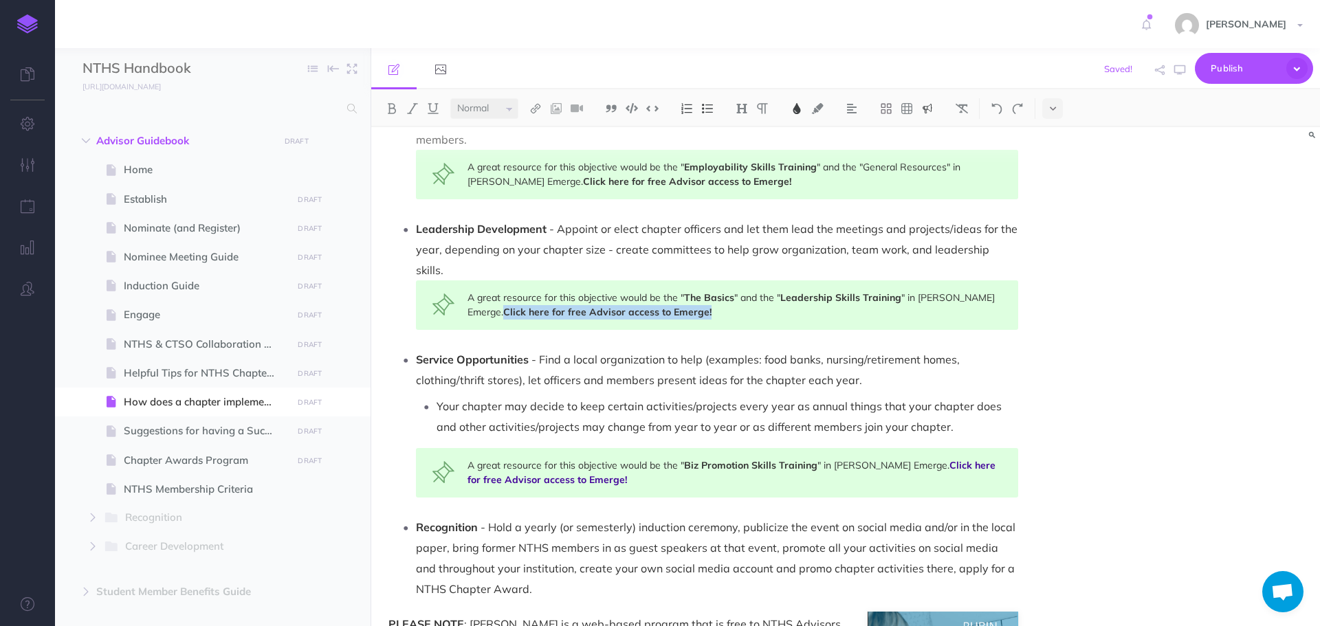
drag, startPoint x: 982, startPoint y: 274, endPoint x: 985, endPoint y: 292, distance: 18.2
click at [985, 292] on div "A great resource for this objective would be the " The Basics " and the " Leade…" at bounding box center [717, 306] width 602 height 50
click at [800, 111] on img at bounding box center [797, 108] width 12 height 11
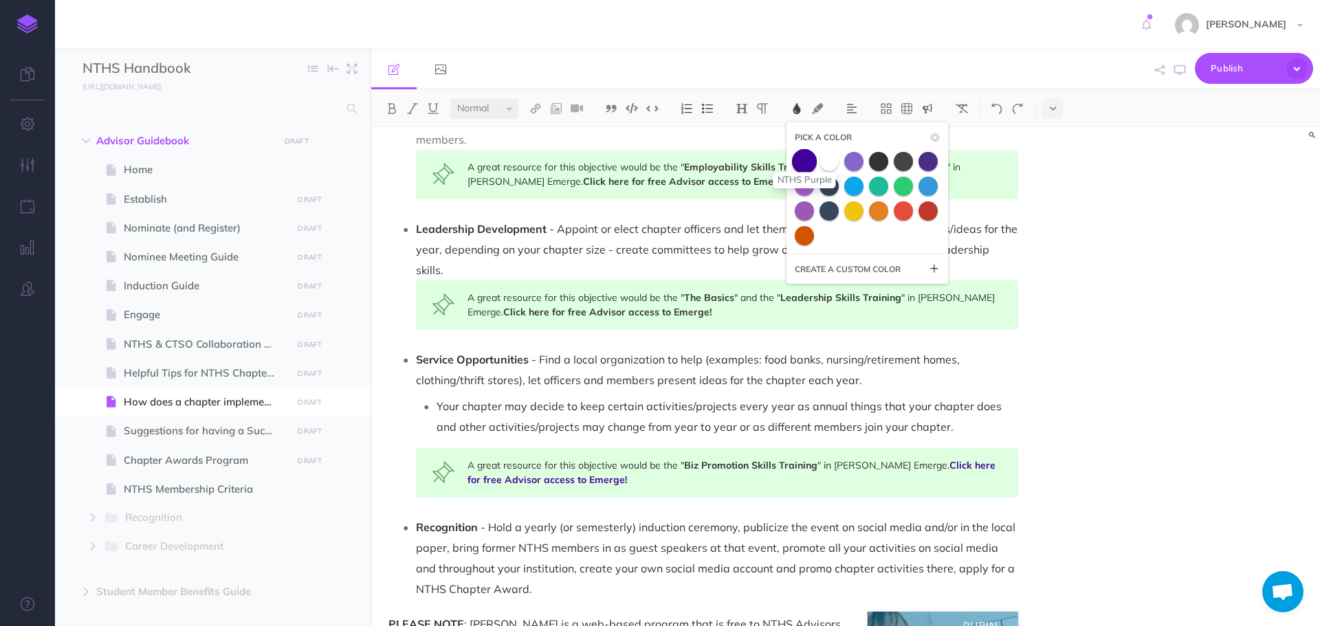
click at [808, 157] on span at bounding box center [804, 161] width 25 height 25
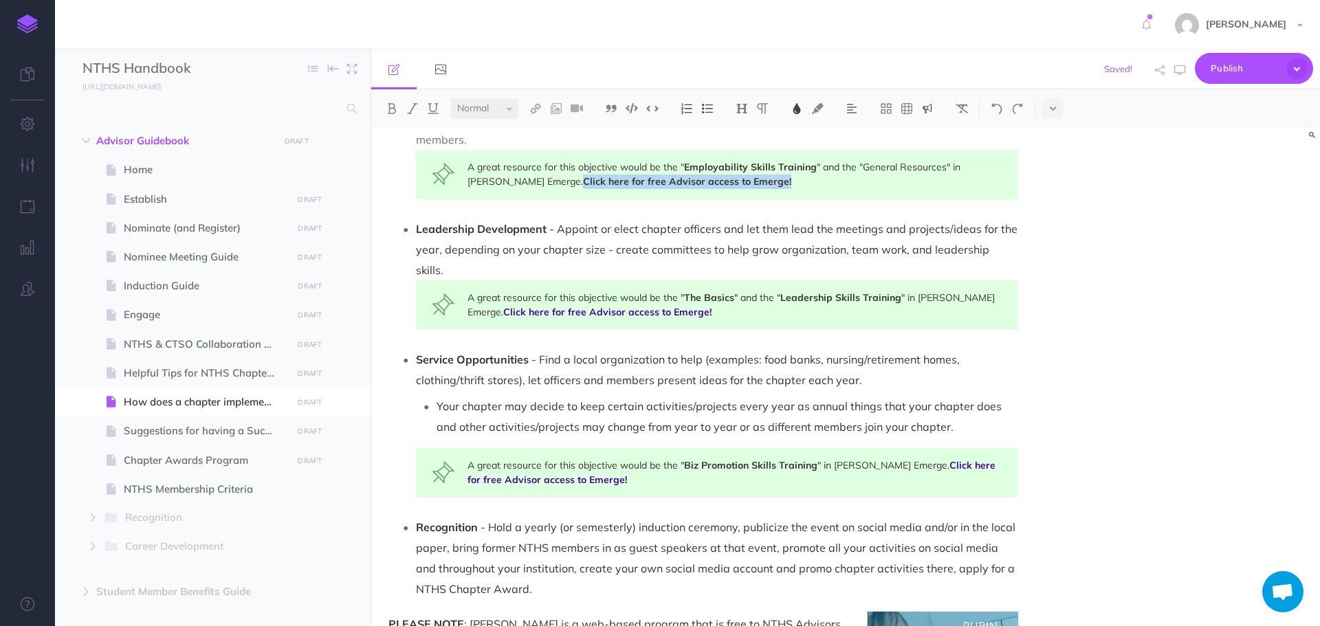
drag, startPoint x: 505, startPoint y: 182, endPoint x: 725, endPoint y: 196, distance: 219.8
click at [725, 196] on div "A great resource for this objective would be the " Employability Skills Trainin…" at bounding box center [717, 175] width 602 height 50
click at [802, 106] on img at bounding box center [797, 108] width 12 height 11
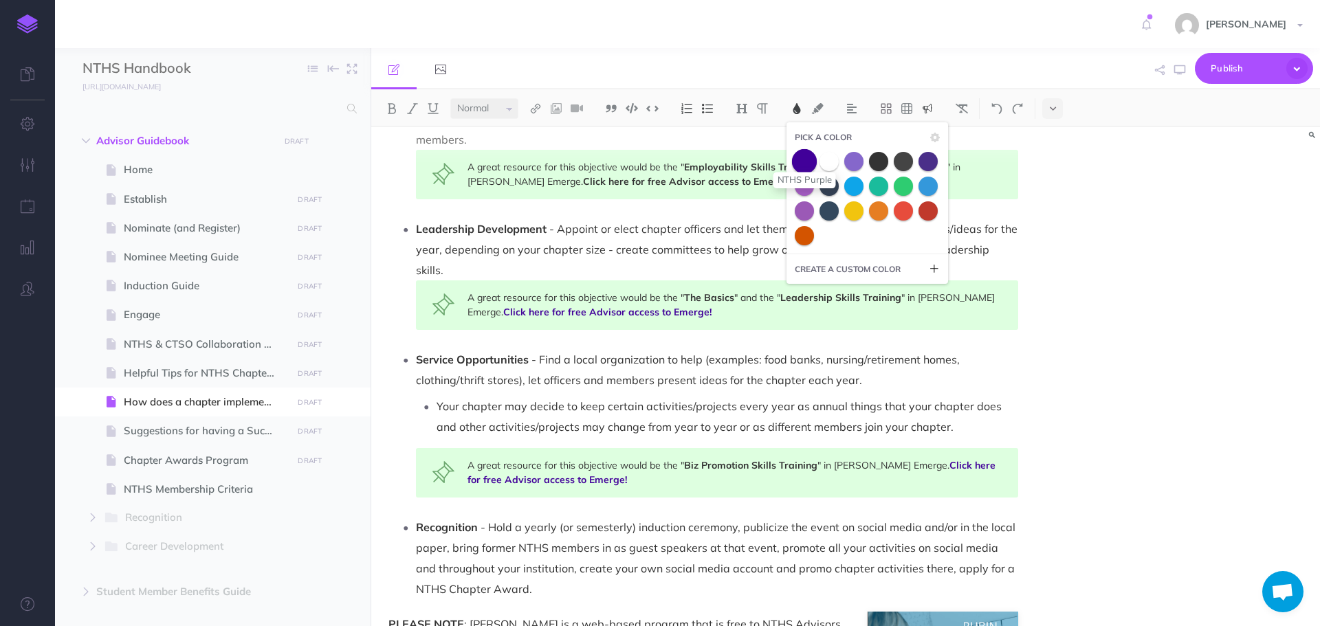
click at [809, 160] on span at bounding box center [804, 161] width 25 height 25
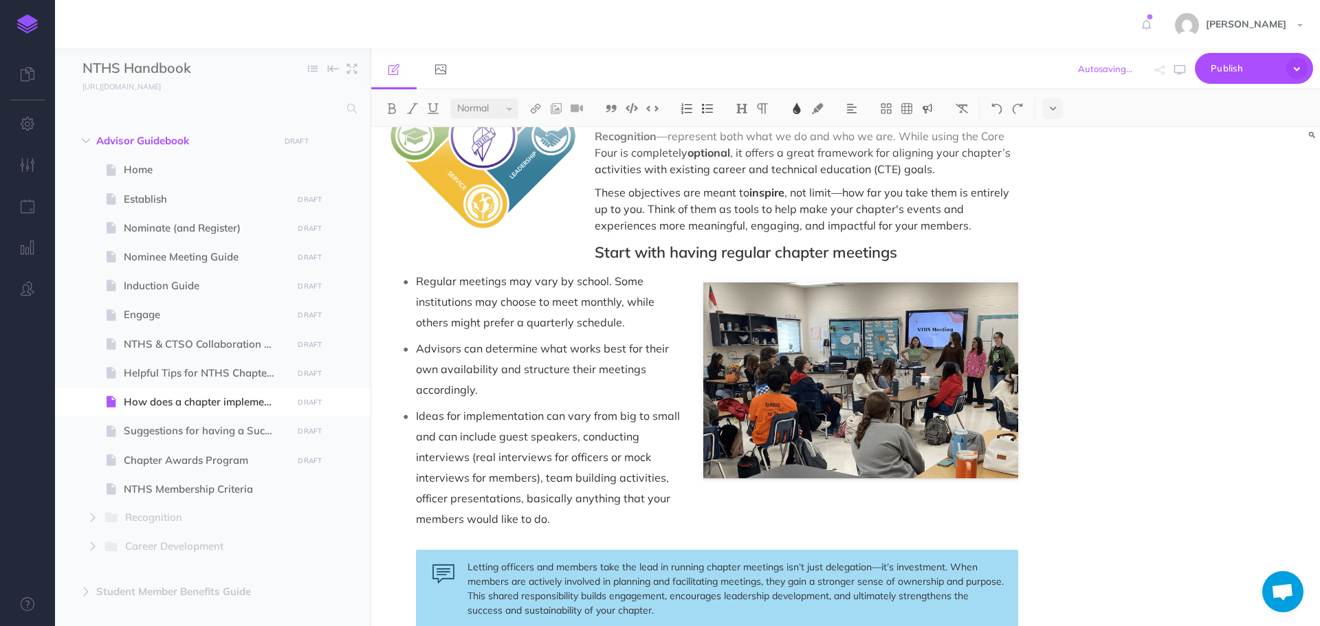
scroll to position [95, 0]
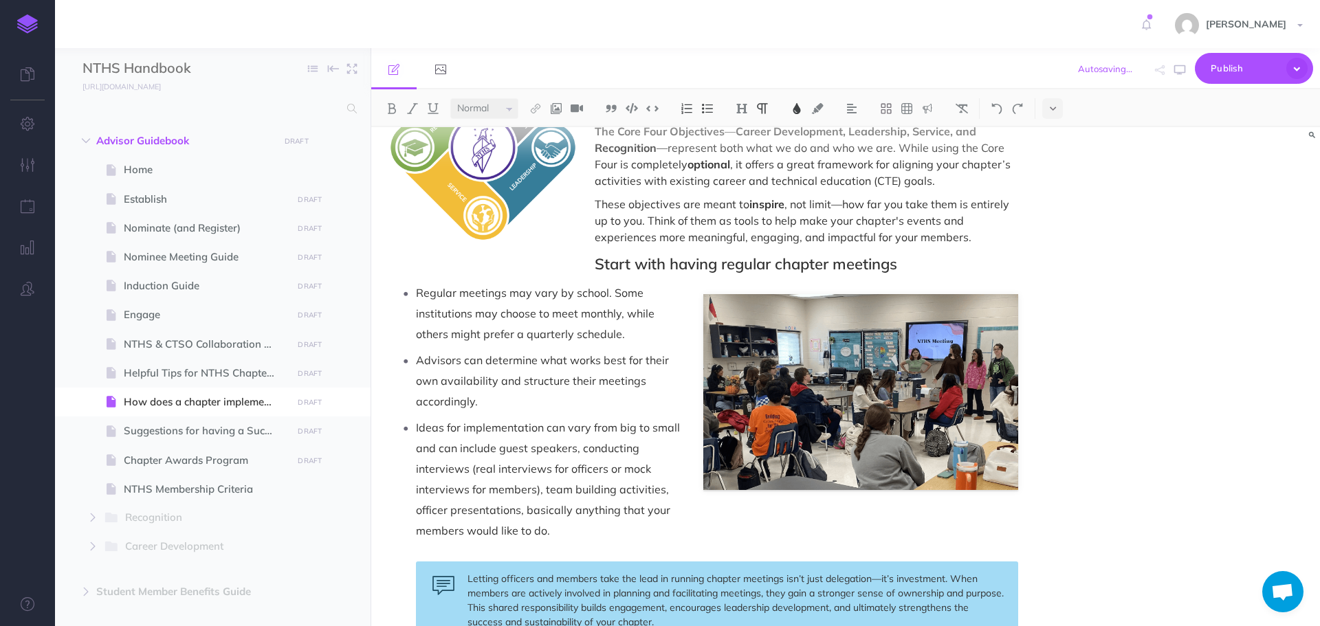
click at [824, 318] on p "Regular meetings may vary by school. Some institutions may choose to meet month…" at bounding box center [717, 314] width 602 height 62
click at [905, 334] on p "Regular meetings may vary by school. Some institutions may choose to meet month…" at bounding box center [717, 314] width 602 height 62
click at [928, 325] on p "Regular meetings may vary by school. Some institutions may choose to meet month…" at bounding box center [717, 314] width 602 height 62
drag, startPoint x: 999, startPoint y: 340, endPoint x: 991, endPoint y: 346, distance: 9.9
click at [999, 341] on p "Regular meetings may vary by school. Some institutions may choose to meet month…" at bounding box center [717, 314] width 602 height 62
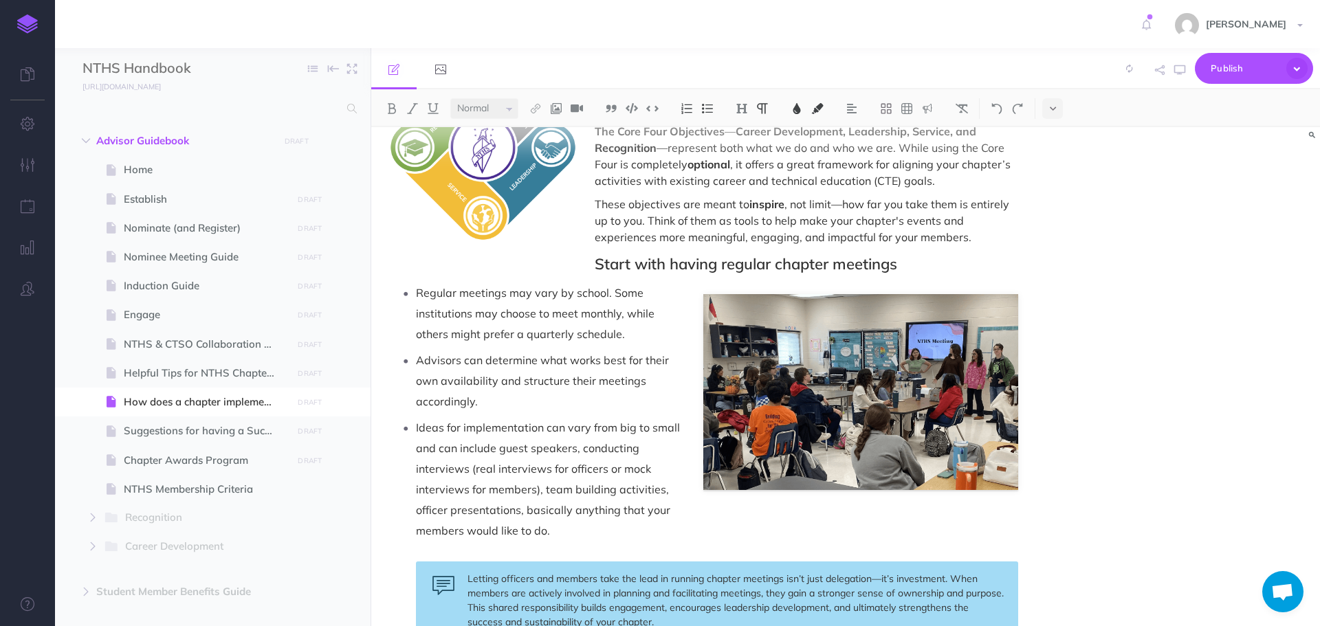
click at [936, 419] on p "Ideas for implementation can vary from big to small and can include guest speak…" at bounding box center [717, 479] width 602 height 124
click at [920, 434] on p "Ideas for implementation can vary from big to small and can include guest speak…" at bounding box center [717, 479] width 602 height 124
click at [860, 471] on p "Ideas for implementation can vary from big to small and can include guest speak…" at bounding box center [717, 479] width 602 height 124
click at [788, 477] on p "Ideas for implementation can vary from big to small and can include guest speak…" at bounding box center [717, 479] width 602 height 124
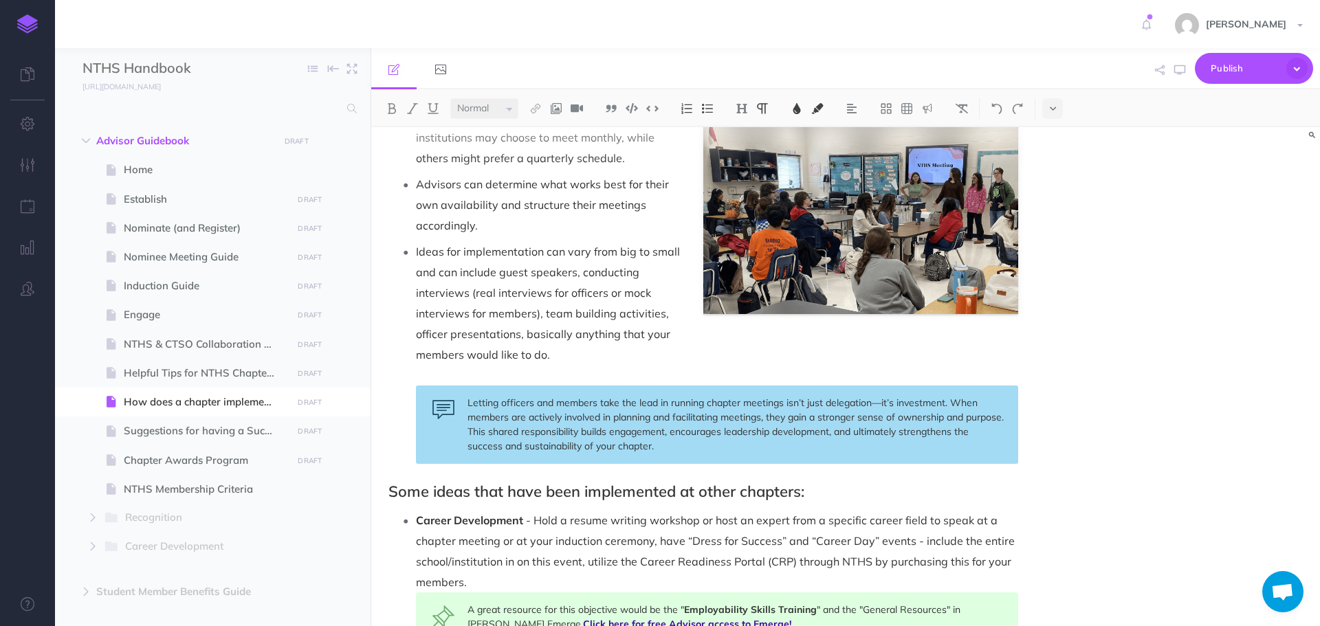
scroll to position [0, 0]
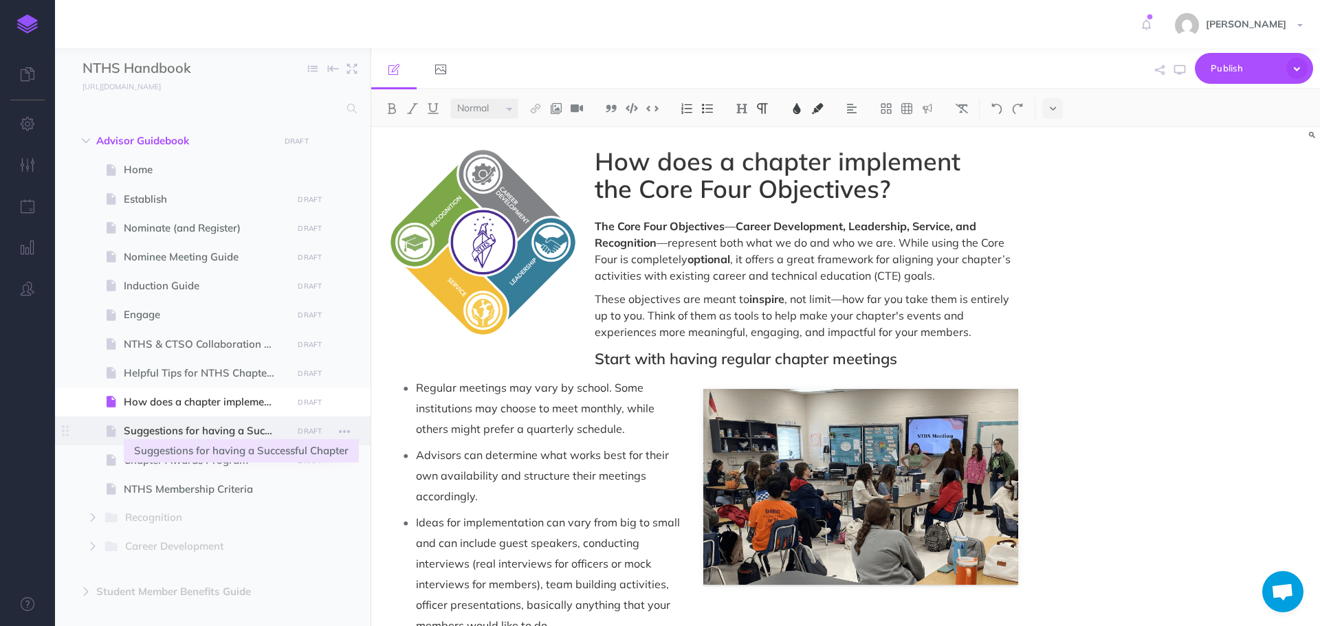
click at [216, 424] on span "Suggestions for having a Successful Chapter" at bounding box center [206, 431] width 164 height 17
select select "null"
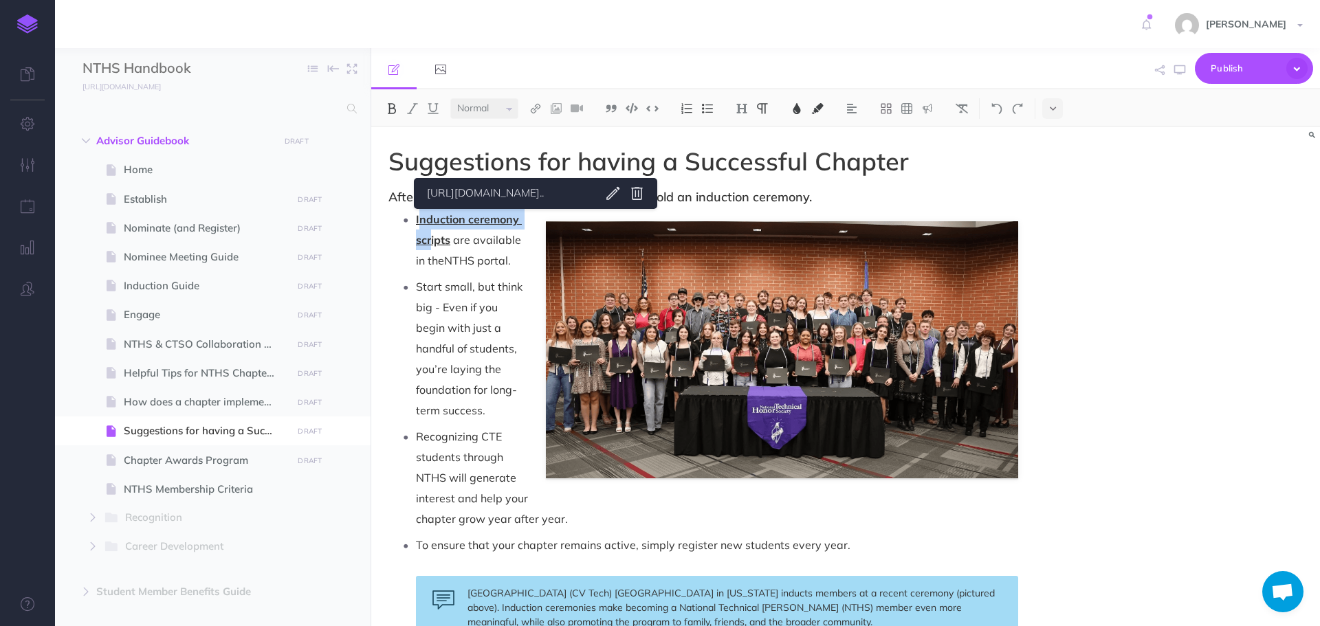
drag, startPoint x: 418, startPoint y: 215, endPoint x: 430, endPoint y: 237, distance: 24.9
click at [430, 237] on span "Induction ceremony scripts" at bounding box center [469, 229] width 106 height 34
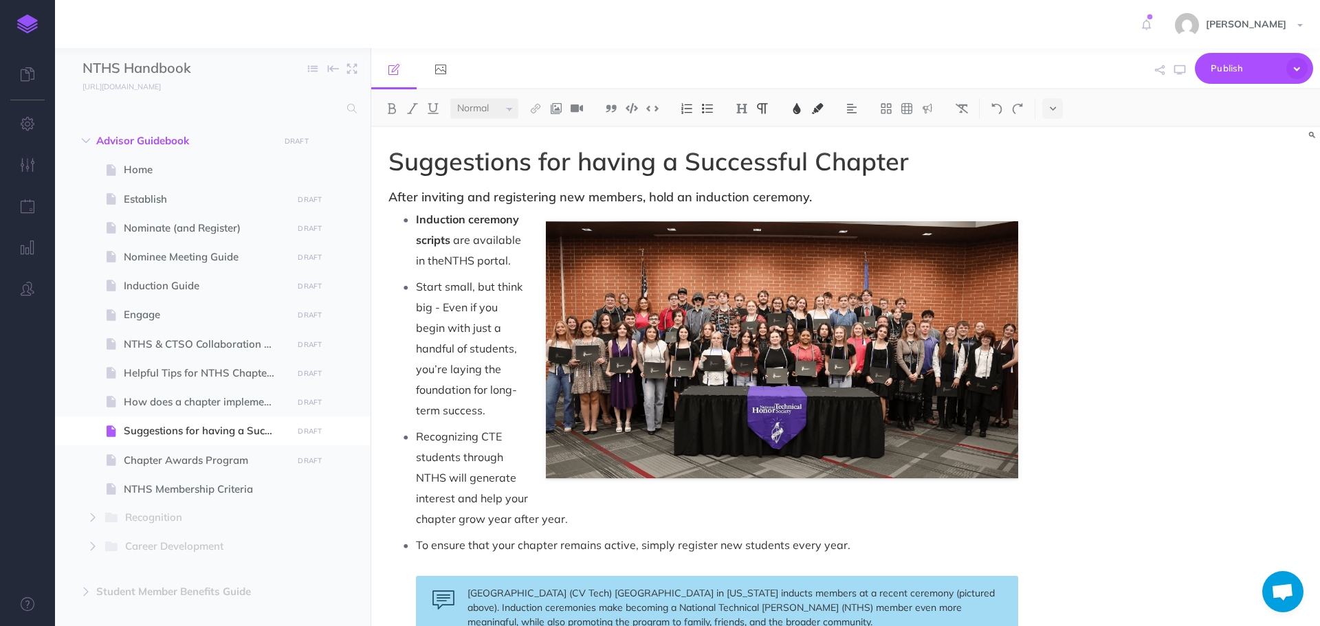
click at [443, 263] on span "are available in the" at bounding box center [470, 250] width 108 height 34
drag, startPoint x: 417, startPoint y: 221, endPoint x: 452, endPoint y: 239, distance: 39.7
click at [452, 239] on p "Induction ceremony scripts are available in the NTHS portal ." at bounding box center [717, 240] width 602 height 62
click at [802, 110] on img at bounding box center [797, 108] width 12 height 11
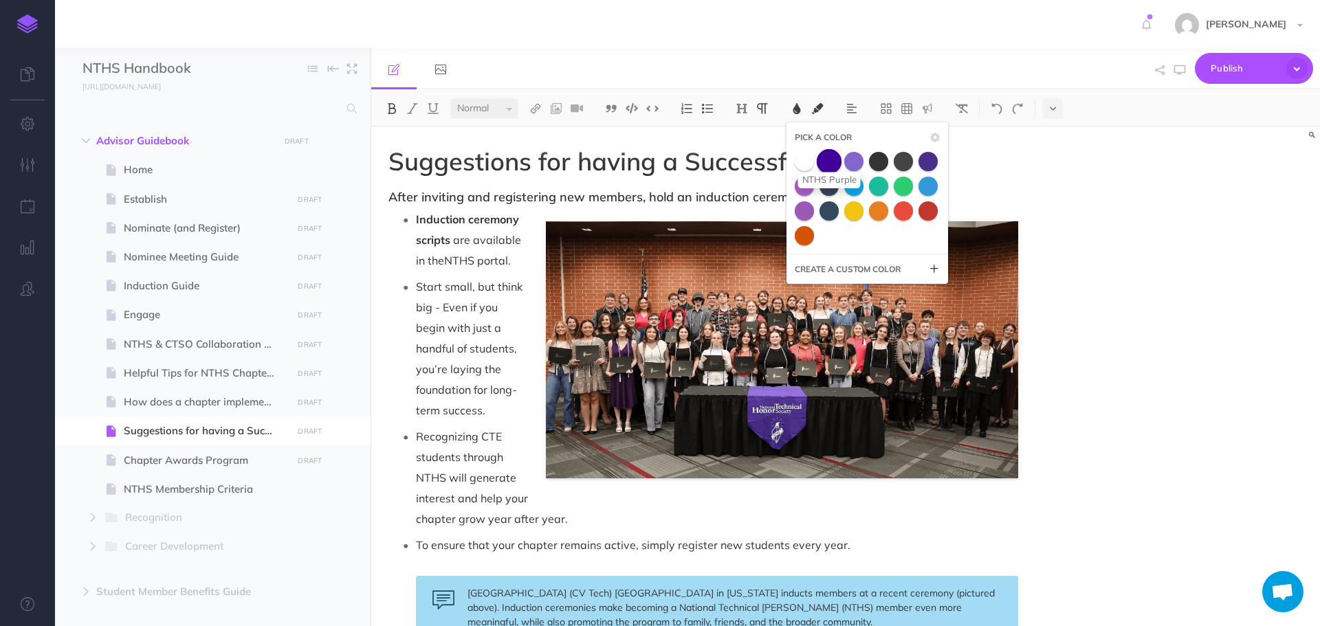
click at [831, 155] on span at bounding box center [829, 161] width 25 height 25
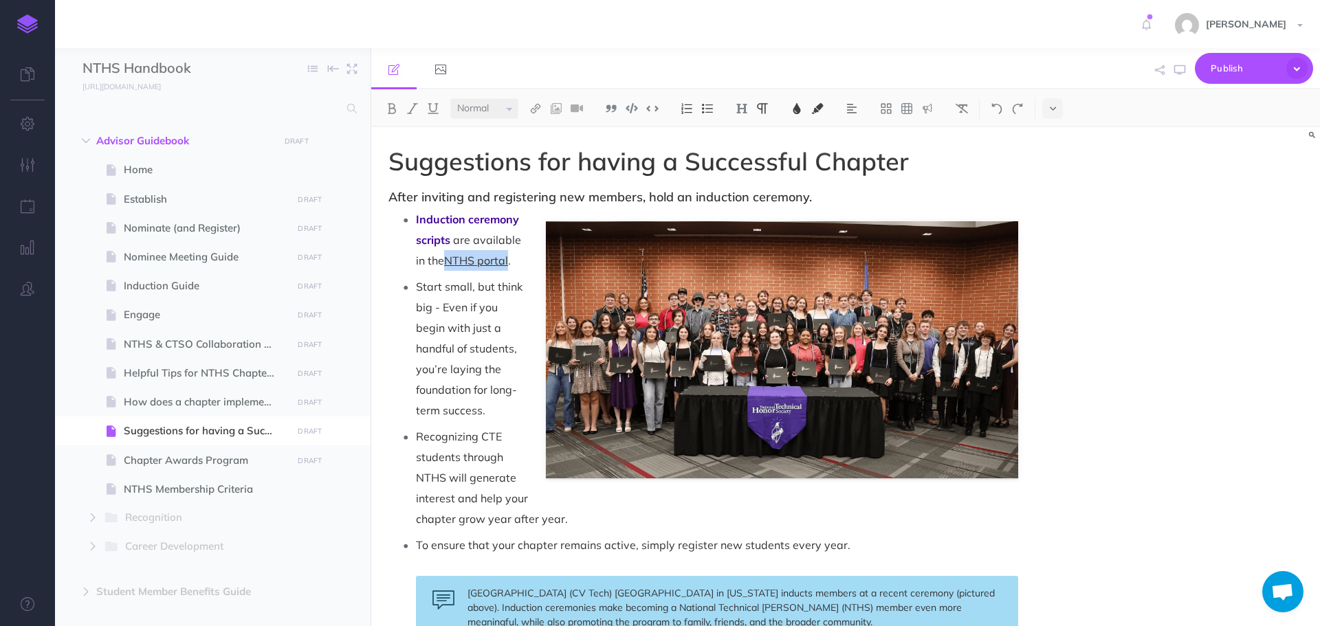
drag, startPoint x: 449, startPoint y: 259, endPoint x: 510, endPoint y: 261, distance: 60.6
click at [508, 261] on span "NTHS portal" at bounding box center [476, 261] width 64 height 14
click at [800, 117] on button at bounding box center [797, 108] width 21 height 21
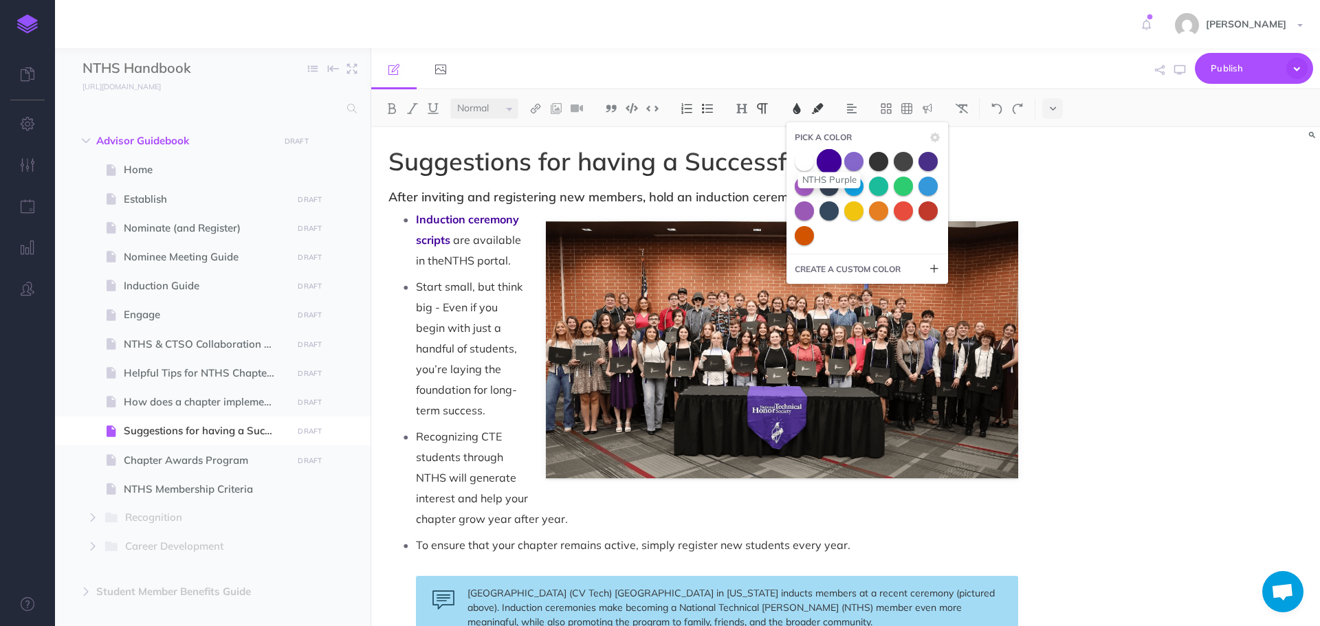
click at [837, 160] on span at bounding box center [829, 161] width 25 height 25
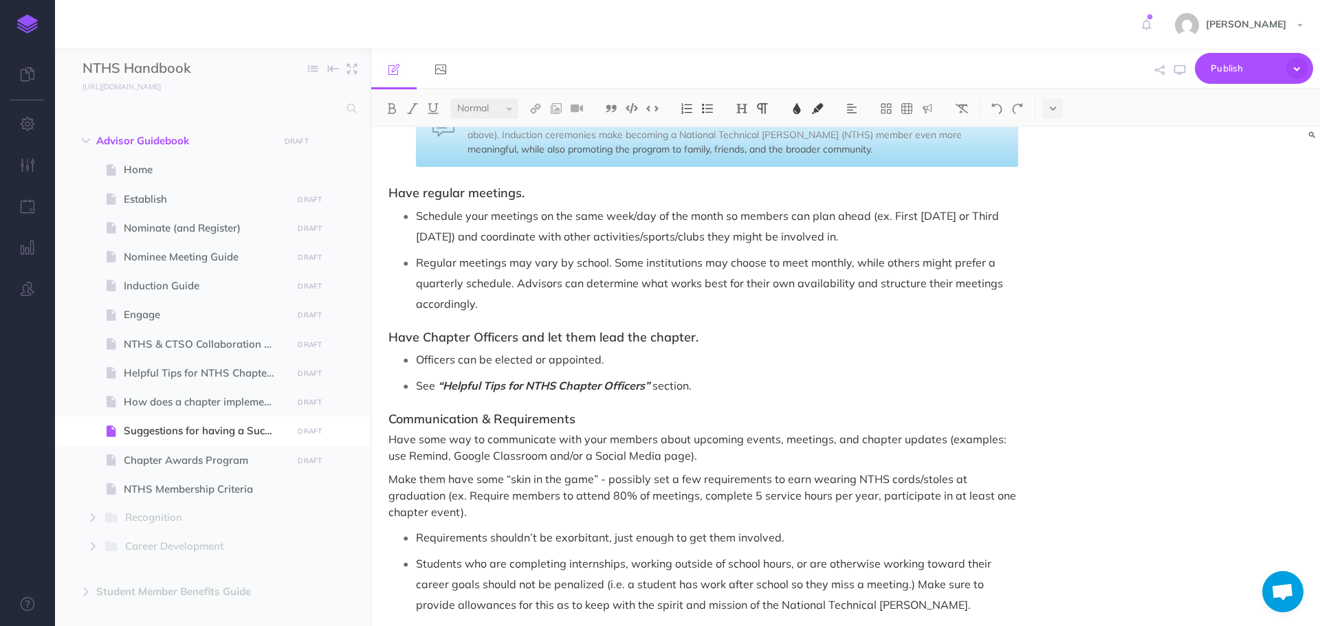
scroll to position [481, 0]
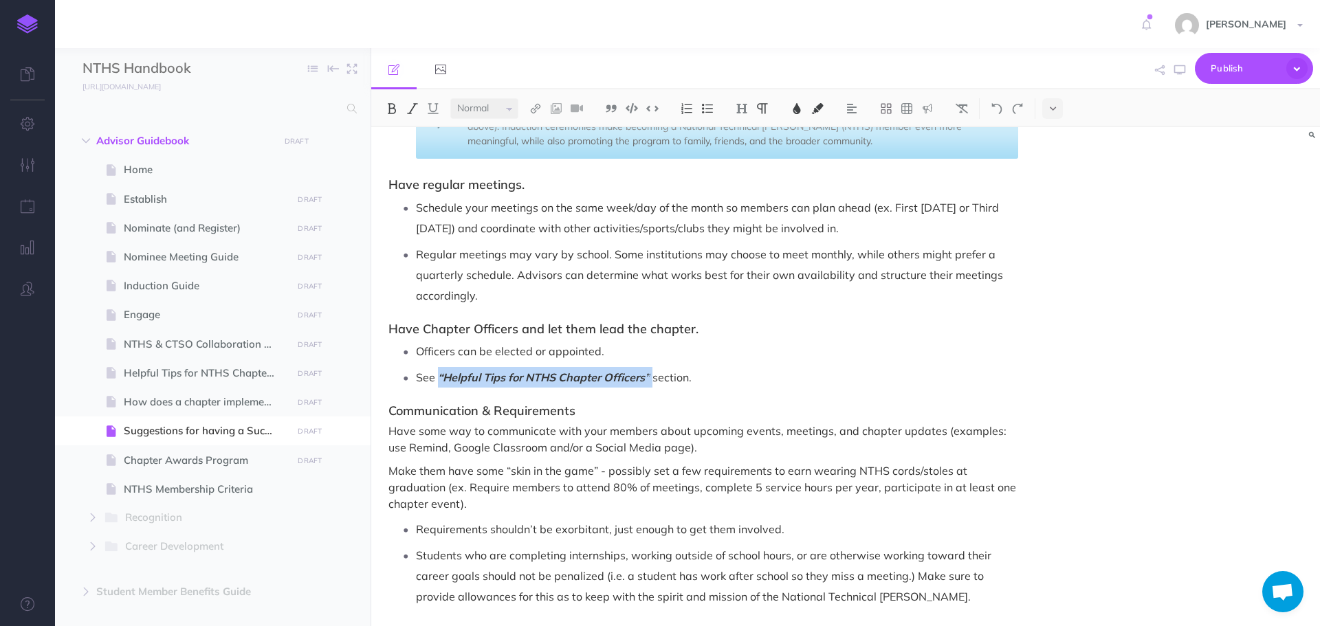
drag, startPoint x: 439, startPoint y: 380, endPoint x: 654, endPoint y: 377, distance: 215.3
click at [654, 377] on p "See “Helpful Tips for NTHS Chapter Officers” section." at bounding box center [717, 377] width 602 height 21
click at [800, 113] on img at bounding box center [797, 108] width 12 height 11
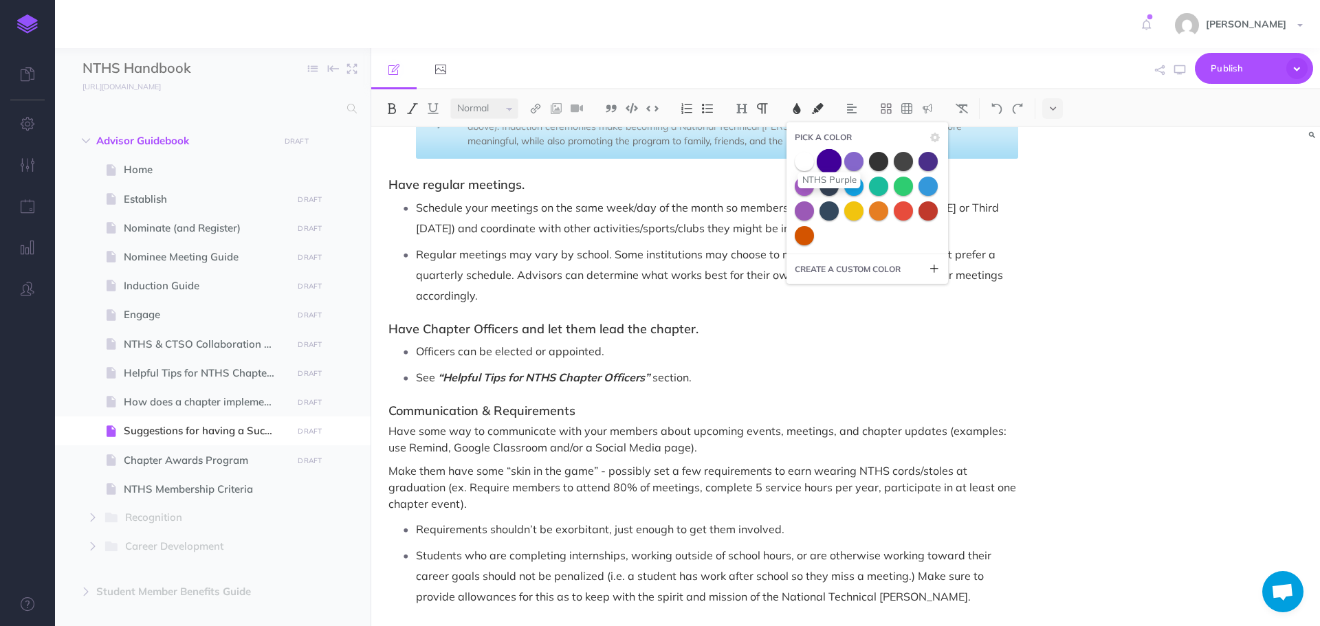
click at [830, 160] on span at bounding box center [829, 161] width 25 height 25
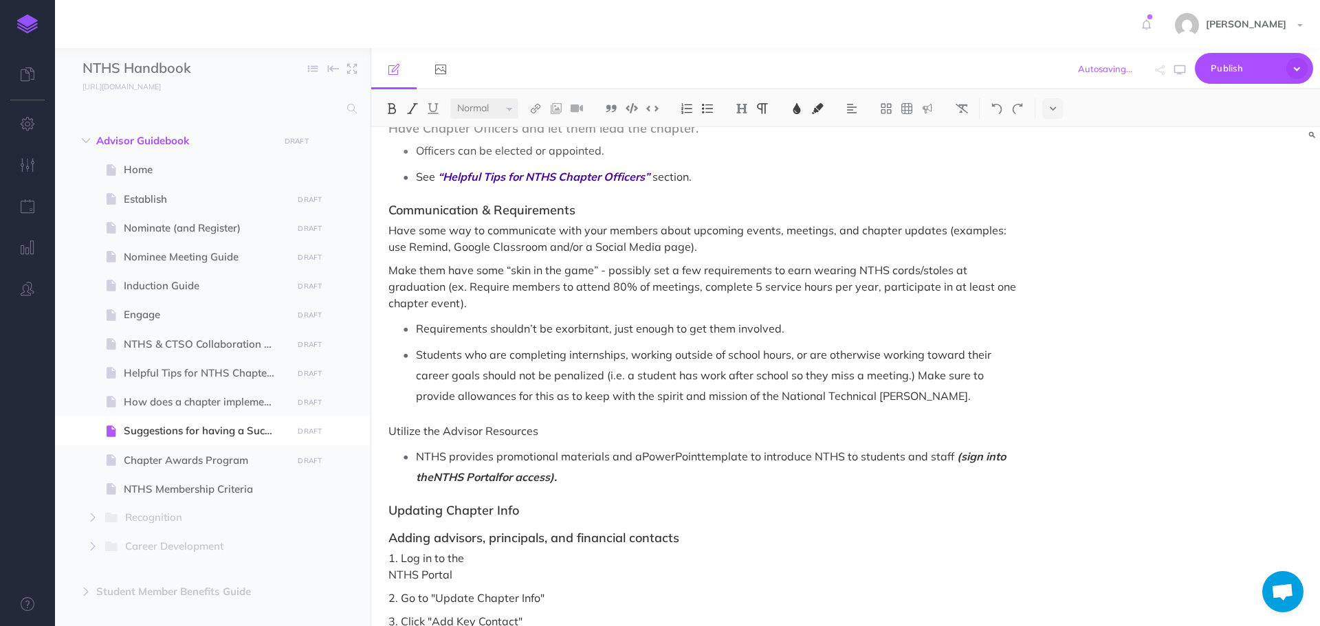
scroll to position [688, 0]
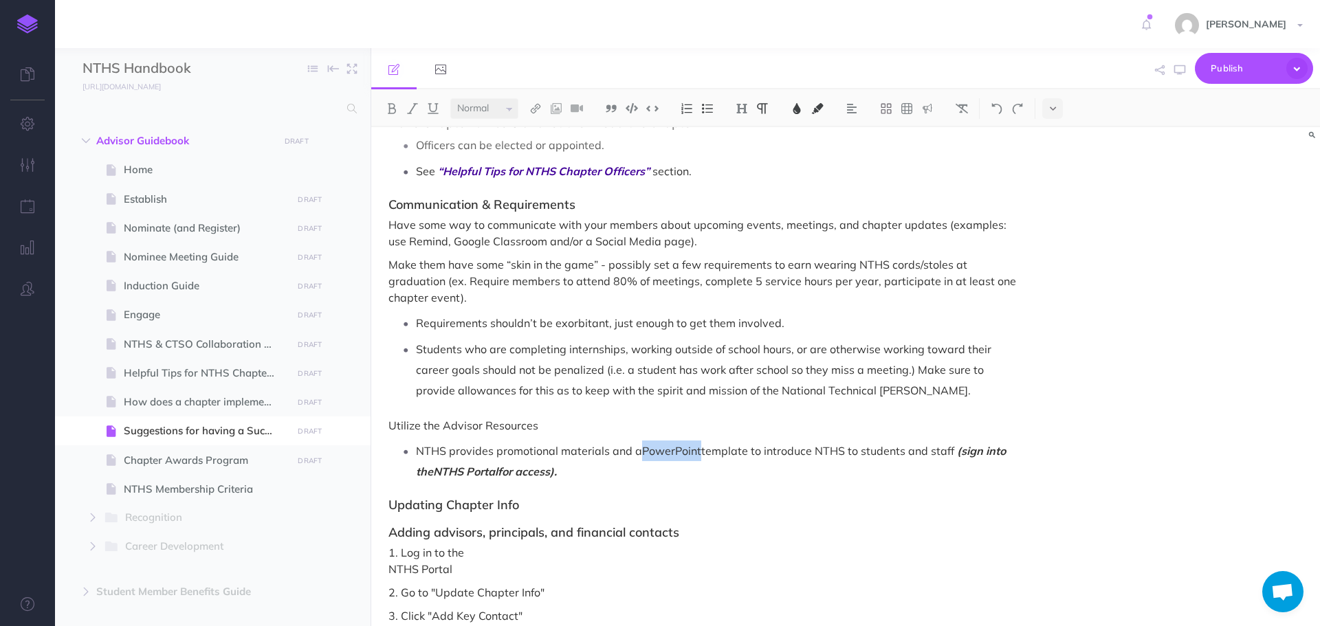
drag, startPoint x: 641, startPoint y: 453, endPoint x: 700, endPoint y: 456, distance: 59.2
click at [700, 456] on p "NTHS provides promotional materials and a PowerPoint template to introduce NTHS…" at bounding box center [717, 461] width 602 height 41
click at [794, 109] on img at bounding box center [797, 108] width 12 height 11
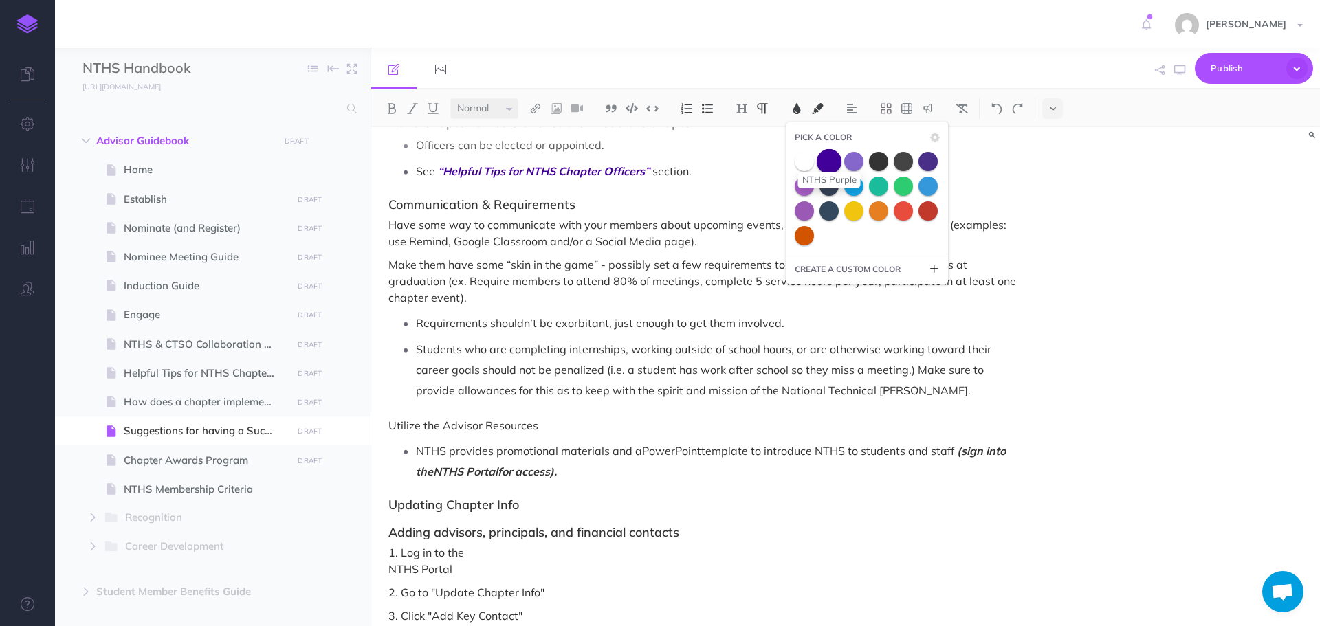
click at [833, 160] on span at bounding box center [829, 161] width 25 height 25
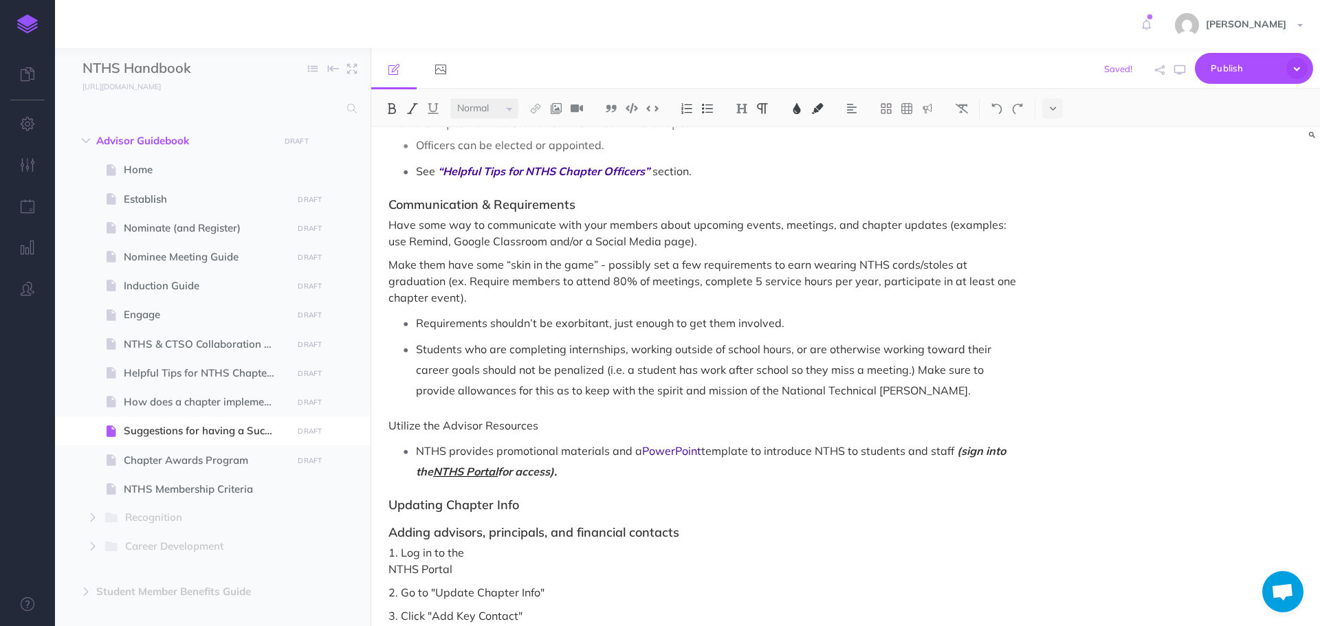
click at [437, 477] on span "NTHS Portal" at bounding box center [465, 472] width 65 height 14
drag, startPoint x: 437, startPoint y: 475, endPoint x: 505, endPoint y: 466, distance: 68.0
click at [505, 466] on em "(sign into the NTHS Portal for access)." at bounding box center [712, 461] width 593 height 34
click at [801, 116] on button at bounding box center [797, 108] width 21 height 21
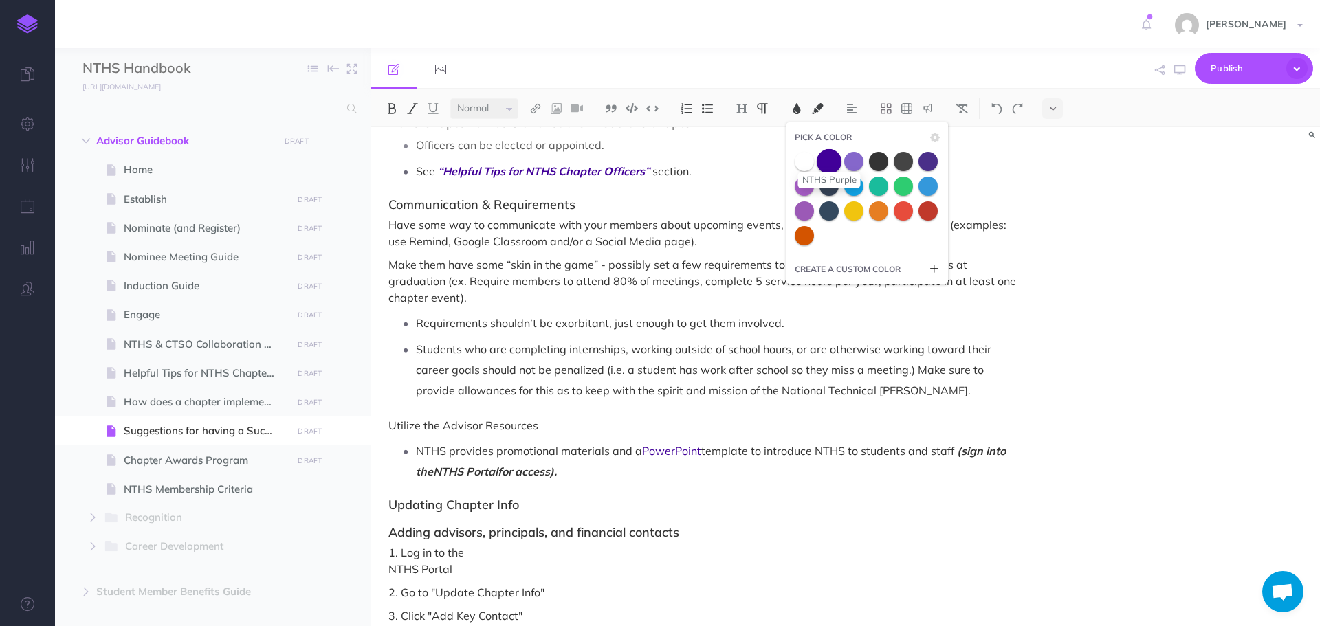
click at [835, 160] on span at bounding box center [829, 161] width 25 height 25
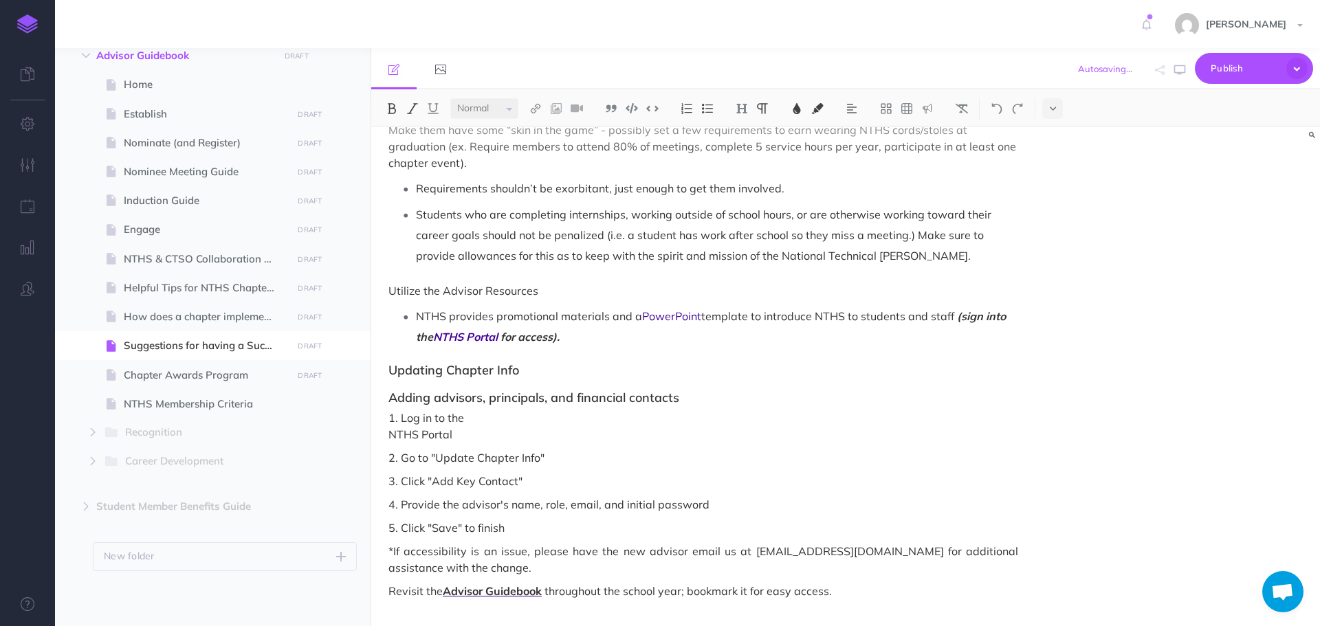
scroll to position [830, 0]
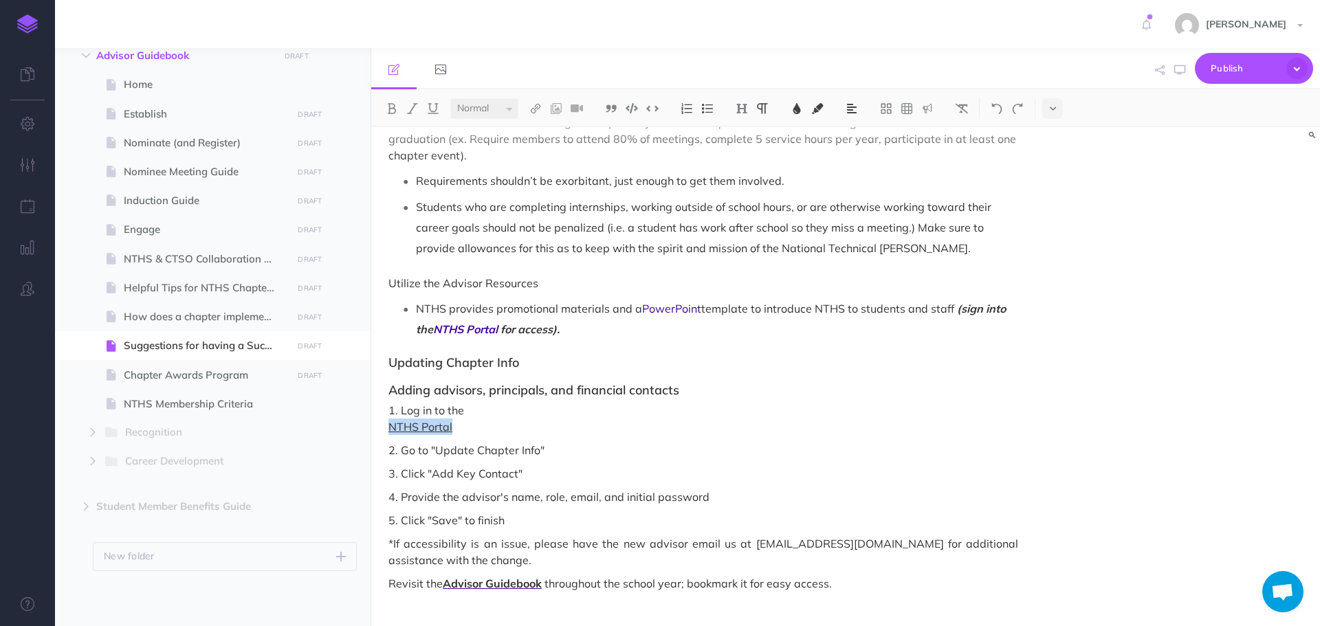
drag, startPoint x: 388, startPoint y: 429, endPoint x: 460, endPoint y: 428, distance: 72.2
click at [801, 109] on img at bounding box center [797, 108] width 12 height 11
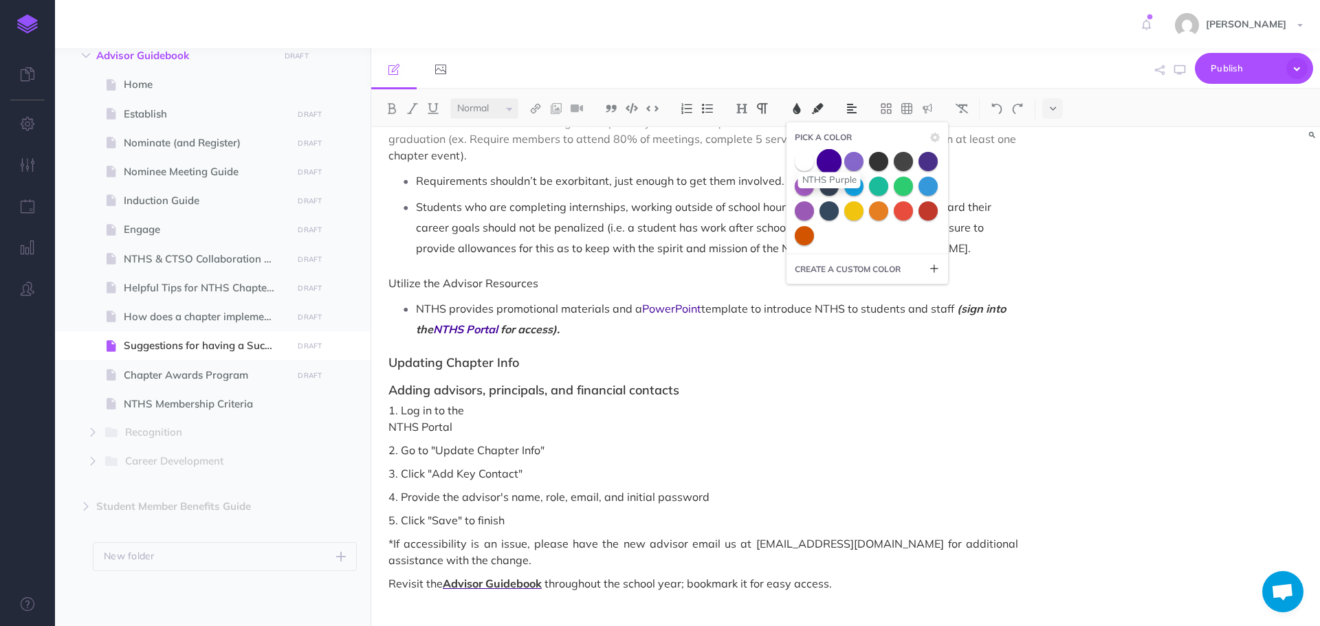
click at [831, 165] on span at bounding box center [829, 161] width 25 height 25
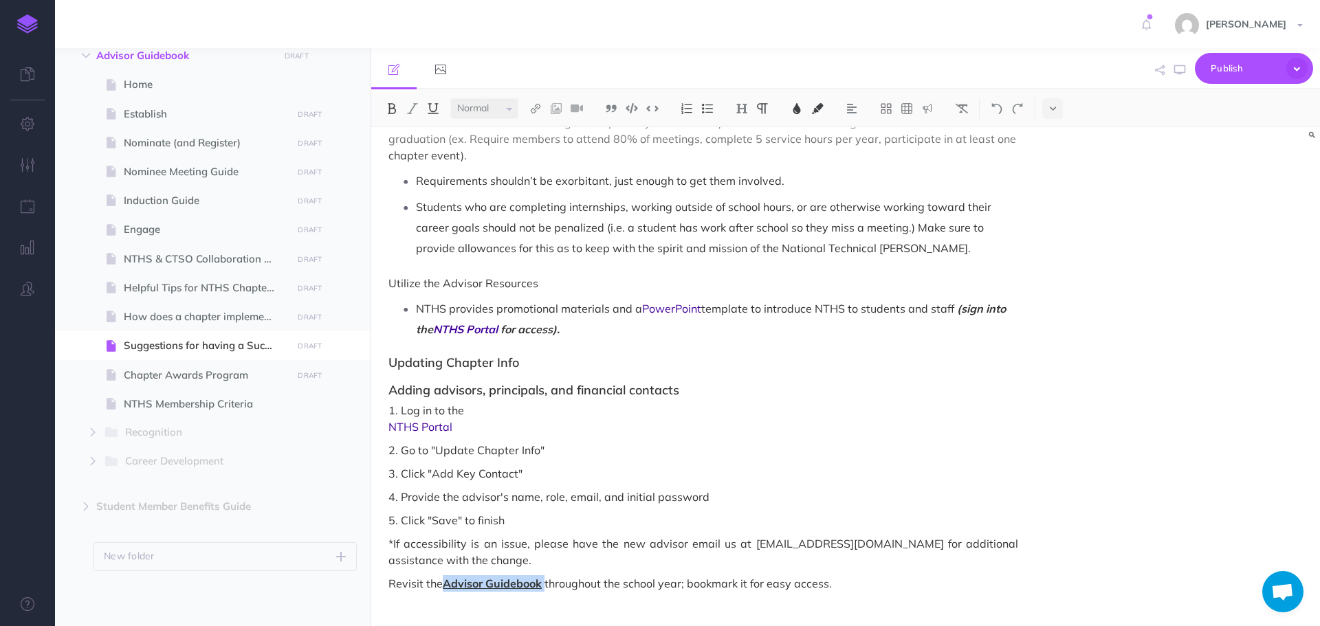
drag, startPoint x: 447, startPoint y: 568, endPoint x: 547, endPoint y: 562, distance: 99.9
click at [547, 576] on p "Revisit the Advisor Guidebook throughout the school year; bookmark it for easy …" at bounding box center [704, 584] width 630 height 17
click at [798, 107] on img at bounding box center [797, 108] width 12 height 11
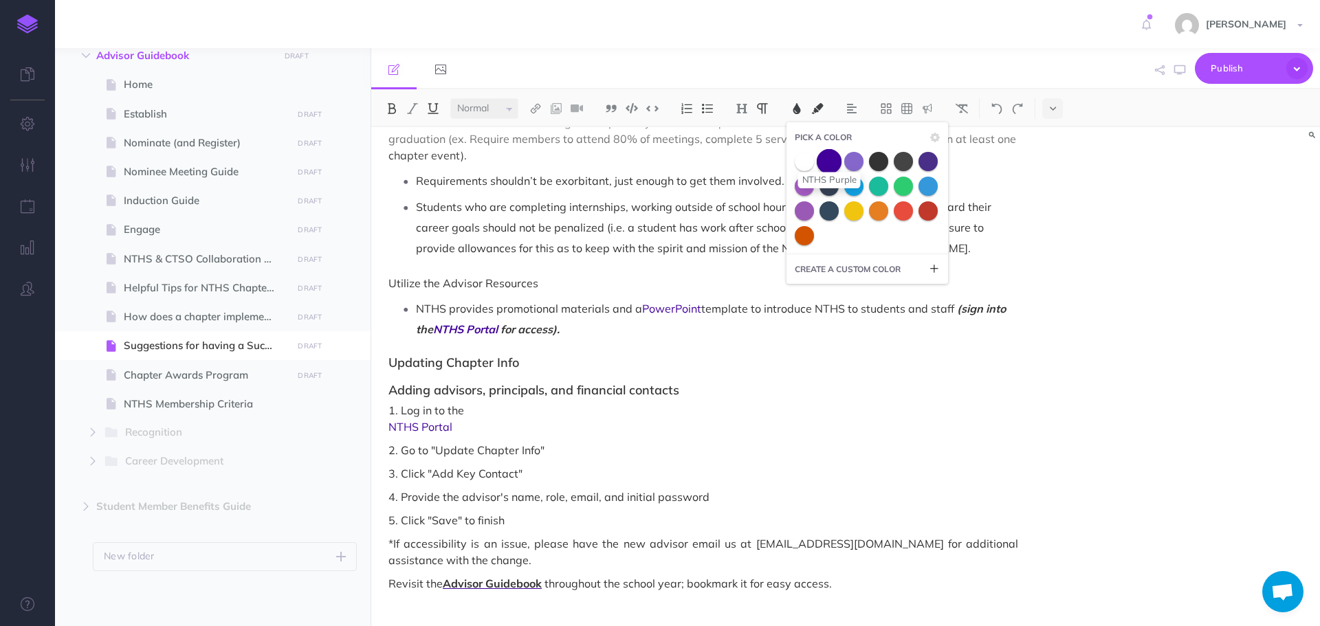
click at [824, 161] on span at bounding box center [829, 161] width 25 height 25
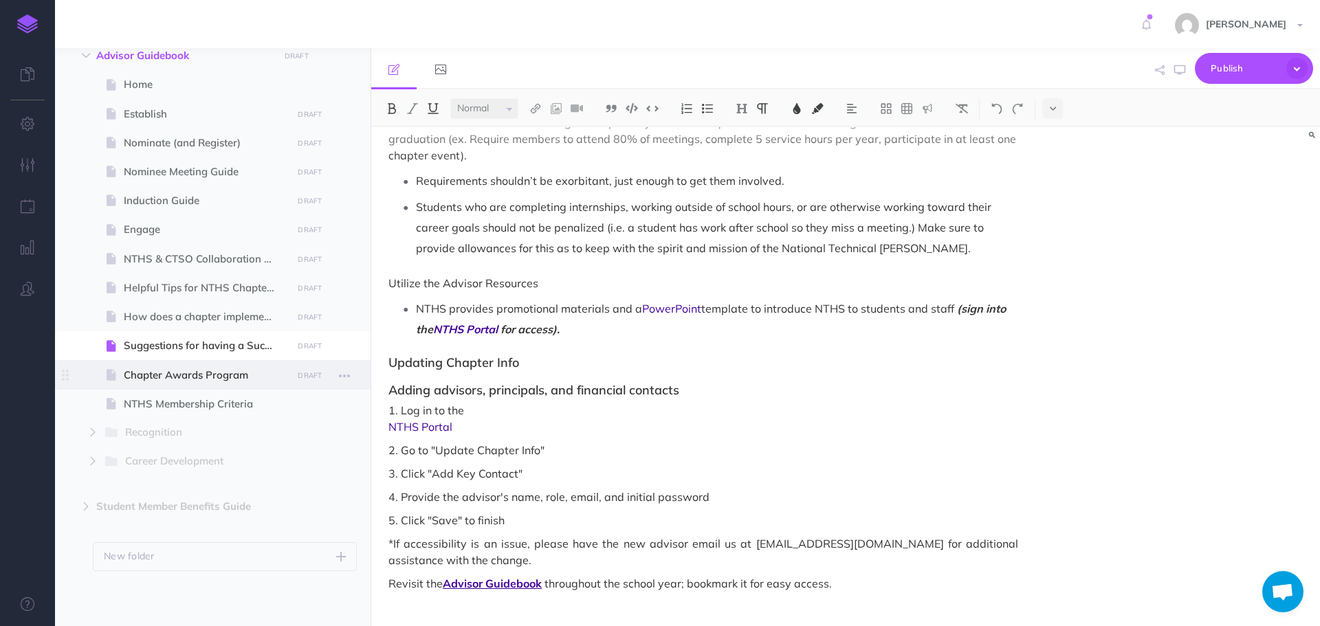
click at [225, 381] on span "Chapter Awards Program" at bounding box center [206, 375] width 164 height 17
select select "null"
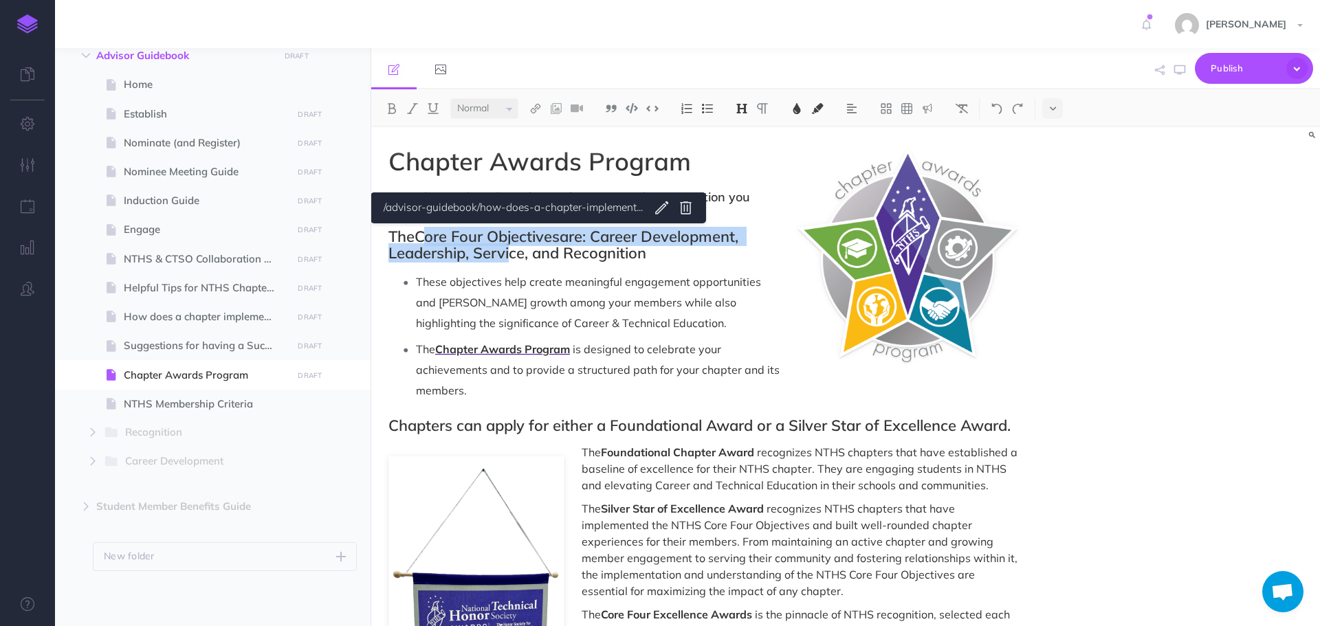
drag, startPoint x: 425, startPoint y: 237, endPoint x: 505, endPoint y: 243, distance: 80.7
click at [505, 243] on h2 "The Core Four Objectives are: Career Development, Leadership, Service, and Reco…" at bounding box center [704, 244] width 630 height 33
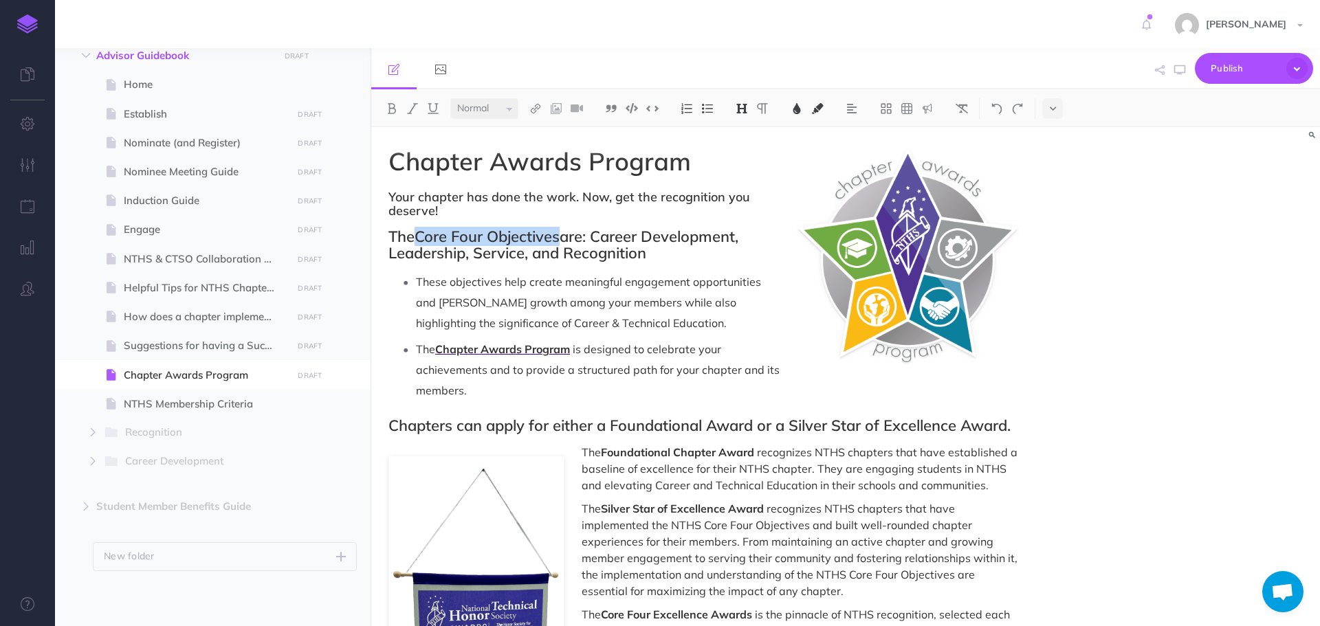
drag, startPoint x: 421, startPoint y: 235, endPoint x: 565, endPoint y: 239, distance: 144.4
click at [565, 239] on h2 "The Core Four Objectives are: Career Development, Leadership, Service, and Reco…" at bounding box center [704, 244] width 630 height 33
click at [802, 113] on img at bounding box center [797, 108] width 12 height 11
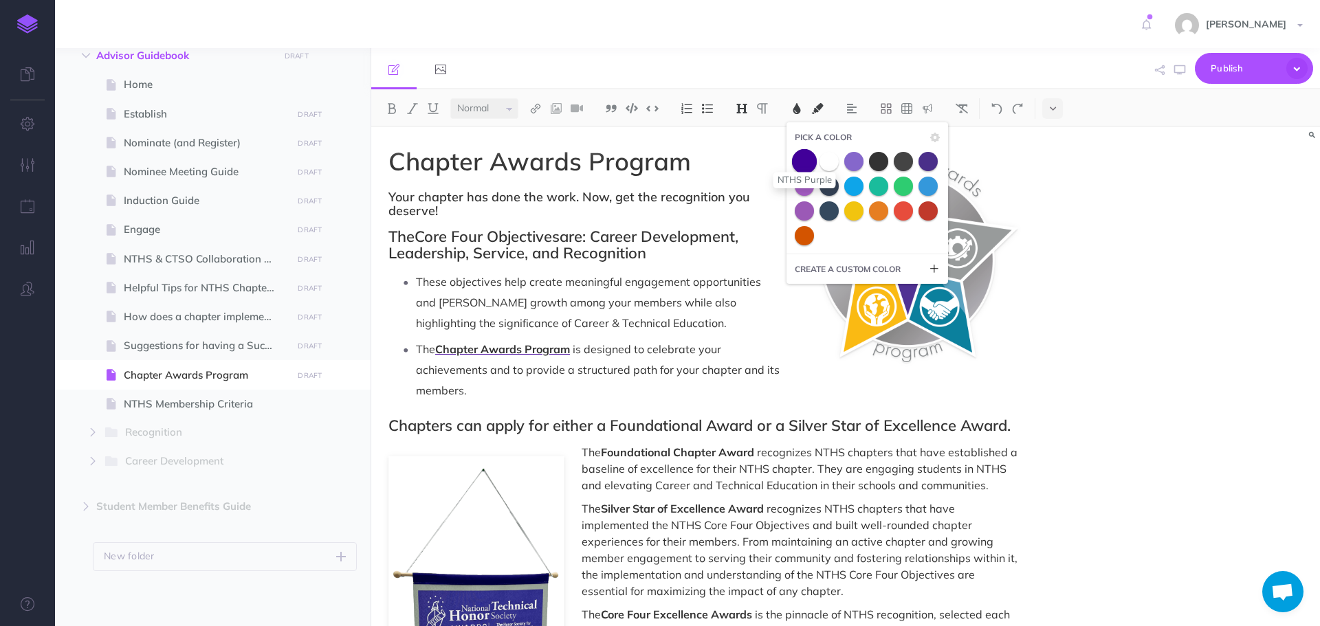
click at [803, 160] on span at bounding box center [804, 161] width 25 height 25
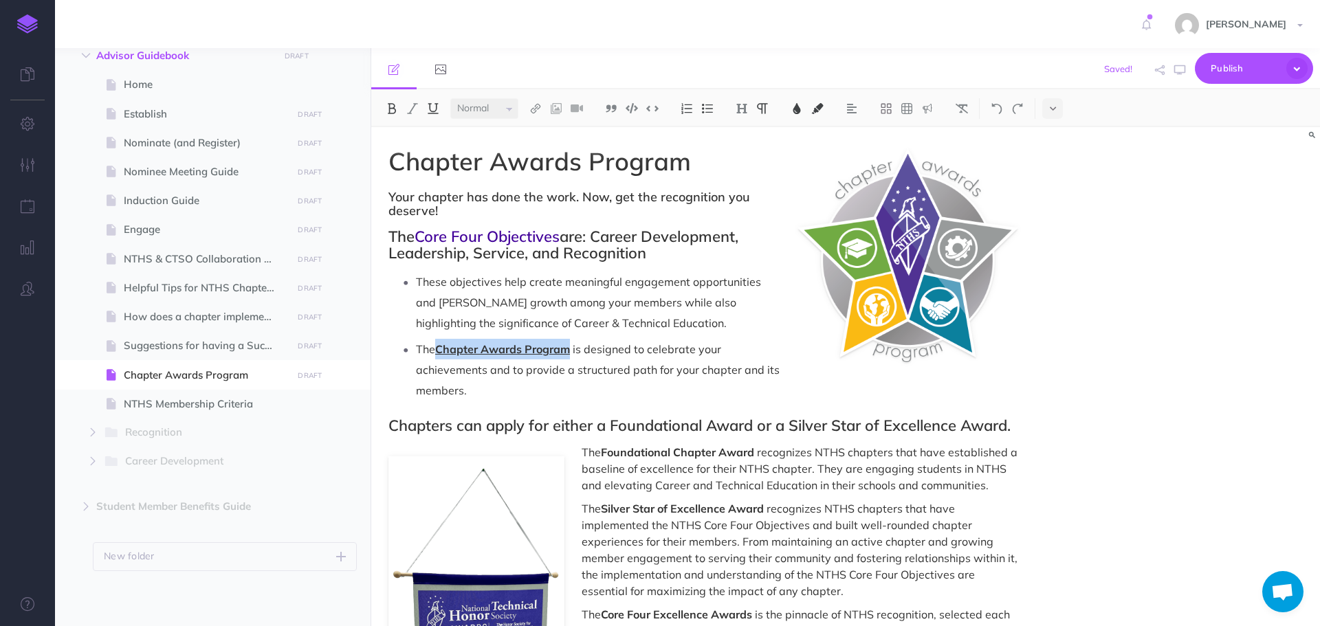
drag, startPoint x: 440, startPoint y: 348, endPoint x: 570, endPoint y: 339, distance: 130.3
click at [570, 339] on p "The Chapter Awards Program is designed to celebrate your achievements and to pr…" at bounding box center [717, 370] width 602 height 62
click at [798, 105] on img at bounding box center [797, 108] width 12 height 11
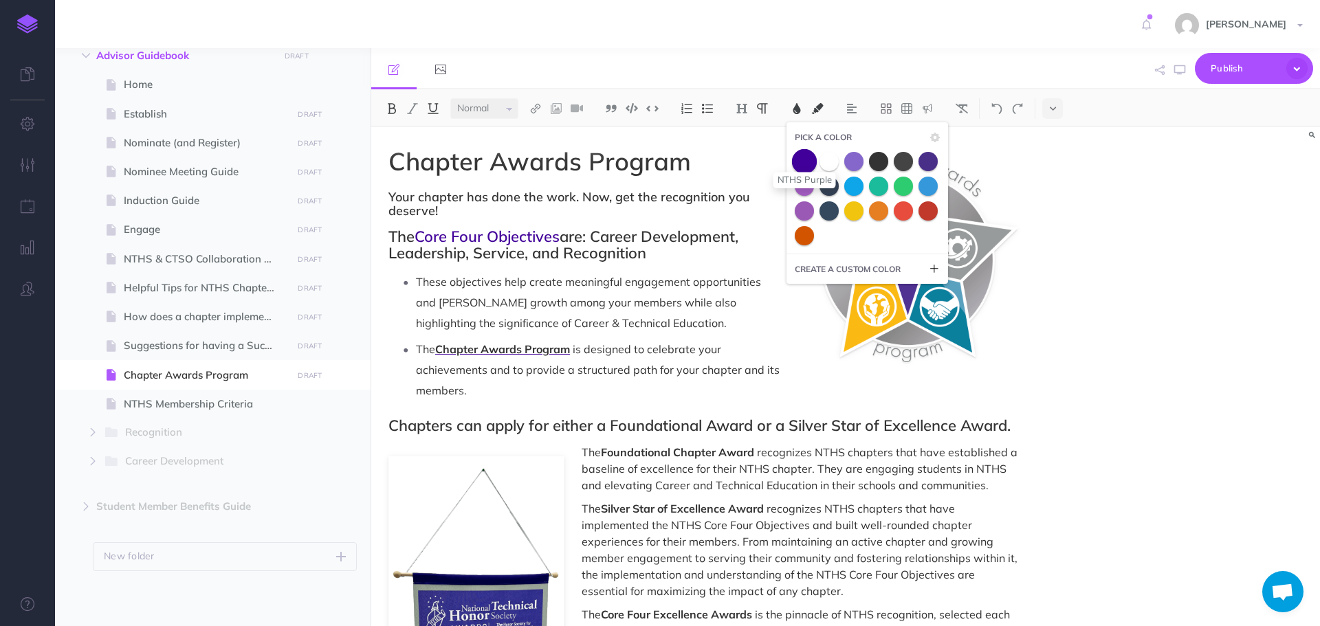
click at [806, 160] on span at bounding box center [804, 161] width 25 height 25
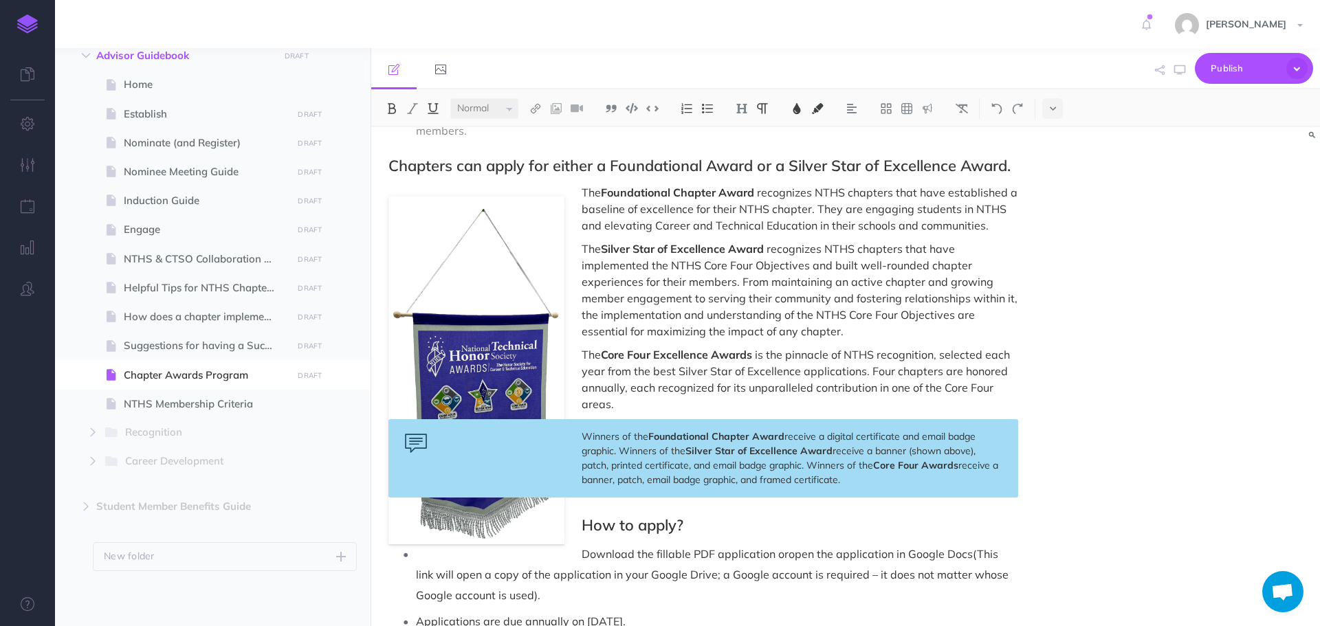
scroll to position [326, 0]
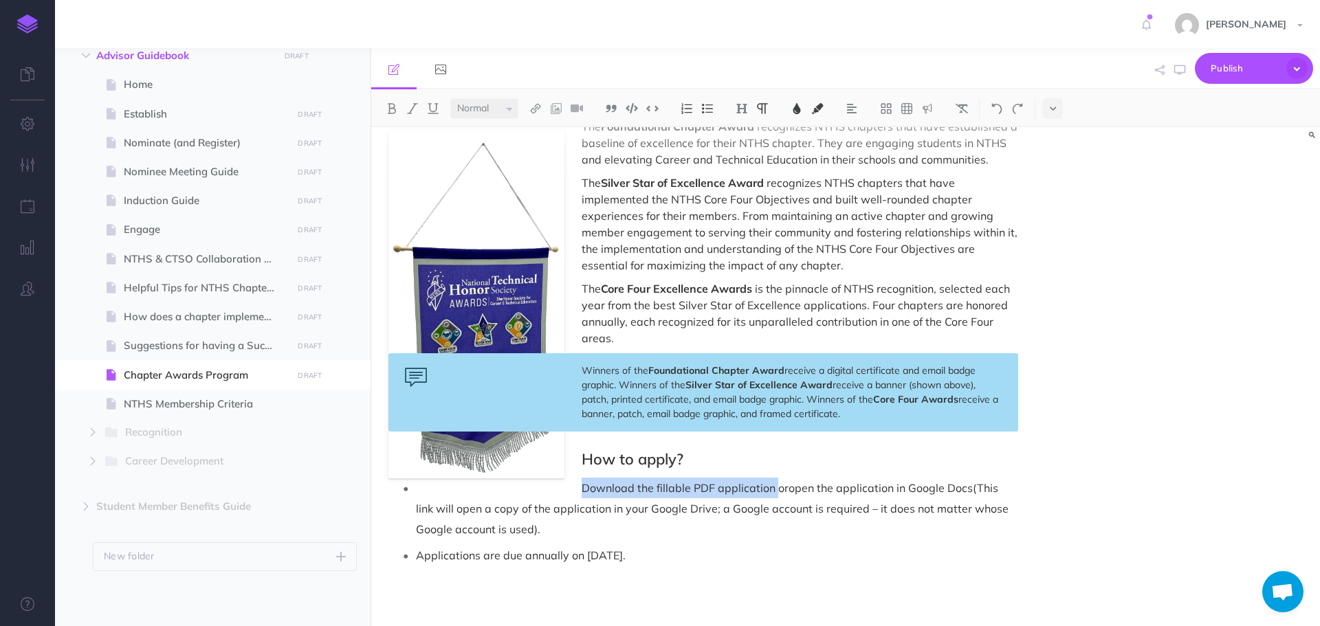
drag, startPoint x: 581, startPoint y: 488, endPoint x: 778, endPoint y: 485, distance: 196.7
click at [778, 485] on p "Download the fillable PDF application or open the application in Google Docs (T…" at bounding box center [717, 509] width 602 height 62
click at [803, 110] on img at bounding box center [797, 108] width 12 height 11
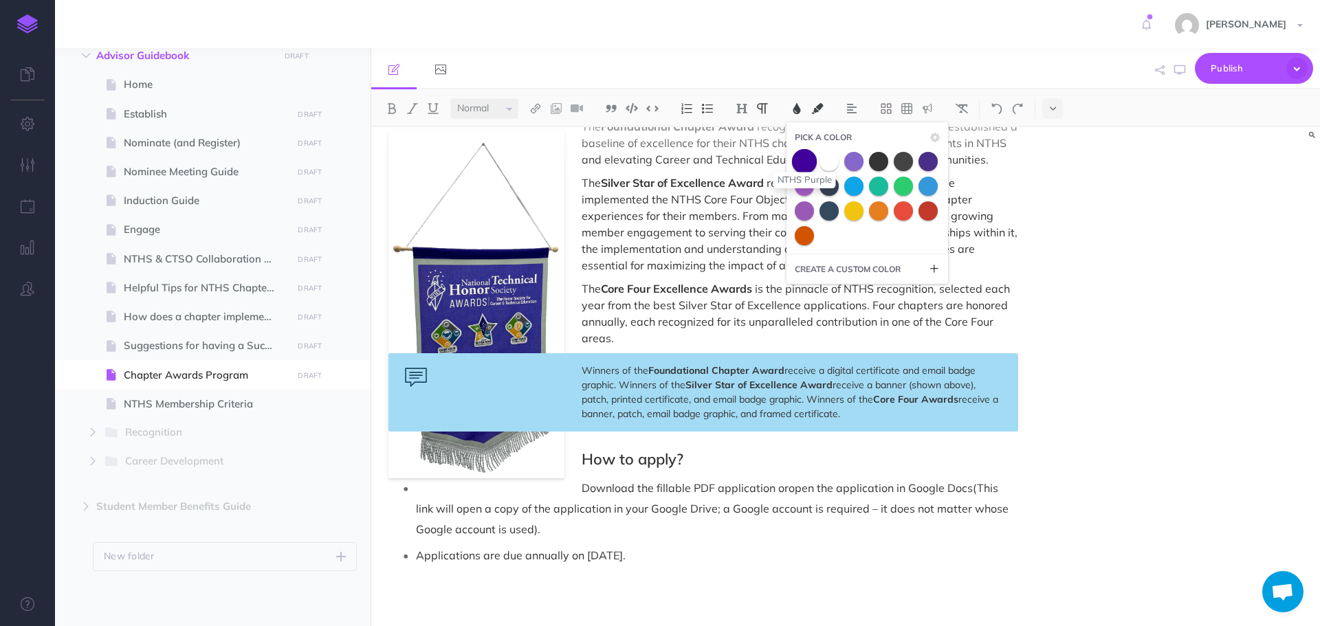
click at [805, 161] on span at bounding box center [804, 161] width 25 height 25
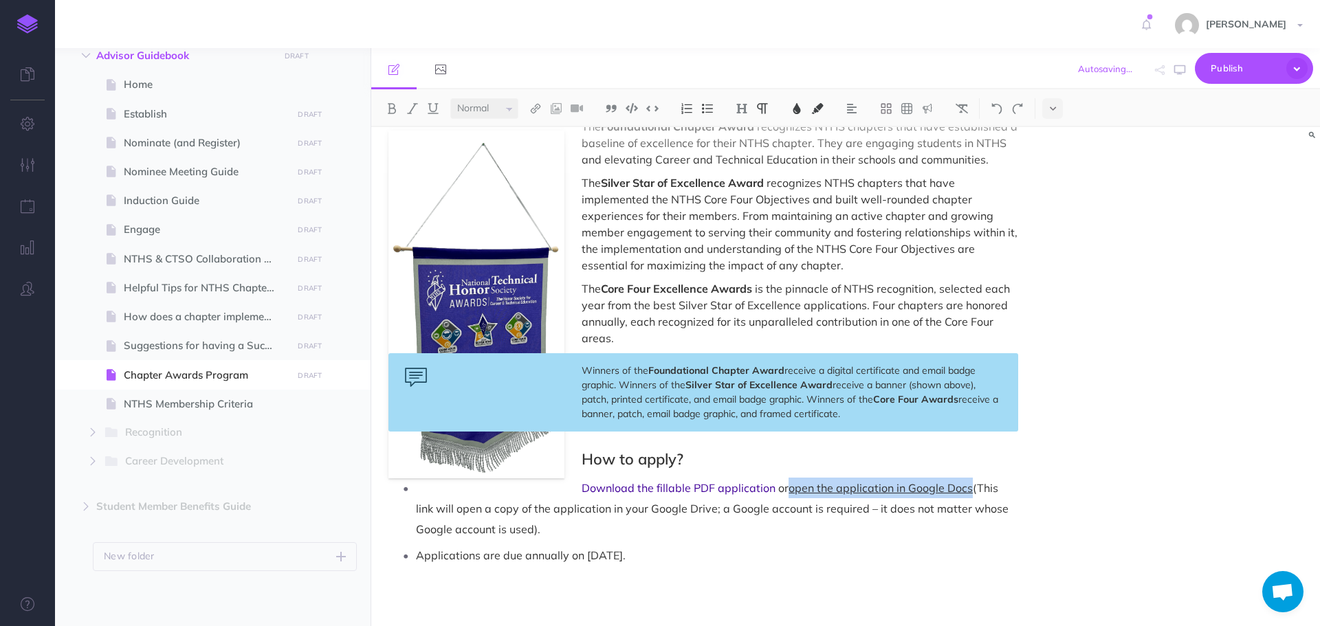
drag, startPoint x: 789, startPoint y: 488, endPoint x: 970, endPoint y: 494, distance: 181.0
click at [970, 494] on p "Download the fillable PDF application or open the application in Google Docs (T…" at bounding box center [717, 509] width 602 height 62
click at [800, 107] on img at bounding box center [797, 108] width 12 height 11
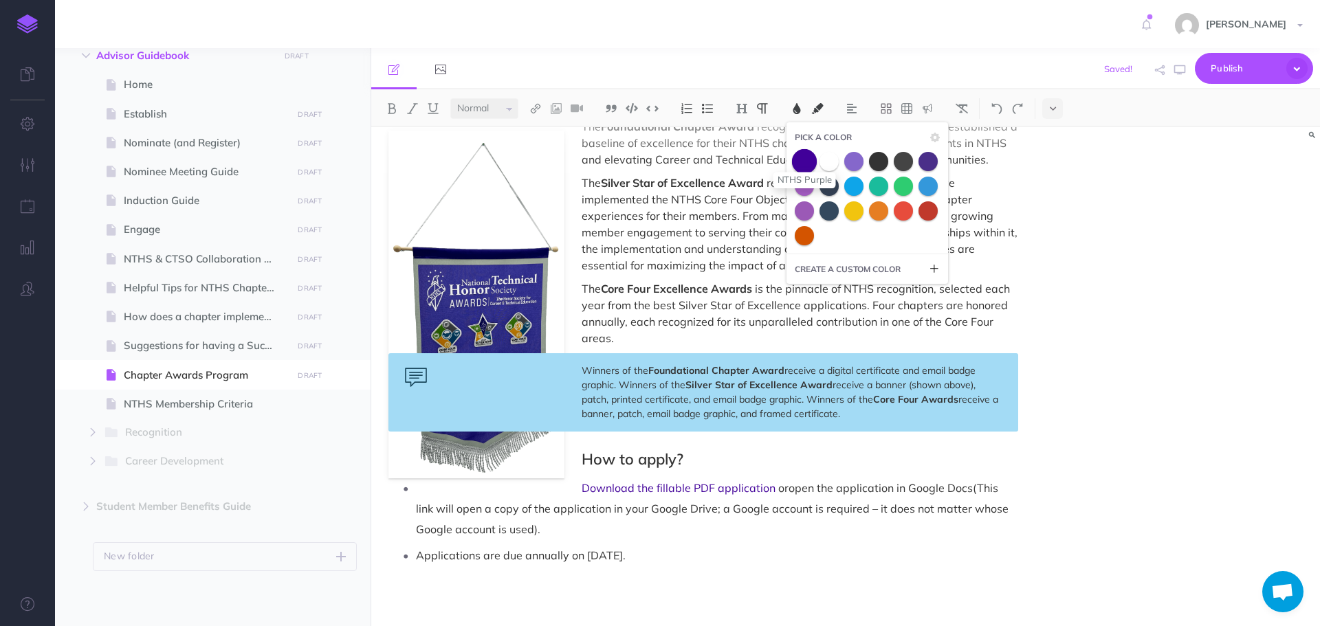
click at [805, 168] on span at bounding box center [804, 161] width 25 height 25
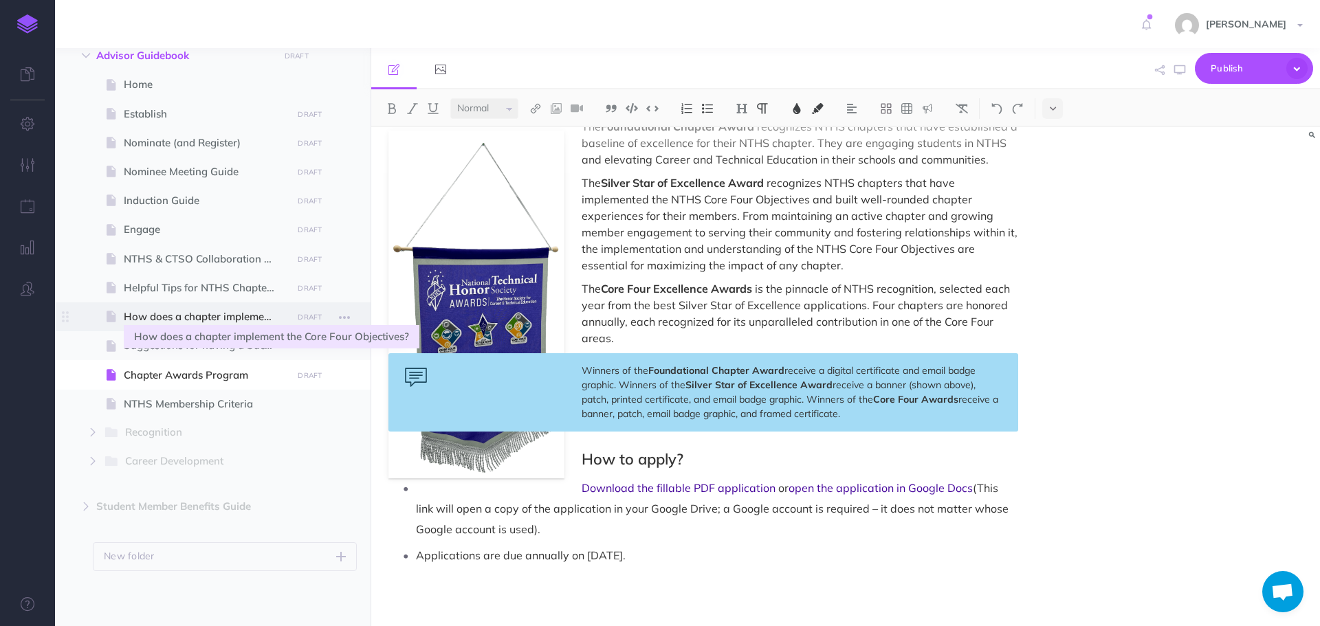
click at [161, 316] on span "How does a chapter implement the Core Four Objectives?" at bounding box center [206, 317] width 164 height 17
select select "null"
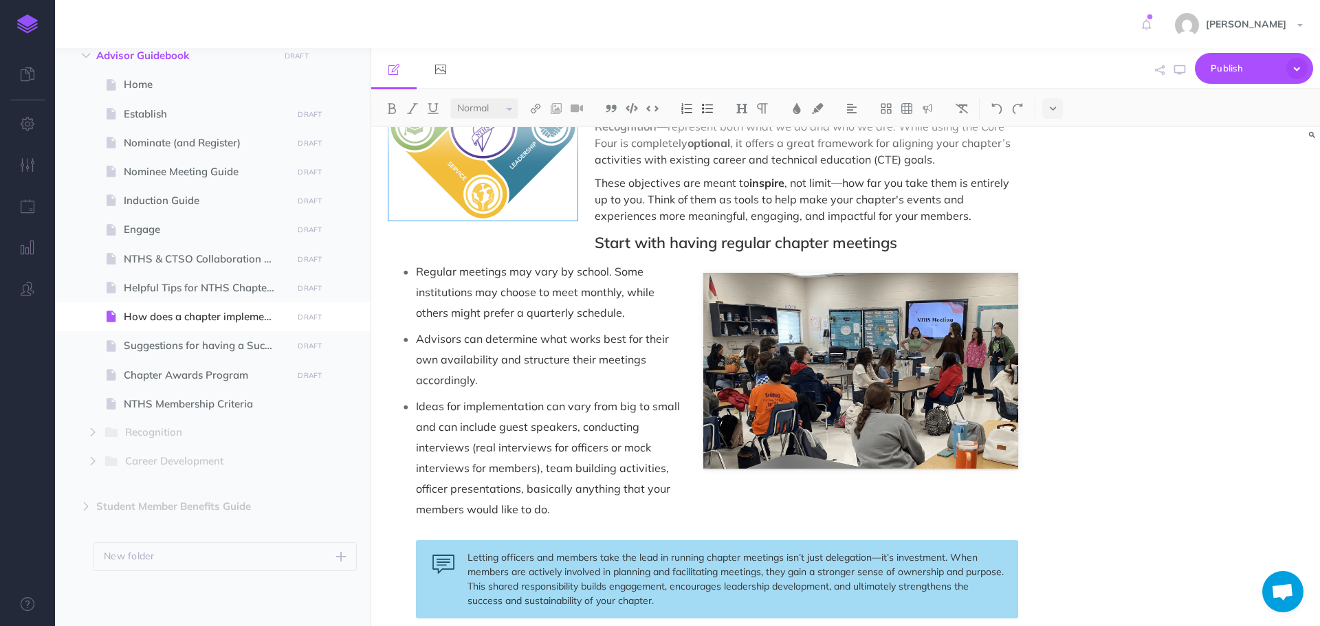
scroll to position [138, 0]
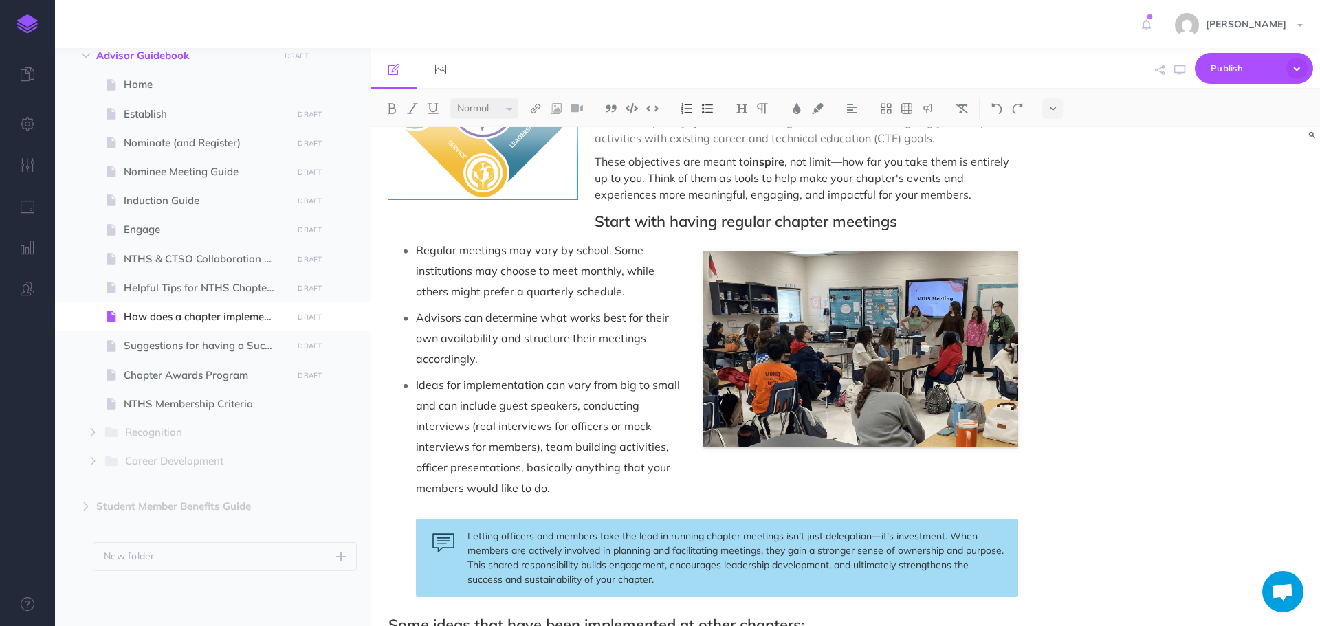
click at [800, 347] on p "Advisors can determine what works best for their own availability and structure…" at bounding box center [717, 338] width 602 height 62
click at [919, 316] on p "Advisors can determine what works best for their own availability and structure…" at bounding box center [717, 338] width 602 height 62
click at [899, 278] on p "Regular meetings may vary by school. Some institutions may choose to meet month…" at bounding box center [717, 271] width 602 height 62
click at [834, 331] on p "Advisors can determine what works best for their own availability and structure…" at bounding box center [717, 338] width 602 height 62
click at [840, 380] on p "Ideas for implementation can vary from big to small and can include guest speak…" at bounding box center [717, 437] width 602 height 124
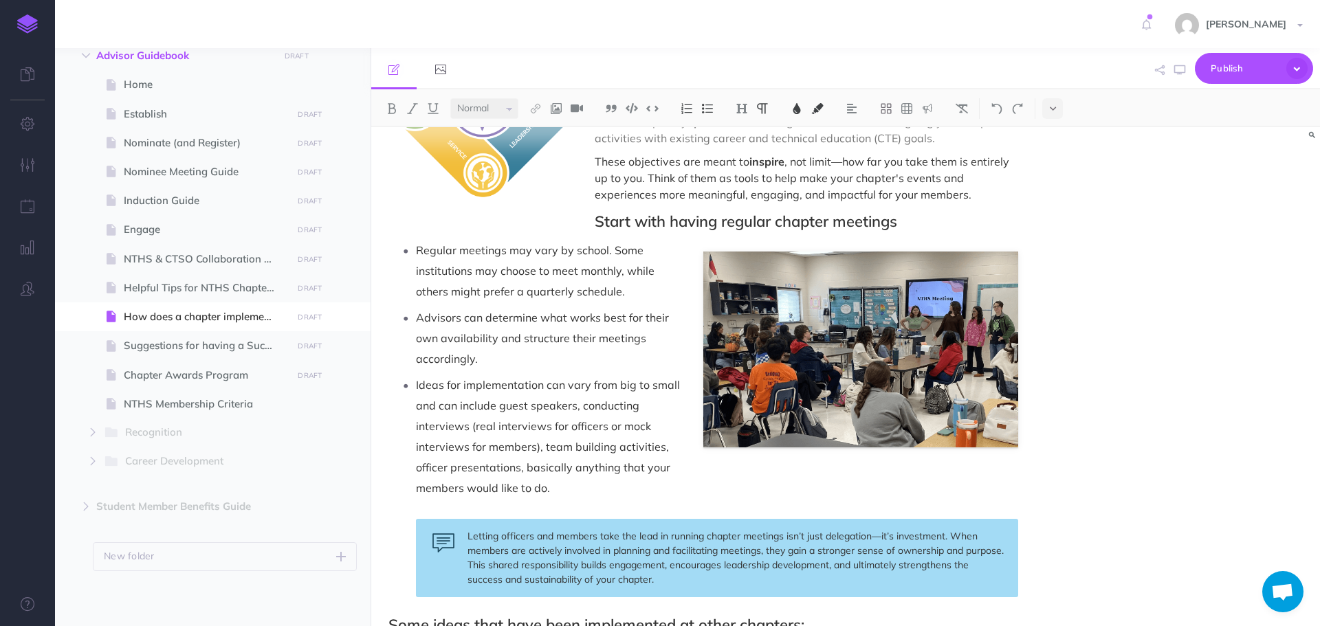
click at [933, 392] on p "Ideas for implementation can vary from big to small and can include guest speak…" at bounding box center [717, 437] width 602 height 124
drag, startPoint x: 894, startPoint y: 387, endPoint x: 852, endPoint y: 328, distance: 72.5
click at [893, 387] on p "Ideas for implementation can vary from big to small and can include guest speak…" at bounding box center [717, 437] width 602 height 124
click at [739, 283] on p "Regular meetings may vary by school. Some institutions may choose to meet month…" at bounding box center [717, 271] width 602 height 62
click at [908, 275] on p "Regular meetings may vary by school. Some institutions may choose to meet month…" at bounding box center [717, 271] width 602 height 62
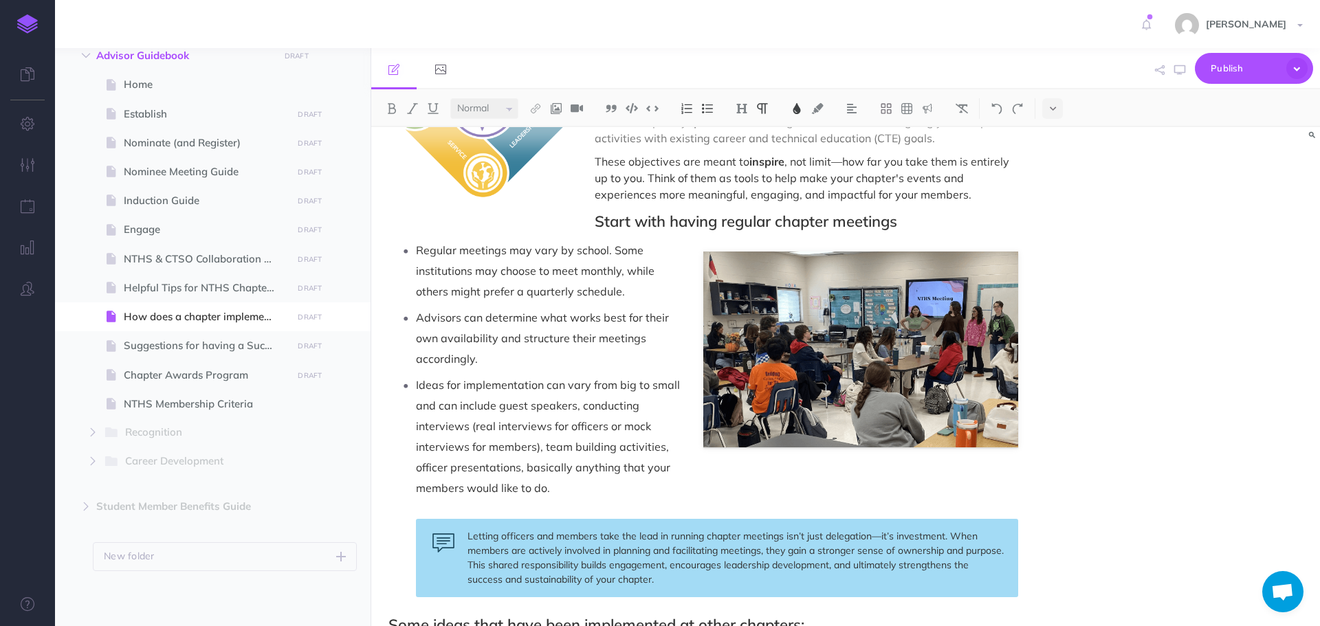
click at [909, 276] on p "Regular meetings may vary by school. Some institutions may choose to meet month…" at bounding box center [717, 271] width 602 height 62
click at [883, 358] on p "Advisors can determine what works best for their own availability and structure…" at bounding box center [717, 338] width 602 height 62
click at [859, 375] on p "Ideas for implementation can vary from big to small and can include guest speak…" at bounding box center [717, 437] width 602 height 124
click at [790, 386] on p "Ideas for implementation can vary from big to small and can include guest speak…" at bounding box center [717, 437] width 602 height 124
click at [1185, 77] on button "button" at bounding box center [1180, 70] width 18 height 40
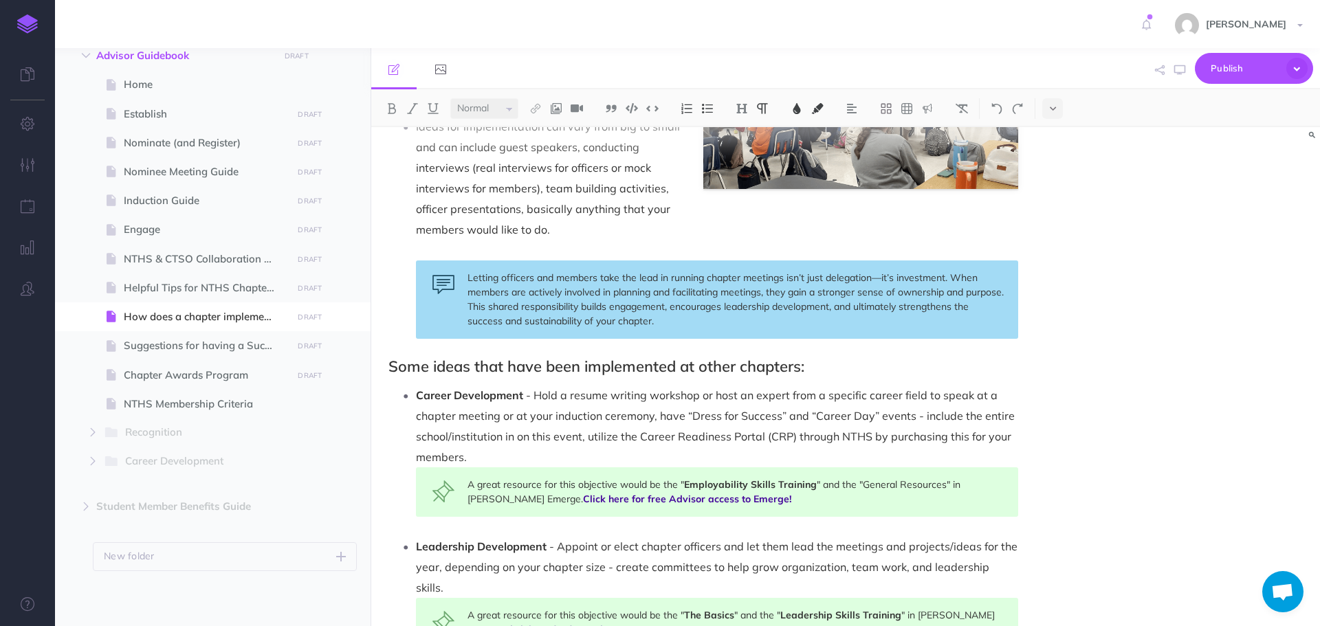
scroll to position [413, 0]
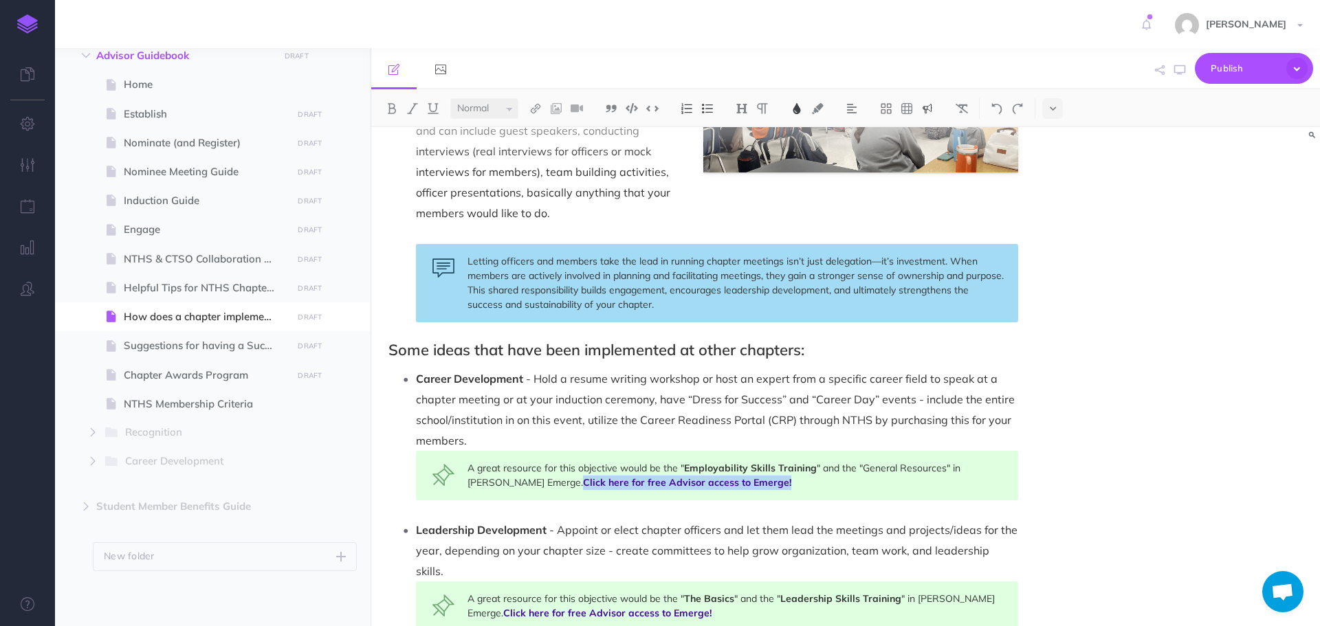
drag, startPoint x: 505, startPoint y: 488, endPoint x: 712, endPoint y: 488, distance: 207.0
click at [712, 488] on div "A great resource for this objective would be the " Employability Skills Trainin…" at bounding box center [717, 476] width 602 height 50
click at [399, 113] on button at bounding box center [392, 108] width 21 height 21
click at [396, 109] on img at bounding box center [392, 108] width 12 height 11
click at [767, 492] on div "A great resource for this objective would be the " Employability Skills Trainin…" at bounding box center [717, 476] width 602 height 50
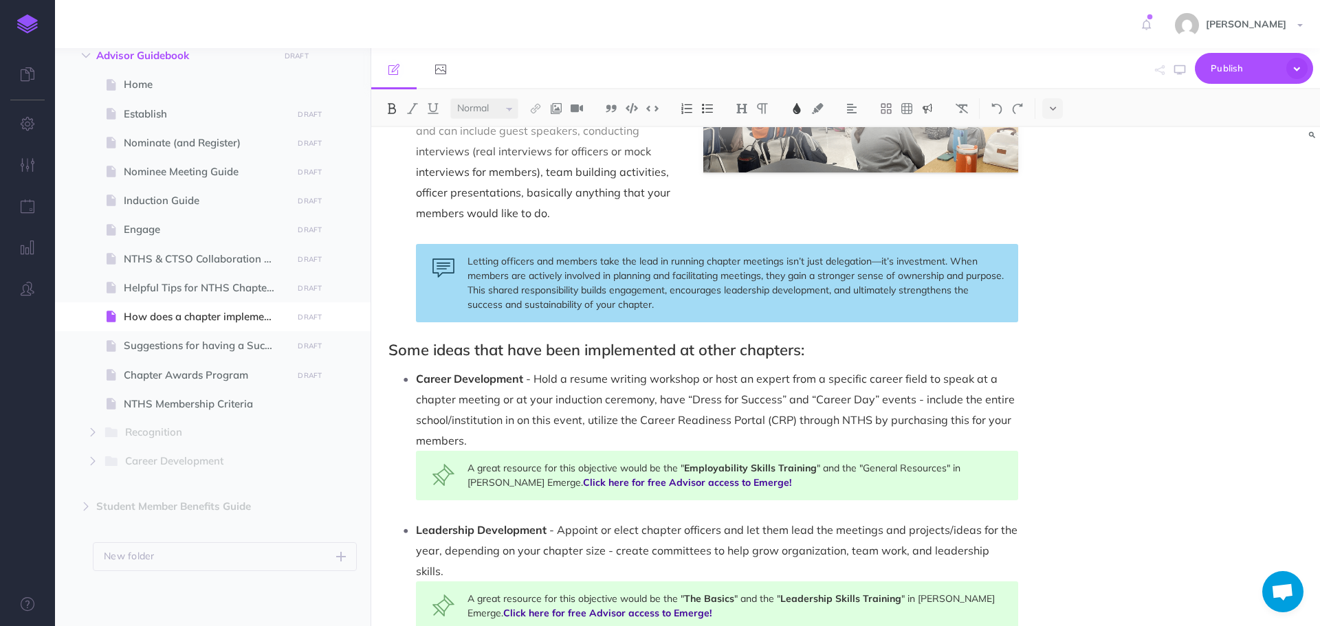
click at [796, 471] on span "Employability Skills Training" at bounding box center [750, 468] width 133 height 12
click at [1176, 69] on icon "button" at bounding box center [1179, 70] width 11 height 11
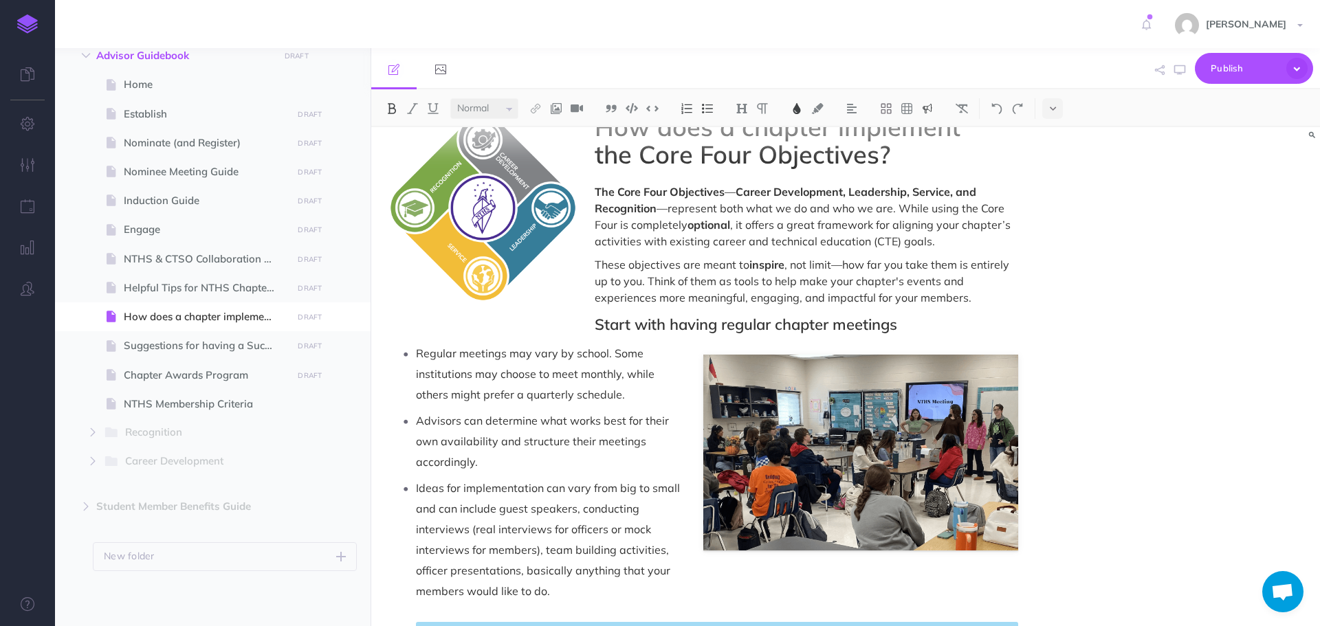
scroll to position [0, 0]
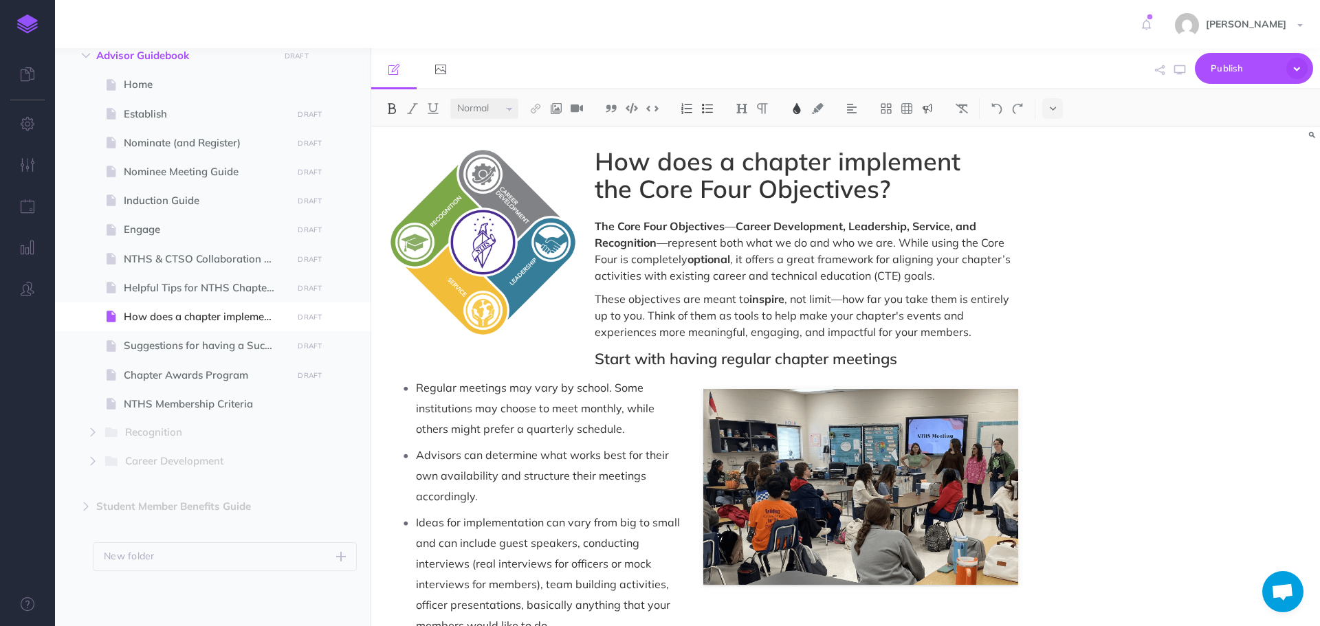
click at [586, 192] on h1 "How does a chapter implement the Core Four Objectives?" at bounding box center [704, 175] width 630 height 54
click at [1183, 68] on icon "button" at bounding box center [1179, 70] width 11 height 11
click at [737, 228] on span "Career Development, Leadership, Service, and Recognition" at bounding box center [787, 234] width 384 height 30
click at [665, 241] on span "—represent both what we do and who we are. While using the Core Four is complet…" at bounding box center [801, 251] width 413 height 30
click at [840, 497] on p "Advisors can determine what works best for their own availability and structure…" at bounding box center [717, 476] width 602 height 62
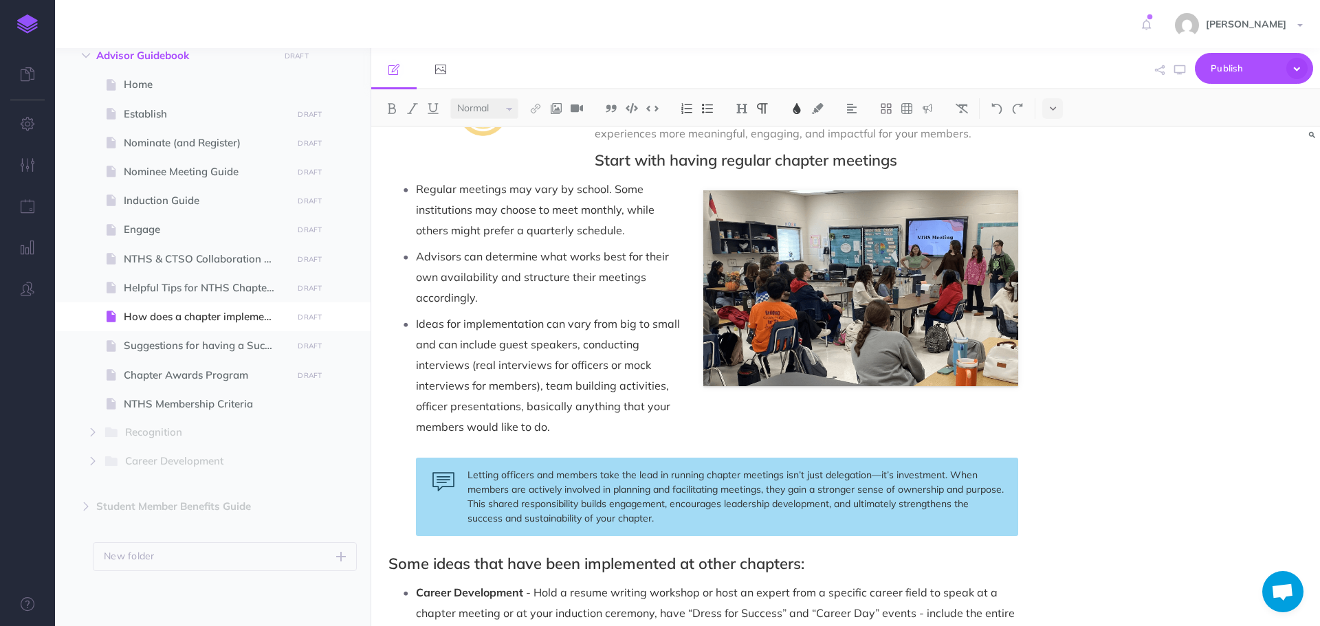
scroll to position [206, 0]
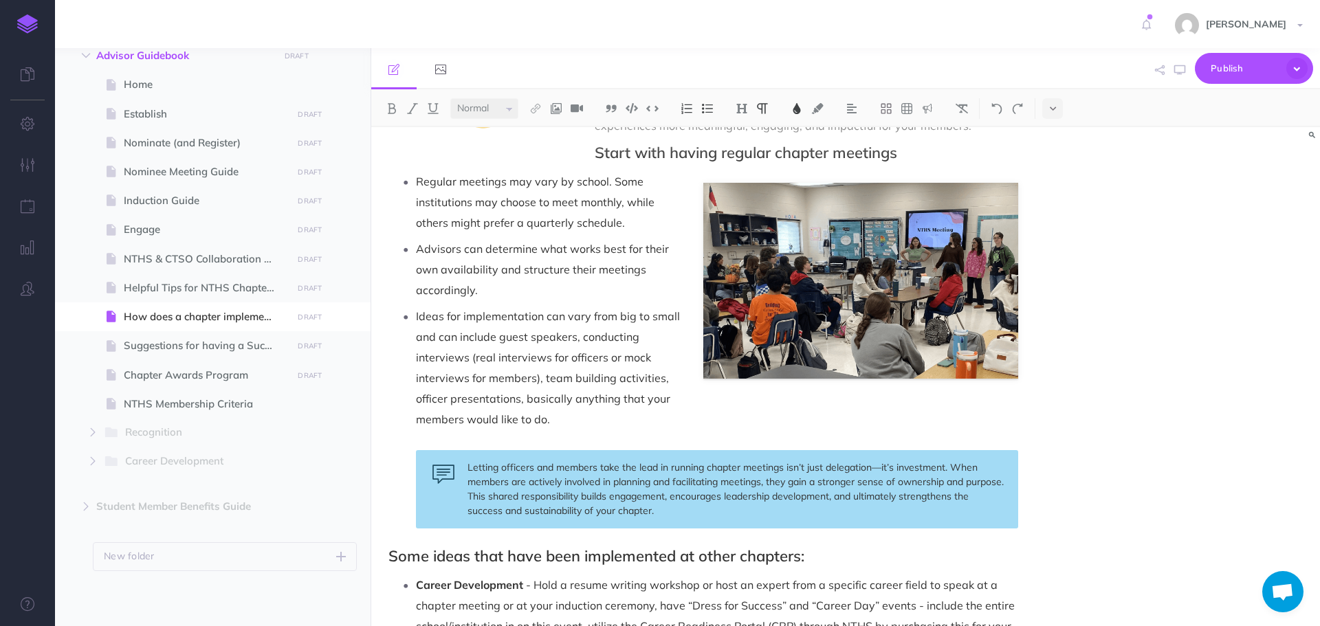
click at [918, 303] on ul "Regular meetings may vary by school. Some institutions may choose to meet month…" at bounding box center [706, 350] width 623 height 358
click at [712, 495] on span "Letting officers and members take the lead in running chapter meetings isn’t ju…" at bounding box center [737, 489] width 539 height 56
click at [794, 305] on ul "Regular meetings may vary by school. Some institutions may choose to meet month…" at bounding box center [706, 350] width 623 height 358
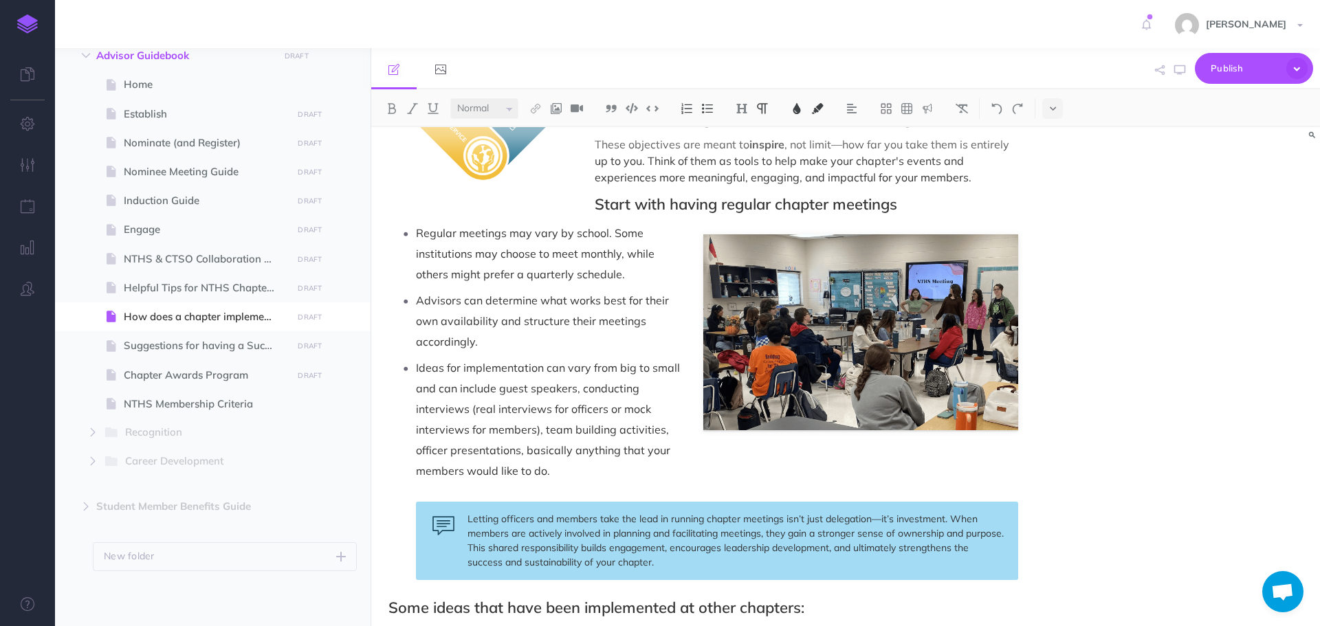
scroll to position [0, 0]
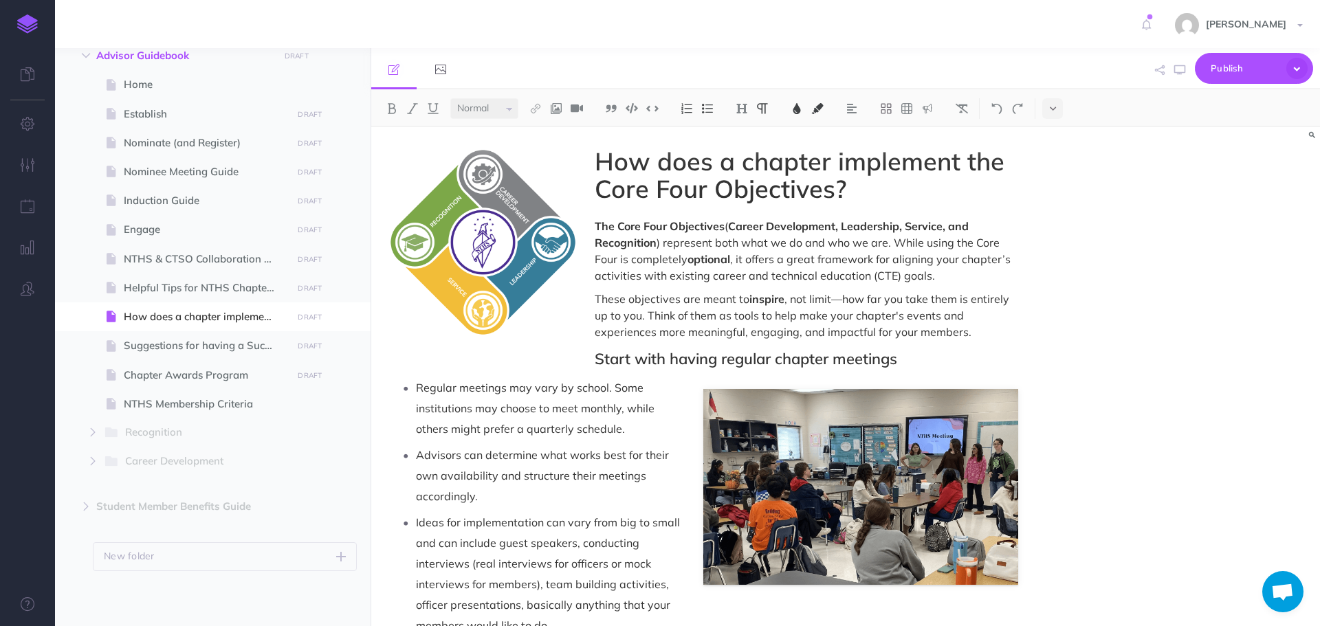
click at [820, 458] on p "Advisors can determine what works best for their own availability and structure…" at bounding box center [717, 476] width 602 height 62
click at [915, 428] on p "Regular meetings may vary by school. Some institutions may choose to meet month…" at bounding box center [717, 409] width 602 height 62
click at [697, 400] on p "Regular meetings may vary by school. Some institutions may choose to meet month…" at bounding box center [717, 409] width 602 height 62
click at [574, 386] on span "Regular meetings may vary by school. Some institutions may choose to meet month…" at bounding box center [536, 408] width 241 height 55
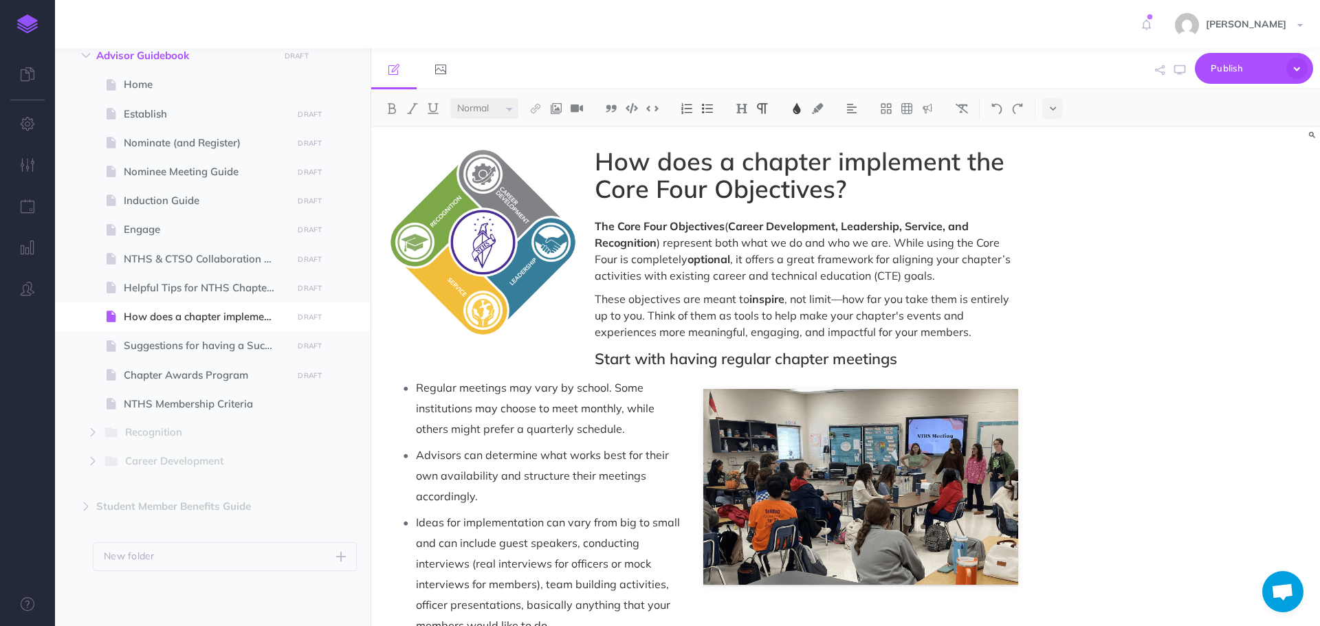
click at [719, 404] on p "Regular meetings may vary by school. Some institutions may choose to meet month…" at bounding box center [717, 409] width 602 height 62
click at [979, 411] on p "Regular meetings may vary by school. Some institutions may choose to meet month…" at bounding box center [717, 409] width 602 height 62
click at [1006, 471] on p "Advisors can determine what works best for their own availability and structure…" at bounding box center [717, 476] width 602 height 62
click at [1000, 576] on p "Ideas for implementation can vary from big to small and can include guest speak…" at bounding box center [717, 574] width 602 height 124
click at [994, 579] on p "Ideas for implementation can vary from big to small and can include guest speak…" at bounding box center [717, 574] width 602 height 124
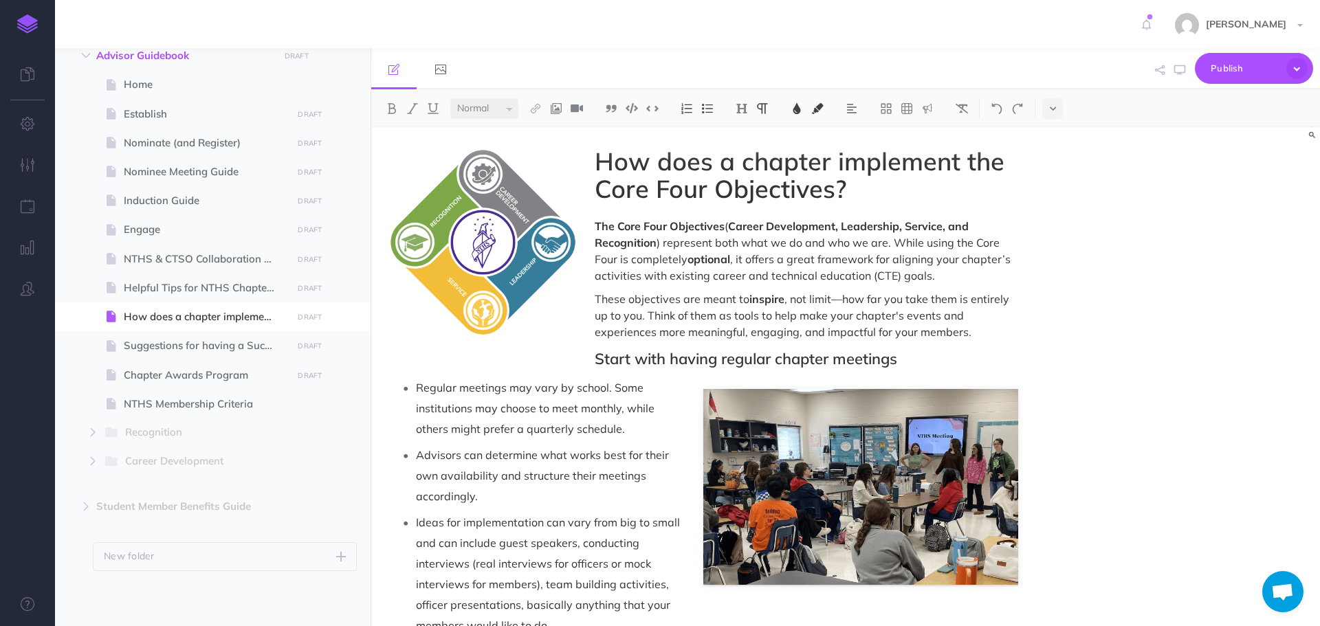
click at [987, 576] on p "Ideas for implementation can vary from big to small and can include guest speak…" at bounding box center [717, 574] width 602 height 124
click at [872, 579] on p "Ideas for implementation can vary from big to small and can include guest speak…" at bounding box center [717, 574] width 602 height 124
click at [830, 522] on p "Ideas for implementation can vary from big to small and can include guest speak…" at bounding box center [717, 574] width 602 height 124
click at [956, 509] on ul "Regular meetings may vary by school. Some institutions may choose to meet month…" at bounding box center [706, 557] width 623 height 358
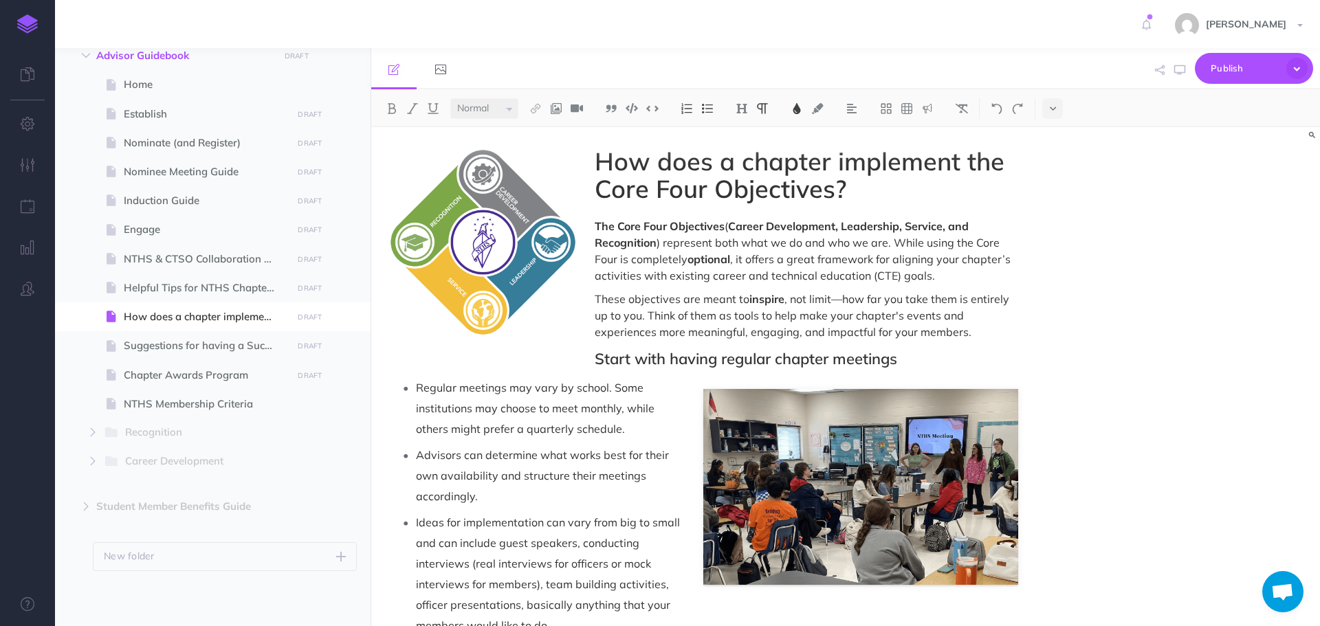
click at [971, 476] on p "Advisors can determine what works best for their own availability and structure…" at bounding box center [717, 476] width 602 height 62
click at [980, 394] on p "Regular meetings may vary by school. Some institutions may choose to meet month…" at bounding box center [717, 409] width 602 height 62
click at [628, 259] on span ") represent both what we do and who we are. While using the Core Four is comple…" at bounding box center [799, 251] width 408 height 30
click at [785, 396] on p "Regular meetings may vary by school. Some institutions may choose to meet month…" at bounding box center [717, 409] width 602 height 62
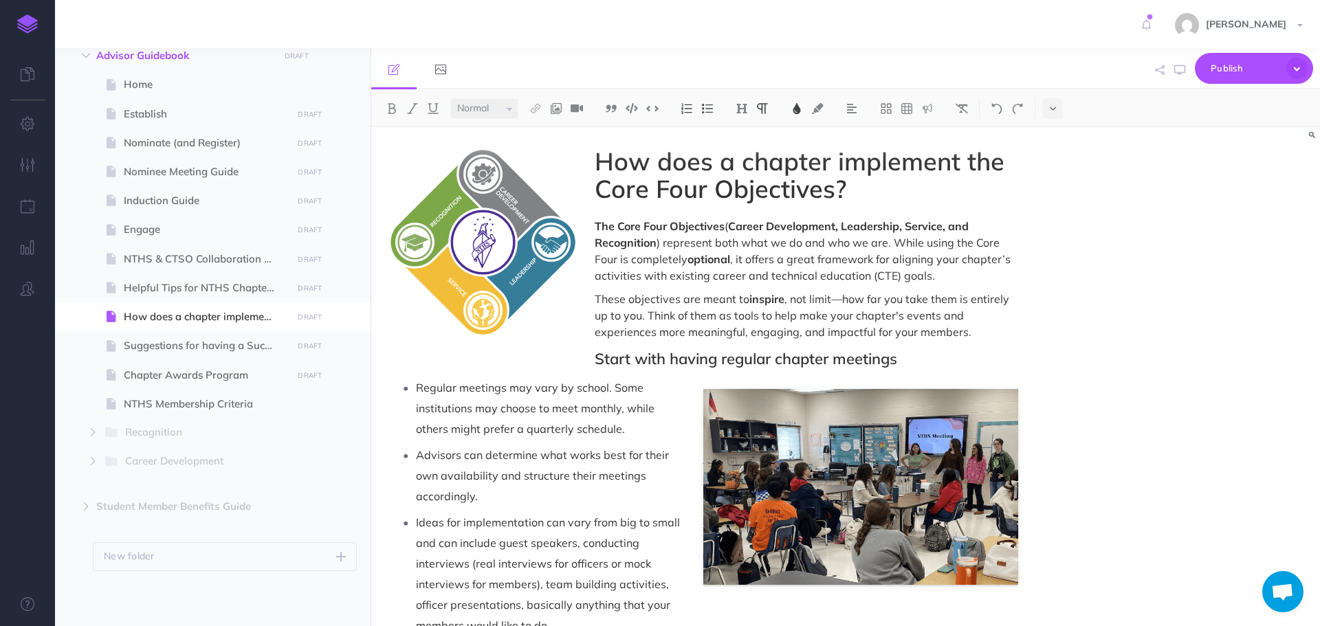
click at [756, 486] on p "Advisors can determine what works best for their own availability and structure…" at bounding box center [717, 476] width 602 height 62
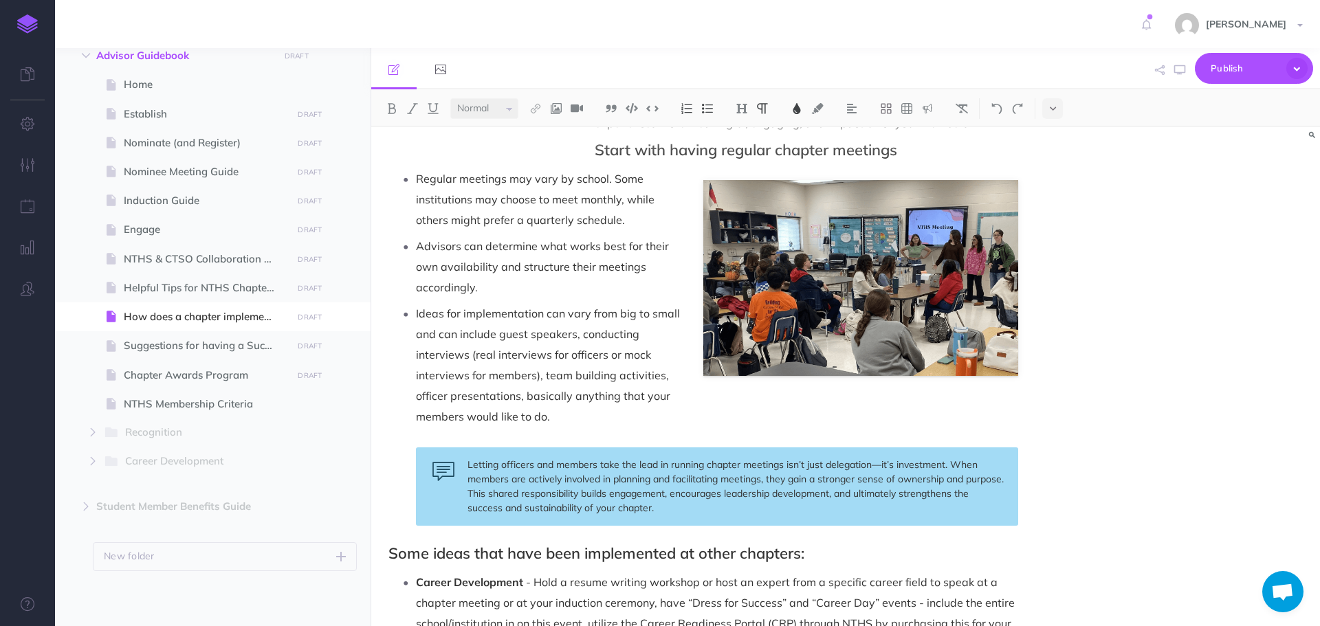
scroll to position [206, 0]
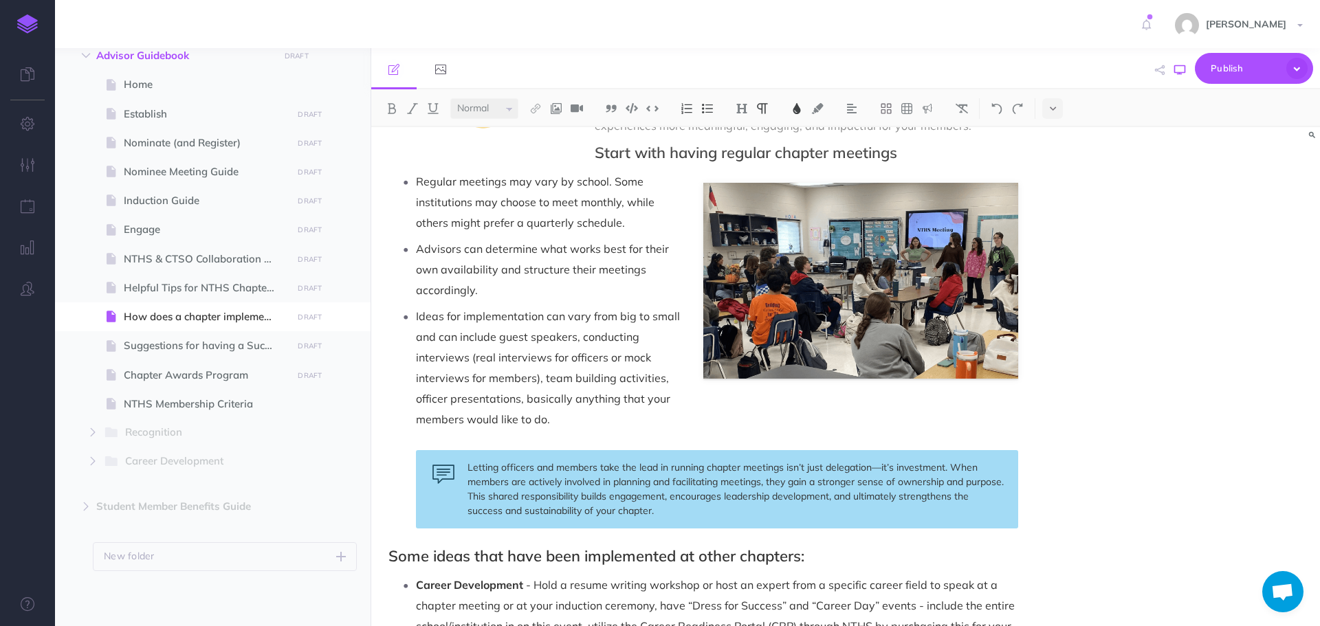
click at [1185, 69] on icon "button" at bounding box center [1179, 70] width 11 height 11
click at [205, 402] on span "NTHS Membership Criteria" at bounding box center [206, 404] width 164 height 17
select select "null"
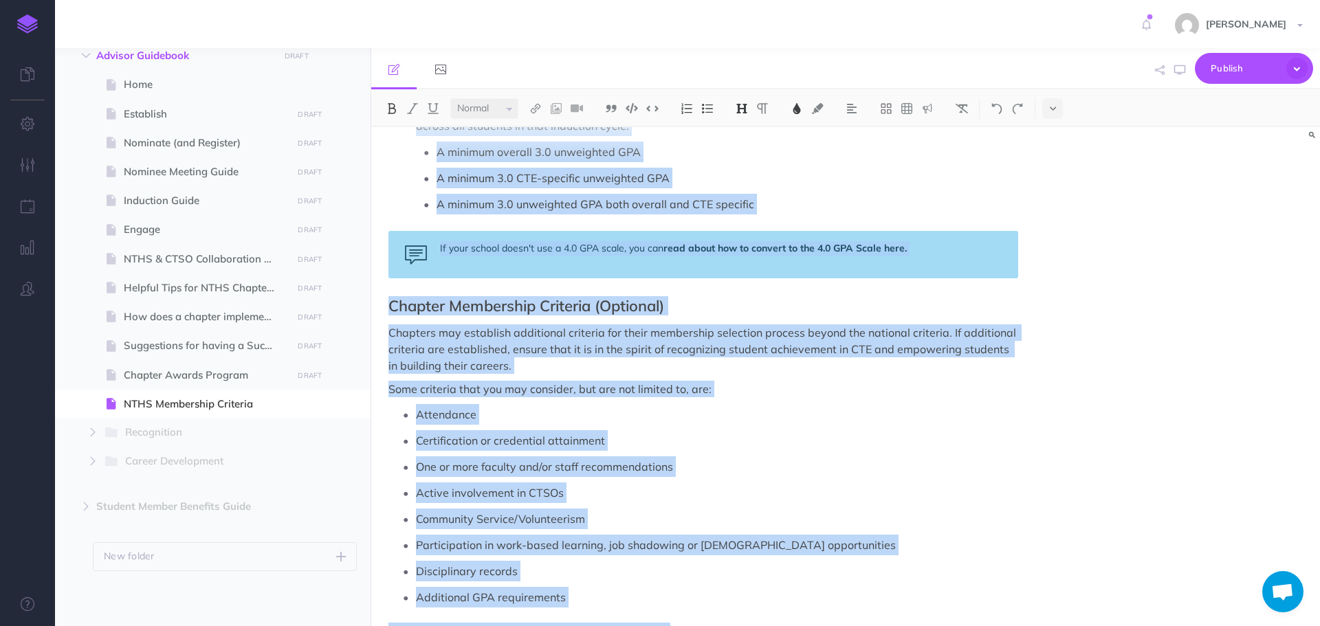
scroll to position [428, 0]
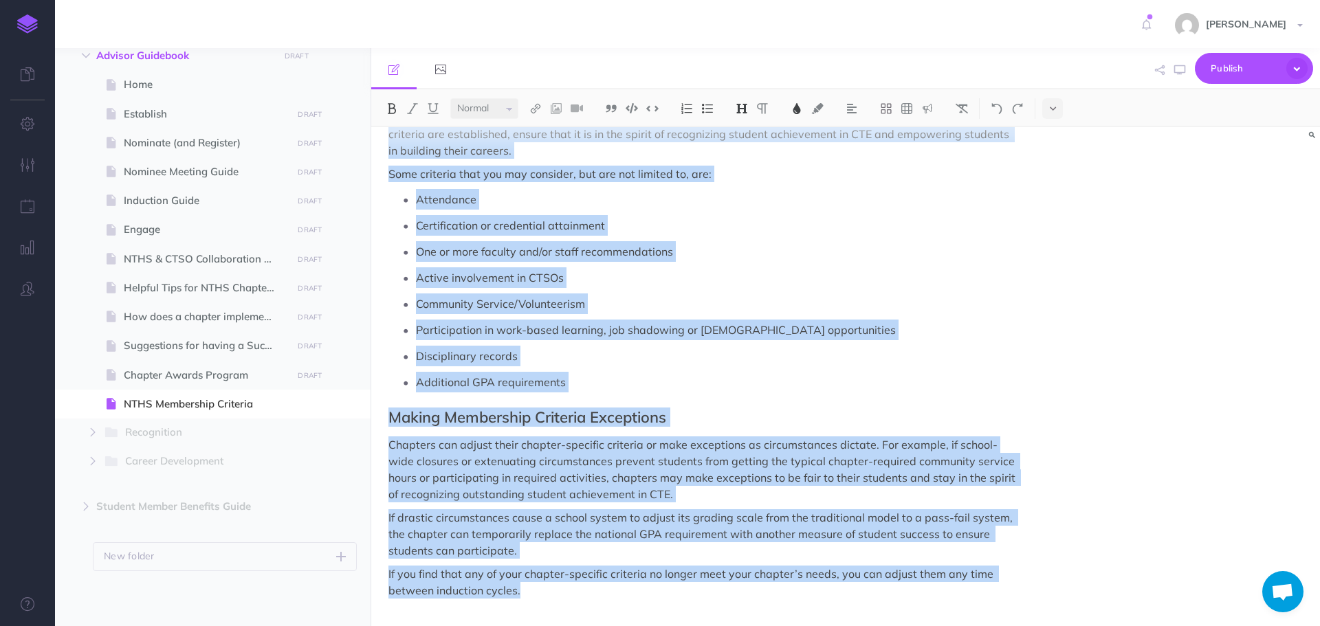
drag, startPoint x: 388, startPoint y: 163, endPoint x: 576, endPoint y: 659, distance: 530.1
click at [576, 626] on html "Toggle Navigation [PERSON_NAME] Settings Account Settings Teams Create Team Sup…" at bounding box center [660, 313] width 1320 height 626
click at [797, 106] on img at bounding box center [797, 108] width 12 height 11
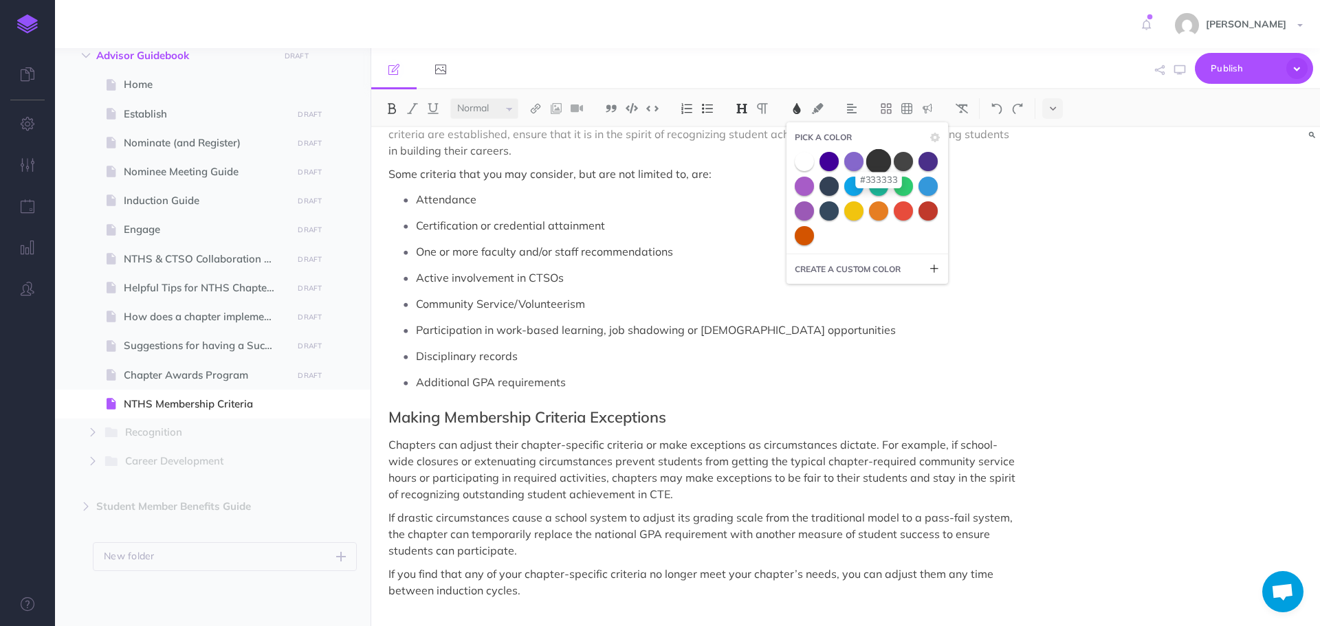
click at [882, 161] on span at bounding box center [878, 161] width 25 height 25
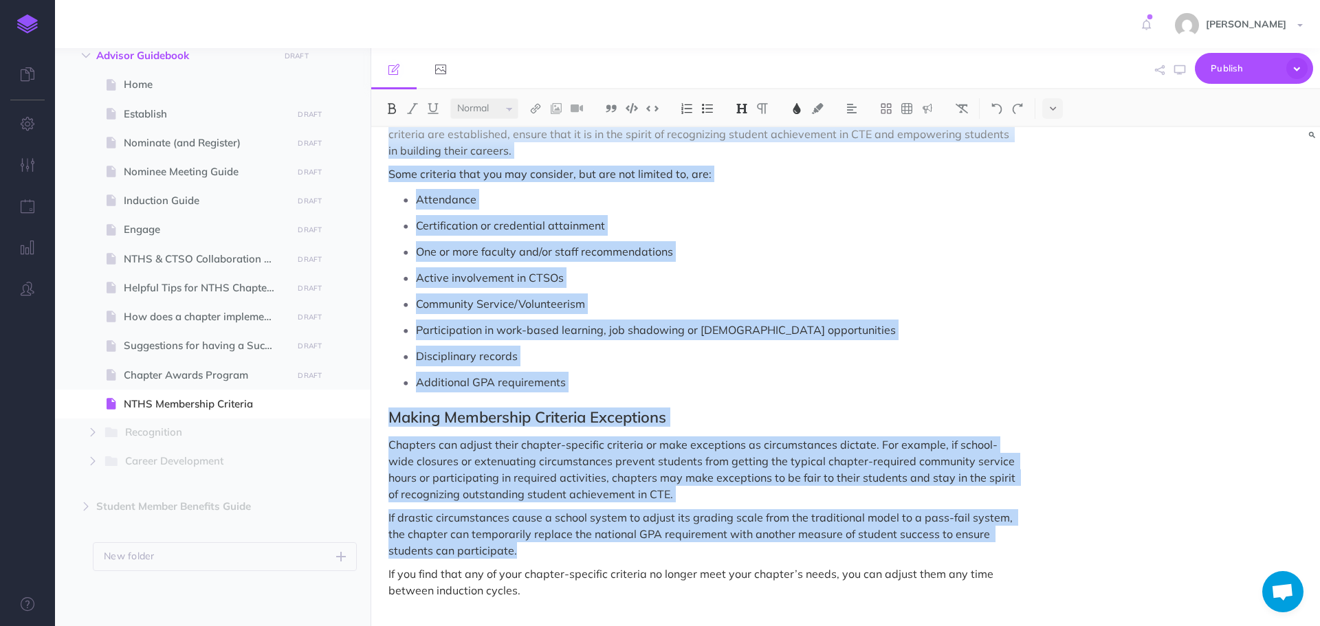
click at [866, 287] on p "Active involvement in CTSOs" at bounding box center [717, 277] width 602 height 21
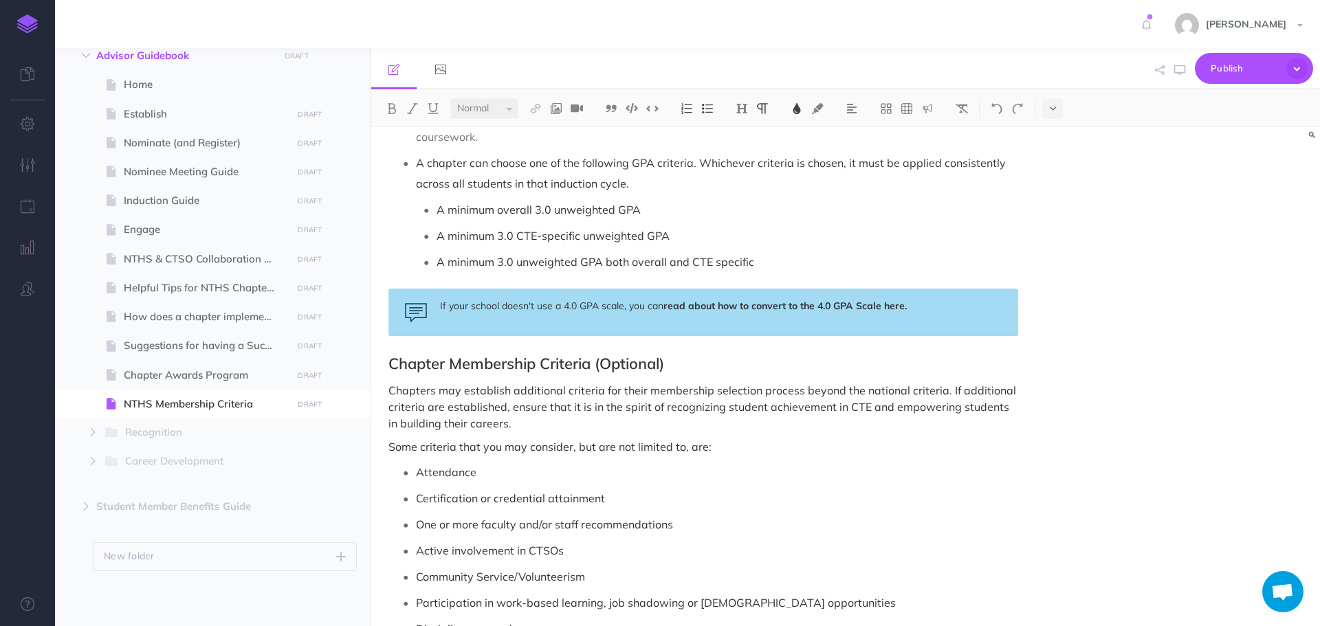
scroll to position [153, 0]
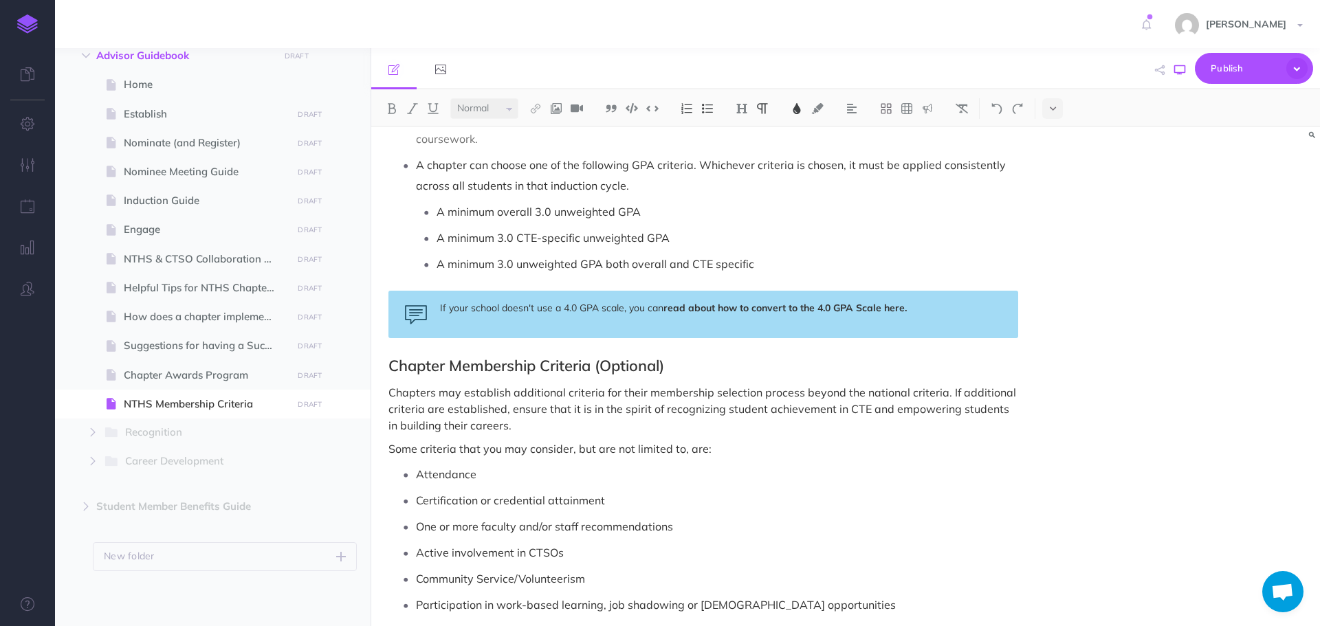
click at [1183, 71] on icon "button" at bounding box center [1179, 70] width 11 height 11
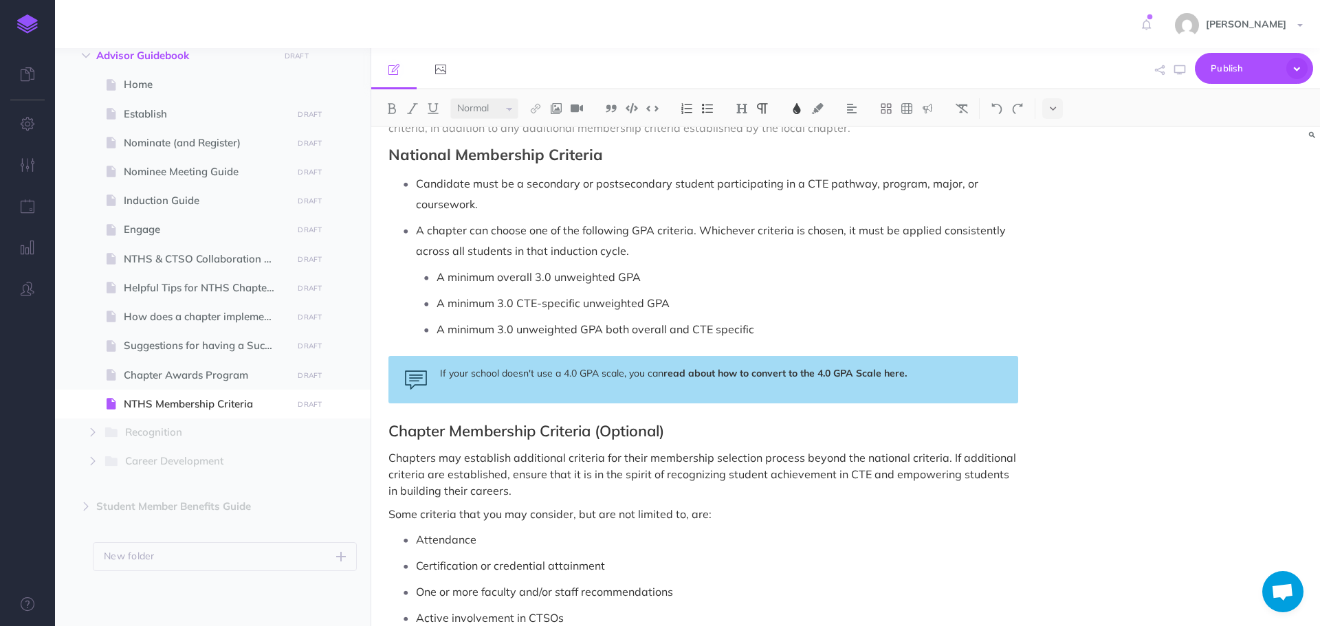
scroll to position [0, 0]
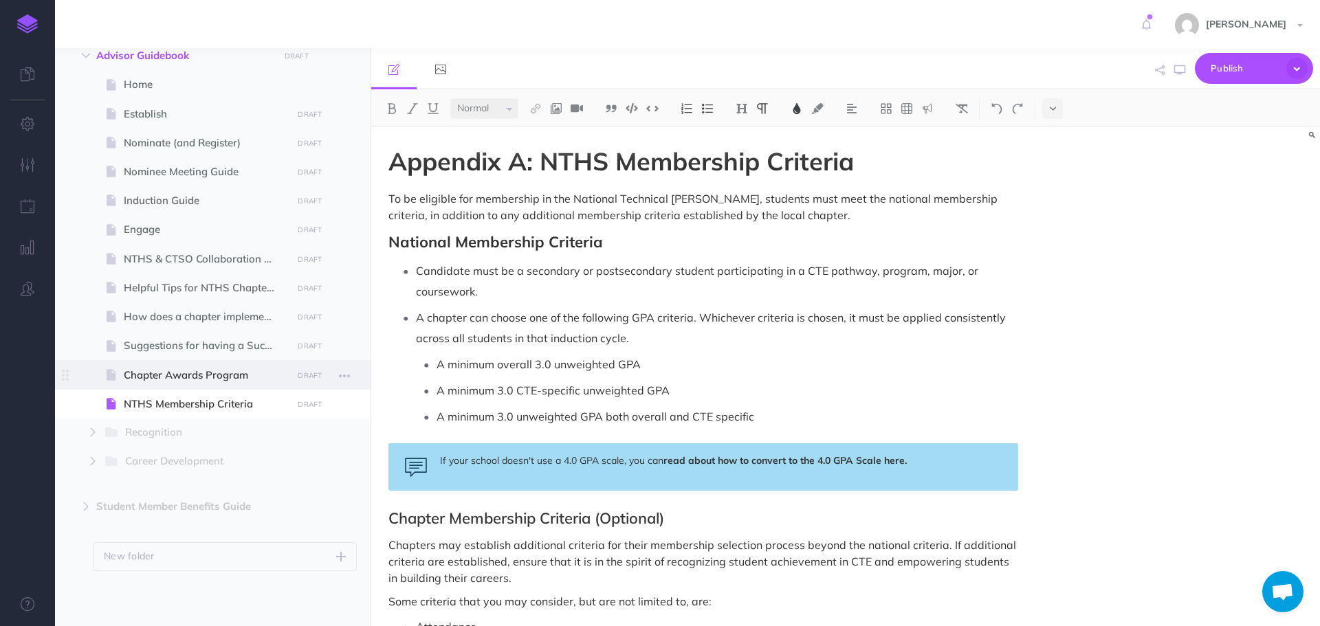
click at [171, 369] on span "Chapter Awards Program" at bounding box center [206, 375] width 164 height 17
select select "null"
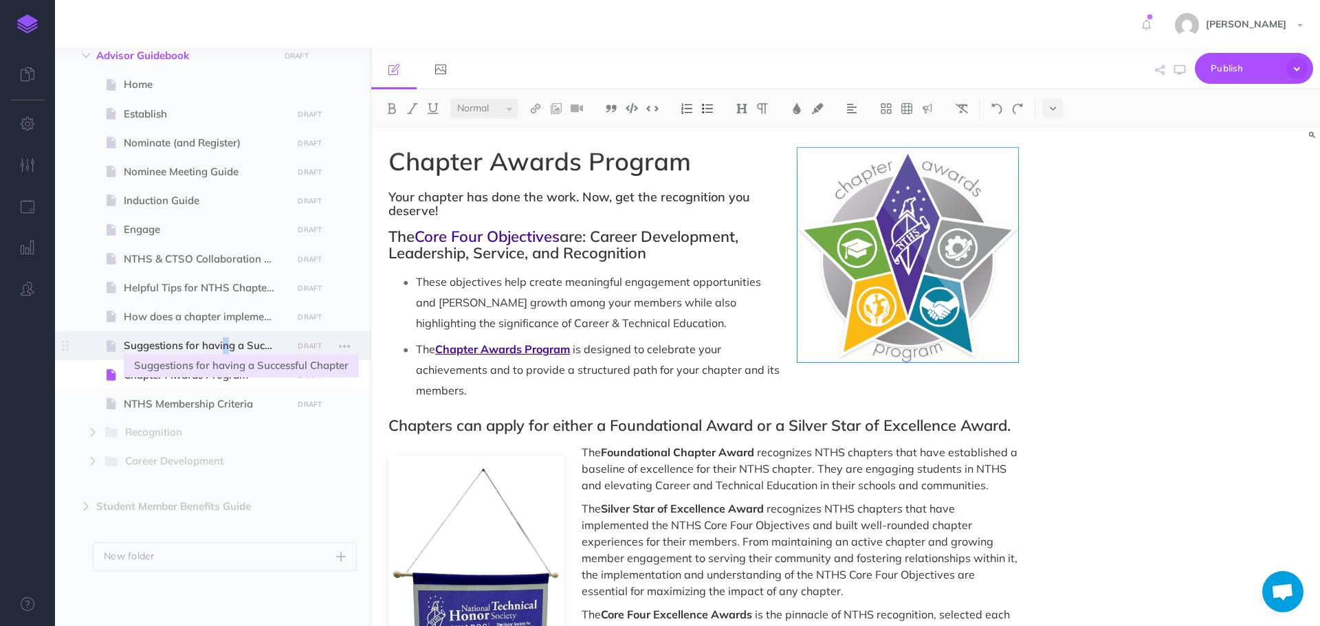
click at [198, 341] on span "Suggestions for having a Successful Chapter" at bounding box center [206, 346] width 164 height 17
select select "null"
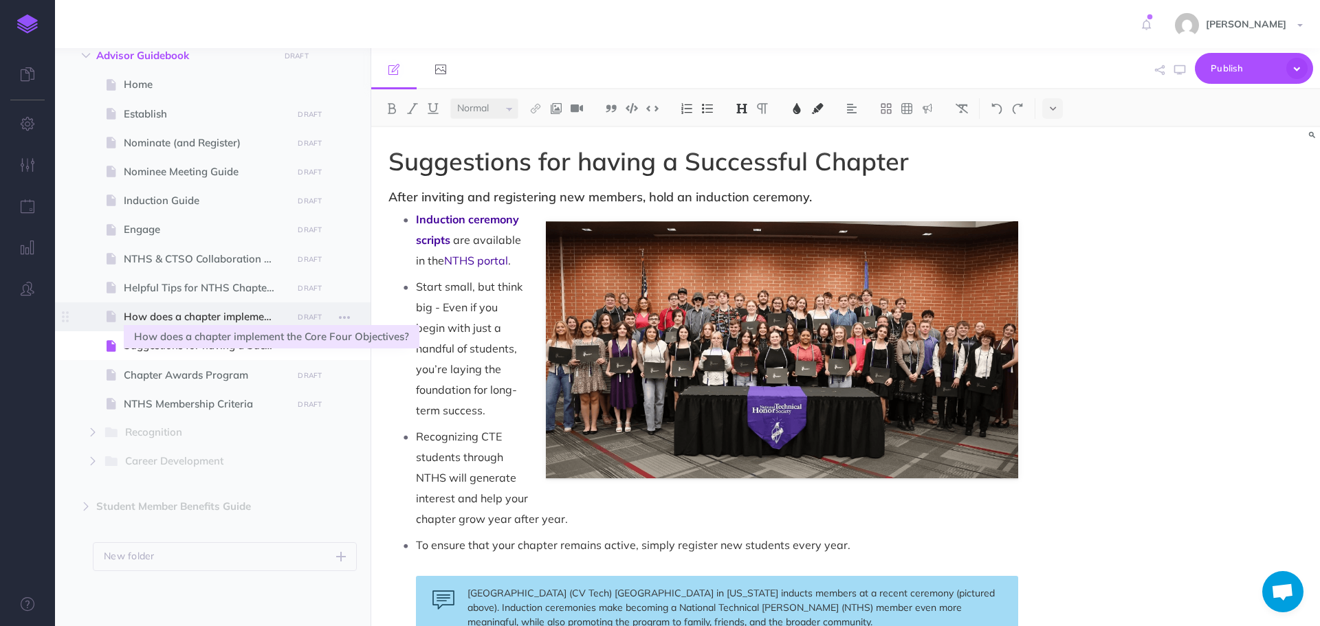
click at [205, 309] on span "How does a chapter implement the Core Four Objectives?" at bounding box center [206, 317] width 164 height 17
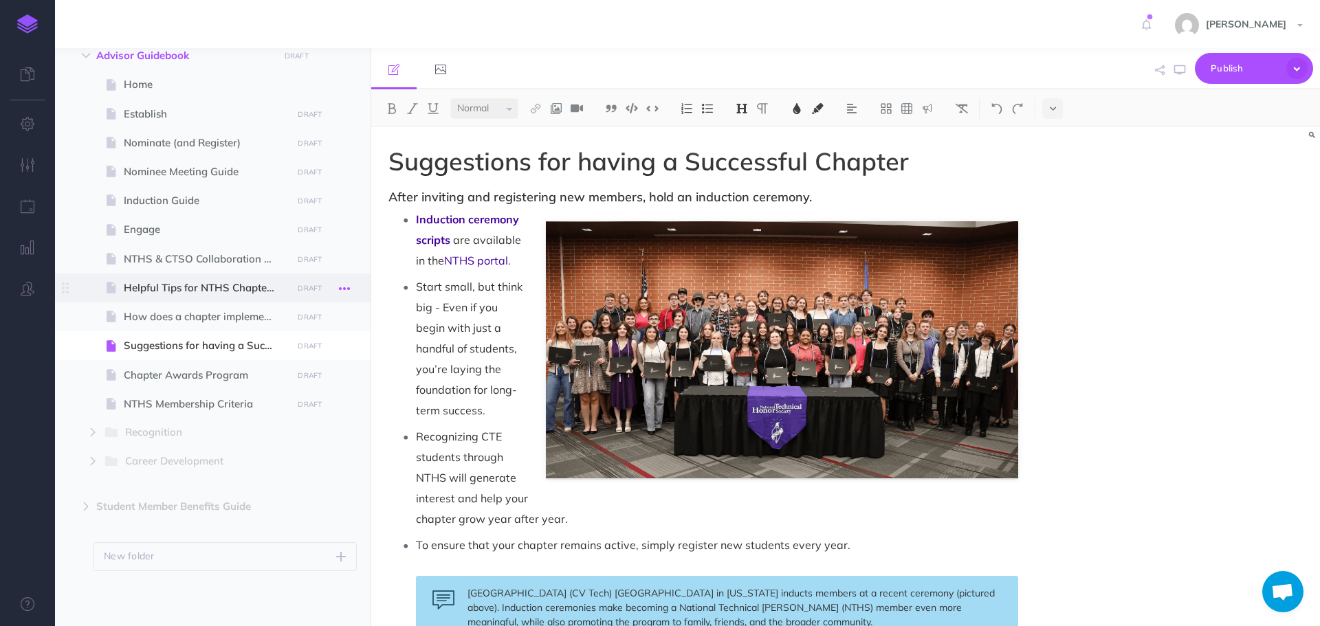
select select "null"
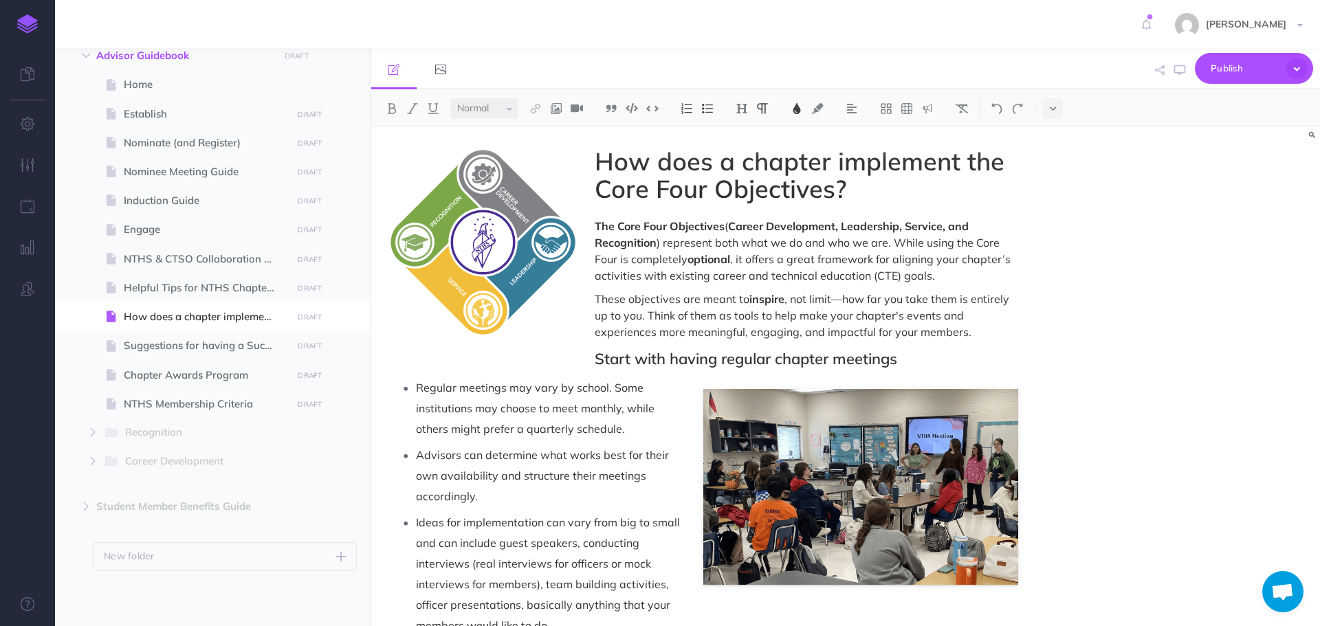
click at [862, 428] on p "Regular meetings may vary by school. Some institutions may choose to meet month…" at bounding box center [717, 409] width 602 height 62
click at [534, 244] on img at bounding box center [483, 242] width 189 height 189
drag, startPoint x: 734, startPoint y: 468, endPoint x: 814, endPoint y: 424, distance: 91.7
click at [734, 468] on p "Advisors can determine what works best for their own availability and structure…" at bounding box center [717, 476] width 602 height 62
click at [465, 243] on img at bounding box center [483, 242] width 189 height 189
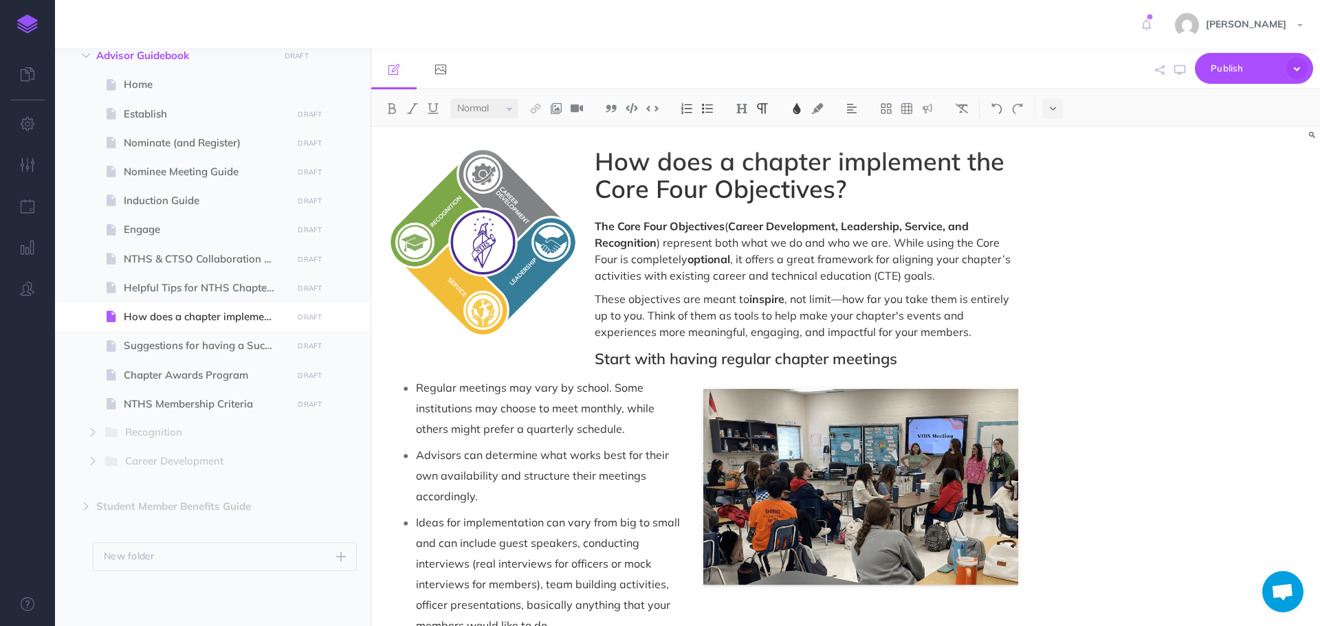
click at [888, 464] on p "Advisors can determine what works best for their own availability and structure…" at bounding box center [717, 476] width 602 height 62
drag, startPoint x: 926, startPoint y: 437, endPoint x: 972, endPoint y: 393, distance: 64.2
click at [930, 433] on p "Regular meetings may vary by school. Some institutions may choose to meet month…" at bounding box center [717, 409] width 602 height 62
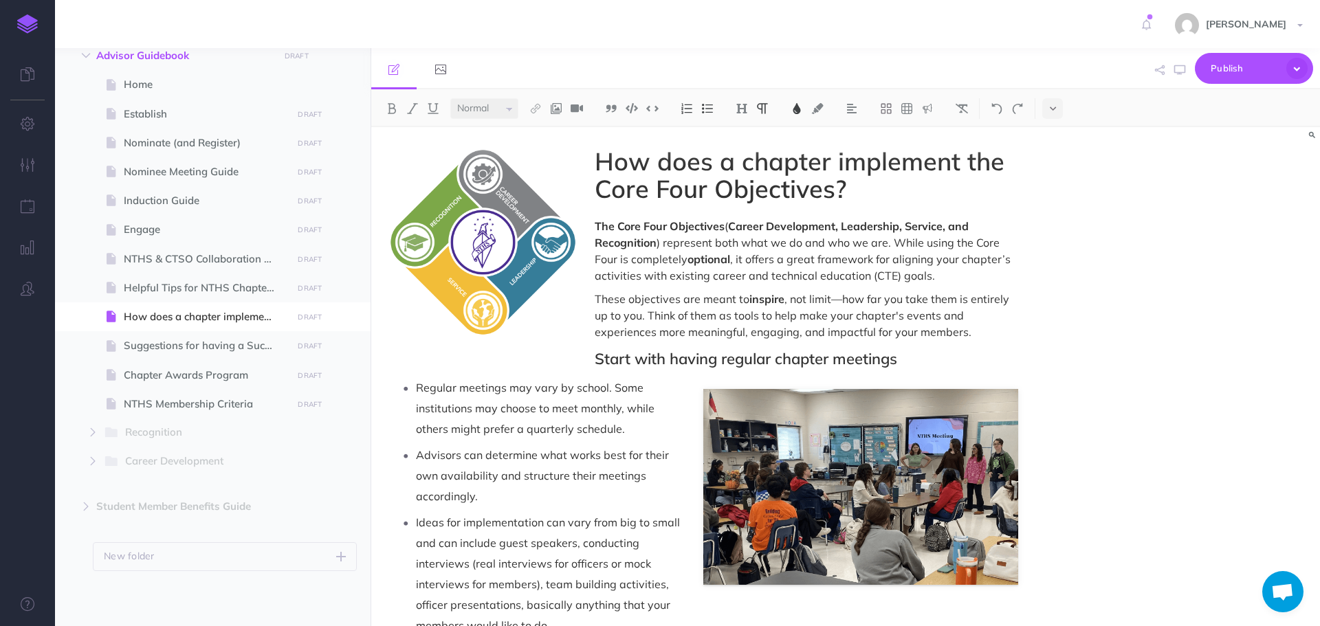
click at [1014, 457] on p "Advisors can determine what works best for their own availability and structure…" at bounding box center [717, 476] width 602 height 62
click at [963, 577] on p "Ideas for implementation can vary from big to small and can include guest speak…" at bounding box center [717, 574] width 602 height 124
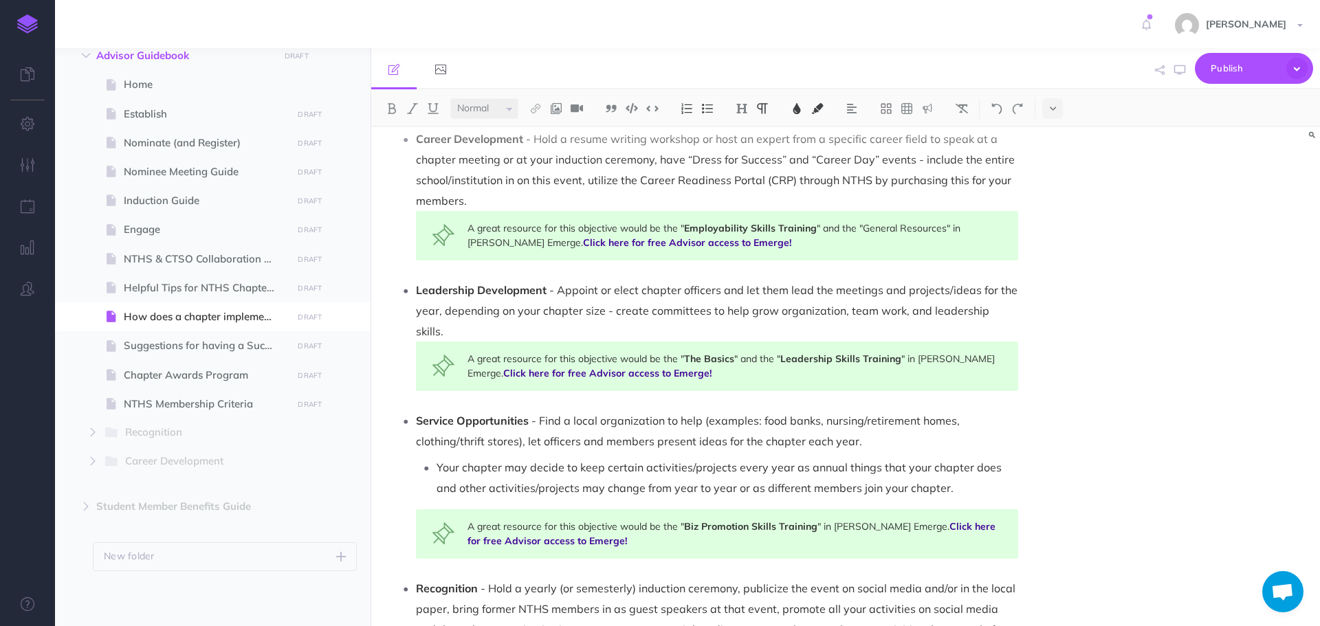
scroll to position [825, 0]
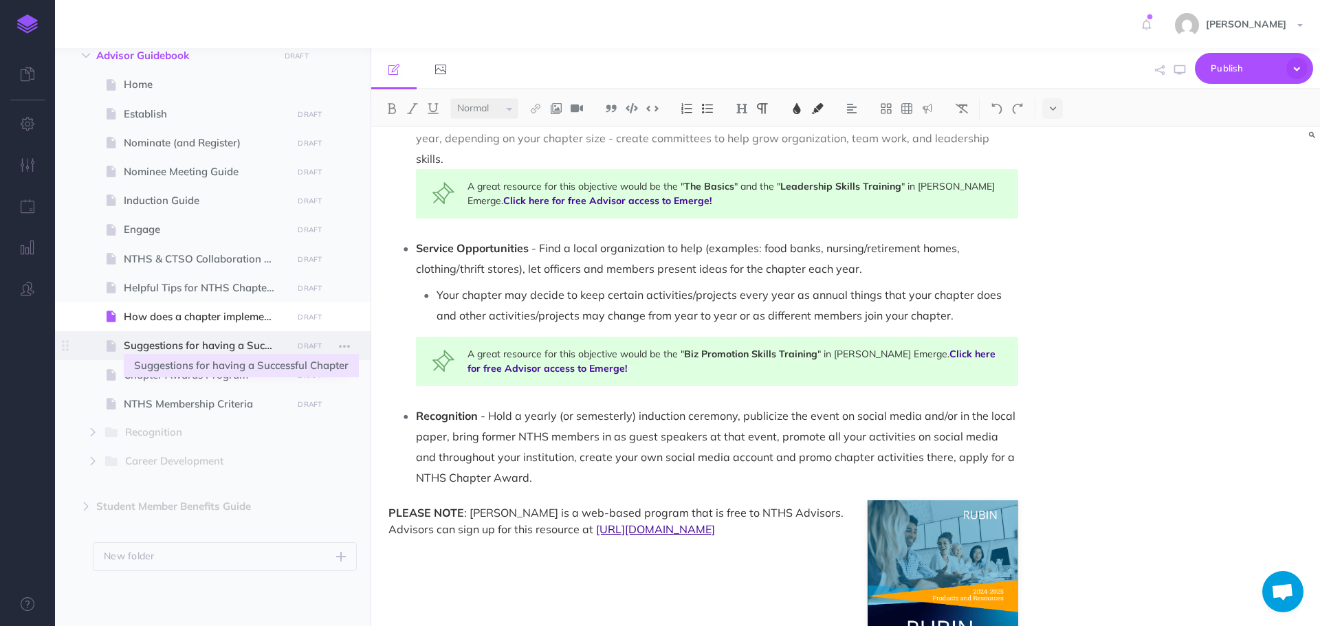
click at [210, 350] on span "Suggestions for having a Successful Chapter" at bounding box center [206, 346] width 164 height 17
select select "null"
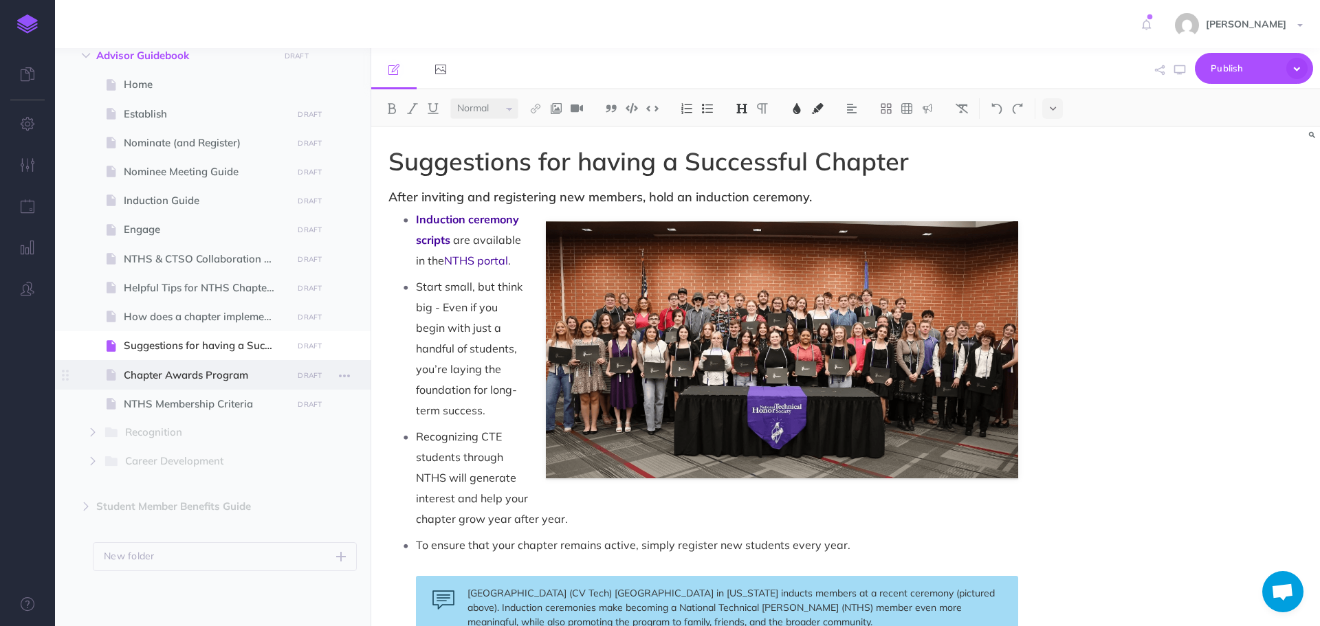
click at [153, 376] on span "Chapter Awards Program" at bounding box center [206, 375] width 164 height 17
select select "null"
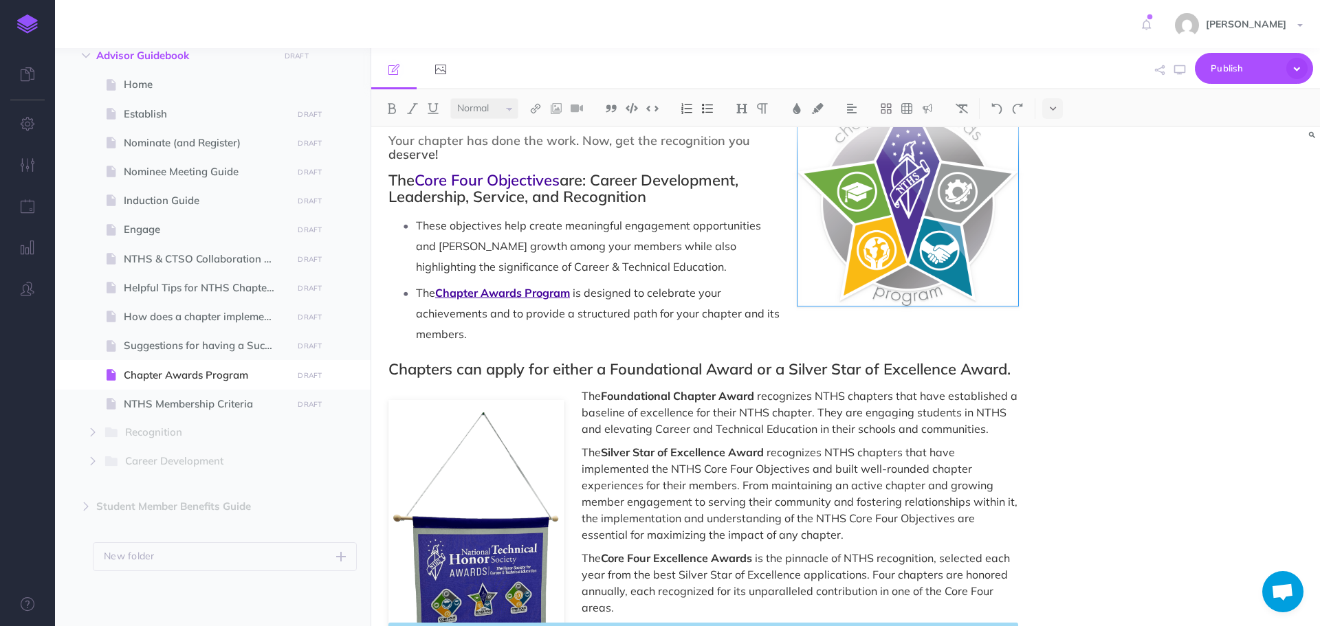
scroll to position [326, 0]
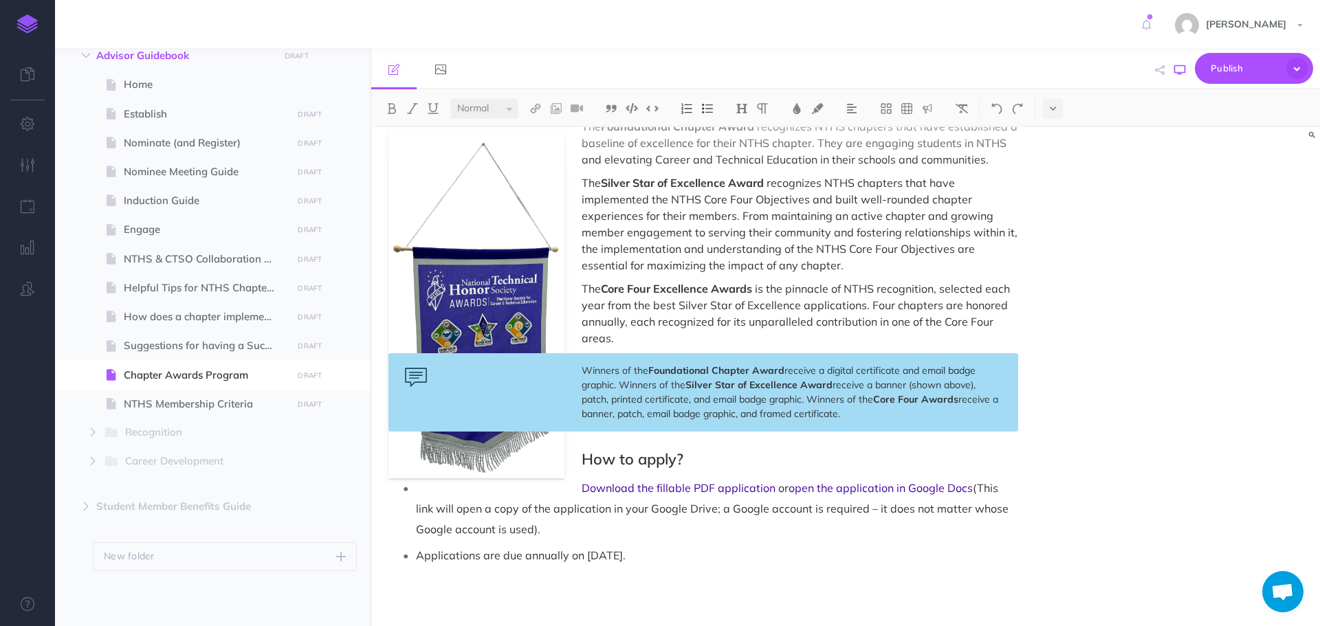
click at [1186, 70] on button "button" at bounding box center [1180, 70] width 18 height 40
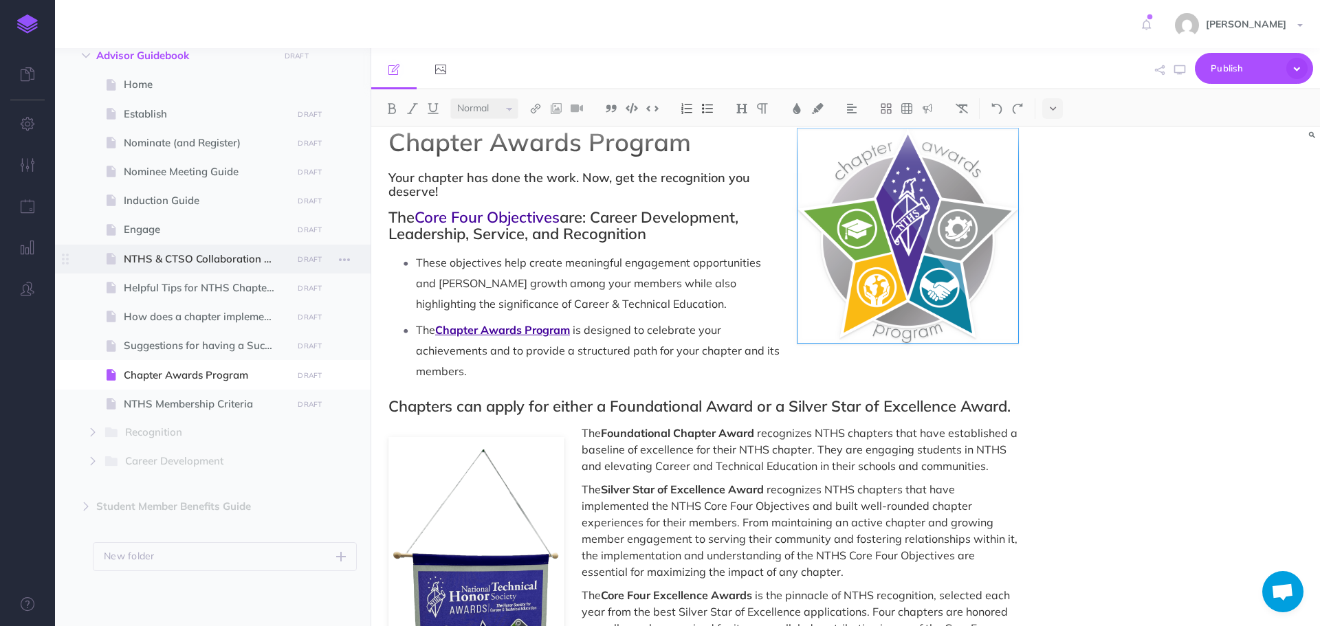
scroll to position [0, 0]
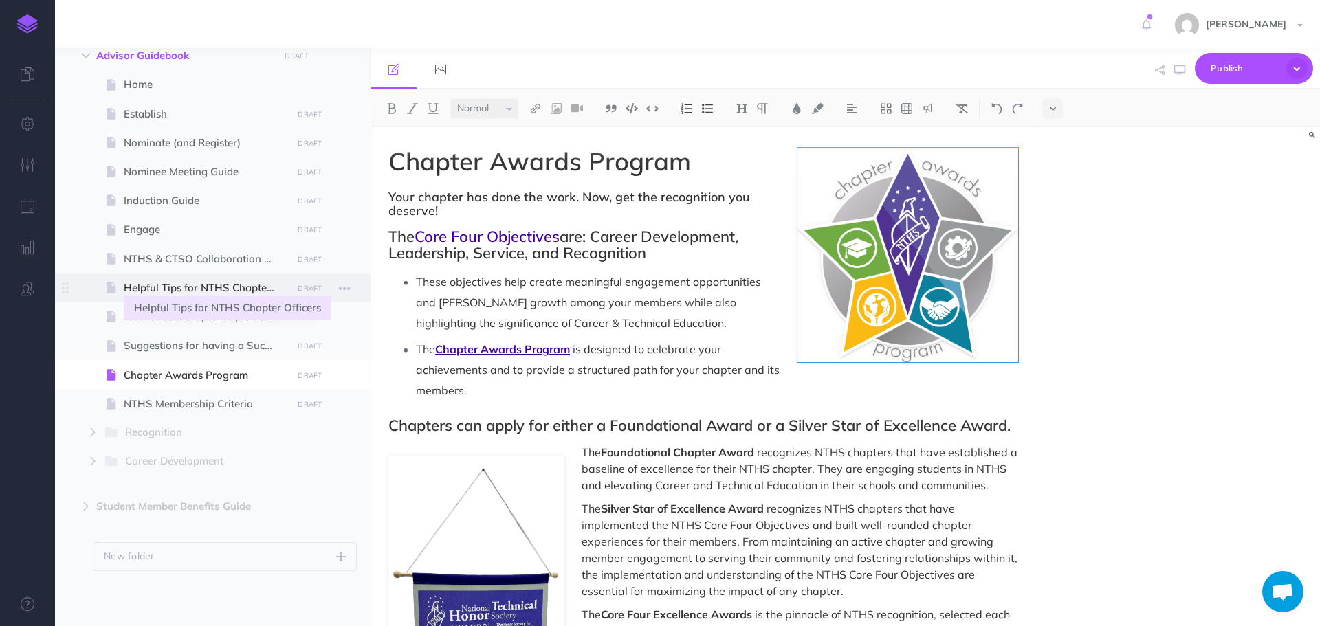
click at [191, 287] on span "Helpful Tips for NTHS Chapter Officers" at bounding box center [206, 288] width 164 height 17
select select "null"
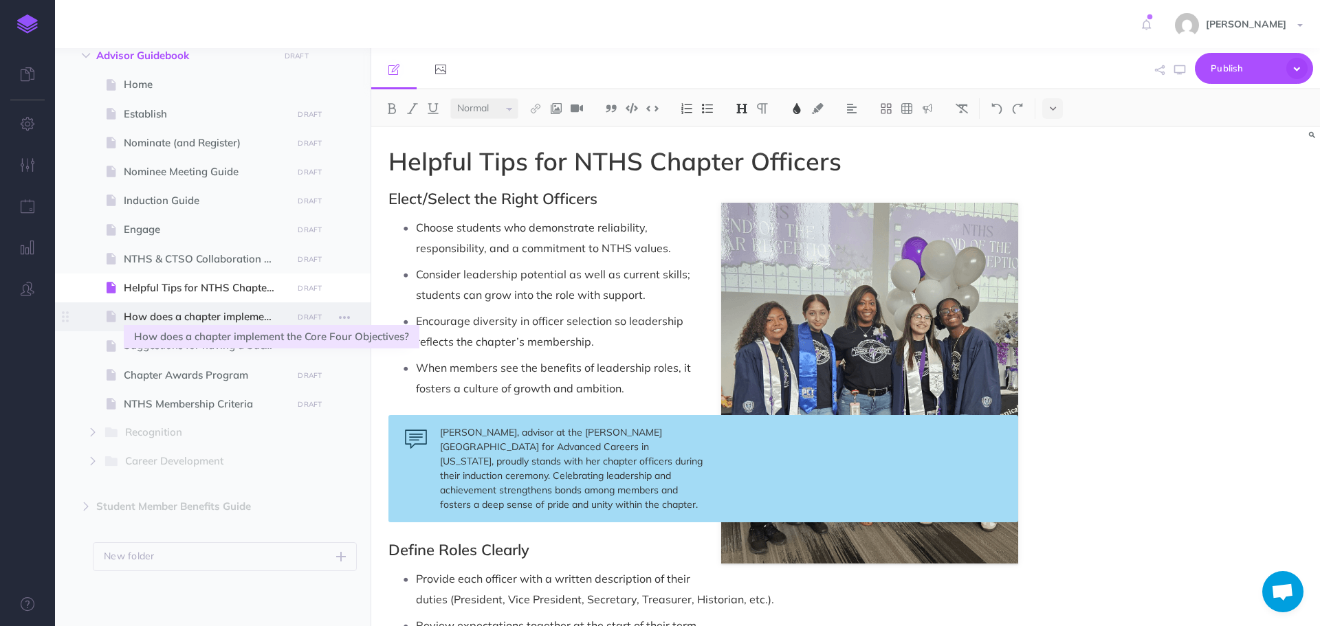
click at [191, 316] on span "How does a chapter implement the Core Four Objectives?" at bounding box center [206, 317] width 164 height 17
select select "null"
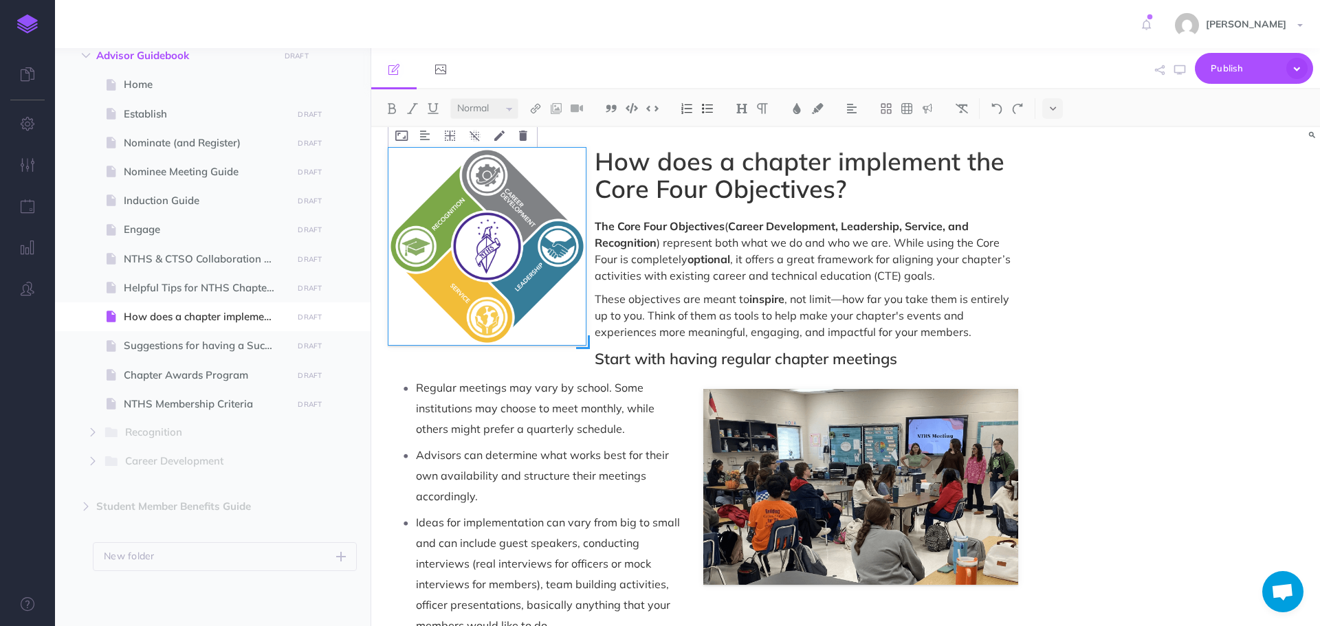
drag, startPoint x: 579, startPoint y: 339, endPoint x: 587, endPoint y: 347, distance: 11.7
click at [587, 347] on span at bounding box center [583, 343] width 14 height 14
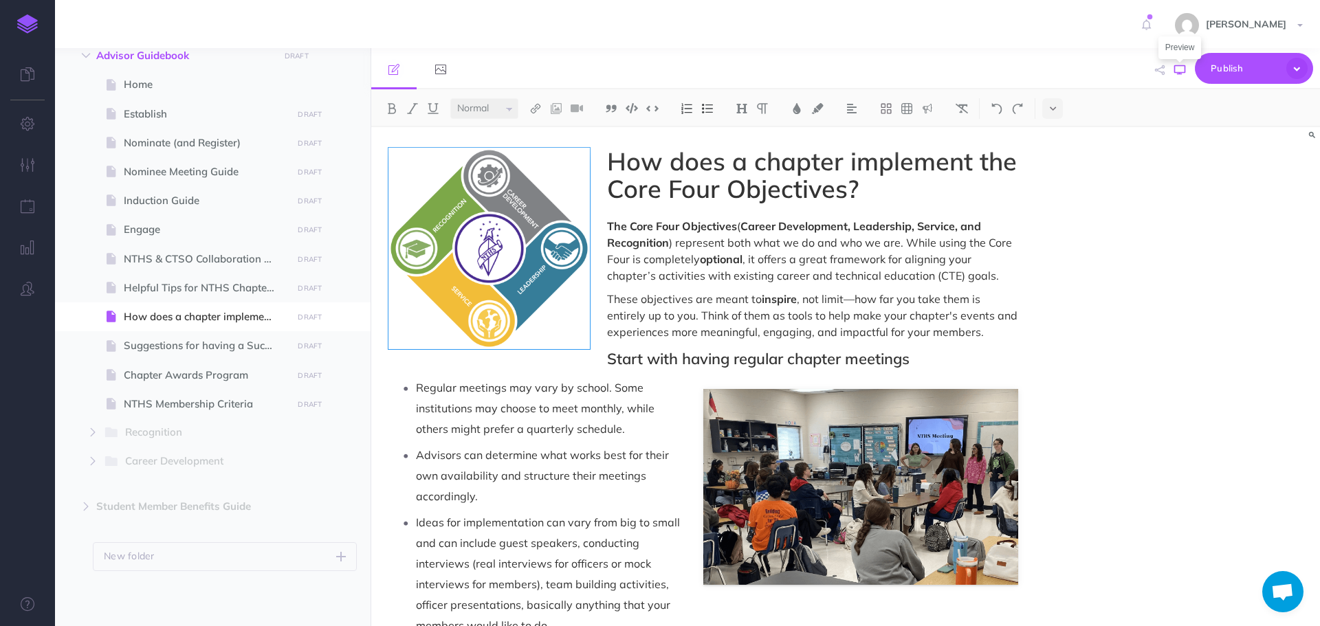
click at [1185, 68] on icon "button" at bounding box center [1179, 70] width 11 height 11
